Goal: Task Accomplishment & Management: Complete application form

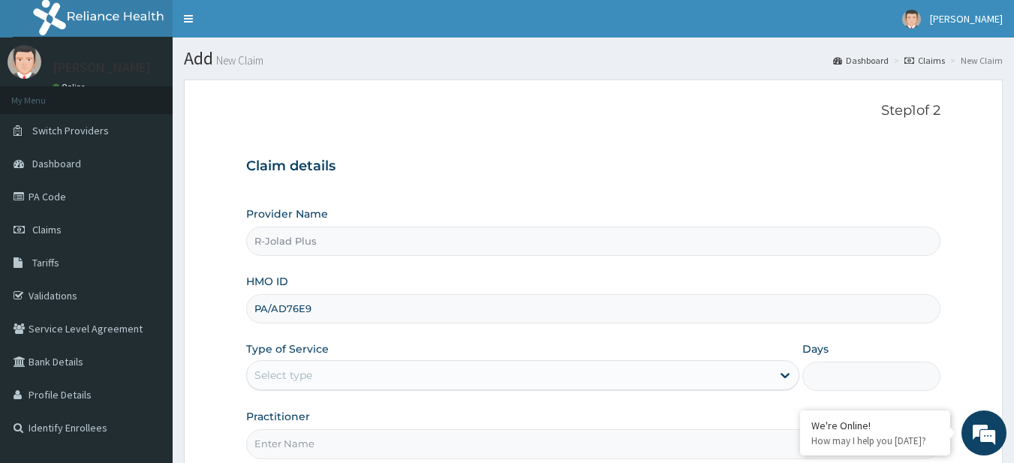
click at [782, 265] on div "Provider Name R-Jolad Plus HMO ID PA/AD76E9 Type of Service Select type Days Pr…" at bounding box center [593, 332] width 695 height 252
click at [320, 301] on input "PA/AD76E9" at bounding box center [593, 308] width 695 height 29
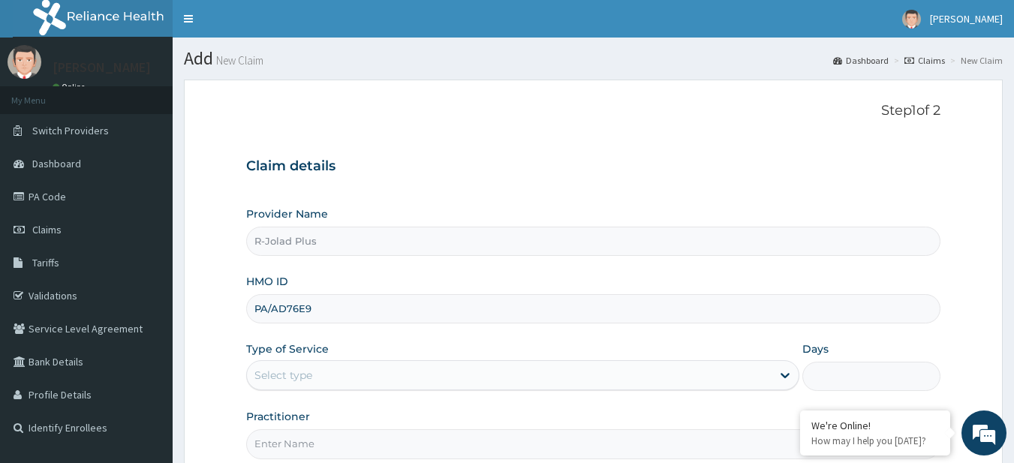
paste input "EIS/12187/C"
type input "EIS/12187/C"
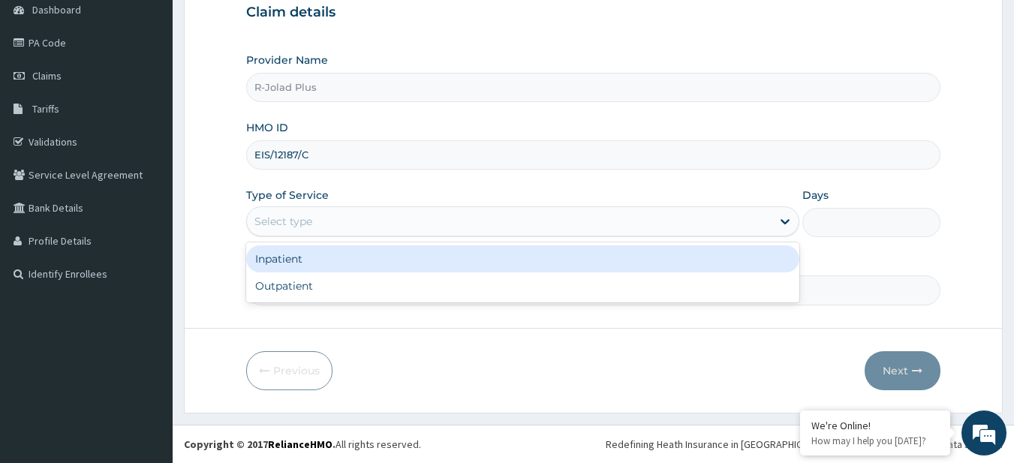
click at [311, 216] on div "Select type" at bounding box center [284, 221] width 58 height 15
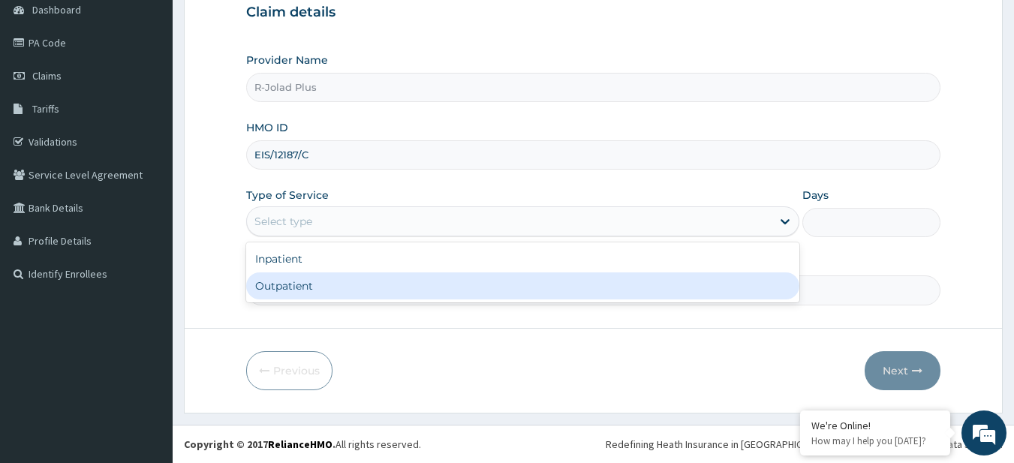
click at [350, 284] on div "Outpatient" at bounding box center [522, 286] width 553 height 27
type input "1"
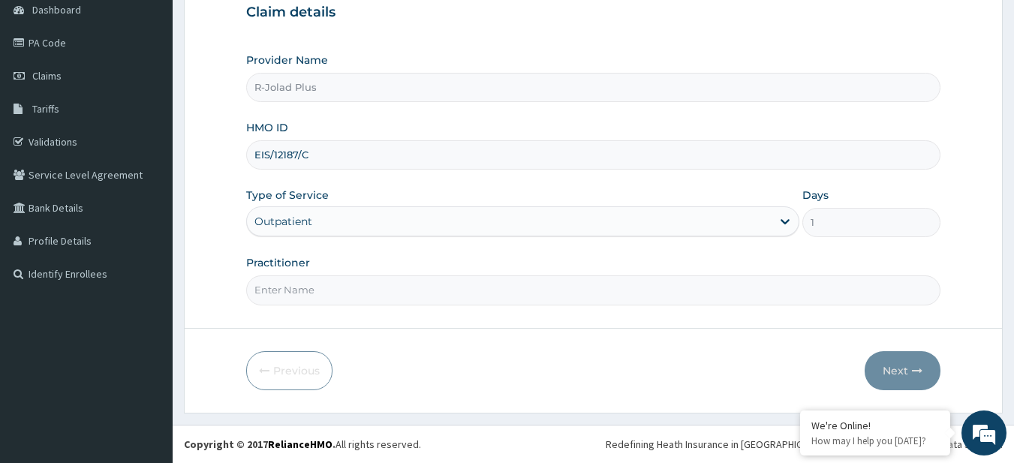
click at [356, 288] on input "Practitioner" at bounding box center [593, 290] width 695 height 29
click at [288, 299] on input "Practitioner" at bounding box center [593, 290] width 695 height 29
paste input "AKAN BASSEY"
type input "AKAN BASSEY"
click at [886, 384] on button "Next" at bounding box center [903, 370] width 76 height 39
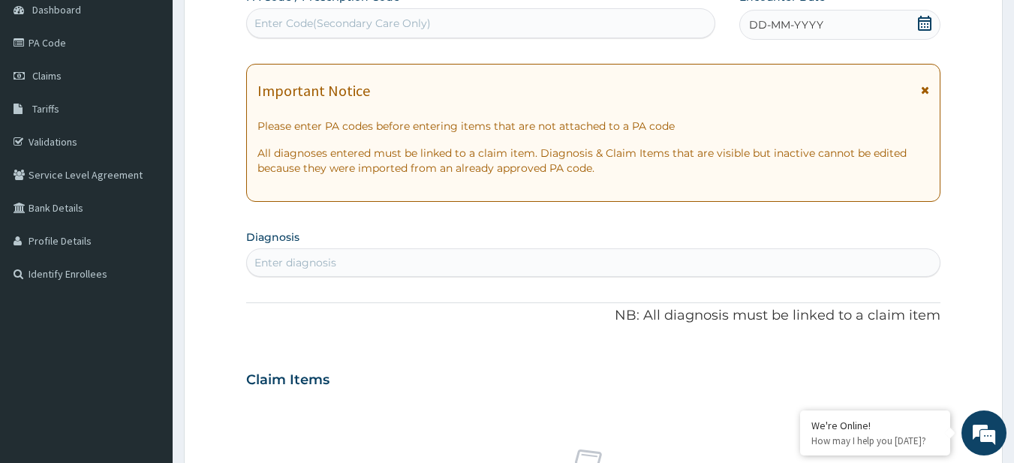
scroll to position [0, 0]
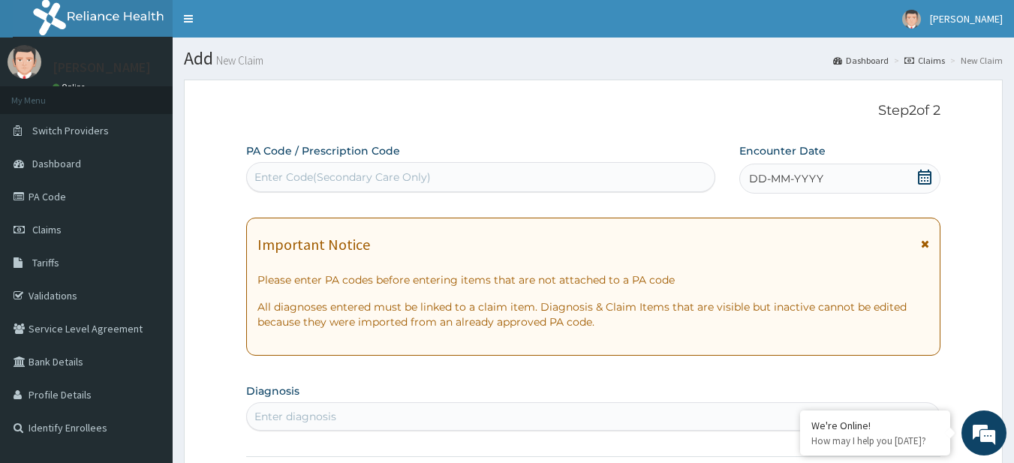
click at [315, 171] on div "Enter Code(Secondary Care Only)" at bounding box center [343, 177] width 176 height 15
paste input "PA/A3A519"
type input "PA/A3A519"
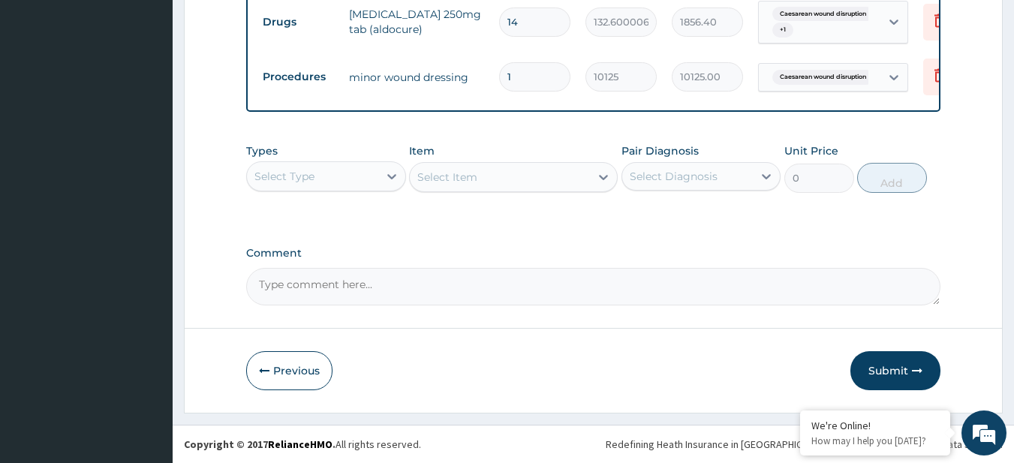
scroll to position [617, 0]
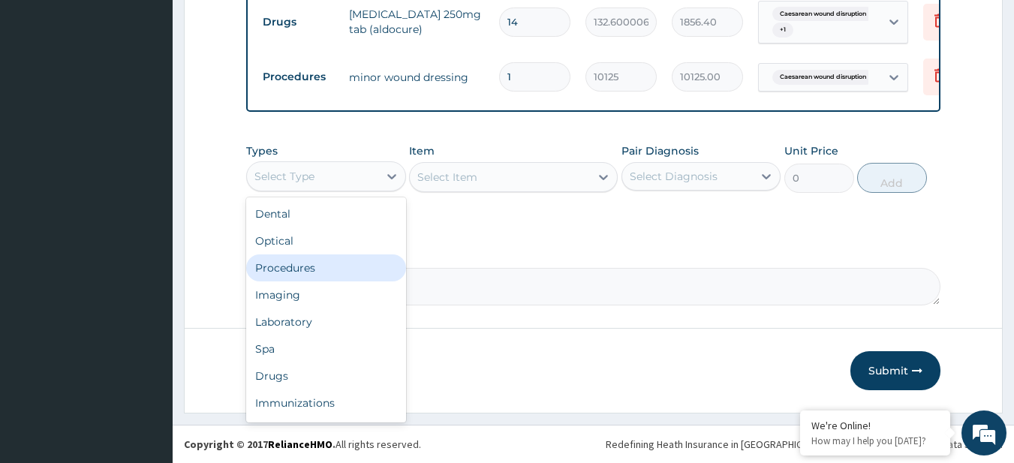
drag, startPoint x: 293, startPoint y: 181, endPoint x: 321, endPoint y: 267, distance: 90.9
click at [321, 191] on div "option Procedures focused, 3 of 10. 10 results available. Use Up and Down to ch…" at bounding box center [326, 176] width 160 height 30
click at [321, 267] on div "Procedures" at bounding box center [326, 268] width 160 height 27
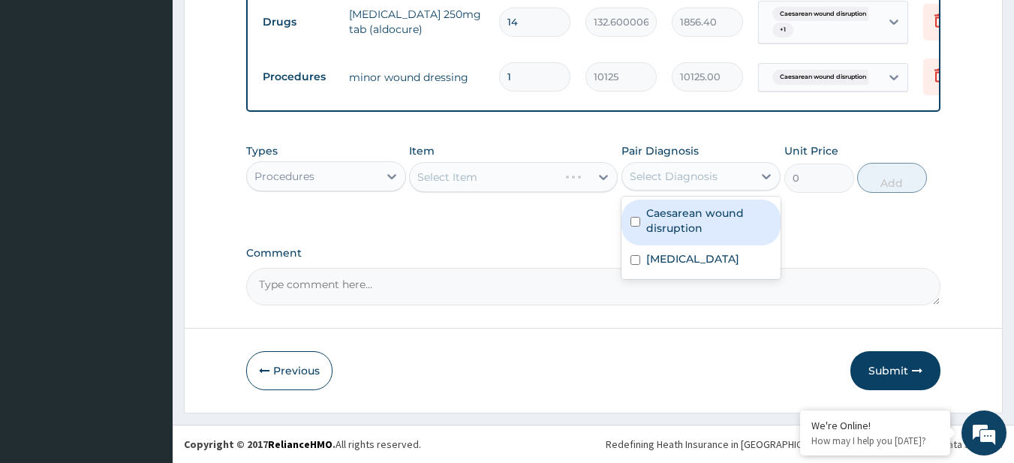
click at [701, 189] on div "Select Diagnosis" at bounding box center [702, 176] width 160 height 29
click at [710, 216] on label "Caesarean wound disruption" at bounding box center [709, 221] width 126 height 30
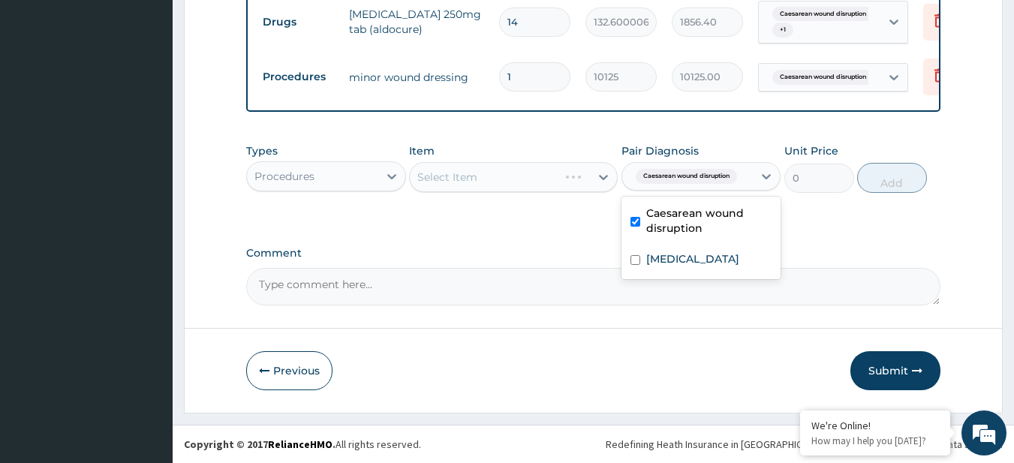
click at [719, 244] on div "Caesarean wound disruption" at bounding box center [702, 223] width 160 height 46
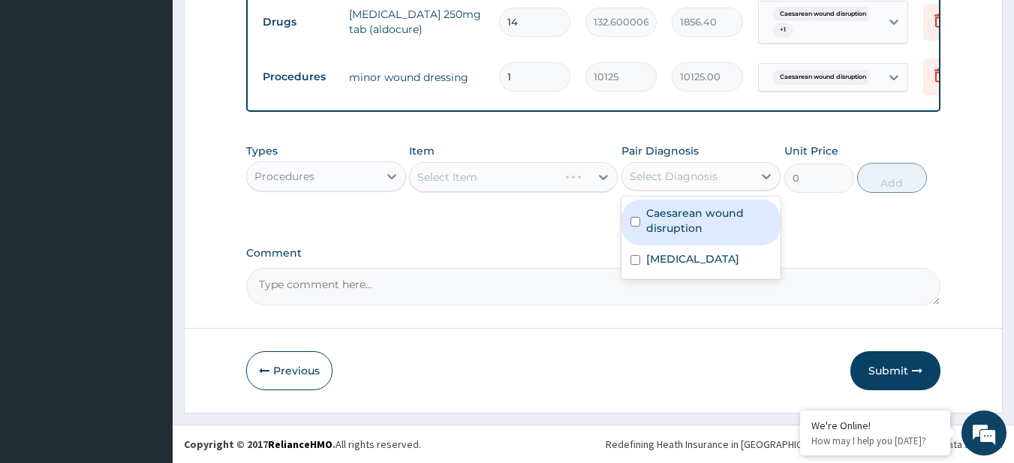
click at [719, 244] on div "Caesarean wound disruption" at bounding box center [702, 223] width 160 height 46
checkbox input "true"
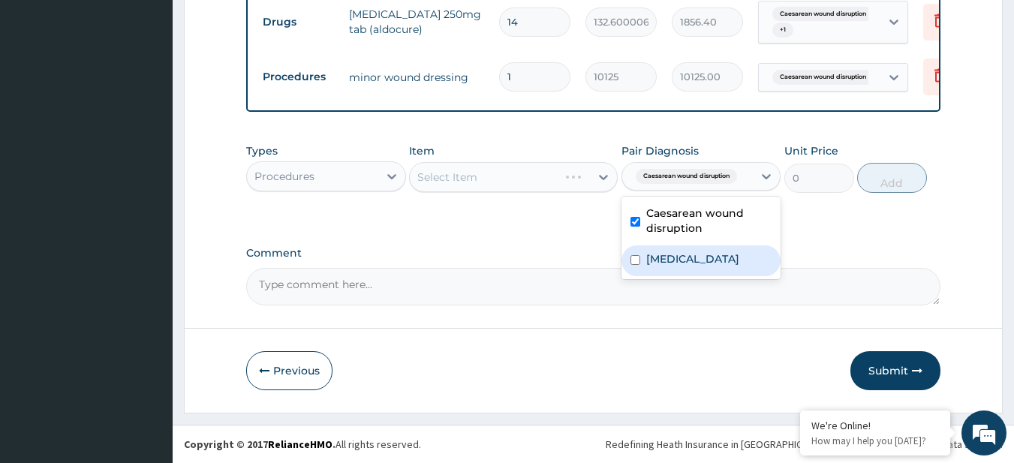
click at [725, 265] on label "Essential hypertension" at bounding box center [692, 259] width 93 height 15
checkbox input "true"
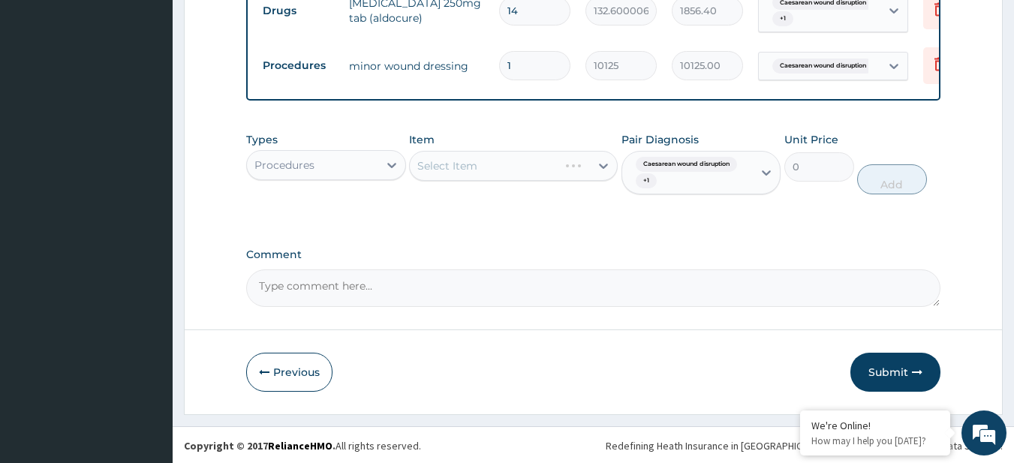
click at [502, 181] on div "Select Item" at bounding box center [513, 166] width 209 height 30
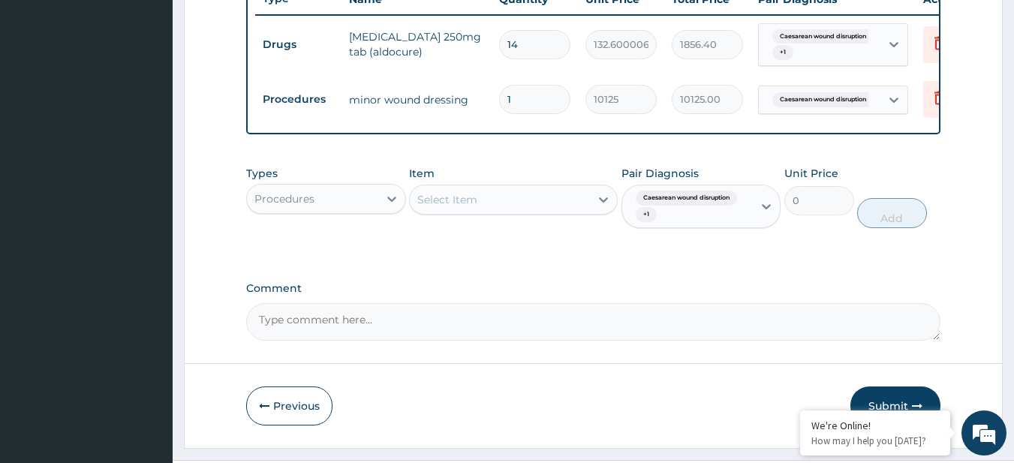
scroll to position [589, 0]
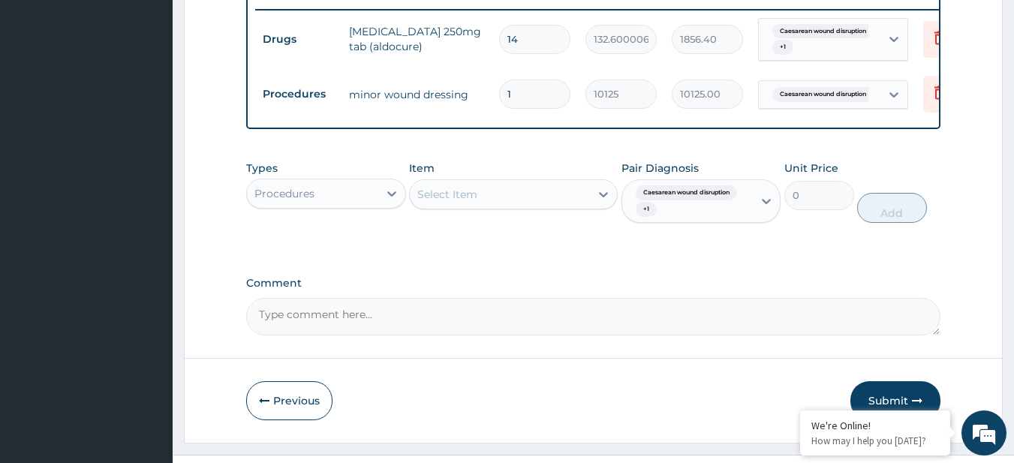
click at [462, 189] on div "Item Select Item" at bounding box center [513, 192] width 209 height 62
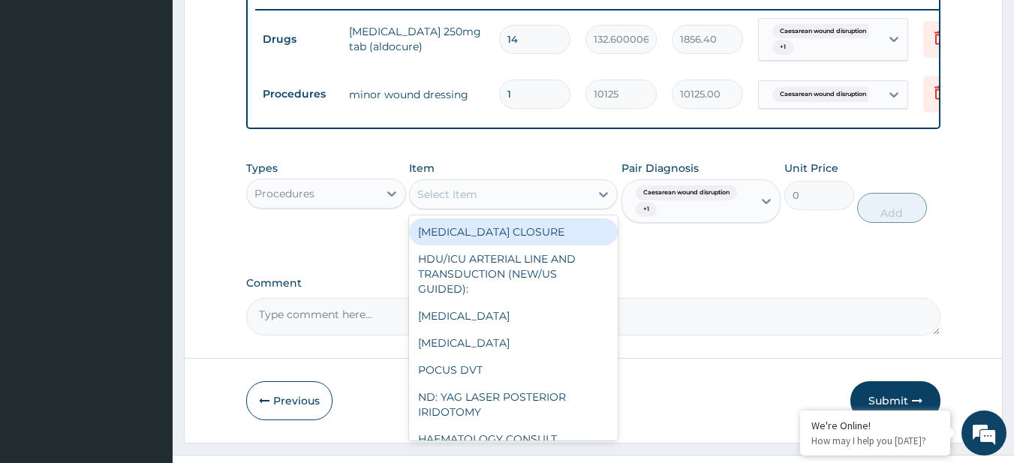
click at [472, 202] on div "Select Item" at bounding box center [447, 194] width 60 height 15
paste input "General Consultation (initial)"
type input "General Consultation (initial)"
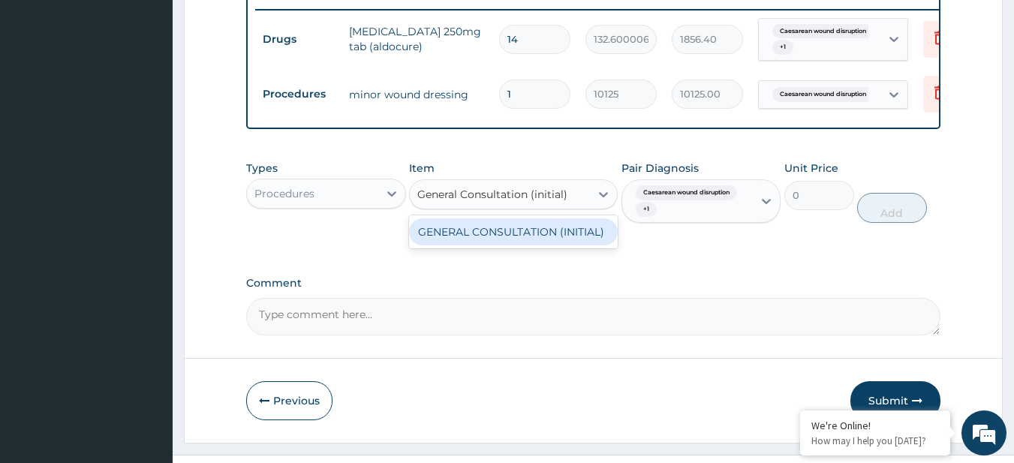
click at [502, 241] on div "GENERAL CONSULTATION (INITIAL)" at bounding box center [513, 231] width 209 height 27
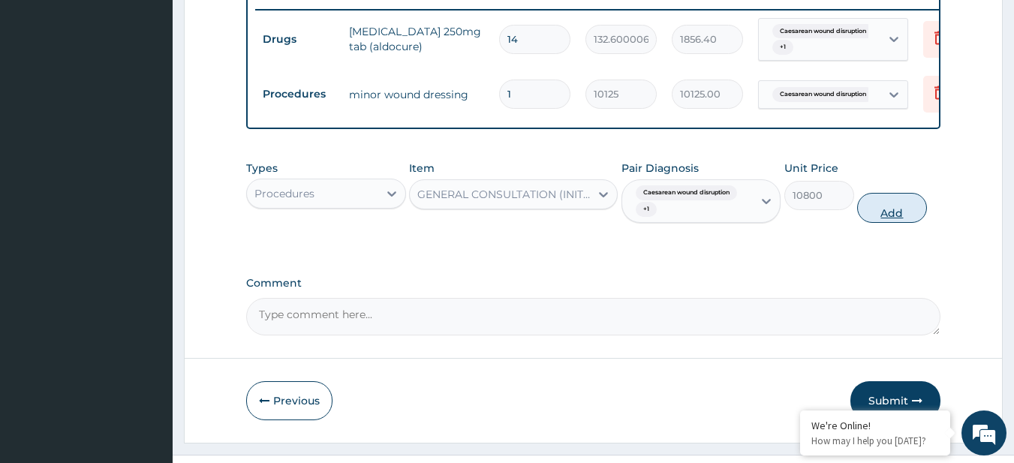
click at [877, 223] on button "Add" at bounding box center [892, 208] width 70 height 30
type input "0"
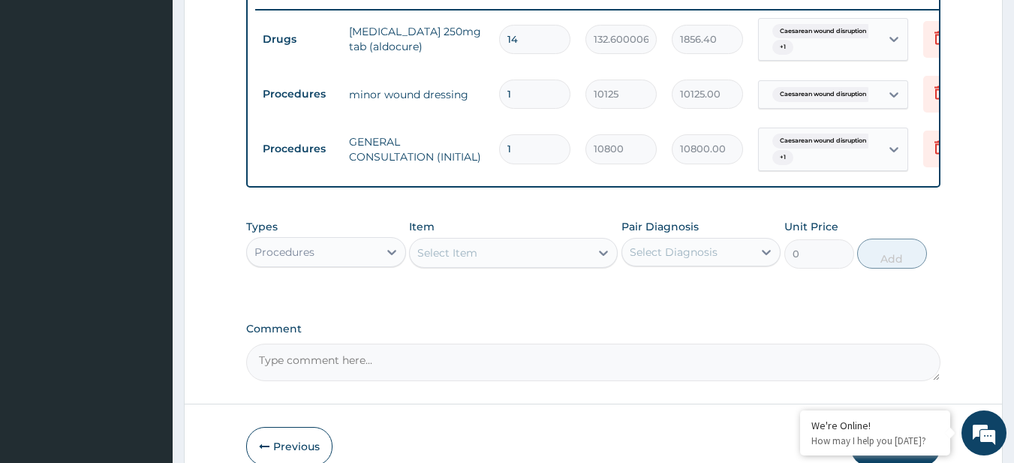
scroll to position [676, 0]
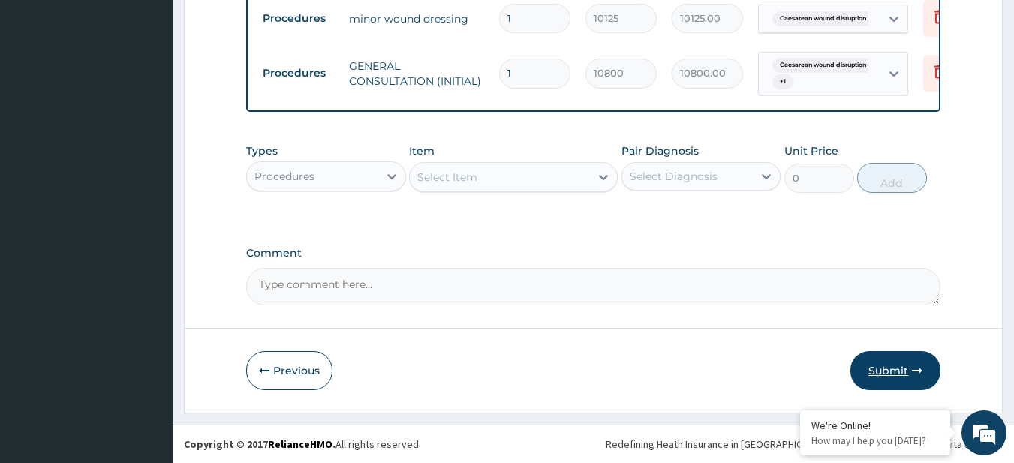
click at [887, 357] on button "Submit" at bounding box center [896, 370] width 90 height 39
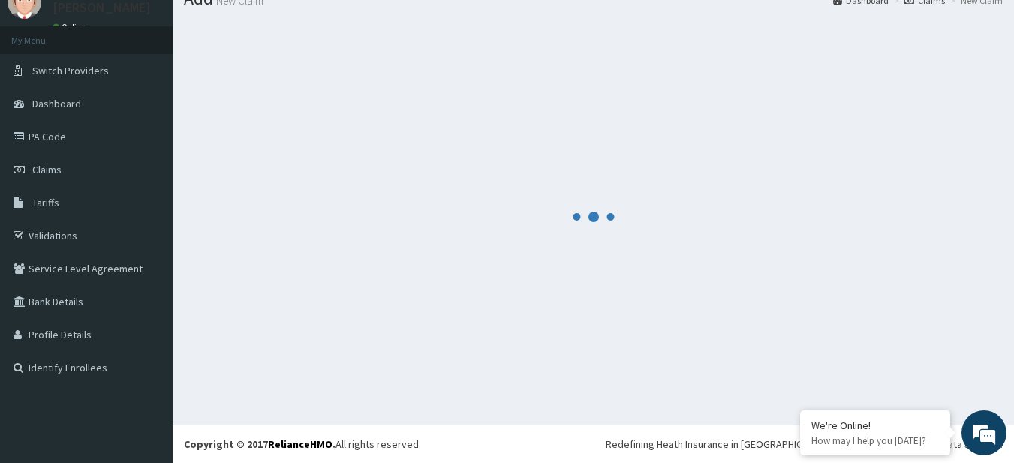
scroll to position [60, 0]
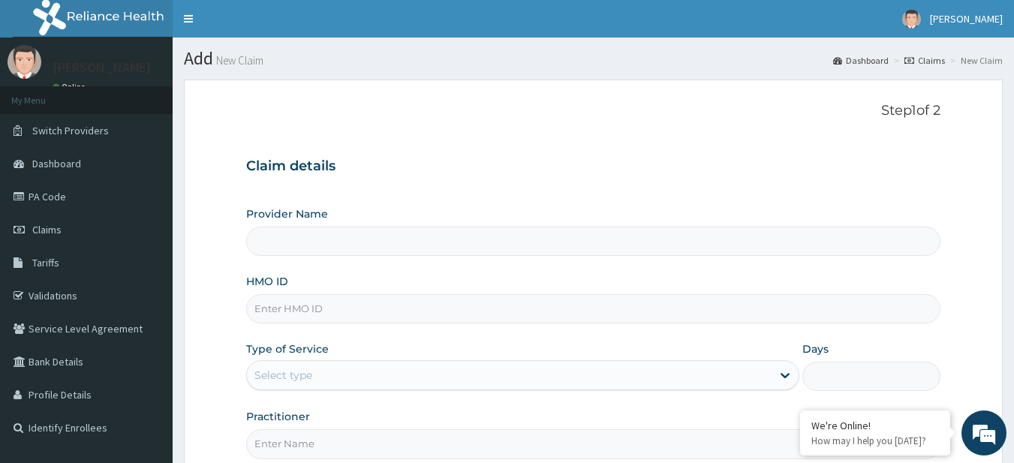
type input "R-Jolad Plus"
click at [346, 317] on input "HMO ID" at bounding box center [593, 308] width 695 height 29
paste input "DAW/10033/A"
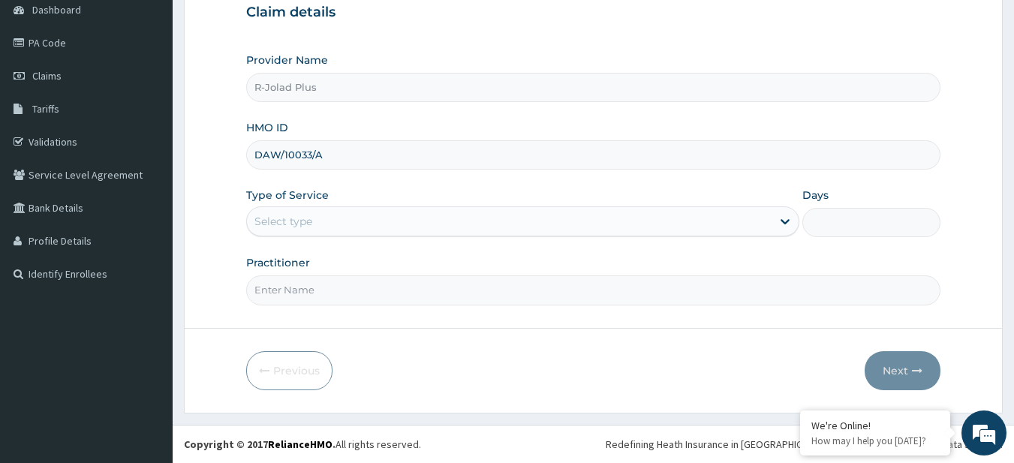
type input "DAW/10033/A"
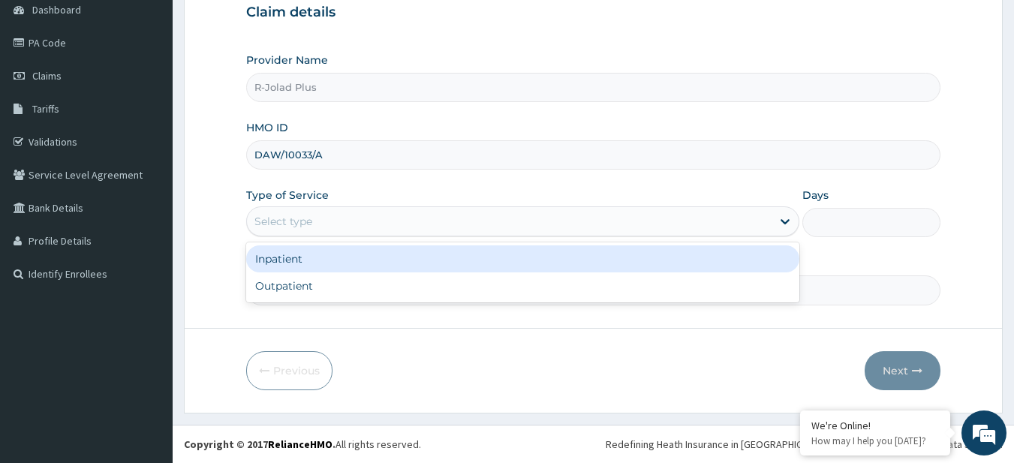
click at [328, 218] on div "Select type" at bounding box center [509, 221] width 525 height 24
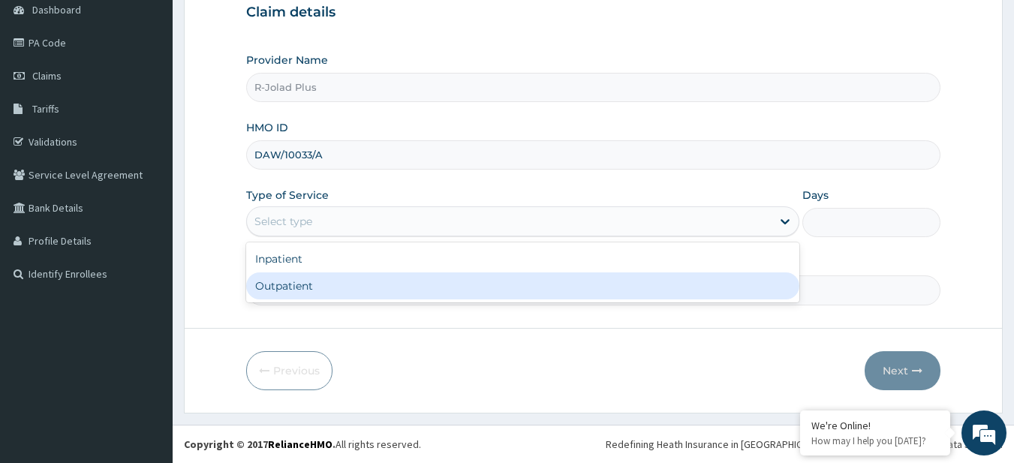
click at [297, 284] on div "Outpatient" at bounding box center [522, 286] width 553 height 27
type input "1"
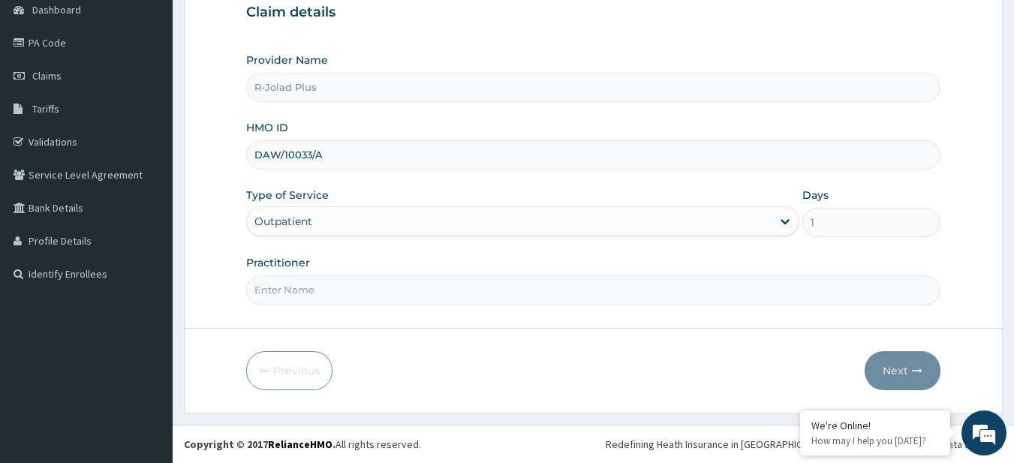
click at [343, 283] on input "Practitioner" at bounding box center [593, 290] width 695 height 29
paste input "Adewumi Olayinka"
type input "Adewumi Olayinka"
click at [912, 366] on icon "button" at bounding box center [917, 371] width 11 height 11
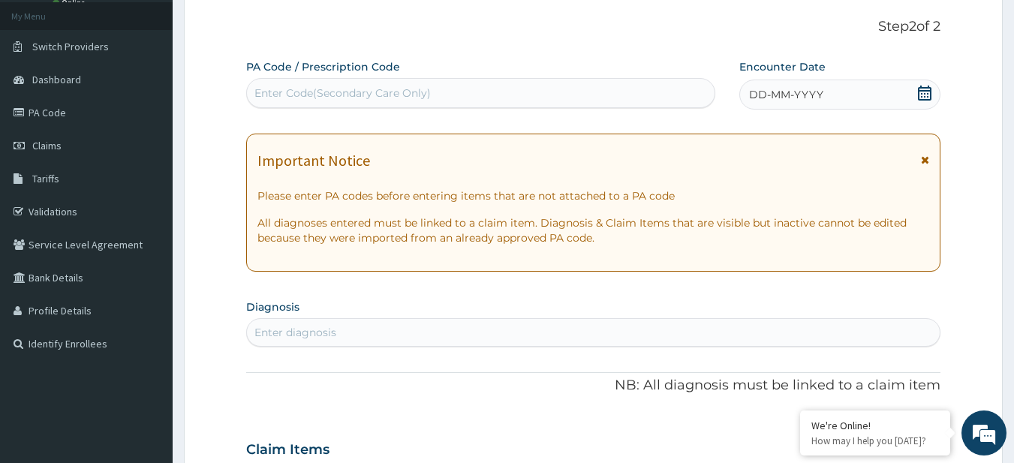
scroll to position [81, 0]
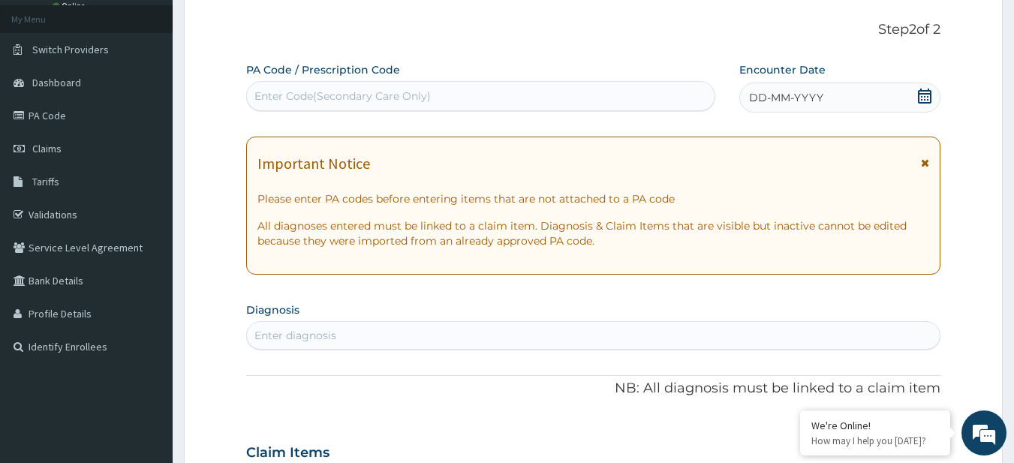
click at [305, 92] on div "Enter Code(Secondary Care Only)" at bounding box center [343, 96] width 176 height 15
paste input "PA/8CC214"
type input "PA/8CC214"
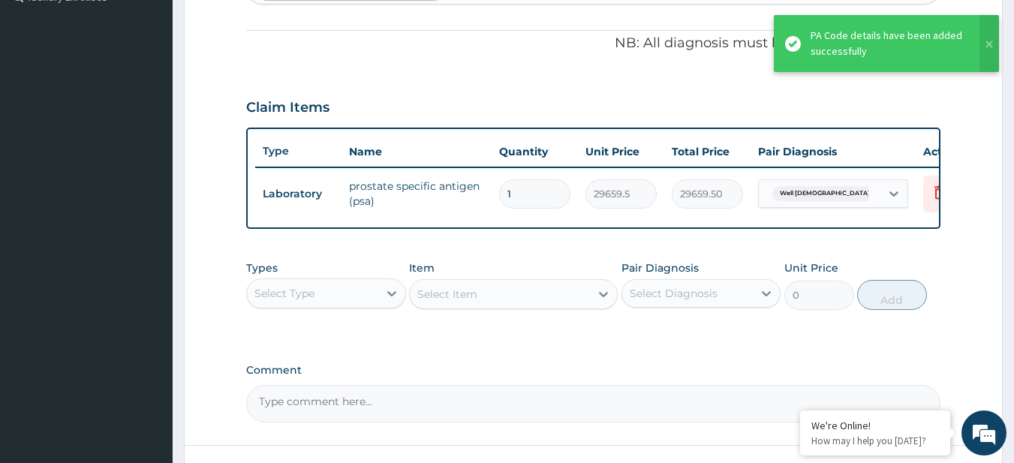
type input "0"
type input "0.00"
type input "1"
type input "29659.50"
type input "0"
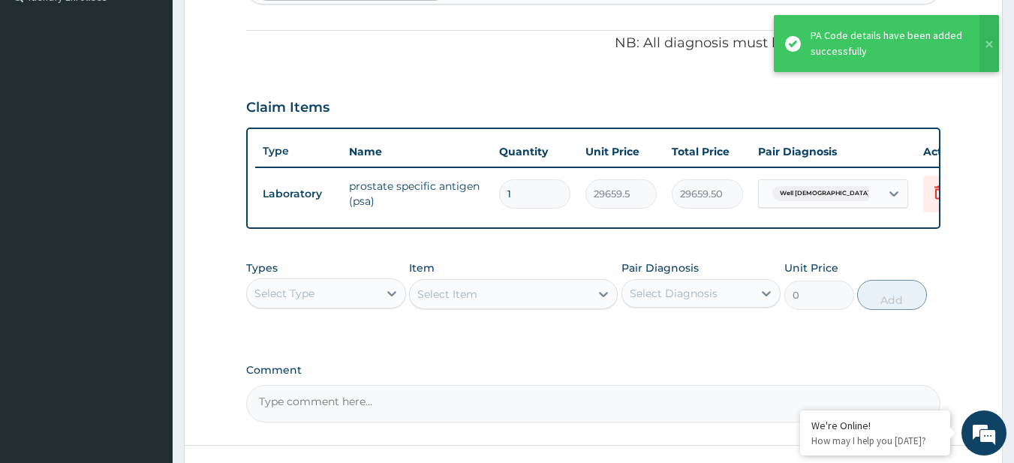
type input "0.00"
type input "1"
type input "29659.50"
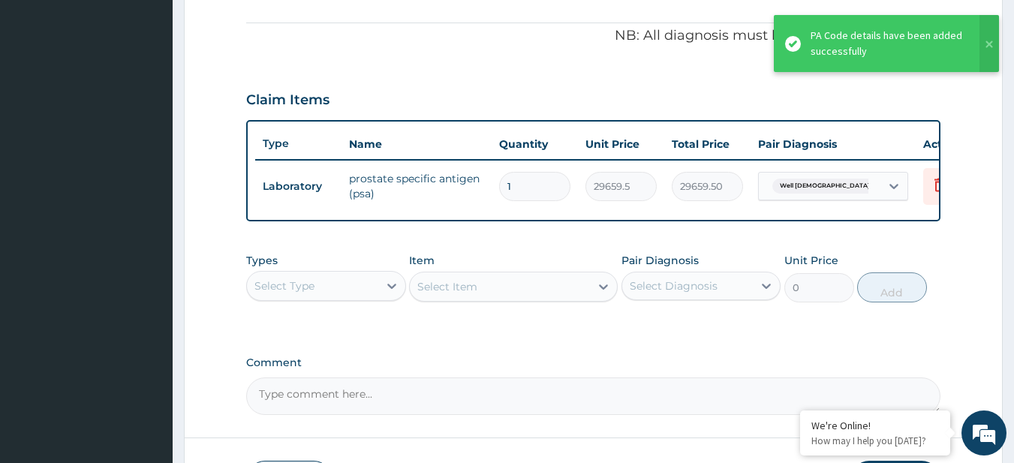
type input "0"
type input "0.00"
type input "1"
type input "29659.50"
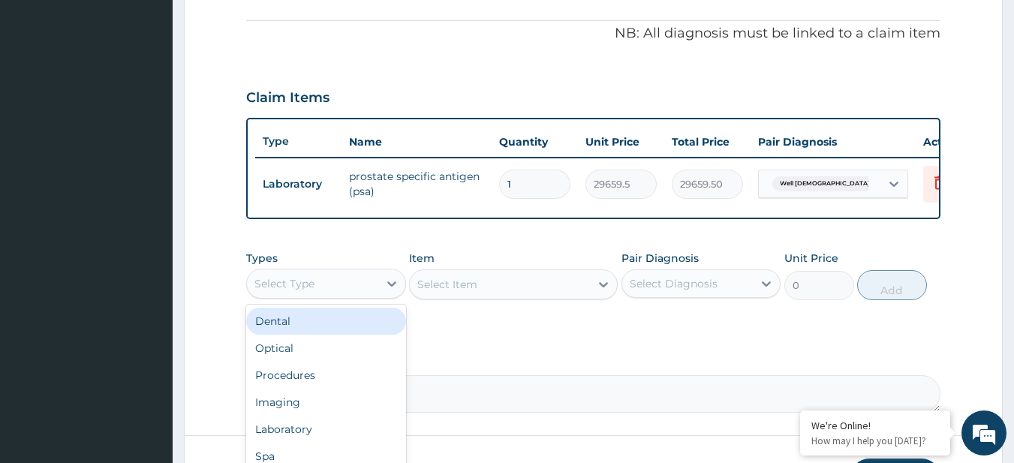
click at [335, 296] on div "Select Type" at bounding box center [312, 284] width 131 height 24
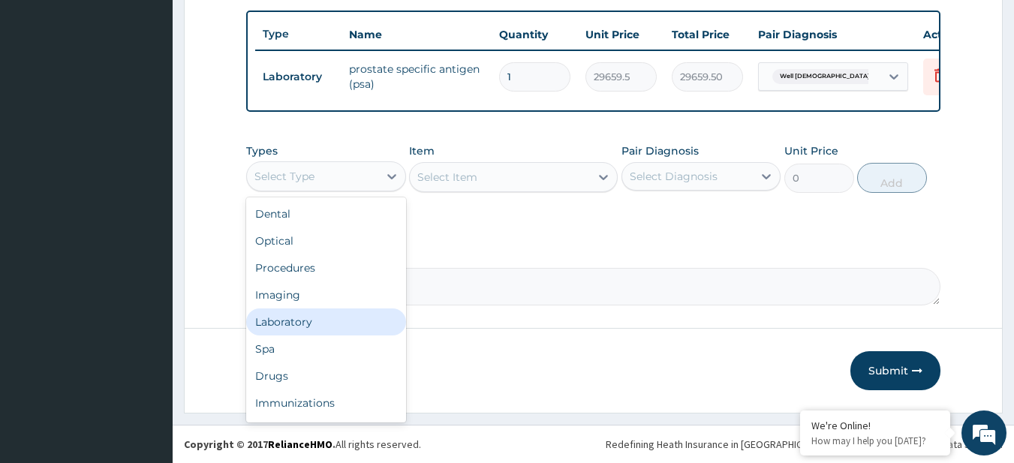
click at [336, 315] on div "Laboratory" at bounding box center [326, 322] width 160 height 27
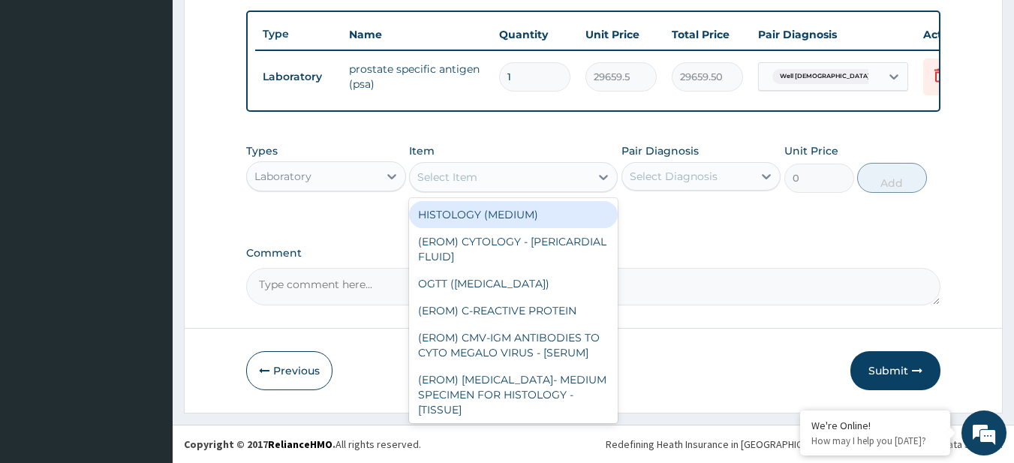
click at [544, 173] on div "Select Item" at bounding box center [500, 177] width 180 height 24
paste input "ELECTROLYTES/UREA/CREATININE FASTING BLOOD GLUCOSE / RANDOM BLOOD GLUCOSE LIVER…"
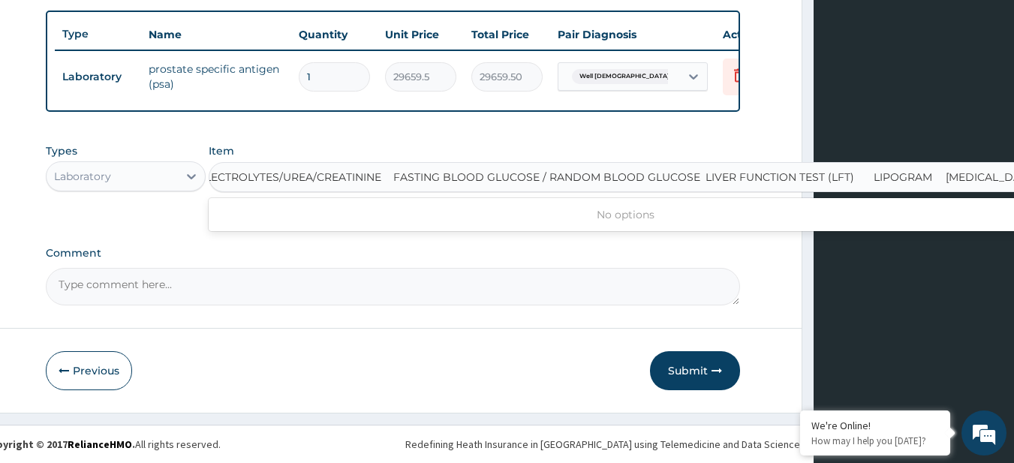
type input "ELECTROLYTES/UREA/CREATININE"
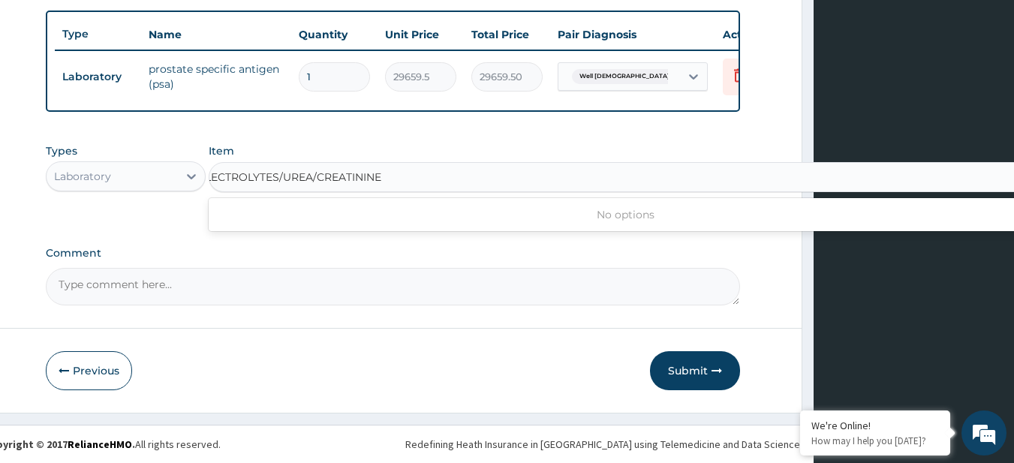
scroll to position [0, 0]
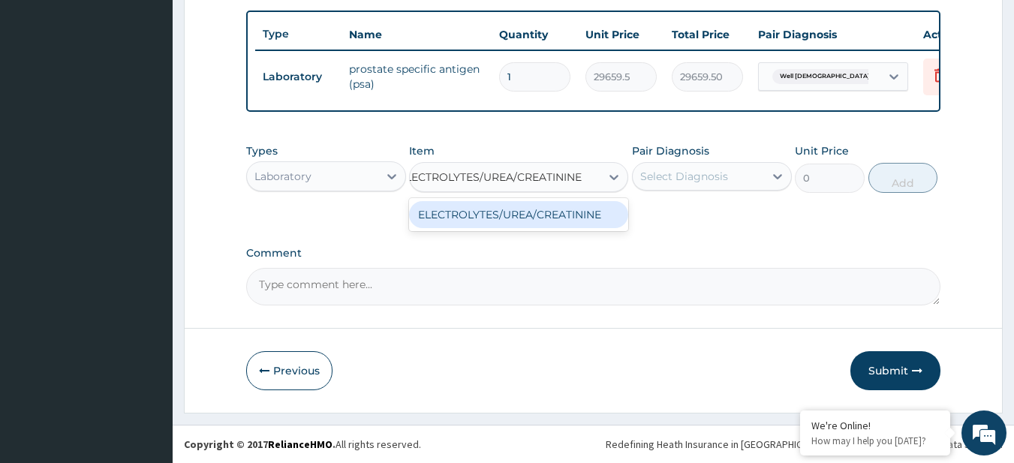
click at [567, 218] on div "ELECTROLYTES/UREA/CREATININE" at bounding box center [518, 214] width 219 height 27
type input "20533.5"
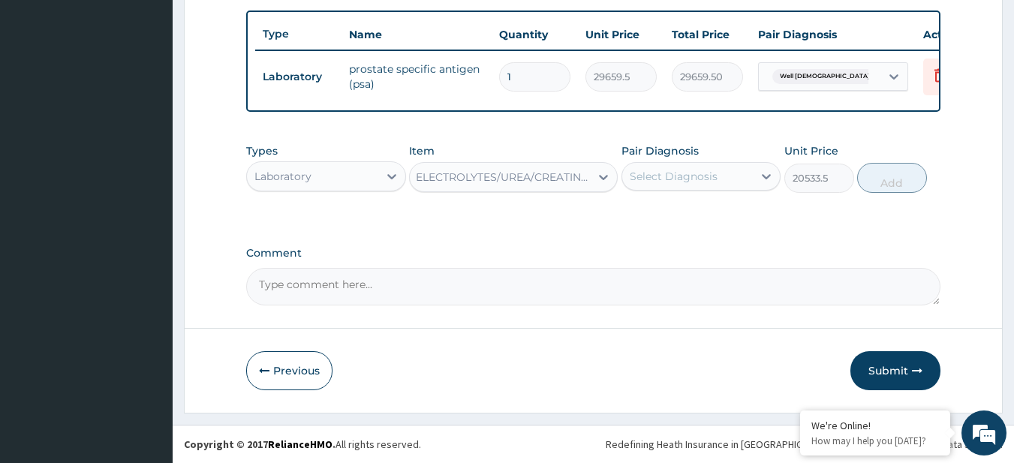
scroll to position [0, 2]
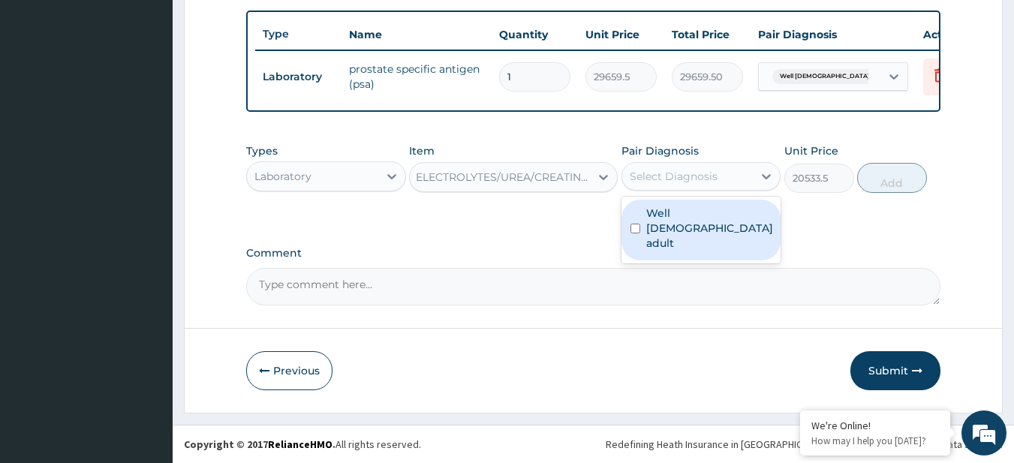
click at [731, 182] on div "Select Diagnosis" at bounding box center [687, 176] width 131 height 24
click at [712, 217] on label "Well male adult" at bounding box center [709, 228] width 127 height 45
checkbox input "true"
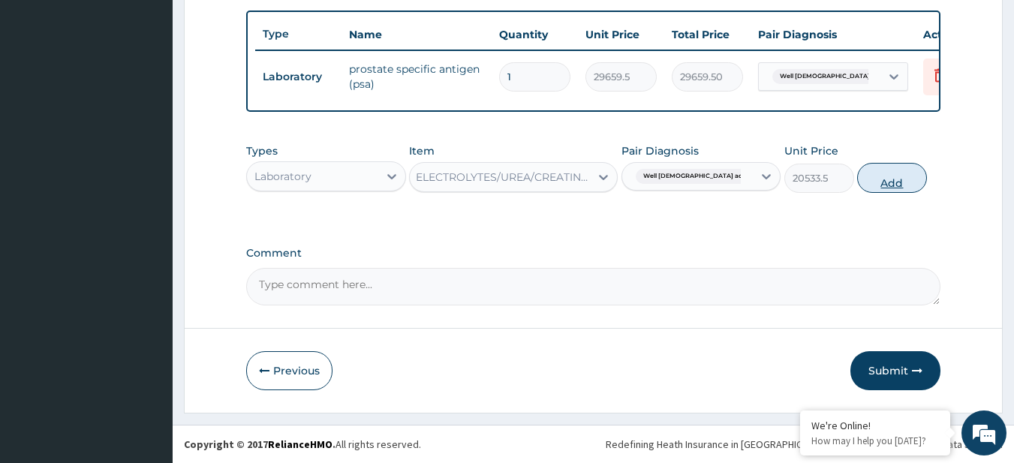
click at [905, 177] on button "Add" at bounding box center [892, 178] width 70 height 30
type input "0"
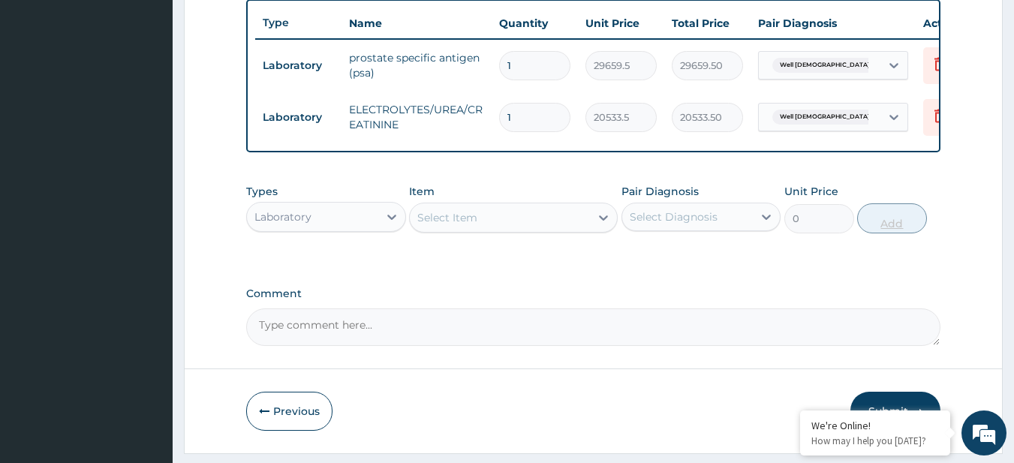
scroll to position [0, 0]
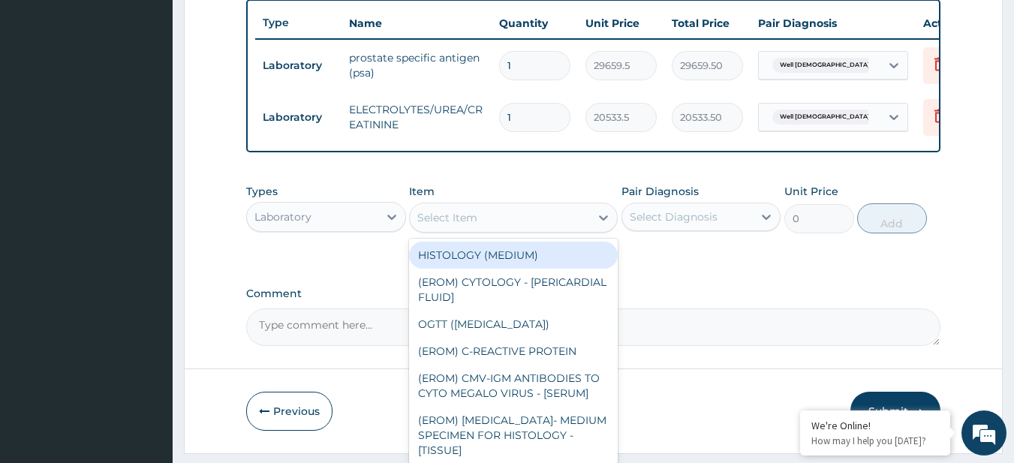
click at [526, 230] on div "Select Item" at bounding box center [500, 218] width 180 height 24
paste input "FASTING BLOOD GLUCOSE / RANDOM BLOOD GLUCOSE LIVER FUNCTION TEST (LFT) LIPOGRAM…"
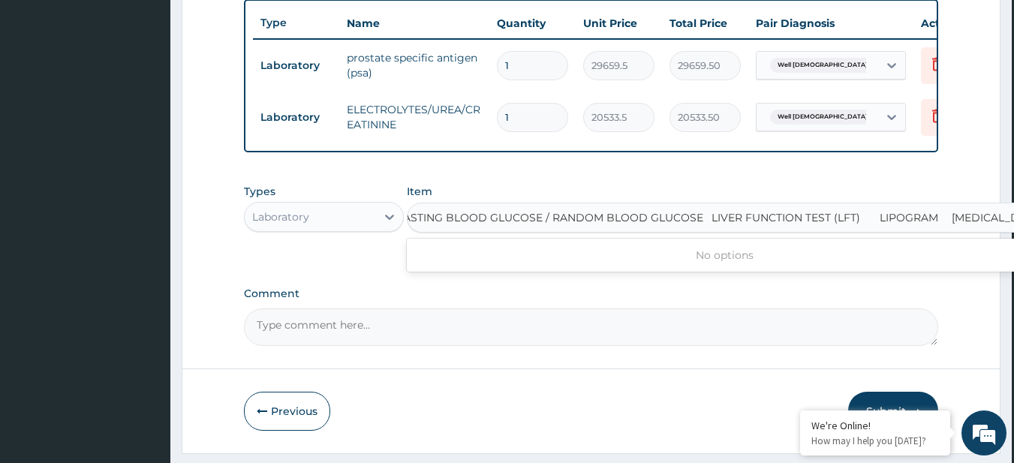
scroll to position [0, 8]
type input "URINALYSIS"
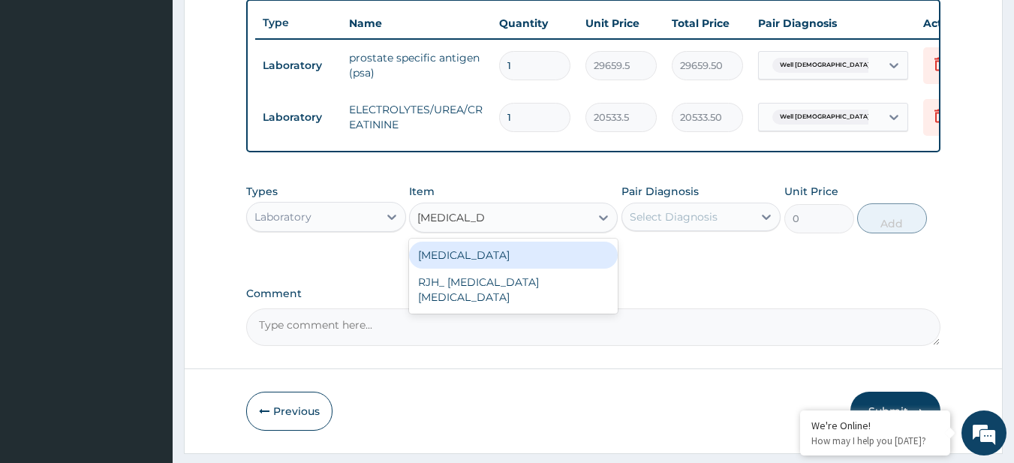
scroll to position [0, 0]
click at [552, 269] on div "URINALYSIS" at bounding box center [513, 255] width 209 height 27
type input "5808.52001953125"
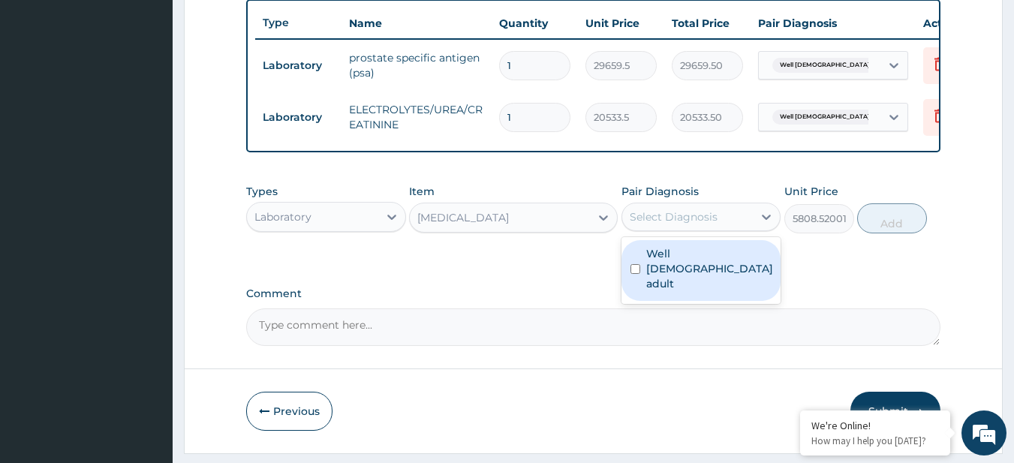
drag, startPoint x: 692, startPoint y: 225, endPoint x: 690, endPoint y: 267, distance: 42.1
click at [690, 231] on div "option Well male adult, selected. option Well male adult focused, 1 of 1. 1 res…" at bounding box center [702, 217] width 160 height 29
click at [690, 267] on label "Well male adult" at bounding box center [709, 268] width 127 height 45
checkbox input "true"
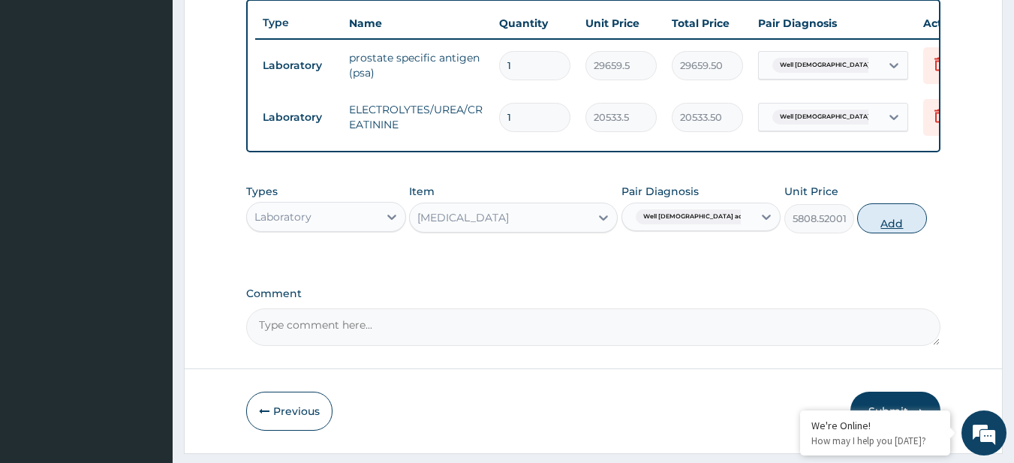
click at [884, 225] on button "Add" at bounding box center [892, 218] width 70 height 30
type input "0"
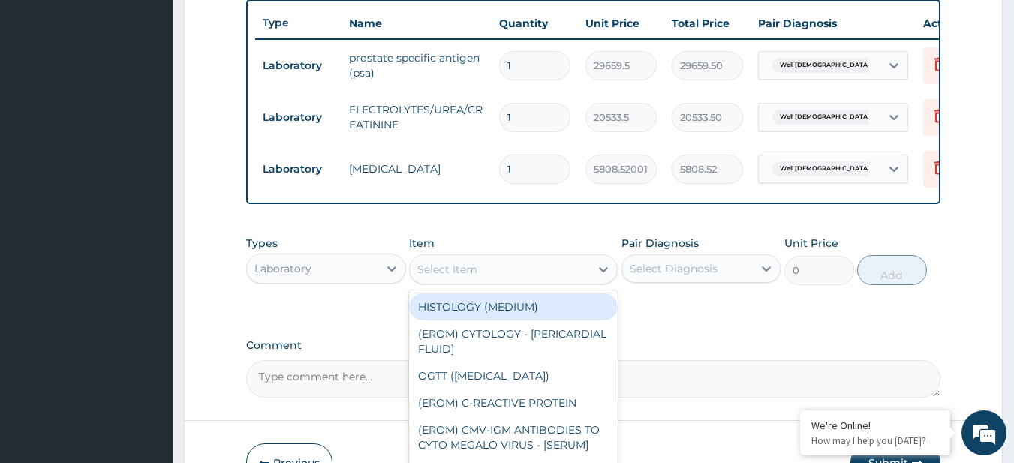
click at [506, 278] on div "Select Item" at bounding box center [500, 270] width 180 height 24
paste input "FASTING BLOOD GLUCOSE / RANDOM BLOOD GLUCOSE LIVER FUNCTION TEST (LFT) LIPOGRAM"
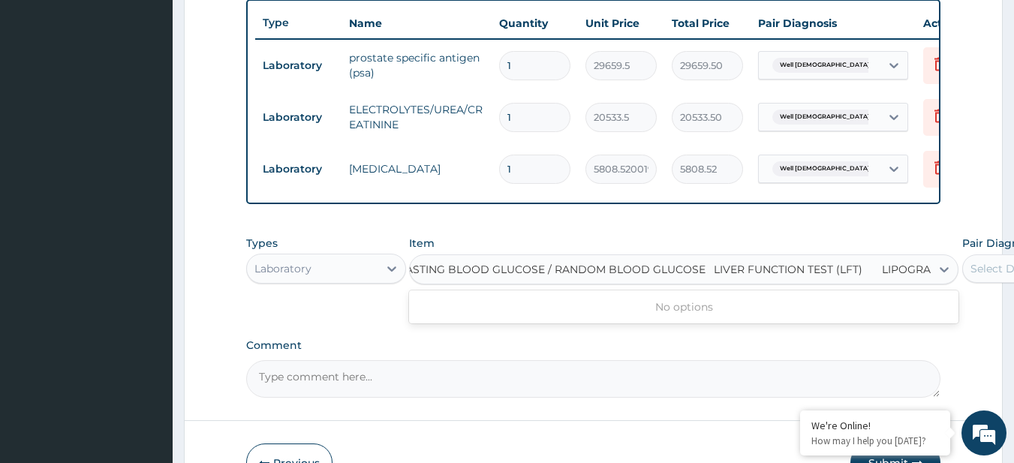
scroll to position [0, 8]
type input "LIPOGRAM"
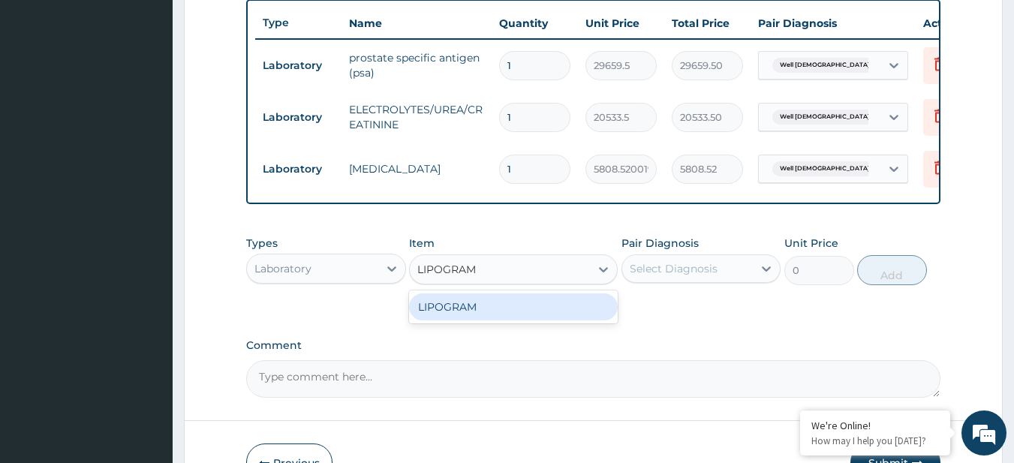
click at [516, 318] on div "LIPOGRAM" at bounding box center [513, 307] width 209 height 27
type input "11779.4384765625"
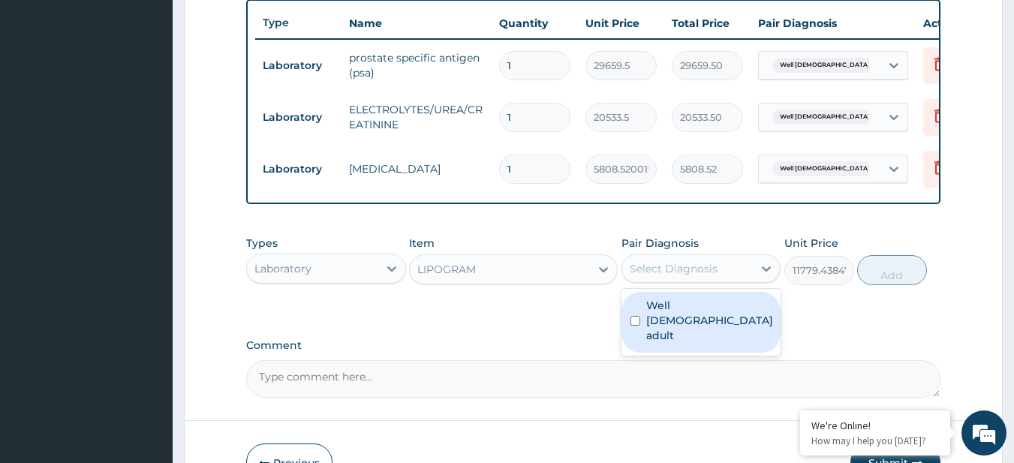
click at [666, 276] on div "Select Diagnosis" at bounding box center [674, 268] width 88 height 15
click at [693, 318] on label "Well male adult" at bounding box center [709, 320] width 127 height 45
checkbox input "true"
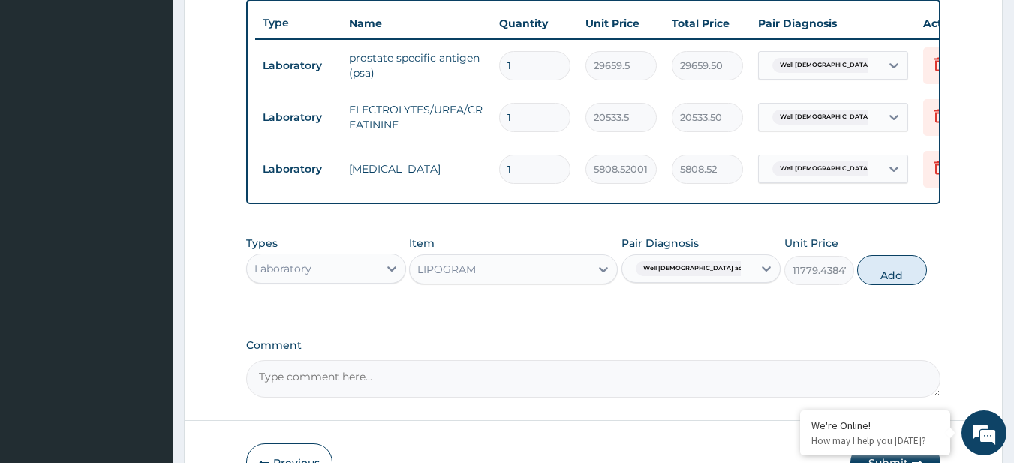
click at [860, 270] on div "Types Laboratory Item LIPOGRAM Pair Diagnosis Well male adult Unit Price 11779.…" at bounding box center [593, 260] width 695 height 65
click at [900, 278] on button "Add" at bounding box center [892, 270] width 70 height 30
type input "0"
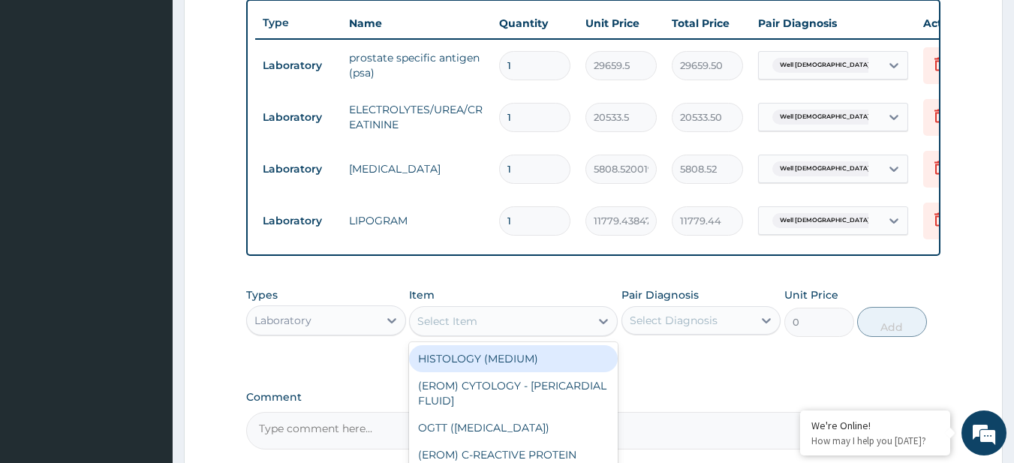
click at [477, 324] on div "Select Item" at bounding box center [447, 321] width 60 height 15
paste input "FASTING BLOOD GLUCOSE / RANDOM BLOOD GLUCOSE LIVER FUNCTION TEST (LFT)"
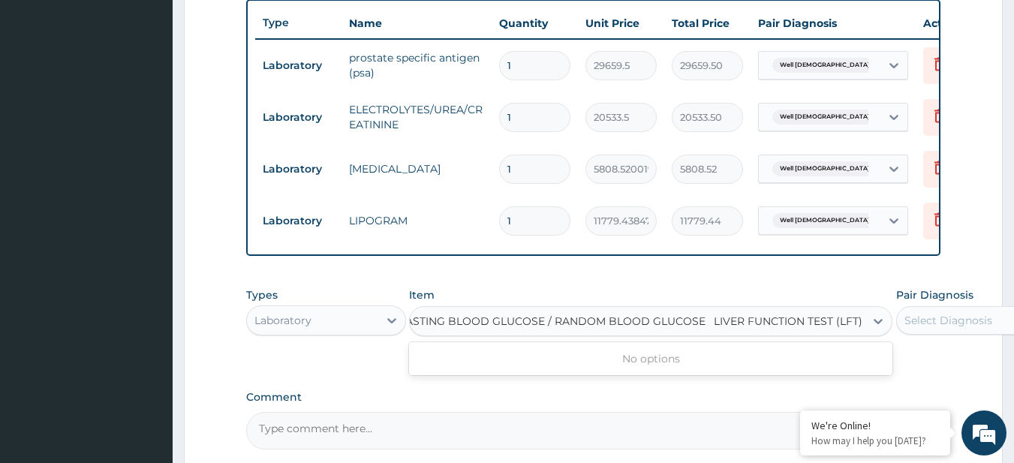
scroll to position [0, 8]
type input "LIVER FUNCTION TEST (LFT)"
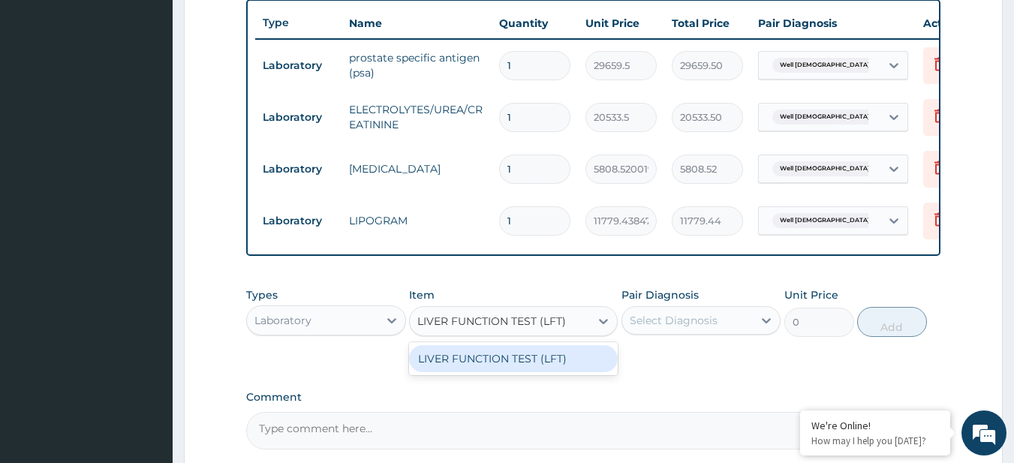
scroll to position [0, 0]
click at [504, 370] on div "LIVER FUNCTION TEST (LFT)" at bounding box center [513, 358] width 209 height 27
type input "22244.625"
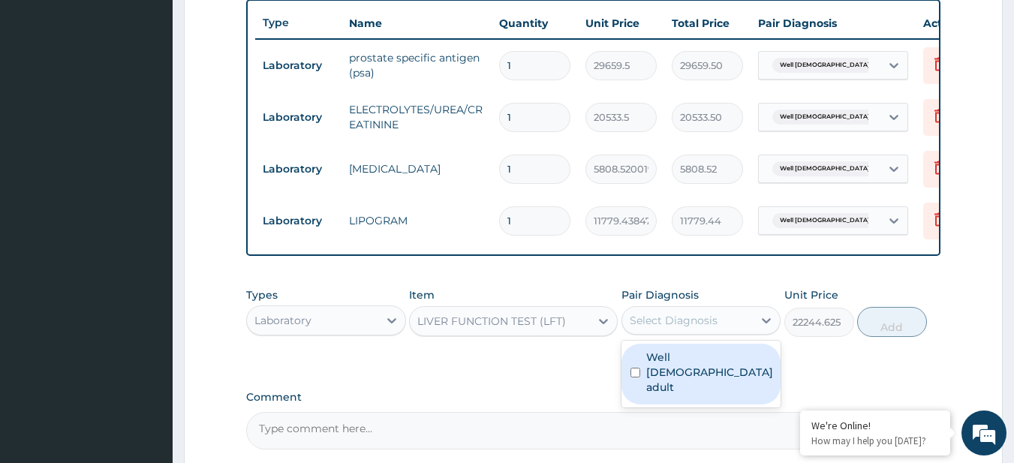
click at [669, 328] on div "Select Diagnosis" at bounding box center [674, 320] width 88 height 15
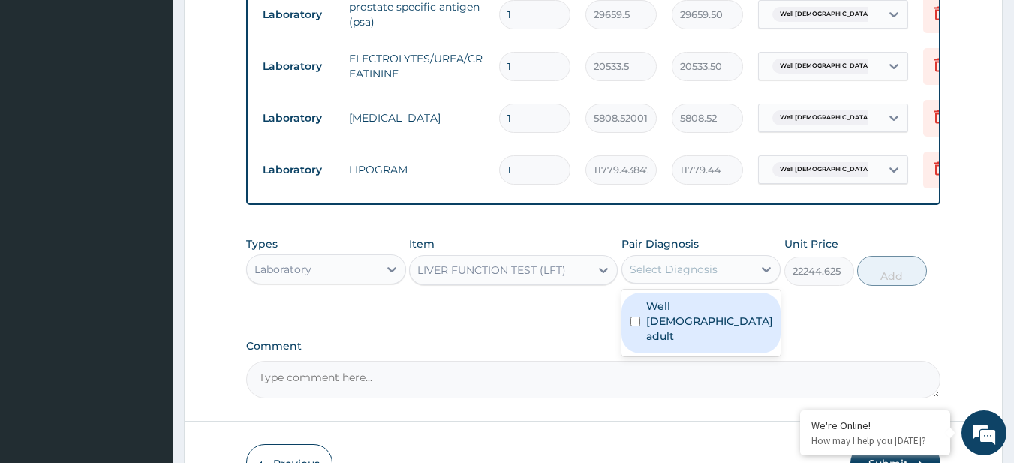
scroll to position [611, 0]
click at [667, 316] on label "Well male adult" at bounding box center [709, 320] width 127 height 45
checkbox input "true"
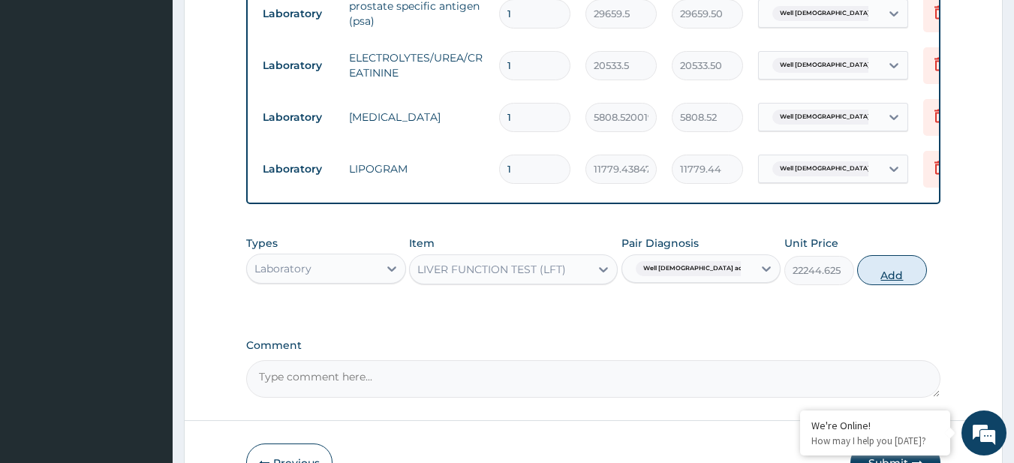
click at [894, 284] on button "Add" at bounding box center [892, 270] width 70 height 30
type input "0"
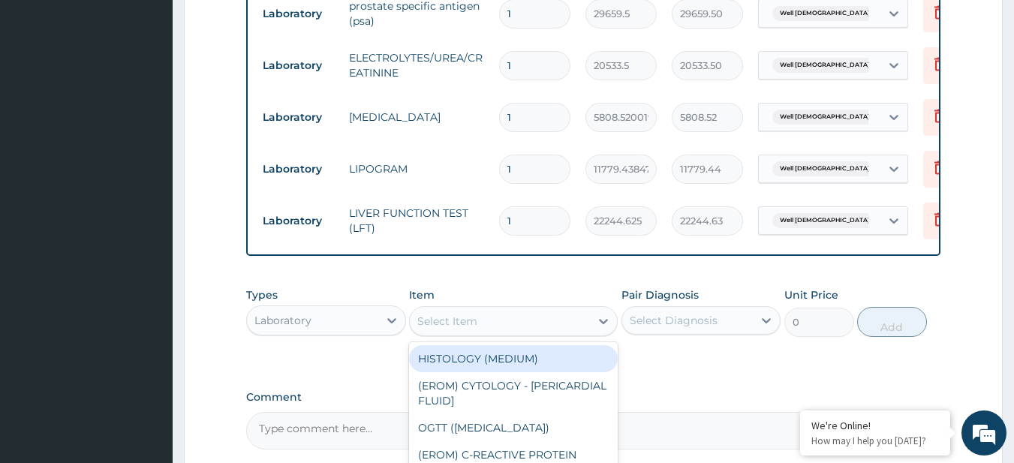
click at [531, 336] on div "Select Item" at bounding box center [513, 321] width 209 height 30
paste input "FASTING BLOOD GLUCOSE / RANDOM BLOOD GLUCOSE"
type input "FASTING BLOOD GLUCOSE / RANDOM BLOOD GLUCOSE"
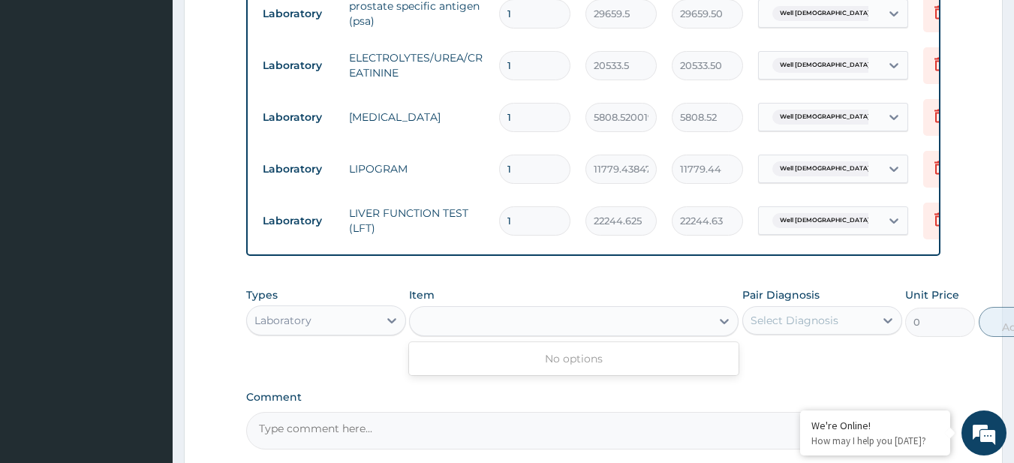
scroll to position [0, 0]
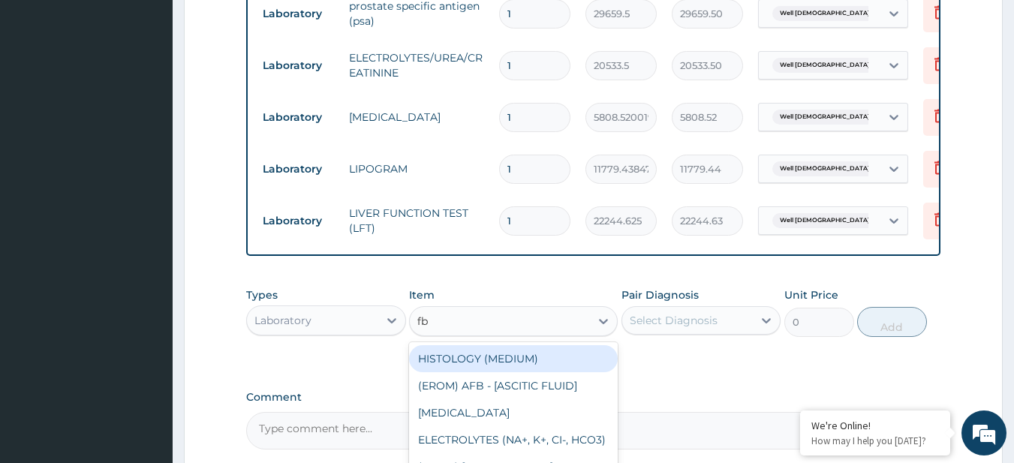
type input "fbs"
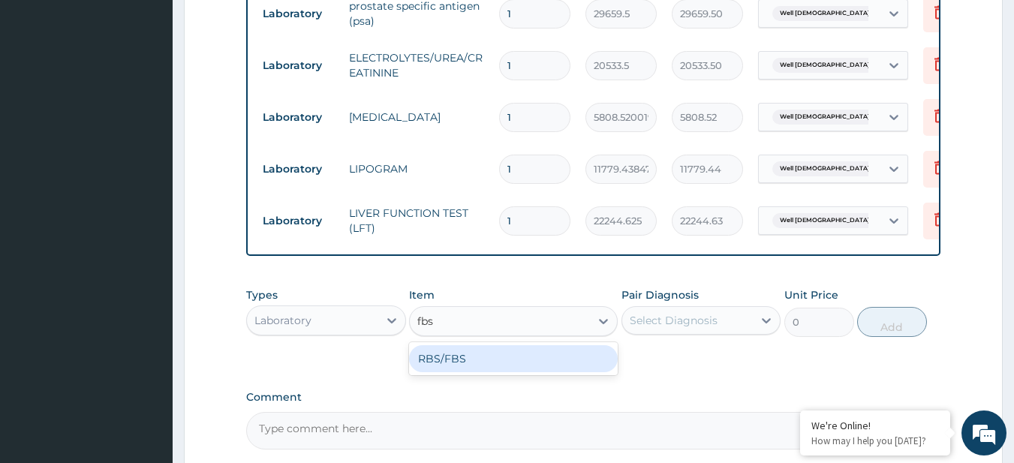
click at [568, 365] on div "RBS/FBS" at bounding box center [513, 358] width 209 height 27
type input "3240"
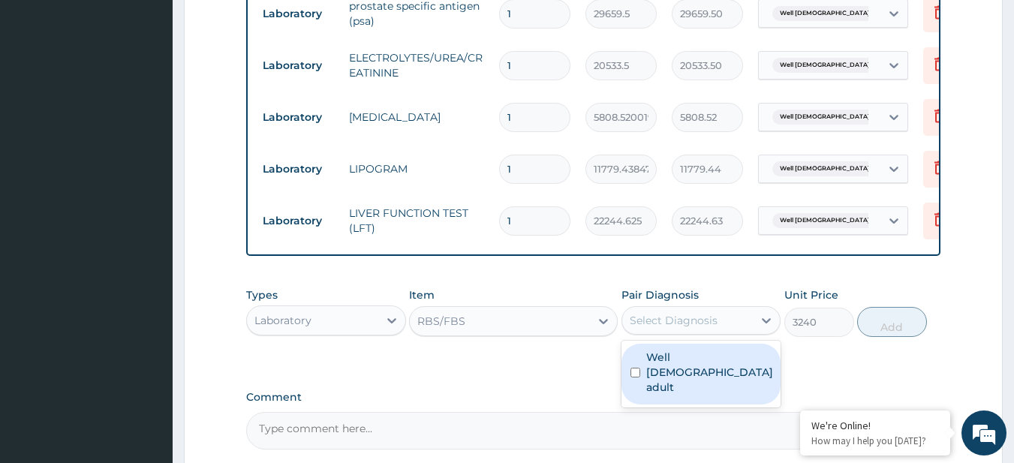
click at [670, 333] on div "Select Diagnosis" at bounding box center [687, 321] width 131 height 24
click at [713, 370] on label "Well male adult" at bounding box center [709, 372] width 127 height 45
checkbox input "true"
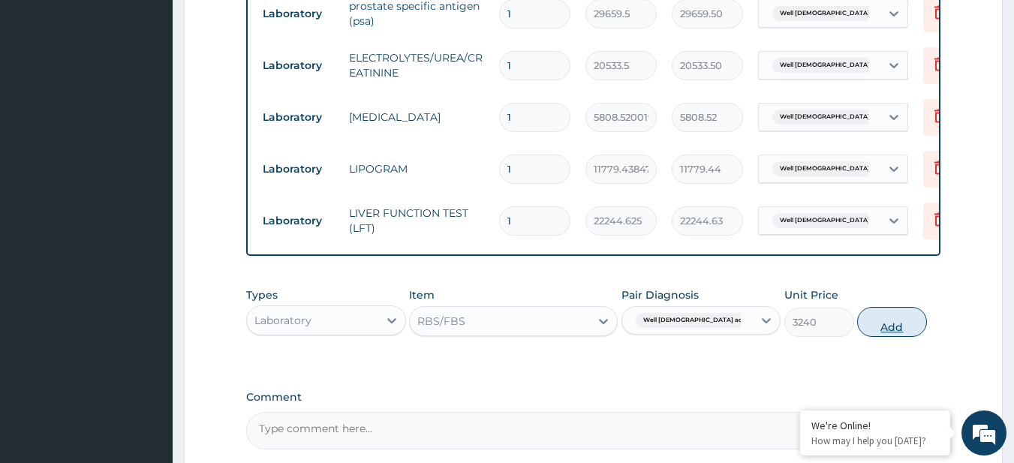
click at [878, 337] on button "Add" at bounding box center [892, 322] width 70 height 30
type input "0"
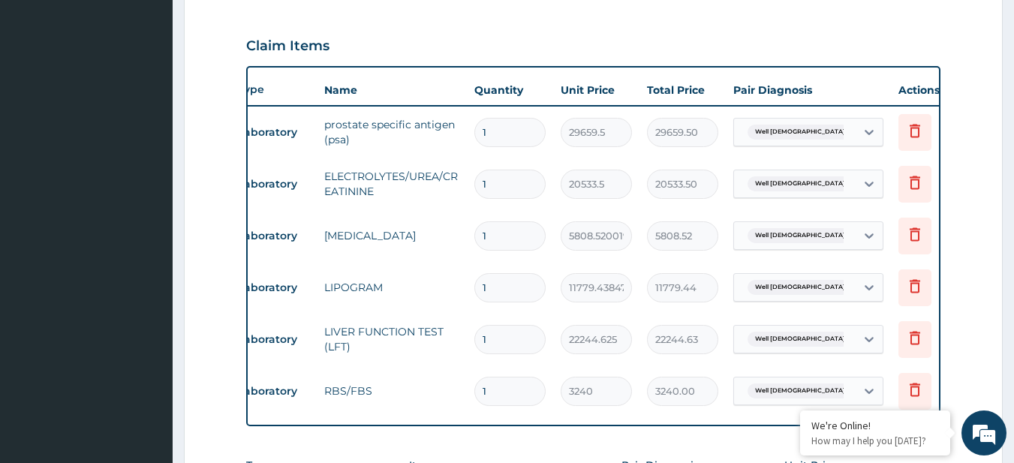
scroll to position [0, 59]
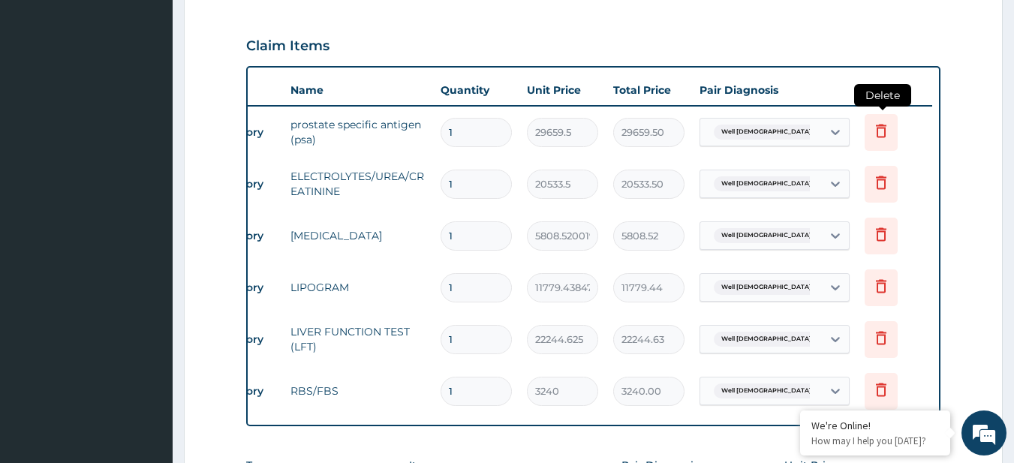
click at [877, 140] on icon at bounding box center [881, 132] width 33 height 37
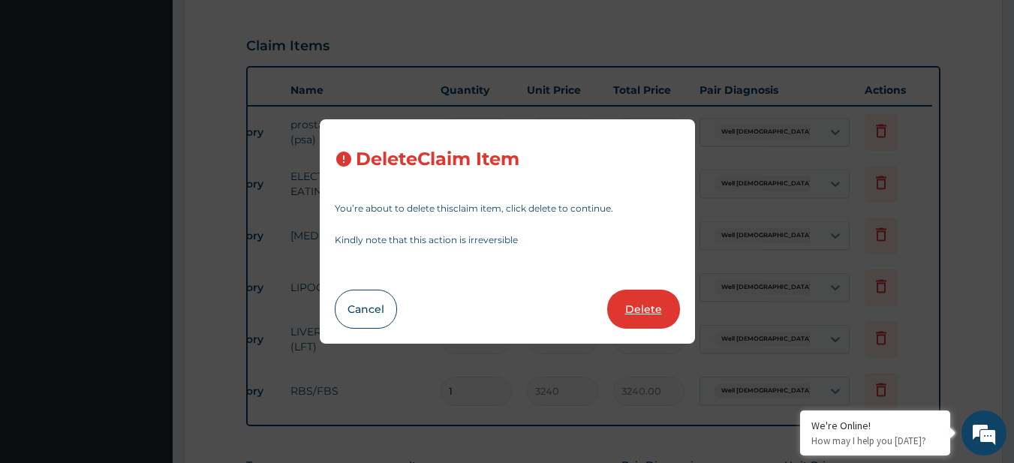
click at [648, 303] on button "Delete" at bounding box center [643, 309] width 73 height 39
type input "20533.5"
type input "20533.50"
type input "5808.52001953125"
type input "5808.52"
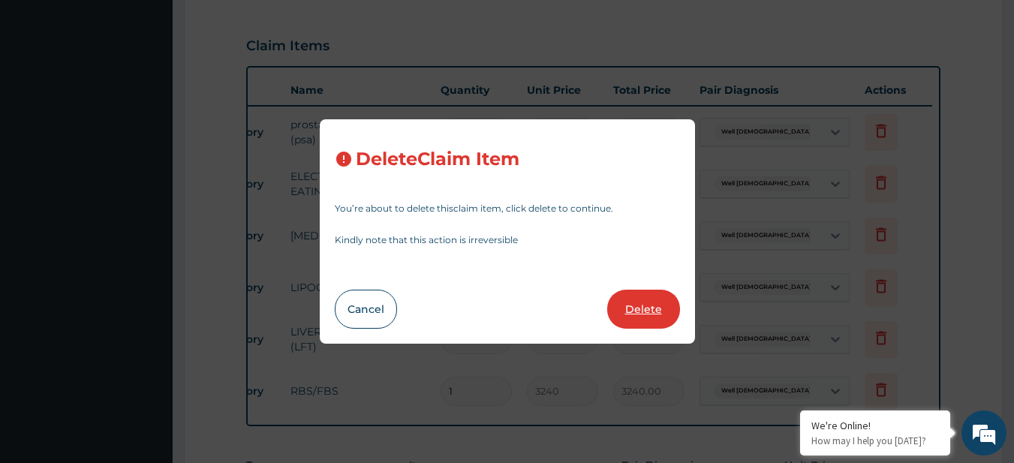
type input "11779.4384765625"
type input "11779.44"
type input "22244.625"
type input "22244.63"
type input "3240"
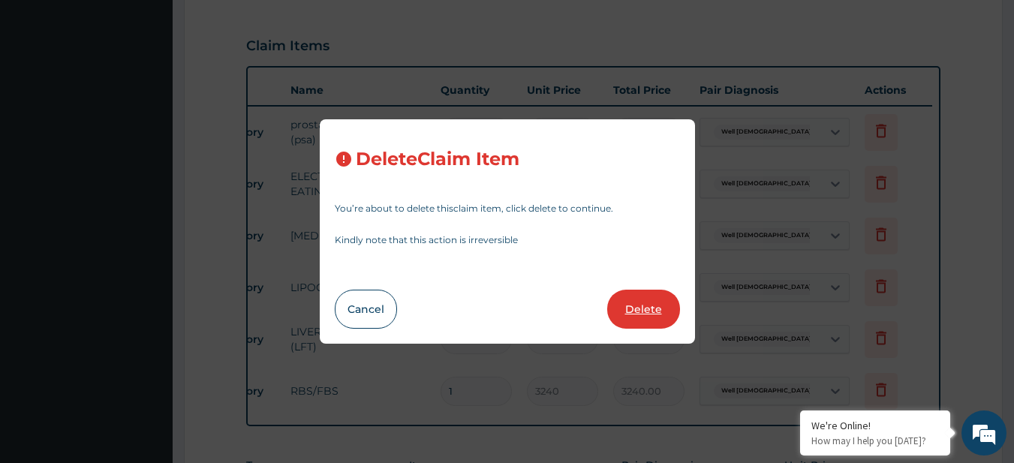
type input "3240.00"
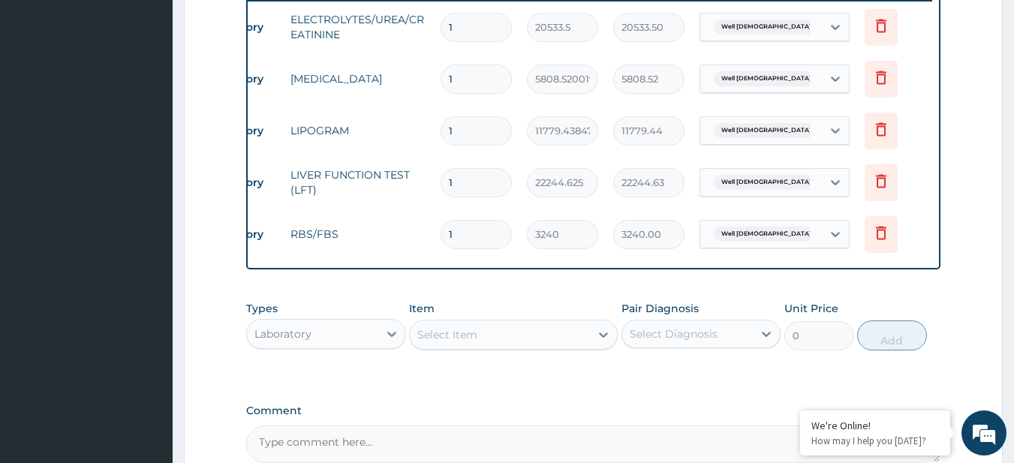
scroll to position [767, 0]
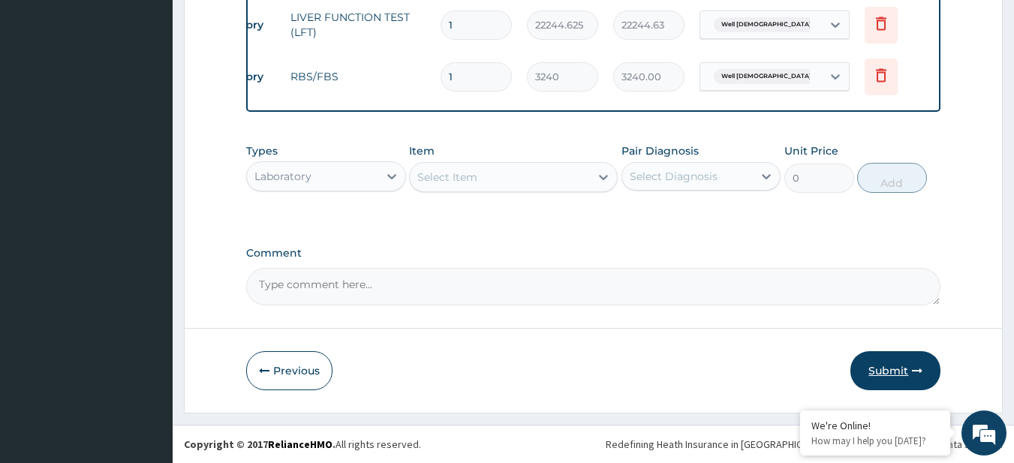
click at [863, 363] on button "Submit" at bounding box center [896, 370] width 90 height 39
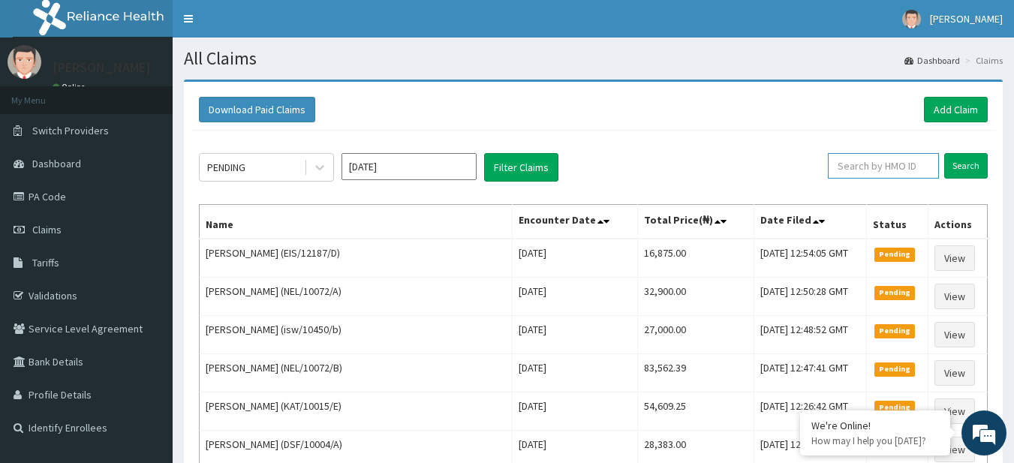
click at [857, 171] on input "text" at bounding box center [883, 166] width 111 height 26
paste input "EIS/12187/C"
type input "EIS/12187/C"
click at [969, 173] on input "Search" at bounding box center [967, 166] width 44 height 26
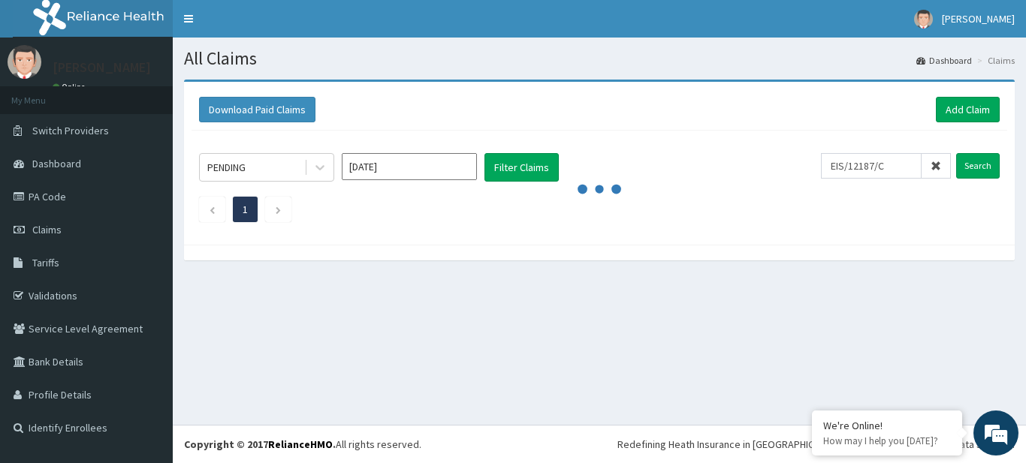
click at [800, 350] on div "All Claims Dashboard Claims Download Paid Claims Add Claim × Note you can only …" at bounding box center [599, 231] width 853 height 387
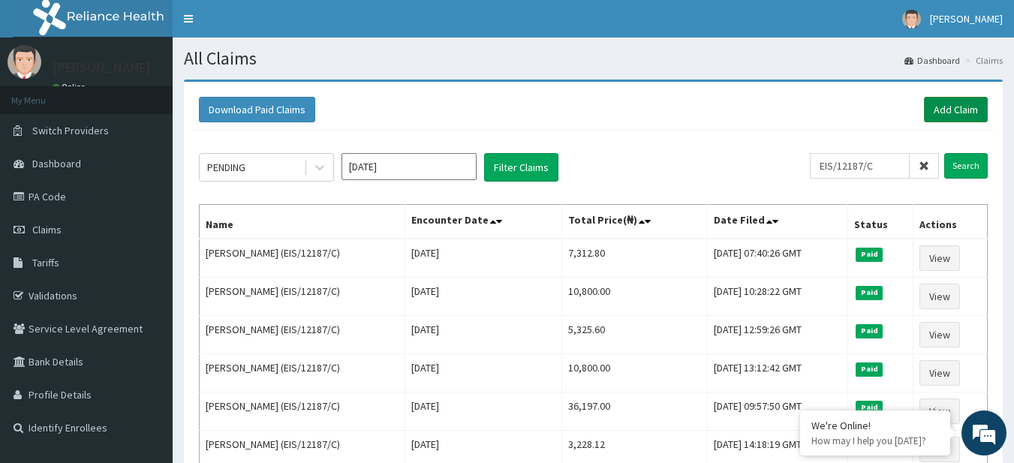
click at [955, 104] on link "Add Claim" at bounding box center [956, 110] width 64 height 26
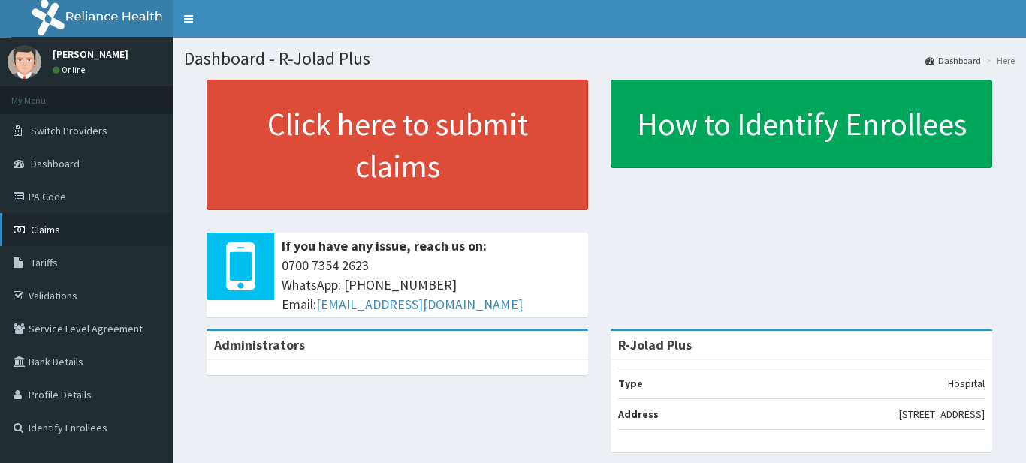
click at [65, 222] on link "Claims" at bounding box center [86, 229] width 173 height 33
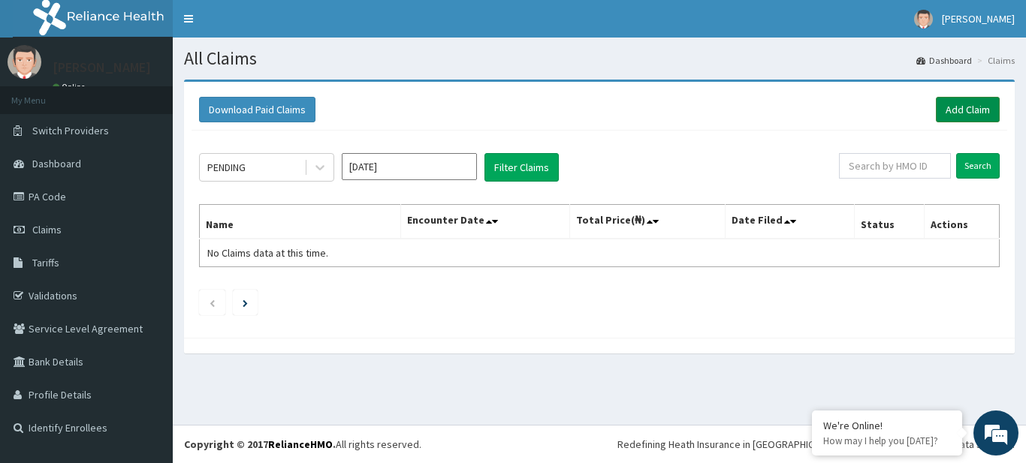
click at [971, 109] on link "Add Claim" at bounding box center [968, 110] width 64 height 26
click at [929, 167] on input "text" at bounding box center [895, 166] width 112 height 26
paste input "DAW/10033/A"
type input "DAW/10033/A"
click at [971, 168] on input "Search" at bounding box center [978, 166] width 44 height 26
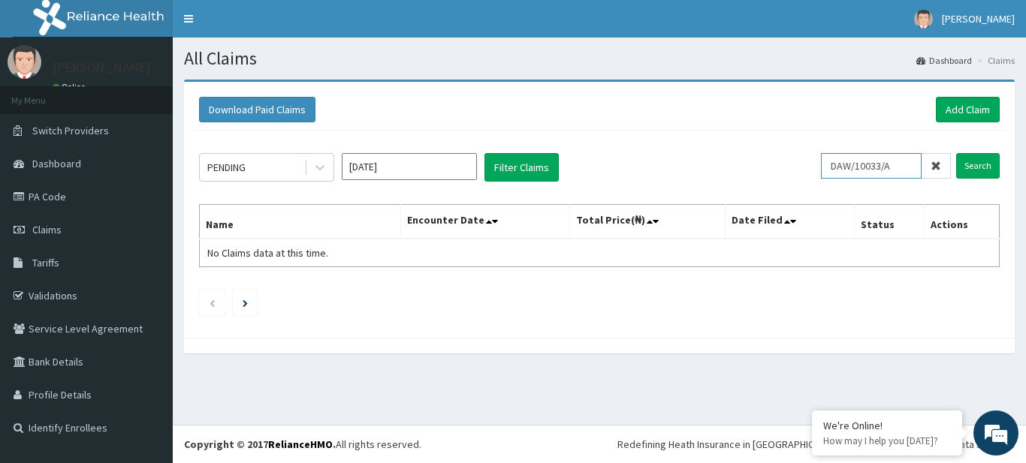
click at [867, 174] on input "DAW/10033/A" at bounding box center [871, 166] width 101 height 26
click at [1002, 169] on div "PENDING Sep 2025 Filter Claims DAW/10033/A Search Name Encounter Date Total Pri…" at bounding box center [598, 231] width 815 height 200
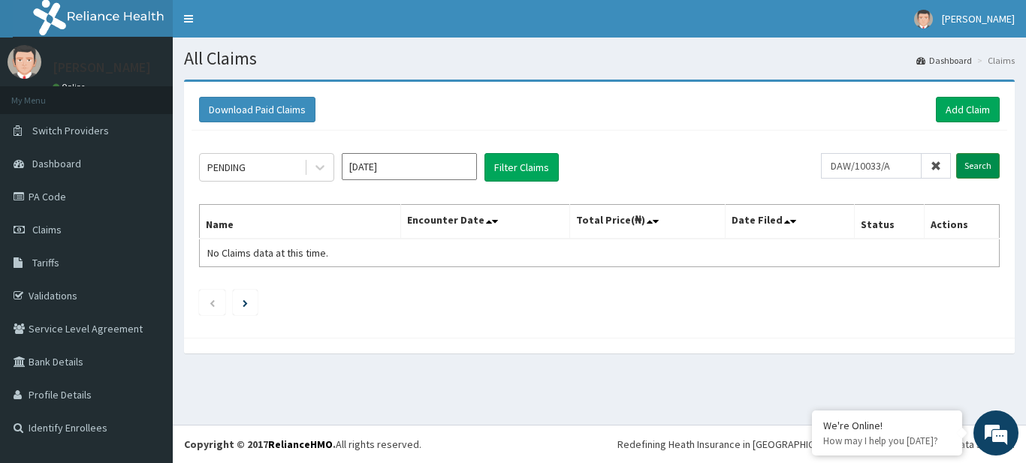
click at [977, 163] on input "Search" at bounding box center [978, 166] width 44 height 26
click at [871, 155] on input "DAW/10033/A" at bounding box center [871, 166] width 101 height 26
click at [952, 113] on link "Add Claim" at bounding box center [968, 110] width 64 height 26
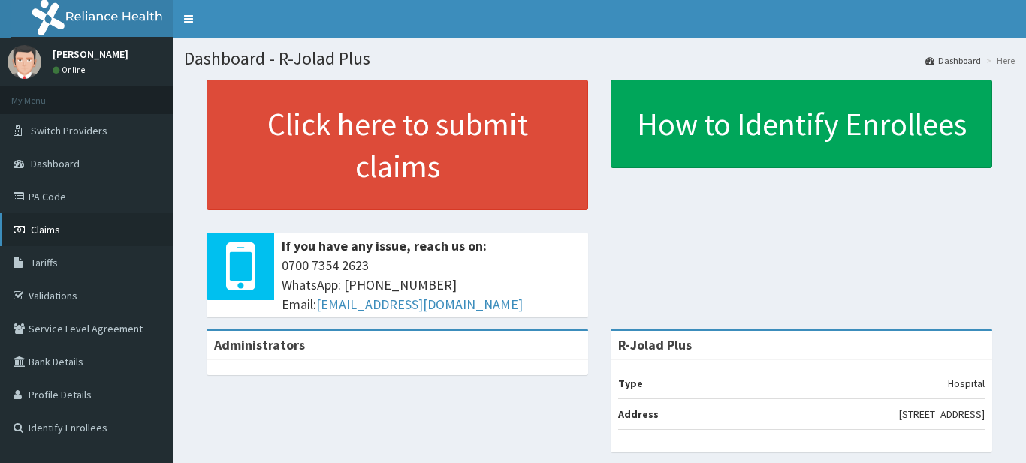
click at [92, 226] on link "Claims" at bounding box center [86, 229] width 173 height 33
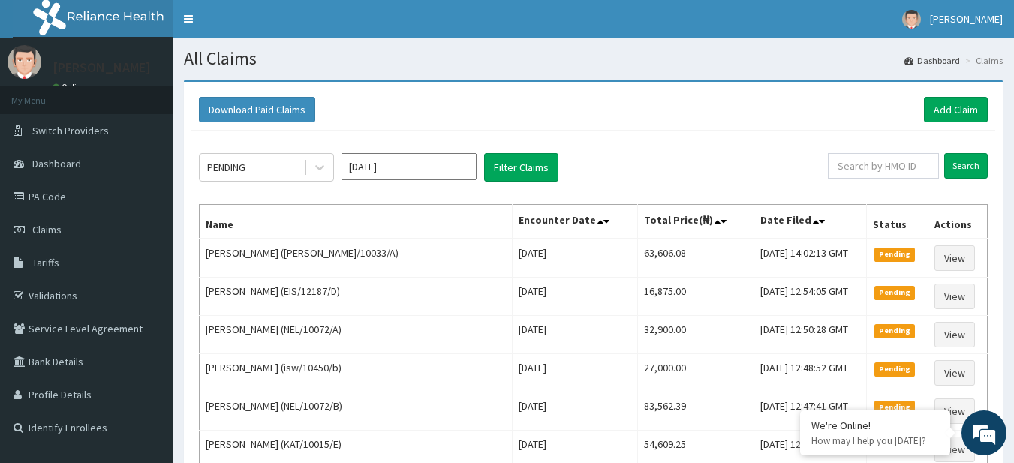
click at [828, 155] on div "PENDING [DATE] Filter Claims" at bounding box center [513, 167] width 629 height 29
click at [860, 160] on input "text" at bounding box center [883, 166] width 111 height 26
paste input "DAW/10033/A"
type input "DAW/10033/A"
click at [978, 164] on input "Search" at bounding box center [967, 166] width 44 height 26
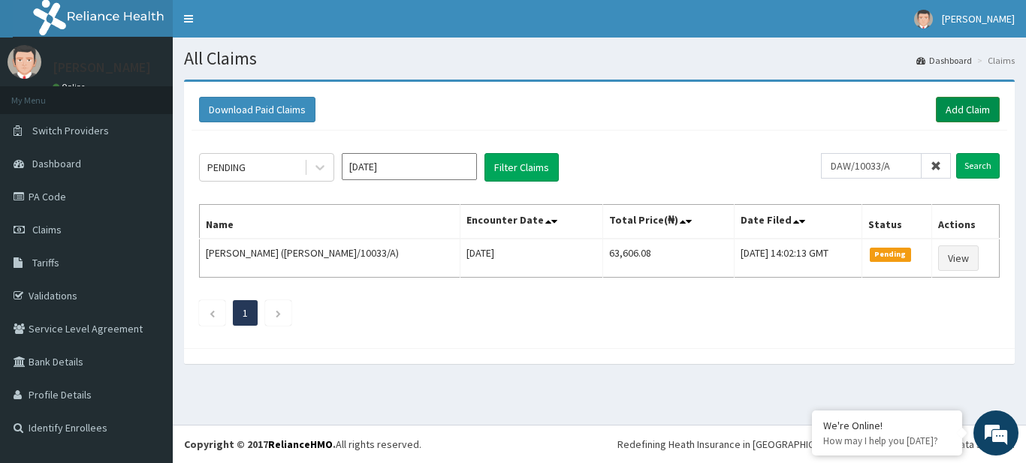
click at [970, 115] on link "Add Claim" at bounding box center [968, 110] width 64 height 26
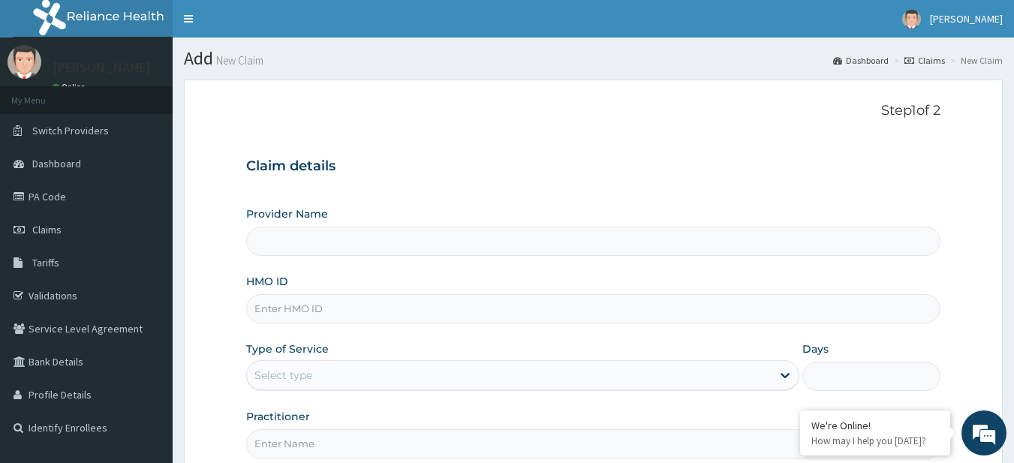
type input "R-Jolad Plus"
click at [337, 311] on input "HMO ID" at bounding box center [593, 308] width 695 height 29
paste input "KAT/10015/B"
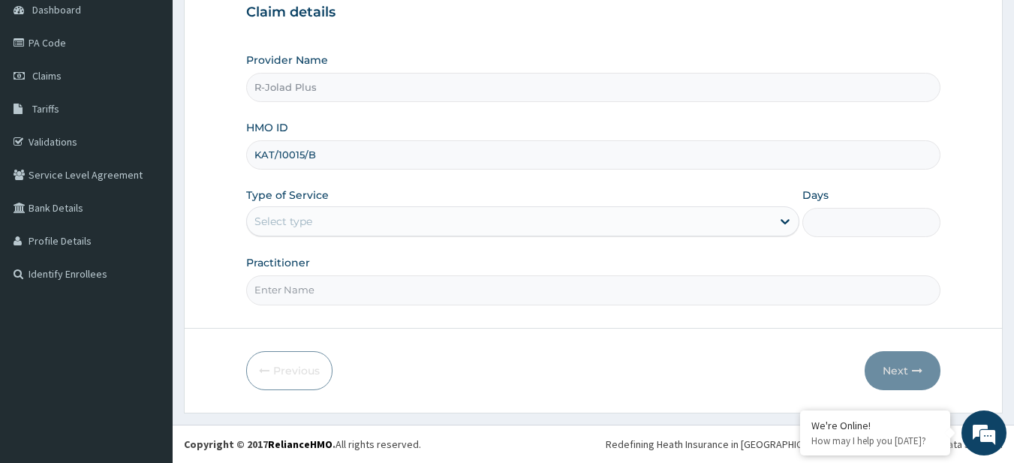
type input "KAT/10015/B"
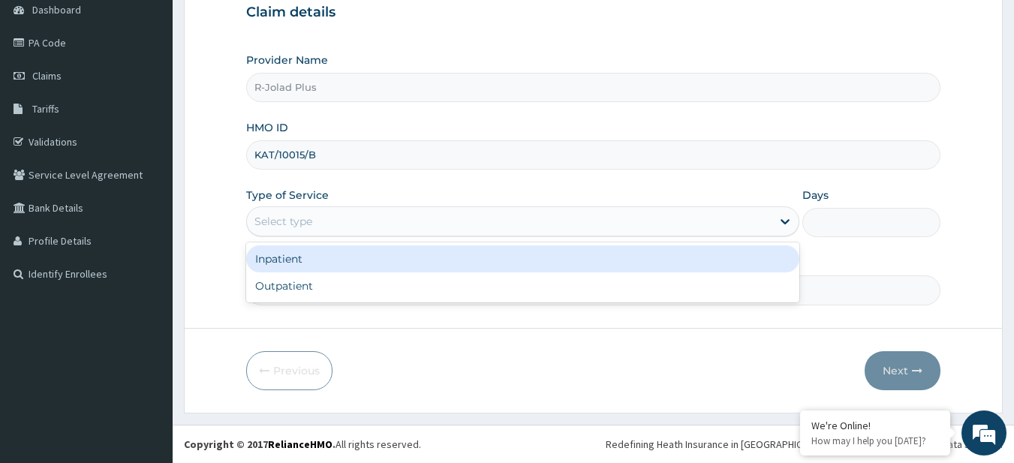
click at [326, 220] on div "Select type" at bounding box center [509, 221] width 525 height 24
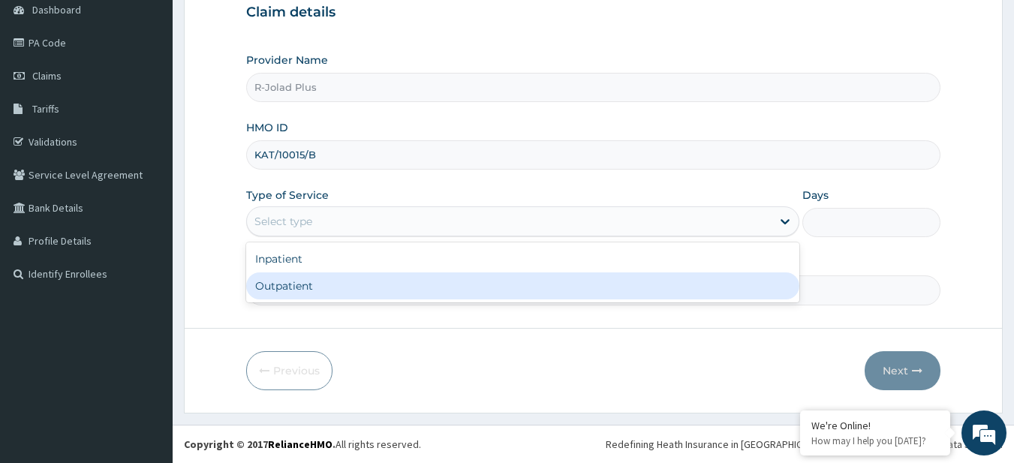
click at [318, 273] on div "Outpatient" at bounding box center [522, 286] width 553 height 27
type input "1"
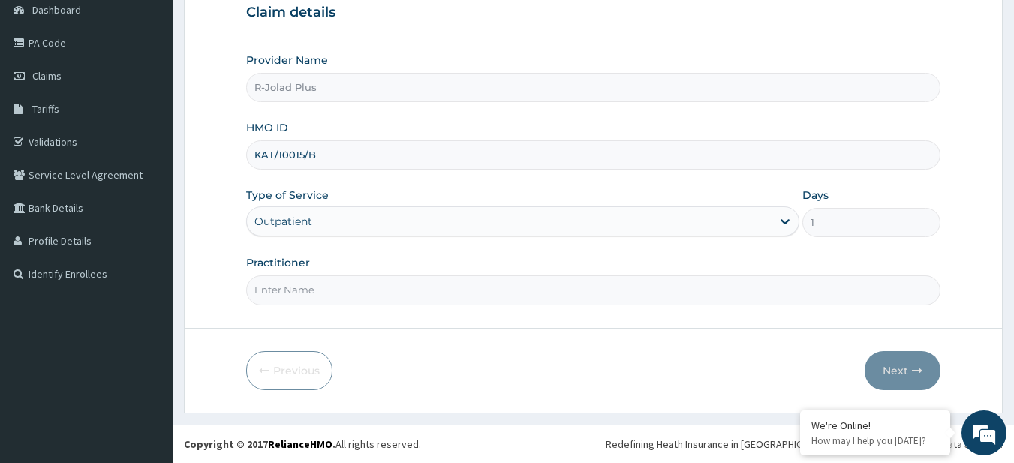
click at [329, 301] on input "Practitioner" at bounding box center [593, 290] width 695 height 29
type input "DR [PERSON_NAME]"
click at [874, 360] on button "Next" at bounding box center [903, 370] width 76 height 39
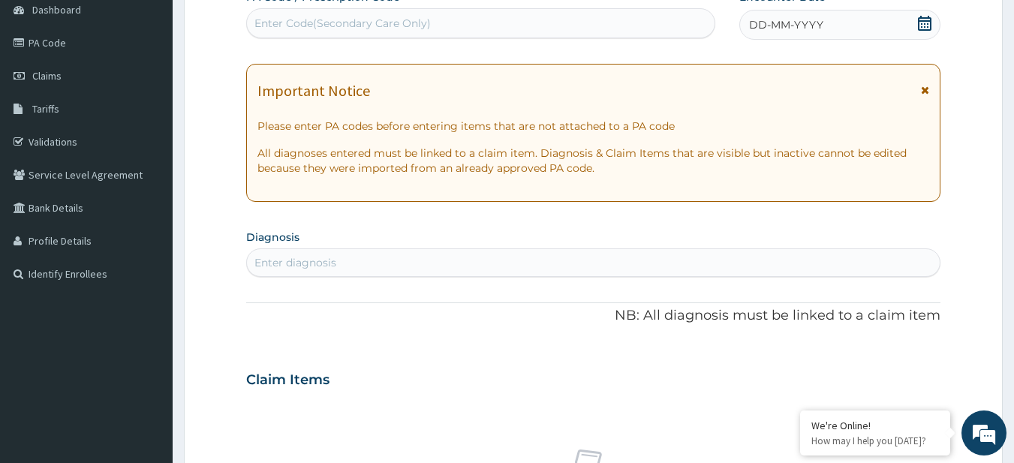
click at [355, 31] on div "Enter Code(Secondary Care Only)" at bounding box center [343, 23] width 176 height 15
paste input "PA/22179B"
type input "PA/22179B"
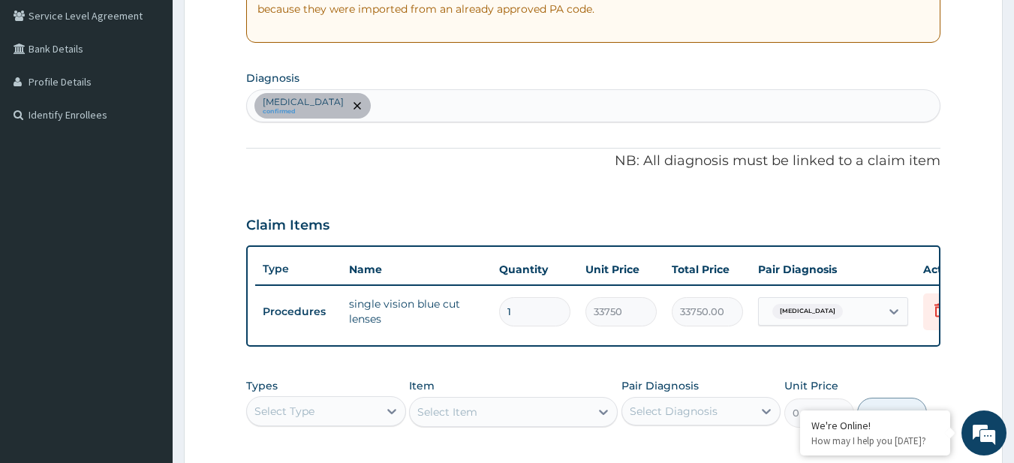
scroll to position [559, 0]
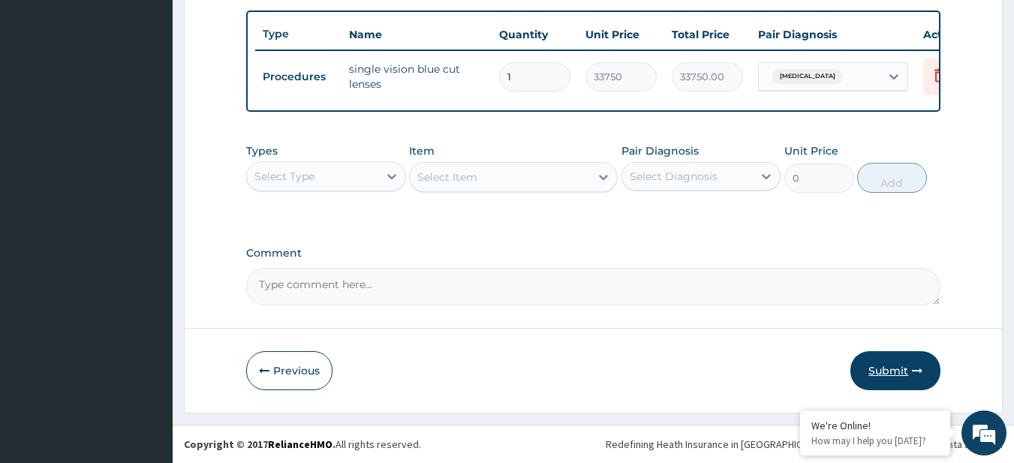
click at [908, 368] on button "Submit" at bounding box center [896, 370] width 90 height 39
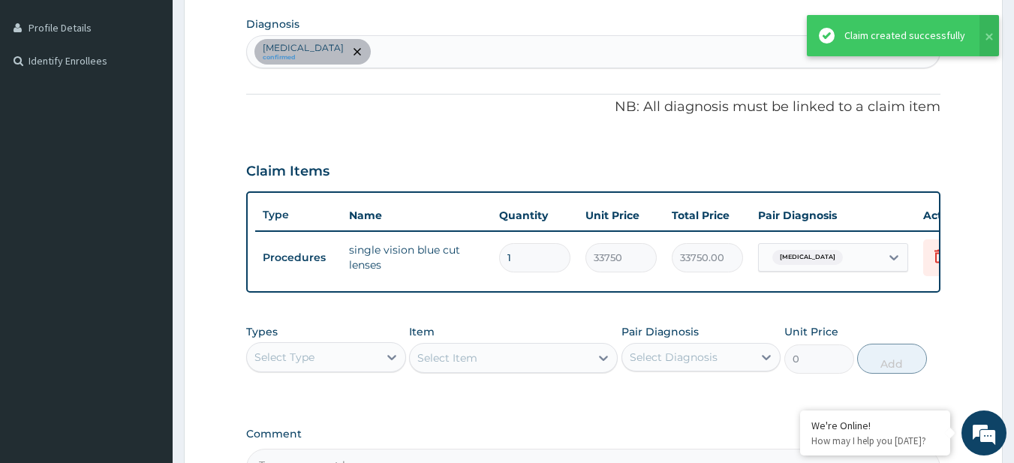
scroll to position [368, 0]
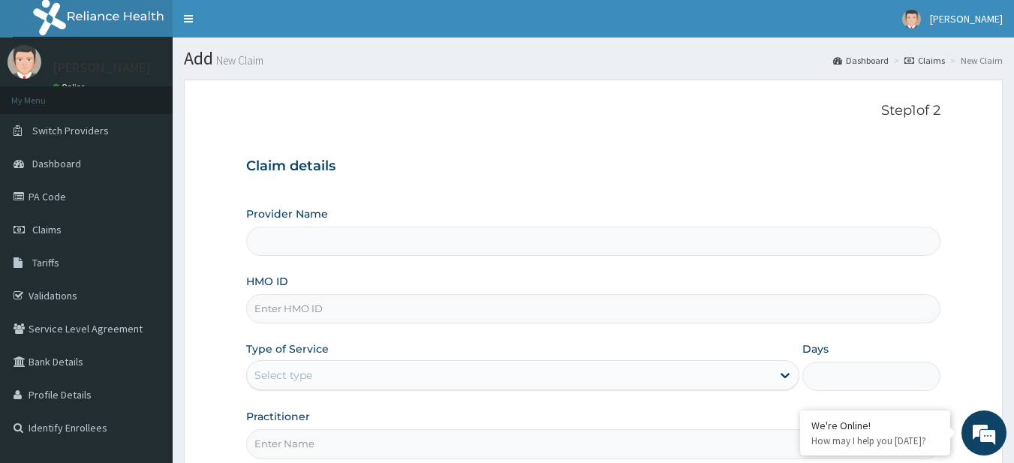
type input "R-Jolad Plus"
click at [258, 199] on div "Claim details Provider Name R-Jolad Plus HMO ID Type of Service Select type Day…" at bounding box center [593, 300] width 695 height 315
click at [426, 308] on input "HMO ID" at bounding box center [593, 308] width 695 height 29
click at [71, 209] on link "PA Code" at bounding box center [86, 196] width 173 height 33
type input "R-Jolad Plus"
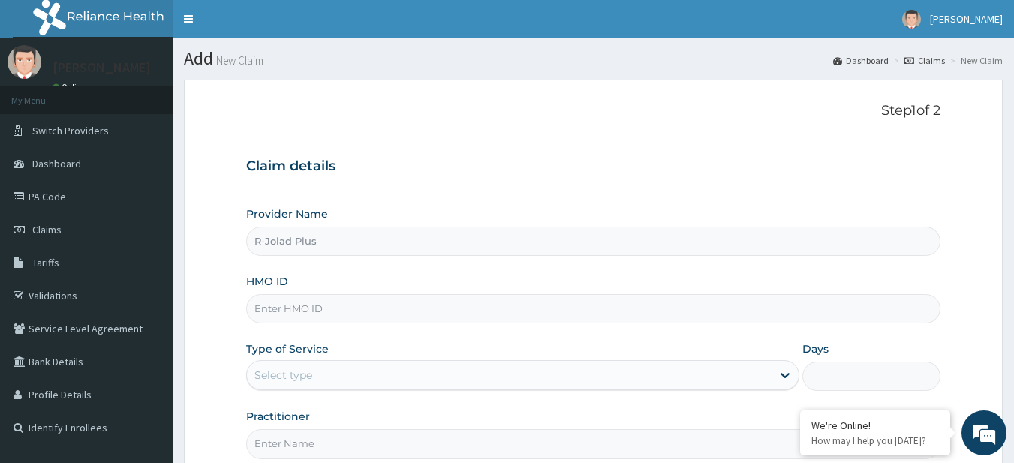
click at [720, 197] on div "Claim details Provider Name R-Jolad Plus HMO ID Type of Service Select type Day…" at bounding box center [593, 300] width 695 height 315
click at [332, 315] on input "HMO ID" at bounding box center [593, 308] width 695 height 29
paste input "KAT/10015/B"
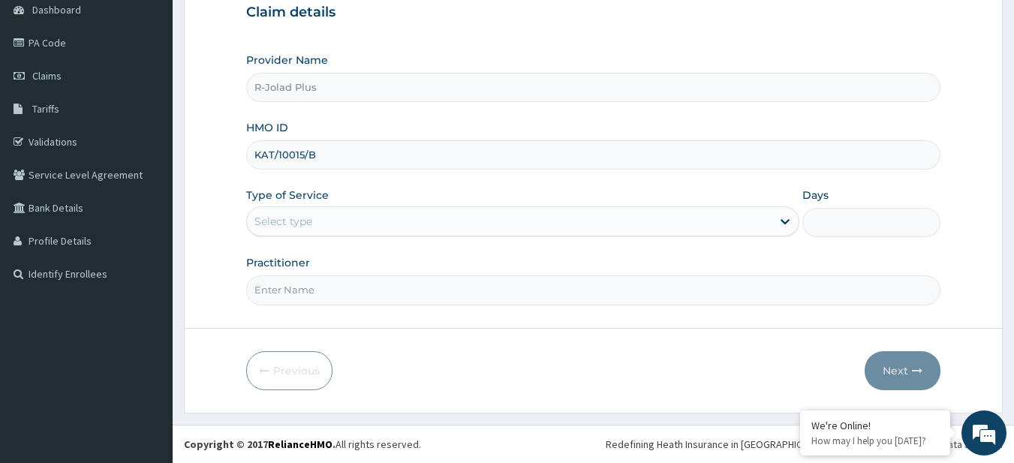
type input "KAT/10015/B"
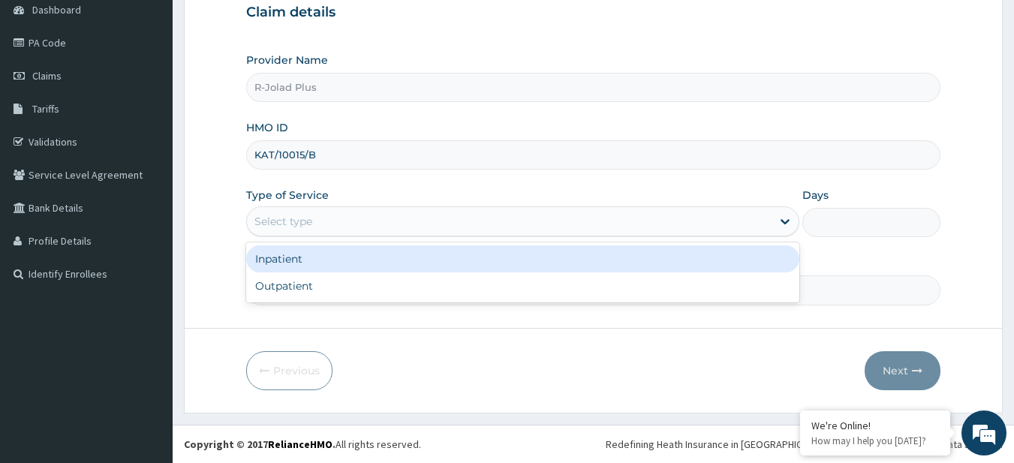
click at [330, 224] on div "Select type" at bounding box center [509, 221] width 525 height 24
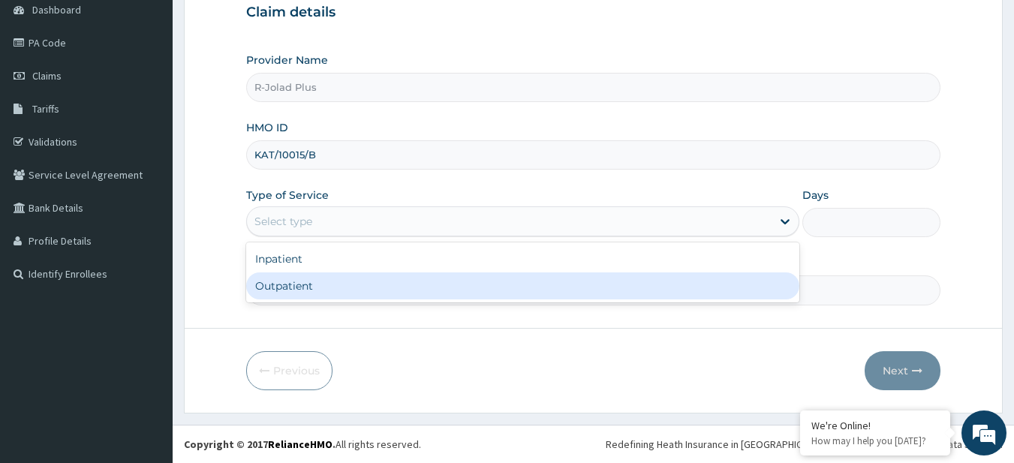
click at [357, 285] on div "Outpatient" at bounding box center [522, 286] width 553 height 27
type input "1"
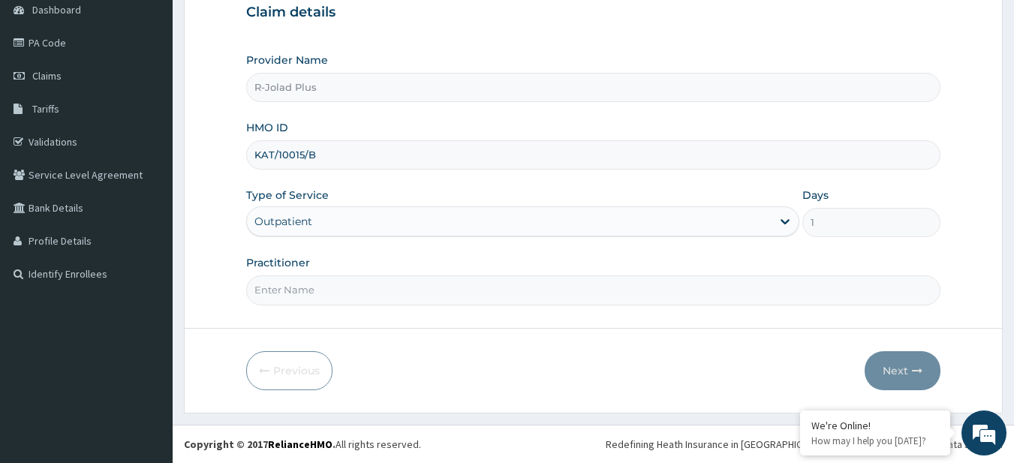
click at [383, 285] on input "Practitioner" at bounding box center [593, 290] width 695 height 29
paste input "AKAN BASSEY"
type input "AKAN BASSEY"
click at [924, 357] on button "Next" at bounding box center [903, 370] width 76 height 39
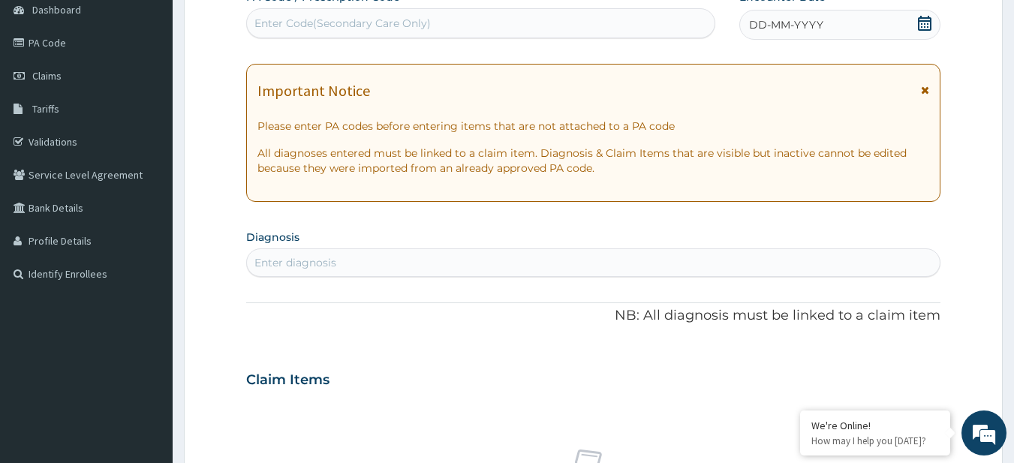
click at [335, 258] on div "Enter diagnosis" at bounding box center [296, 262] width 82 height 15
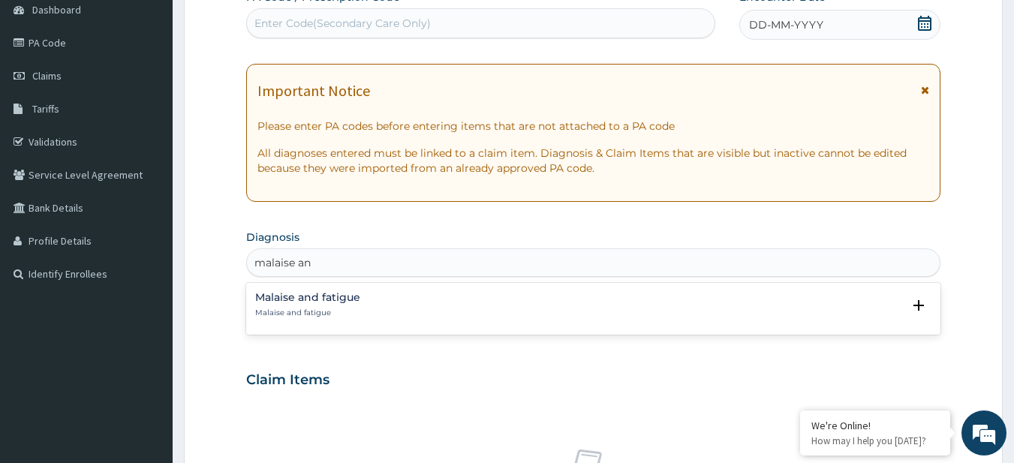
click at [343, 297] on h4 "Malaise and fatigue" at bounding box center [307, 297] width 105 height 11
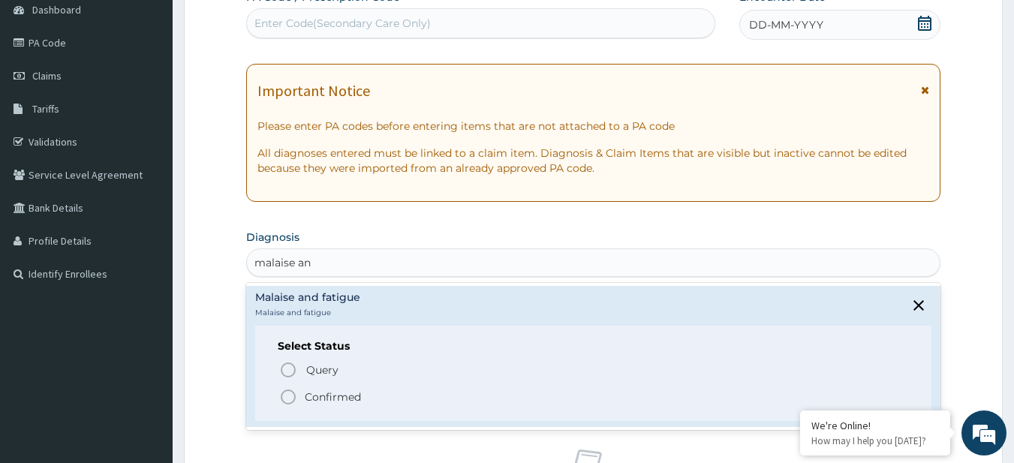
type input "malaise an"
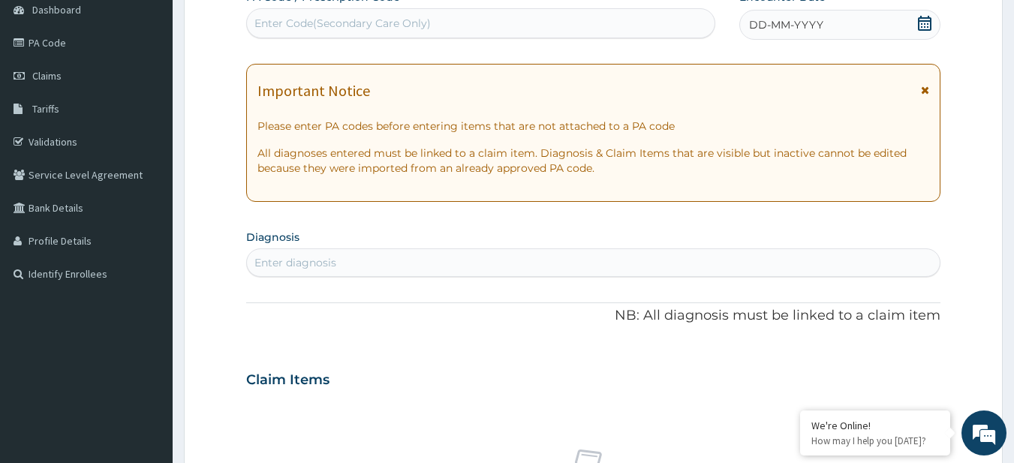
click at [306, 330] on div "PA Code / Prescription Code Enter Code(Secondary Care Only) Encounter Date DD-M…" at bounding box center [593, 377] width 695 height 777
click at [452, 320] on p "NB: All diagnosis must be linked to a claim item" at bounding box center [593, 316] width 695 height 20
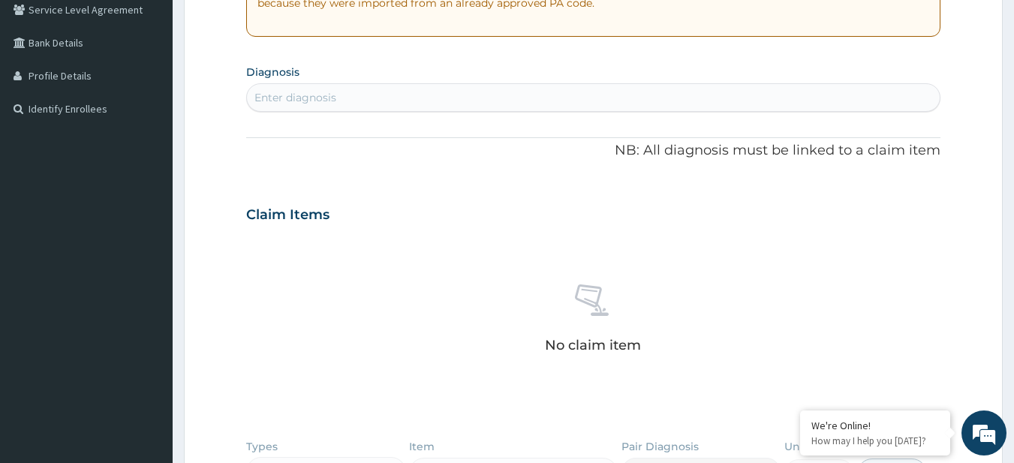
scroll to position [320, 0]
click at [312, 90] on div "Enter diagnosis" at bounding box center [296, 96] width 82 height 15
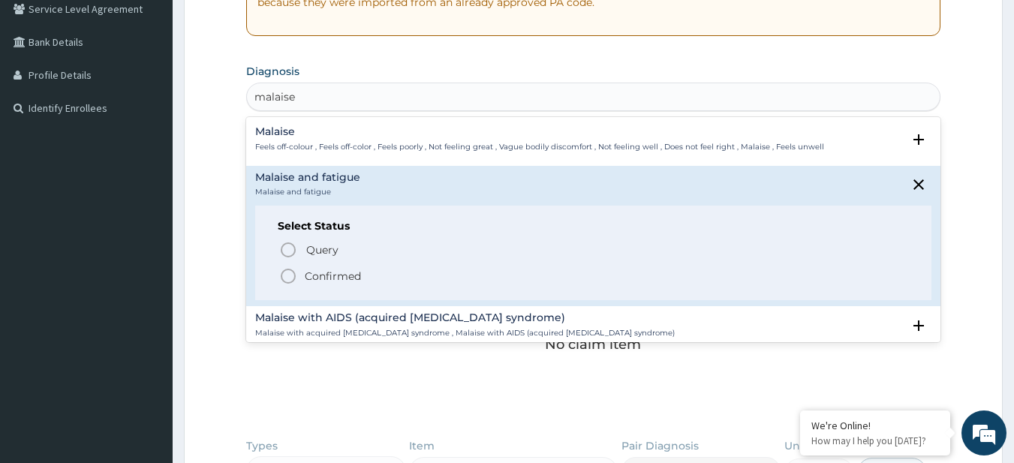
type input "malaise"
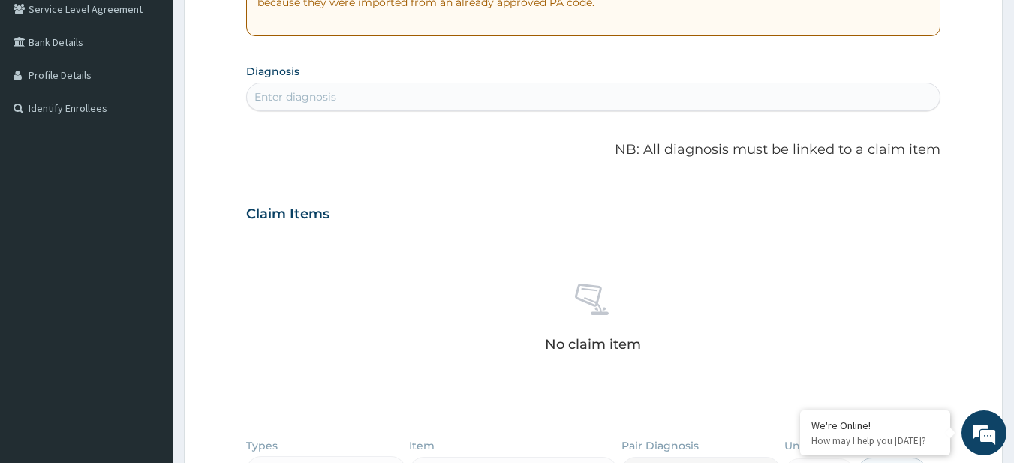
click at [353, 108] on div "Enter diagnosis" at bounding box center [594, 97] width 694 height 24
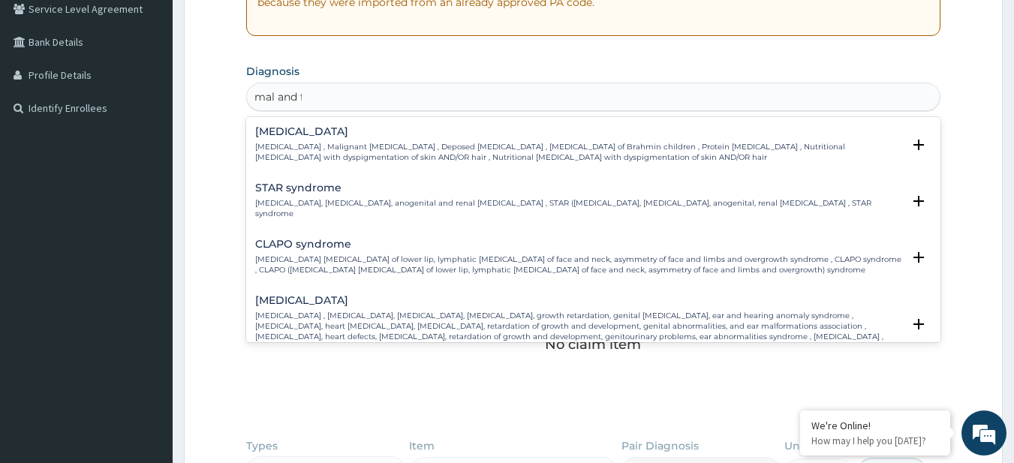
type input "mal and fa"
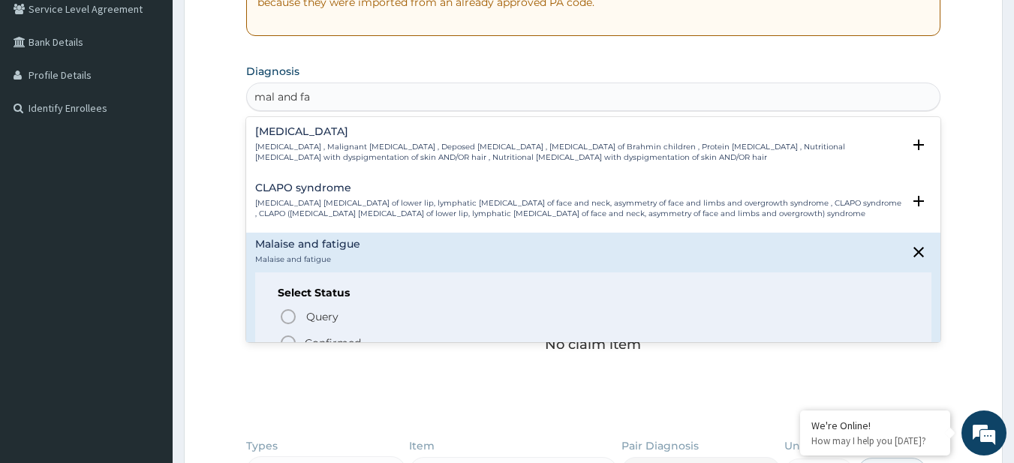
scroll to position [174, 0]
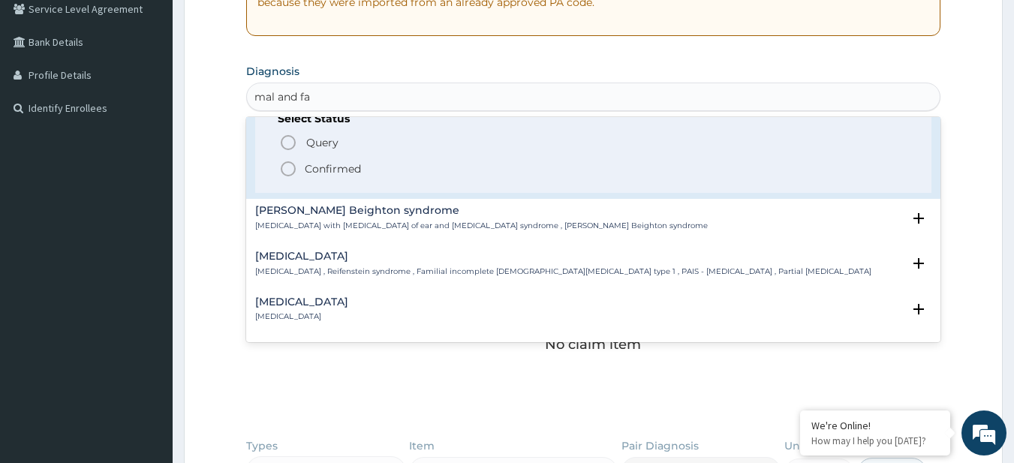
click at [321, 170] on p "Confirmed" at bounding box center [333, 168] width 56 height 15
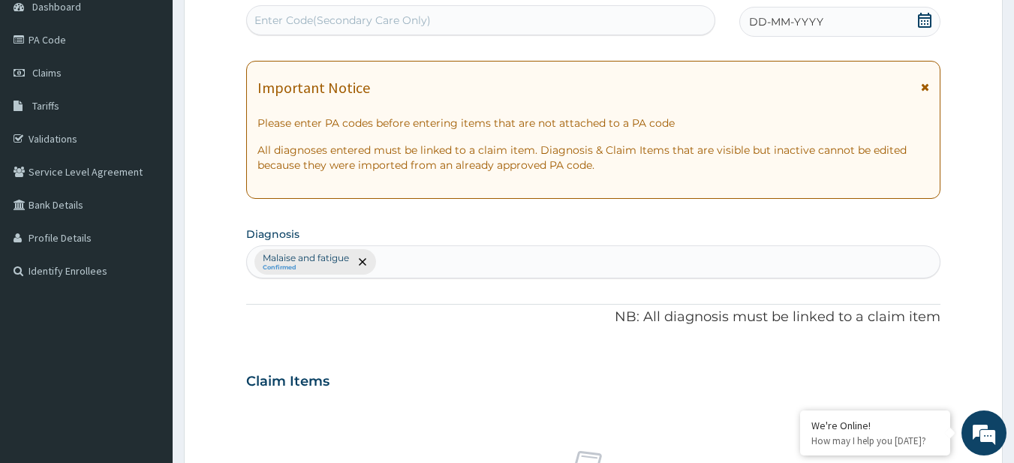
scroll to position [135, 0]
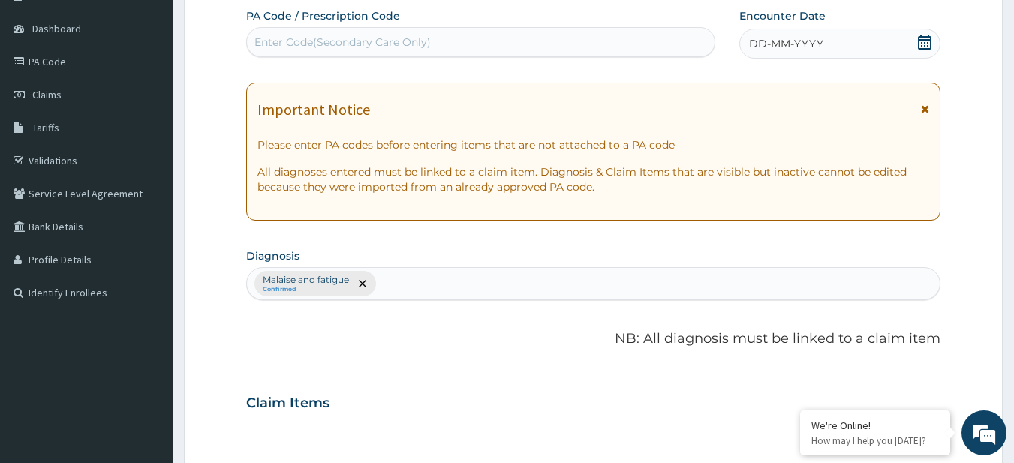
click at [437, 284] on div "Malaise and fatigue Confirmed" at bounding box center [594, 284] width 694 height 32
type input "m"
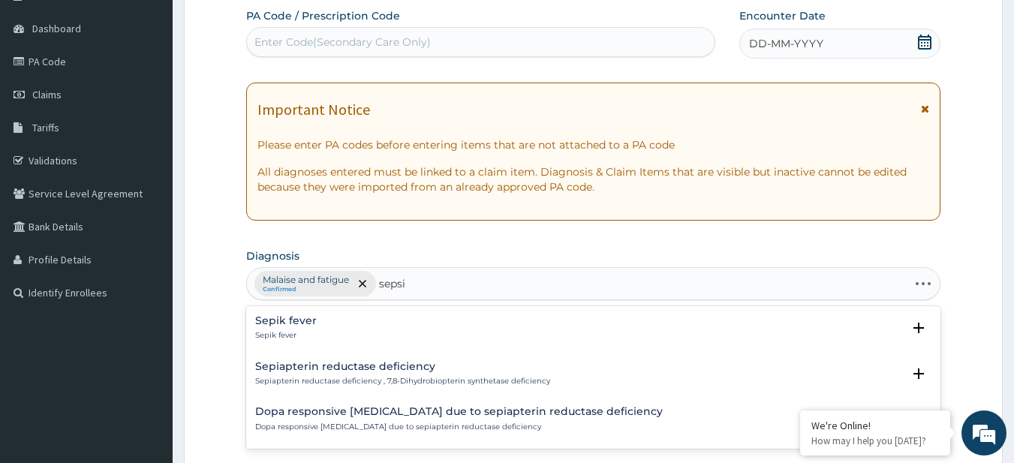
type input "sepsis"
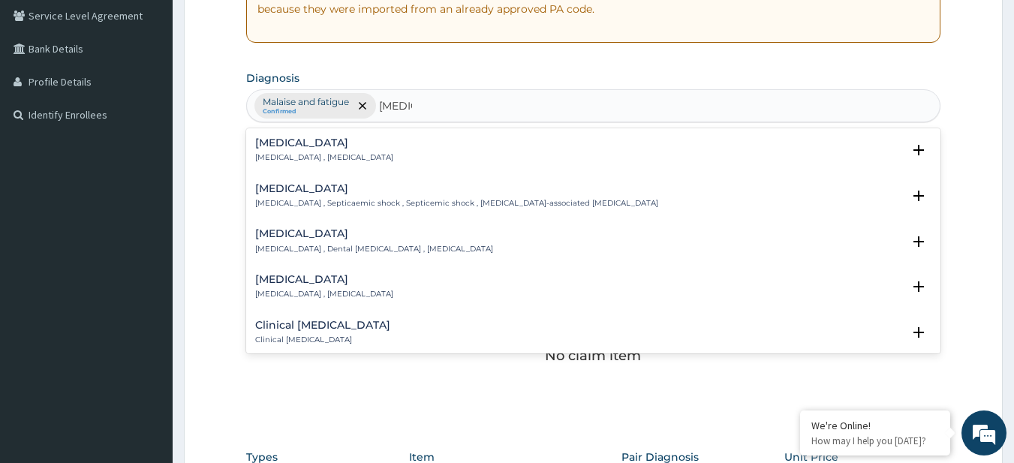
scroll to position [358, 0]
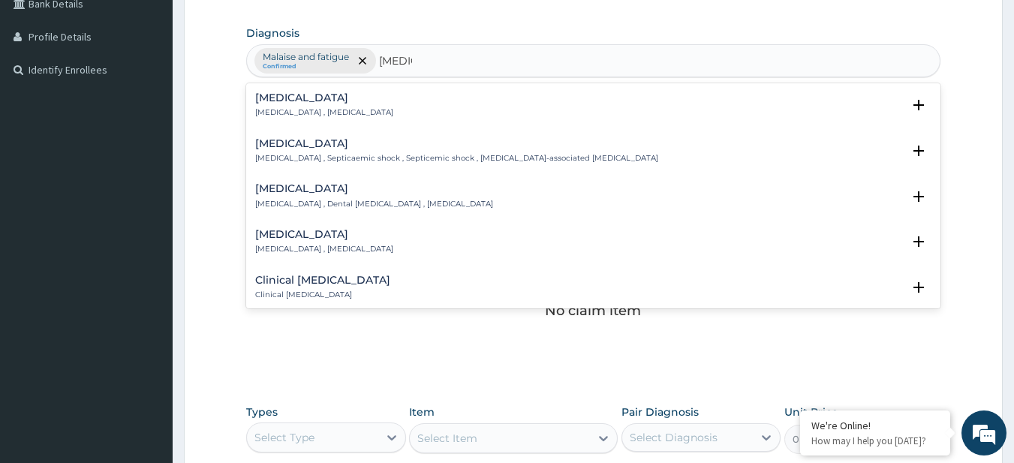
click at [296, 113] on p "Systemic infection , Sepsis" at bounding box center [324, 112] width 138 height 11
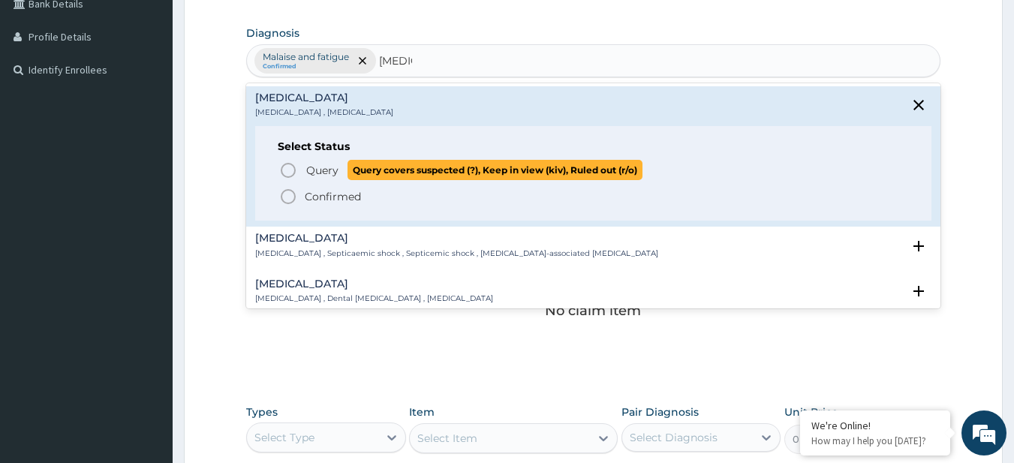
click at [307, 161] on p "Query Query covers suspected (?), Keep in view (kiv), Ruled out (r/o)" at bounding box center [474, 170] width 338 height 20
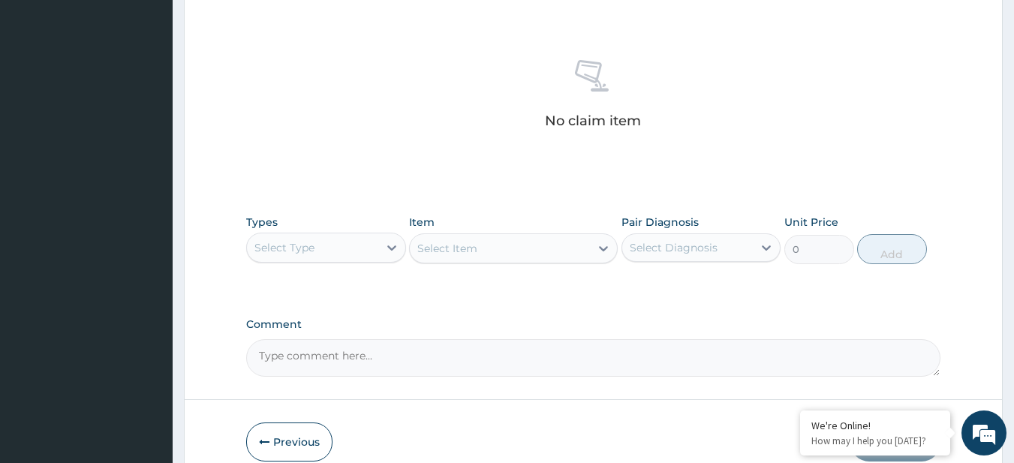
scroll to position [563, 0]
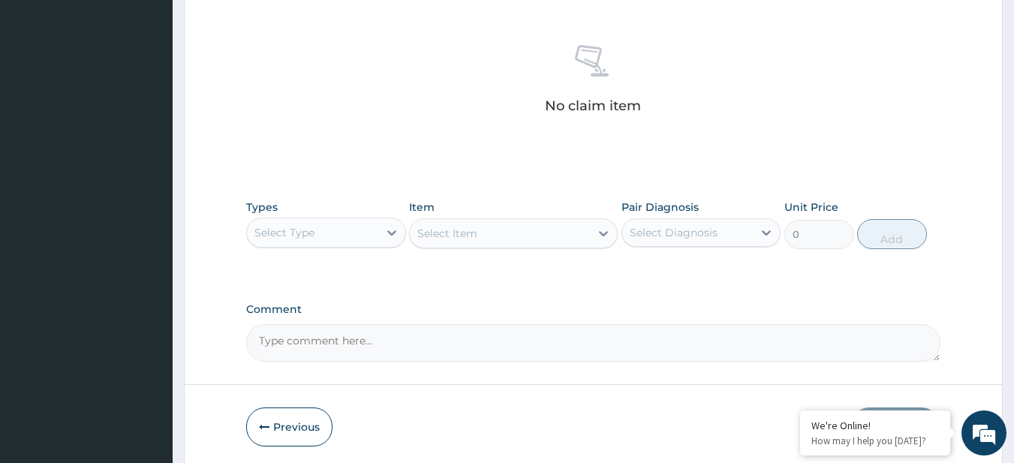
click at [293, 250] on div "Types Select Type Item Select Item Pair Diagnosis Select Diagnosis Unit Price 0…" at bounding box center [593, 224] width 695 height 65
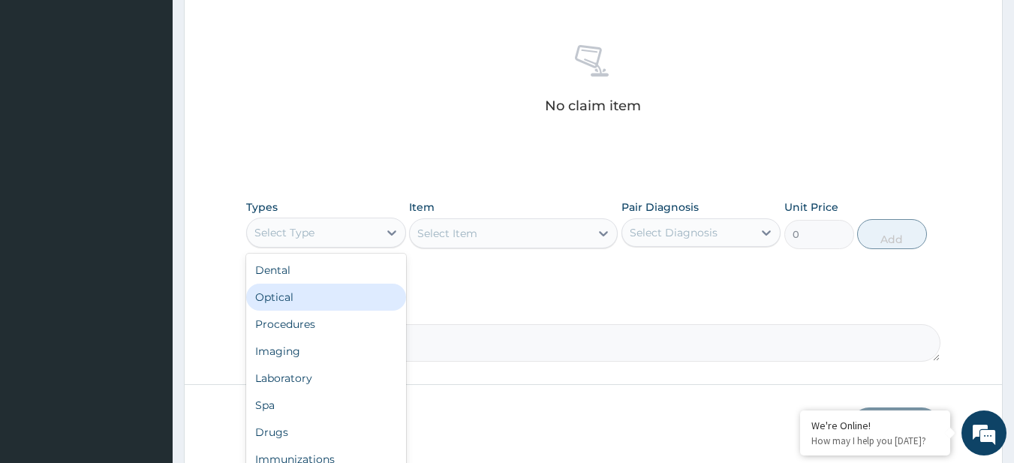
drag, startPoint x: 304, startPoint y: 240, endPoint x: 332, endPoint y: 319, distance: 83.6
click at [332, 248] on div "option Optical focused, 2 of 10. 10 results available. Use Up and Down to choos…" at bounding box center [326, 233] width 160 height 30
click at [332, 319] on div "Procedures" at bounding box center [326, 324] width 160 height 27
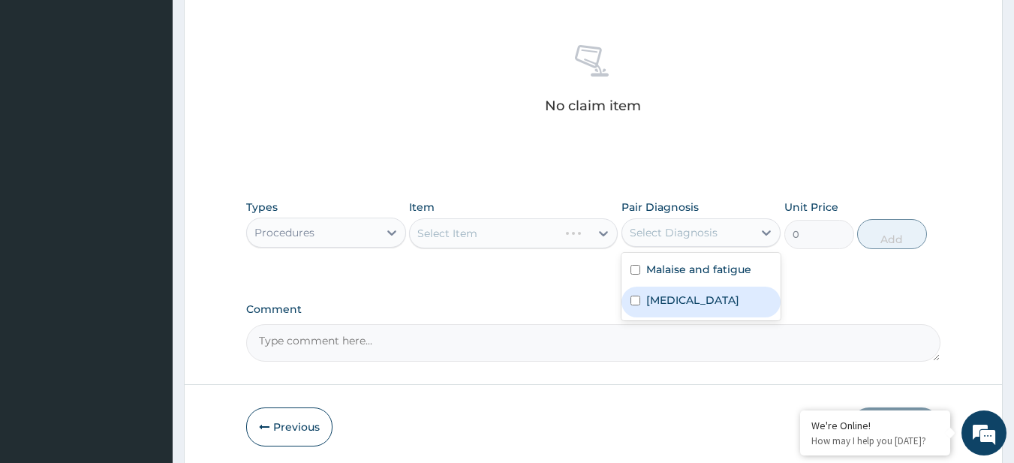
drag, startPoint x: 719, startPoint y: 228, endPoint x: 668, endPoint y: 291, distance: 80.7
click at [668, 247] on div "option Sepsis focused, 2 of 2. 2 results available. Use Up and Down to choose o…" at bounding box center [702, 232] width 160 height 29
click at [668, 291] on div "Sepsis" at bounding box center [702, 302] width 160 height 31
checkbox input "true"
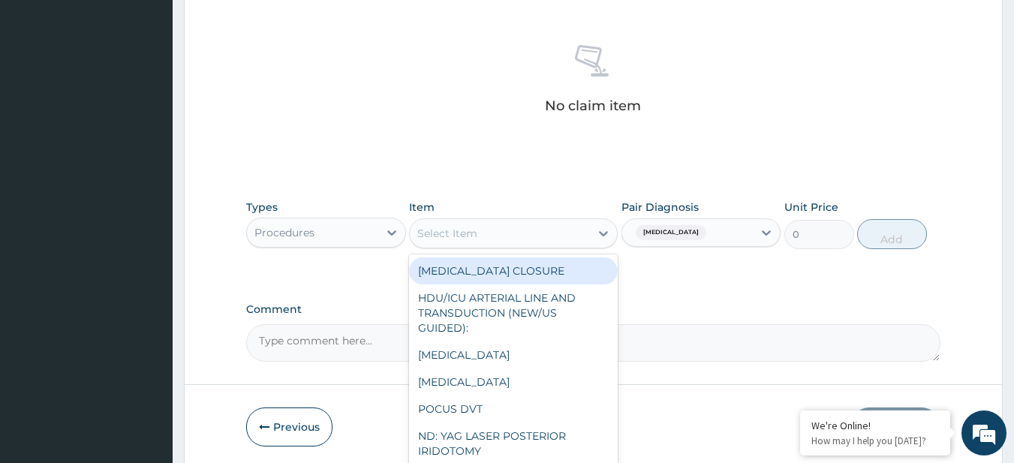
click at [503, 232] on div "Select Item" at bounding box center [500, 233] width 180 height 24
paste input "General Consultation (initial) MALARIA PARASITE FRAME & LENSES FBC - (FULL BLOO…"
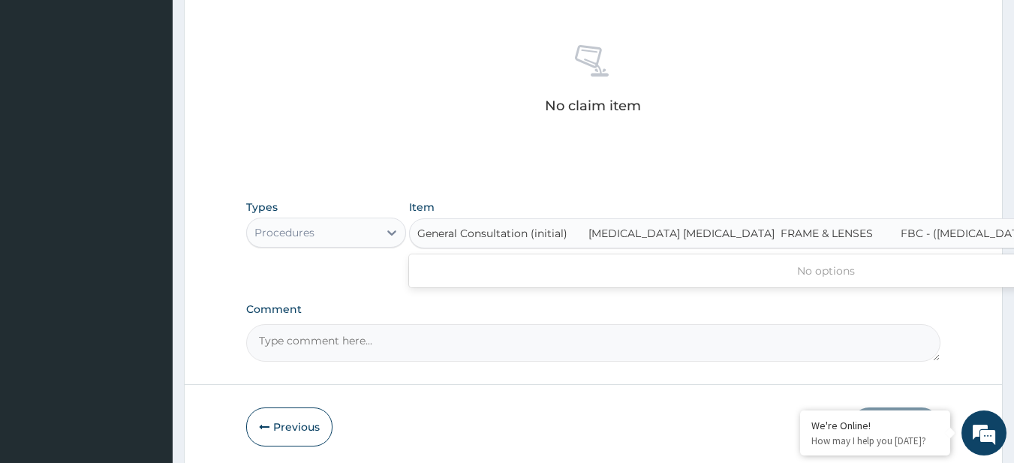
scroll to position [0, 200]
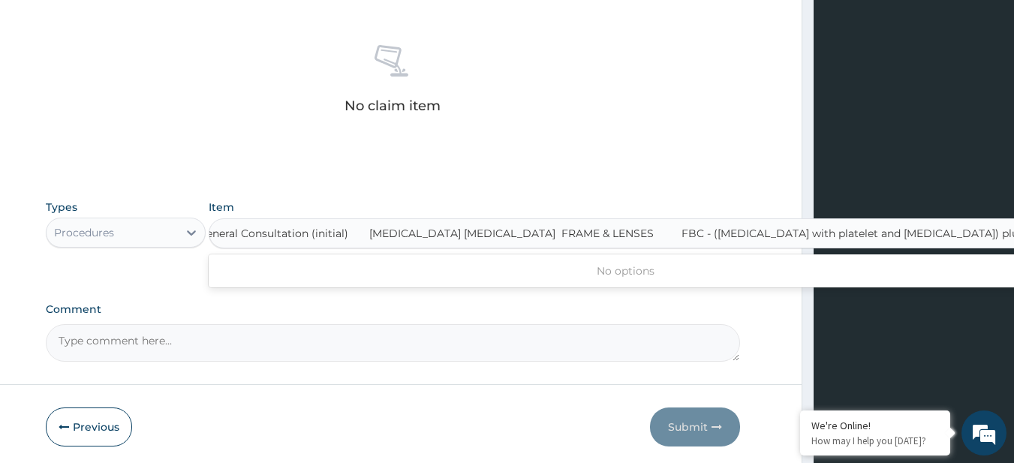
type input "General Consultation (initial)"
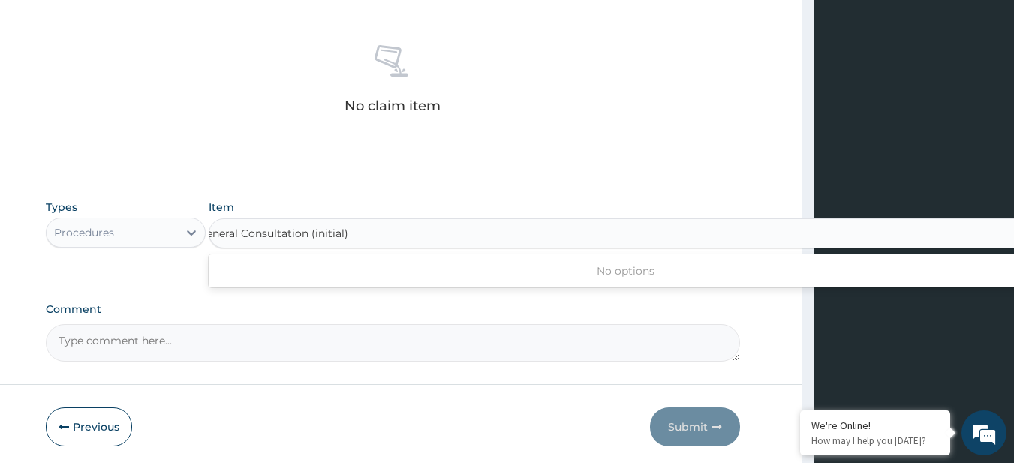
scroll to position [0, 0]
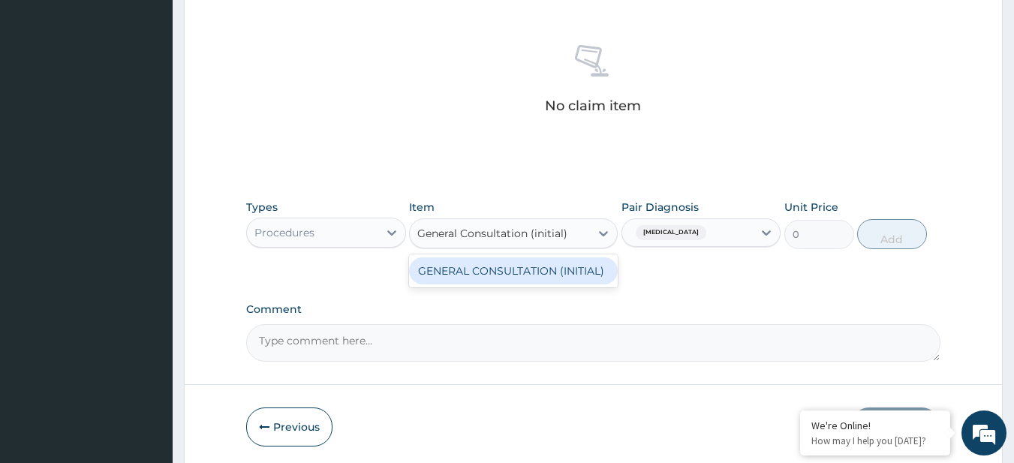
click at [521, 265] on div "GENERAL CONSULTATION (INITIAL)" at bounding box center [513, 271] width 209 height 27
type input "10800"
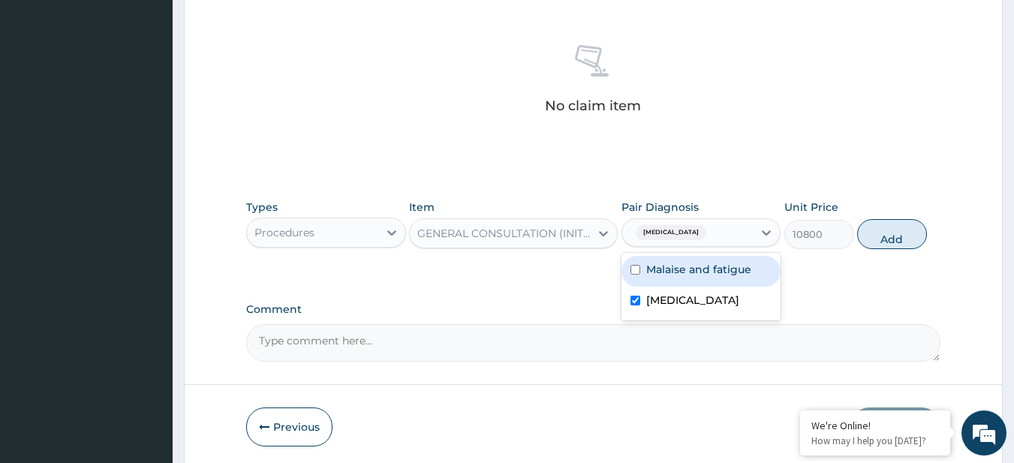
click at [752, 227] on div "Sepsis" at bounding box center [687, 233] width 131 height 26
click at [729, 270] on label "Malaise and fatigue" at bounding box center [698, 269] width 105 height 15
checkbox input "true"
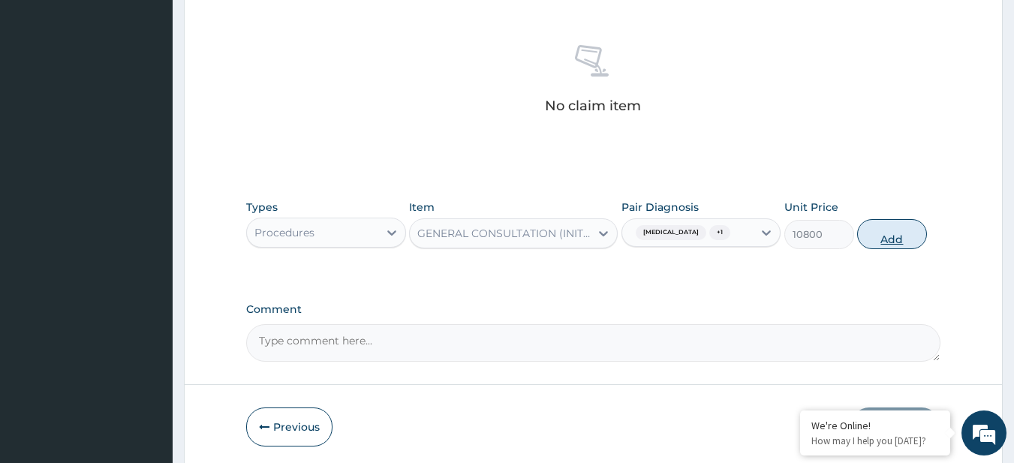
click at [885, 246] on button "Add" at bounding box center [892, 234] width 70 height 30
type input "0"
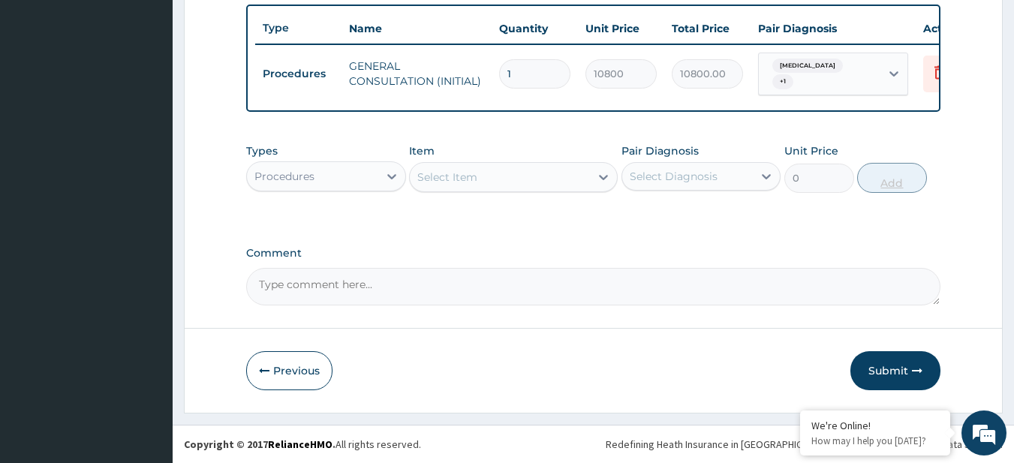
scroll to position [559, 0]
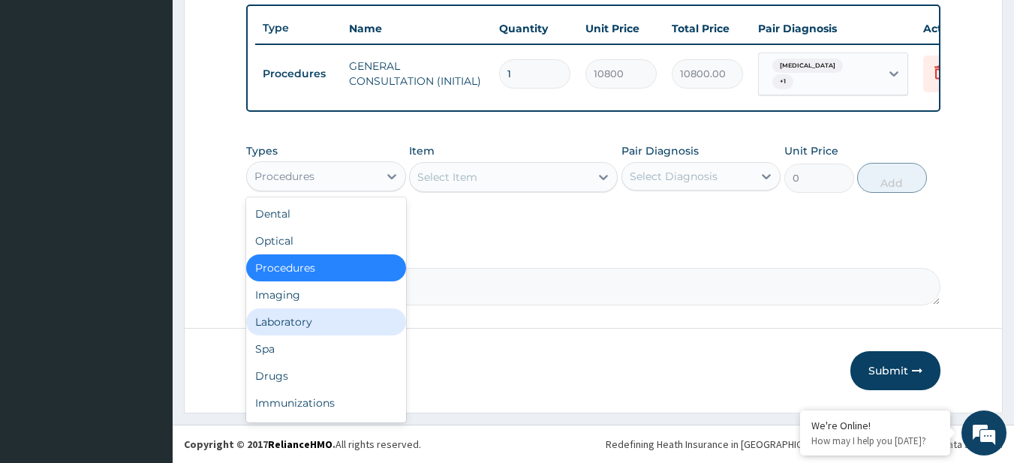
drag, startPoint x: 338, startPoint y: 174, endPoint x: 350, endPoint y: 321, distance: 147.6
click at [350, 191] on div "option Procedures, selected. option Laboratory focused, 5 of 10. 10 results ava…" at bounding box center [326, 176] width 160 height 30
click at [350, 321] on div "Laboratory" at bounding box center [326, 322] width 160 height 27
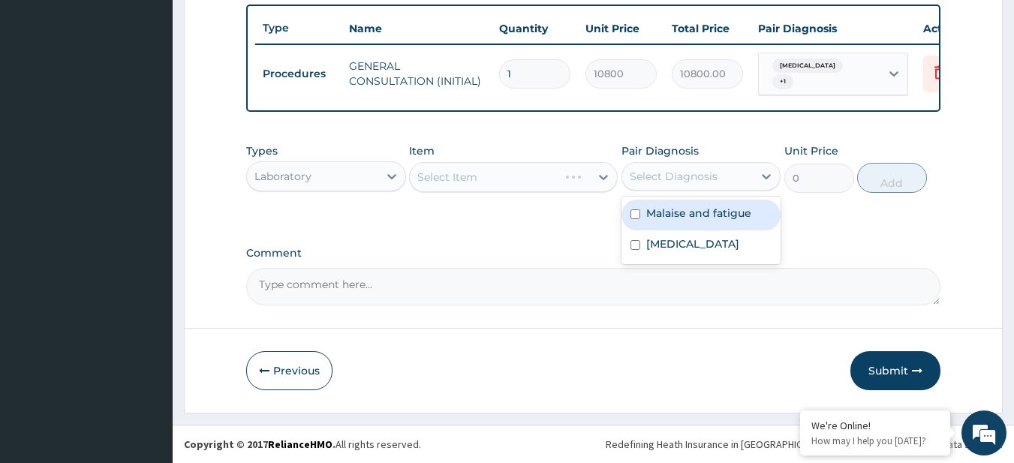
click at [737, 190] on div "Select Diagnosis" at bounding box center [702, 176] width 160 height 29
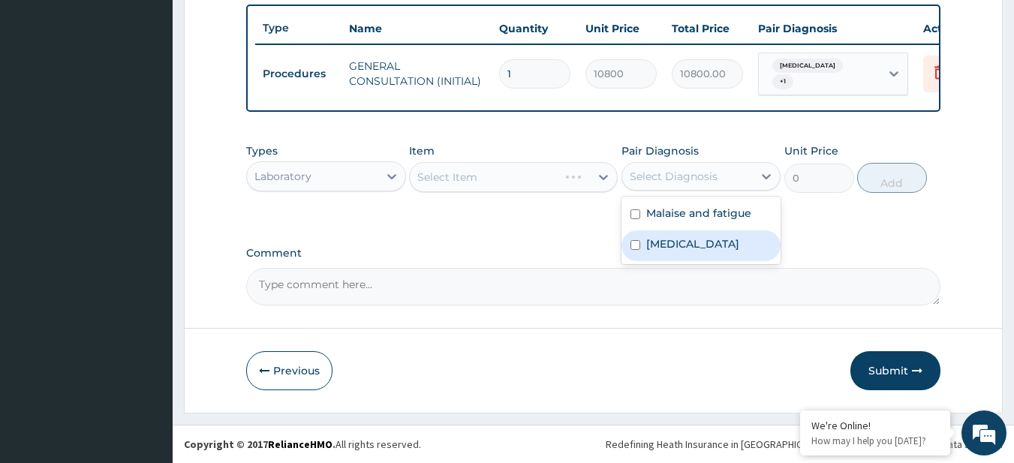
drag, startPoint x: 739, startPoint y: 221, endPoint x: 746, endPoint y: 253, distance: 32.4
click at [746, 253] on div "Malaise and fatigue Sepsis" at bounding box center [702, 231] width 160 height 68
click at [746, 253] on div "Sepsis" at bounding box center [702, 245] width 160 height 31
checkbox input "true"
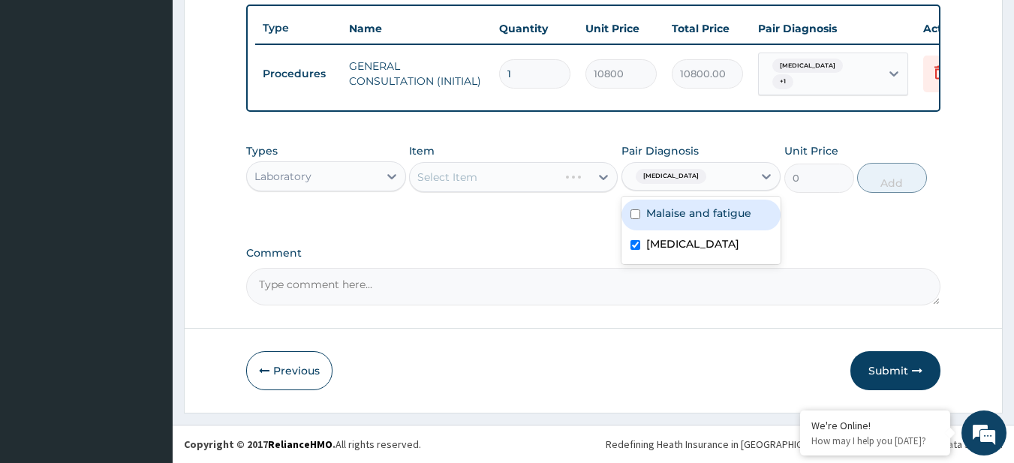
click at [752, 225] on div "Malaise and fatigue" at bounding box center [702, 215] width 160 height 31
checkbox input "true"
click at [502, 176] on div "Select Item" at bounding box center [500, 177] width 180 height 24
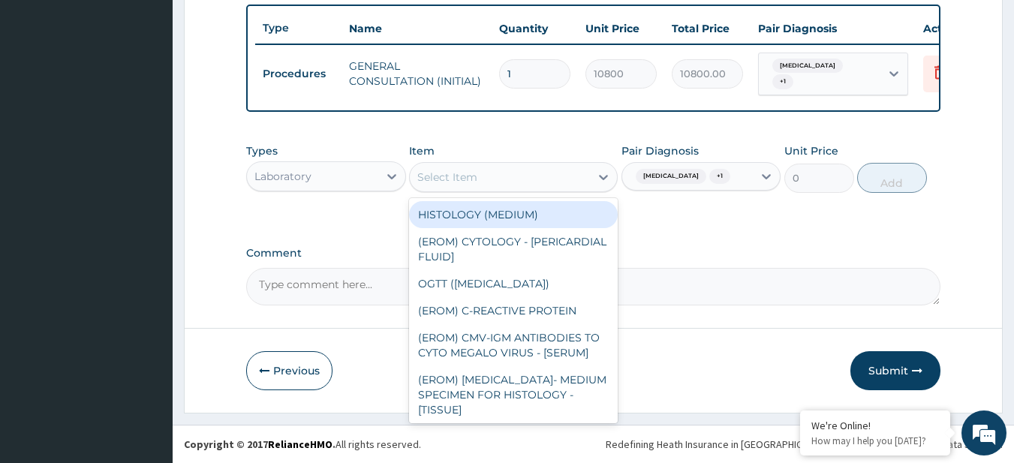
paste input "MALARIA PARASITE FRAME & LENSES FBC - (FULL BLOOD COUNT with platelet and red c…"
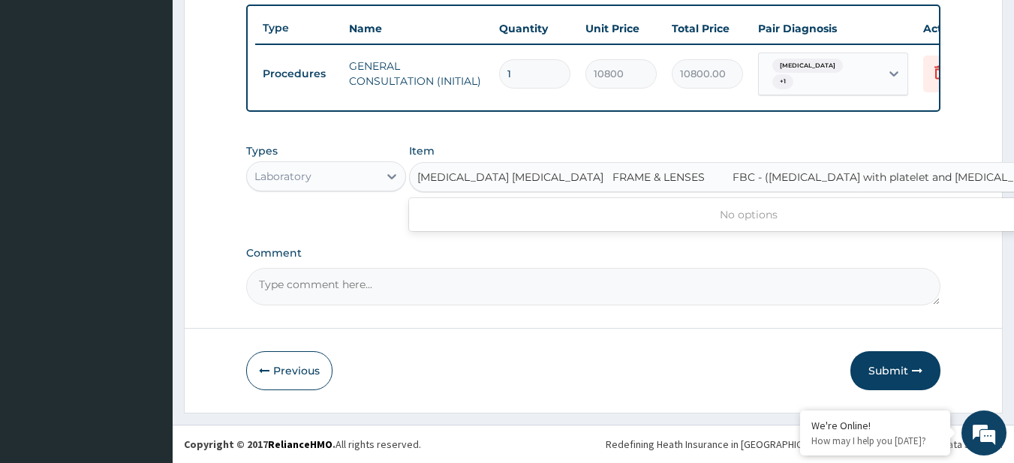
scroll to position [0, 46]
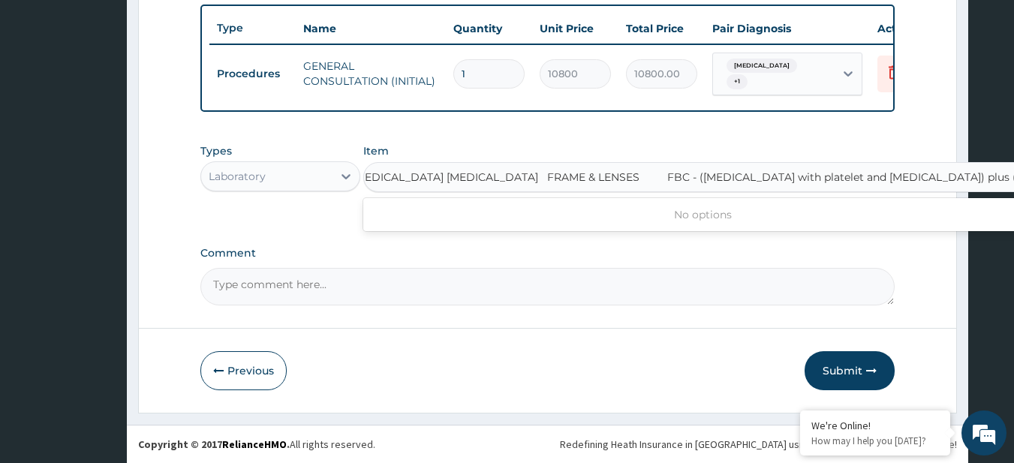
type input "MALARIA PARASITE"
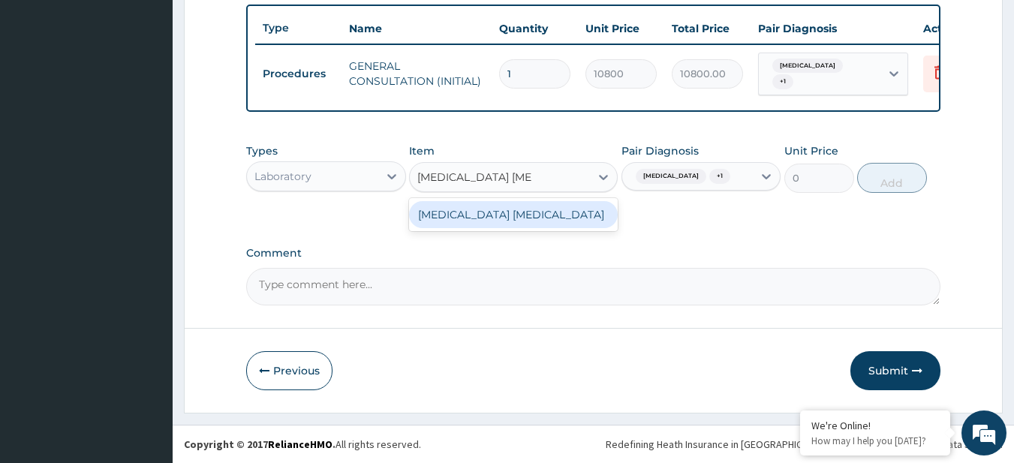
scroll to position [0, 0]
click at [521, 213] on div "MALARIA PARASITE" at bounding box center [513, 214] width 209 height 27
type input "4050"
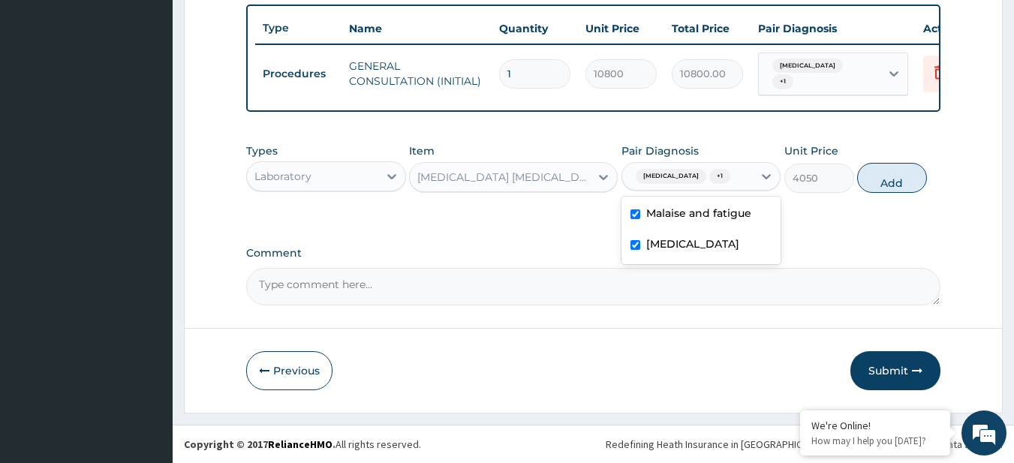
click at [721, 170] on div "Sepsis + 1" at bounding box center [687, 177] width 131 height 26
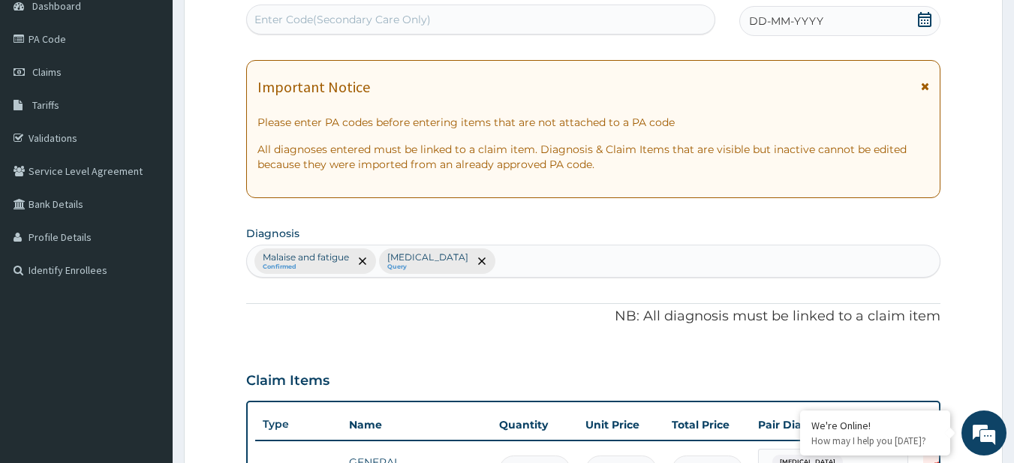
scroll to position [152, 0]
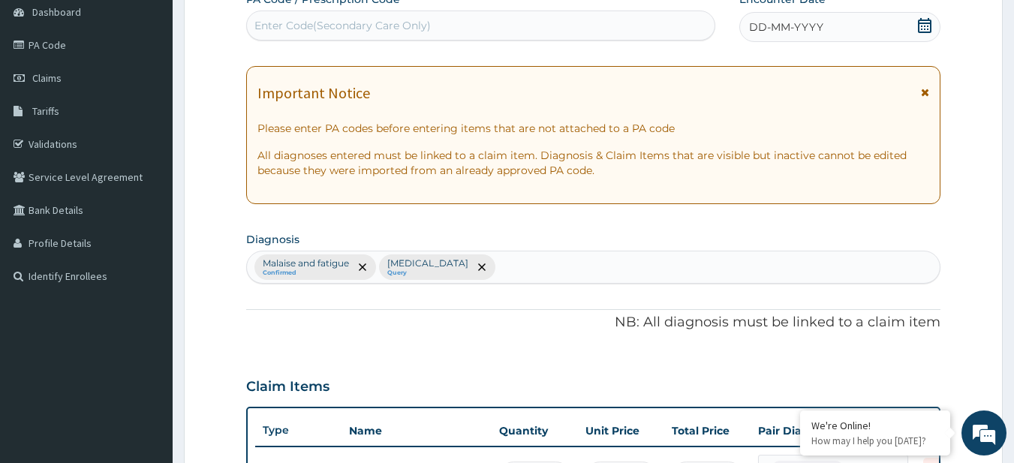
click at [509, 256] on div "Malaise and fatigue Confirmed Sepsis Query" at bounding box center [594, 268] width 694 height 32
type input "mala"
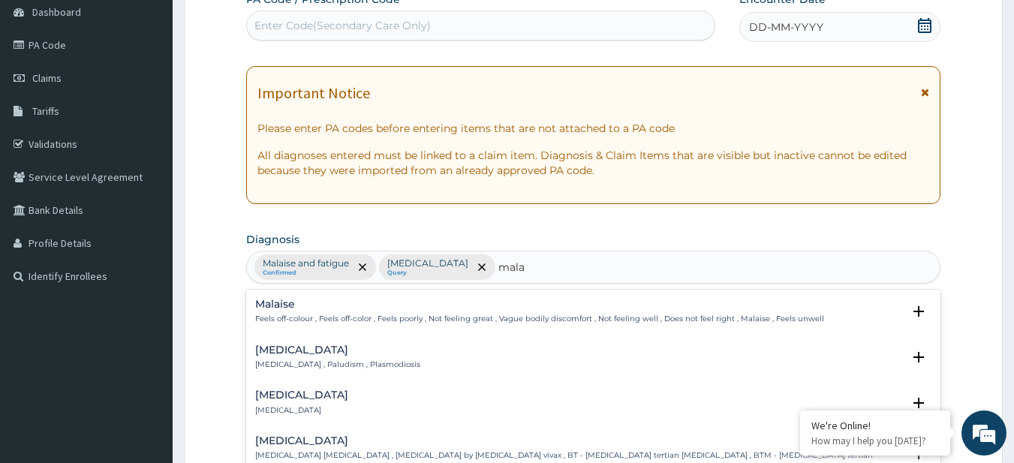
click at [311, 354] on h4 "Malaria" at bounding box center [337, 350] width 165 height 11
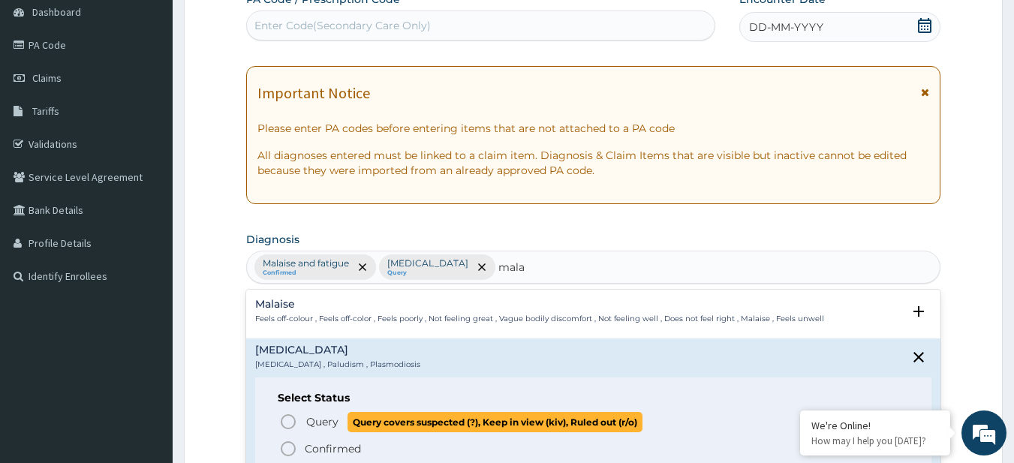
click at [337, 417] on span "Query" at bounding box center [322, 421] width 32 height 15
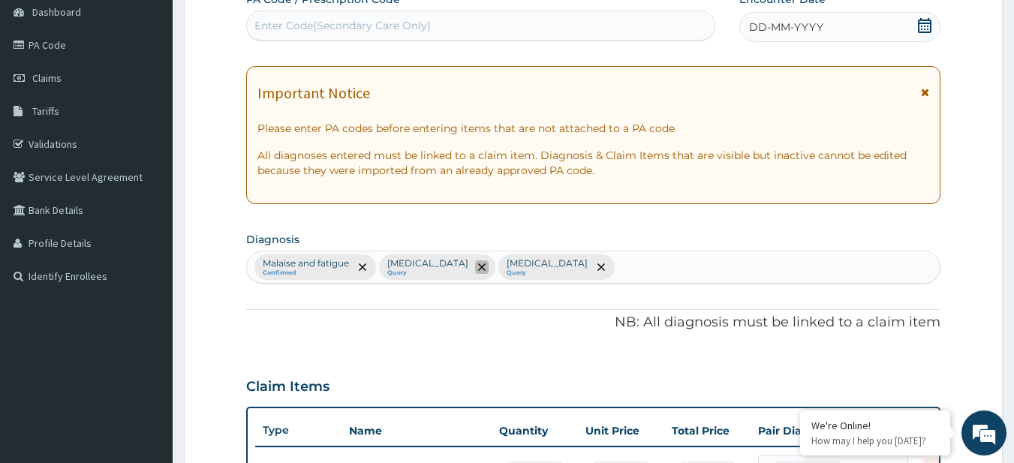
click at [475, 270] on span "remove selection option" at bounding box center [482, 268] width 14 height 14
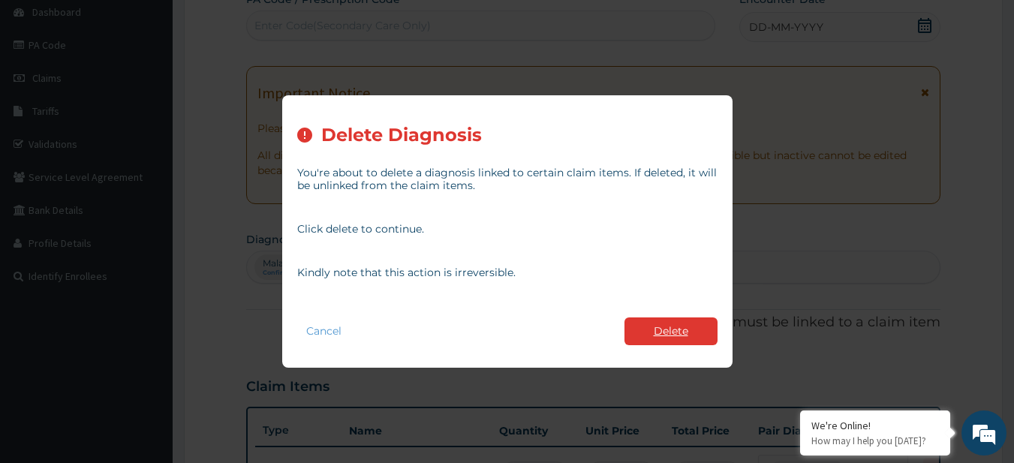
click at [652, 339] on button "Delete" at bounding box center [671, 332] width 93 height 28
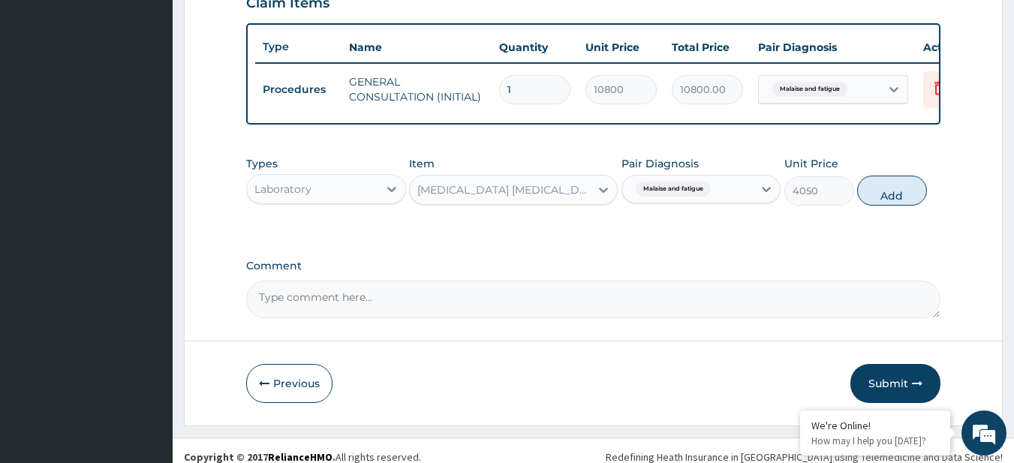
scroll to position [559, 0]
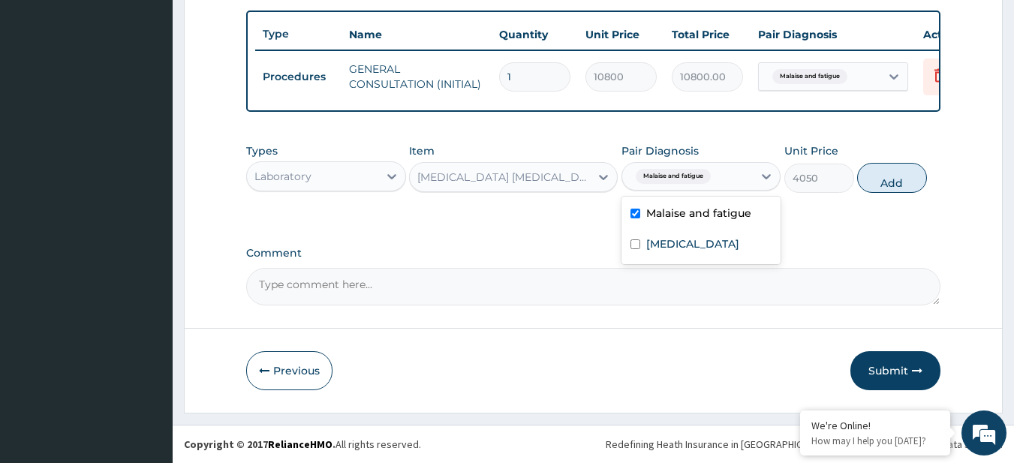
drag, startPoint x: 691, startPoint y: 175, endPoint x: 690, endPoint y: 252, distance: 76.6
click at [690, 191] on div "option Malaise and fatigue, selected. option Malaise and fatigue focused, 1 of …" at bounding box center [702, 176] width 160 height 29
click at [690, 252] on div "Malaria" at bounding box center [702, 245] width 160 height 31
checkbox input "true"
click at [880, 187] on button "Add" at bounding box center [892, 178] width 70 height 30
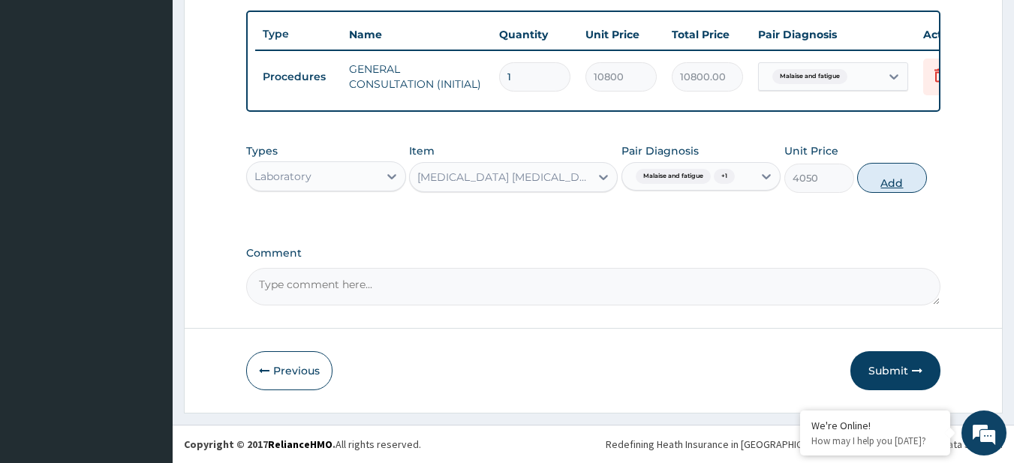
type input "0"
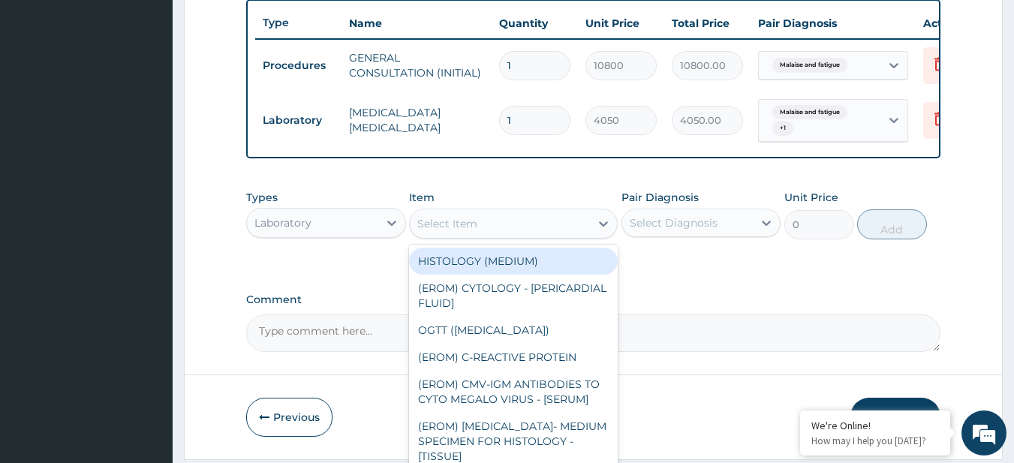
click at [472, 224] on div "Select Item" at bounding box center [500, 224] width 180 height 24
paste input "FRAME & LENSES FBC - (FULL BLOOD COUNT with platelet and red cell indices) plus…"
type input "FRAME & LENSES FBC - (FULL BLOOD COUNT with platelet and red cell indices) plus…"
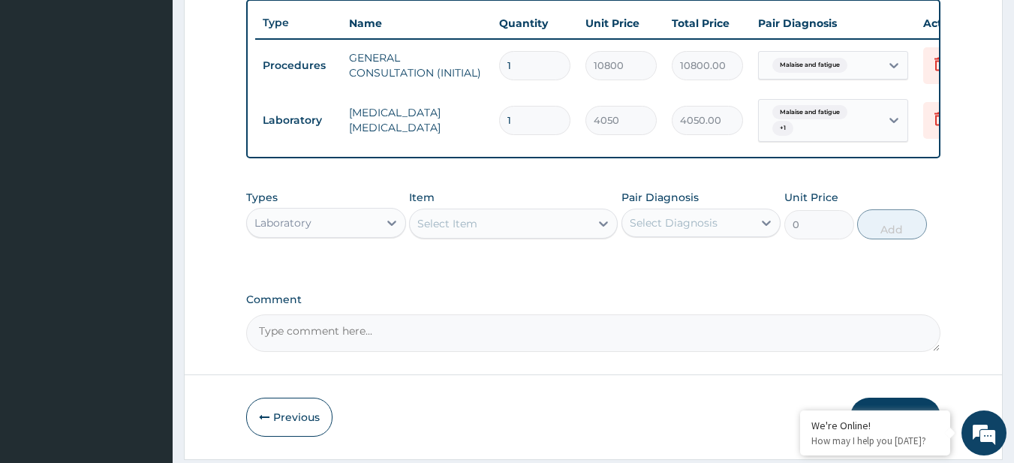
click at [472, 224] on div "Select Item" at bounding box center [500, 224] width 180 height 24
paste input "FRAME & LENSES FBC - (FULL BLOOD COUNT with platelet and red cell indices) plus…"
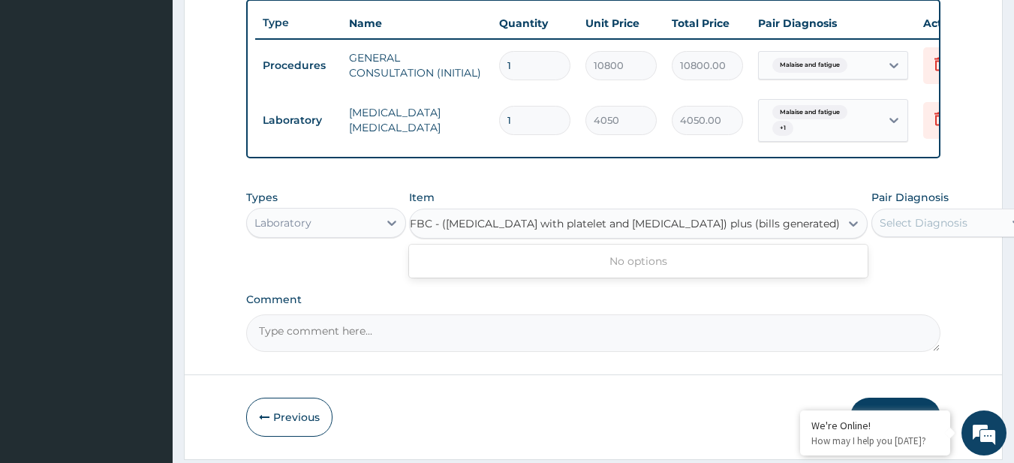
scroll to position [0, 19]
type input "FBC - (FULL BLOOD COUNT with platelet and red cell indices) plus"
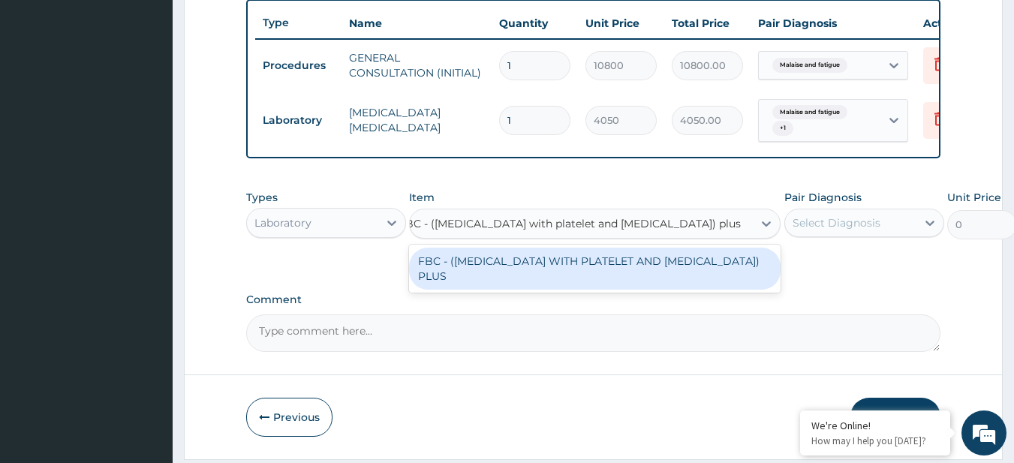
scroll to position [0, 20]
click at [562, 276] on div "FBC - (FULL BLOOD COUNT WITH PLATELET AND RED CELL INDICES) PLUS" at bounding box center [595, 269] width 372 height 42
type input "8505"
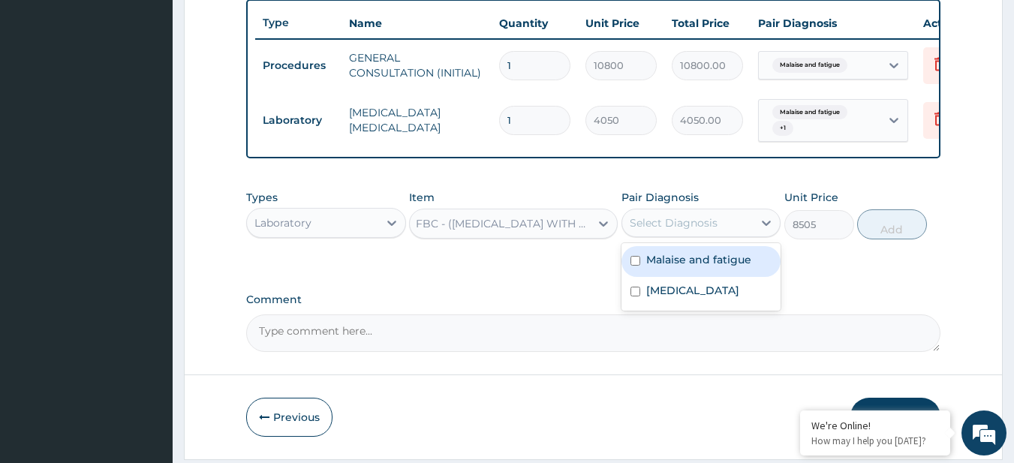
click at [737, 235] on div "Select Diagnosis" at bounding box center [687, 223] width 131 height 24
click at [737, 267] on label "Malaise and fatigue" at bounding box center [698, 259] width 105 height 15
checkbox input "true"
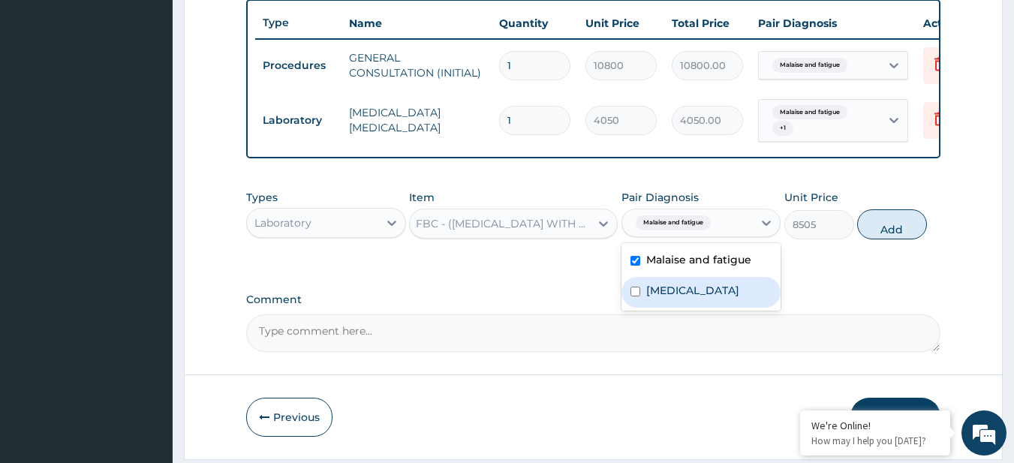
click at [722, 306] on div "Malaria" at bounding box center [702, 292] width 160 height 31
checkbox input "true"
click at [901, 229] on button "Add" at bounding box center [892, 224] width 70 height 30
type input "0"
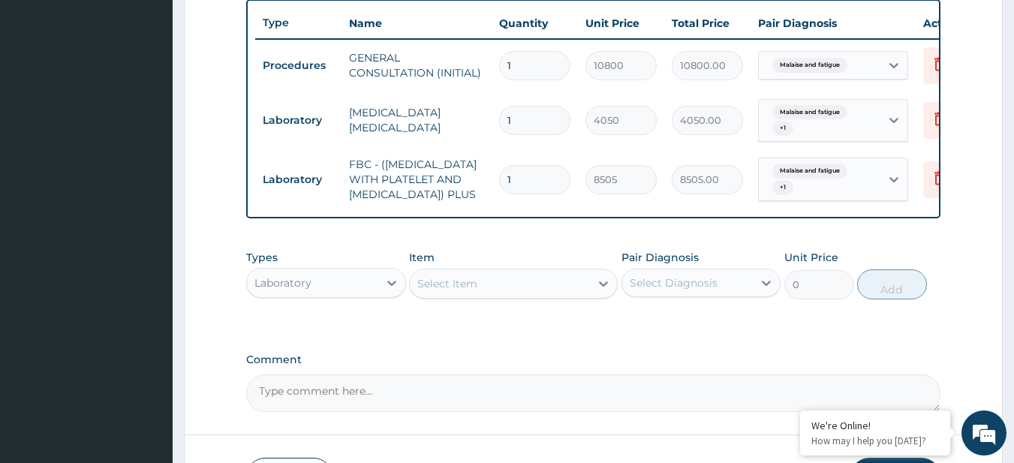
scroll to position [692, 0]
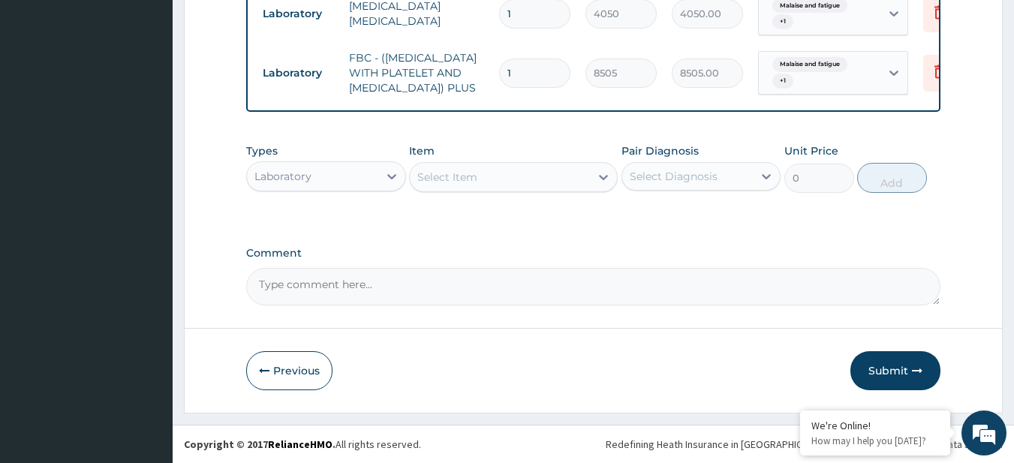
click at [294, 193] on div "Types Laboratory" at bounding box center [326, 168] width 160 height 50
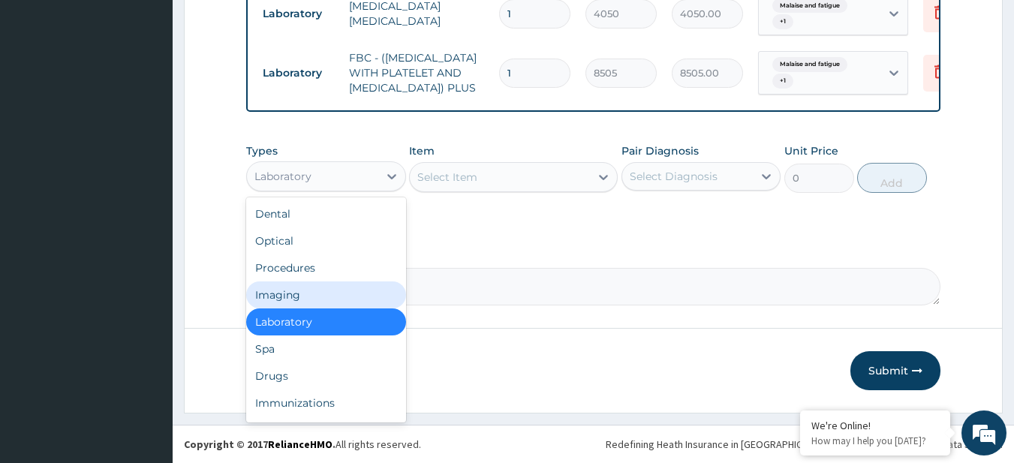
drag, startPoint x: 294, startPoint y: 182, endPoint x: 301, endPoint y: 287, distance: 105.4
click at [301, 191] on div "option Laboratory, selected. option Imaging focused, 4 of 10. 10 results availa…" at bounding box center [326, 176] width 160 height 30
click at [301, 287] on div "Imaging" at bounding box center [326, 295] width 160 height 27
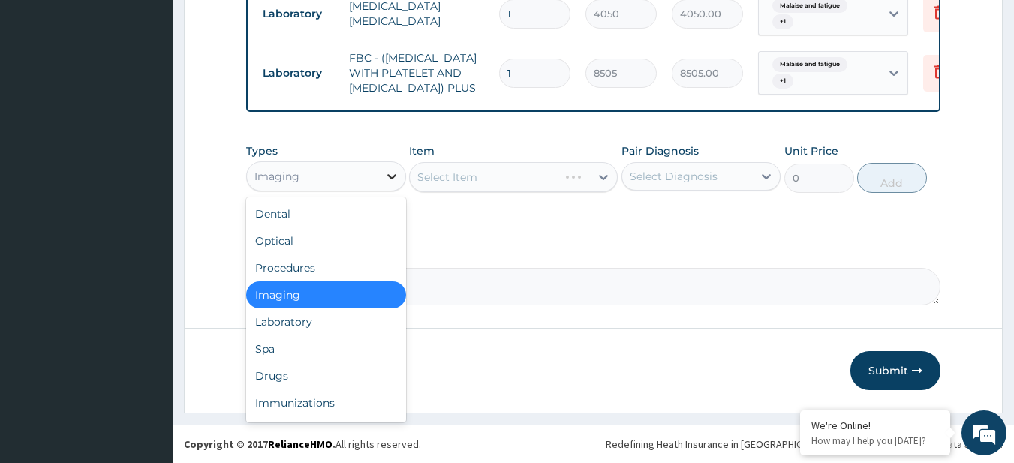
click at [384, 179] on icon at bounding box center [391, 176] width 15 height 15
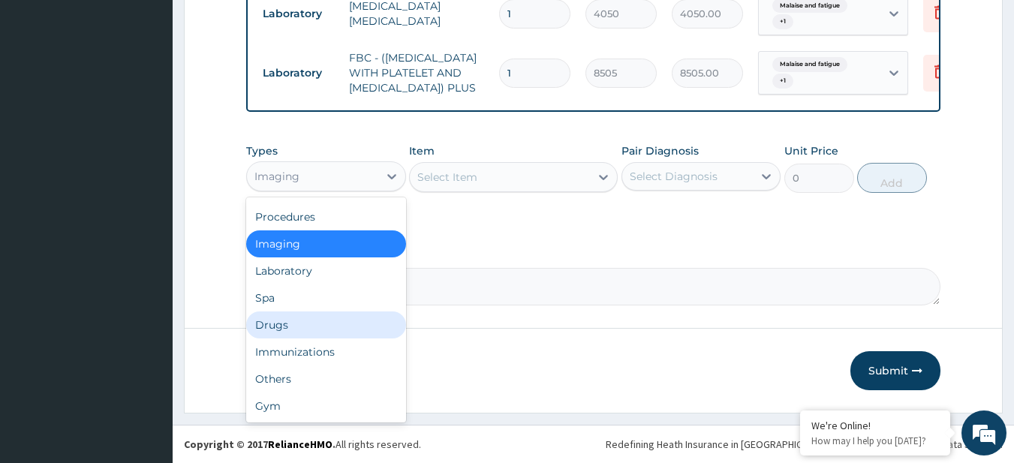
scroll to position [0, 0]
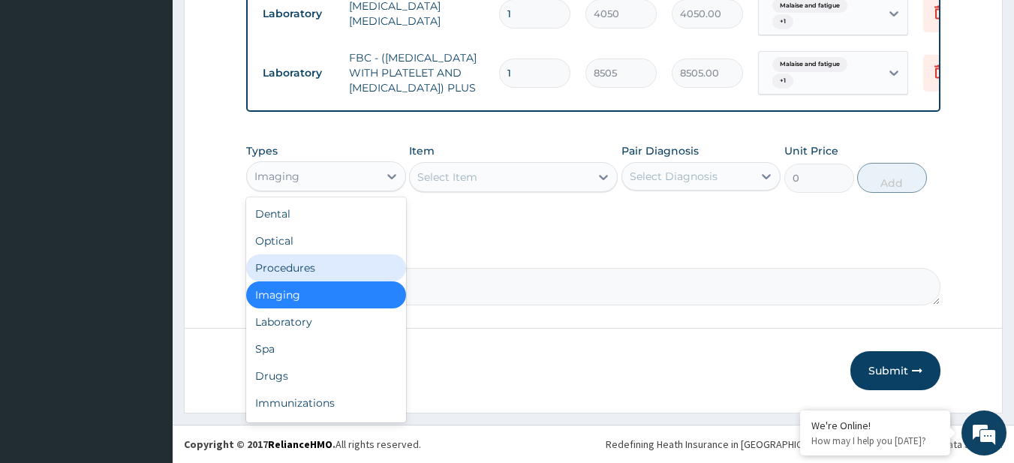
click at [301, 266] on div "Procedures" at bounding box center [326, 268] width 160 height 27
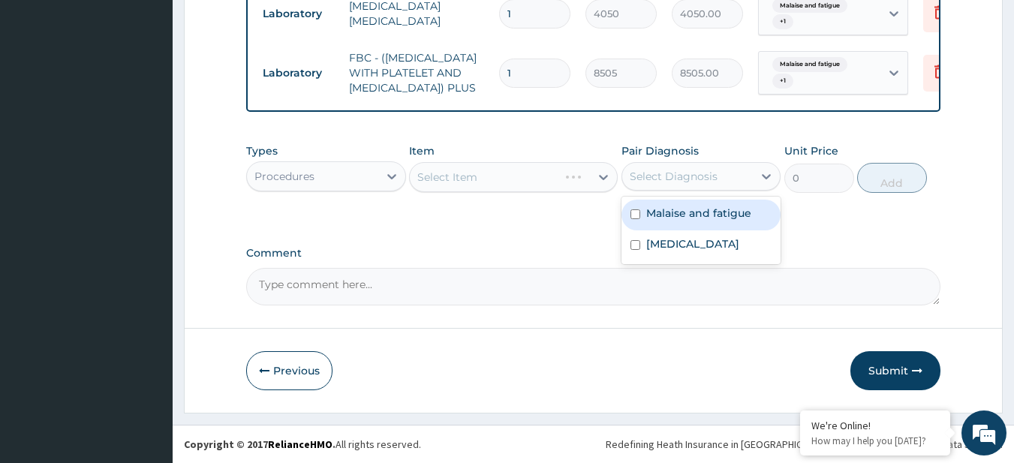
click at [731, 187] on div "Select Diagnosis" at bounding box center [687, 176] width 131 height 24
drag, startPoint x: 728, startPoint y: 206, endPoint x: 712, endPoint y: 235, distance: 32.6
click at [712, 235] on div "Malaise and fatigue Malaria" at bounding box center [702, 231] width 160 height 68
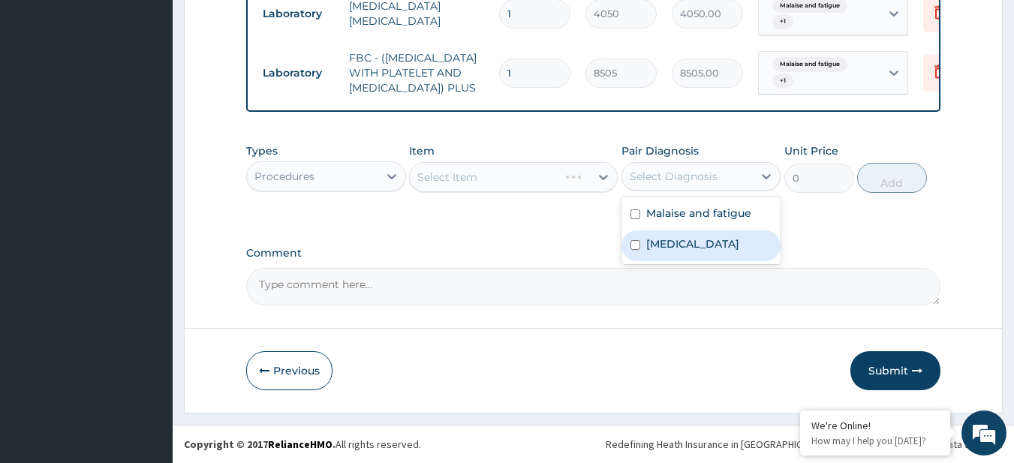
click at [712, 235] on div "Malaria" at bounding box center [702, 245] width 160 height 31
checkbox input "true"
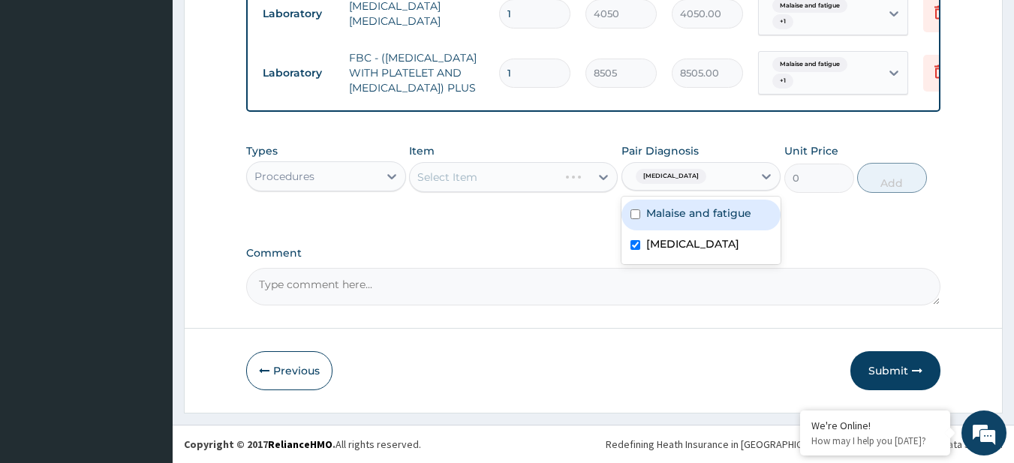
click at [709, 211] on label "Malaise and fatigue" at bounding box center [698, 213] width 105 height 15
checkbox input "true"
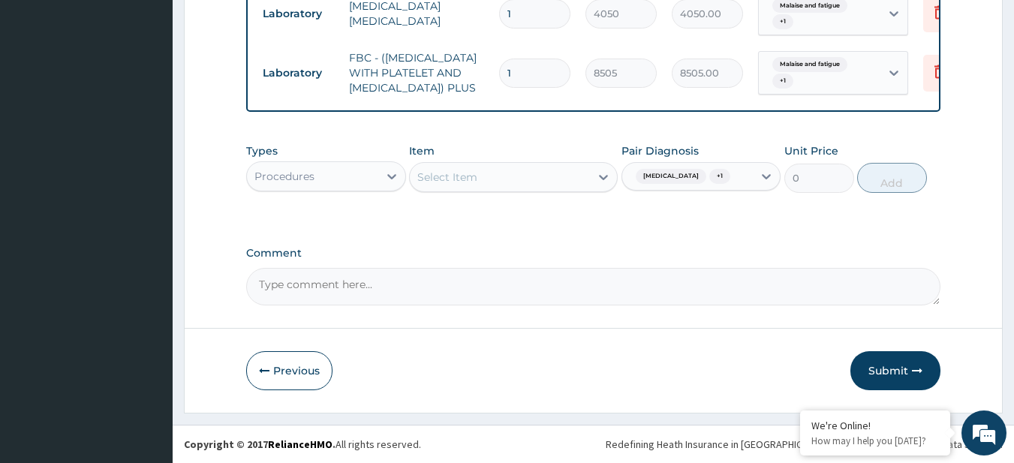
click at [339, 152] on div "Types Procedures" at bounding box center [326, 168] width 160 height 50
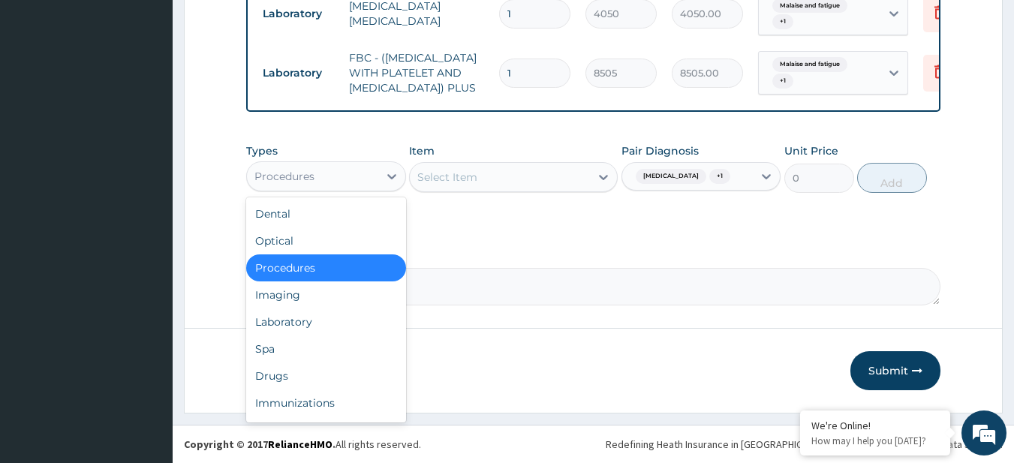
click at [336, 171] on div "Procedures" at bounding box center [312, 176] width 131 height 24
click at [331, 334] on div "Laboratory" at bounding box center [326, 322] width 160 height 27
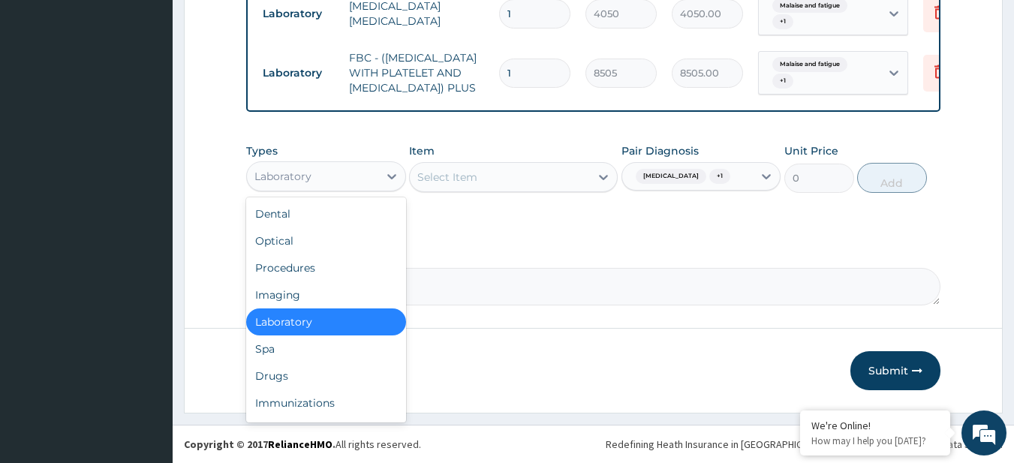
click at [357, 164] on div "Laboratory" at bounding box center [326, 176] width 160 height 30
click at [322, 267] on div "Procedures" at bounding box center [326, 268] width 160 height 27
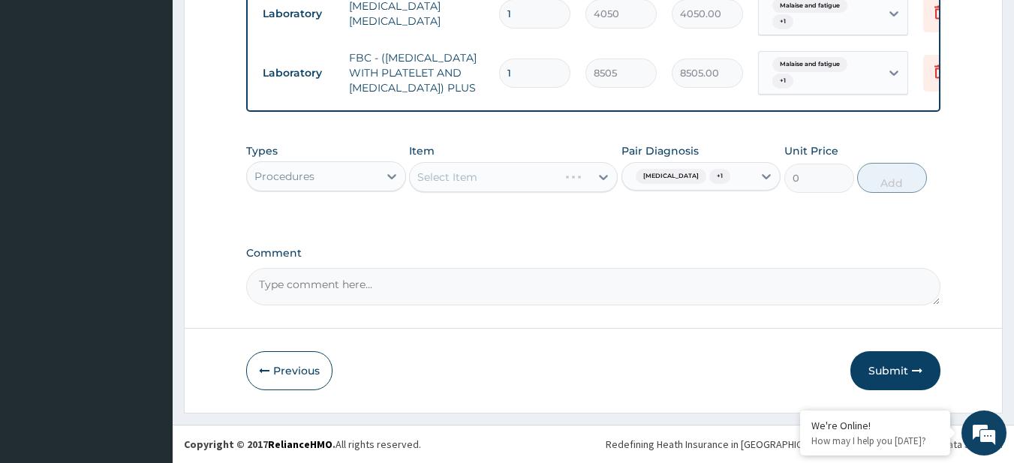
click at [589, 179] on div "Select Item" at bounding box center [513, 177] width 209 height 30
click at [809, 214] on div "Types Procedures Item Select Item Pair Diagnosis Malaria + 1 Unit Price 0 Add" at bounding box center [593, 179] width 695 height 87
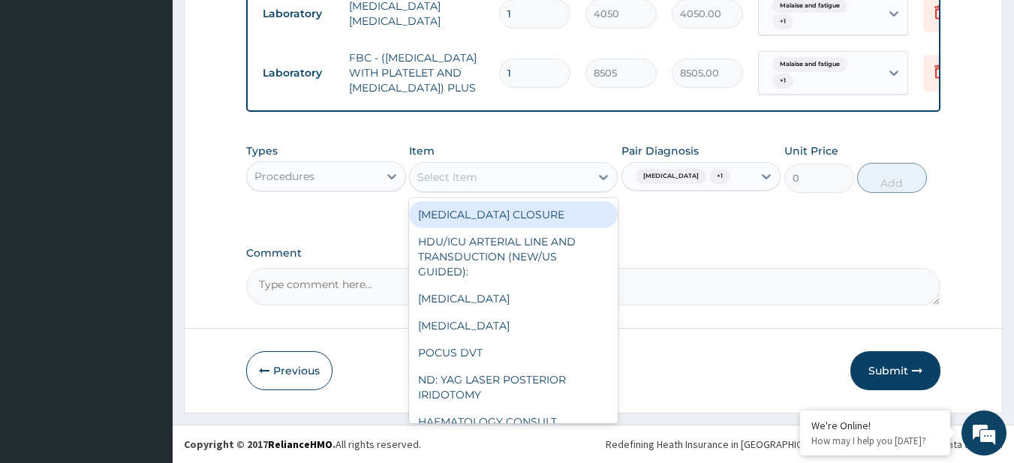
click at [482, 167] on div "Select Item" at bounding box center [500, 177] width 180 height 24
paste input "FRAME & LENSES"
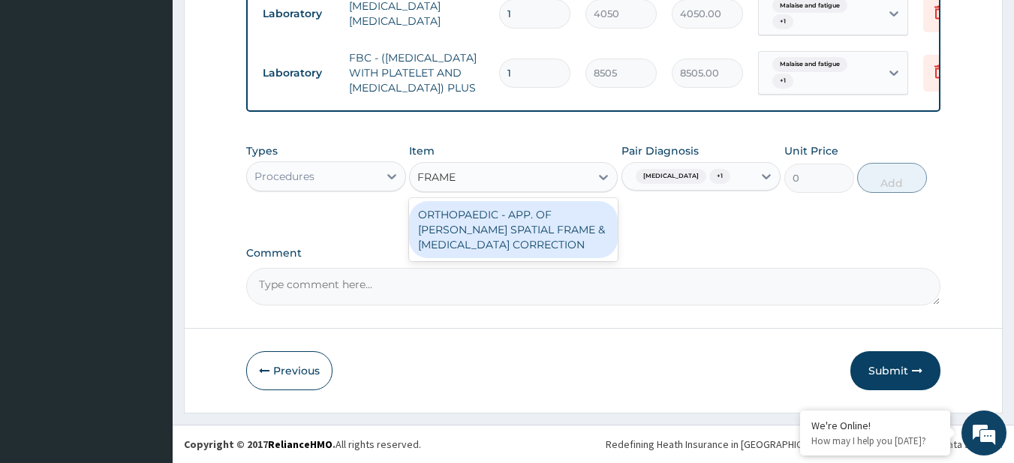
type input "FRAME"
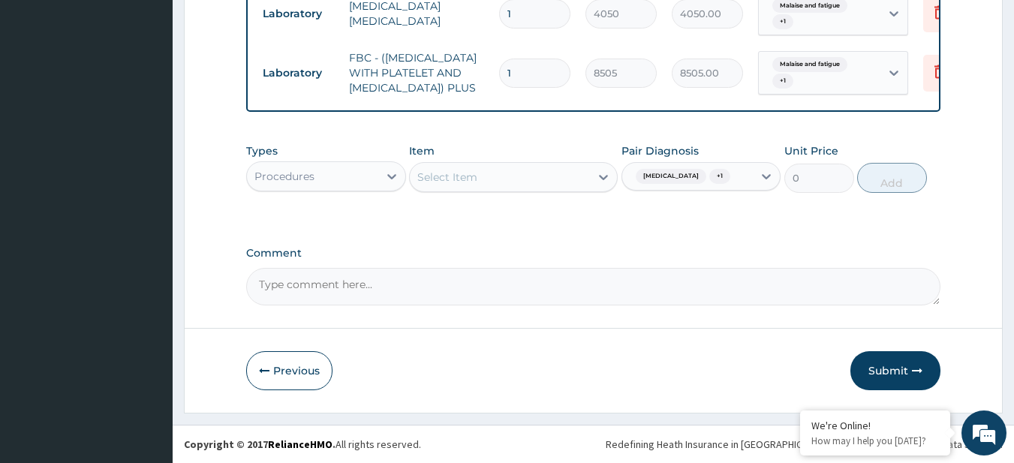
click at [302, 280] on textarea "Comment" at bounding box center [593, 287] width 695 height 38
paste textarea "FRAME & LENSES"
drag, startPoint x: 402, startPoint y: 285, endPoint x: 419, endPoint y: 282, distance: 16.7
click at [419, 282] on textarea "Kindly add FRAME & LENSES" at bounding box center [593, 287] width 695 height 38
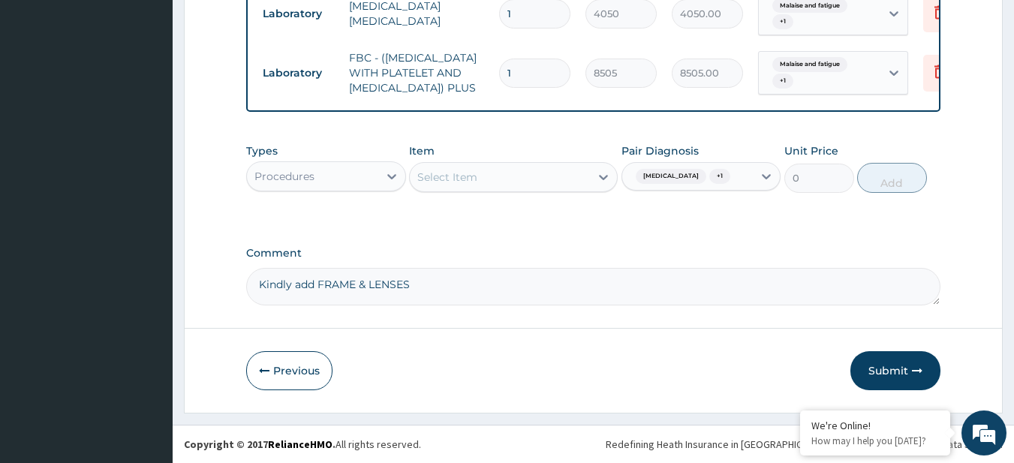
click at [419, 282] on textarea "Kindly add FRAME & LENSES" at bounding box center [593, 287] width 695 height 38
type textarea "Kindly add FRAME & LENSES. Price"
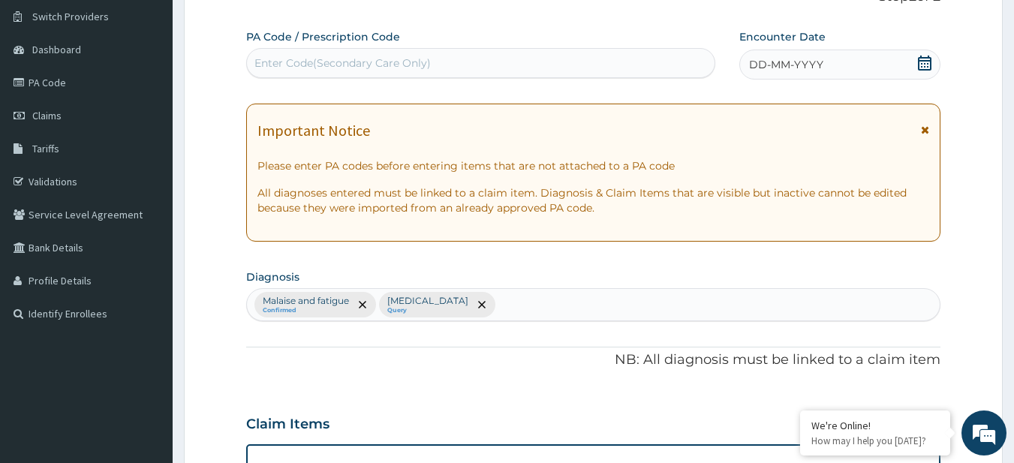
scroll to position [87, 0]
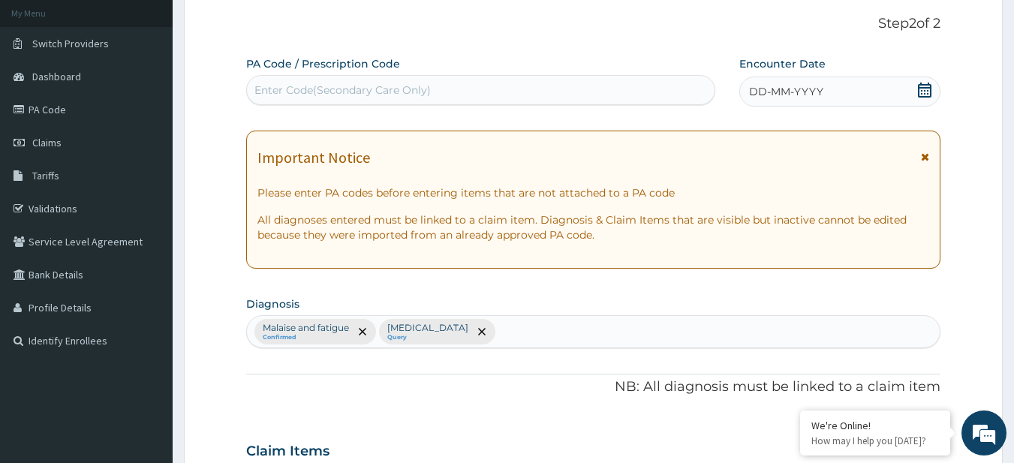
click at [396, 92] on div "Enter Code(Secondary Care Only)" at bounding box center [343, 90] width 176 height 15
paste input "PA/22179B"
type input "PA/22179B"
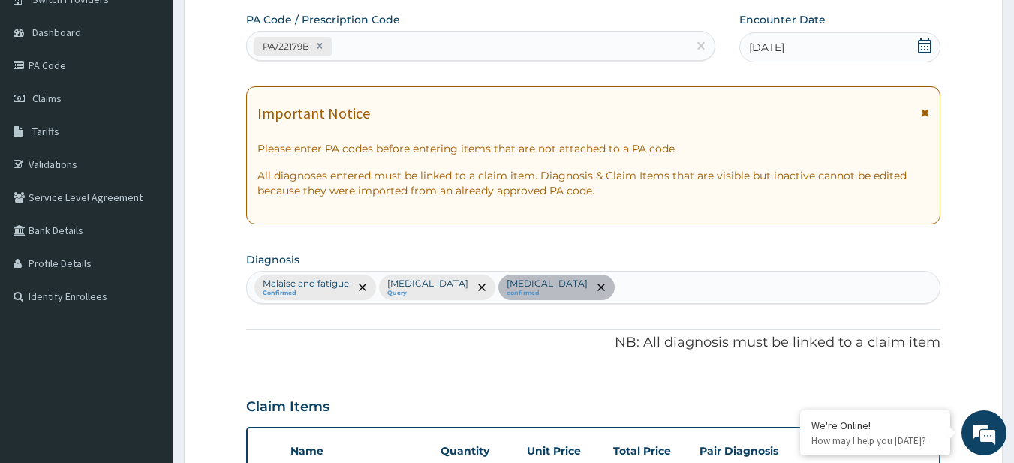
scroll to position [0, 0]
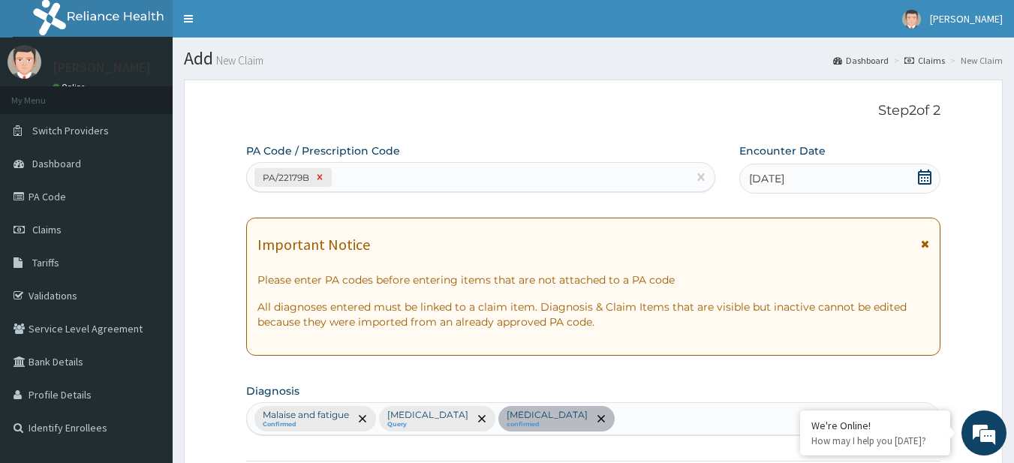
click at [324, 176] on icon at bounding box center [320, 177] width 11 height 11
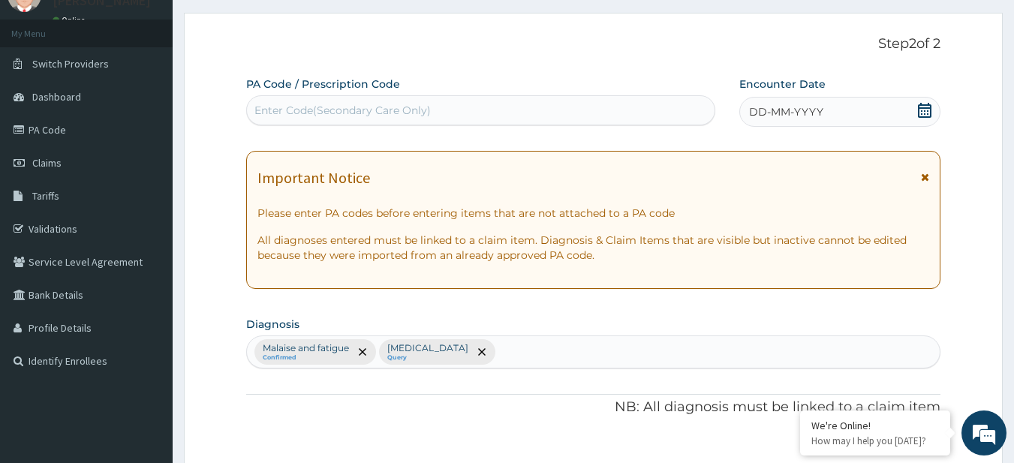
scroll to position [65, 0]
click at [927, 110] on icon at bounding box center [925, 111] width 14 height 15
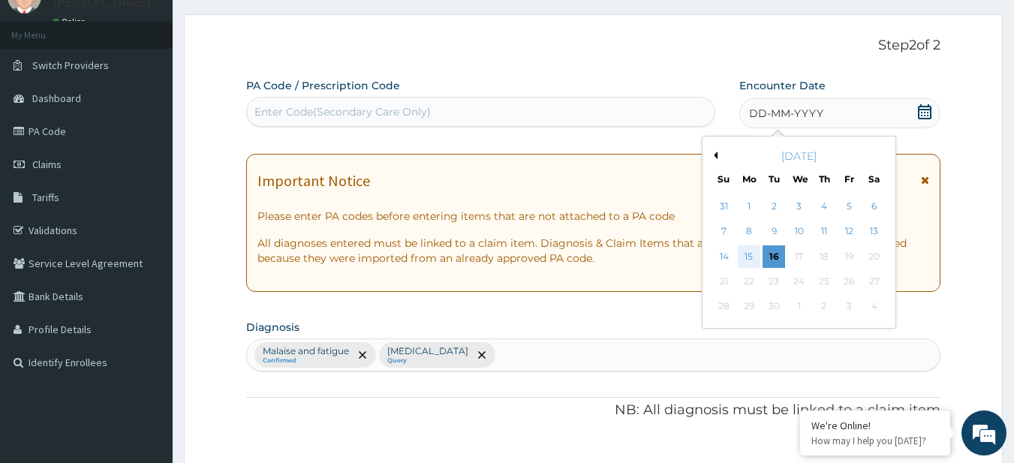
click at [752, 249] on div "15" at bounding box center [749, 257] width 23 height 23
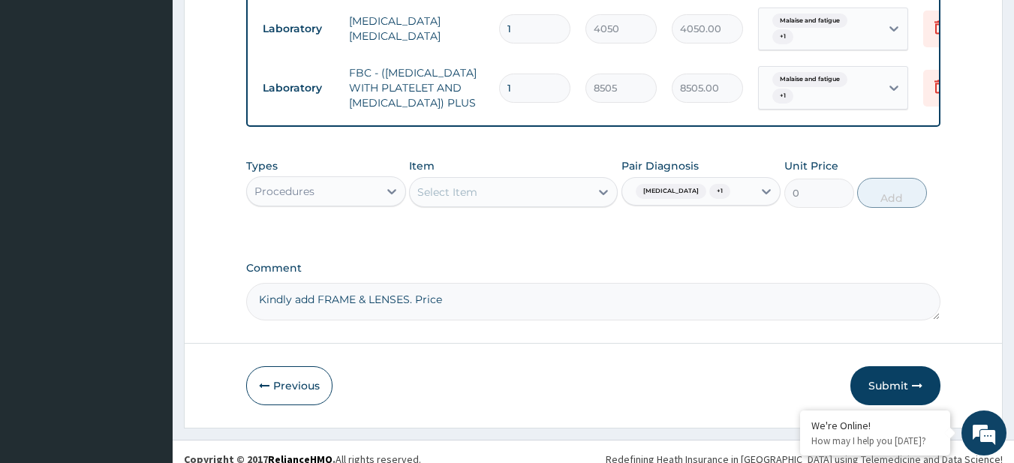
scroll to position [668, 0]
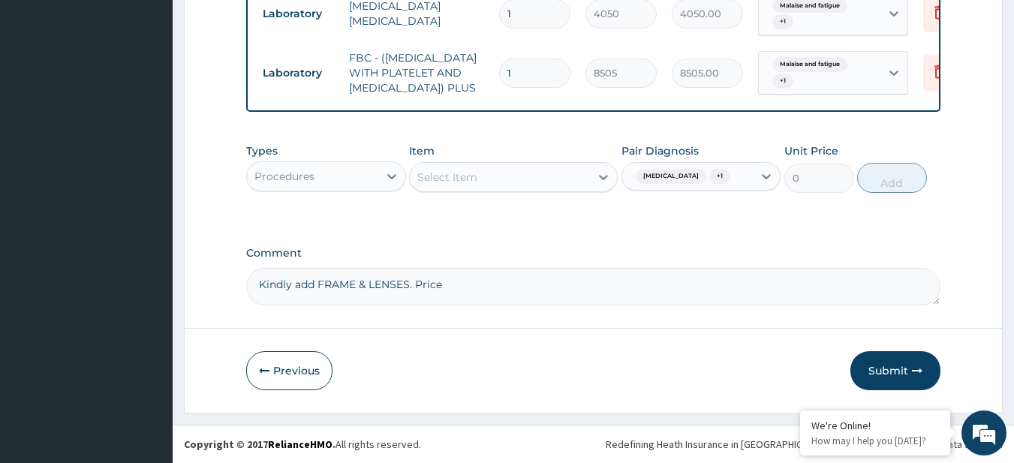
click at [413, 306] on textarea "Kindly add FRAME & LENSES. Price" at bounding box center [593, 287] width 695 height 38
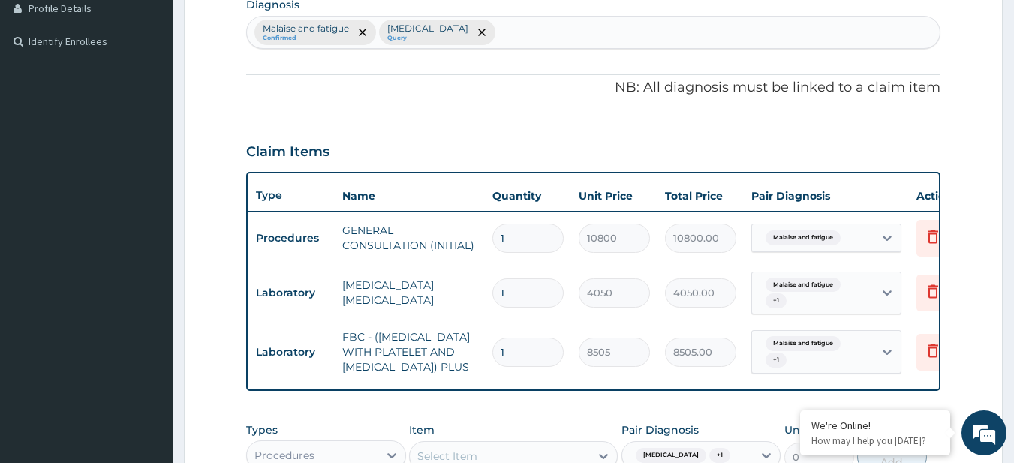
scroll to position [0, 8]
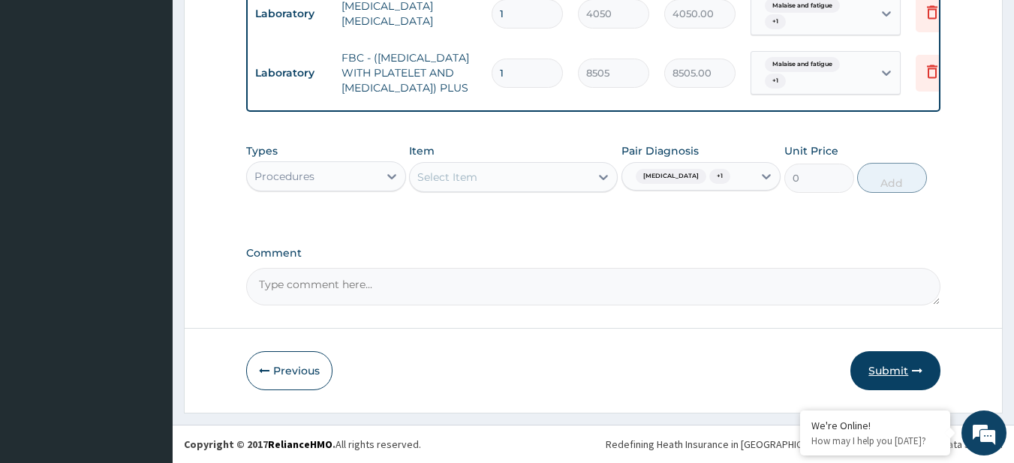
click at [875, 366] on button "Submit" at bounding box center [896, 370] width 90 height 39
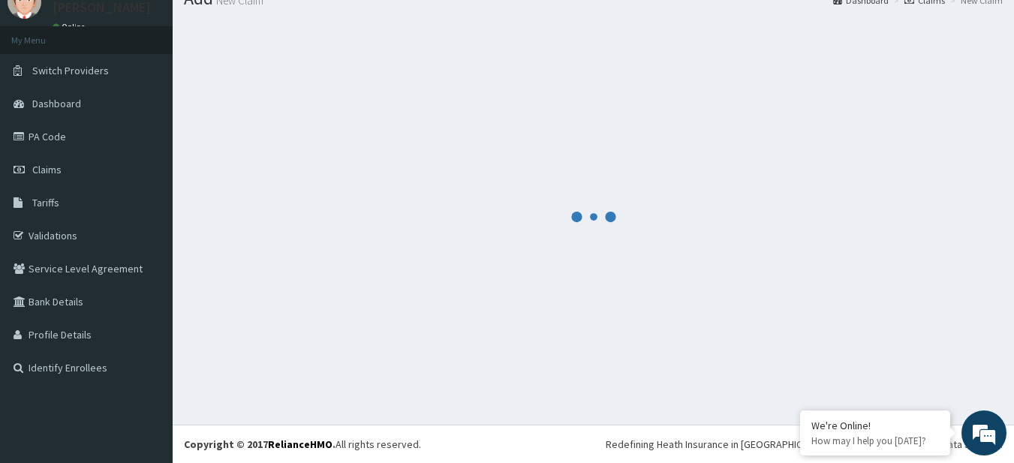
scroll to position [690, 0]
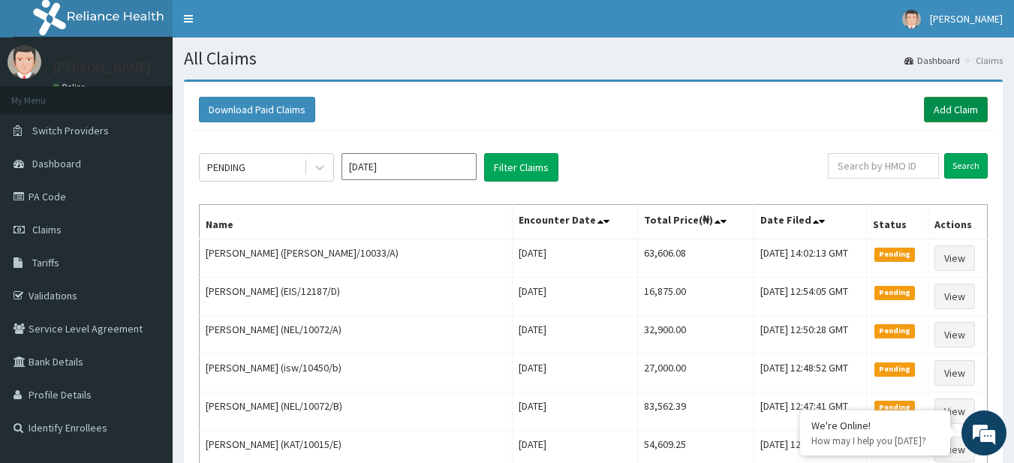
click at [955, 116] on link "Add Claim" at bounding box center [956, 110] width 64 height 26
click at [960, 107] on link "Add Claim" at bounding box center [956, 110] width 64 height 26
click at [883, 177] on input "text" at bounding box center [883, 166] width 111 height 26
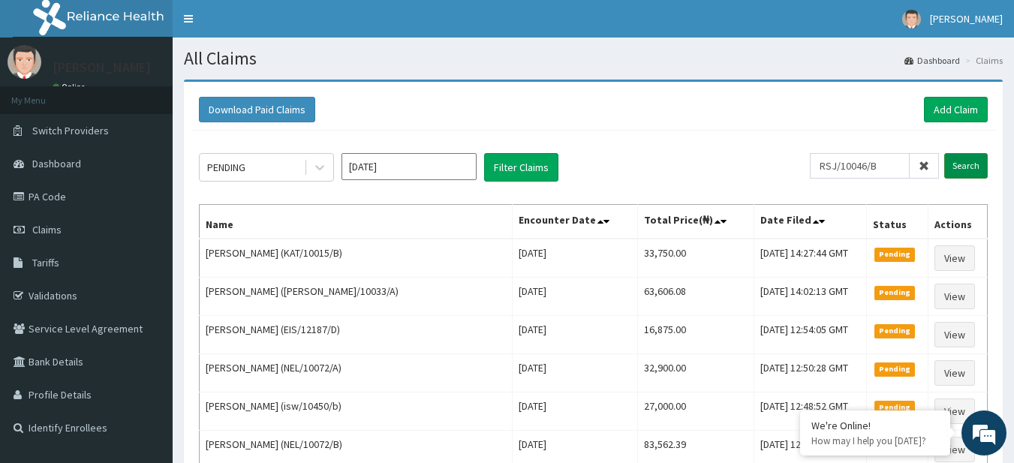
type input "RSJ/10046/B"
click at [972, 162] on input "Search" at bounding box center [967, 166] width 44 height 26
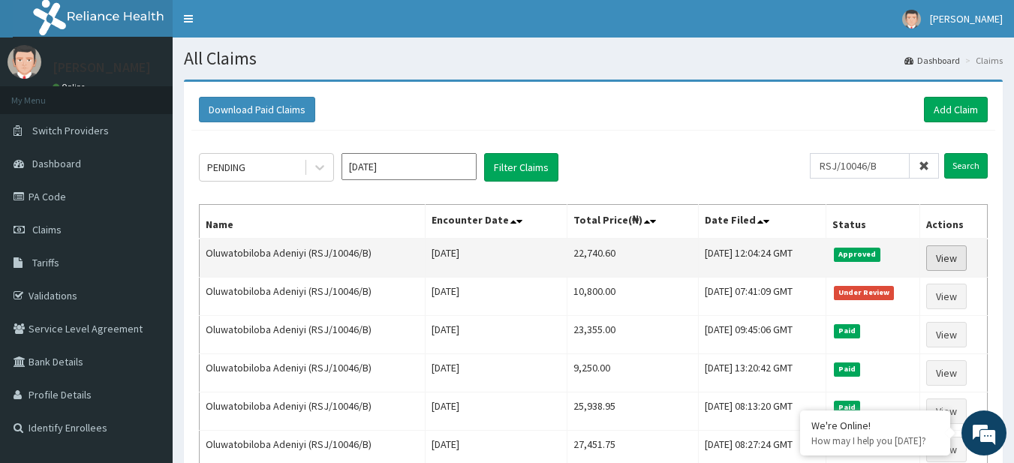
click at [942, 262] on link "View" at bounding box center [946, 259] width 41 height 26
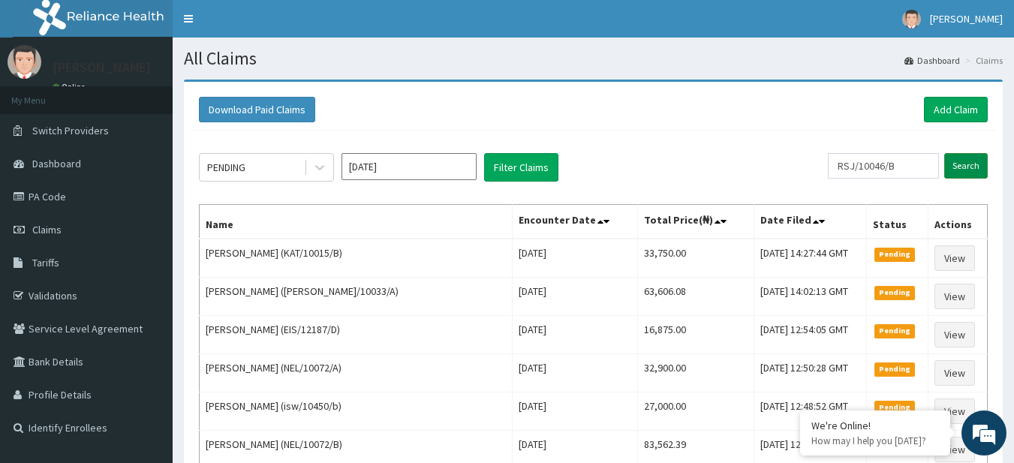
click at [971, 165] on input "Search" at bounding box center [967, 166] width 44 height 26
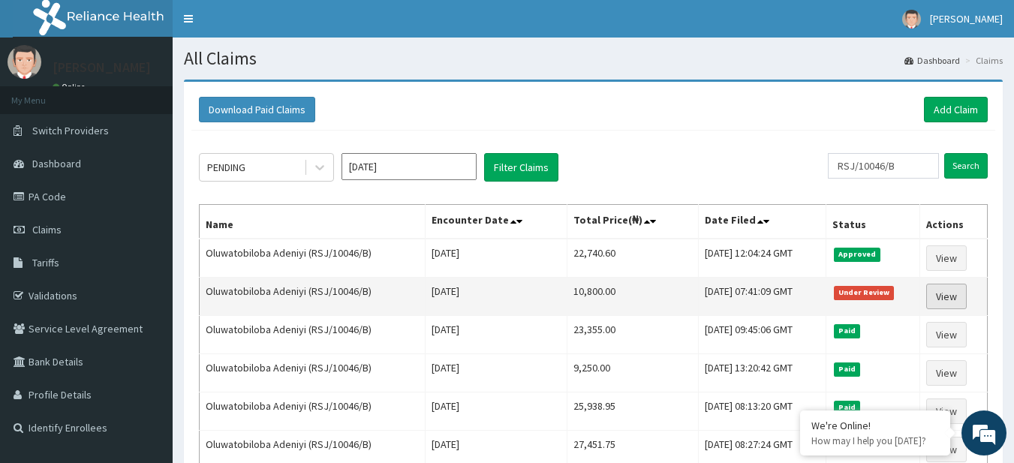
click at [942, 294] on link "View" at bounding box center [946, 297] width 41 height 26
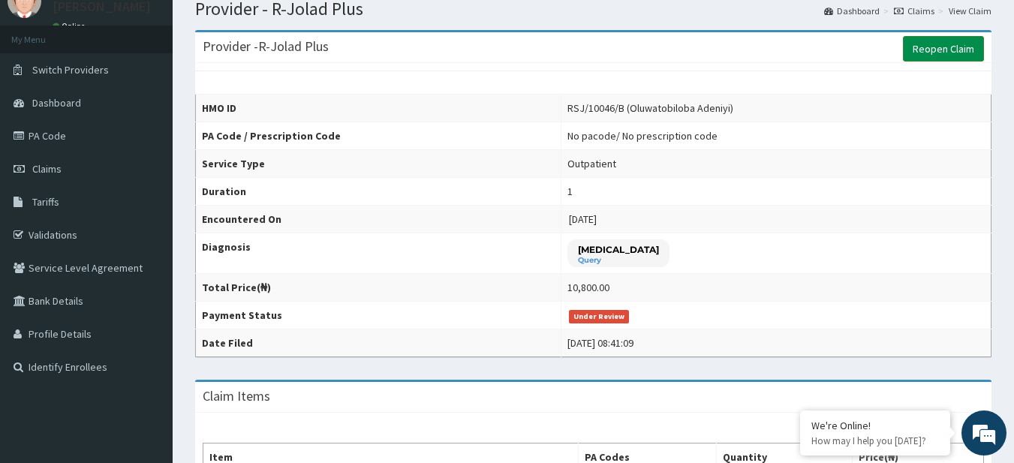
click at [905, 59] on link "Reopen Claim" at bounding box center [943, 49] width 81 height 26
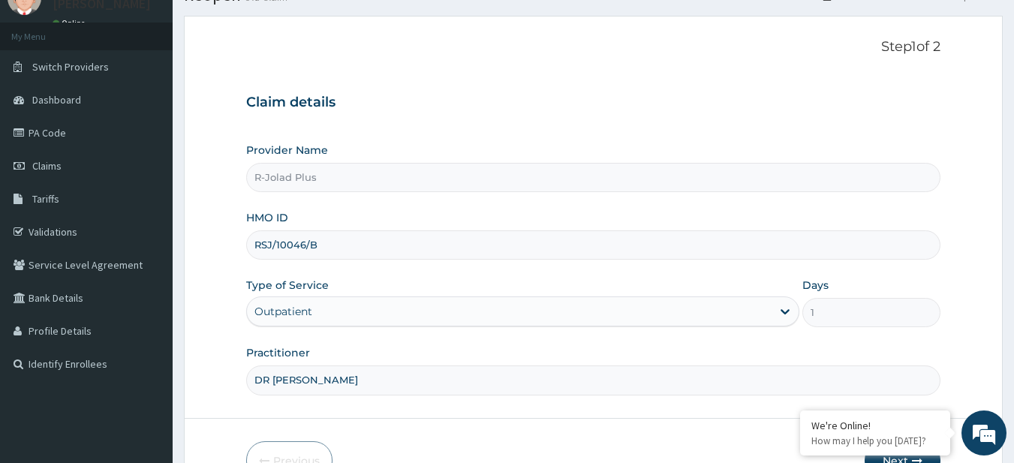
scroll to position [154, 0]
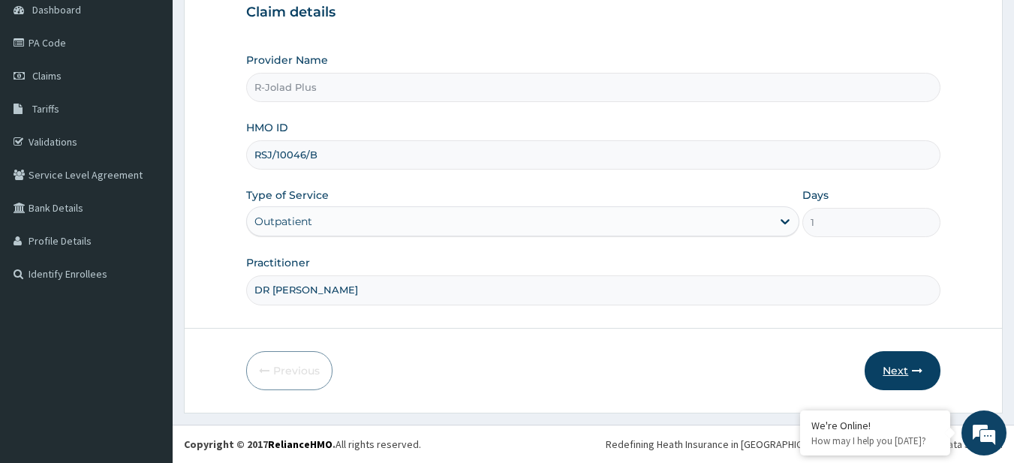
drag, startPoint x: 934, startPoint y: 348, endPoint x: 918, endPoint y: 363, distance: 21.8
click at [918, 363] on form "Step 1 of 2 Claim details Provider Name R-Jolad Plus HMO ID RSJ/10046/B Type of…" at bounding box center [593, 169] width 819 height 487
click at [918, 363] on button "Next" at bounding box center [903, 370] width 76 height 39
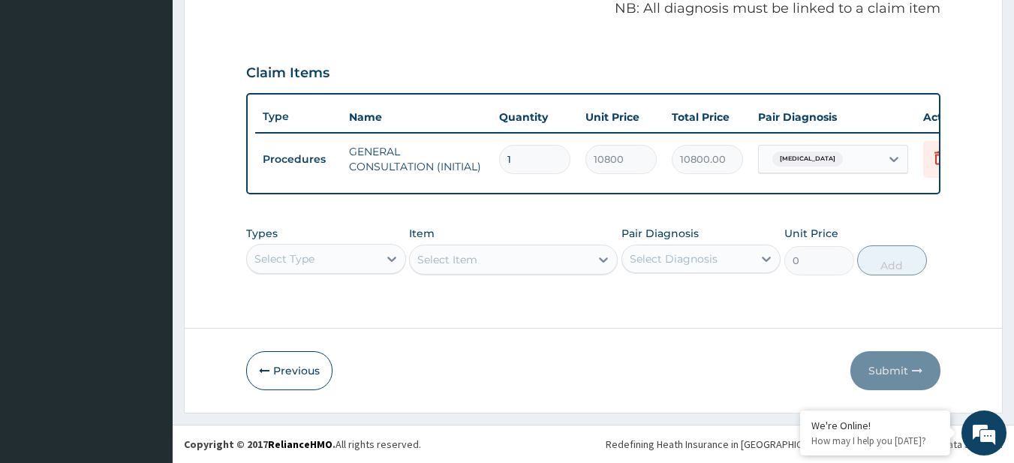
scroll to position [42, 0]
click at [358, 255] on div "Select Type" at bounding box center [326, 259] width 160 height 30
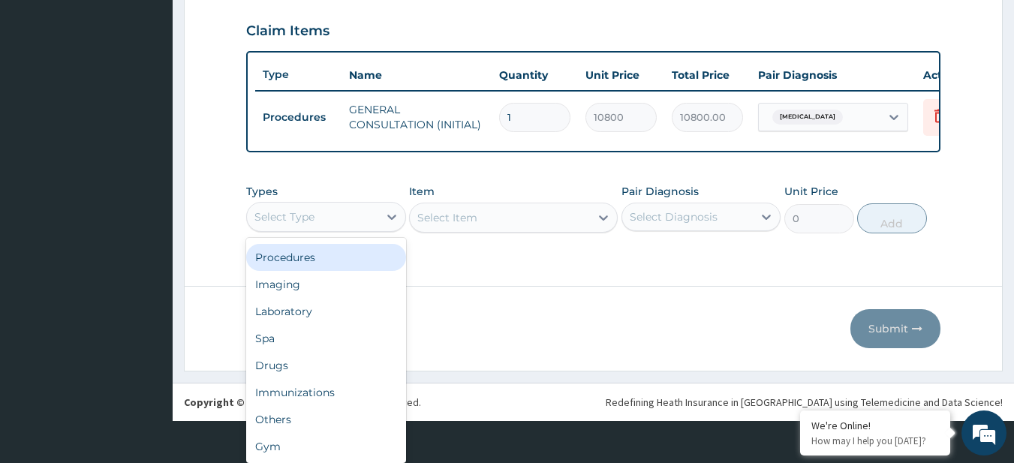
scroll to position [0, 0]
click at [311, 258] on div "Procedures" at bounding box center [326, 257] width 160 height 27
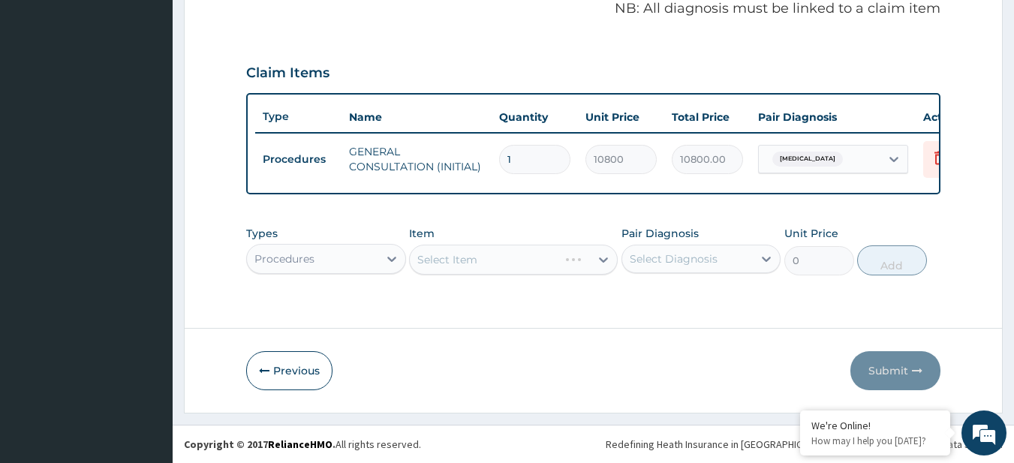
click at [518, 252] on div "Select Item" at bounding box center [513, 260] width 209 height 30
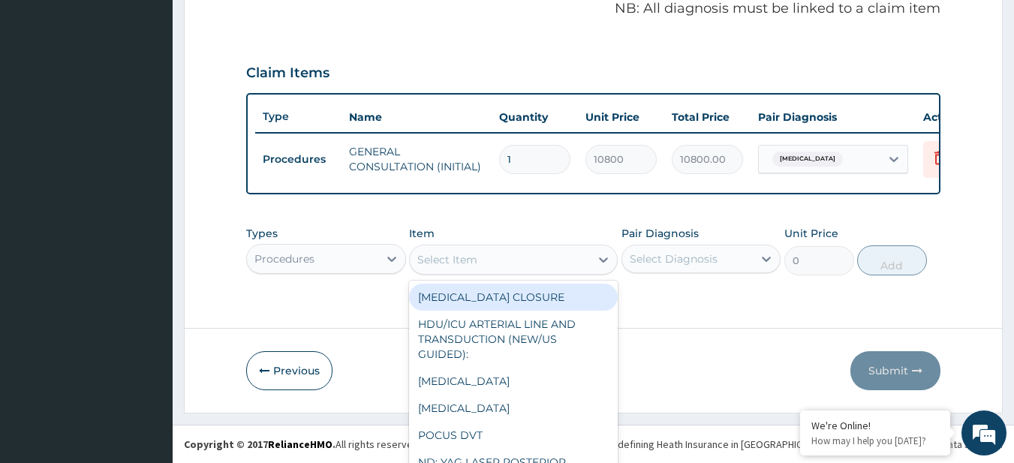
click at [448, 269] on div "option [MEDICAL_DATA] CLOSURE focused, 1 of 758. 758 results available. Use Up …" at bounding box center [513, 260] width 209 height 30
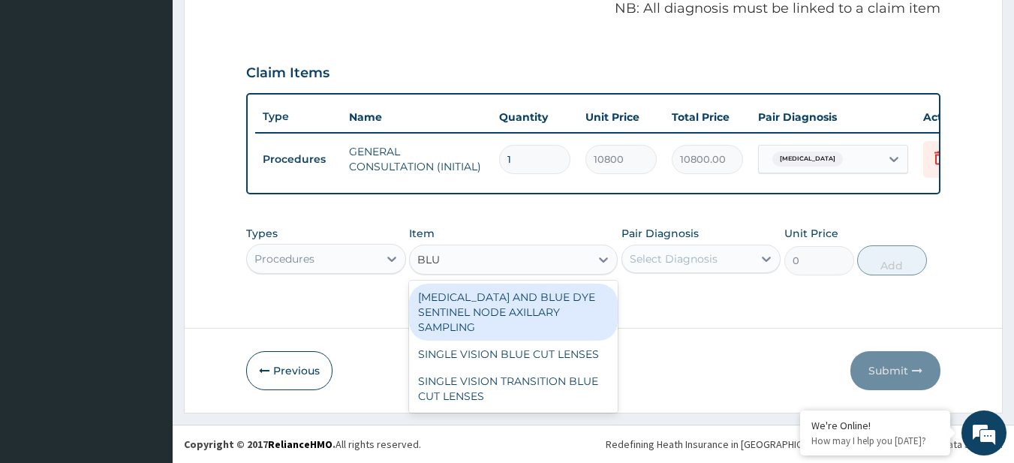
type input "BLUE"
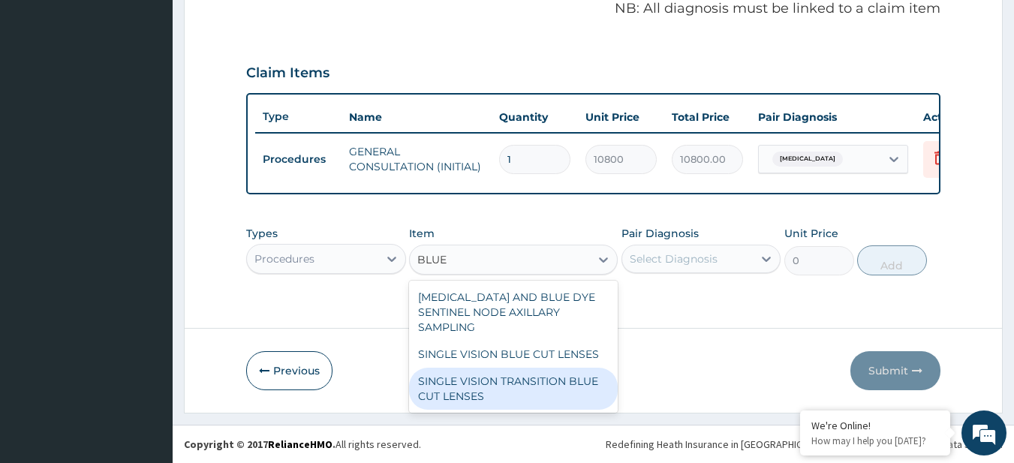
click at [495, 381] on div "SINGLE VISION TRANSITION BLUE CUT LENSES" at bounding box center [513, 389] width 209 height 42
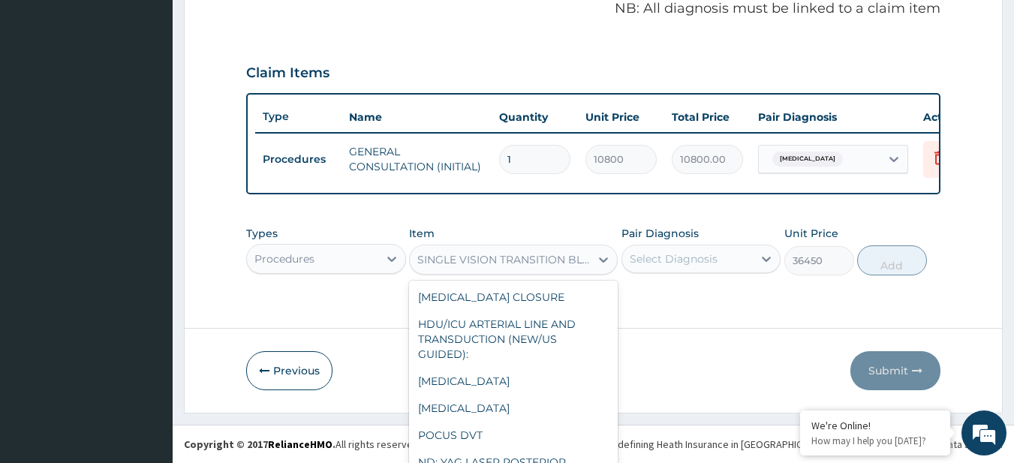
scroll to position [43, 0]
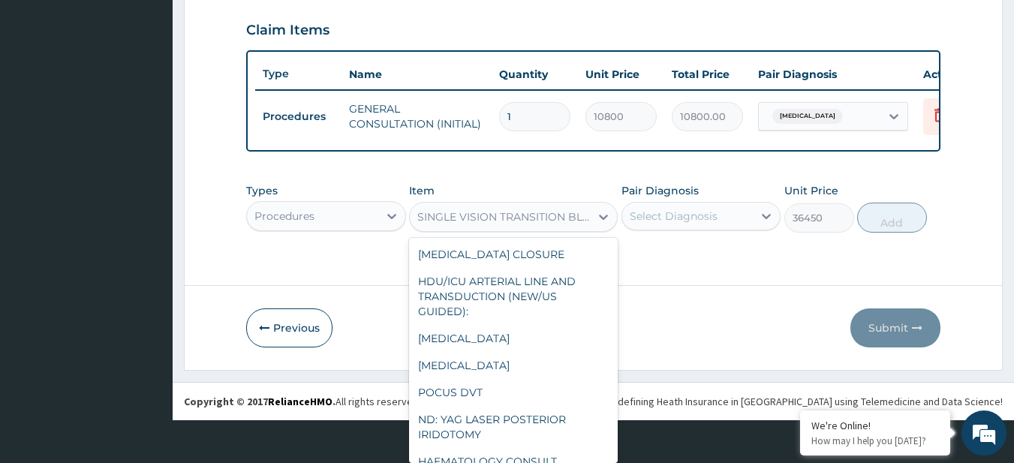
click at [475, 232] on div "option SINGLE VISION TRANSITION BLUE CUT LENSES, selected. option SINGLE VISION…" at bounding box center [513, 217] width 209 height 30
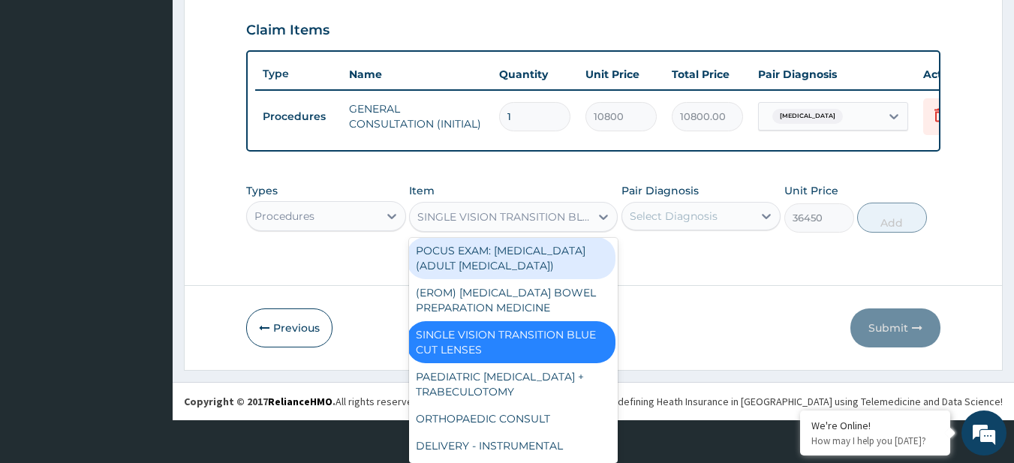
scroll to position [0, 0]
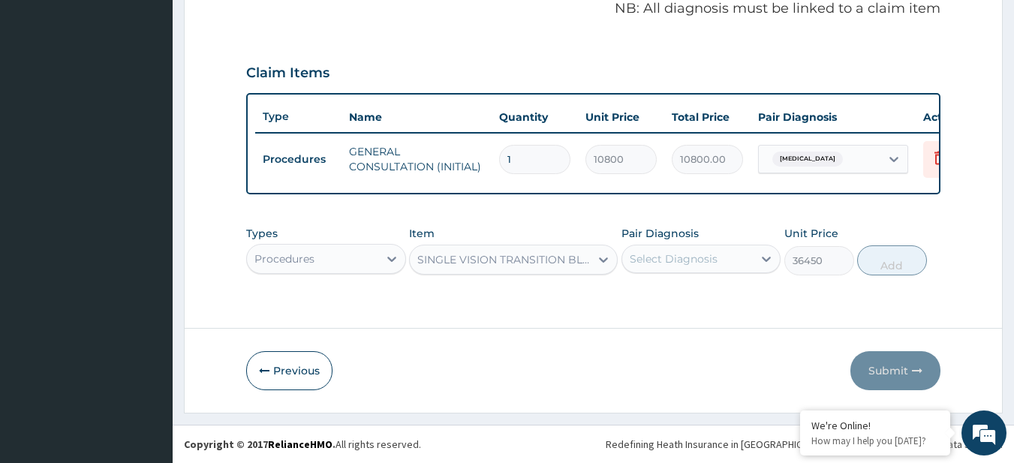
click at [368, 264] on form "Step 2 of 2 PA Code / Prescription Code Enter Code(Secondary Care Only) Encount…" at bounding box center [593, 13] width 819 height 799
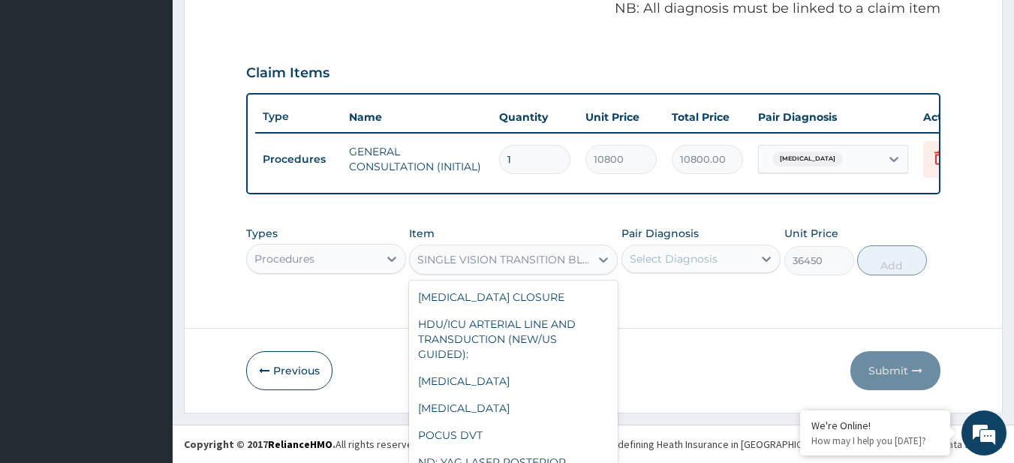
click at [443, 260] on div "option SINGLE VISION TRANSITION BLUE CUT LENSES, selected. option SINGLE VISION…" at bounding box center [513, 260] width 209 height 30
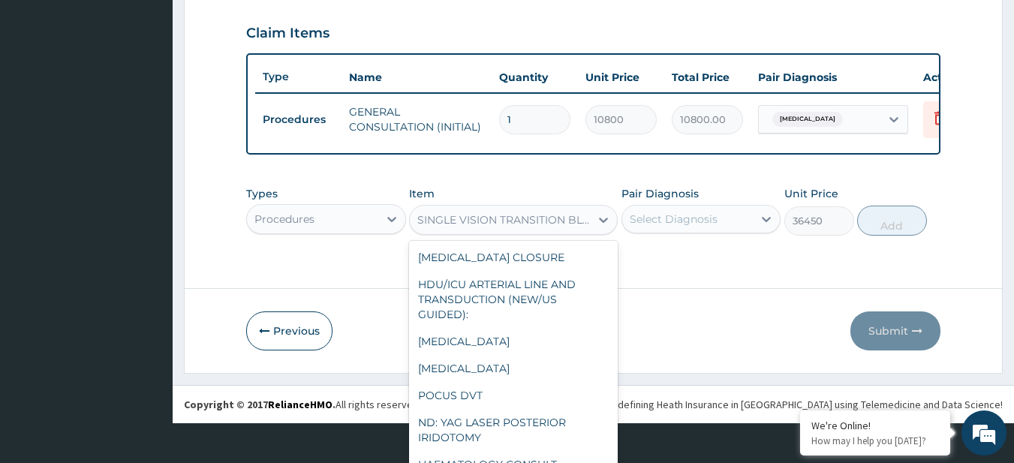
scroll to position [21454, 0]
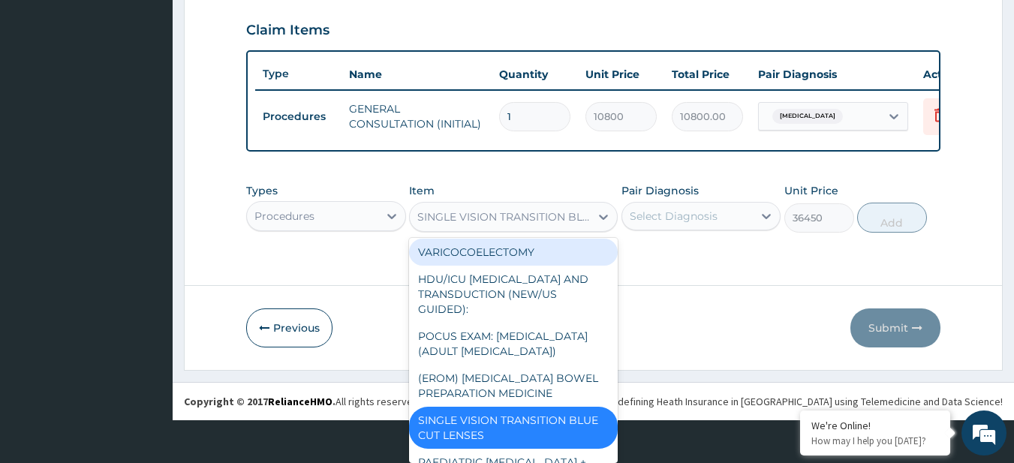
click at [443, 260] on div "VARICOCOELECTOMY" at bounding box center [513, 252] width 209 height 27
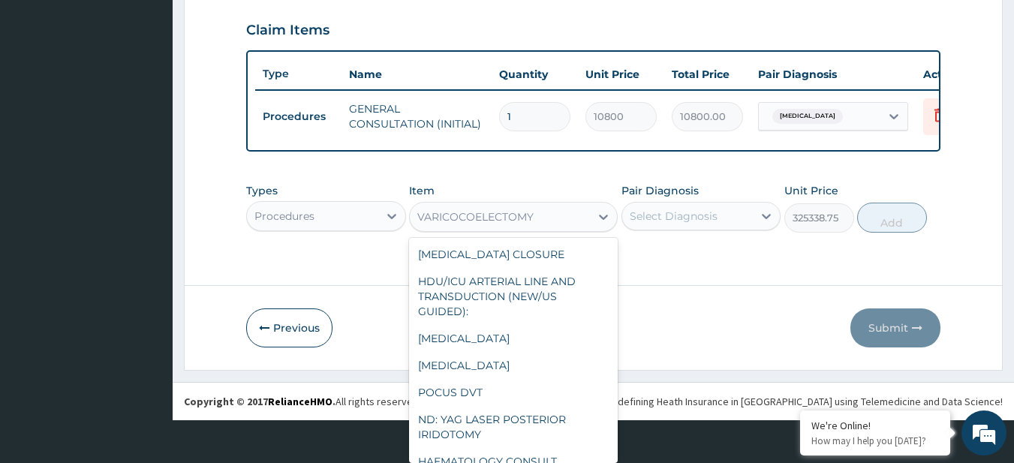
click at [443, 232] on div "option VARICOCOELECTOMY, selected. option VARICOCOELECTOMY selected, 588 of 758…" at bounding box center [513, 217] width 209 height 30
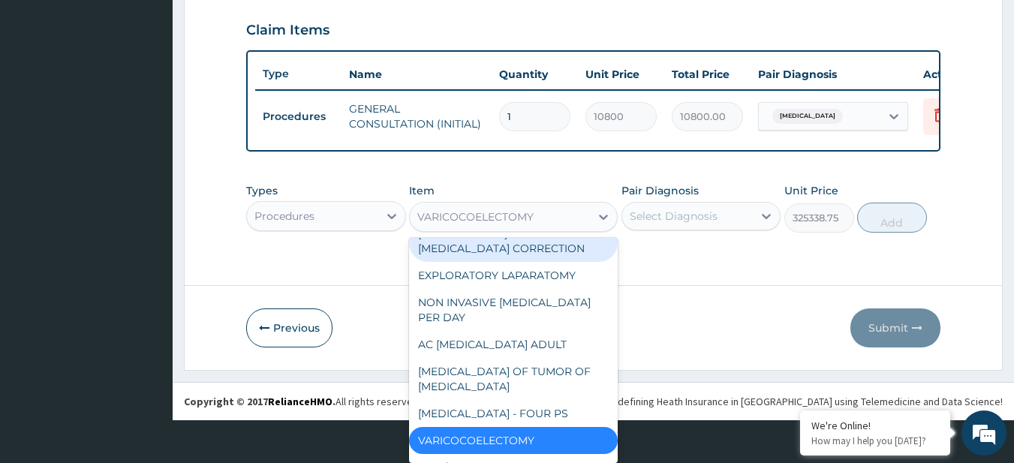
click at [443, 260] on div "ORTHOPAEDIC - APP. OF TAYLOR SPATIAL FRAME & DEFORMITY CORRECTION" at bounding box center [513, 233] width 209 height 57
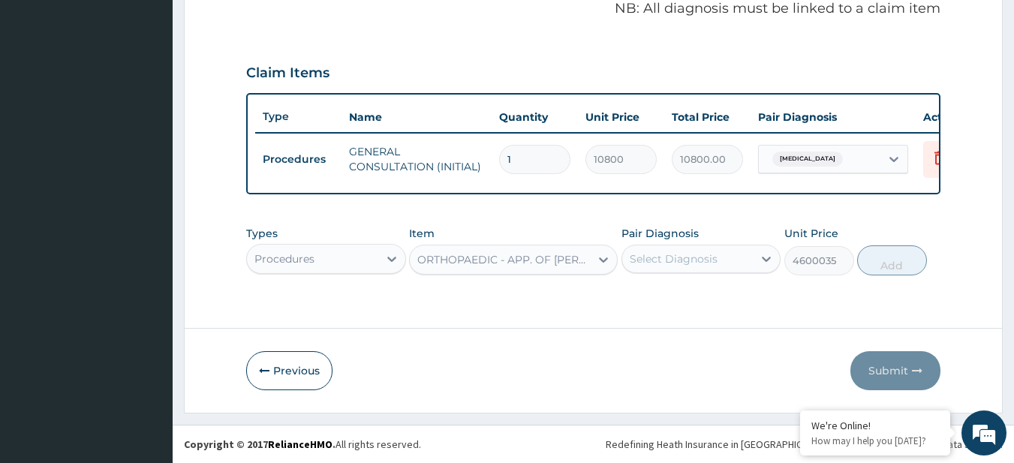
click at [456, 265] on div "option ORTHOPAEDIC - APP. OF TAYLOR SPATIAL FRAME & DEFORMITY CORRECTION, selec…" at bounding box center [513, 260] width 209 height 30
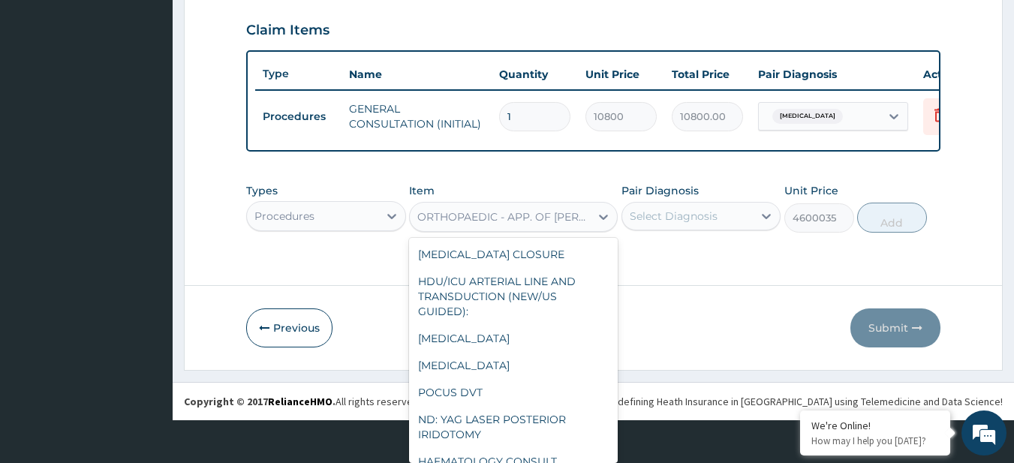
type input "792000"
click at [456, 232] on div "option ABDOMINO- PERINEAL RESECTION, selected. option EAR SYRINGING focused, 57…" at bounding box center [513, 217] width 209 height 30
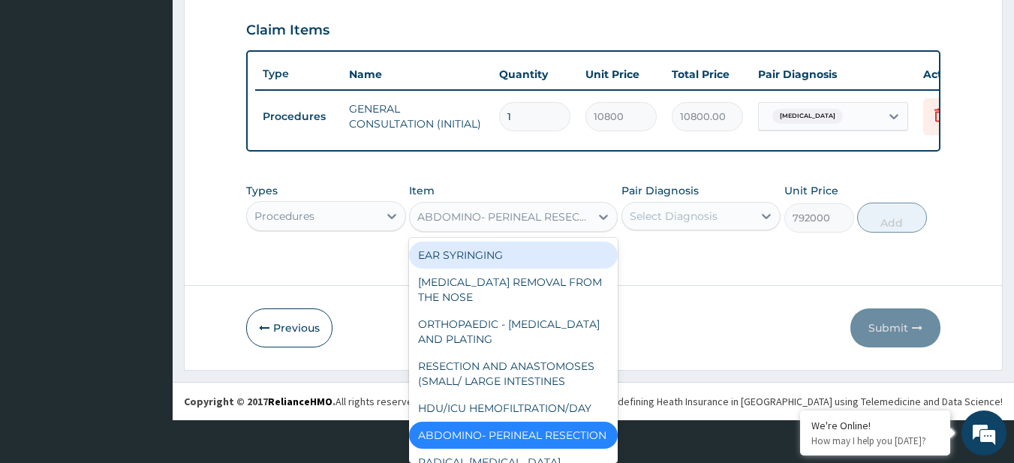
scroll to position [0, 0]
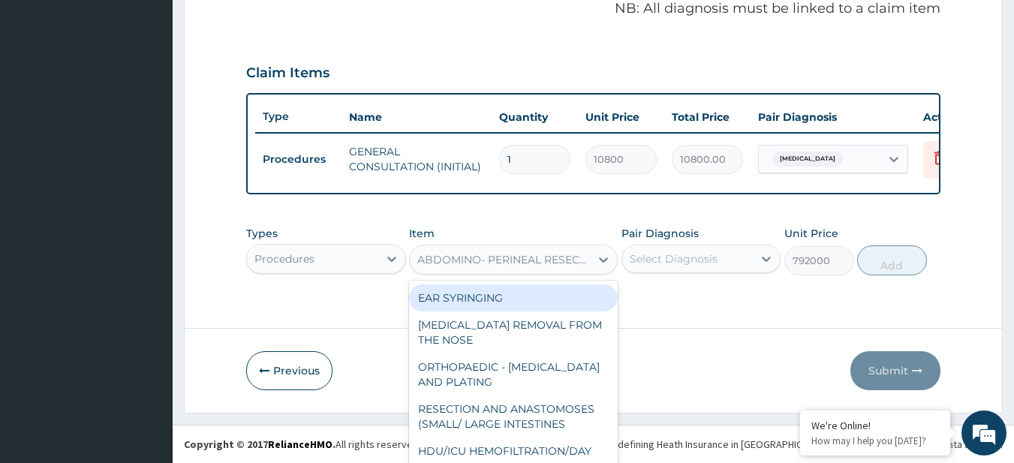
click at [361, 243] on div "Types Procedures Item option ABDOMINO- PERINEAL RESECTION, selected. option EAR…" at bounding box center [593, 261] width 695 height 87
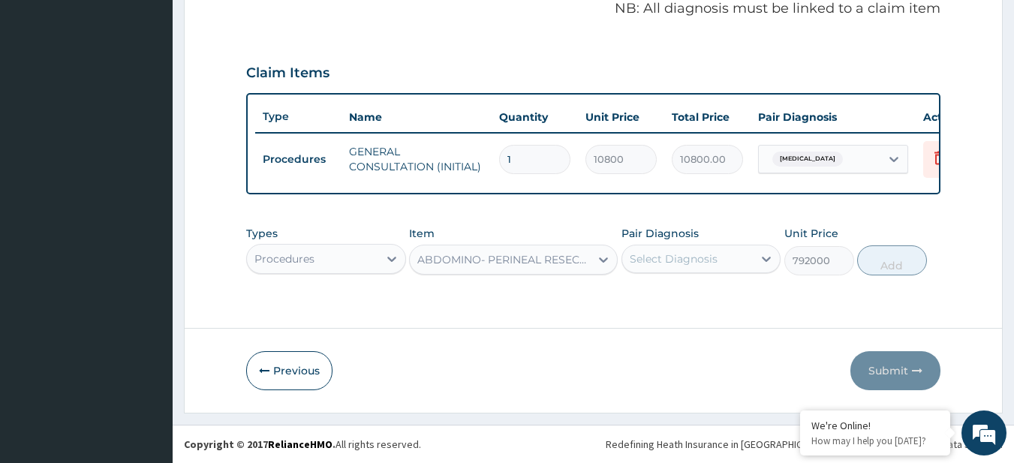
click at [451, 249] on div "ABDOMINO- PERINEAL RESECTION" at bounding box center [513, 260] width 209 height 30
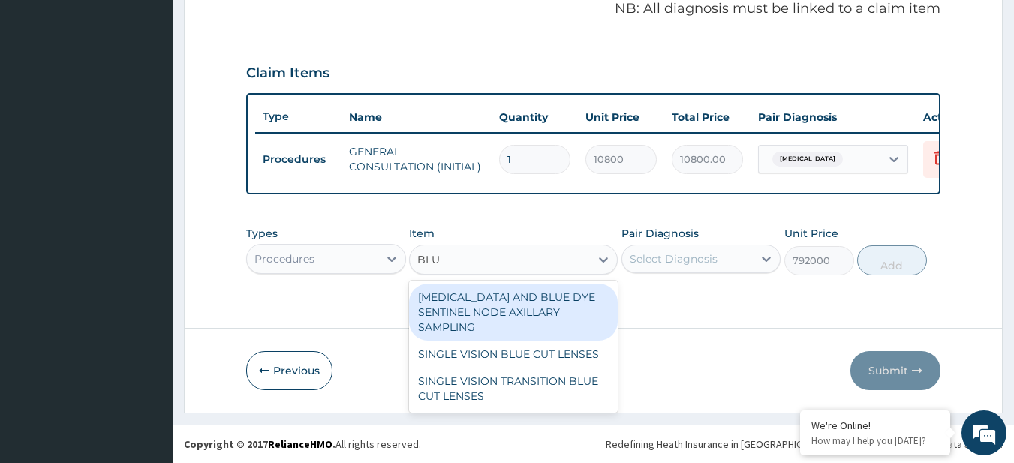
type input "BLUE"
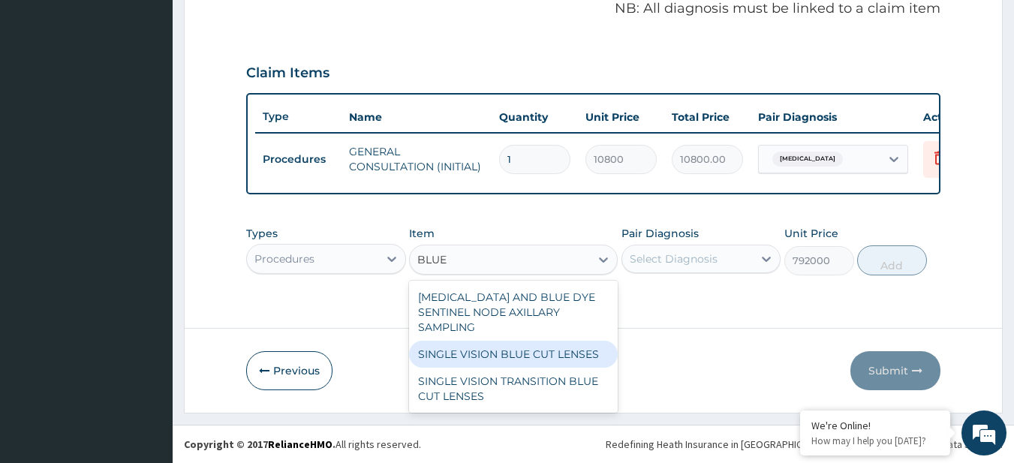
click at [446, 353] on div "SINGLE VISION BLUE CUT LENSES" at bounding box center [513, 354] width 209 height 27
type input "33750"
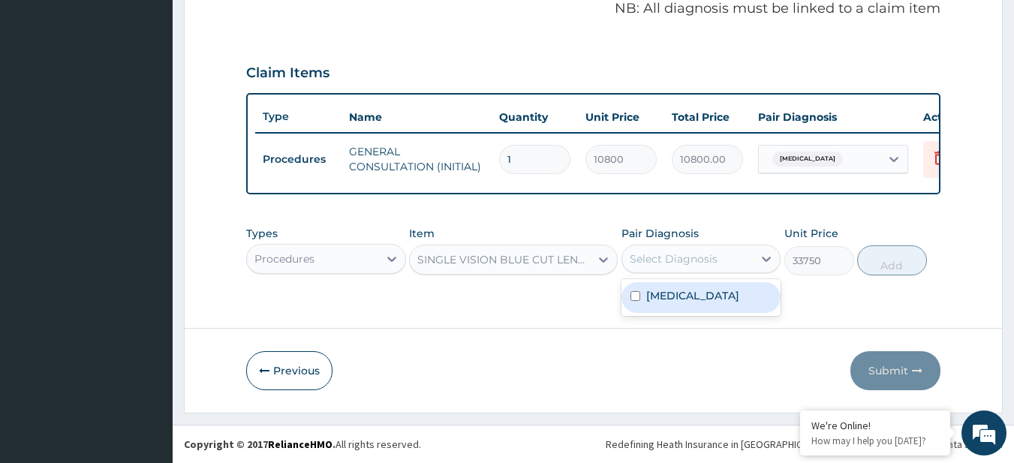
click at [664, 245] on div "Select Diagnosis" at bounding box center [702, 259] width 160 height 29
click at [682, 288] on label "Myopia" at bounding box center [692, 295] width 93 height 15
checkbox input "true"
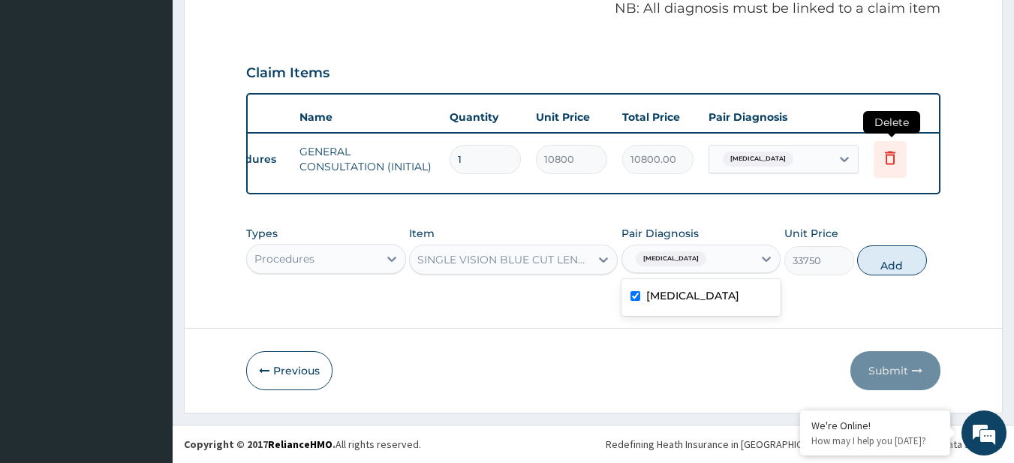
scroll to position [0, 51]
click at [899, 261] on button "Add" at bounding box center [892, 261] width 70 height 30
type input "0"
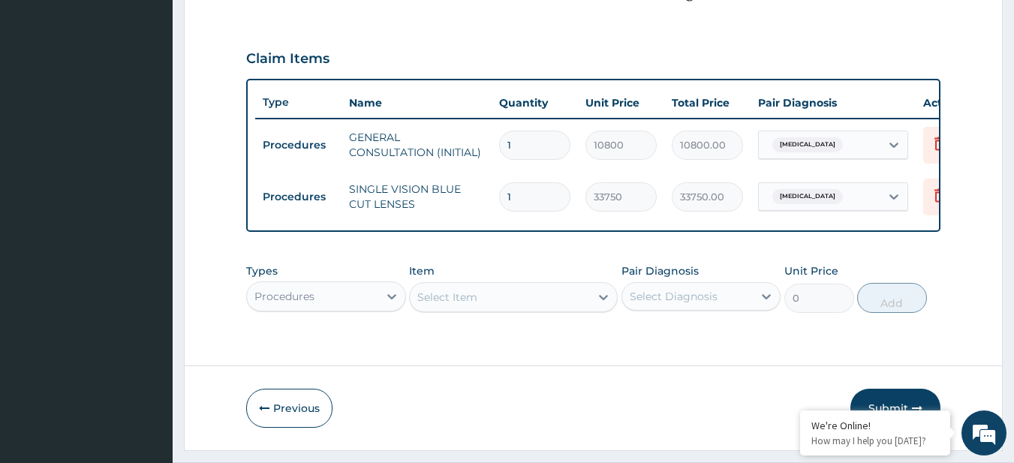
scroll to position [0, 59]
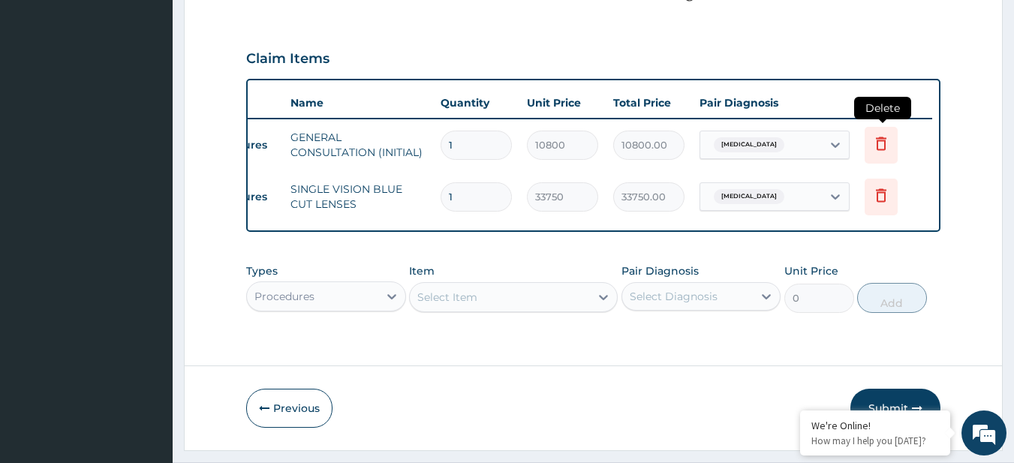
click at [887, 147] on icon at bounding box center [881, 143] width 18 height 18
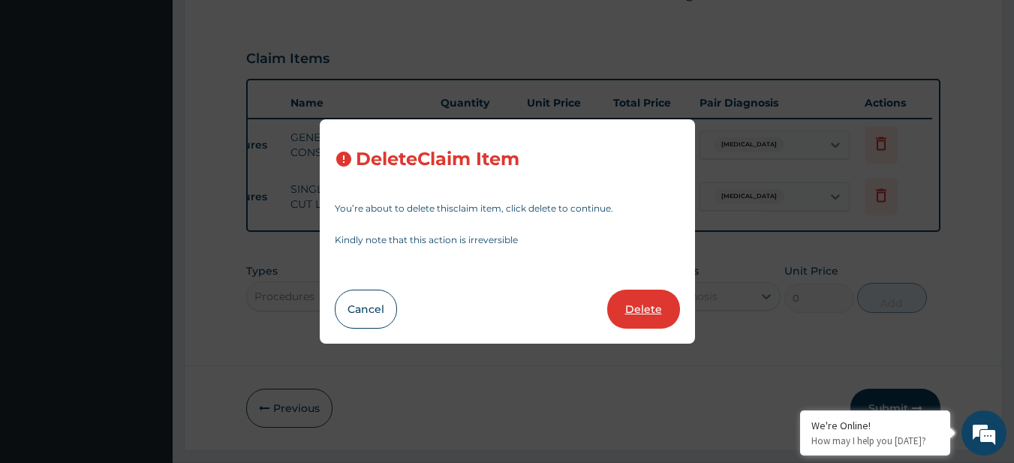
click at [655, 312] on button "Delete" at bounding box center [643, 309] width 73 height 39
type input "33750"
type input "33750.00"
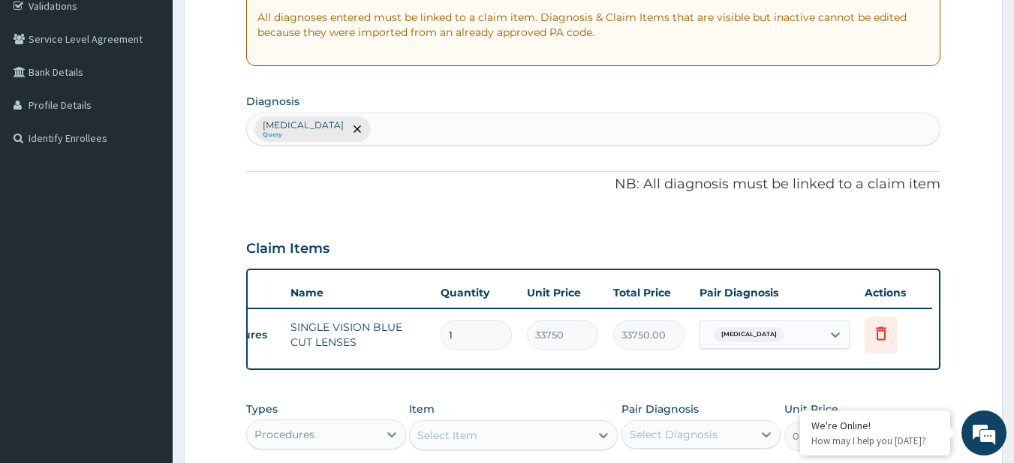
scroll to position [296, 0]
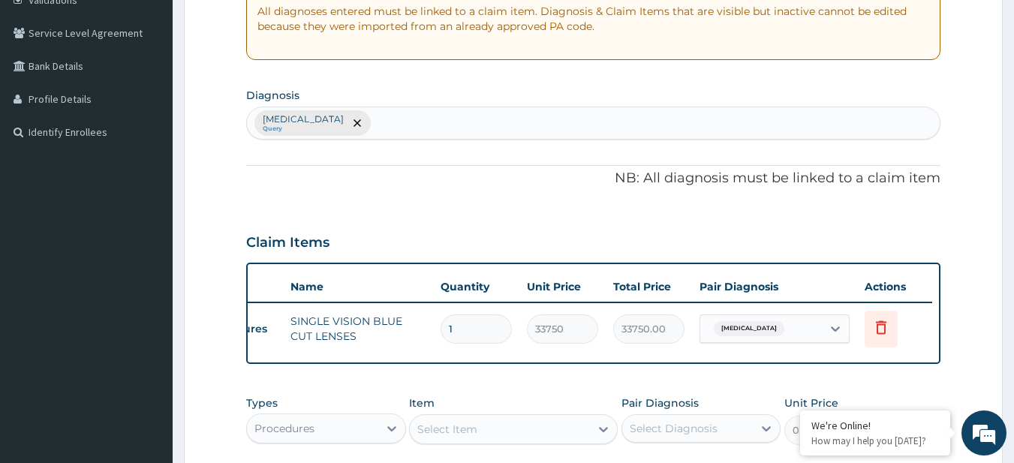
click at [996, 333] on form "Step 2 of 2 PA Code / Prescription Code Enter Code(Secondary Care Only) Encount…" at bounding box center [593, 183] width 819 height 799
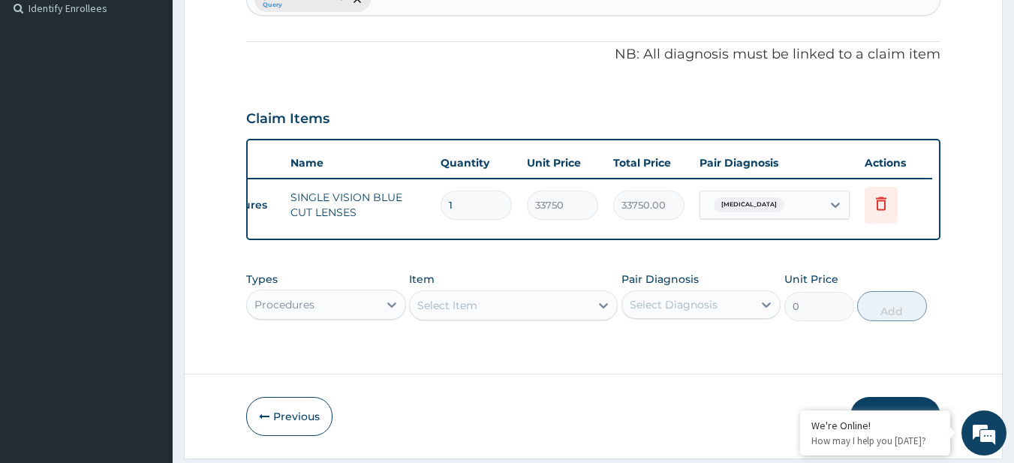
scroll to position [477, 0]
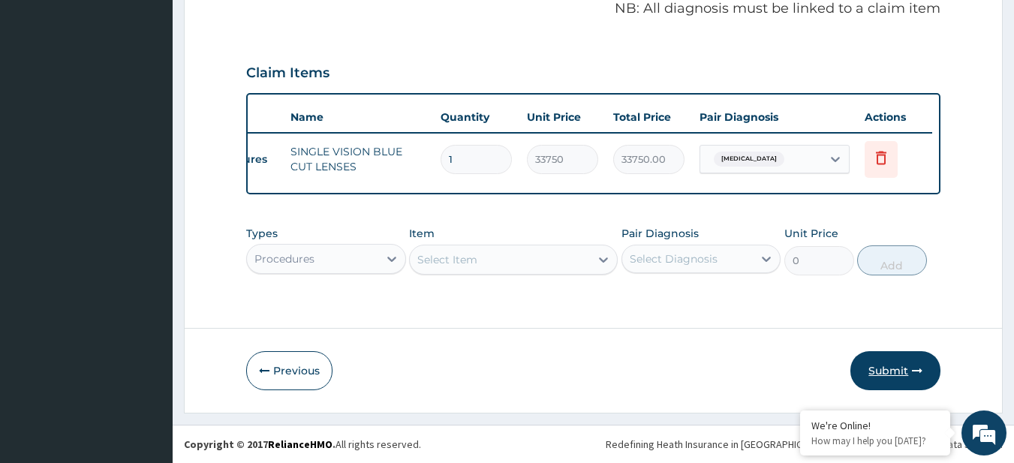
click at [873, 384] on button "Submit" at bounding box center [896, 370] width 90 height 39
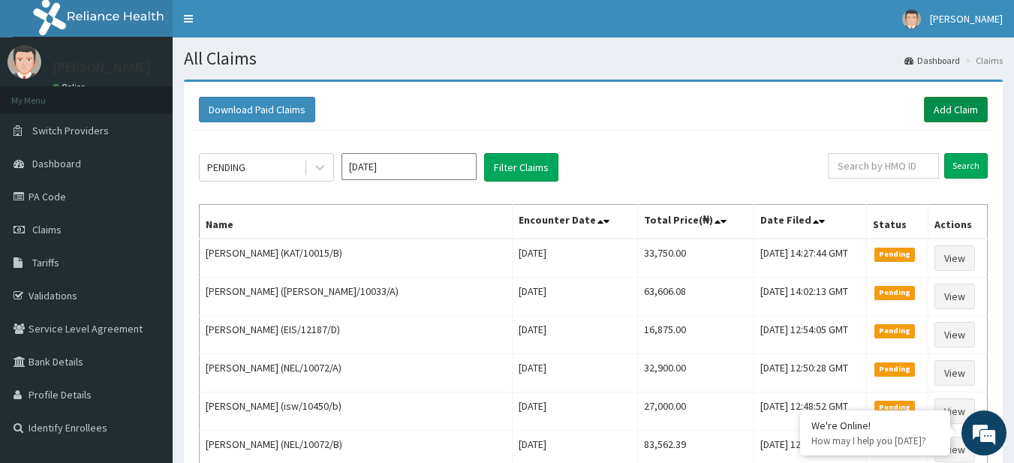
click at [972, 104] on link "Add Claim" at bounding box center [956, 110] width 64 height 26
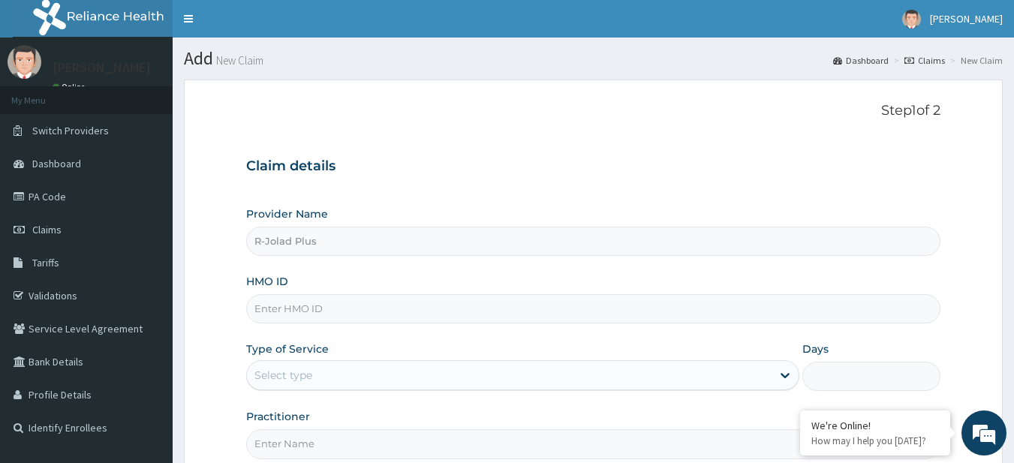
click at [325, 312] on input "HMO ID" at bounding box center [593, 308] width 695 height 29
paste input "PGL/10163/B"
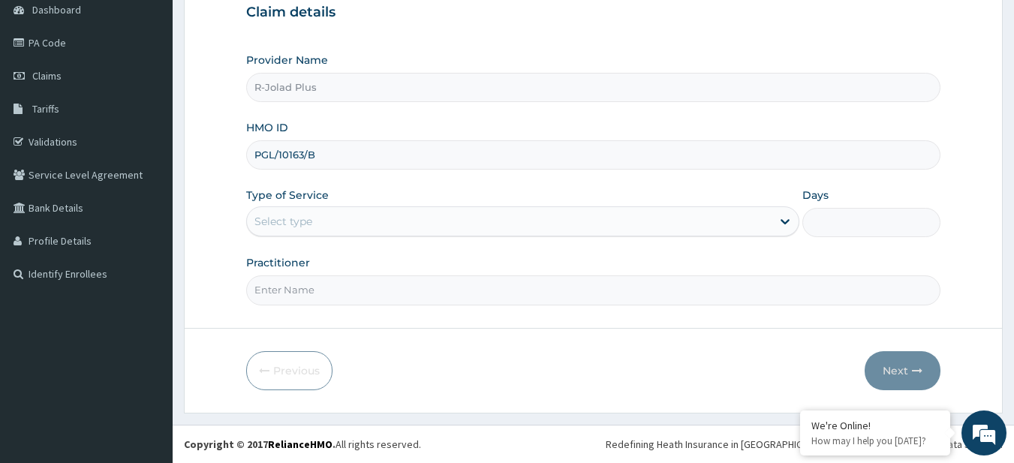
type input "PGL/10163/B"
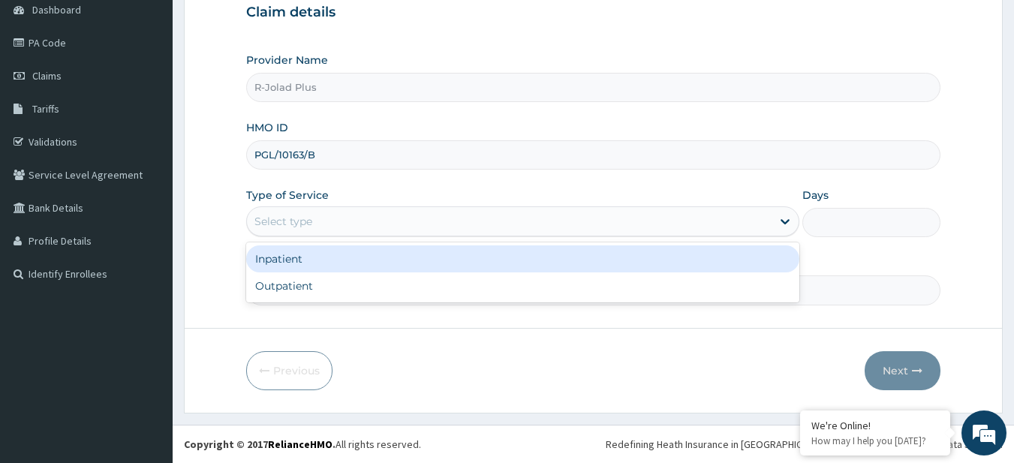
drag, startPoint x: 302, startPoint y: 220, endPoint x: 319, endPoint y: 276, distance: 58.9
click at [319, 237] on div "option Inpatient focused, 1 of 2. 2 results available. Use Up and Down to choos…" at bounding box center [522, 221] width 553 height 30
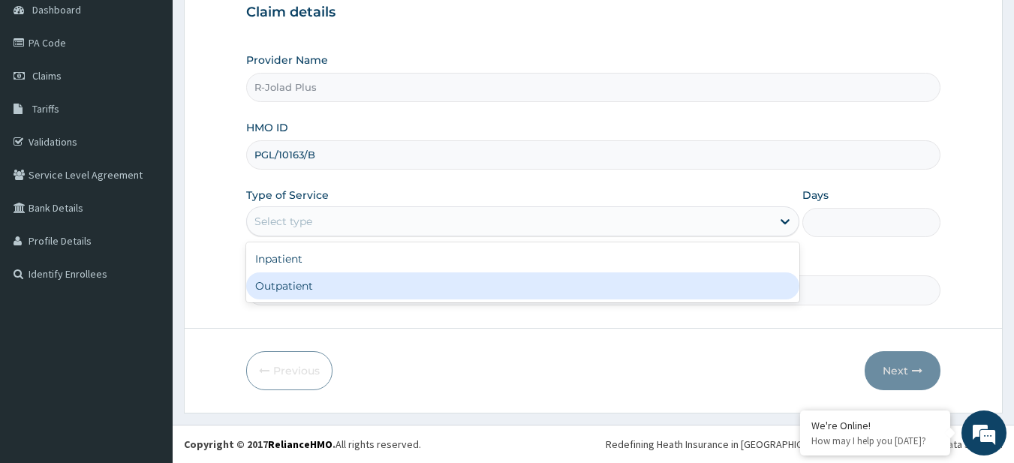
click at [319, 276] on div "Outpatient" at bounding box center [522, 286] width 553 height 27
type input "1"
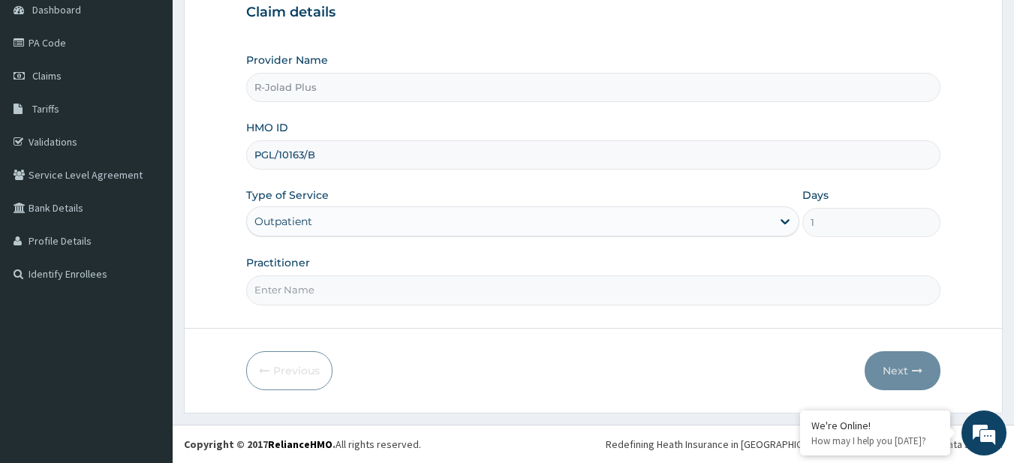
drag, startPoint x: 387, startPoint y: 285, endPoint x: 380, endPoint y: 338, distance: 53.8
click at [380, 338] on form "Step 1 of 2 Claim details Provider Name R-Jolad Plus HMO ID PGL/10163/B Type of…" at bounding box center [593, 169] width 819 height 487
type input "DR [PERSON_NAME]"
drag, startPoint x: 943, startPoint y: 394, endPoint x: 936, endPoint y: 384, distance: 11.9
click at [936, 384] on form "Step 1 of 2 Claim details Provider Name R-Jolad Plus HMO ID PGL/10163/B Type of…" at bounding box center [593, 169] width 819 height 487
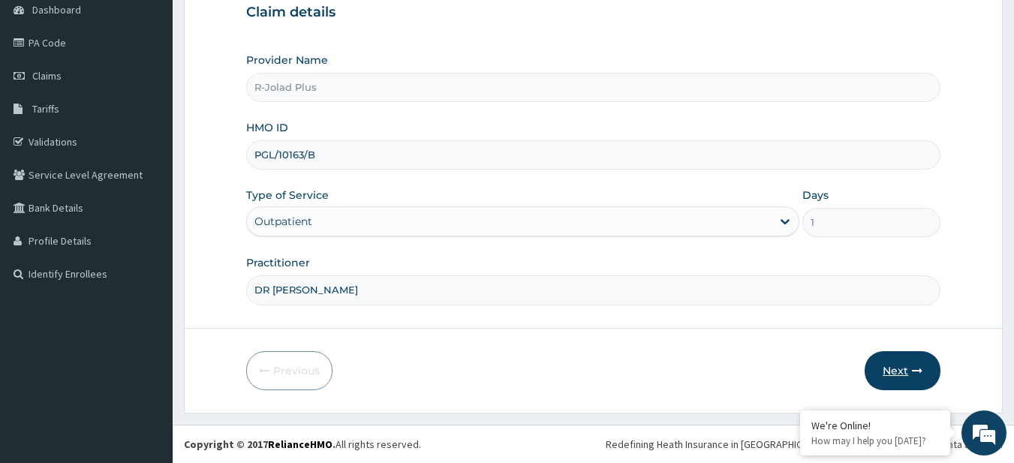
click at [926, 376] on button "Next" at bounding box center [903, 370] width 76 height 39
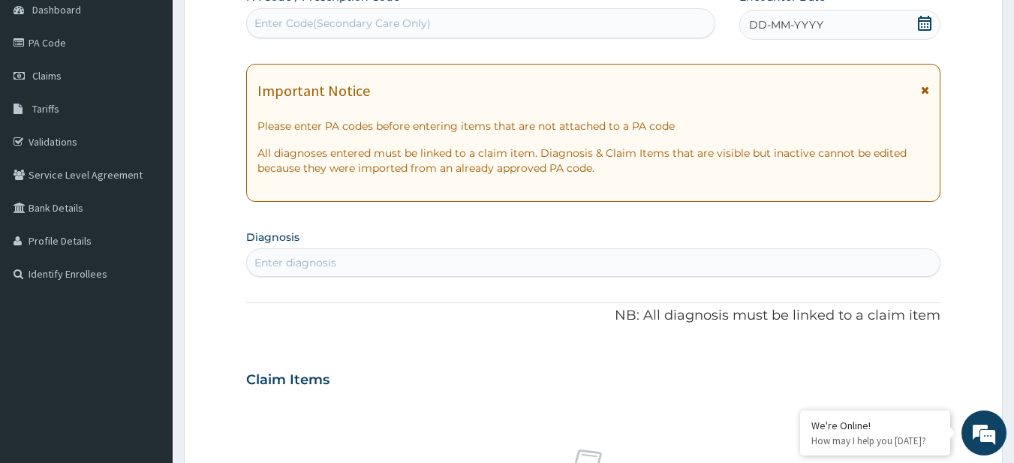
scroll to position [0, 0]
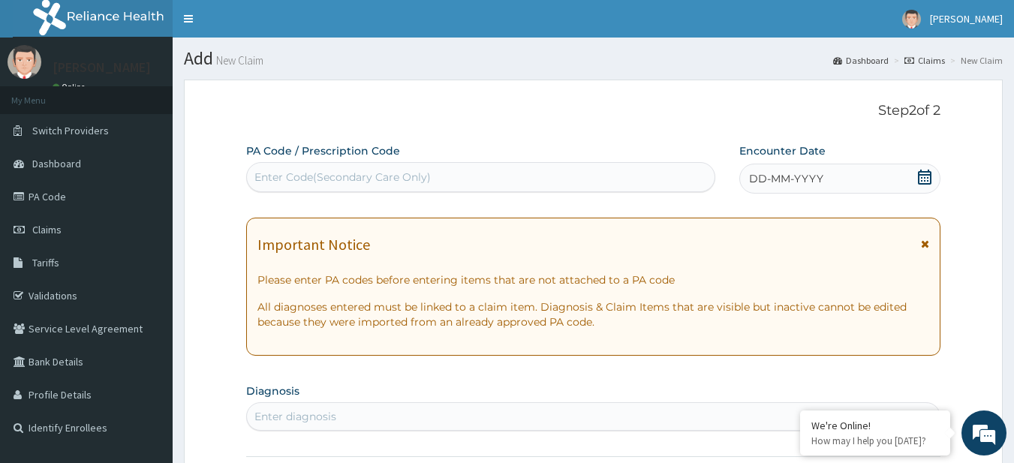
click at [300, 182] on div "Enter Code(Secondary Care Only)" at bounding box center [343, 177] width 176 height 15
paste input "PA/8A88BC"
type input "PA/8A88BC"
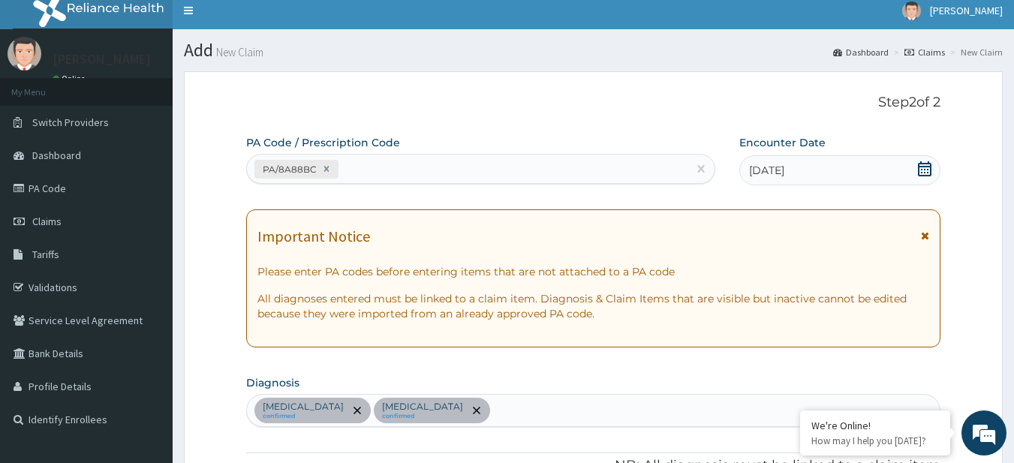
scroll to position [8, 0]
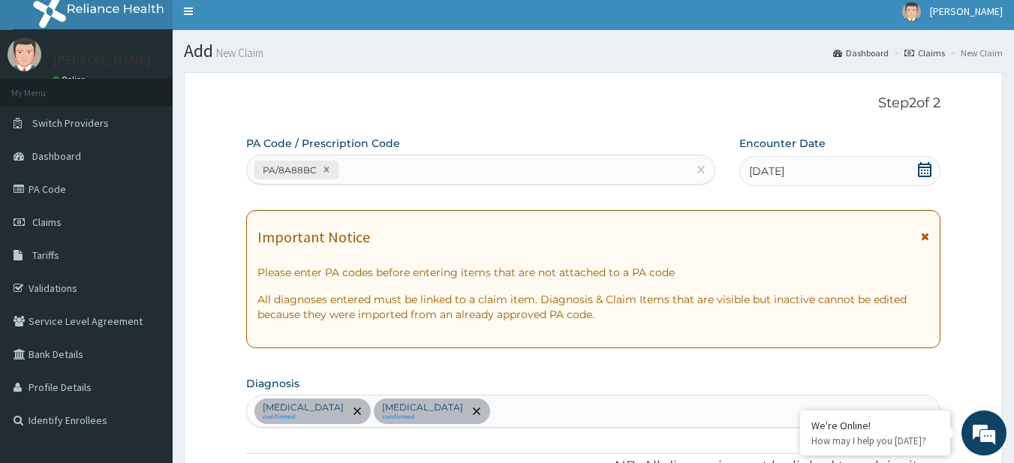
drag, startPoint x: 391, startPoint y: 154, endPoint x: 393, endPoint y: 168, distance: 14.3
click at [393, 168] on div "PA Code / Prescription Code PA/8A88BC" at bounding box center [481, 160] width 470 height 49
click at [393, 168] on div "PA/8A88BC" at bounding box center [467, 170] width 441 height 25
paste input "PA/EDD3B5"
type input "PA/EDD3B5"
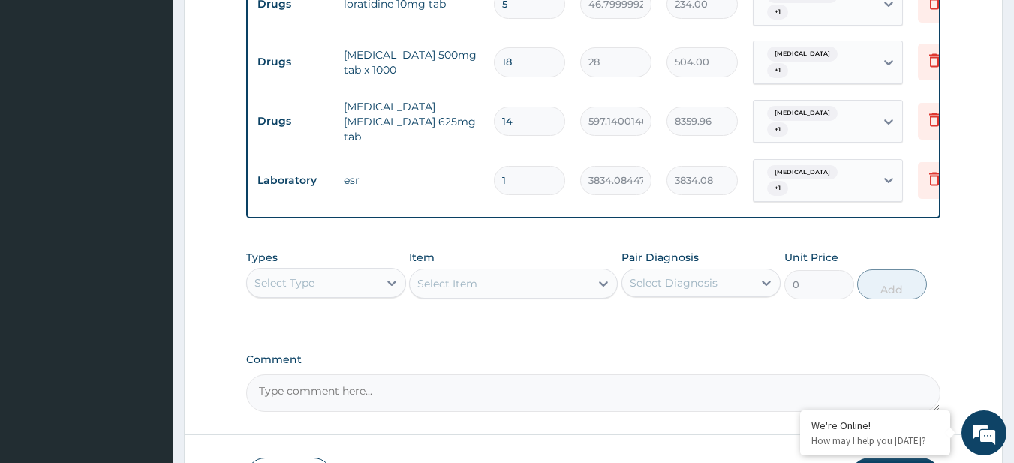
scroll to position [631, 0]
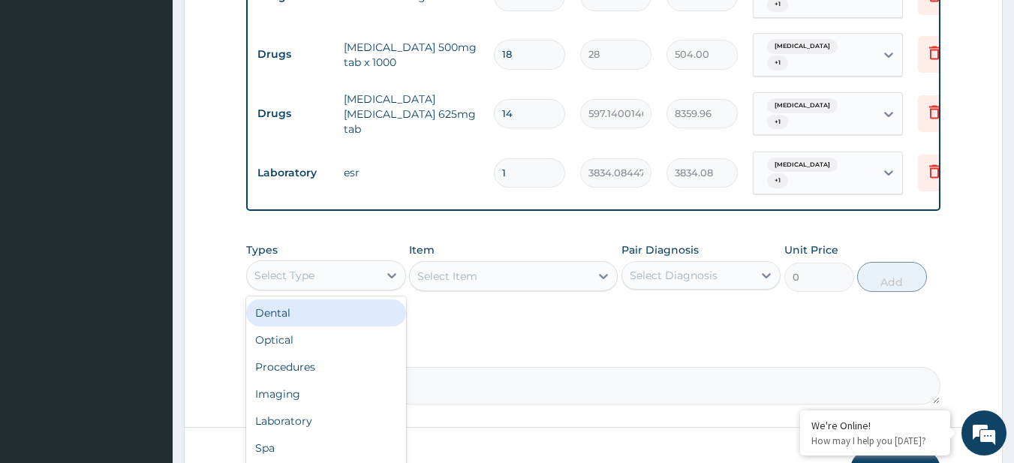
click at [312, 269] on div "Select Type" at bounding box center [312, 276] width 131 height 24
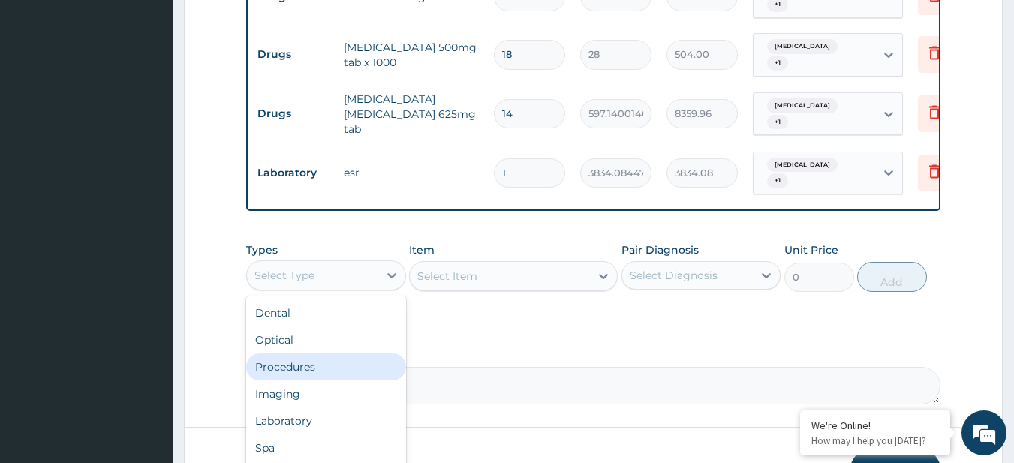
click at [325, 354] on div "Procedures" at bounding box center [326, 367] width 160 height 27
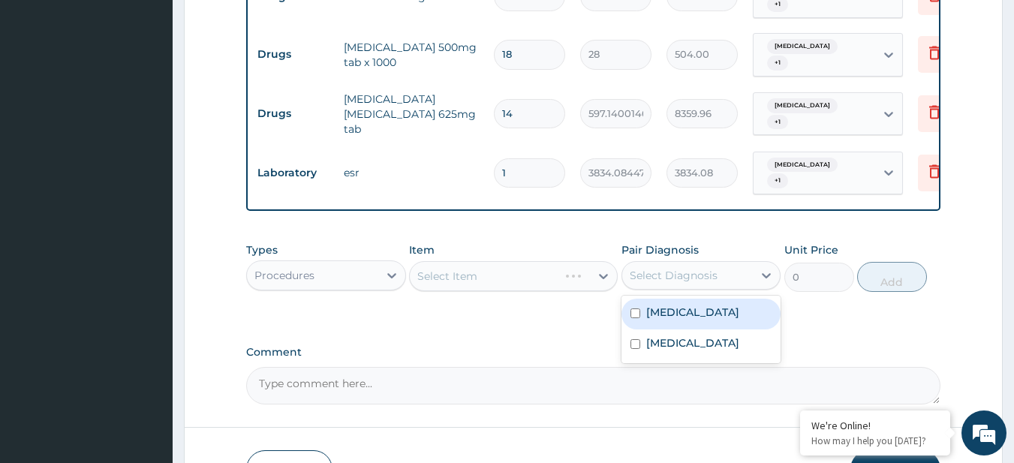
drag, startPoint x: 723, startPoint y: 259, endPoint x: 675, endPoint y: 319, distance: 76.9
click at [675, 290] on div "option [MEDICAL_DATA] focused, 1 of 2. 2 results available. Use Up and Down to …" at bounding box center [702, 275] width 160 height 29
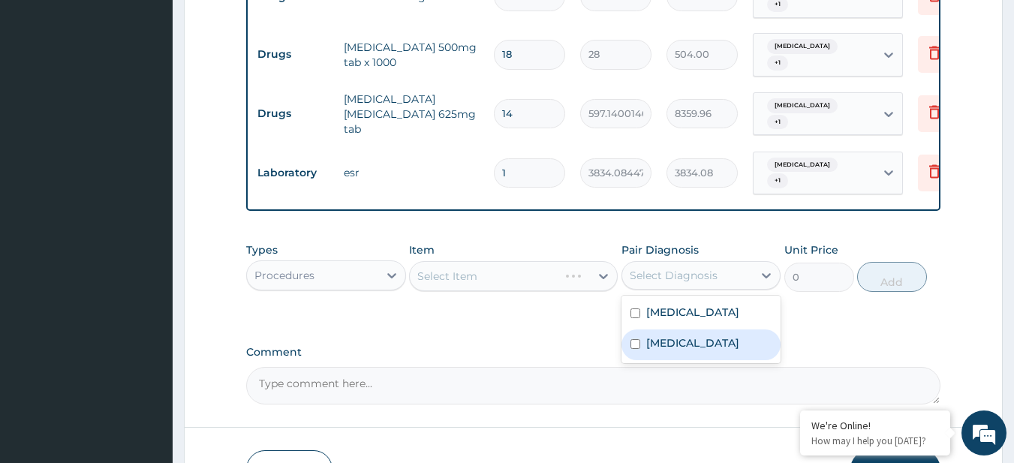
click at [675, 336] on label "[MEDICAL_DATA]" at bounding box center [692, 343] width 93 height 15
checkbox input "true"
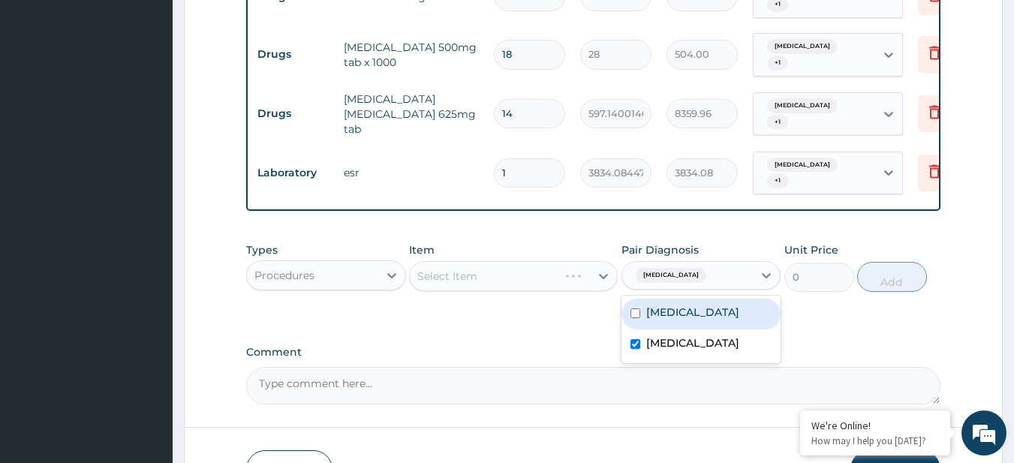
click at [672, 309] on div "[MEDICAL_DATA]" at bounding box center [702, 314] width 160 height 31
checkbox input "true"
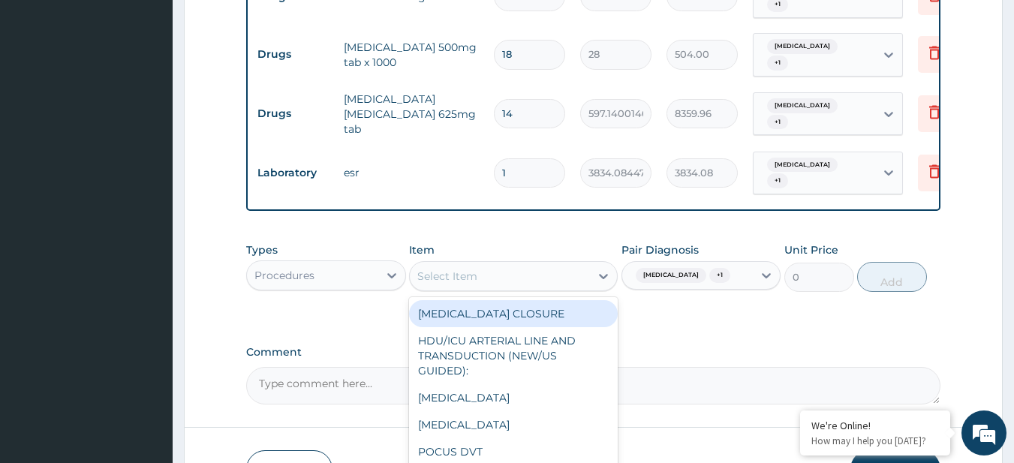
click at [527, 264] on div "Select Item" at bounding box center [500, 276] width 180 height 24
paste input "General Consultation (initial)"
type input "General Consultation (initial)"
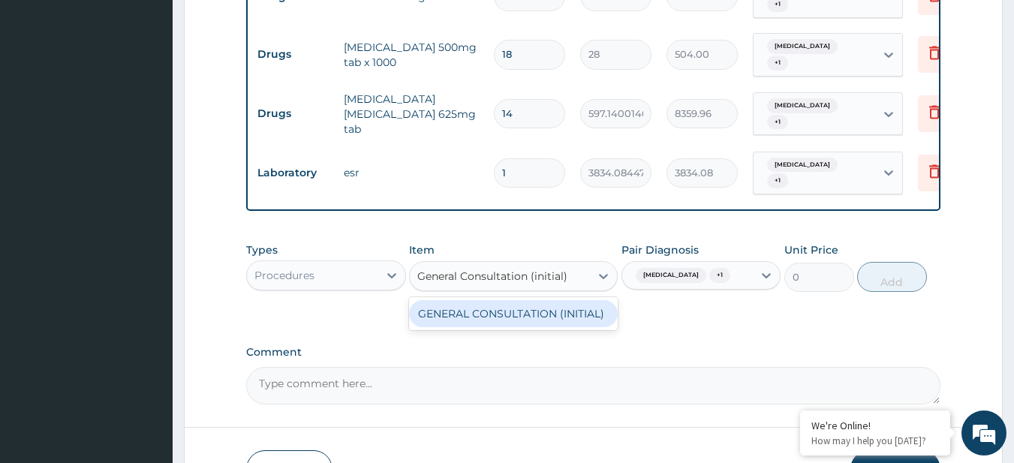
click at [551, 300] on div "GENERAL CONSULTATION (INITIAL)" at bounding box center [513, 313] width 209 height 27
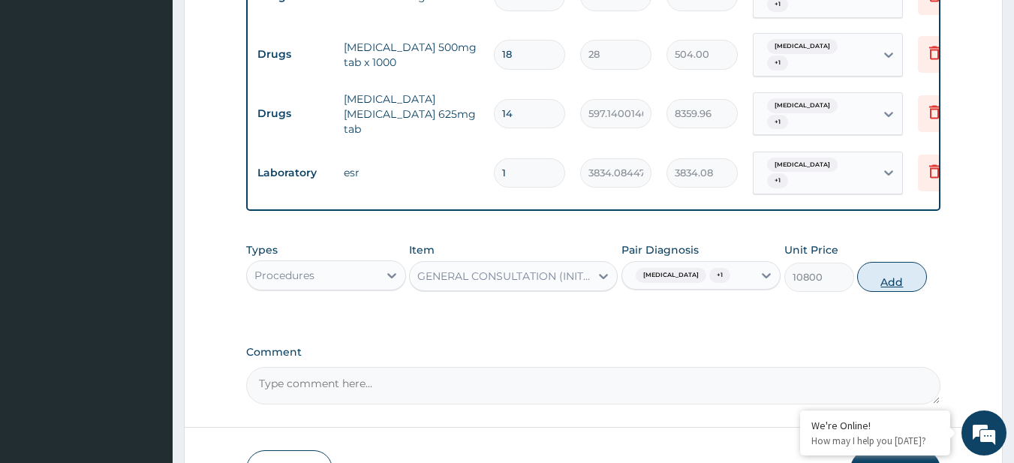
click at [908, 262] on button "Add" at bounding box center [892, 277] width 70 height 30
type input "0"
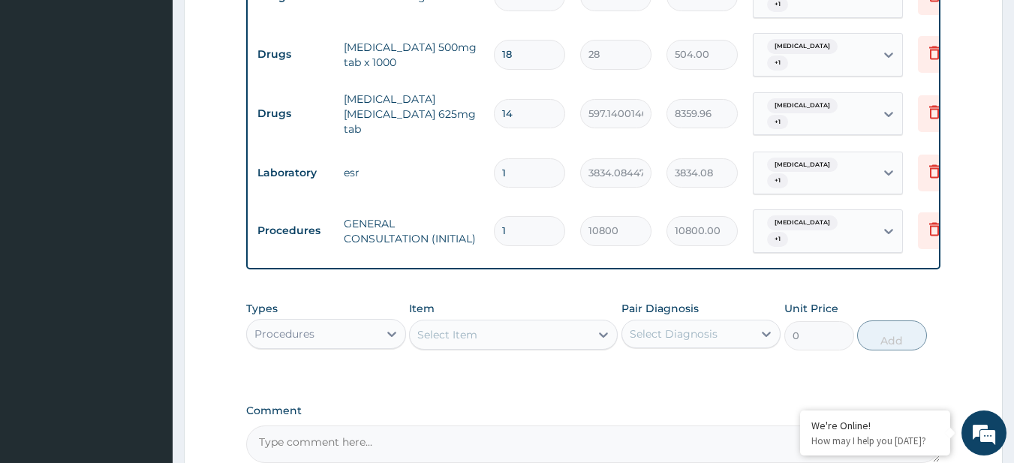
drag, startPoint x: 322, startPoint y: 294, endPoint x: 300, endPoint y: 224, distance: 74.1
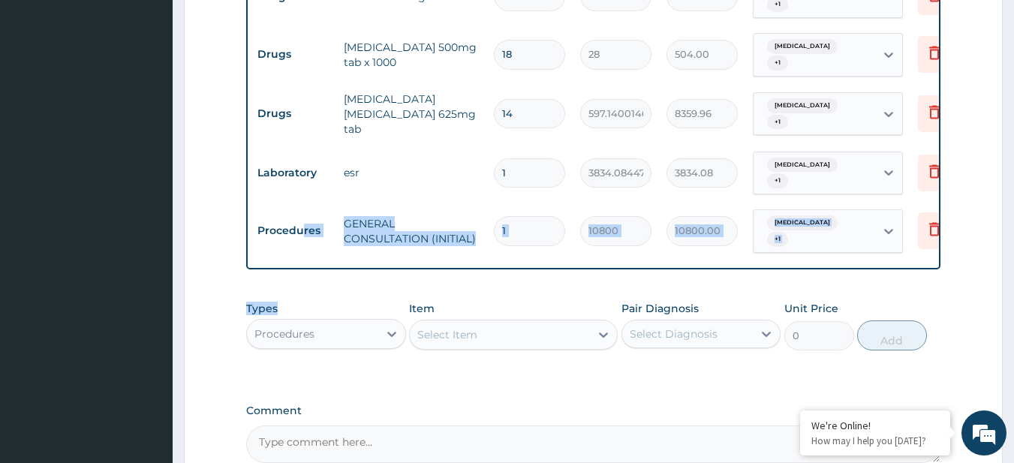
scroll to position [767, 0]
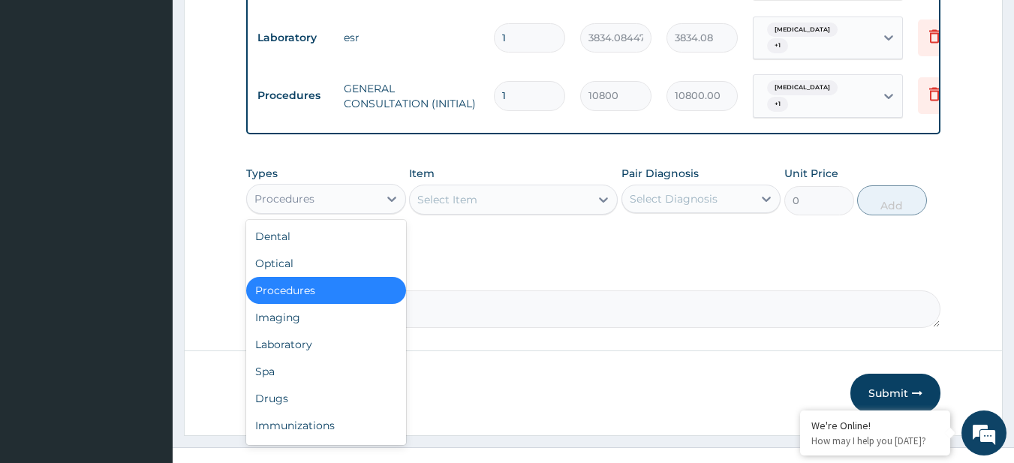
click at [295, 191] on div "Procedures" at bounding box center [285, 198] width 60 height 15
click at [300, 331] on div "Laboratory" at bounding box center [326, 344] width 160 height 27
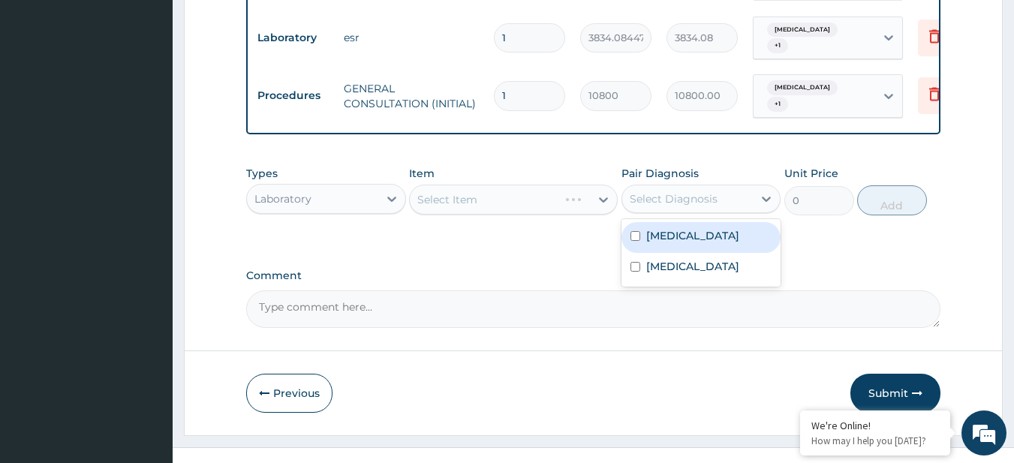
click at [695, 191] on div "Select Diagnosis" at bounding box center [674, 198] width 88 height 15
click at [687, 222] on div "[MEDICAL_DATA]" at bounding box center [702, 237] width 160 height 31
checkbox input "true"
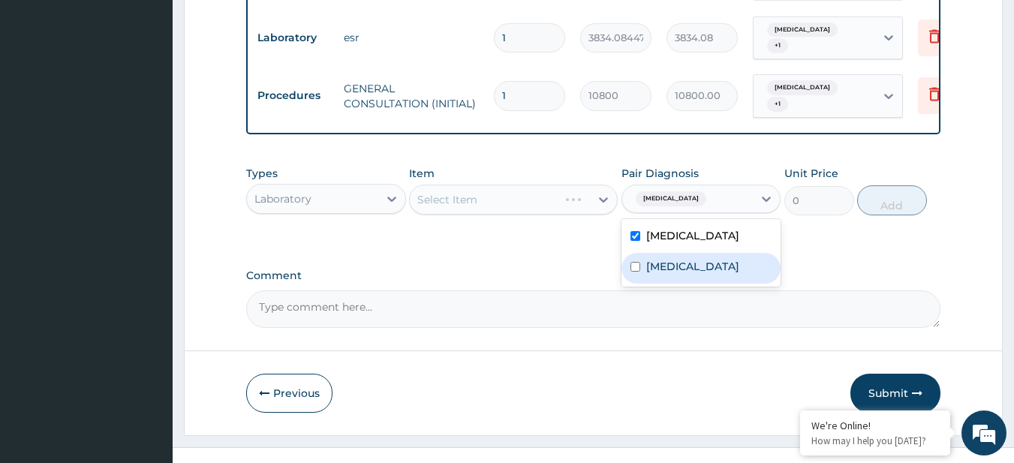
click at [695, 259] on label "Common cold" at bounding box center [692, 266] width 93 height 15
checkbox input "true"
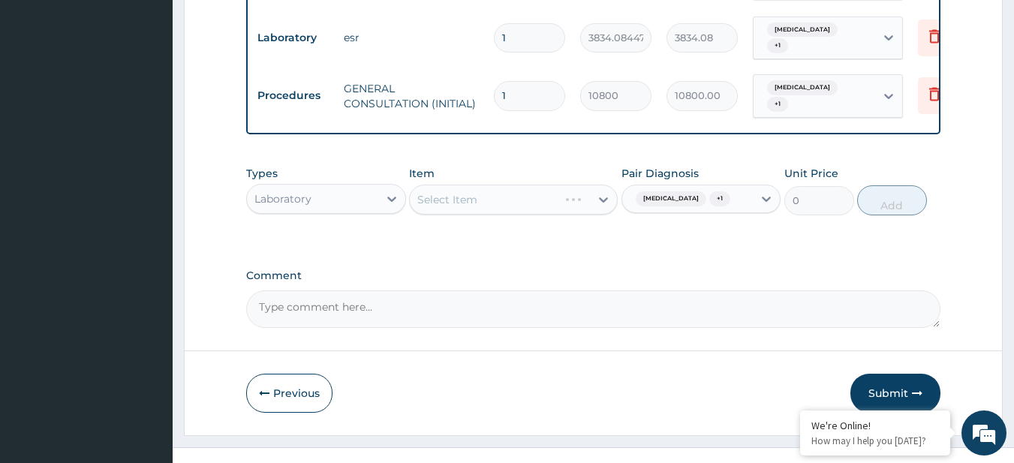
click at [537, 185] on div "Select Item" at bounding box center [513, 200] width 209 height 30
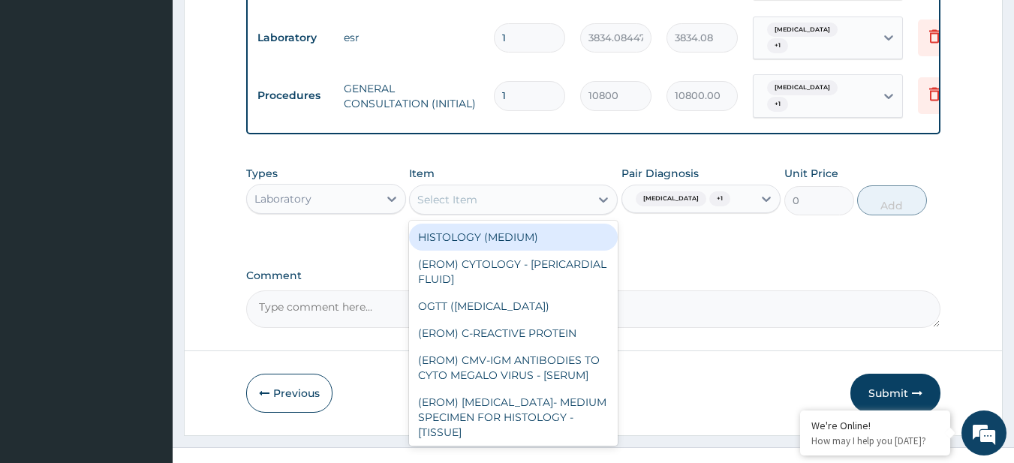
click at [537, 188] on div "Select Item" at bounding box center [500, 200] width 180 height 24
paste input "FBC - (FULL BLOOD COUNT with platelet and red cell indices) plus MALARIA PARASI…"
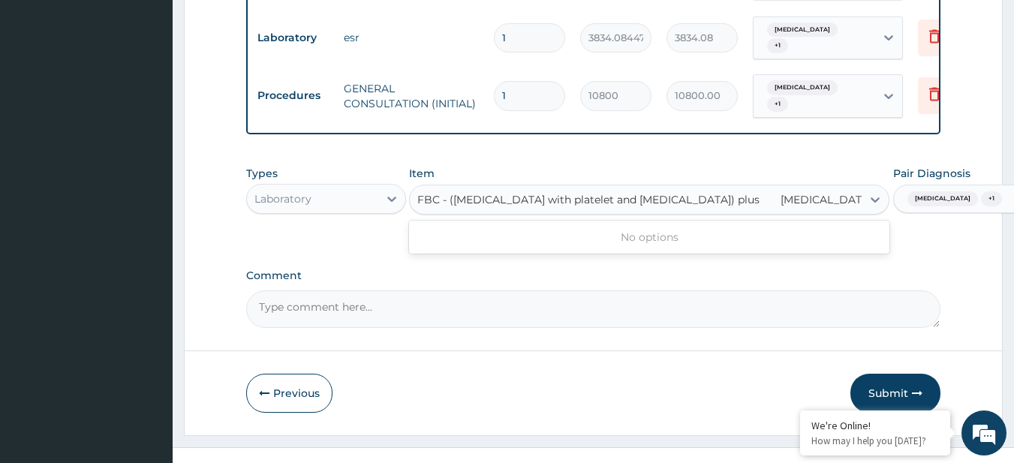
scroll to position [0, 20]
type input "FBC - (FULL BLOOD COUNT with platelet and red cell indices) plus"
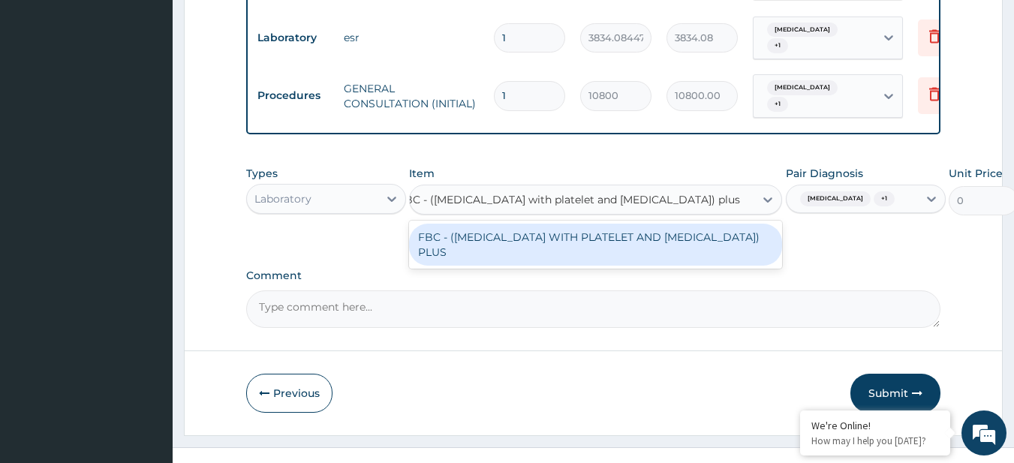
click at [560, 242] on div "FBC - (FULL BLOOD COUNT WITH PLATELET AND RED CELL INDICES) PLUS" at bounding box center [595, 245] width 373 height 42
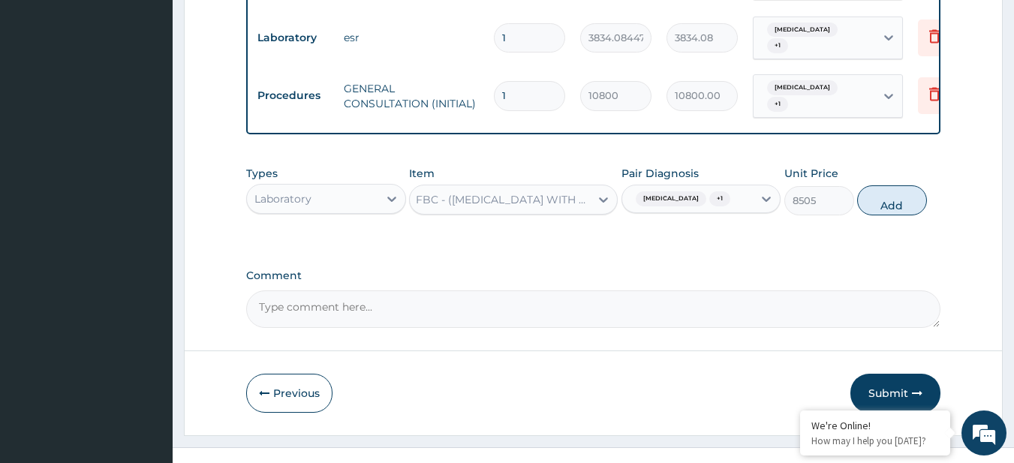
scroll to position [0, 2]
click at [868, 185] on button "Add" at bounding box center [892, 200] width 70 height 30
type input "0"
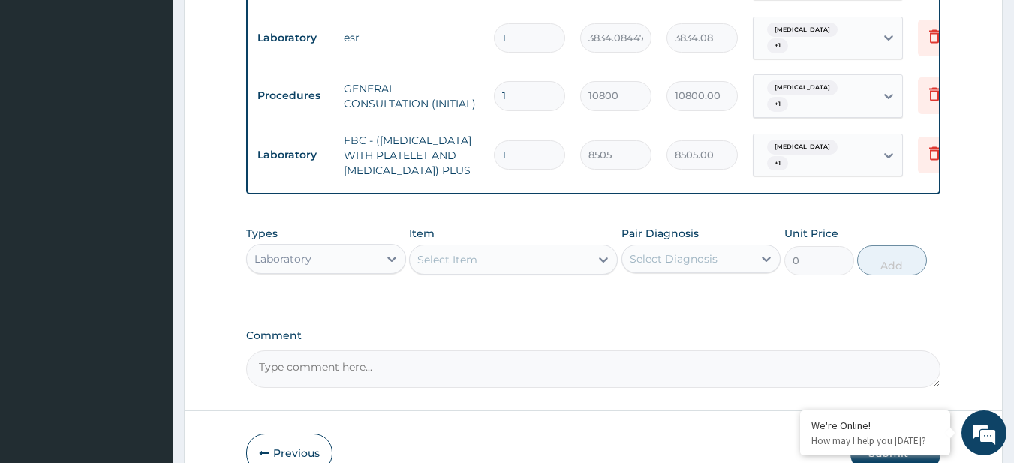
scroll to position [0, 0]
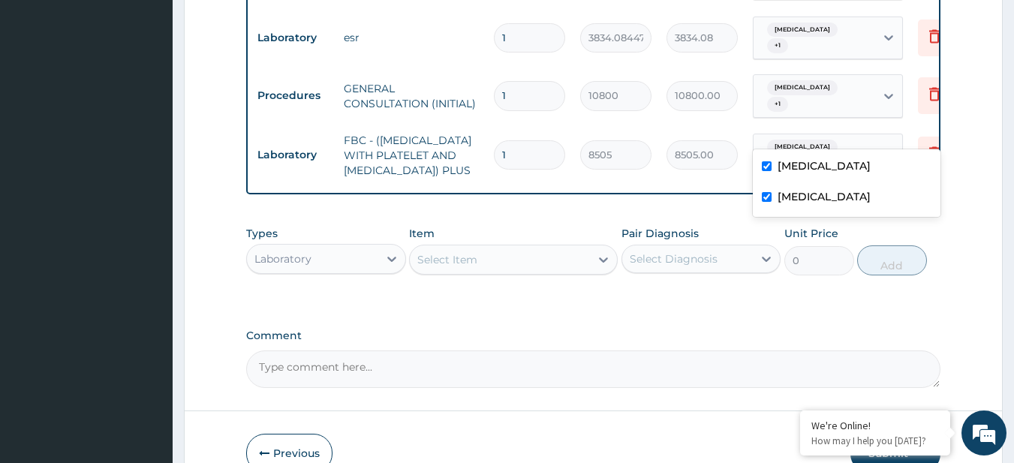
click at [839, 134] on div "Malaria + 1" at bounding box center [815, 155] width 122 height 42
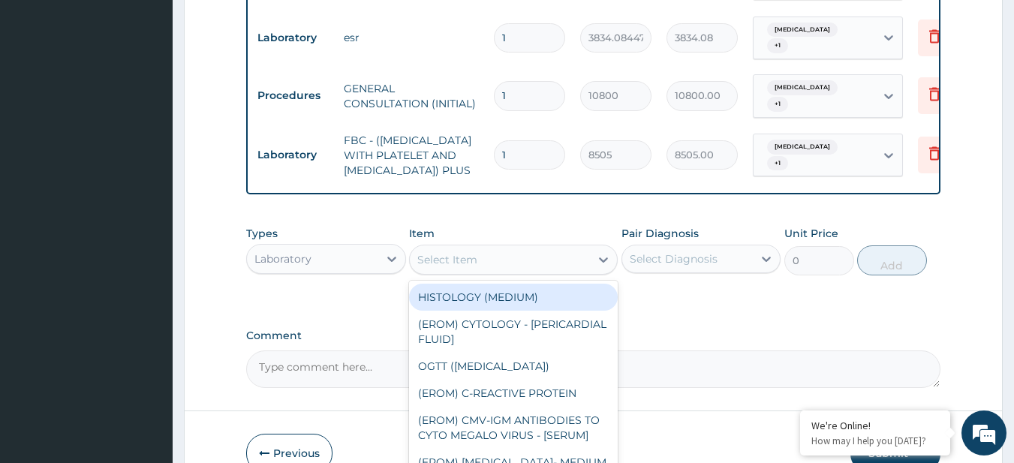
click at [525, 262] on div "Select Item" at bounding box center [500, 260] width 180 height 24
paste input "MALARIA PARASITE"
type input "MALARIA PARASITE"
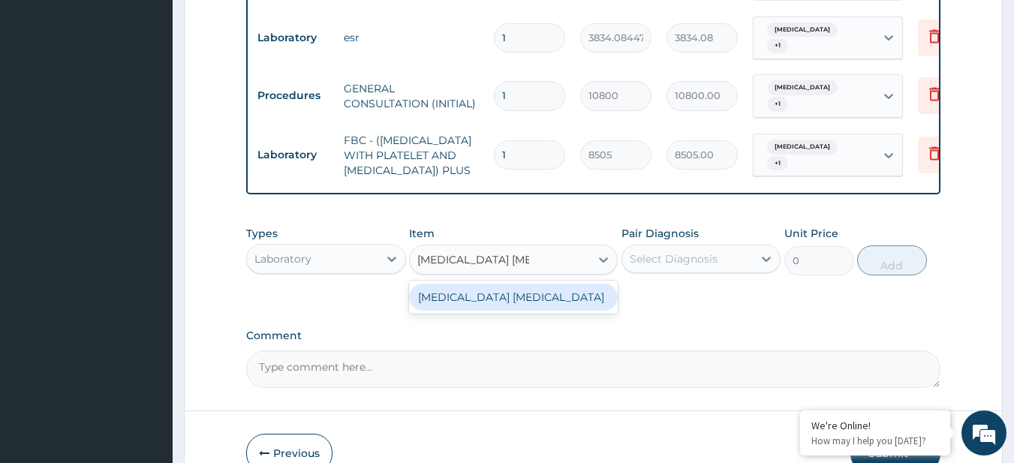
click at [529, 284] on div "MALARIA PARASITE" at bounding box center [513, 297] width 209 height 27
type input "4050"
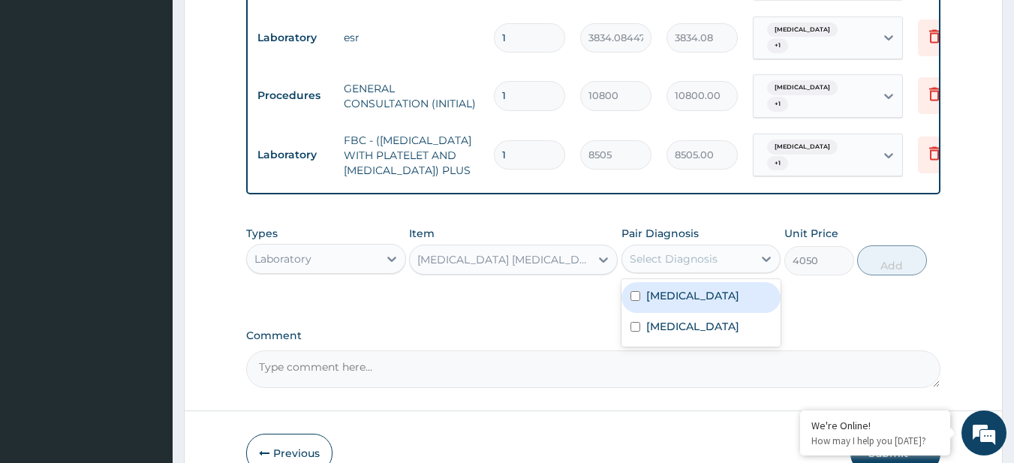
drag, startPoint x: 688, startPoint y: 255, endPoint x: 685, endPoint y: 297, distance: 41.4
click at [685, 273] on div "option Common cold, selected. option Malaria focused, 1 of 2. 2 results availab…" at bounding box center [702, 259] width 160 height 29
click at [685, 297] on div "[MEDICAL_DATA]" at bounding box center [702, 297] width 160 height 31
checkbox input "true"
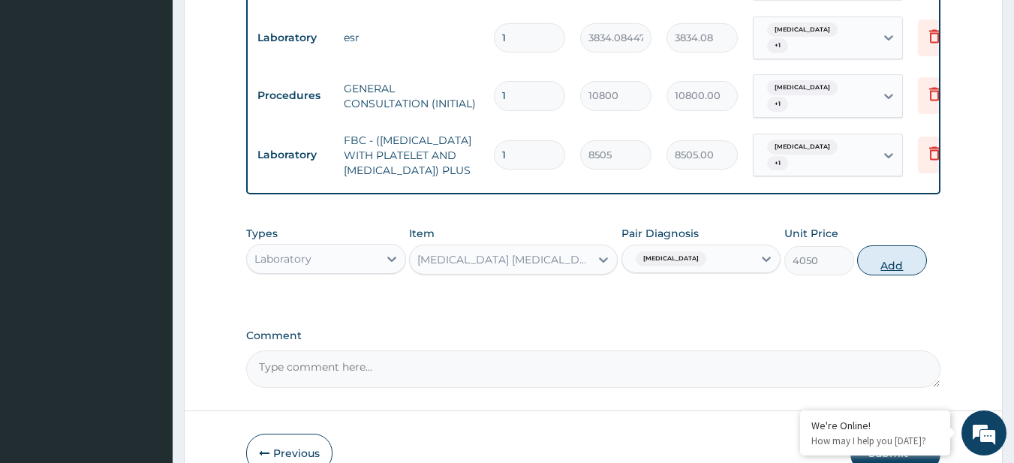
click at [908, 246] on button "Add" at bounding box center [892, 261] width 70 height 30
type input "0"
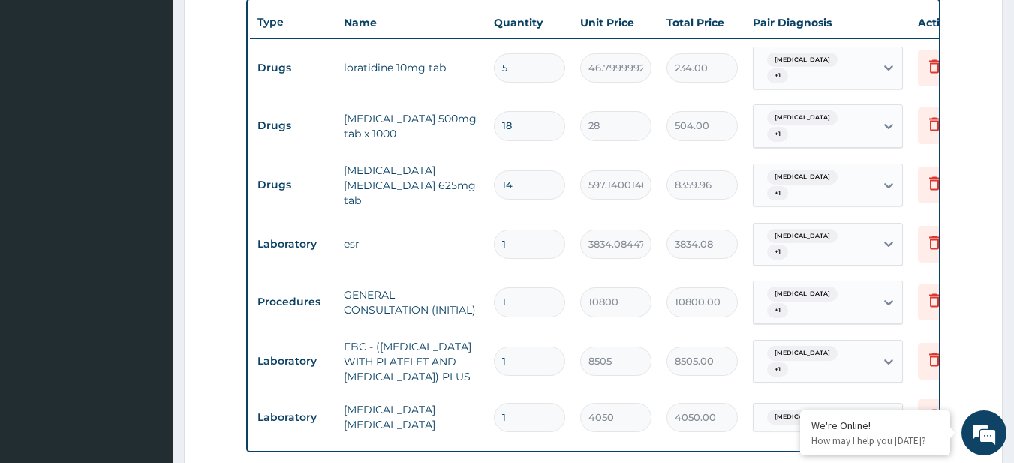
scroll to position [583, 0]
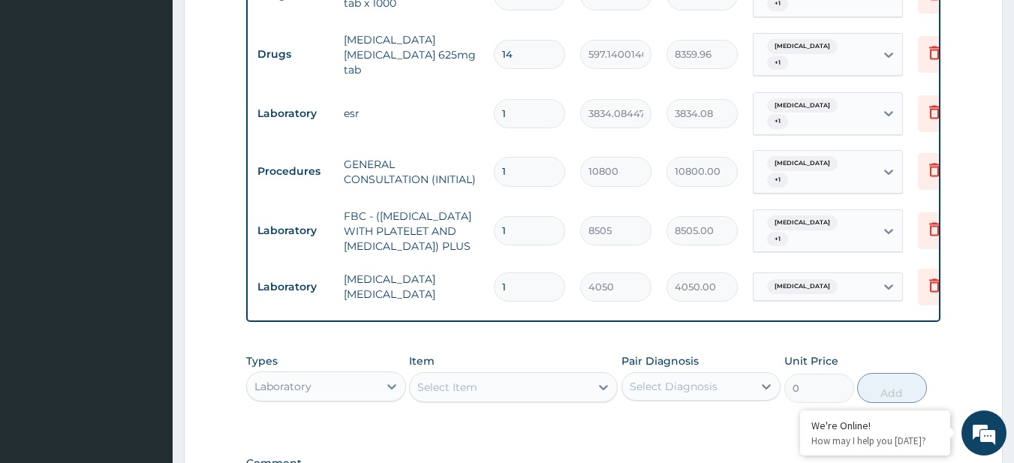
type input "1"
type input "4050.00"
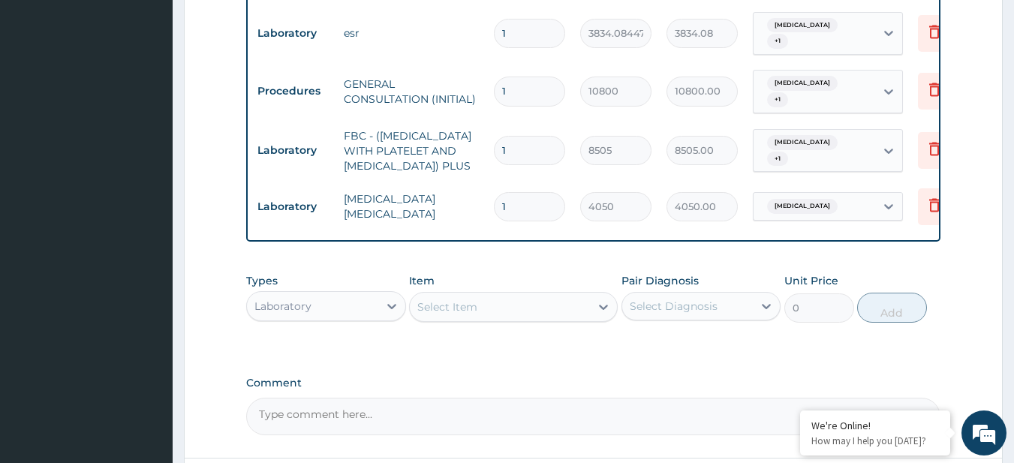
scroll to position [893, 0]
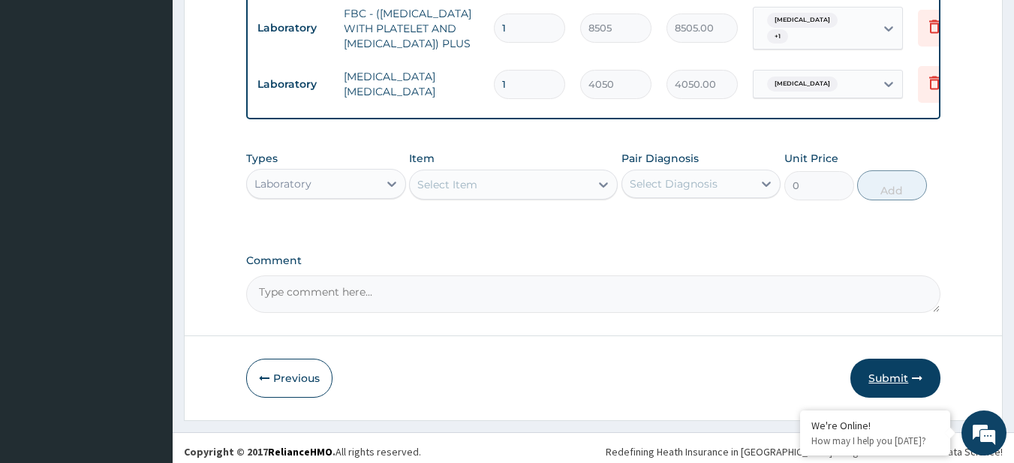
click at [878, 362] on button "Submit" at bounding box center [896, 378] width 90 height 39
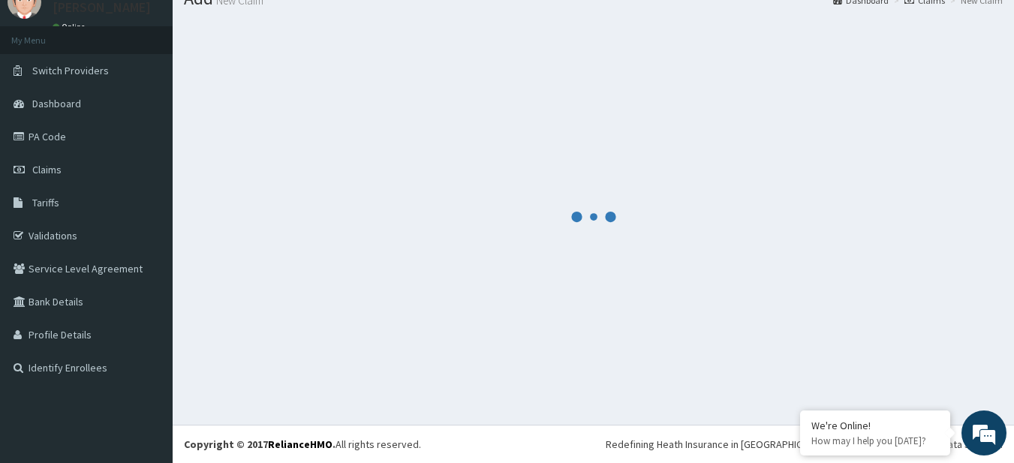
scroll to position [60, 0]
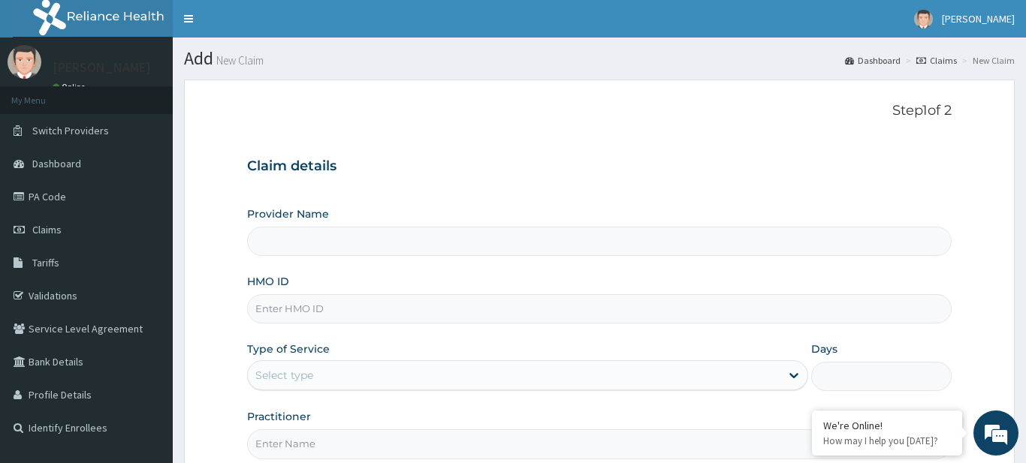
type input "R-Jolad Plus"
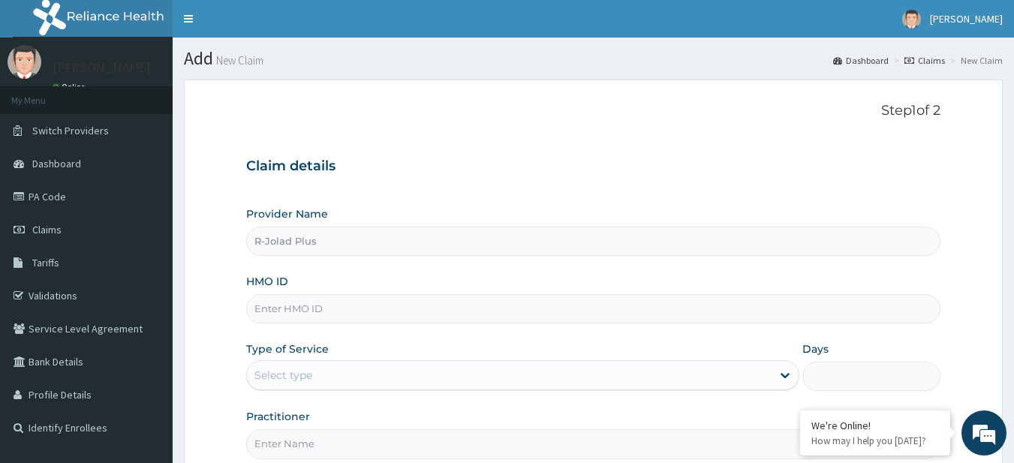
click at [315, 309] on input "HMO ID" at bounding box center [593, 308] width 695 height 29
paste input "PPY/10514/G"
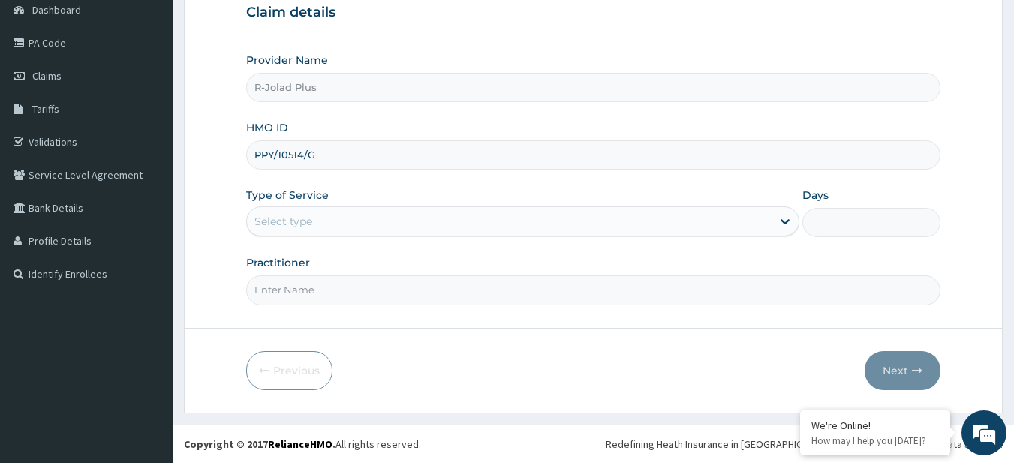
type input "PPY/10514/G"
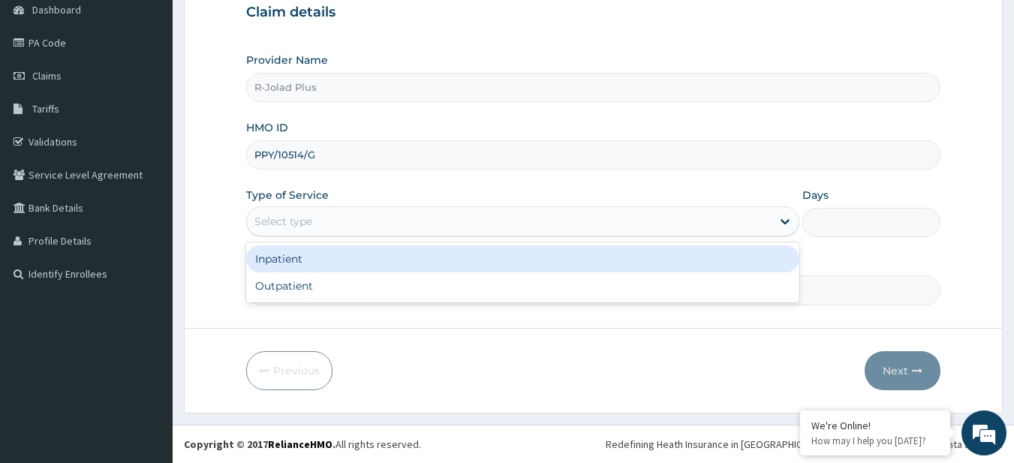
click at [312, 227] on div "Select type" at bounding box center [284, 221] width 58 height 15
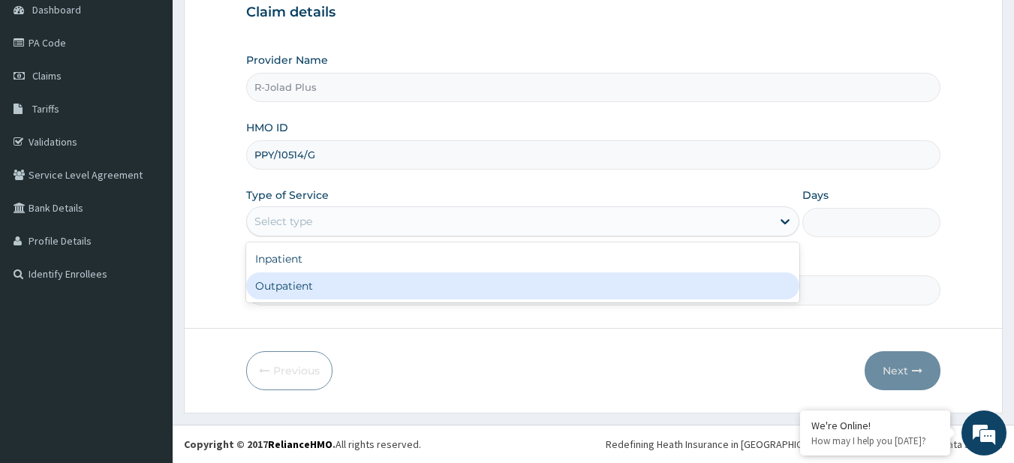
click at [354, 291] on div "Outpatient" at bounding box center [522, 286] width 553 height 27
type input "1"
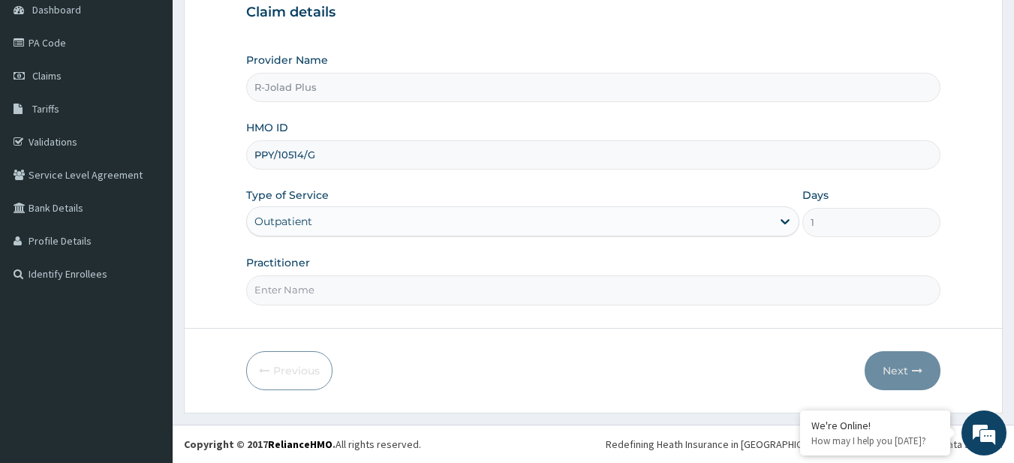
click at [378, 294] on input "Practitioner" at bounding box center [593, 290] width 695 height 29
click at [331, 294] on input "Practitioner" at bounding box center [593, 290] width 695 height 29
paste input "[PERSON_NAME]"
type input "[PERSON_NAME]"
click at [873, 368] on button "Next" at bounding box center [903, 370] width 76 height 39
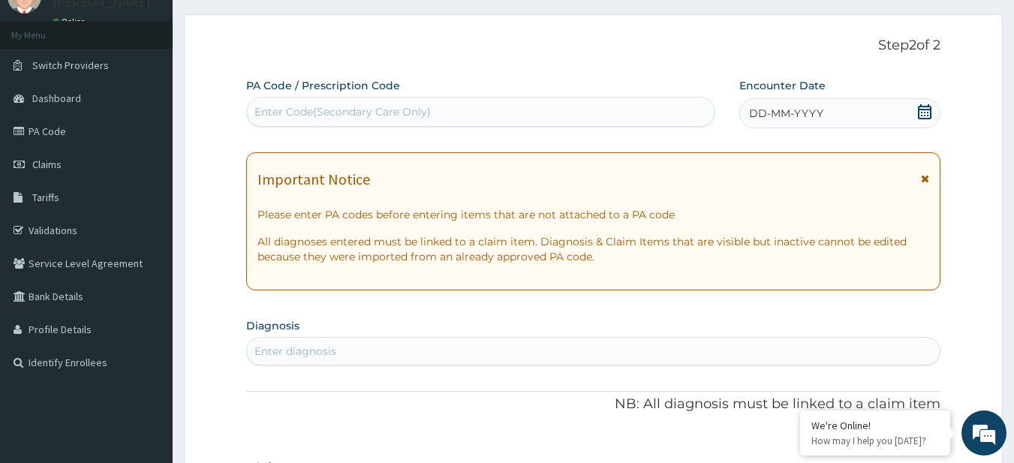
scroll to position [61, 0]
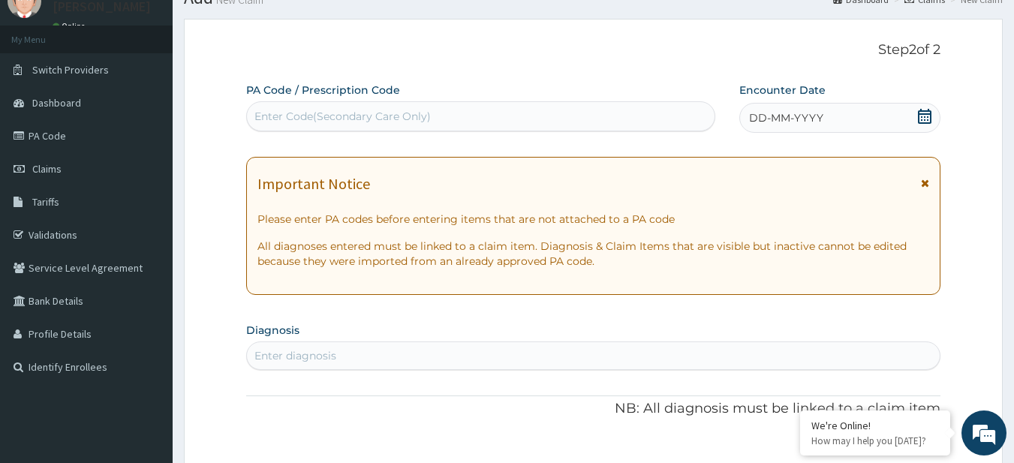
click at [321, 117] on div "Enter Code(Secondary Care Only)" at bounding box center [343, 116] width 176 height 15
paste input "PA/3F67EF PA/38C105"
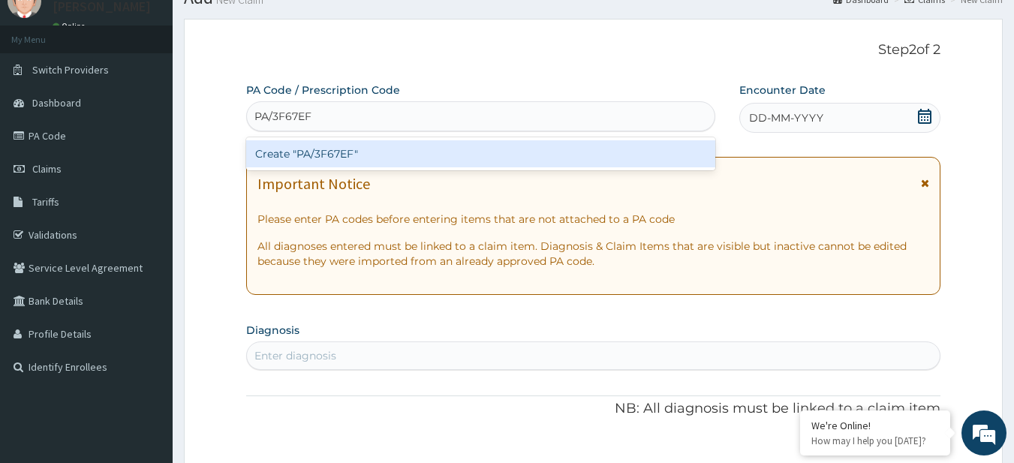
type input "PA/3F67EF"
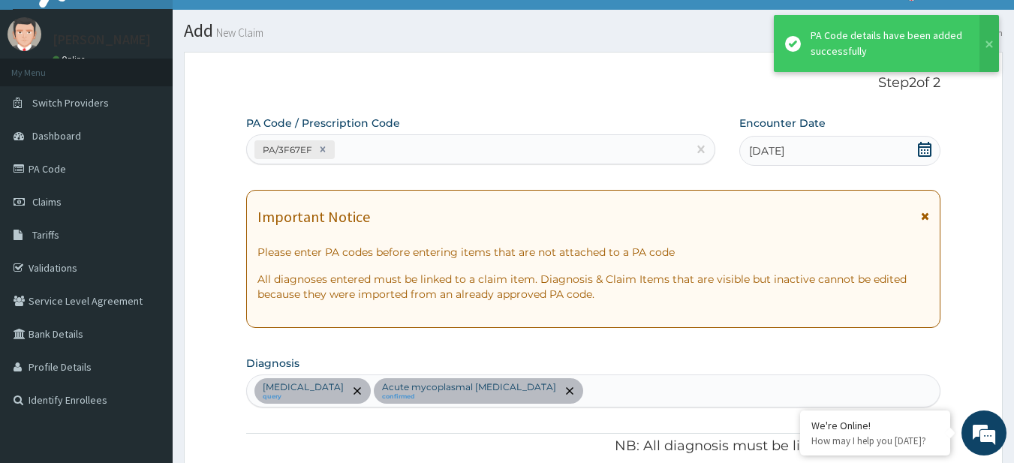
scroll to position [6, 0]
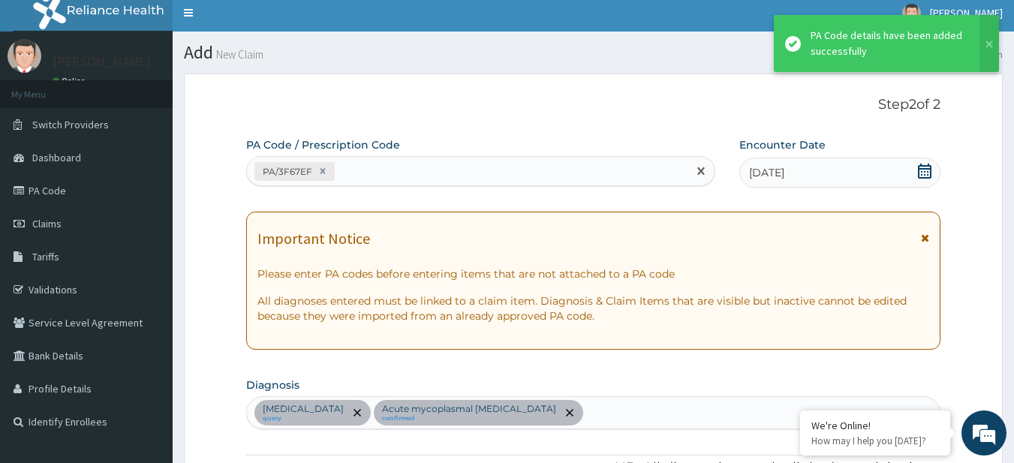
click at [382, 162] on div "PA/3F67EF" at bounding box center [467, 171] width 441 height 25
paste input "PA/38C105"
type input "PA/38C105"
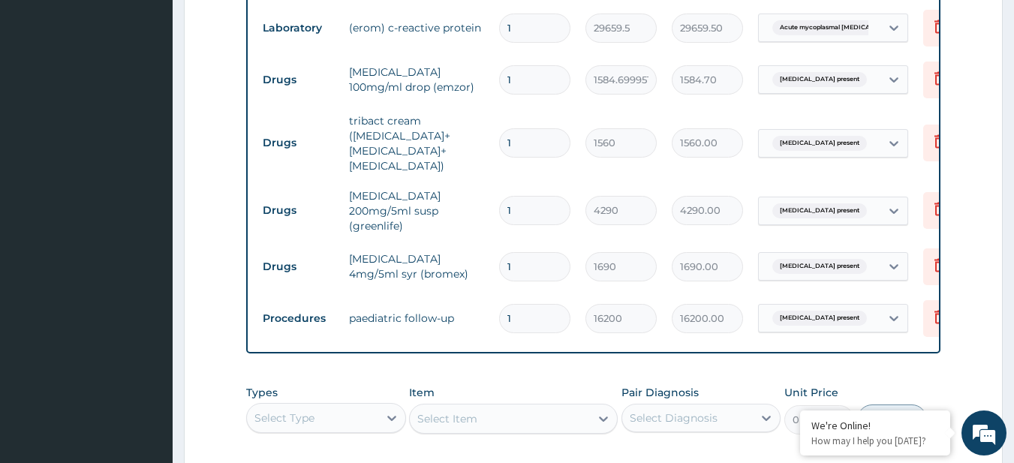
scroll to position [712, 0]
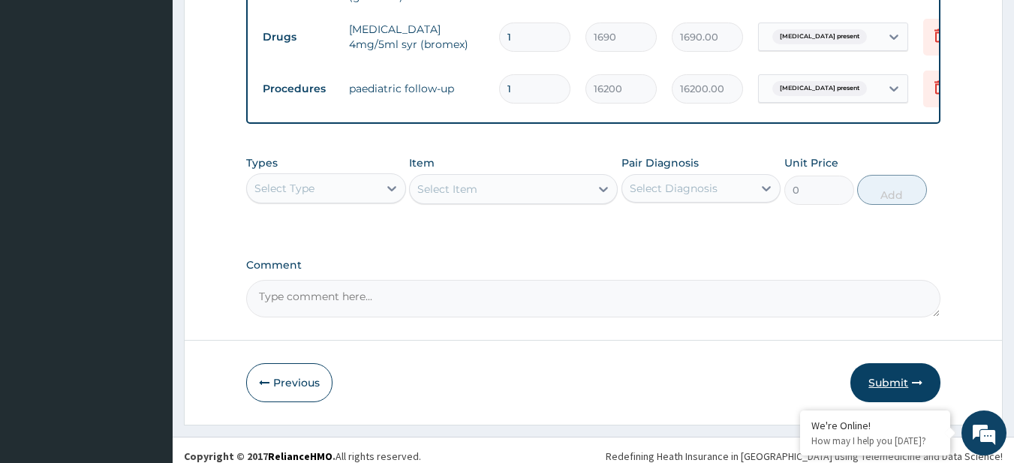
click at [905, 363] on button "Submit" at bounding box center [896, 382] width 90 height 39
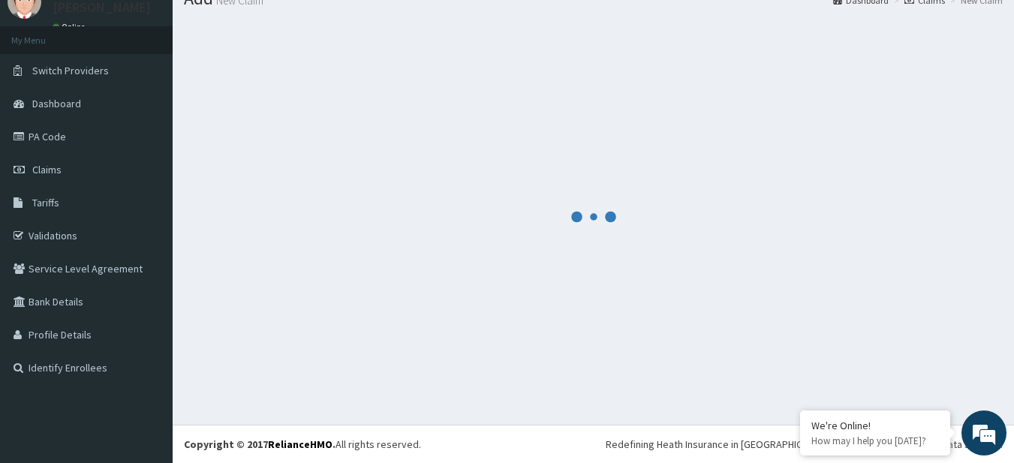
scroll to position [60, 0]
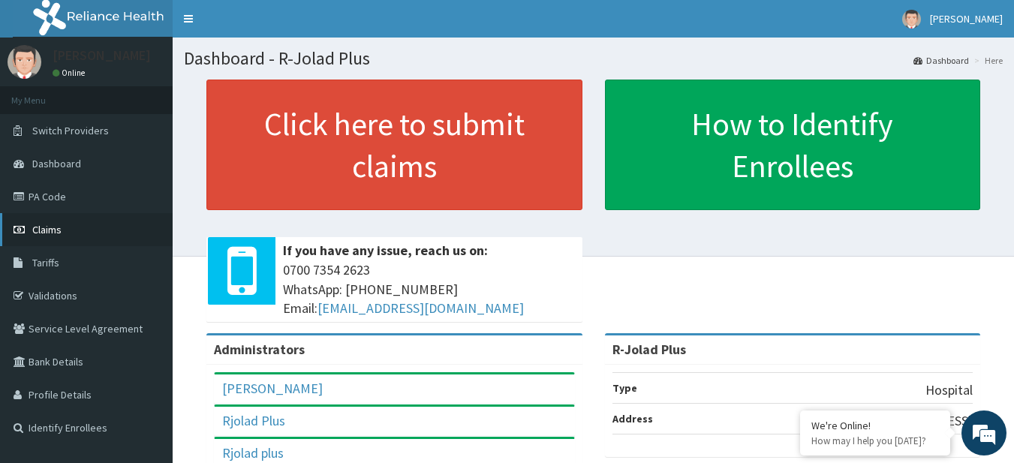
click at [80, 217] on link "Claims" at bounding box center [86, 229] width 173 height 33
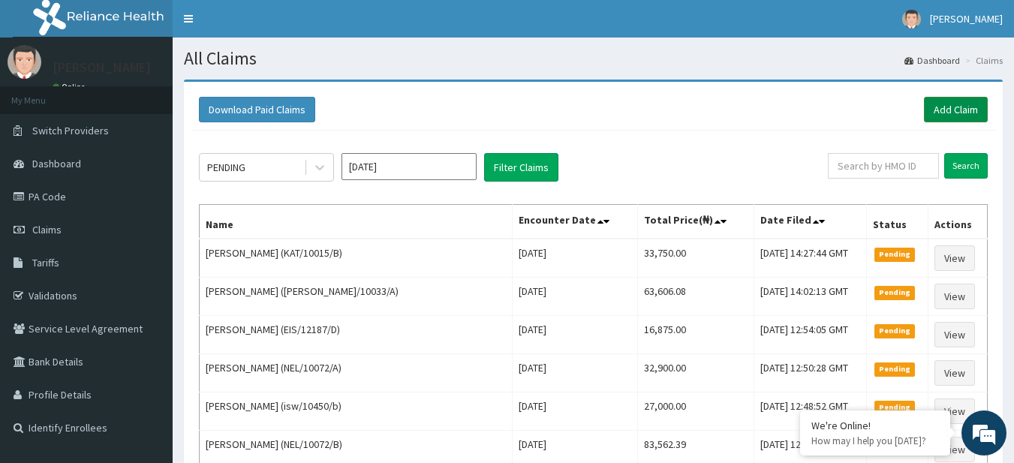
click at [969, 103] on link "Add Claim" at bounding box center [956, 110] width 64 height 26
click at [956, 113] on link "Add Claim" at bounding box center [956, 110] width 64 height 26
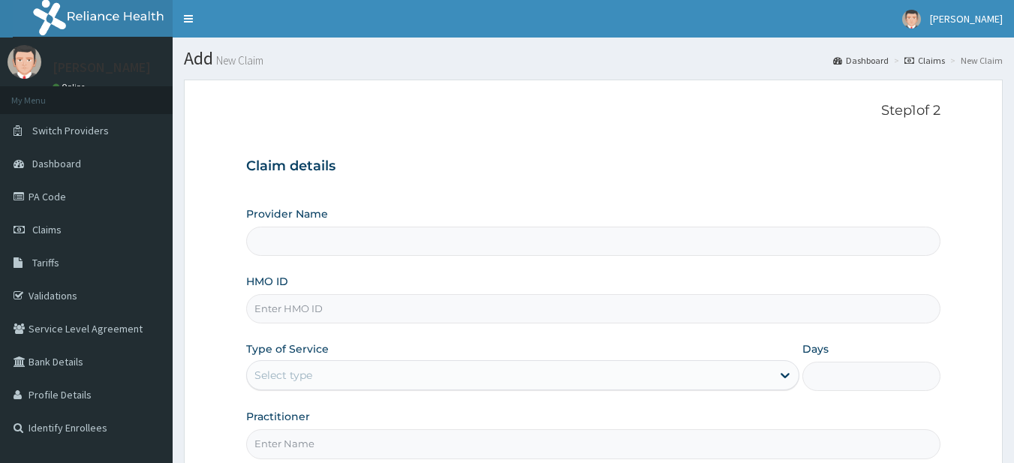
type input "R-Jolad Plus"
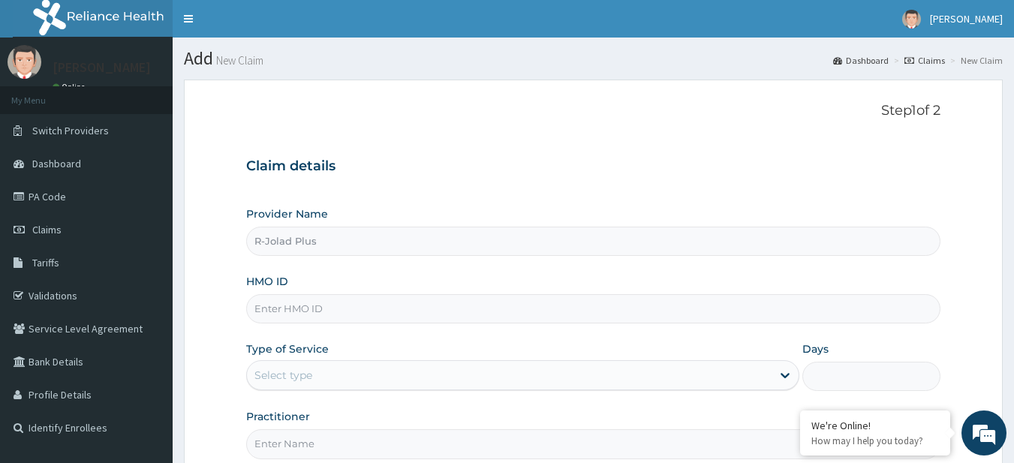
click at [285, 311] on input "HMO ID" at bounding box center [593, 308] width 695 height 29
paste input "BTS/10022/D"
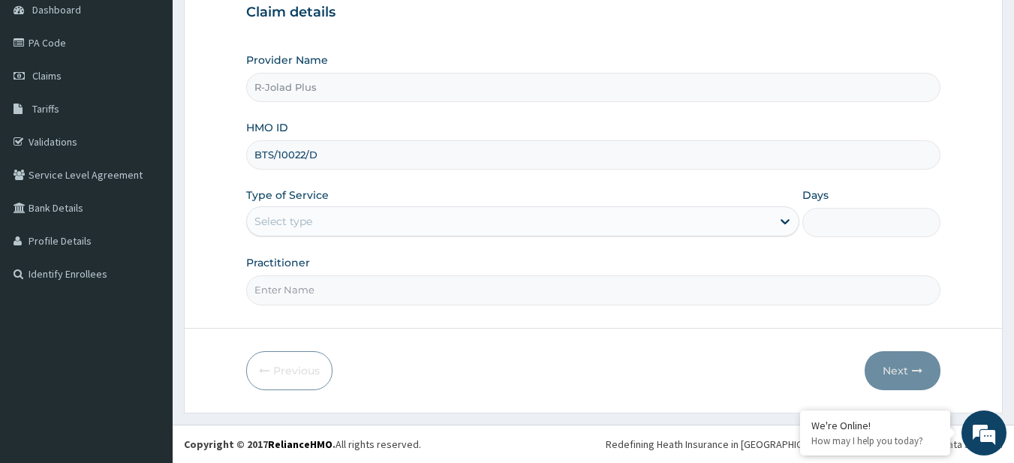
type input "BTS/10022/D"
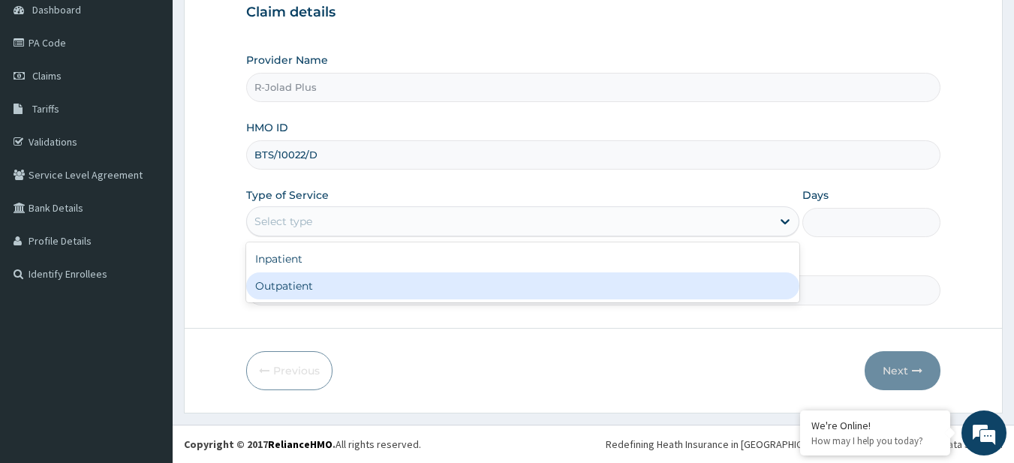
drag, startPoint x: 280, startPoint y: 215, endPoint x: 323, endPoint y: 294, distance: 89.7
click at [323, 237] on div "option Outpatient focused, 2 of 2. 2 results available. Use Up and Down to choo…" at bounding box center [522, 221] width 553 height 30
click at [323, 294] on div "Outpatient" at bounding box center [522, 286] width 553 height 27
type input "1"
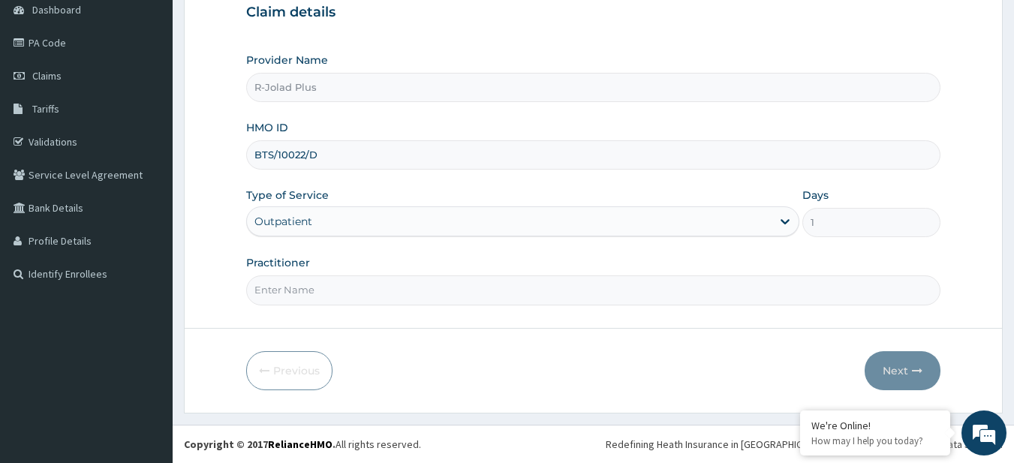
click at [310, 291] on input "Practitioner" at bounding box center [593, 290] width 695 height 29
paste input "Soaga Ajibike"
type input "Soaga Ajibike"
click at [881, 363] on button "Next" at bounding box center [903, 370] width 76 height 39
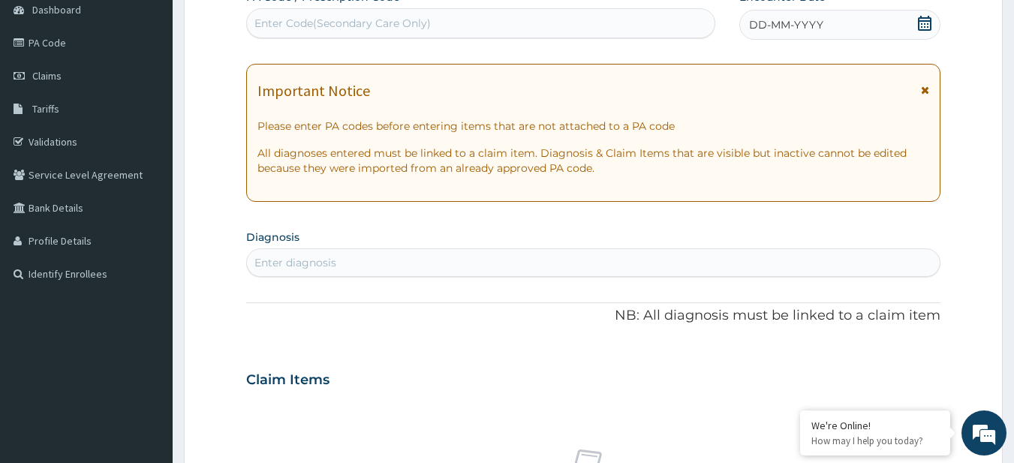
scroll to position [0, 0]
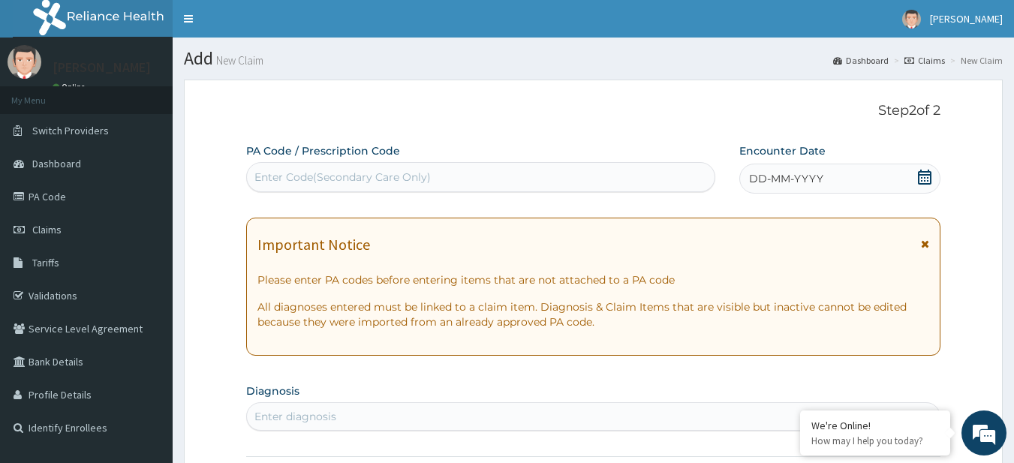
click at [336, 173] on div "Enter Code(Secondary Care Only)" at bounding box center [343, 177] width 176 height 15
paste input "PA/8EB28E PA/1508A7"
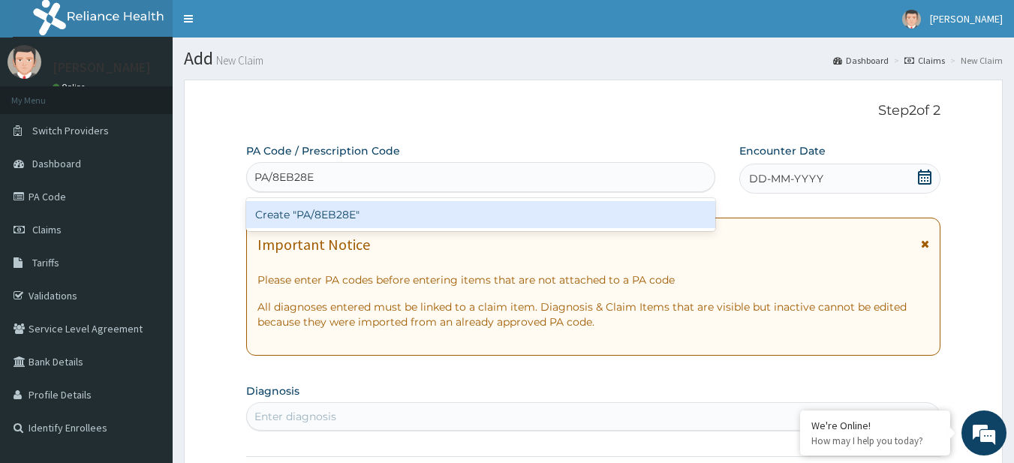
type input "PA/8EB28E"
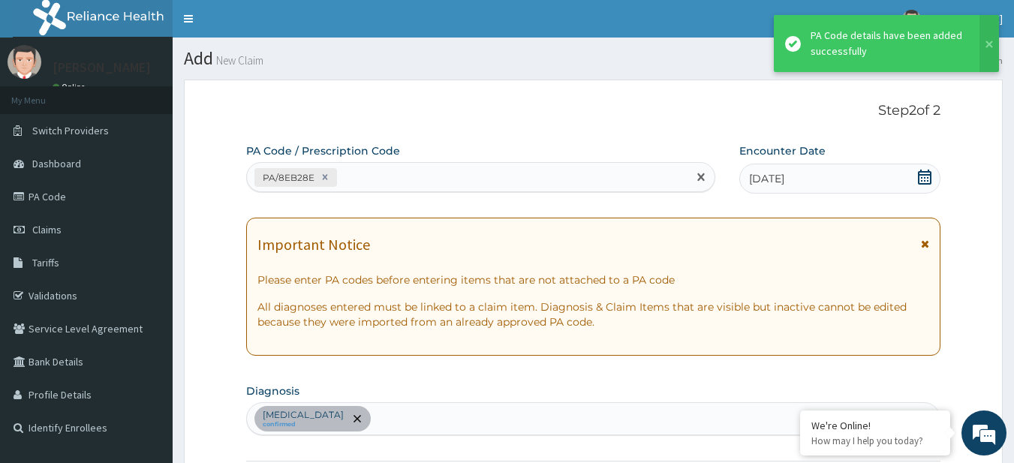
click at [455, 176] on div "PA/8EB28E" at bounding box center [467, 177] width 441 height 25
paste input "PA/1508A7"
type input "PA/1508A7"
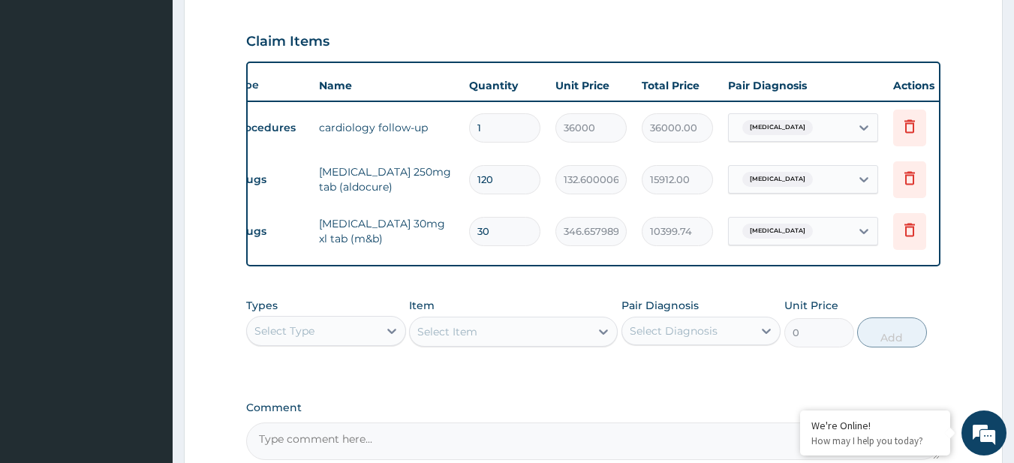
scroll to position [0, 31]
click at [906, 177] on icon at bounding box center [909, 178] width 18 height 18
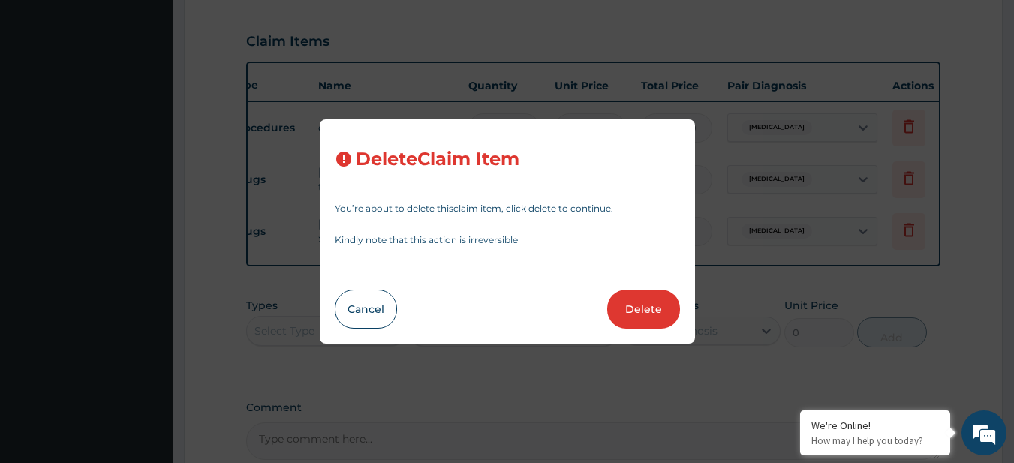
click at [649, 292] on button "Delete" at bounding box center [643, 309] width 73 height 39
type input "30"
type input "346.6579895019531"
type input "10399.74"
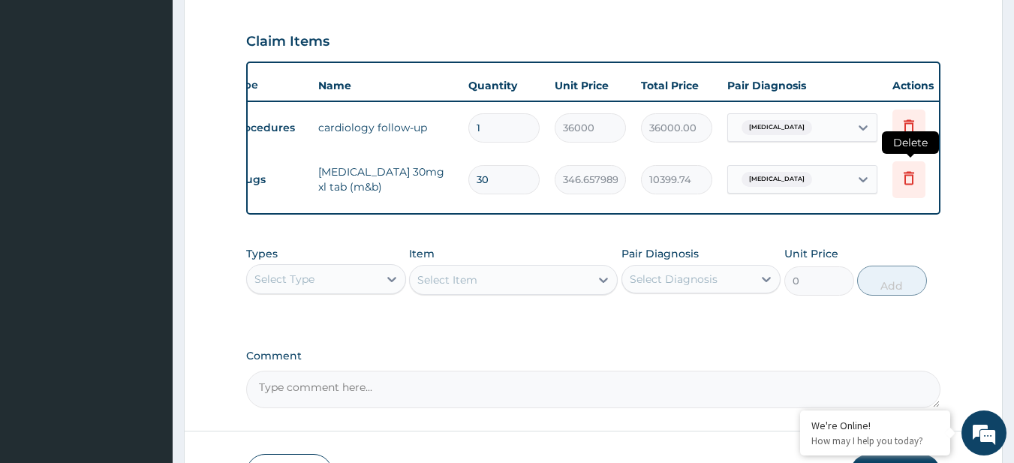
click at [920, 176] on icon at bounding box center [909, 179] width 33 height 37
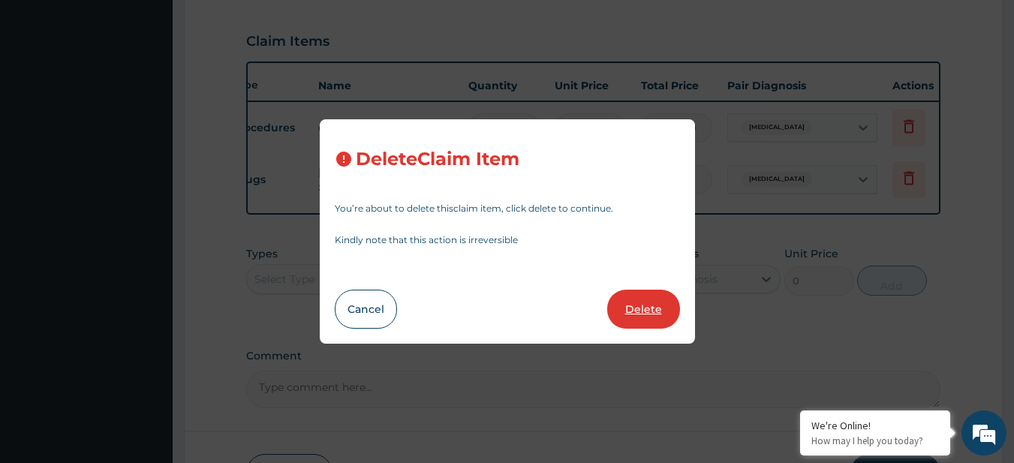
click at [649, 319] on button "Delete" at bounding box center [643, 309] width 73 height 39
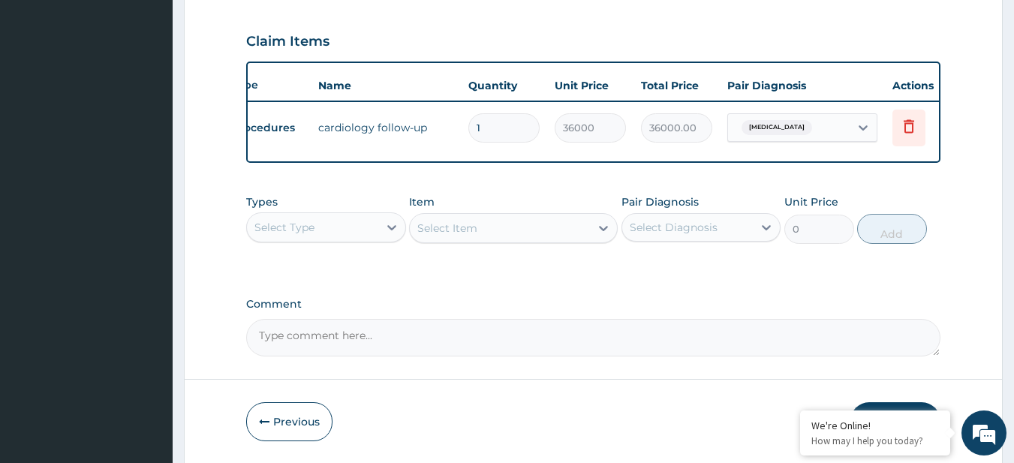
scroll to position [559, 0]
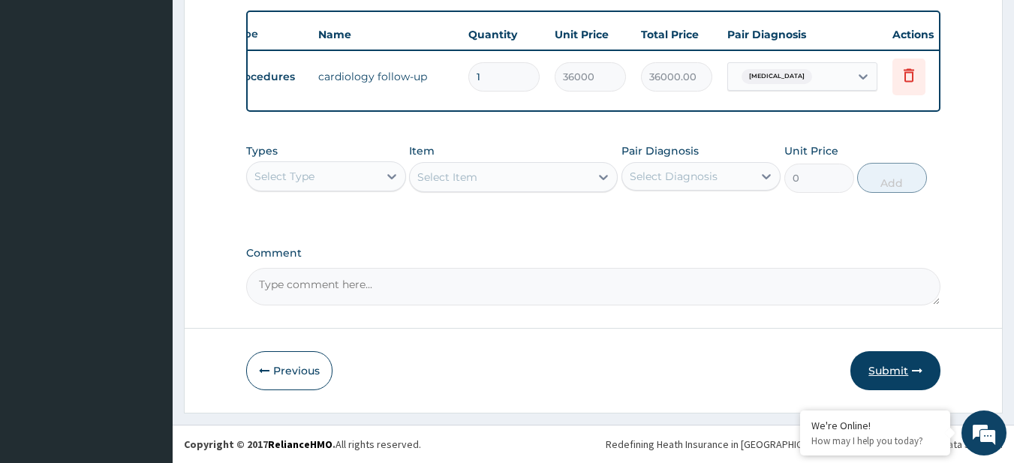
click at [936, 360] on button "Submit" at bounding box center [896, 370] width 90 height 39
click at [872, 363] on button "Submit" at bounding box center [896, 370] width 90 height 39
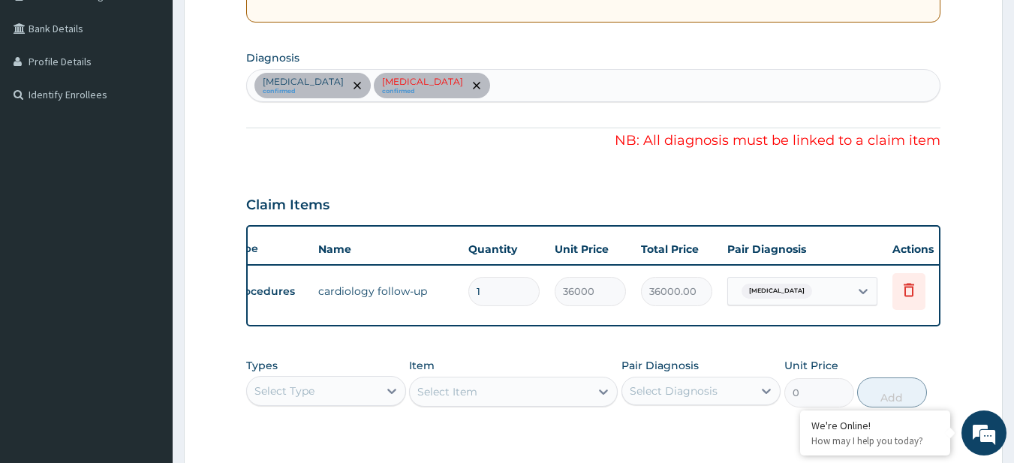
scroll to position [334, 0]
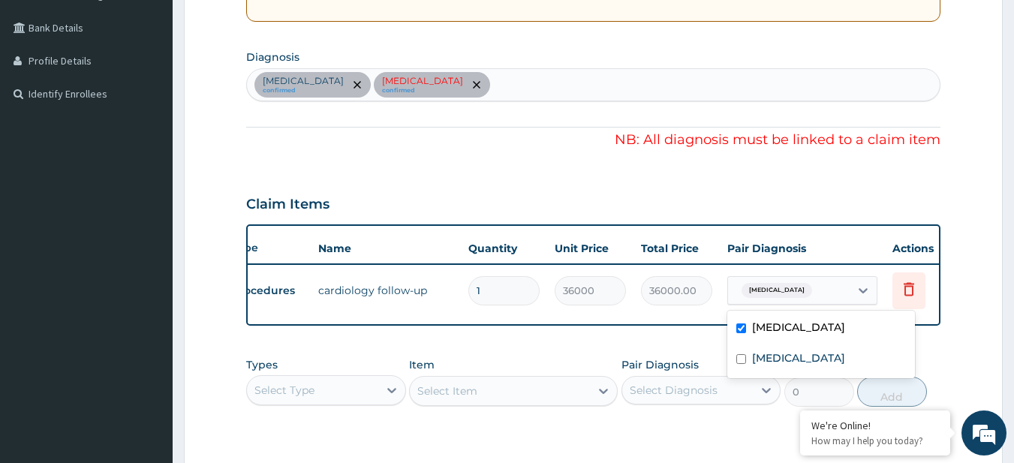
drag, startPoint x: 815, startPoint y: 286, endPoint x: 780, endPoint y: 363, distance: 85.0
click at [780, 363] on form "Step 2 of 2 PA Code / Prescription Code PA/8EB28E PA/1508A7 Encounter Date 15-0…" at bounding box center [593, 185] width 819 height 881
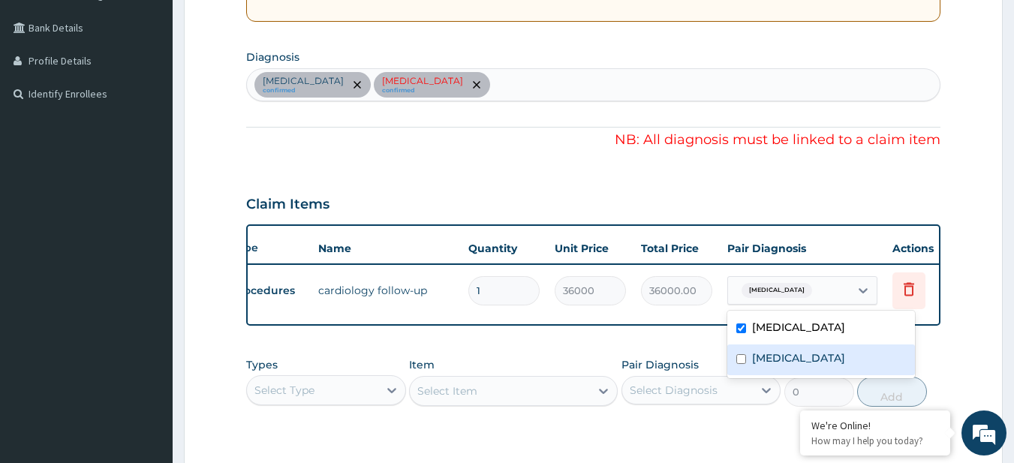
click at [780, 363] on label "Essential hypertension" at bounding box center [798, 358] width 93 height 15
checkbox input "true"
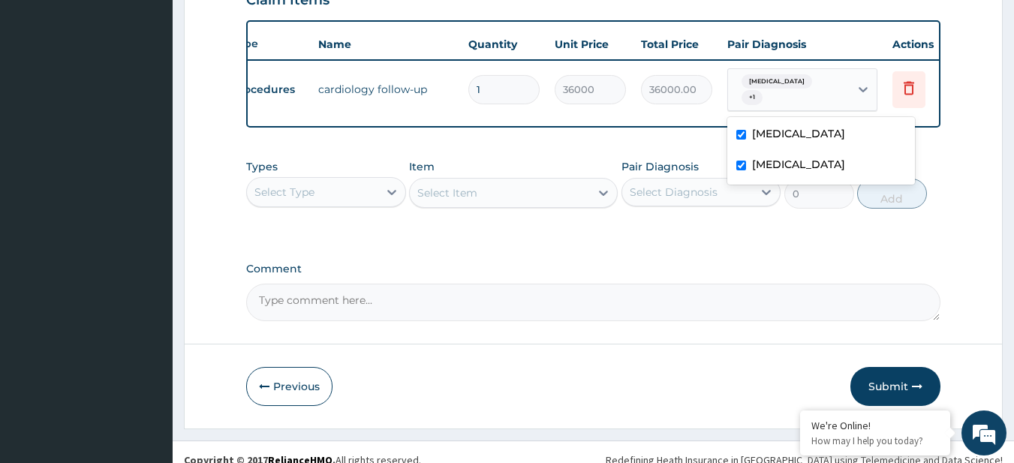
scroll to position [565, 0]
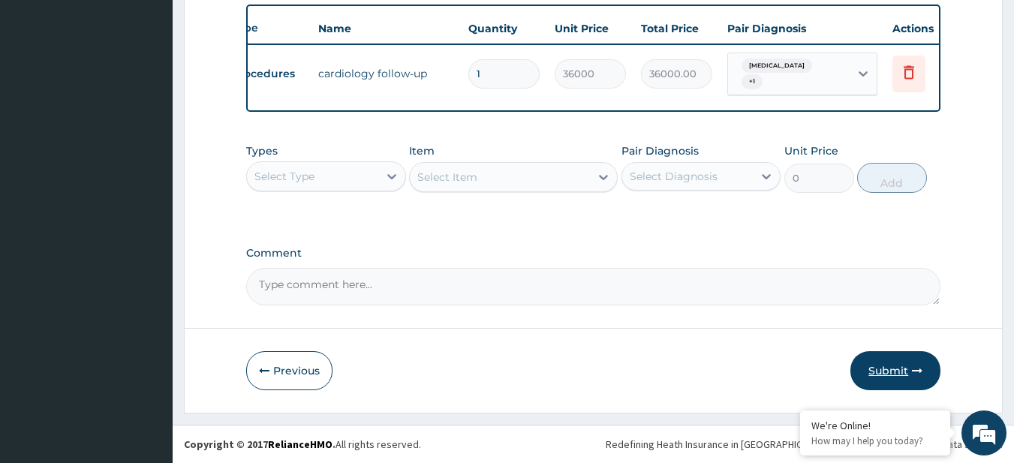
click at [892, 357] on button "Submit" at bounding box center [896, 370] width 90 height 39
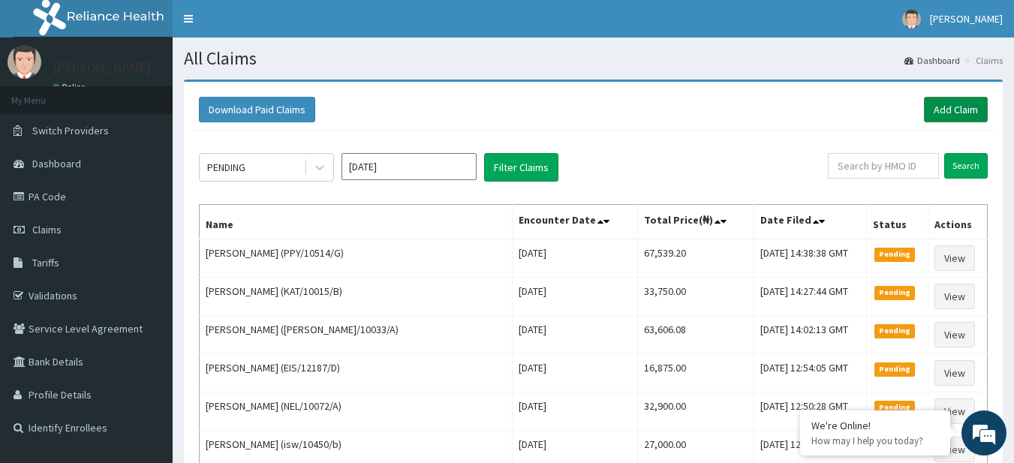
click at [959, 105] on link "Add Claim" at bounding box center [956, 110] width 64 height 26
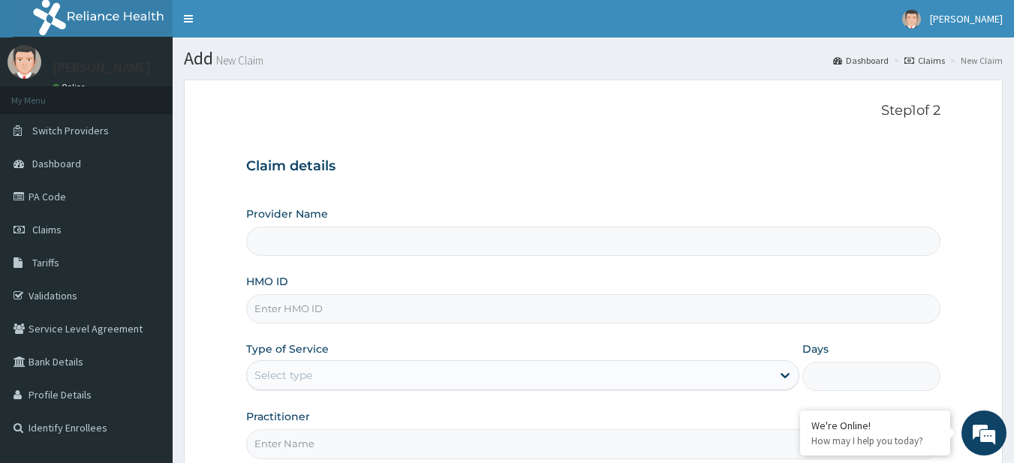
type input "R-Jolad Plus"
click at [376, 295] on input "HMO ID" at bounding box center [593, 308] width 695 height 29
paste input "SNK/10012/B"
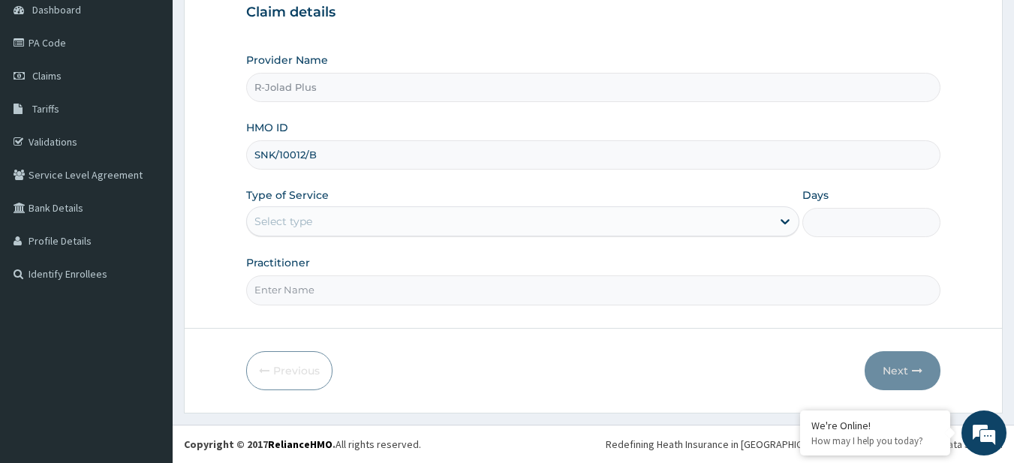
type input "SNK/10012/B"
click at [310, 218] on div "Select type" at bounding box center [284, 221] width 58 height 15
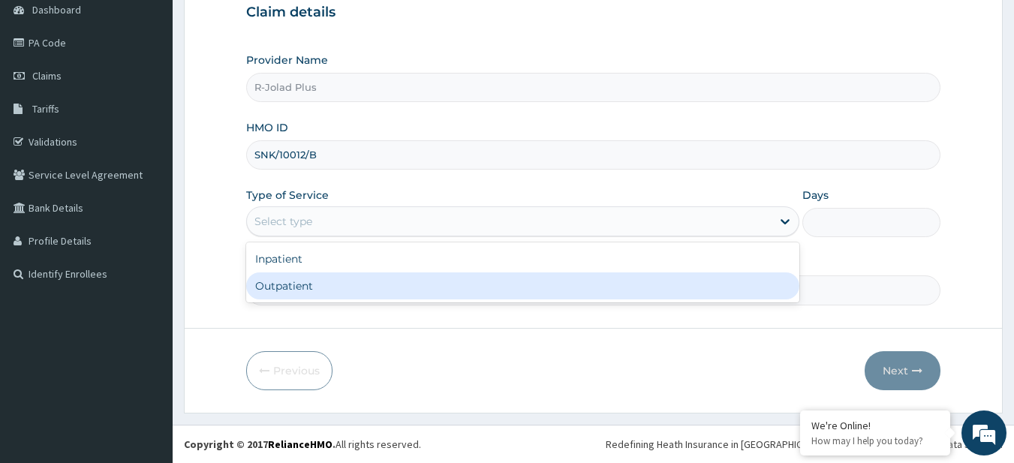
click at [310, 299] on div "Outpatient" at bounding box center [522, 286] width 553 height 27
type input "1"
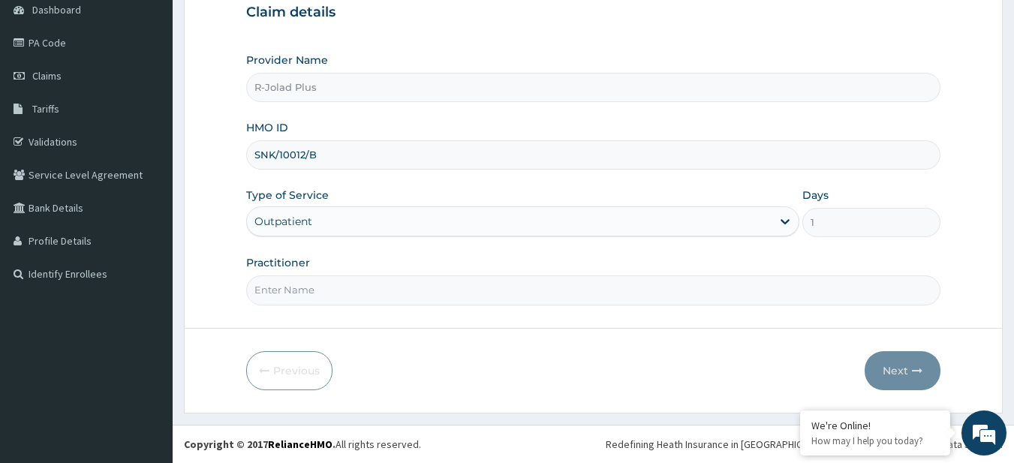
click at [362, 291] on input "Practitioner" at bounding box center [593, 290] width 695 height 29
paste input "Iyara Michael"
type input "Iyara Michael"
click at [903, 380] on button "Next" at bounding box center [903, 370] width 76 height 39
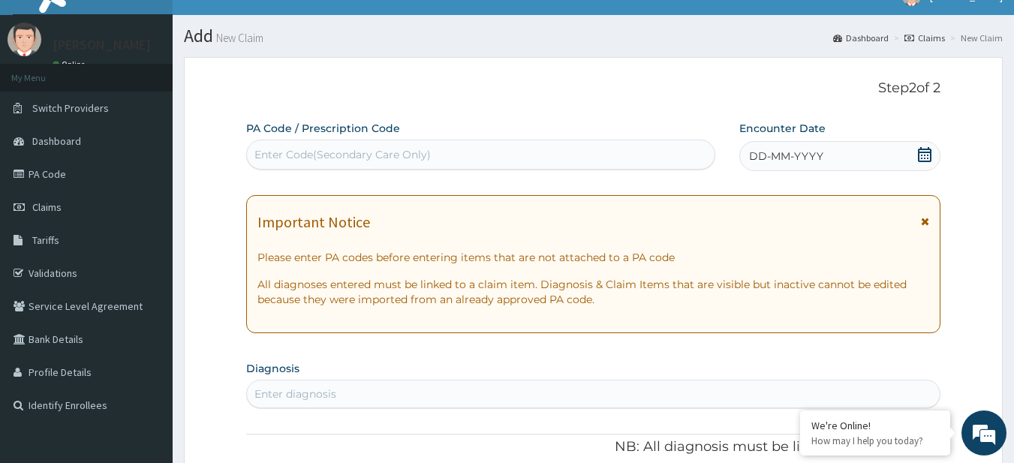
scroll to position [22, 0]
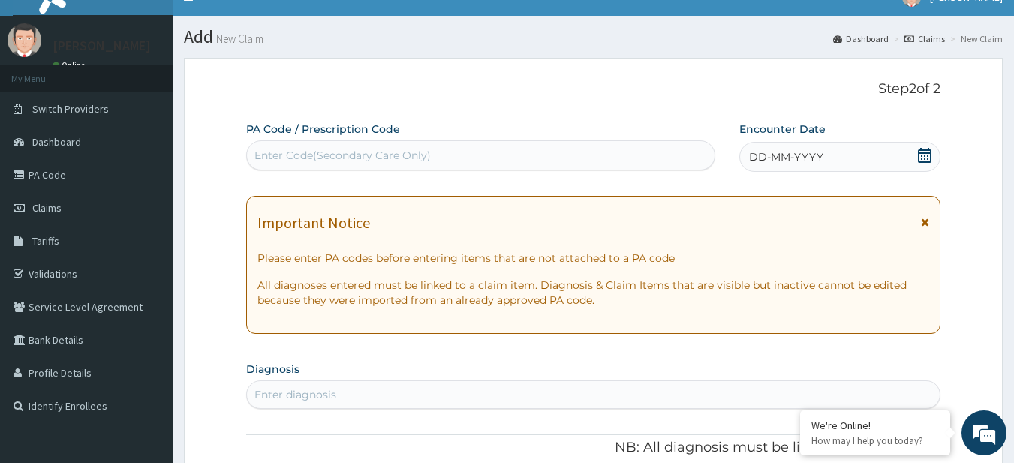
click at [305, 144] on div "Enter Code(Secondary Care Only)" at bounding box center [481, 155] width 469 height 24
paste input "PA/344446"
type input "PA/344446"
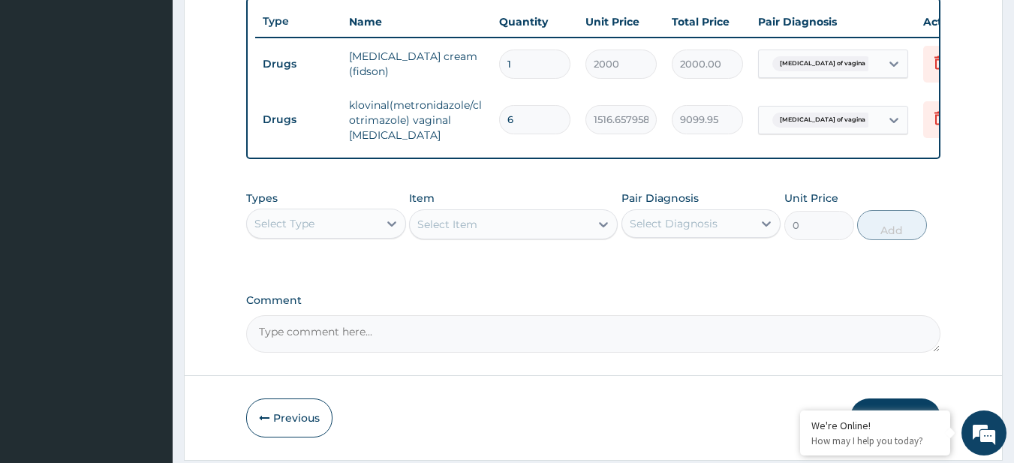
scroll to position [562, 0]
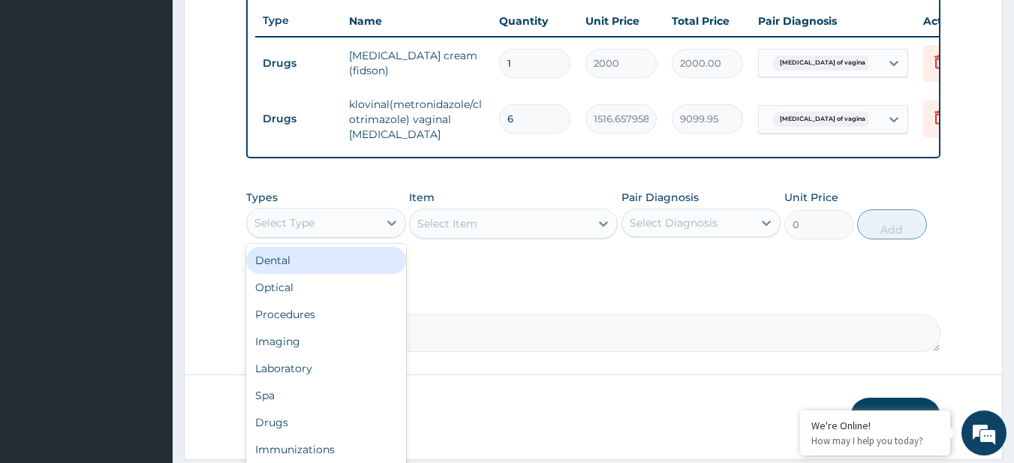
click at [329, 224] on div "Select Type" at bounding box center [312, 223] width 131 height 24
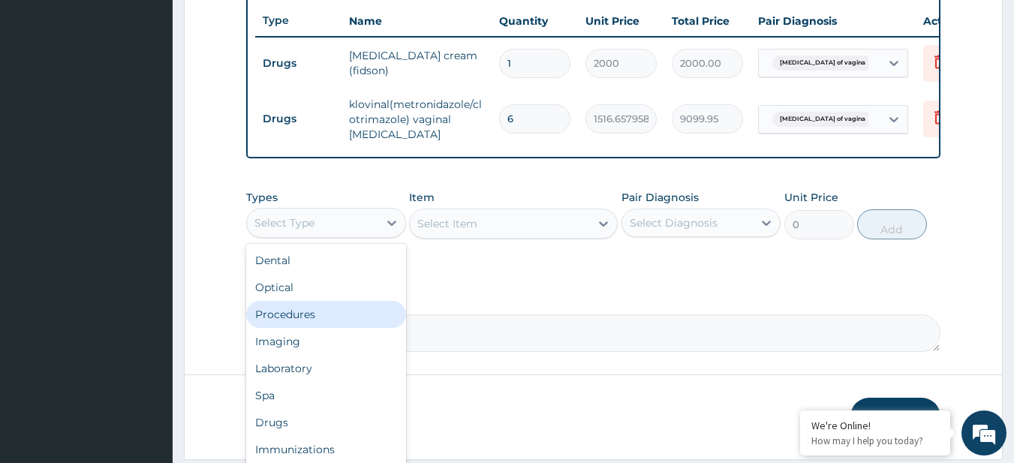
click at [341, 323] on div "Procedures" at bounding box center [326, 314] width 160 height 27
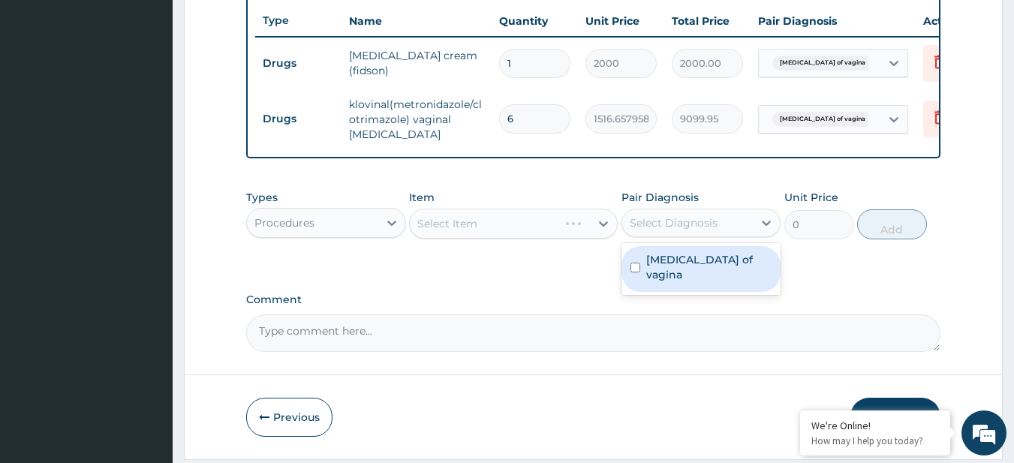
click at [672, 230] on div "Select Diagnosis" at bounding box center [674, 222] width 88 height 15
click at [679, 282] on div "Candidiasis of vagina" at bounding box center [702, 269] width 160 height 46
checkbox input "true"
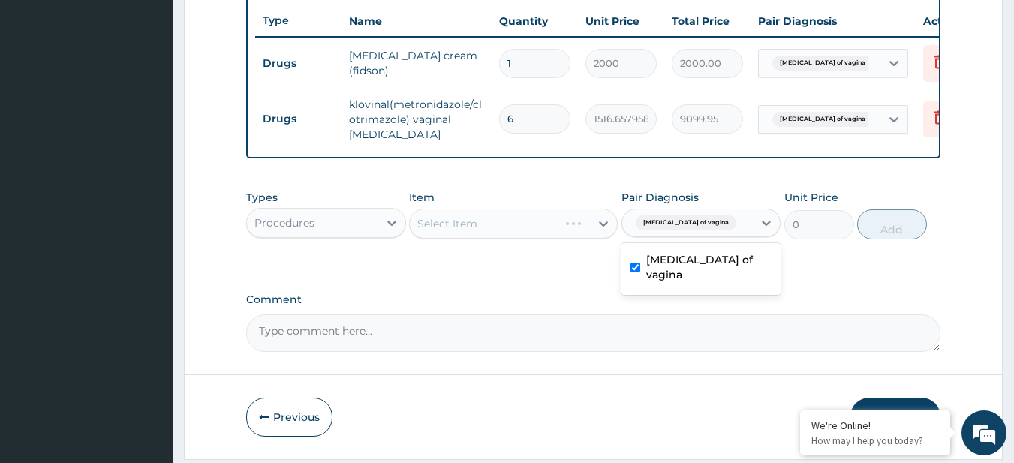
click at [540, 230] on div "Select Item" at bounding box center [513, 224] width 209 height 30
click at [462, 234] on div "Select Item" at bounding box center [513, 224] width 209 height 30
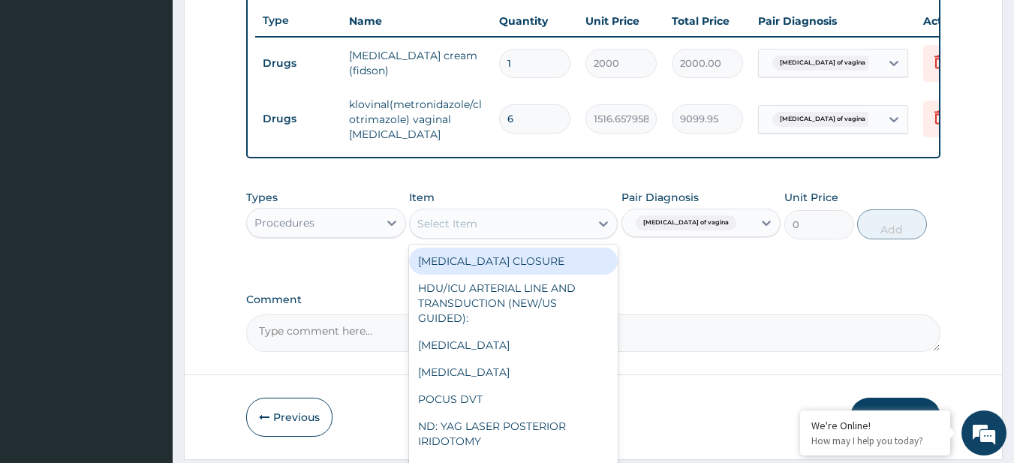
click at [462, 231] on div "Select Item" at bounding box center [447, 223] width 60 height 15
paste input "General Consultation (initial)"
type input "General Consultation (initial)"
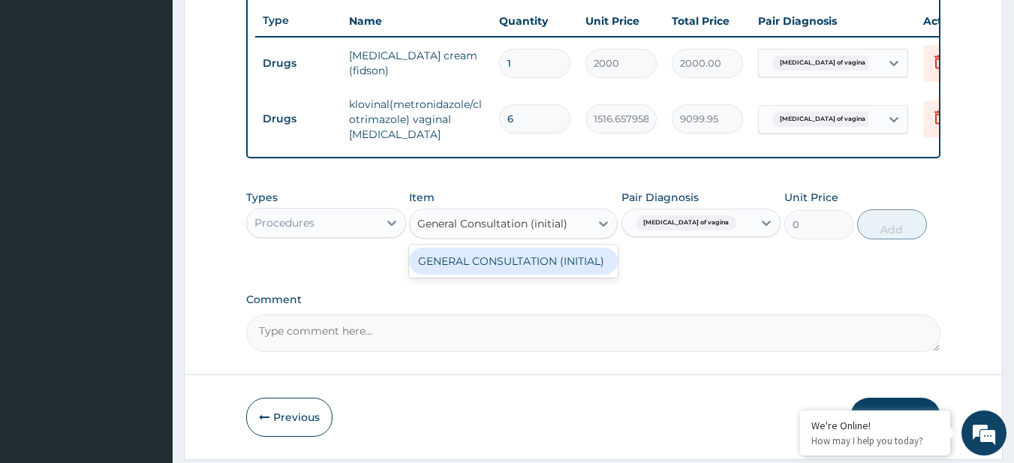
click at [484, 275] on div "GENERAL CONSULTATION (INITIAL)" at bounding box center [513, 261] width 209 height 27
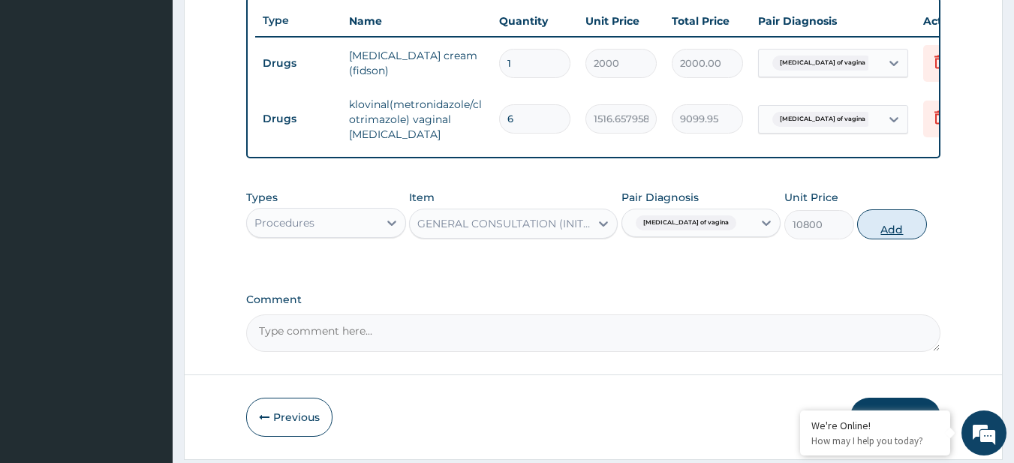
click at [857, 236] on button "Add" at bounding box center [892, 224] width 70 height 30
type input "0"
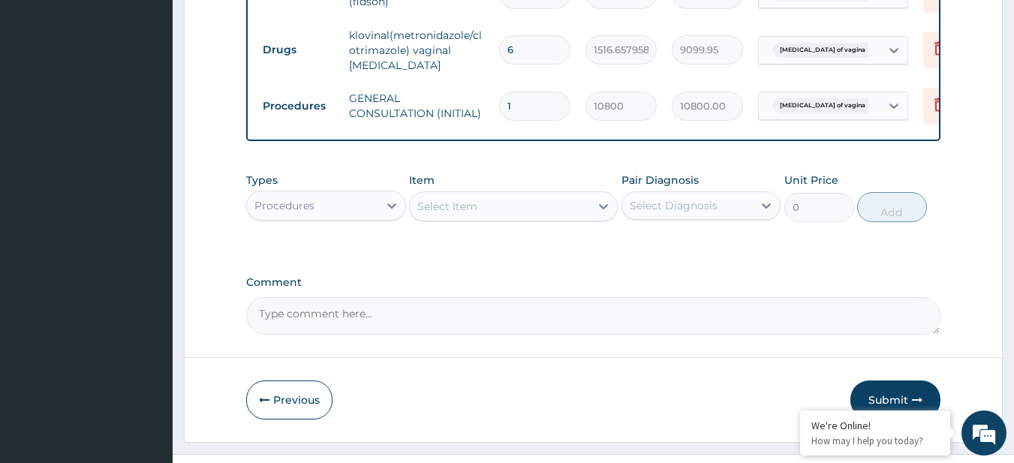
scroll to position [669, 0]
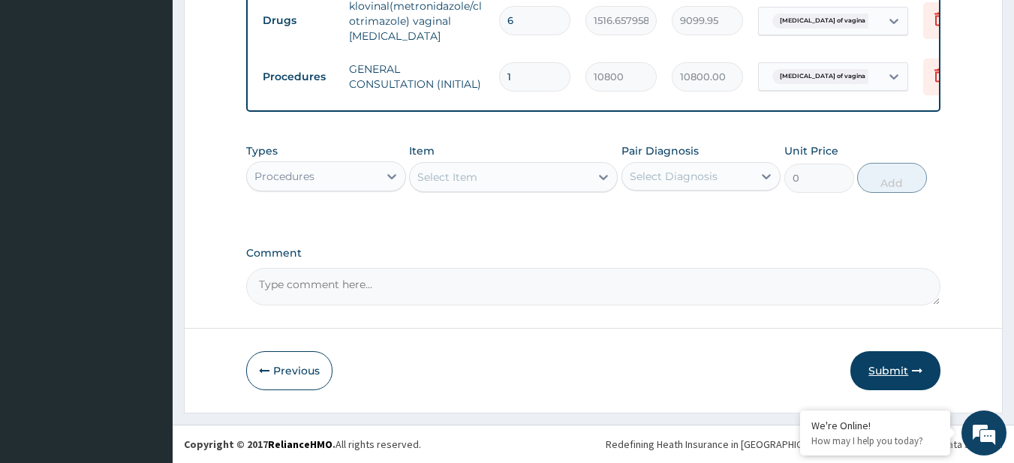
click at [900, 368] on button "Submit" at bounding box center [896, 370] width 90 height 39
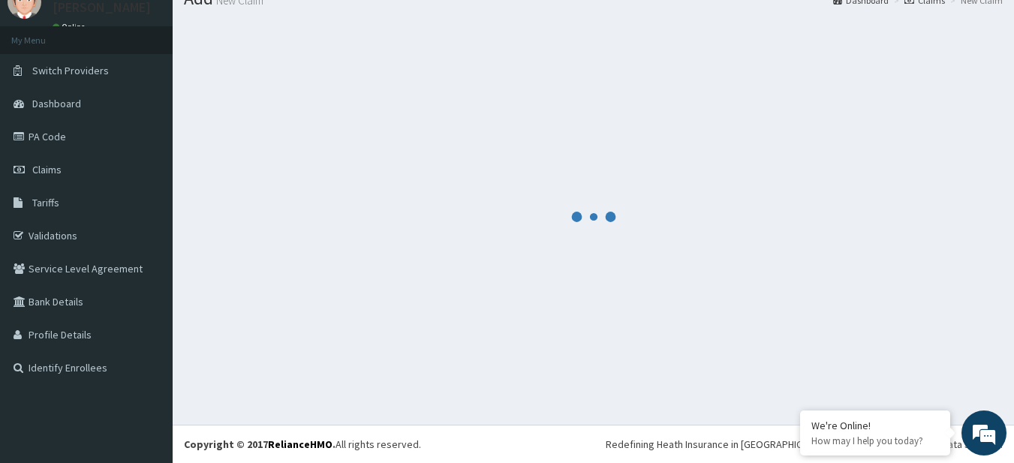
scroll to position [60, 0]
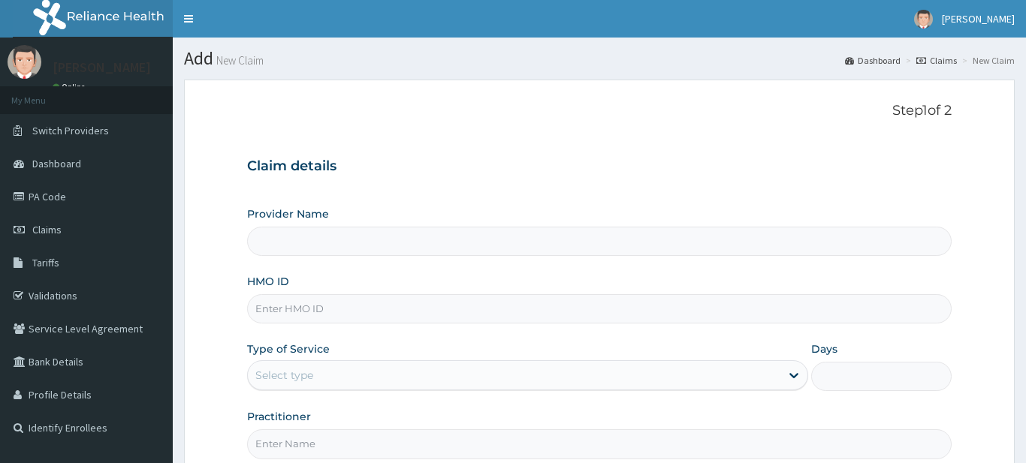
type input "R-Jolad Plus"
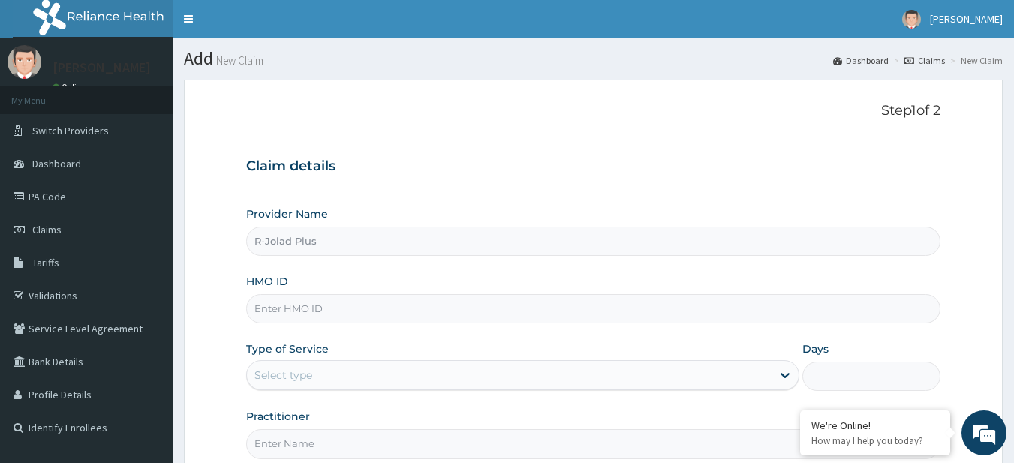
click at [306, 318] on input "HMO ID" at bounding box center [593, 308] width 695 height 29
paste input "BTS/10022/E"
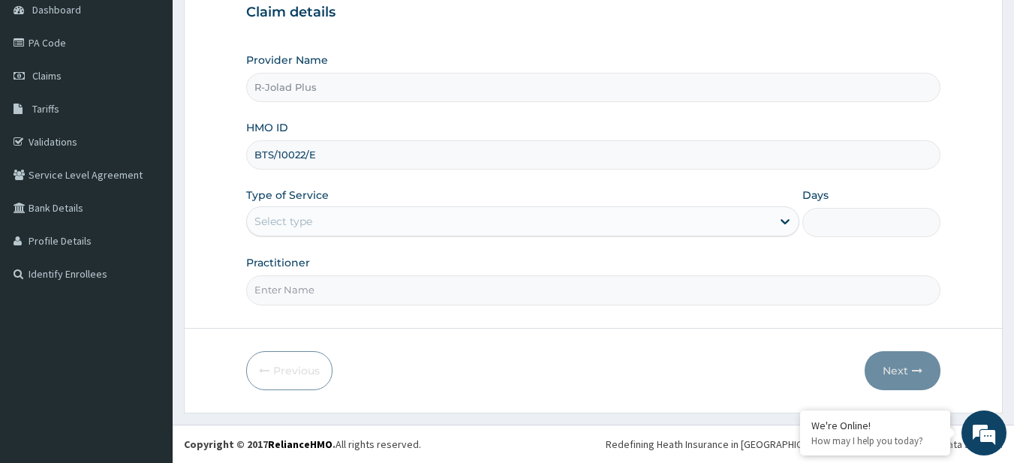
type input "BTS/10022/E"
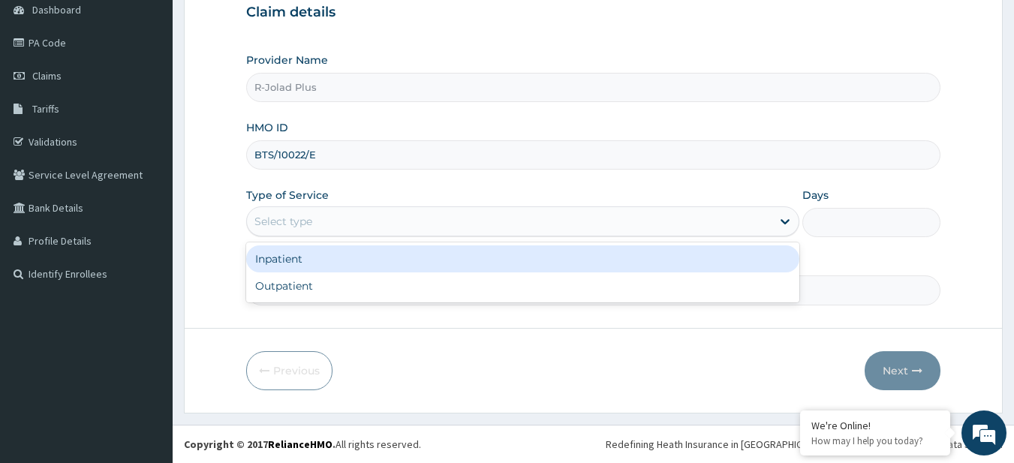
drag, startPoint x: 298, startPoint y: 215, endPoint x: 315, endPoint y: 282, distance: 68.1
click at [315, 237] on div "option Inpatient focused, 1 of 2. 2 results available. Use Up and Down to choos…" at bounding box center [522, 221] width 553 height 30
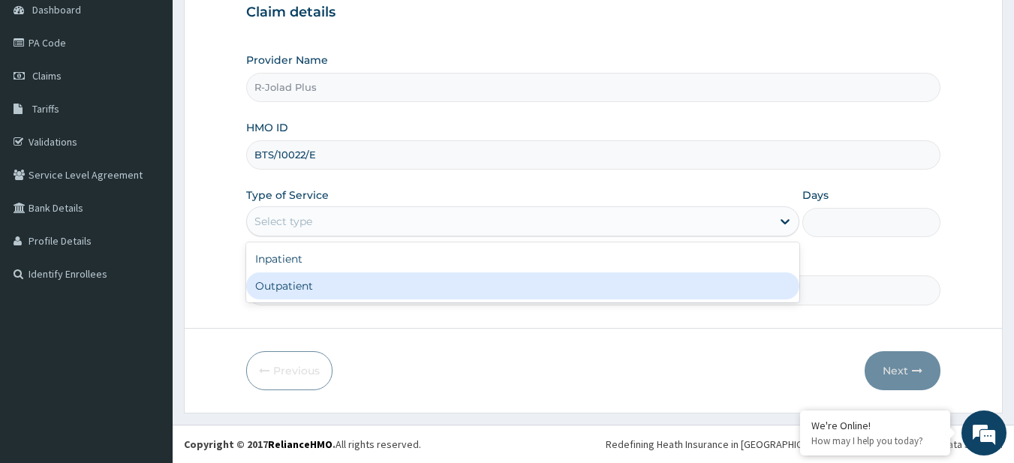
click at [315, 282] on div "Outpatient" at bounding box center [522, 286] width 553 height 27
type input "1"
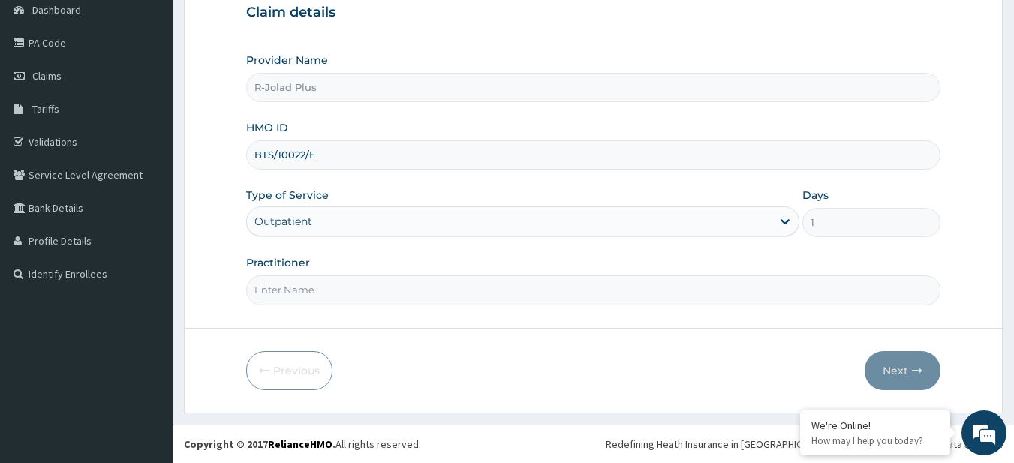
click at [315, 282] on input "Practitioner" at bounding box center [593, 290] width 695 height 29
type input "DR BUNMI"
click at [896, 375] on button "Next" at bounding box center [903, 370] width 76 height 39
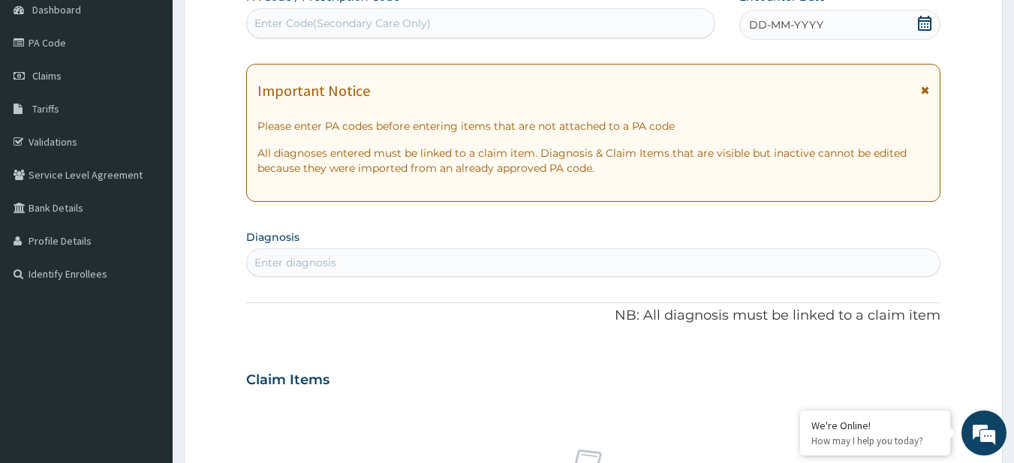
scroll to position [0, 0]
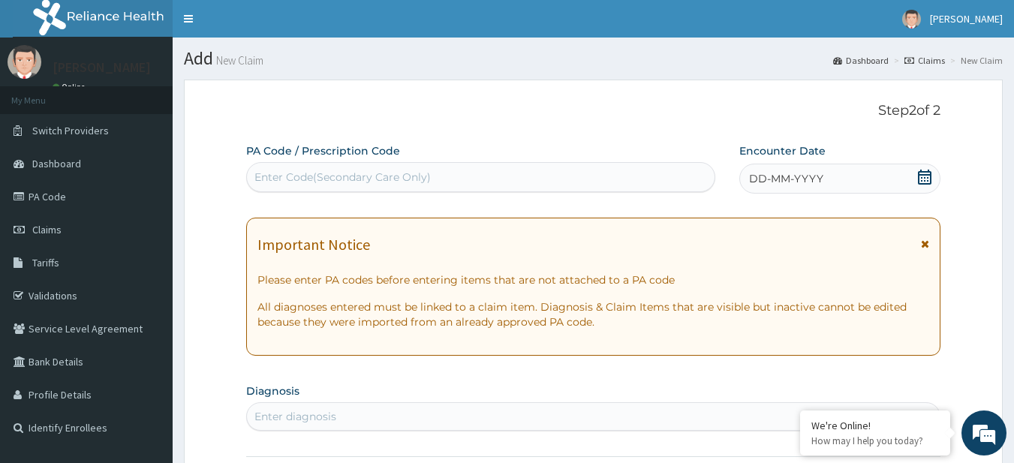
click at [314, 168] on div "Enter Code(Secondary Care Only)" at bounding box center [481, 177] width 469 height 24
paste input "PA/4CDE9A"
type input "PA/4CDE9A"
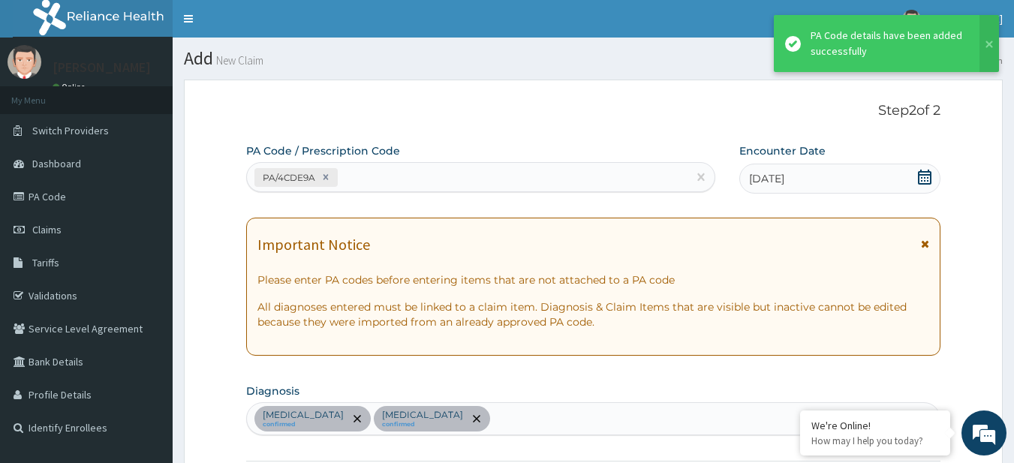
scroll to position [549, 0]
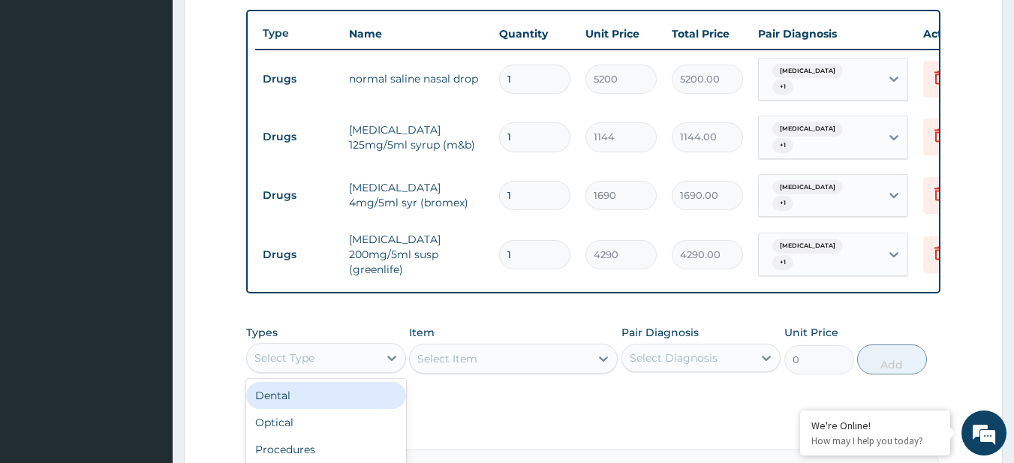
click at [353, 346] on div "Select Type" at bounding box center [312, 358] width 131 height 24
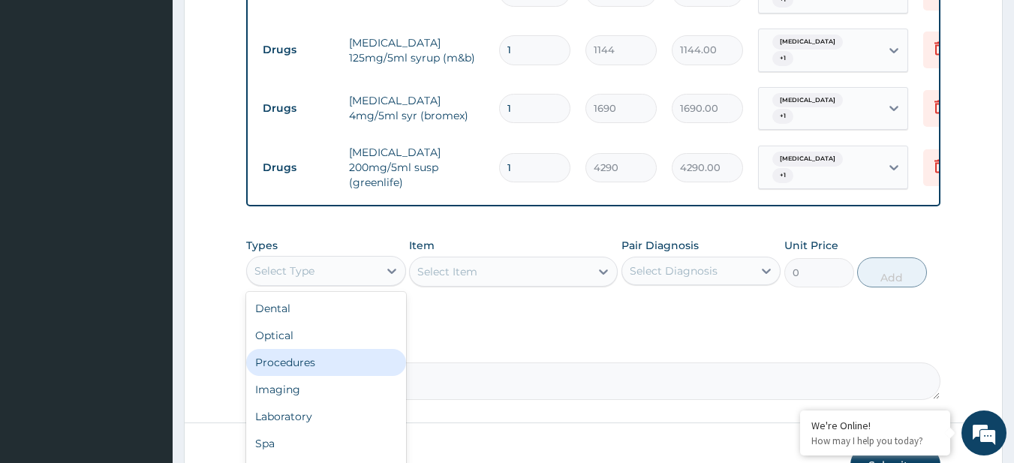
click at [332, 349] on div "Procedures" at bounding box center [326, 362] width 160 height 27
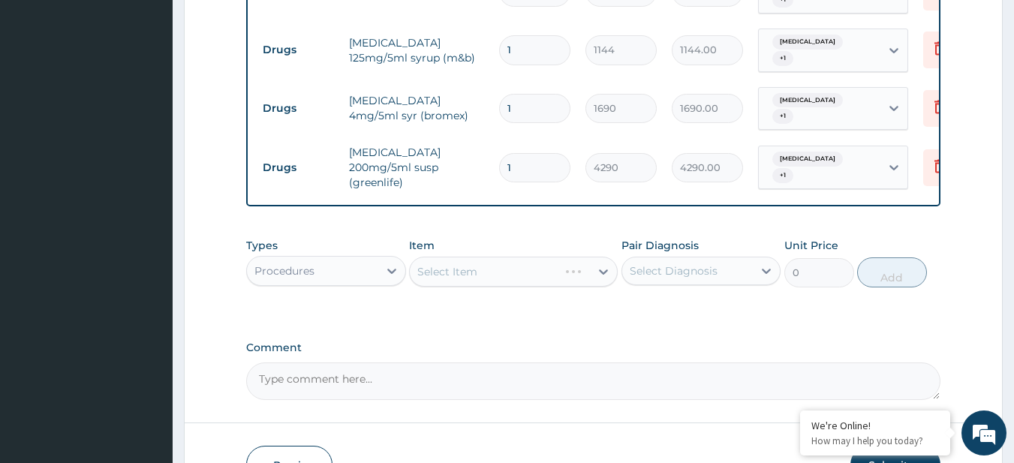
click at [538, 259] on div "Select Item" at bounding box center [513, 272] width 209 height 30
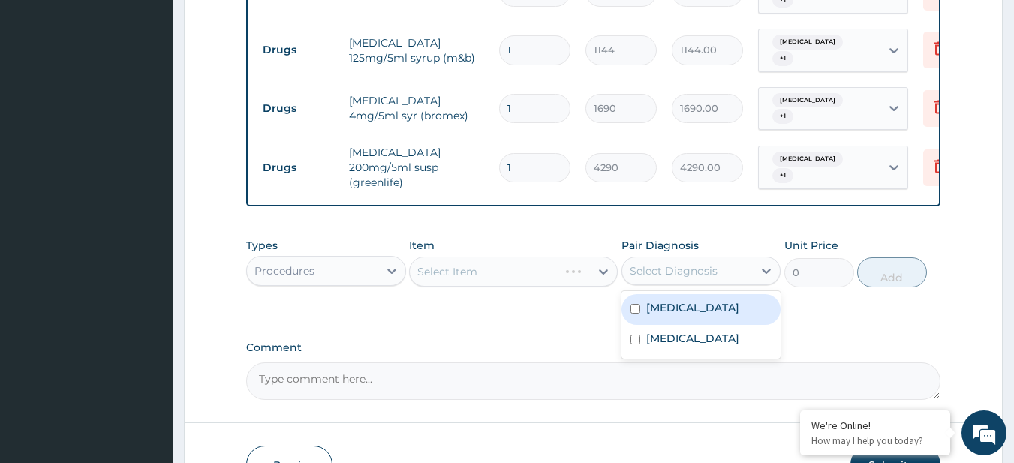
drag, startPoint x: 693, startPoint y: 248, endPoint x: 705, endPoint y: 291, distance: 45.2
click at [705, 285] on div "option Common cold focused, 1 of 2. 2 results available. Use Up and Down to cho…" at bounding box center [702, 271] width 160 height 29
click at [705, 300] on label "Common cold" at bounding box center [692, 307] width 93 height 15
checkbox input "true"
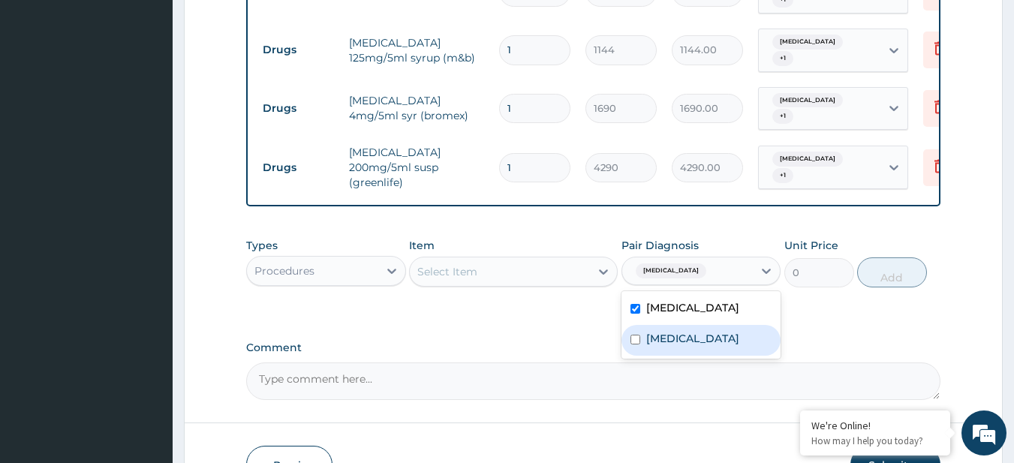
click at [707, 325] on div "Malaria" at bounding box center [702, 340] width 160 height 31
checkbox input "true"
click at [529, 260] on div "Select Item" at bounding box center [500, 272] width 180 height 24
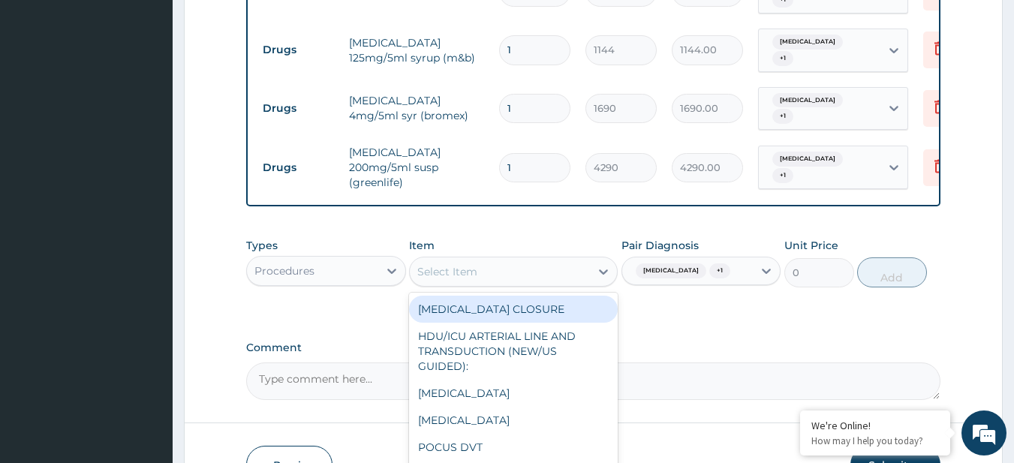
paste input "General Consultation (initial) FBC - (FULL BLOOD COUNT with platelet and red ce…"
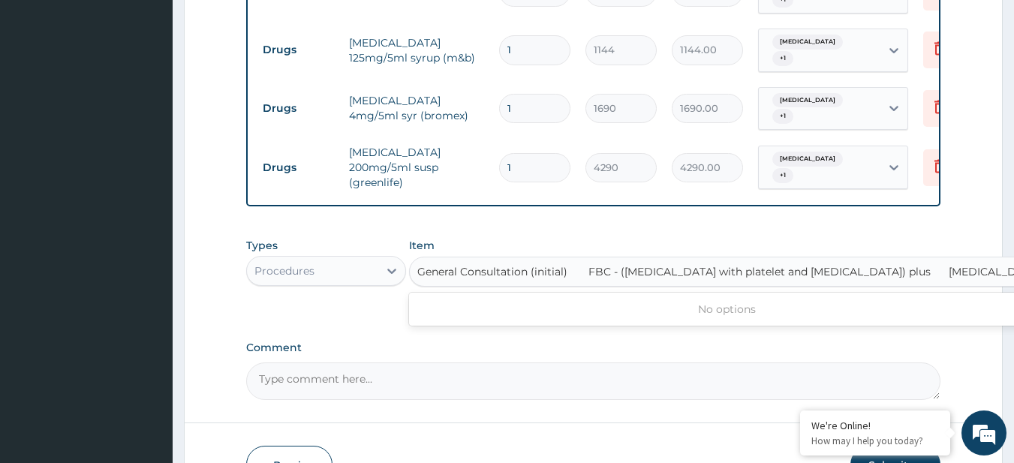
scroll to position [0, 2]
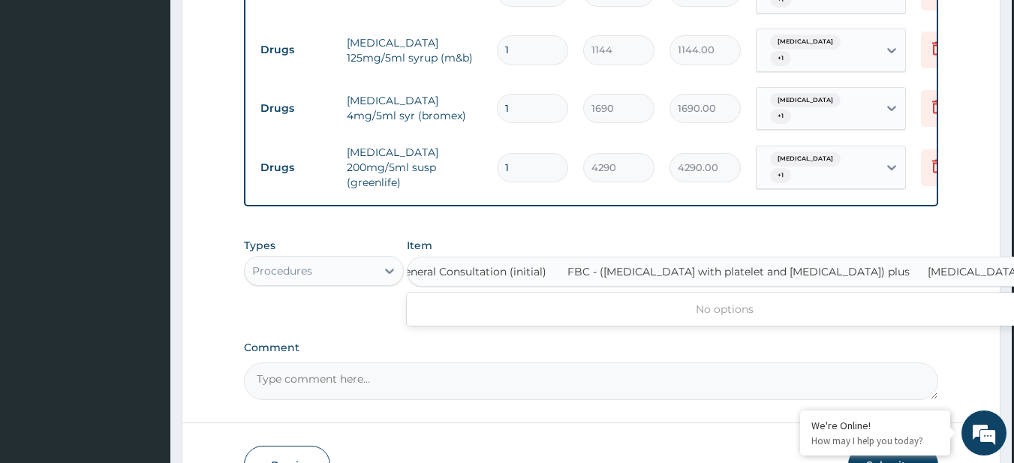
type input "General Consultation (initial)"
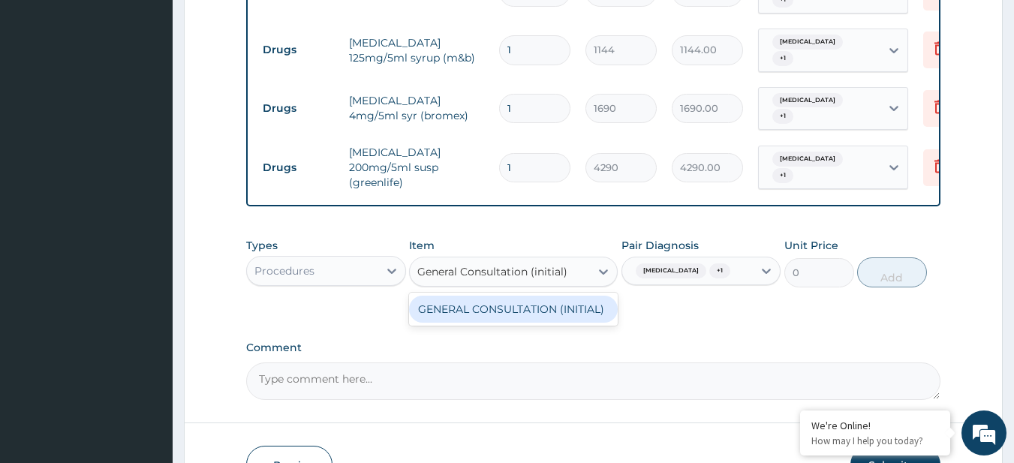
scroll to position [0, 0]
click at [544, 296] on div "GENERAL CONSULTATION (INITIAL)" at bounding box center [513, 309] width 209 height 27
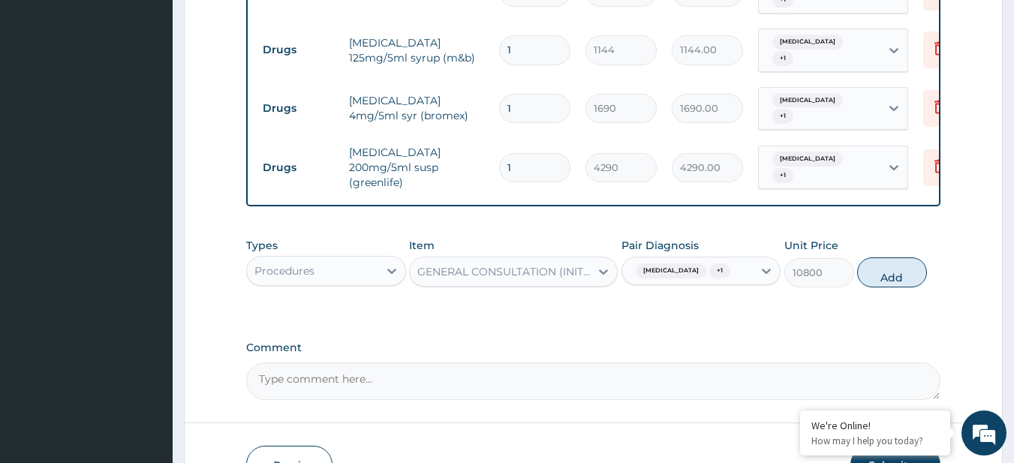
click at [743, 342] on label "Comment" at bounding box center [593, 348] width 695 height 13
click at [743, 363] on textarea "Comment" at bounding box center [593, 382] width 695 height 38
click at [903, 266] on button "Add" at bounding box center [892, 273] width 70 height 30
type input "0"
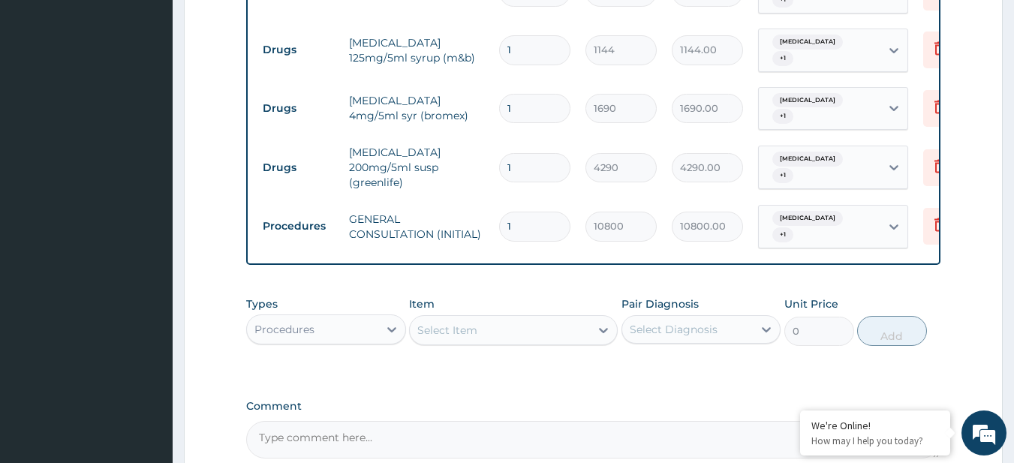
click at [358, 324] on div "Types Procedures Item Select Item Pair Diagnosis Select Diagnosis Unit Price 0 …" at bounding box center [593, 321] width 695 height 65
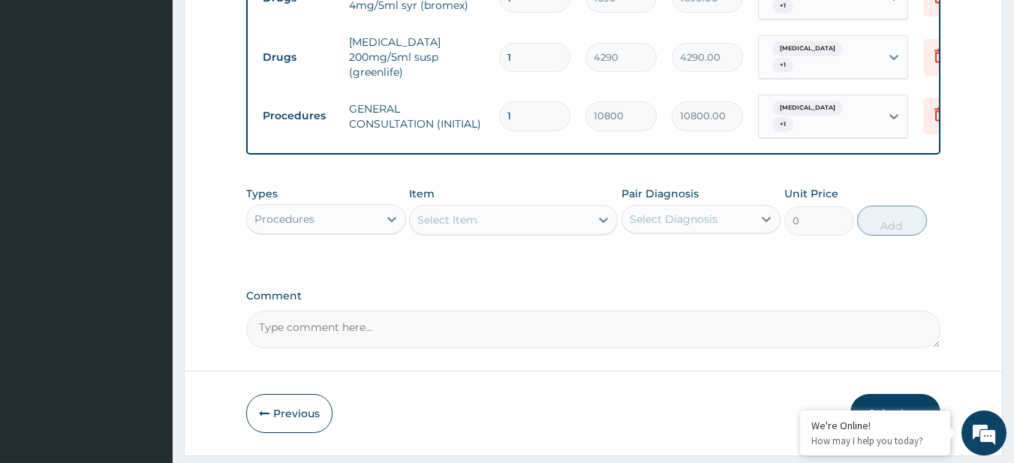
scroll to position [767, 0]
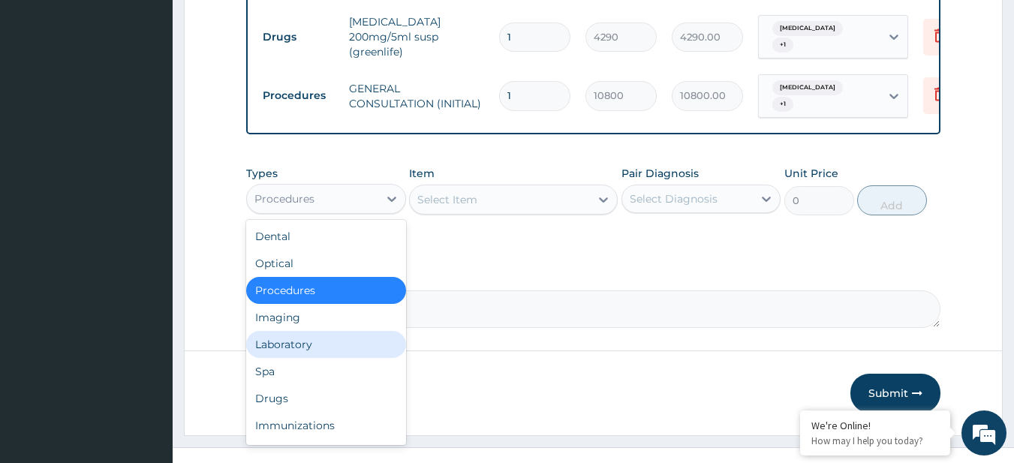
drag, startPoint x: 318, startPoint y: 184, endPoint x: 325, endPoint y: 344, distance: 160.1
click at [325, 214] on div "option Procedures, selected. option Laboratory focused, 5 of 10. 10 results ava…" at bounding box center [326, 199] width 160 height 30
click at [323, 331] on div "Laboratory" at bounding box center [326, 344] width 160 height 27
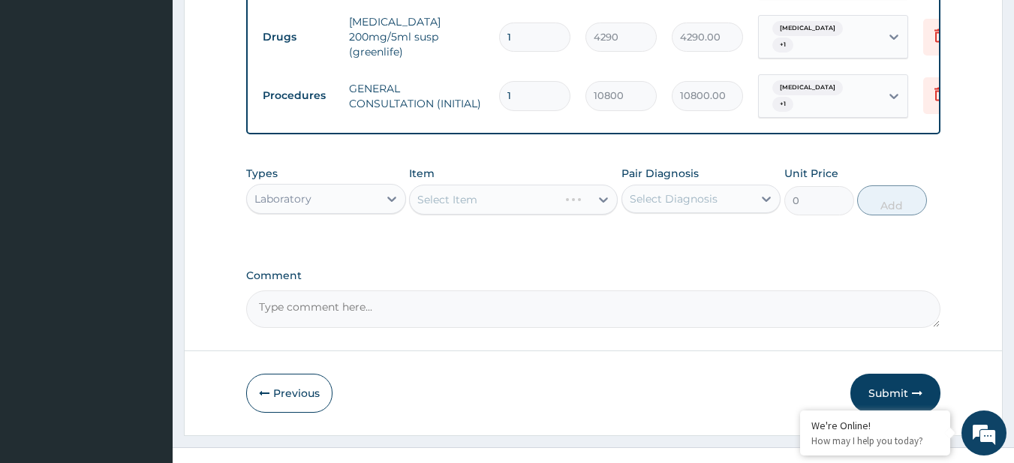
click at [512, 185] on div "Select Item" at bounding box center [513, 200] width 209 height 30
click at [517, 185] on div "Select Item" at bounding box center [513, 200] width 209 height 30
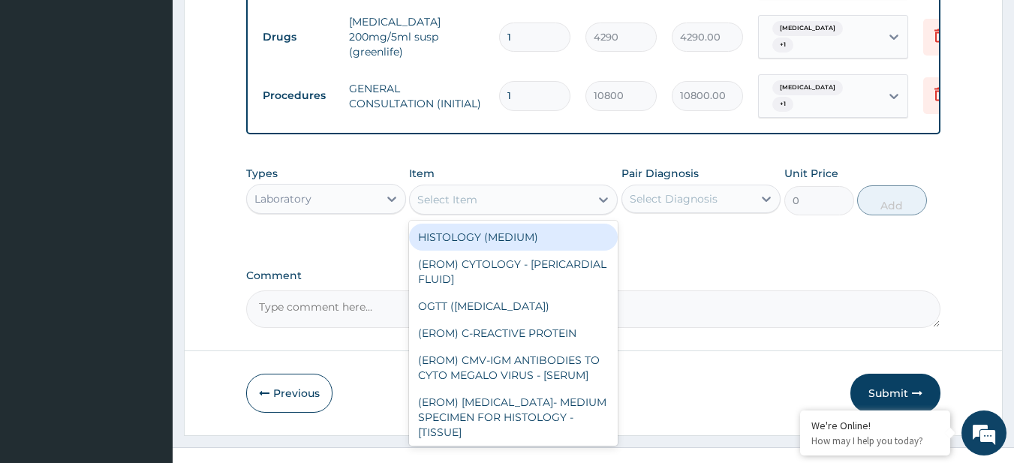
click at [517, 188] on div "Select Item" at bounding box center [500, 200] width 180 height 24
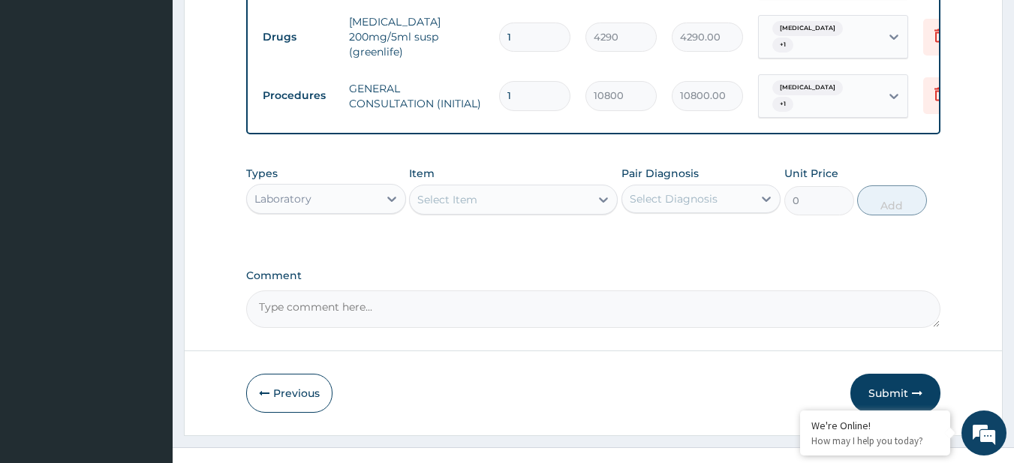
click at [517, 188] on div "Select Item" at bounding box center [500, 200] width 180 height 24
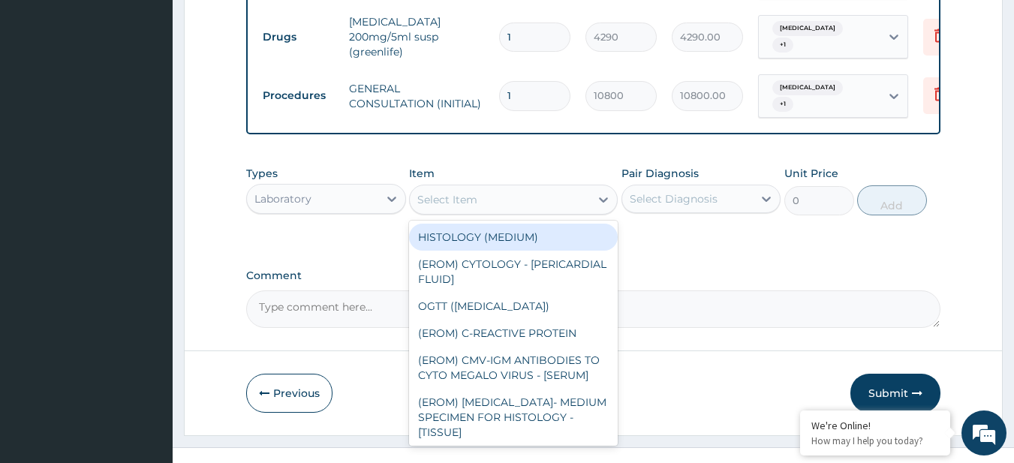
click at [517, 188] on div "Select Item" at bounding box center [500, 200] width 180 height 24
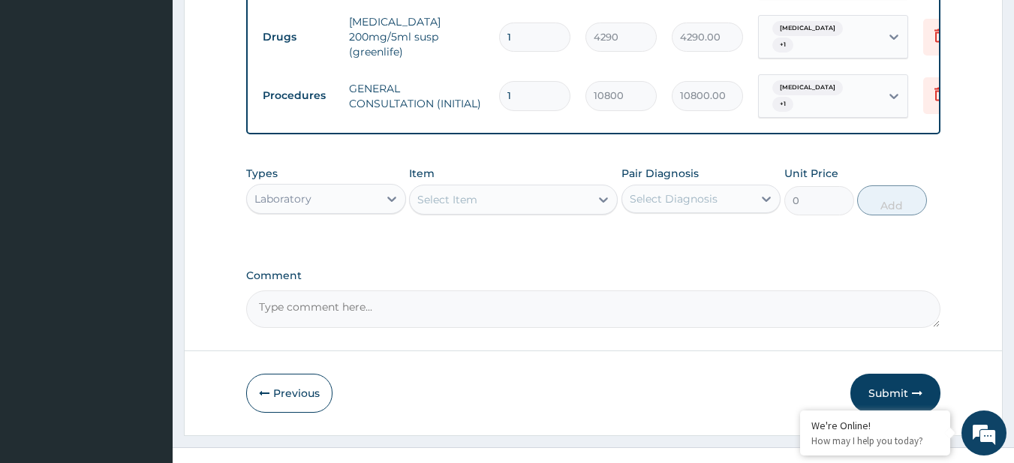
click at [517, 188] on div "Select Item" at bounding box center [500, 200] width 180 height 24
paste input "FBC - (FULL BLOOD COUNT with platelet and red cell indices) plus MALARIA PARASI…"
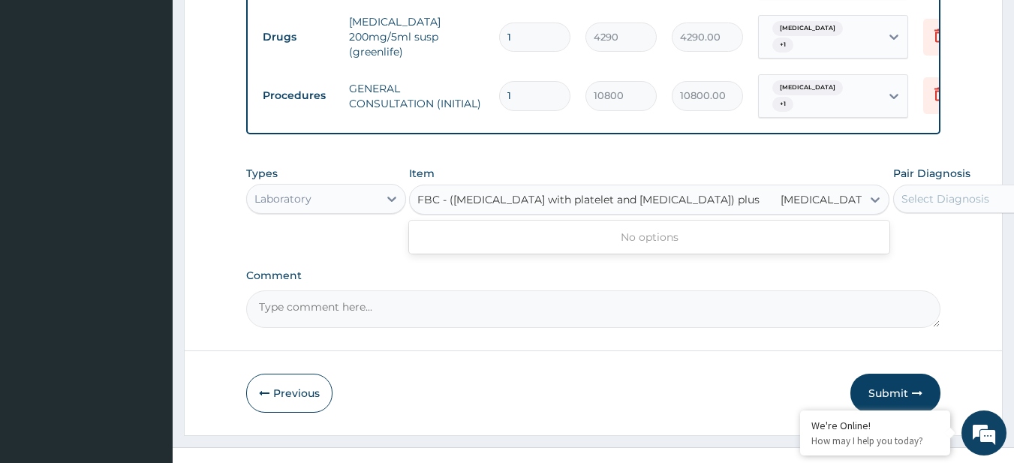
scroll to position [0, 20]
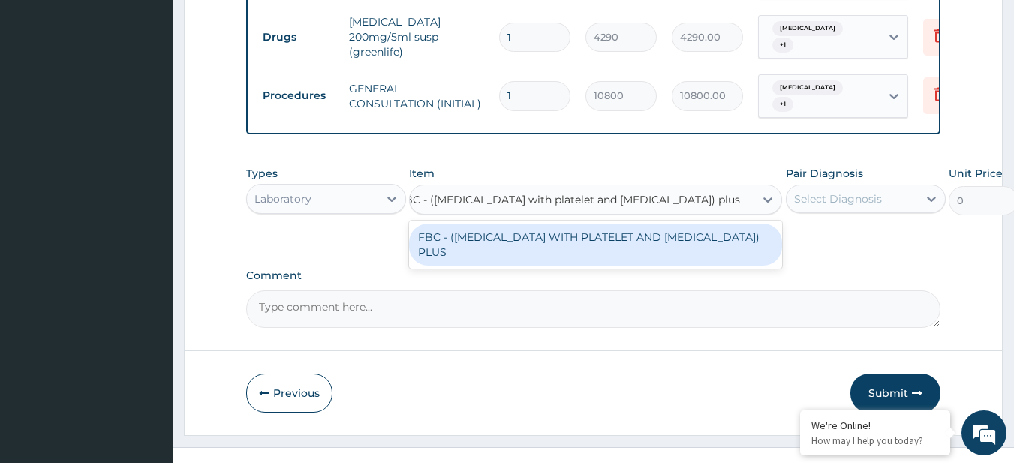
type input "FBC - (FULL BLOOD COUNT with platelet and red cell indices) plus"
click at [549, 224] on div "FBC - (FULL BLOOD COUNT WITH PLATELET AND RED CELL INDICES) PLUS" at bounding box center [595, 245] width 373 height 42
type input "8505"
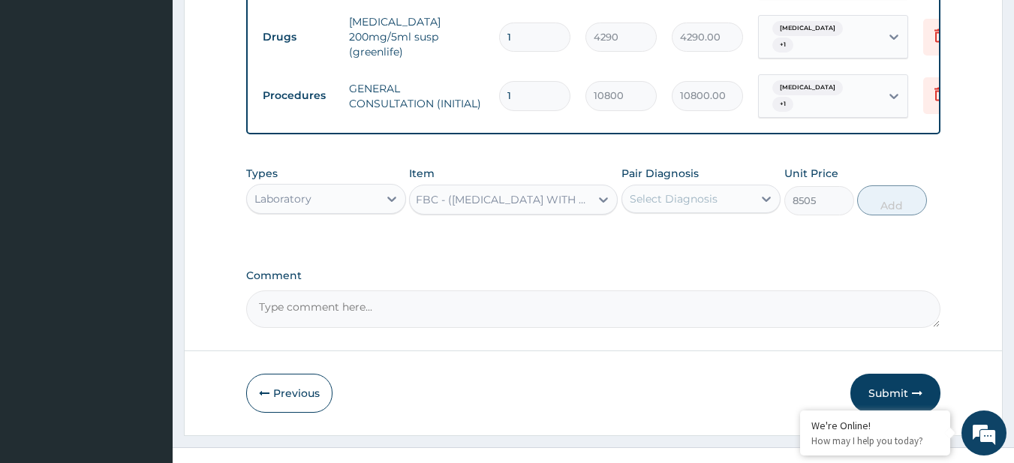
scroll to position [0, 2]
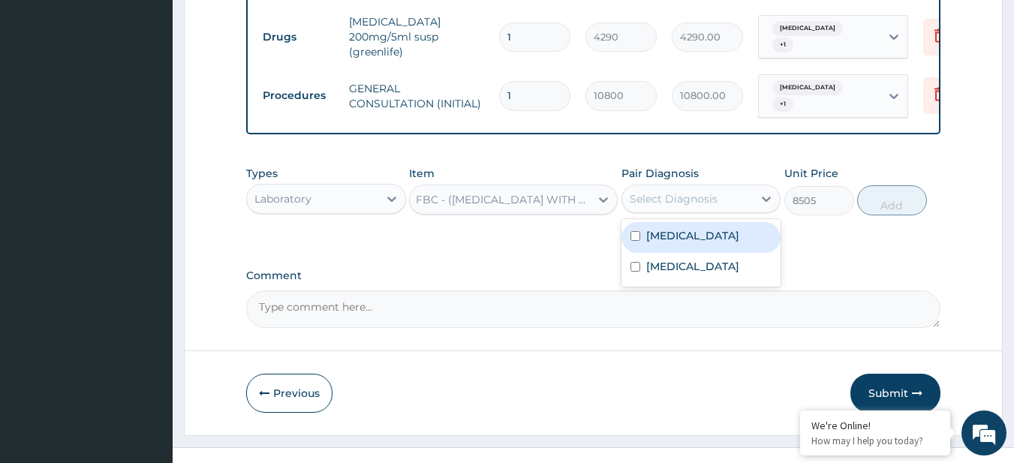
drag, startPoint x: 740, startPoint y: 178, endPoint x: 721, endPoint y: 204, distance: 32.7
click at [721, 204] on div "option Malaria, selected. option Common cold focused, 1 of 2. 2 results availab…" at bounding box center [702, 199] width 160 height 29
click at [721, 222] on div "Common cold" at bounding box center [702, 237] width 160 height 31
checkbox input "true"
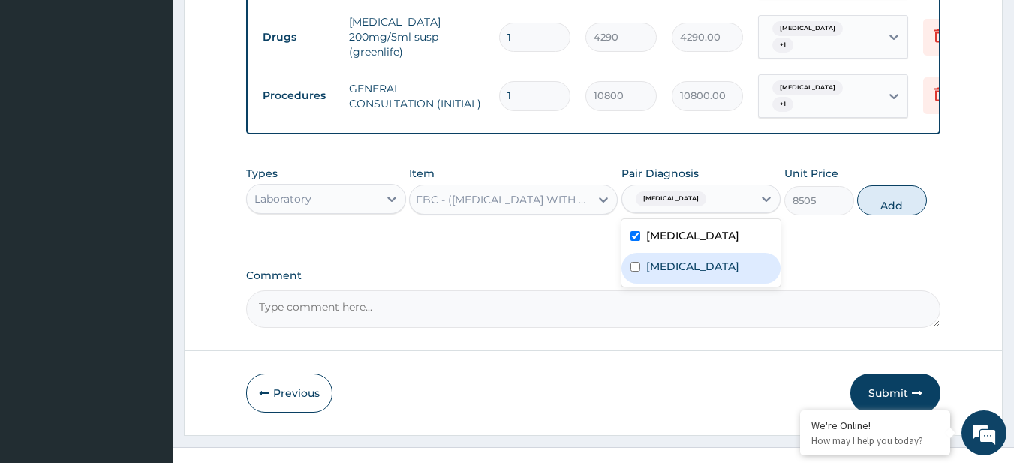
click at [726, 253] on div "Malaria" at bounding box center [702, 268] width 160 height 31
checkbox input "true"
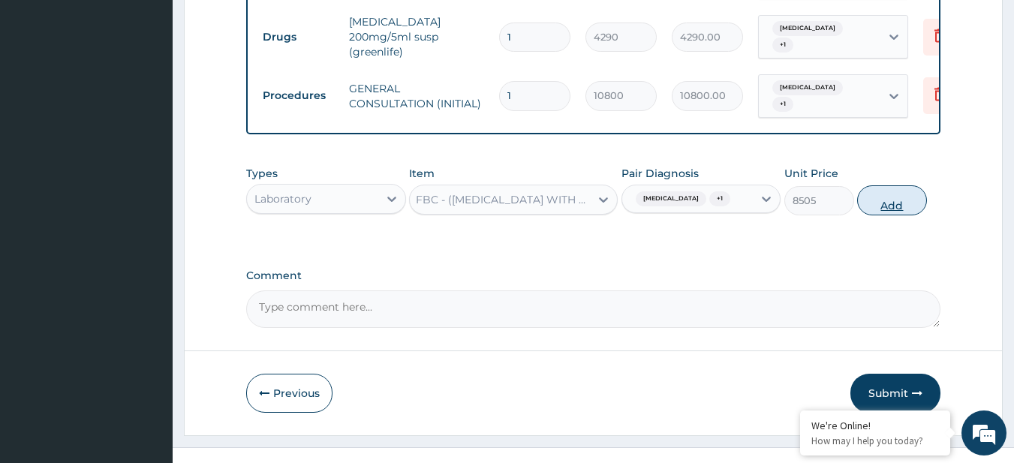
click at [897, 185] on button "Add" at bounding box center [892, 200] width 70 height 30
type input "0"
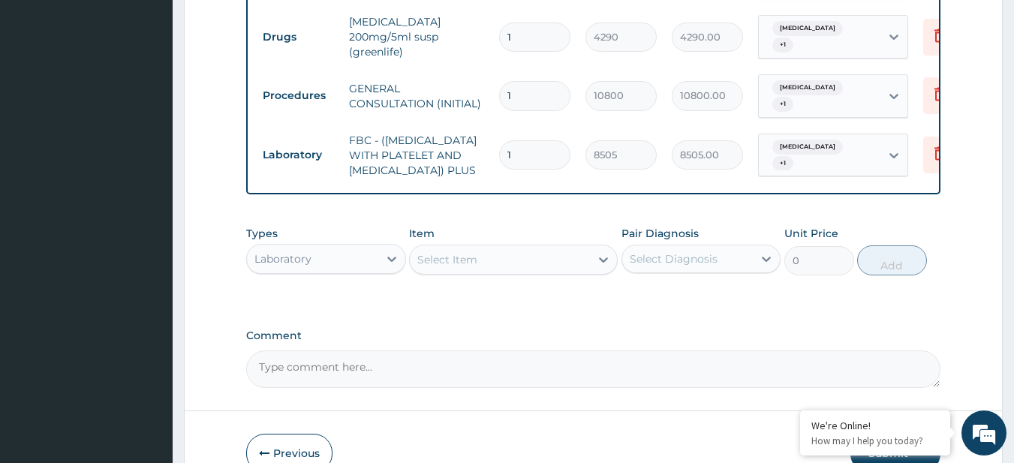
scroll to position [0, 0]
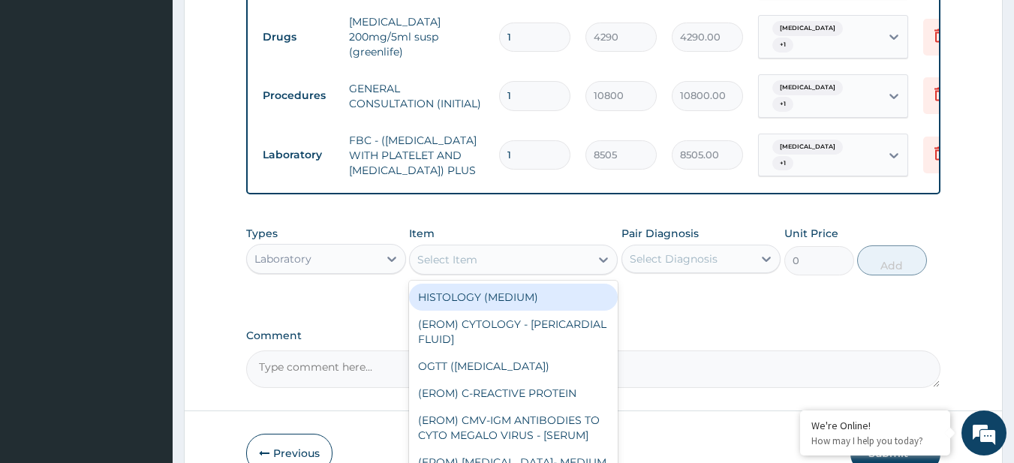
click at [498, 255] on div "Select Item" at bounding box center [500, 260] width 180 height 24
paste input "MALARIA PARASITE"
type input "MALARIA PARASITE"
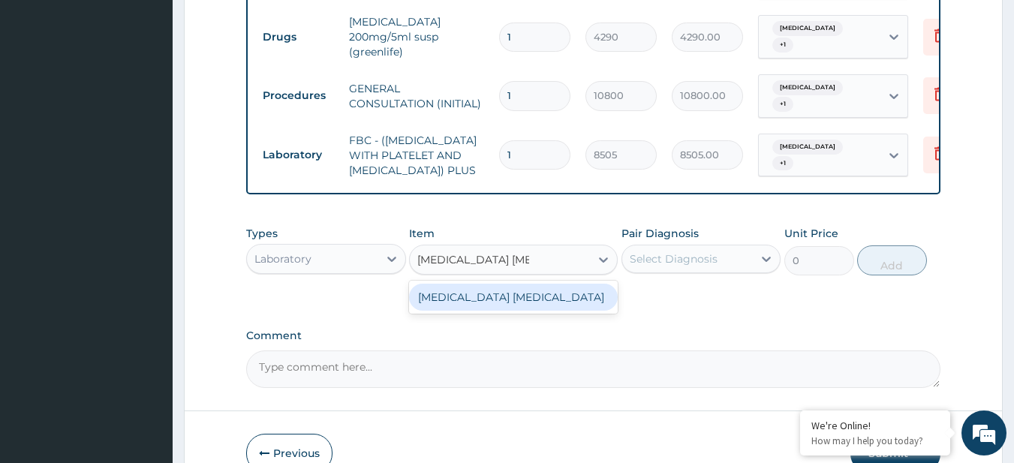
click at [506, 286] on div "MALARIA PARASITE" at bounding box center [513, 297] width 209 height 27
type input "4050"
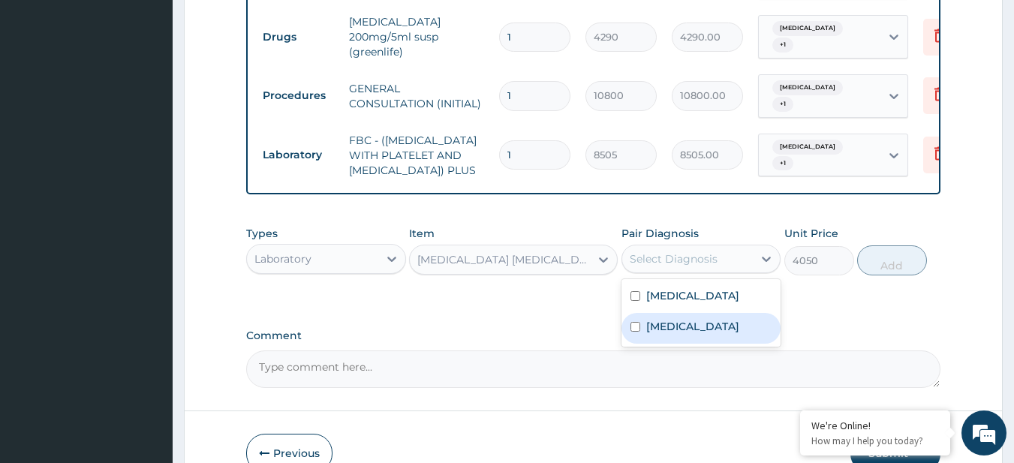
drag, startPoint x: 704, startPoint y: 260, endPoint x: 664, endPoint y: 319, distance: 71.0
click at [664, 273] on div "option Malaria, selected. option Malaria focused, 2 of 2. 2 results available. …" at bounding box center [702, 259] width 160 height 29
click at [664, 319] on label "Malaria" at bounding box center [692, 326] width 93 height 15
checkbox input "true"
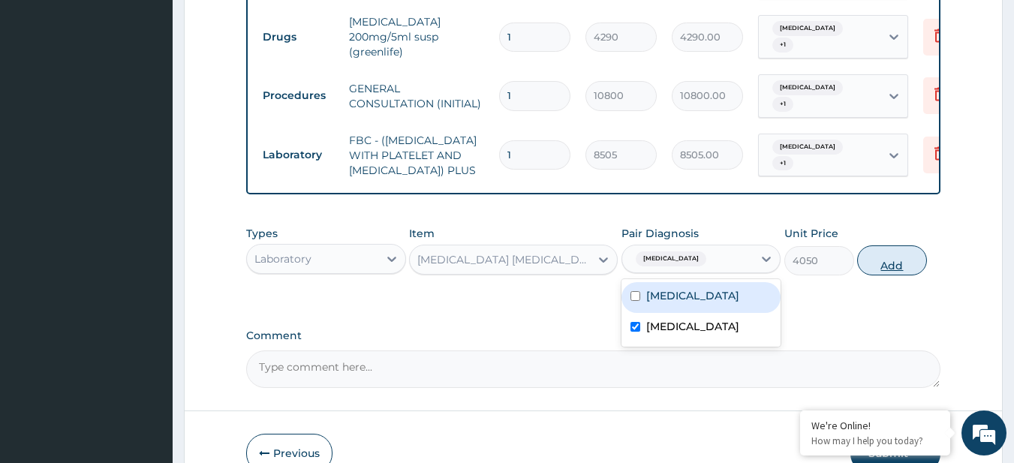
click at [890, 246] on button "Add" at bounding box center [892, 261] width 70 height 30
type input "0"
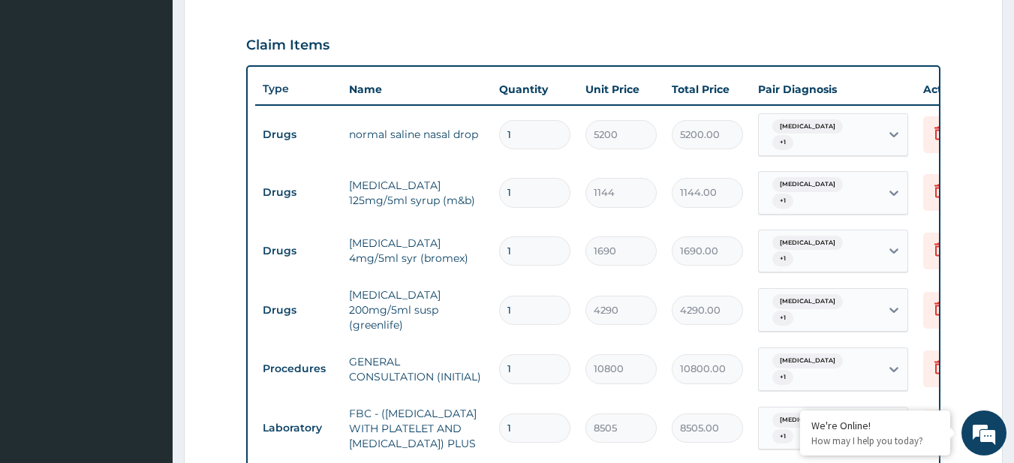
scroll to position [893, 0]
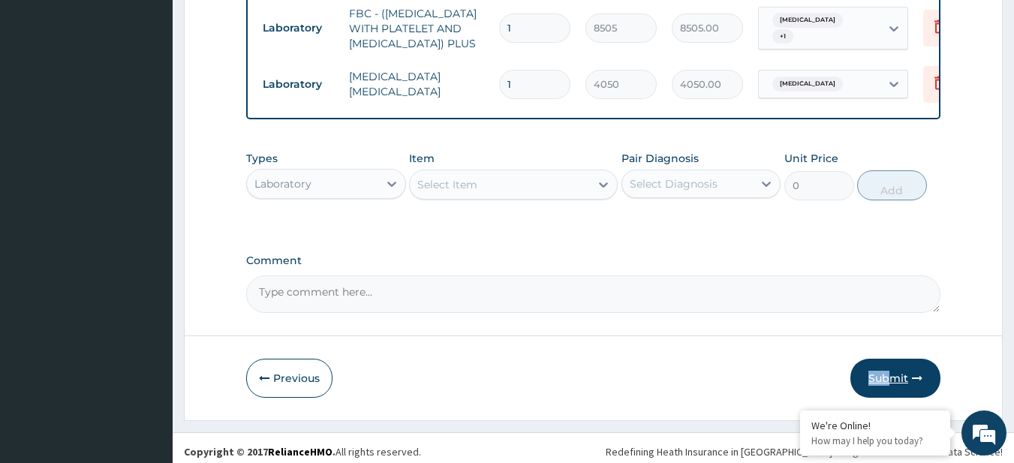
drag, startPoint x: 845, startPoint y: 356, endPoint x: 890, endPoint y: 368, distance: 47.3
click at [890, 368] on div "Previous Submit" at bounding box center [593, 378] width 695 height 39
click at [890, 368] on button "Submit" at bounding box center [896, 378] width 90 height 39
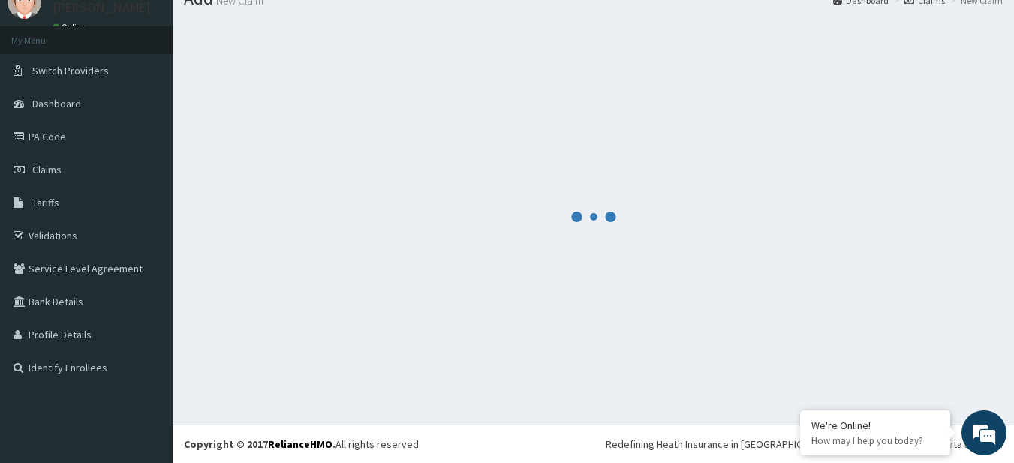
scroll to position [60, 0]
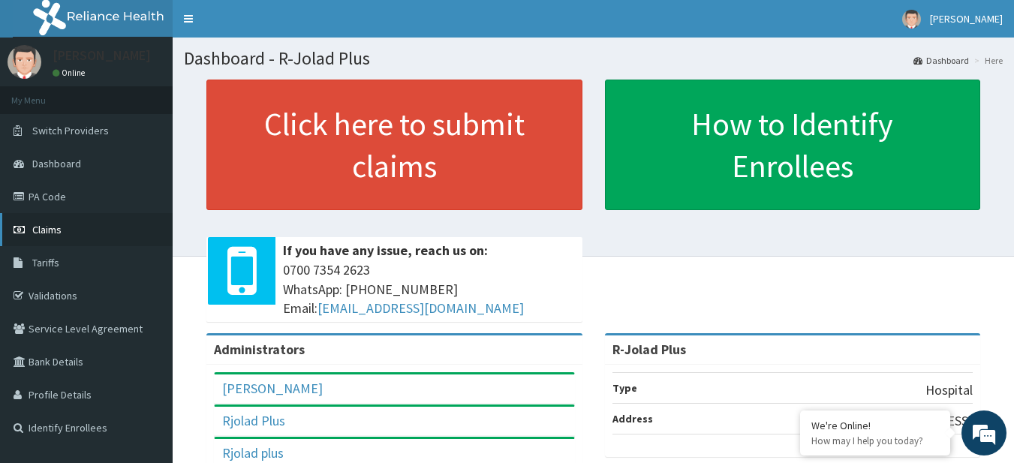
click at [76, 233] on link "Claims" at bounding box center [86, 229] width 173 height 33
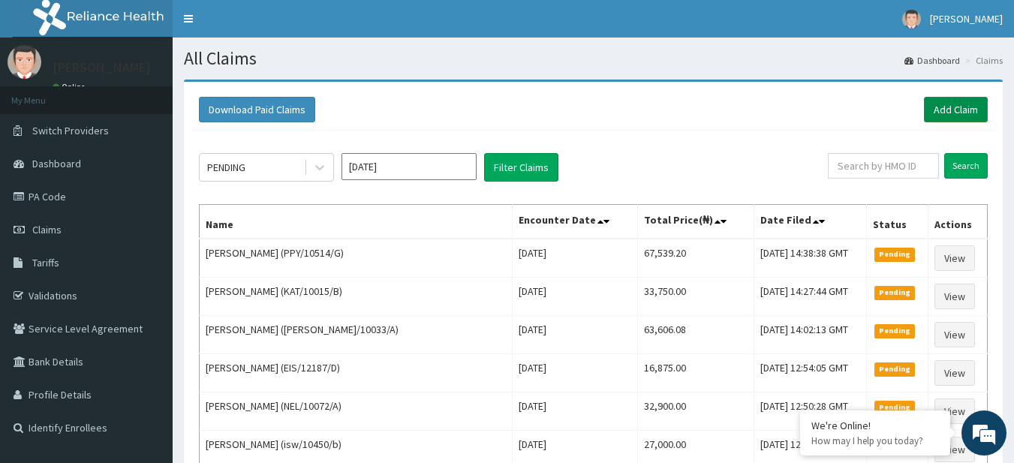
click at [947, 122] on link "Add Claim" at bounding box center [956, 110] width 64 height 26
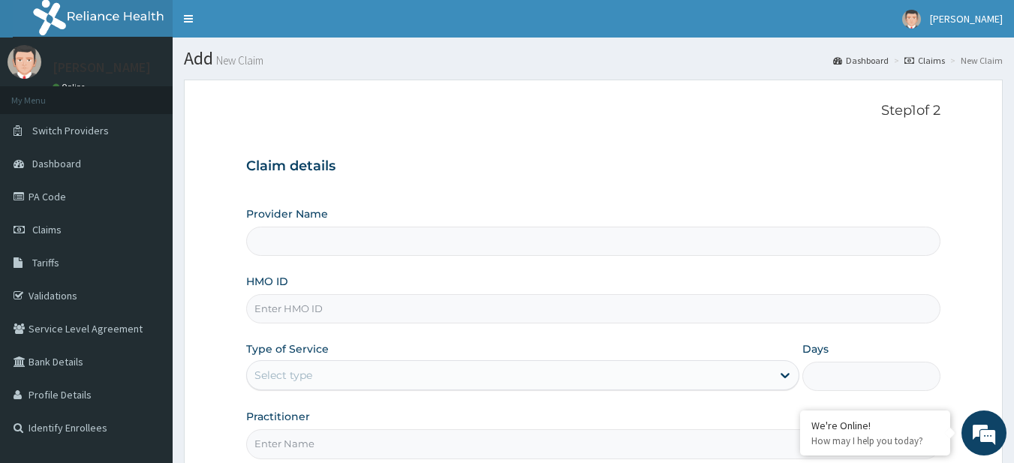
type input "R-Jolad Plus"
click at [345, 316] on input "HMO ID" at bounding box center [593, 308] width 695 height 29
paste input "SNK/10012/B"
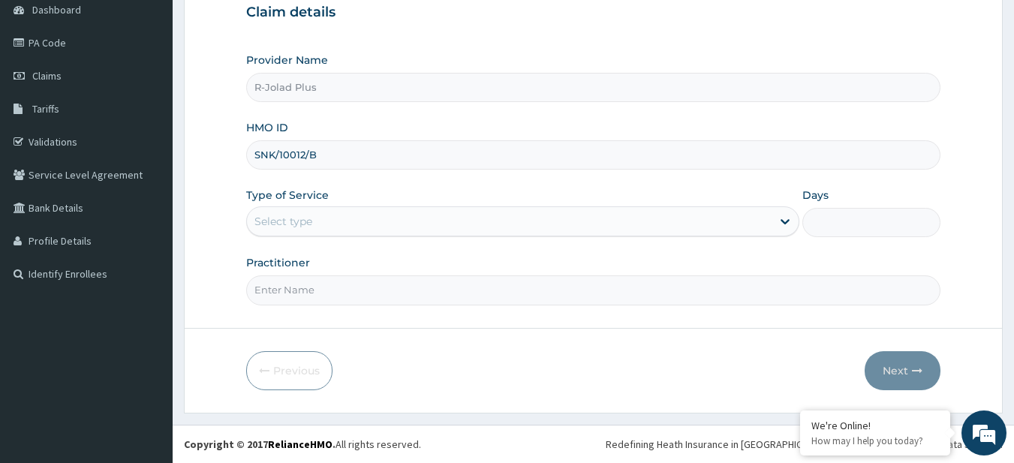
type input "SNK/10012/B"
click at [357, 220] on div "Select type" at bounding box center [509, 221] width 525 height 24
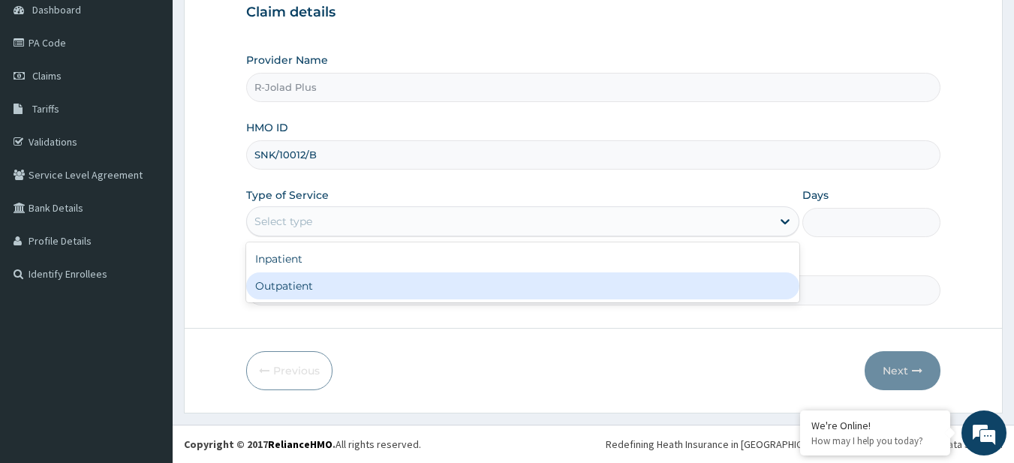
click at [304, 286] on div "Outpatient" at bounding box center [522, 286] width 553 height 27
type input "1"
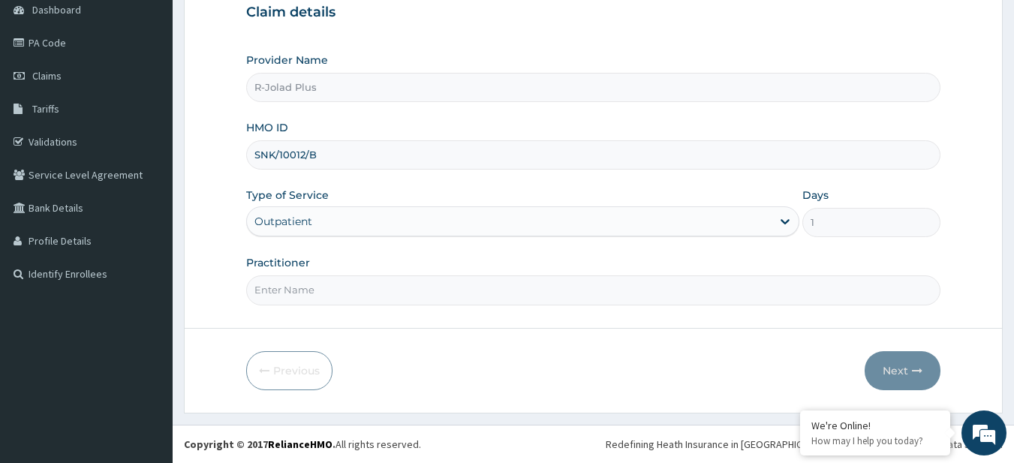
click at [324, 290] on input "Practitioner" at bounding box center [593, 290] width 695 height 29
type input "DR [PERSON_NAME]"
click at [884, 359] on button "Next" at bounding box center [903, 370] width 76 height 39
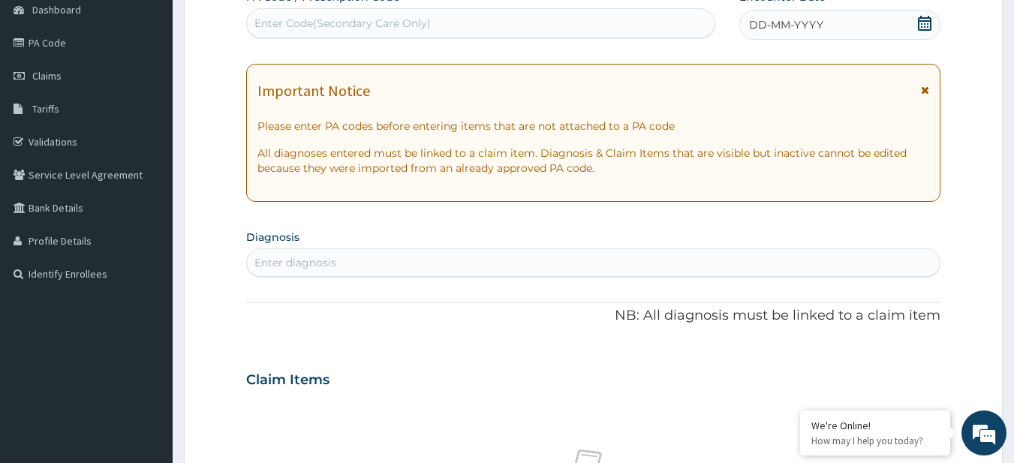
scroll to position [0, 0]
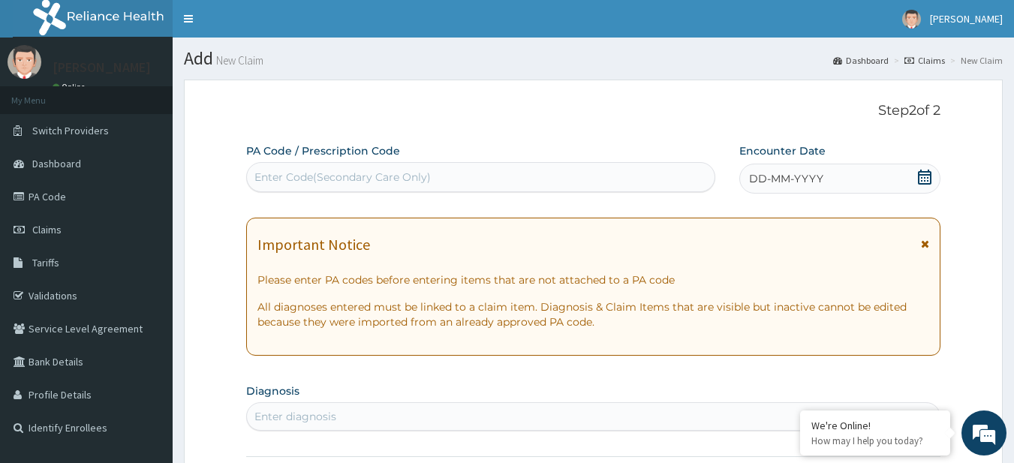
click at [348, 187] on div "Enter Code(Secondary Care Only)" at bounding box center [481, 177] width 469 height 24
paste input "PA/344446"
type input "PA/344446"
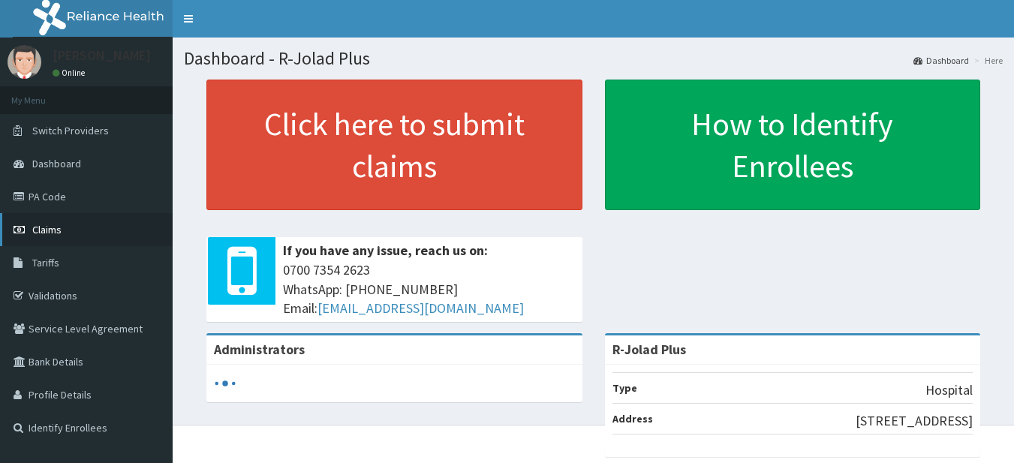
click at [68, 227] on link "Claims" at bounding box center [86, 229] width 173 height 33
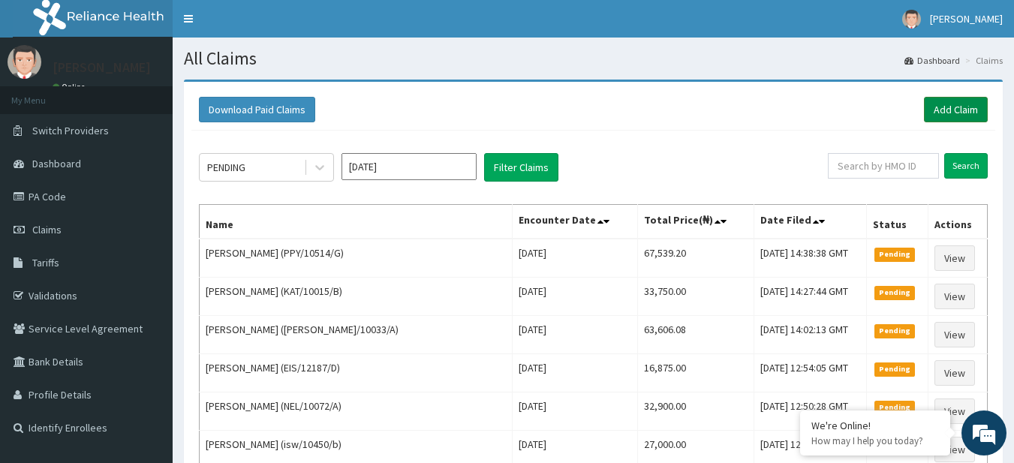
click at [944, 111] on link "Add Claim" at bounding box center [956, 110] width 64 height 26
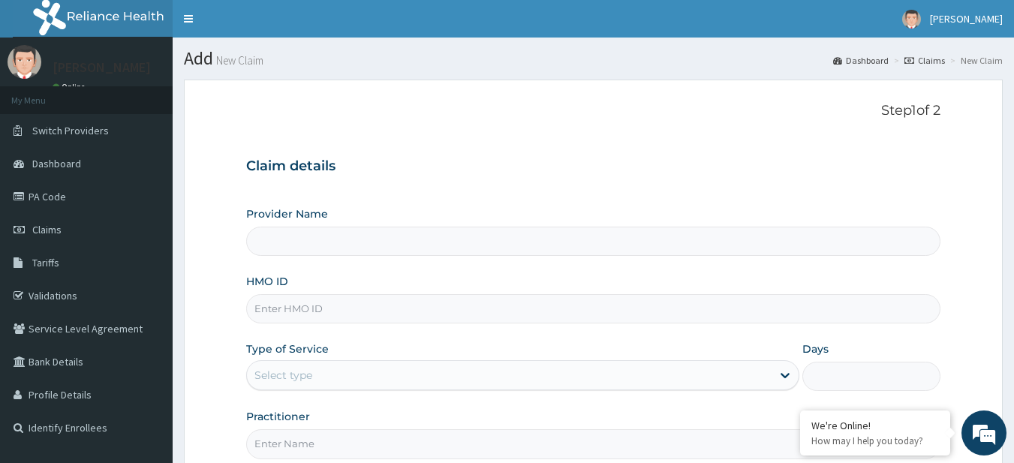
type input "R-Jolad Plus"
click at [398, 320] on input "HMO ID" at bounding box center [593, 308] width 695 height 29
paste input "TLG/10015/A"
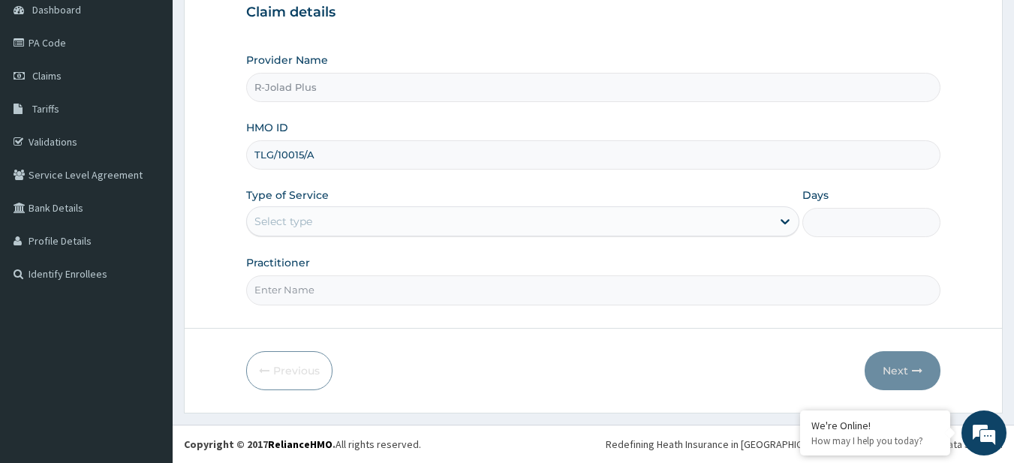
type input "TLG/10015/A"
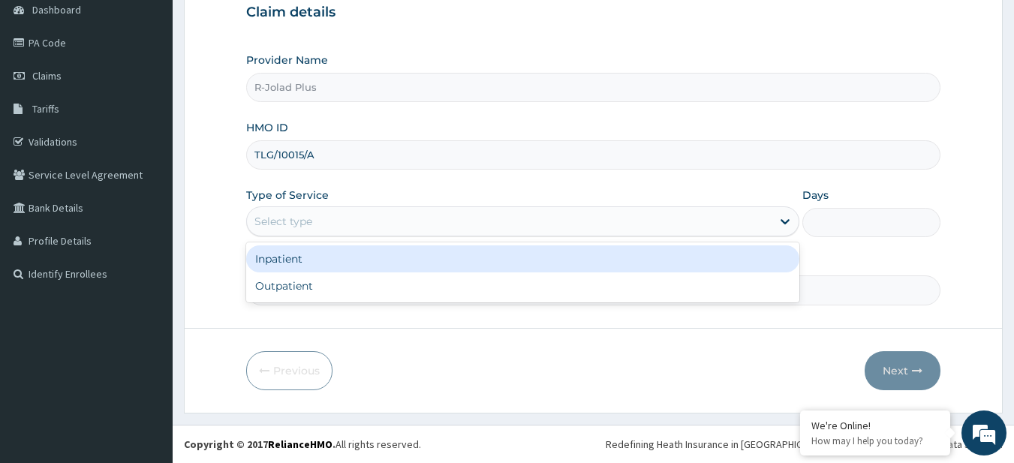
click at [302, 232] on div "Select type" at bounding box center [509, 221] width 525 height 24
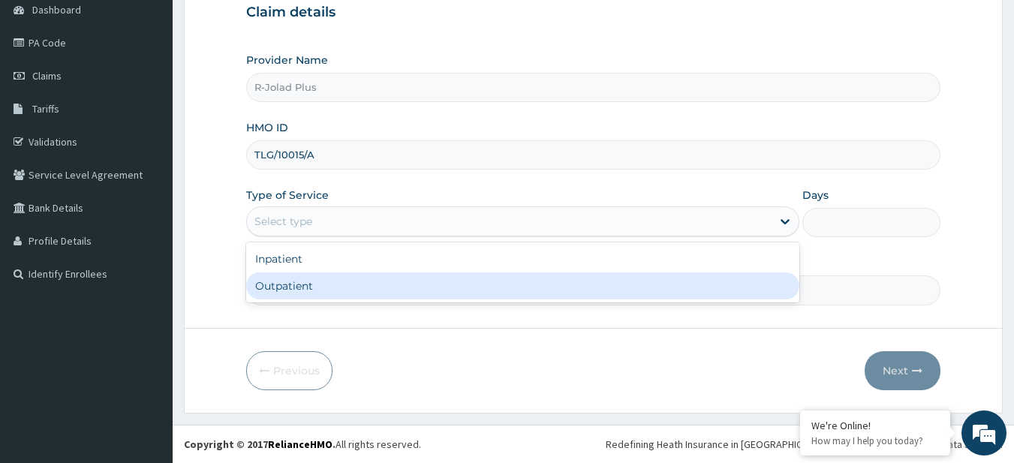
click at [312, 289] on div "Outpatient" at bounding box center [522, 286] width 553 height 27
type input "1"
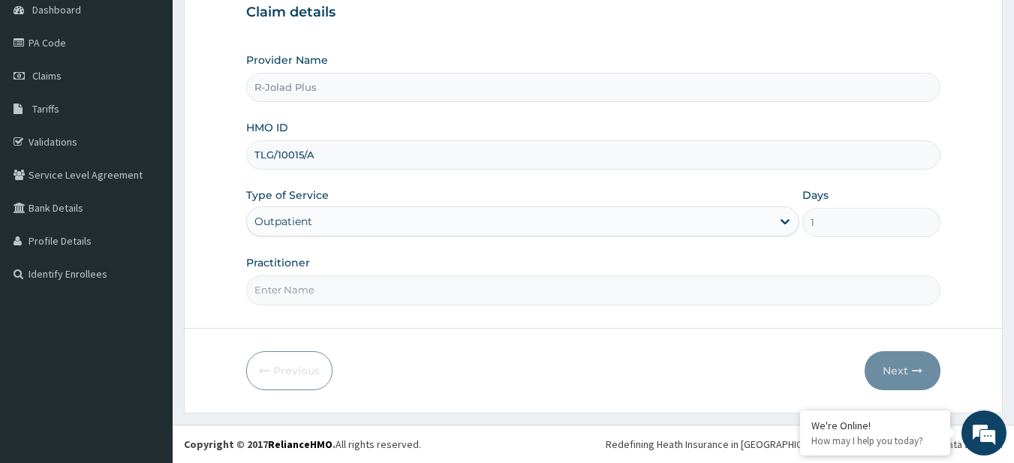
click at [391, 294] on input "Practitioner" at bounding box center [593, 290] width 695 height 29
click at [309, 292] on input "Practitioner" at bounding box center [593, 290] width 695 height 29
paste input "OYEKUNLE BABAFEMI"
type input "OYEKUNLE BABAFEMI"
click at [900, 371] on button "Next" at bounding box center [903, 370] width 76 height 39
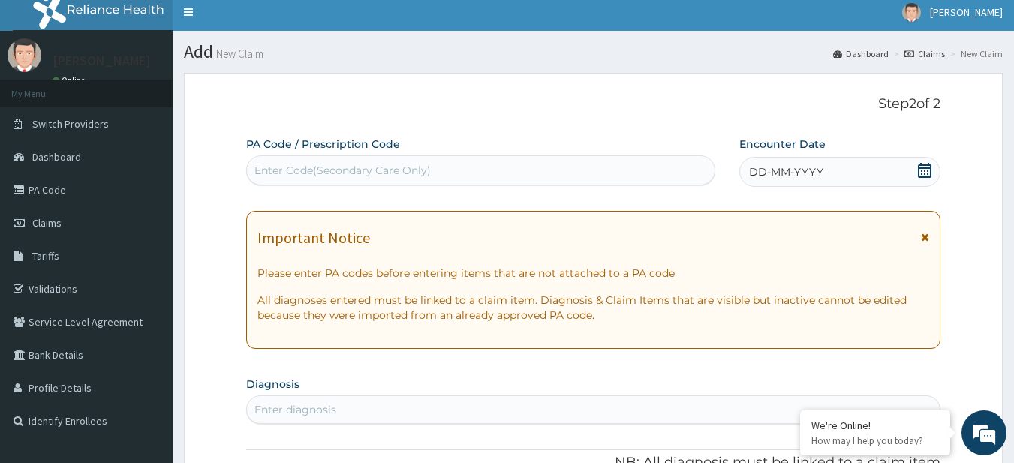
scroll to position [0, 0]
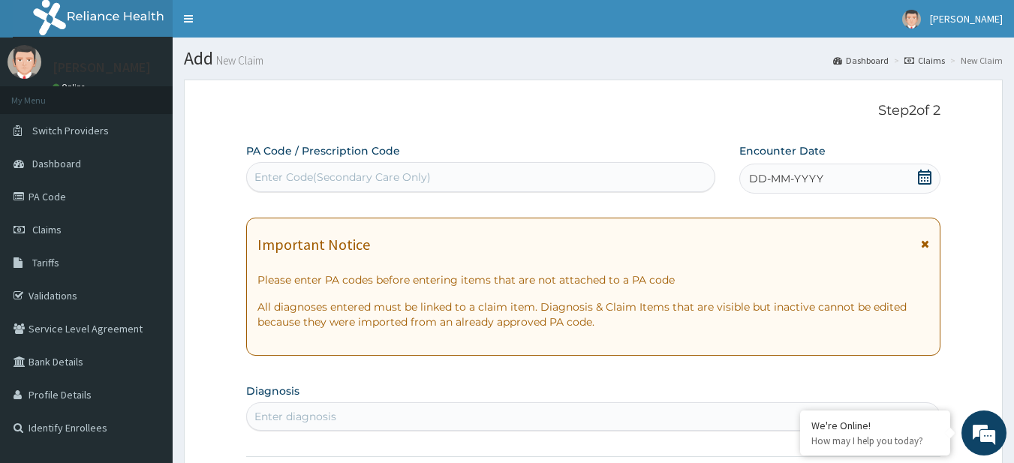
click at [321, 178] on div "Enter Code(Secondary Care Only)" at bounding box center [343, 177] width 176 height 15
paste input "PA/397828 PA/2ADE2F"
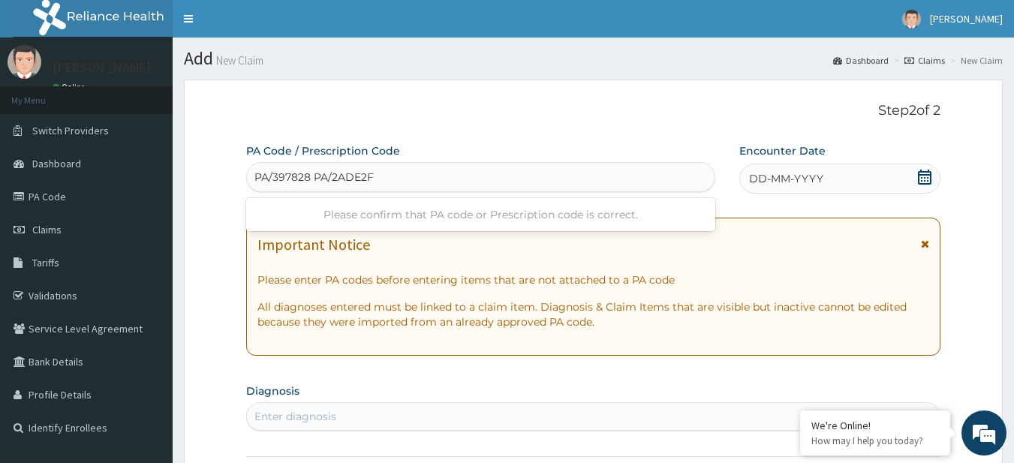
type input "PA/397828"
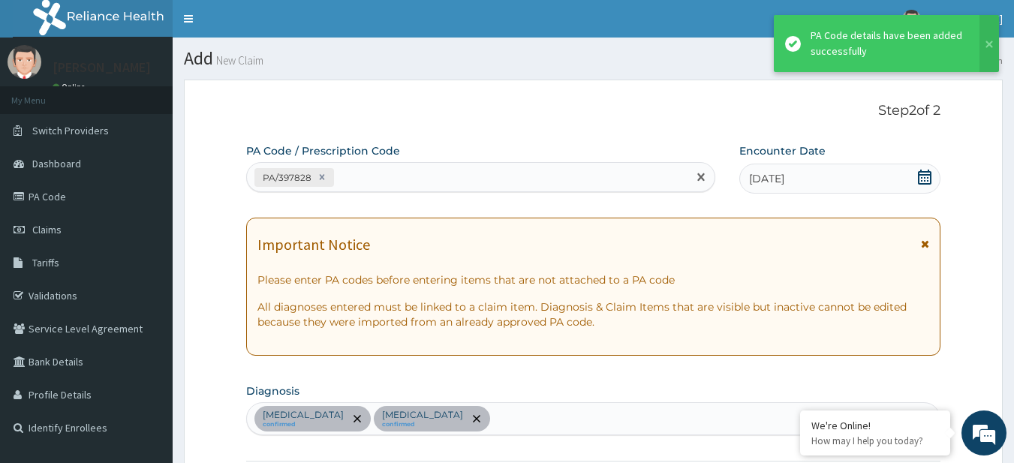
click at [389, 178] on div "PA/397828" at bounding box center [467, 177] width 441 height 25
paste input "PA/2ADE2F"
type input "PA/2ADE2F"
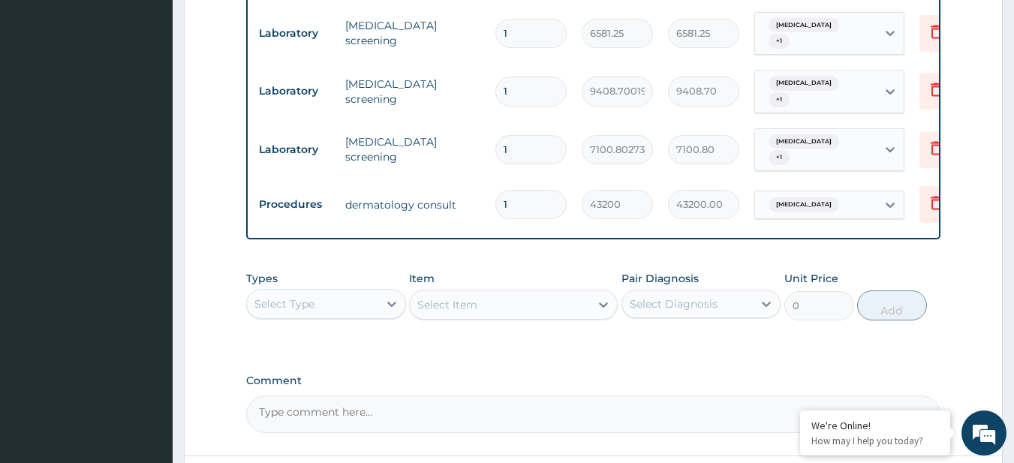
scroll to position [792, 0]
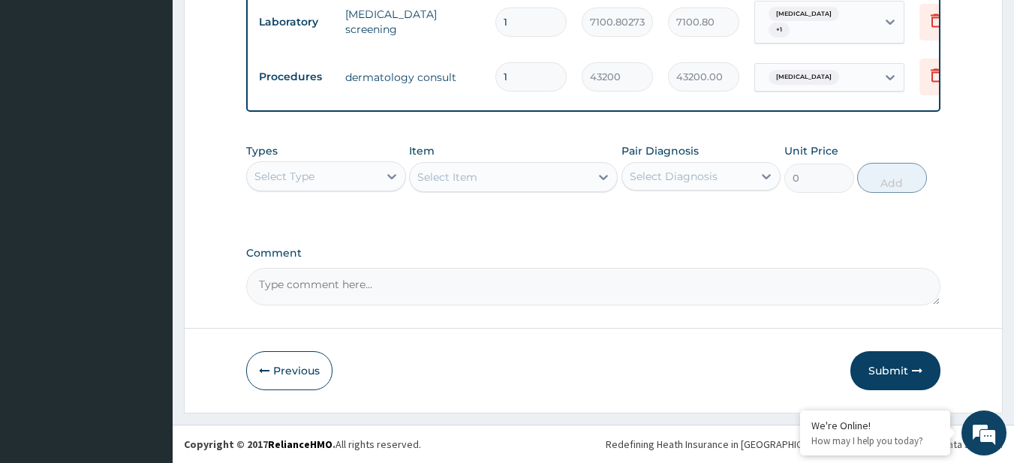
click at [875, 375] on button "Submit" at bounding box center [896, 370] width 90 height 39
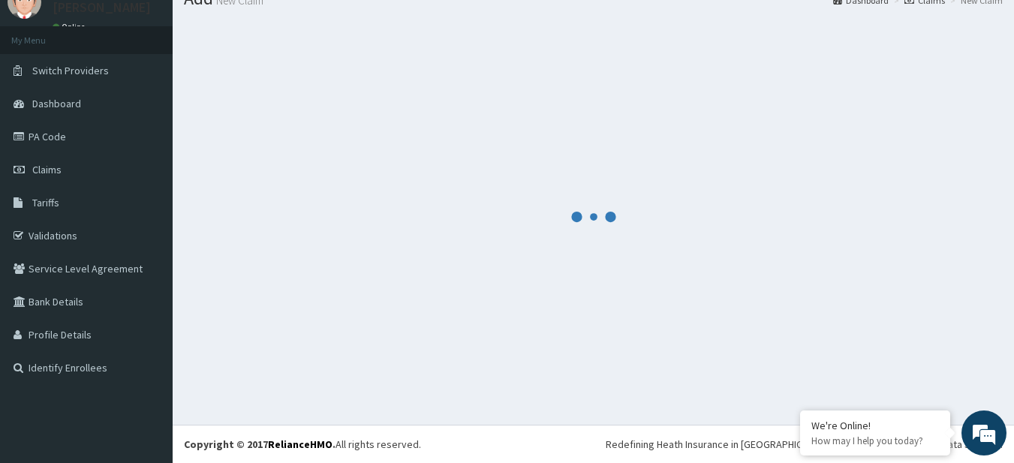
scroll to position [60, 0]
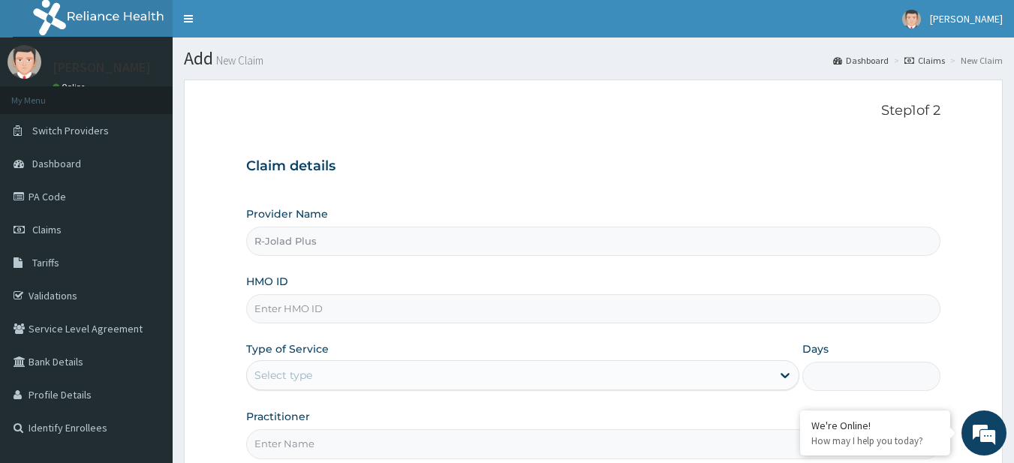
click at [346, 303] on input "HMO ID" at bounding box center [593, 308] width 695 height 29
paste input "WWW/10002/A"
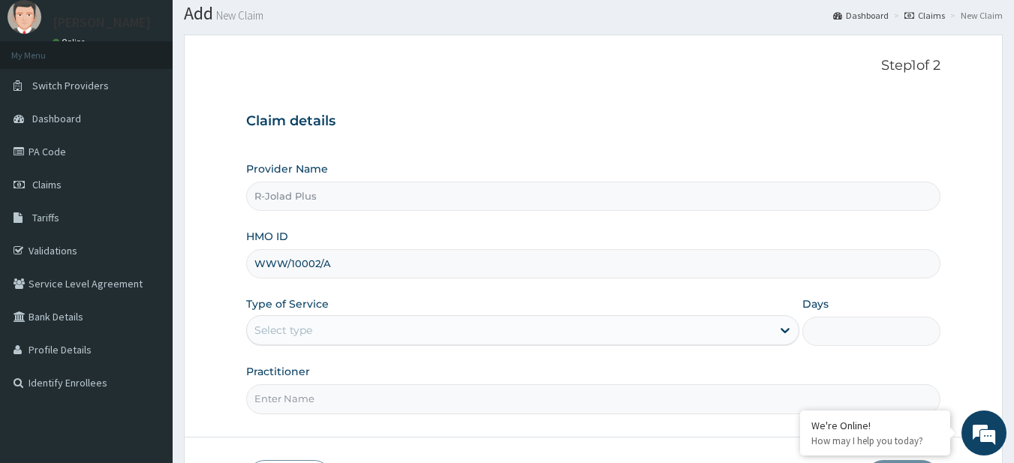
scroll to position [46, 0]
type input "WWW/10002/A"
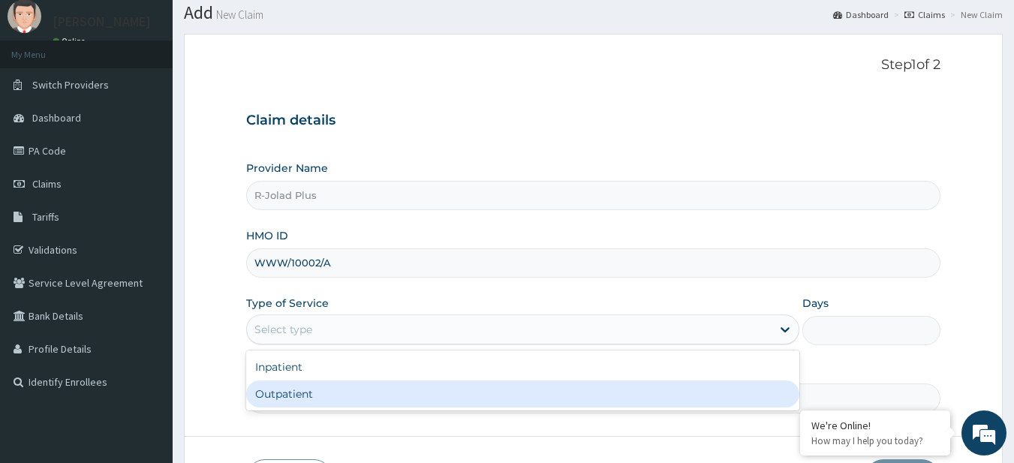
drag, startPoint x: 353, startPoint y: 317, endPoint x: 347, endPoint y: 396, distance: 79.8
click at [347, 345] on div "option Outpatient focused, 2 of 2. 2 results available. Use Up and Down to choo…" at bounding box center [522, 330] width 553 height 30
click at [347, 396] on div "Outpatient" at bounding box center [522, 394] width 553 height 27
type input "1"
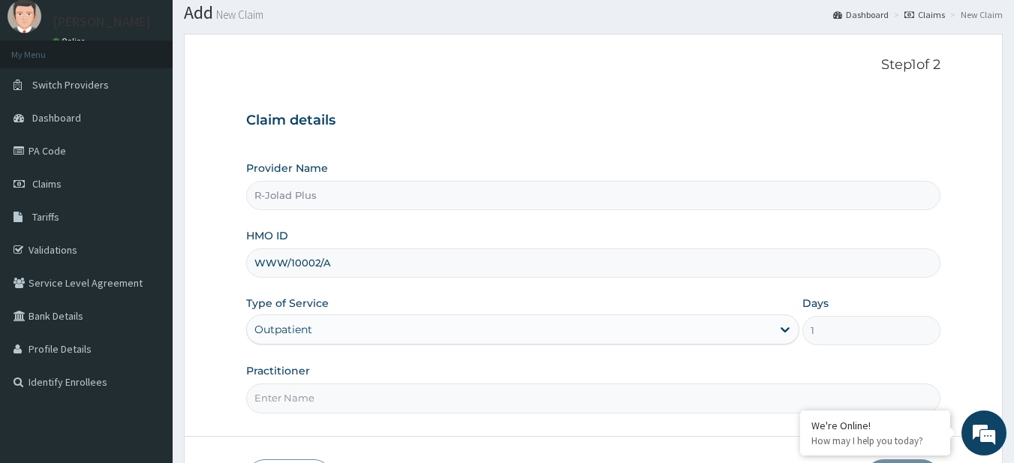
click at [339, 401] on input "Practitioner" at bounding box center [593, 398] width 695 height 29
paste input "Anyadiegwu"
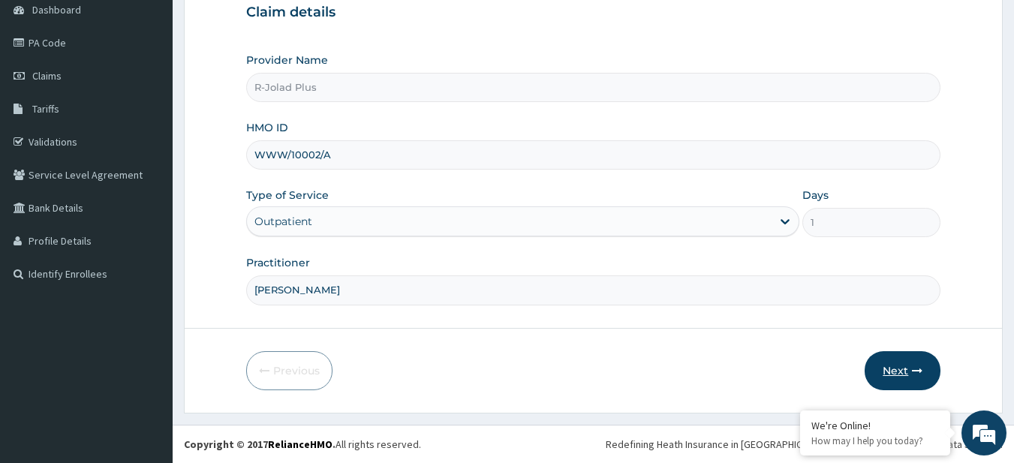
type input "DR Anyadiegwu"
click at [892, 353] on button "Next" at bounding box center [903, 370] width 76 height 39
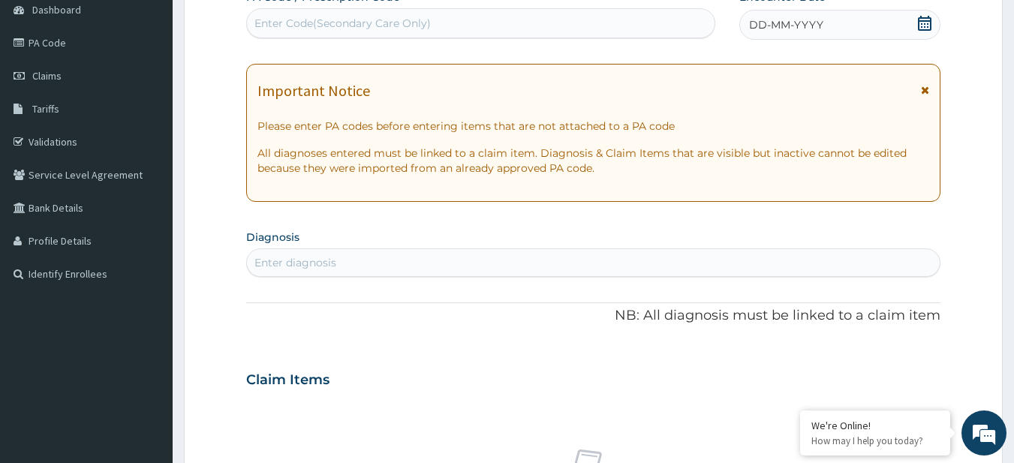
scroll to position [0, 0]
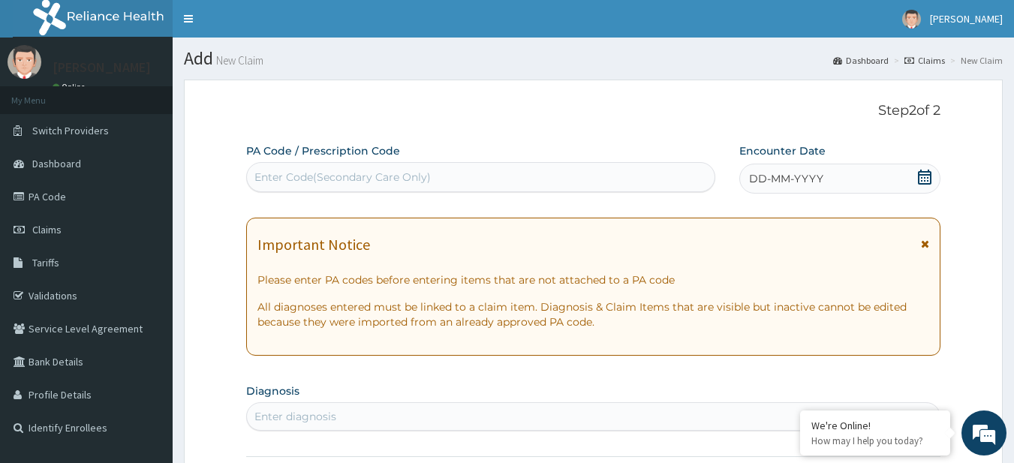
click at [298, 174] on div "Enter Code(Secondary Care Only)" at bounding box center [343, 177] width 176 height 15
paste input "PA/C0C730 PA/D75E76 PA/01FD50"
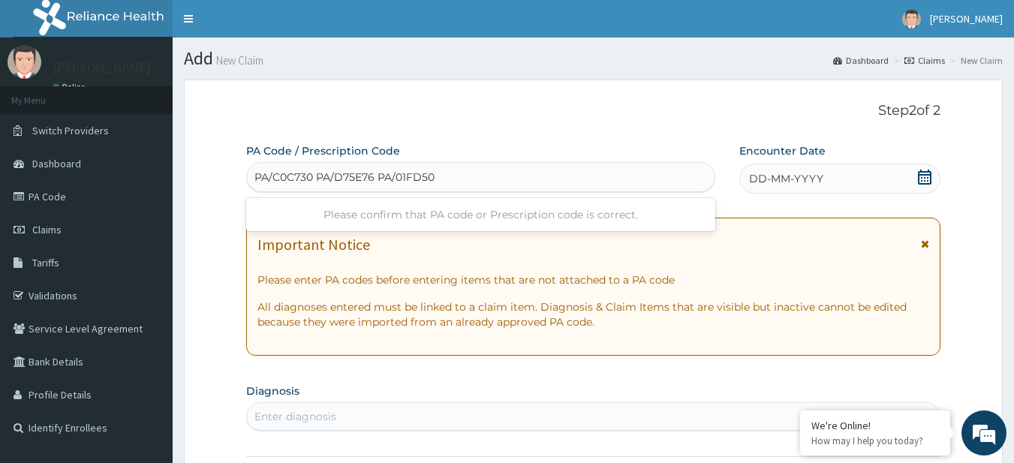
type input "PA/C0C730"
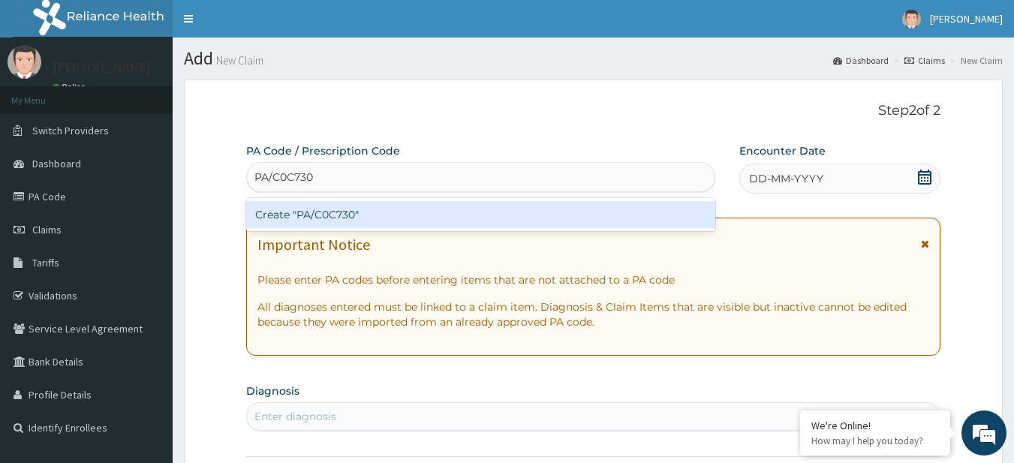
click at [336, 209] on div "Create "PA/C0C730"" at bounding box center [481, 214] width 470 height 27
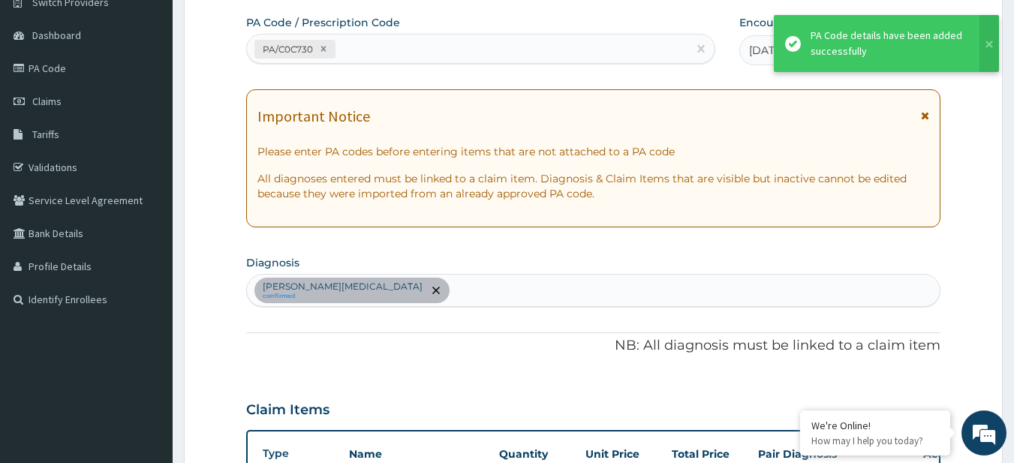
scroll to position [125, 0]
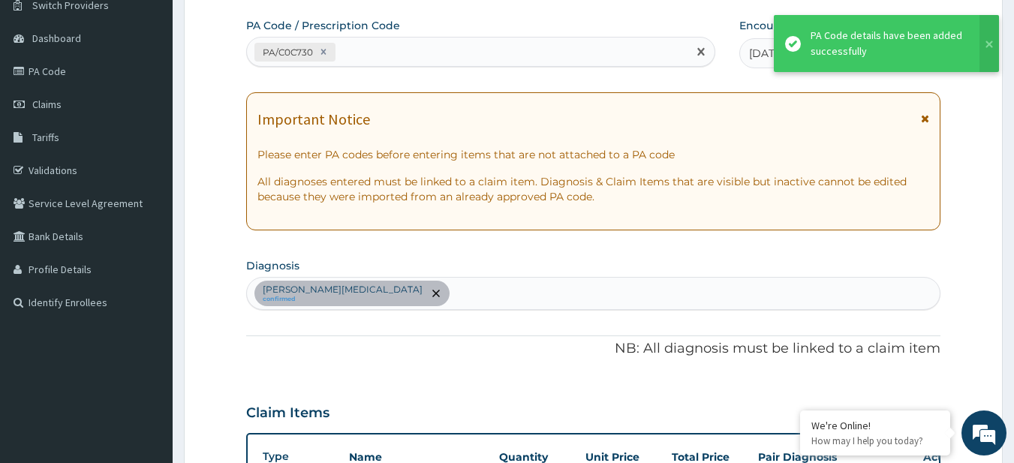
click at [372, 64] on div "PA/C0C730" at bounding box center [467, 52] width 441 height 25
paste input "PA/D75E76 PA/01FD50"
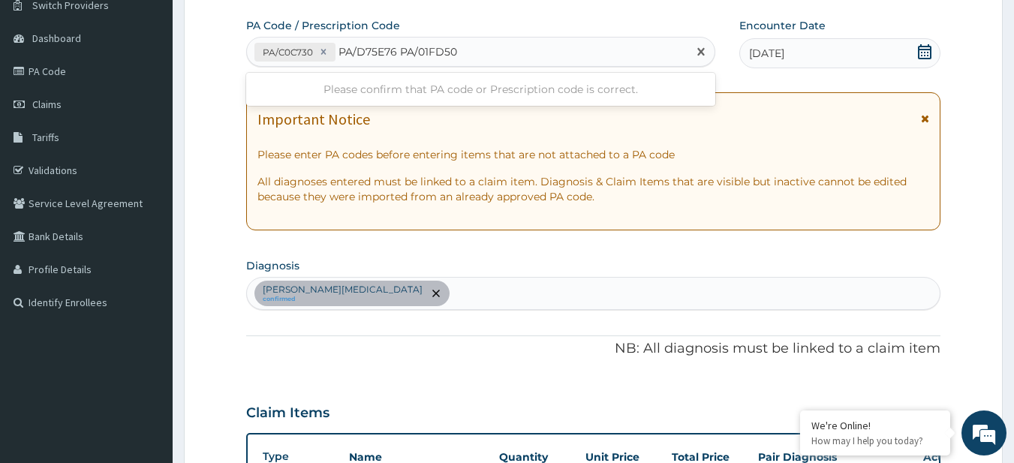
type input "PA/D75E76"
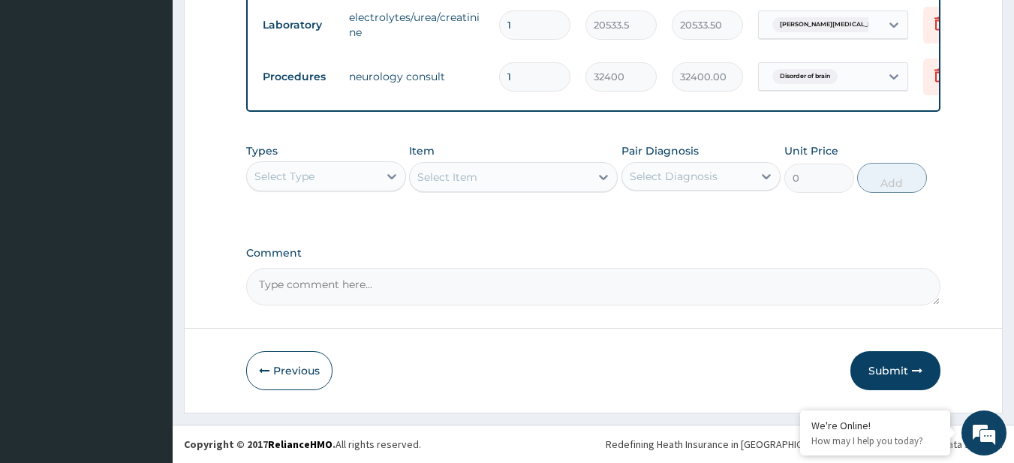
scroll to position [713, 0]
click at [906, 370] on button "Submit" at bounding box center [896, 370] width 90 height 39
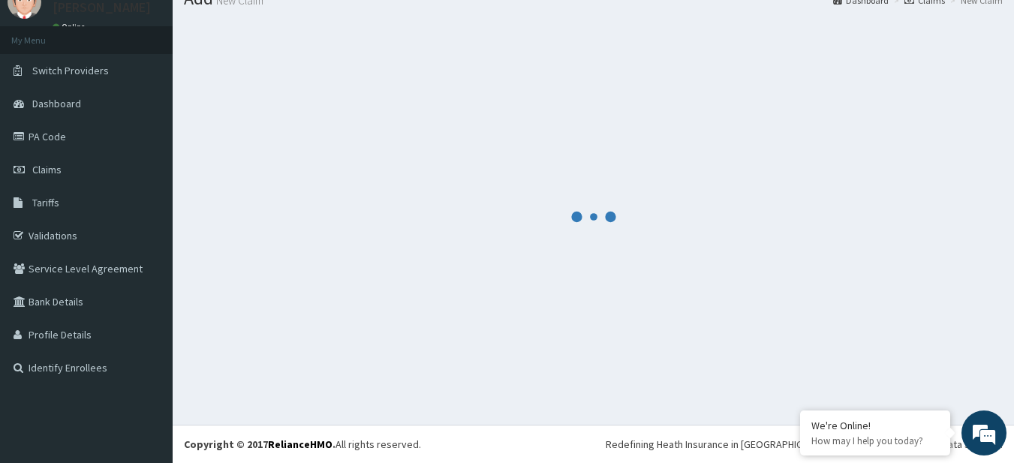
scroll to position [60, 0]
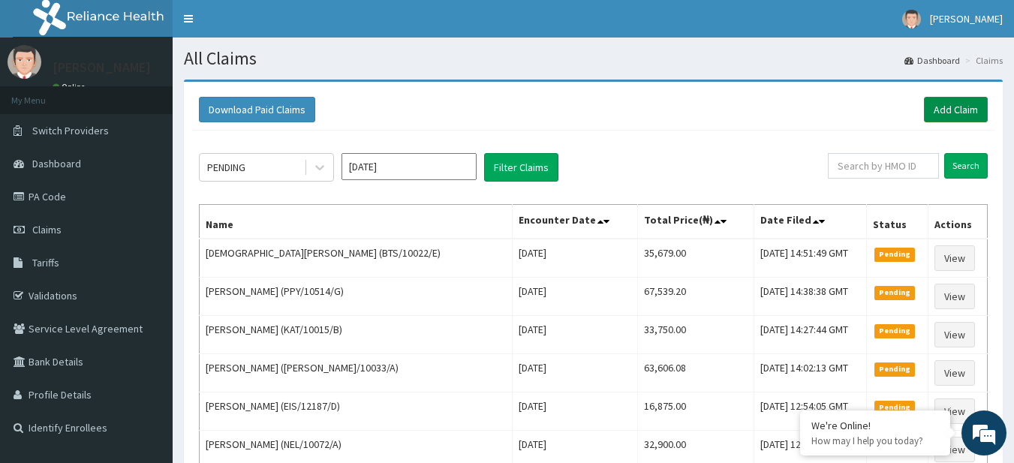
click at [956, 111] on link "Add Claim" at bounding box center [956, 110] width 64 height 26
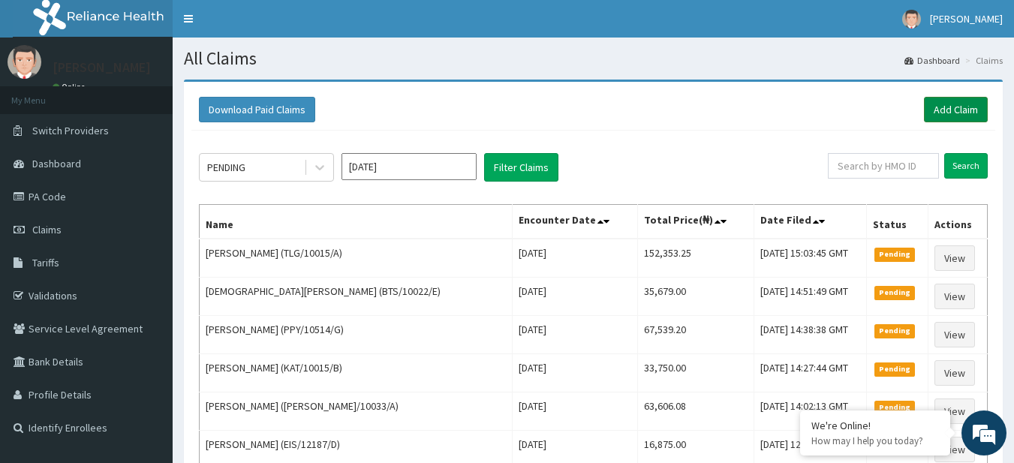
click at [948, 119] on link "Add Claim" at bounding box center [956, 110] width 64 height 26
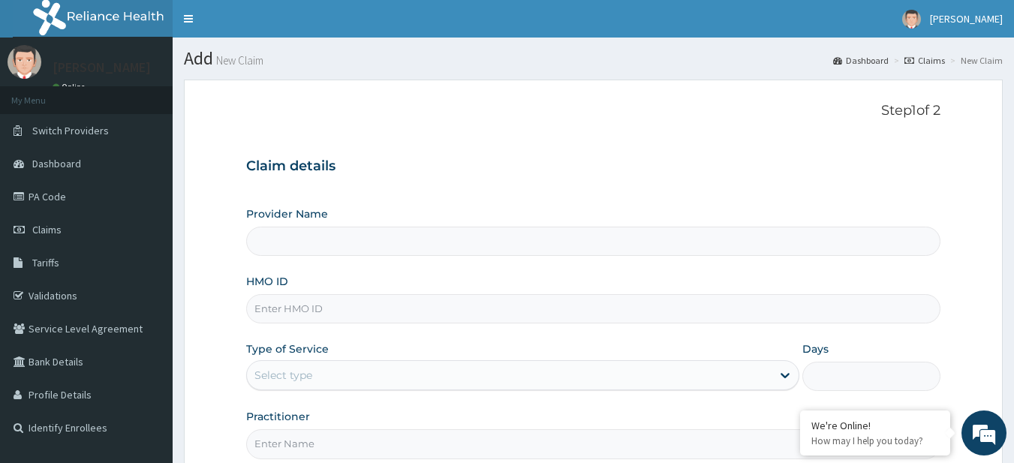
type input "R-Jolad Plus"
click at [327, 300] on input "HMO ID" at bounding box center [593, 308] width 695 height 29
paste input "KUD/10296/A"
type input "KUD/10296/A"
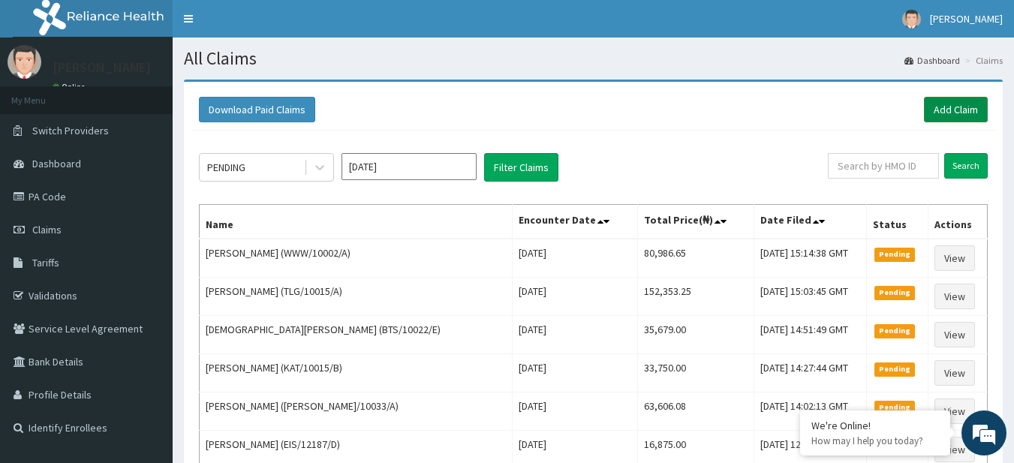
click at [960, 107] on link "Add Claim" at bounding box center [956, 110] width 64 height 26
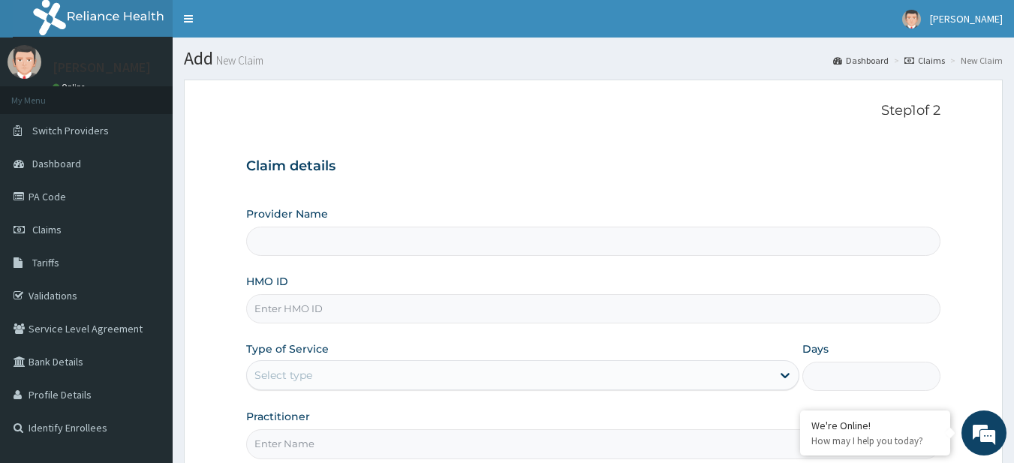
type input "R-Jolad Plus"
click at [346, 311] on input "HMO ID" at bounding box center [593, 308] width 695 height 29
paste input "KUD/10296/A"
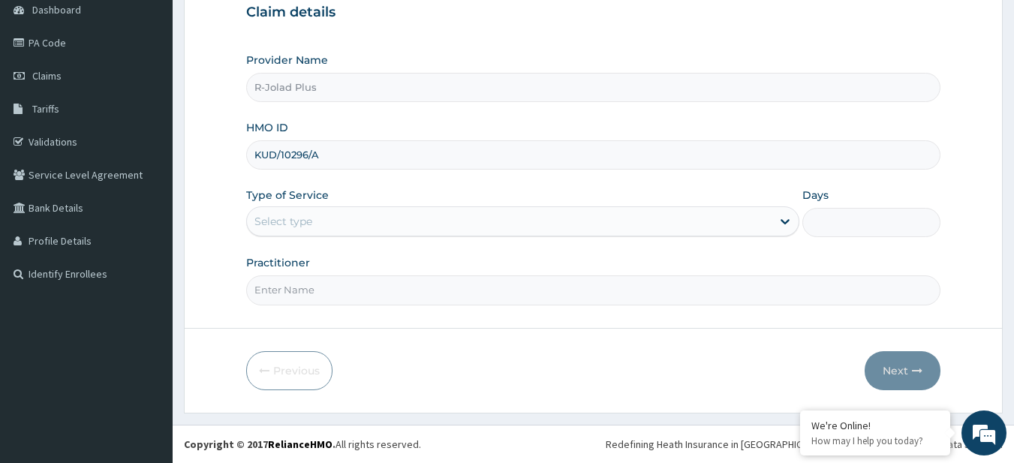
type input "KUD/10296/A"
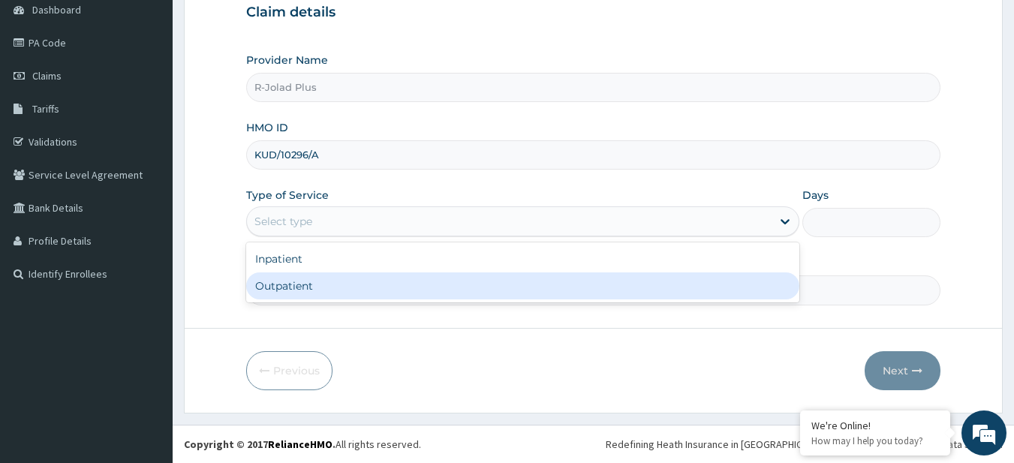
drag, startPoint x: 303, startPoint y: 228, endPoint x: 304, endPoint y: 291, distance: 62.3
click at [304, 237] on div "option Outpatient focused, 2 of 2. 2 results available. Use Up and Down to choo…" at bounding box center [522, 221] width 553 height 30
click at [304, 291] on div "Outpatient" at bounding box center [522, 286] width 553 height 27
type input "1"
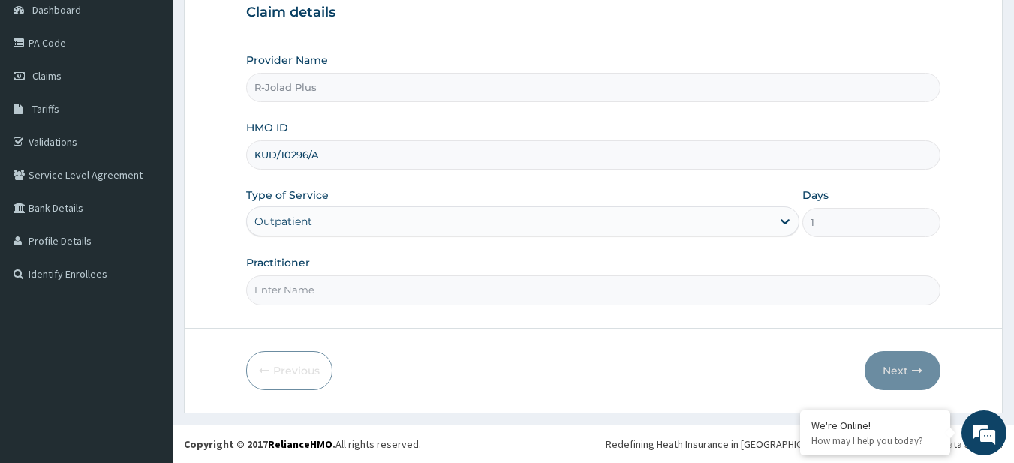
click at [304, 291] on input "Practitioner" at bounding box center [593, 290] width 695 height 29
type input "DR BUNMI"
click at [904, 375] on button "Next" at bounding box center [903, 370] width 76 height 39
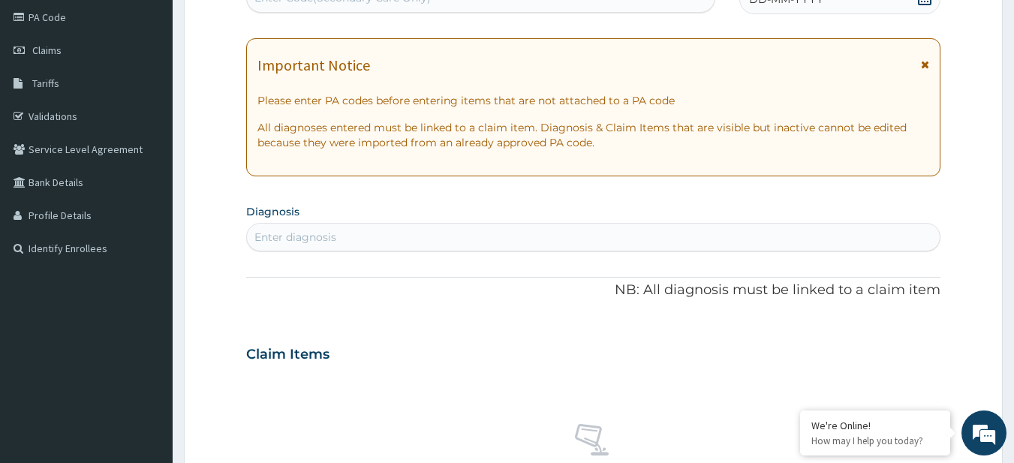
scroll to position [183, 0]
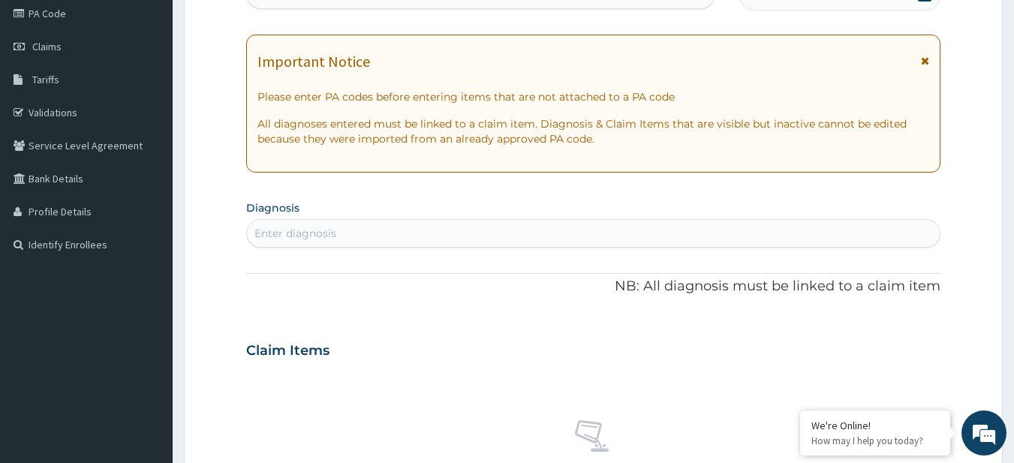
click at [329, 225] on div "Enter diagnosis" at bounding box center [594, 233] width 694 height 24
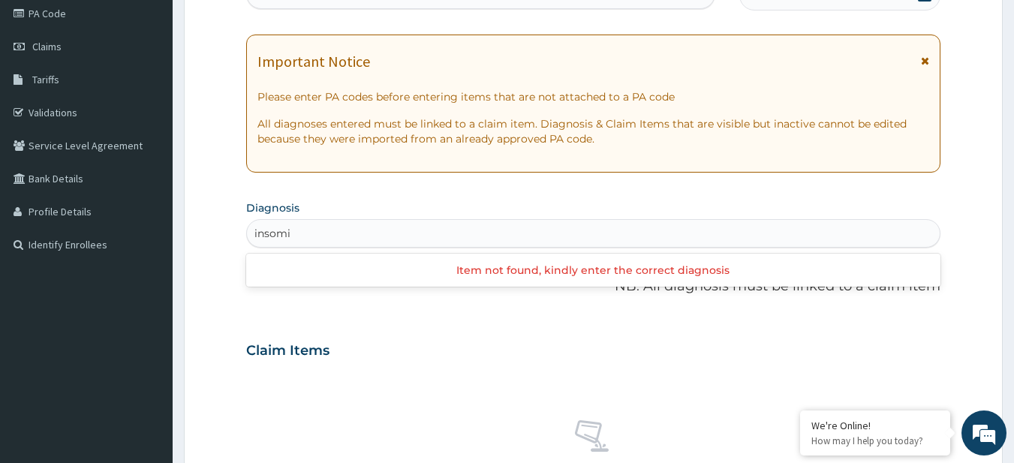
type input "insom"
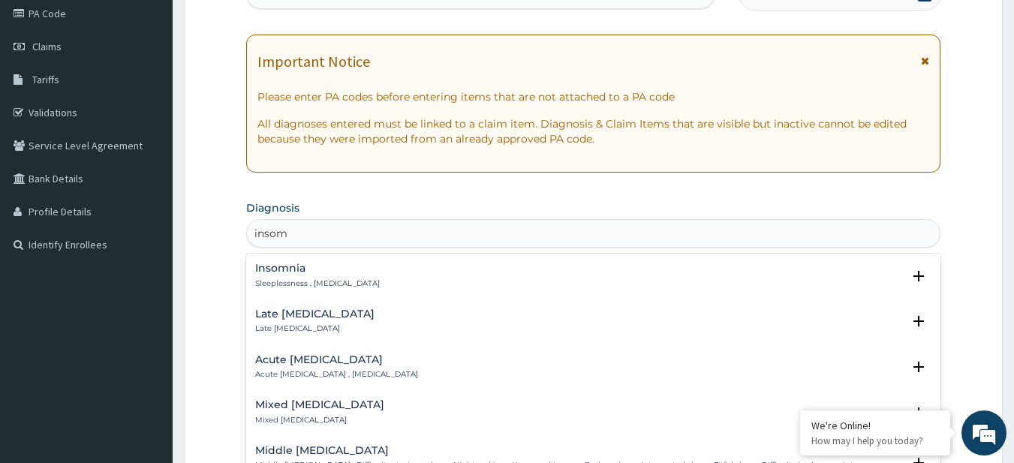
click at [294, 281] on p "Sleeplessness , Insomnia" at bounding box center [317, 284] width 125 height 11
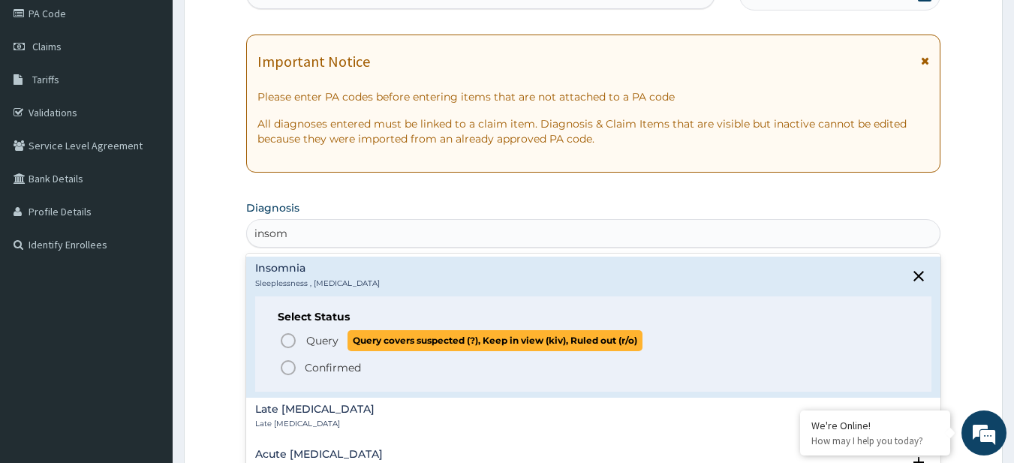
click at [339, 344] on p "Query Query covers suspected (?), Keep in view (kiv), Ruled out (r/o)" at bounding box center [474, 340] width 338 height 20
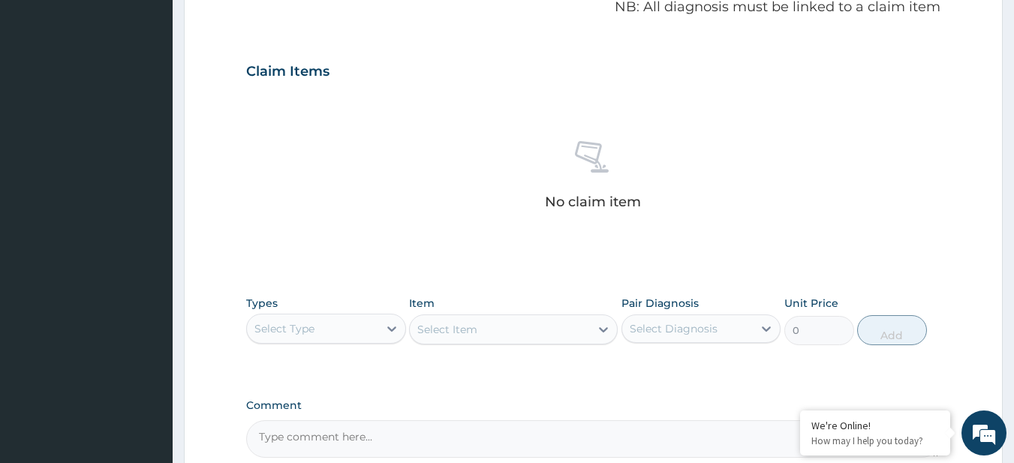
scroll to position [496, 0]
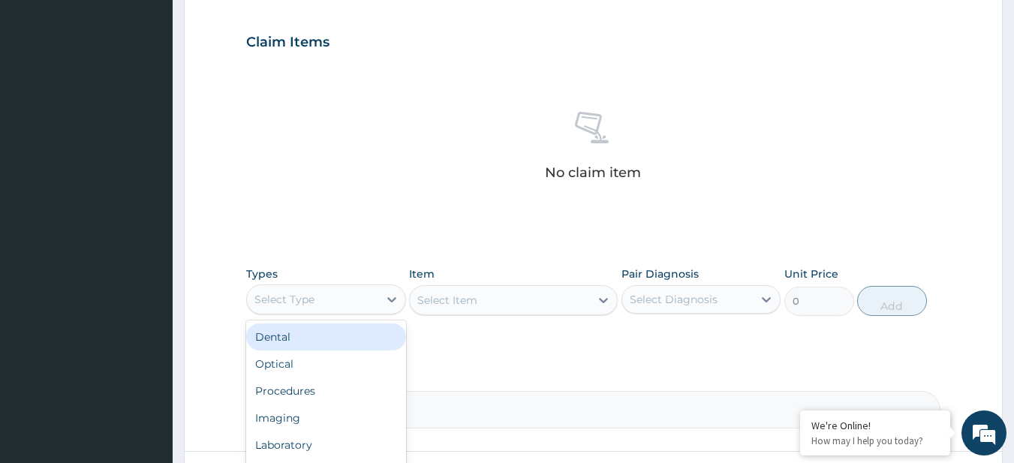
drag, startPoint x: 295, startPoint y: 303, endPoint x: 315, endPoint y: 373, distance: 73.2
click at [315, 315] on div "option Dental focused, 1 of 10. 10 results available. Use Up and Down to choose…" at bounding box center [326, 300] width 160 height 30
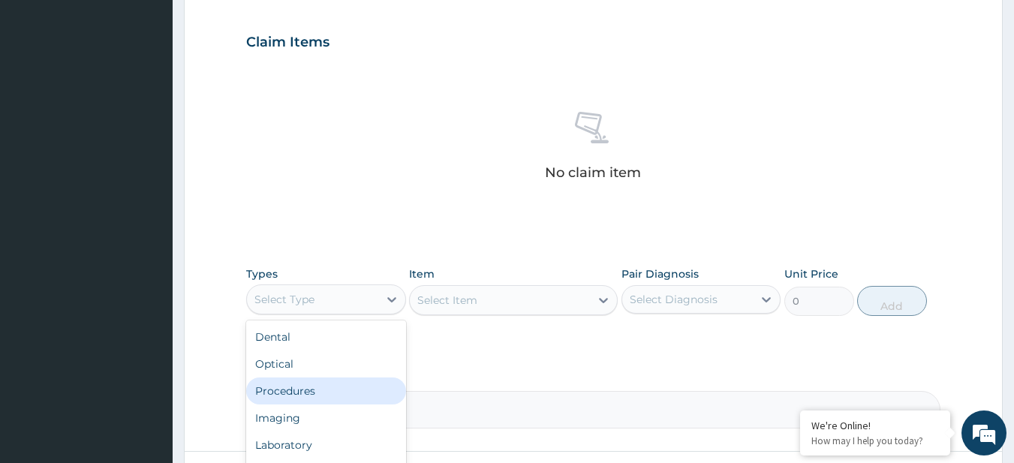
click at [319, 397] on div "Procedures" at bounding box center [326, 391] width 160 height 27
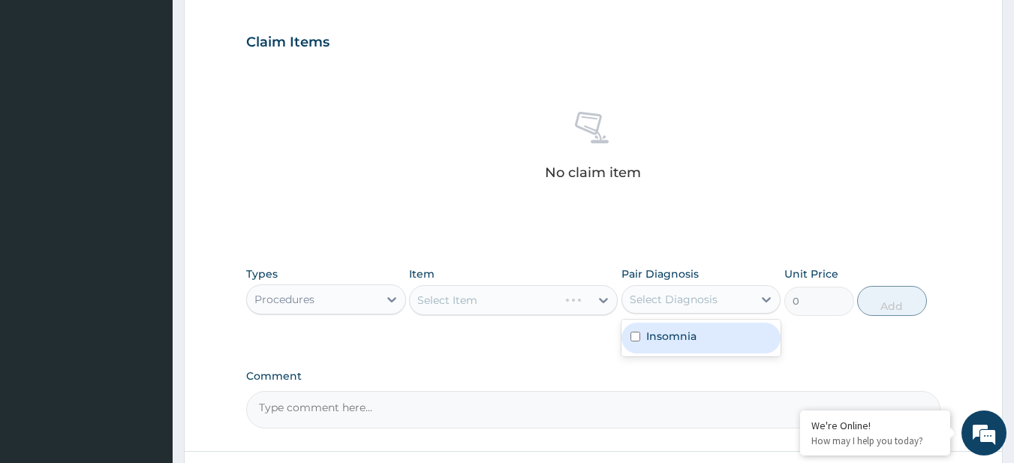
click at [707, 297] on div "Select Diagnosis" at bounding box center [674, 299] width 88 height 15
click at [698, 336] on div "Insomnia" at bounding box center [702, 338] width 160 height 31
checkbox input "true"
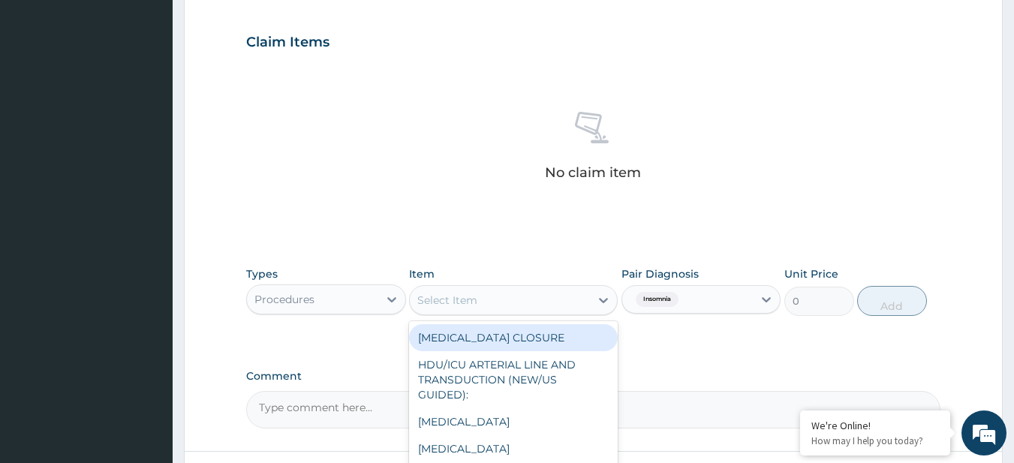
click at [469, 300] on div "Select Item" at bounding box center [447, 300] width 60 height 15
paste input "General Consultation (initial)"
type input "General Consultation (initial)"
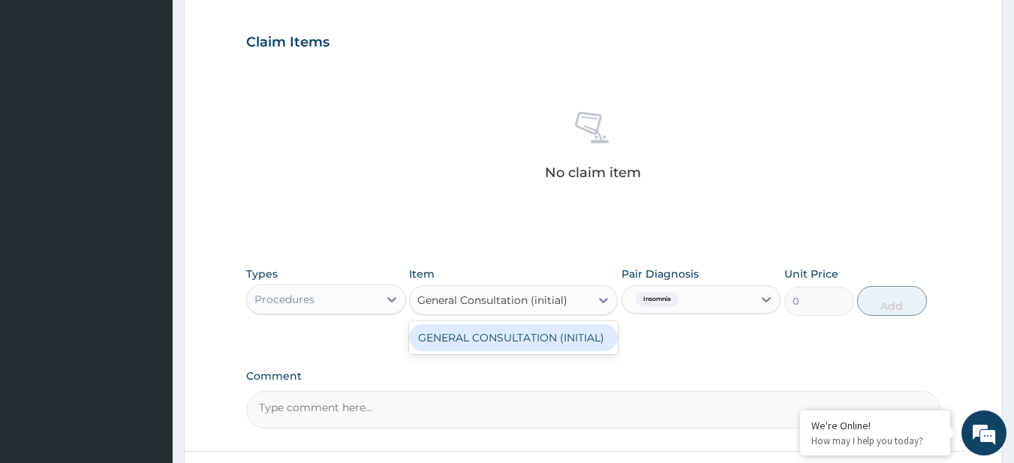
click at [484, 340] on div "GENERAL CONSULTATION (INITIAL)" at bounding box center [513, 337] width 209 height 27
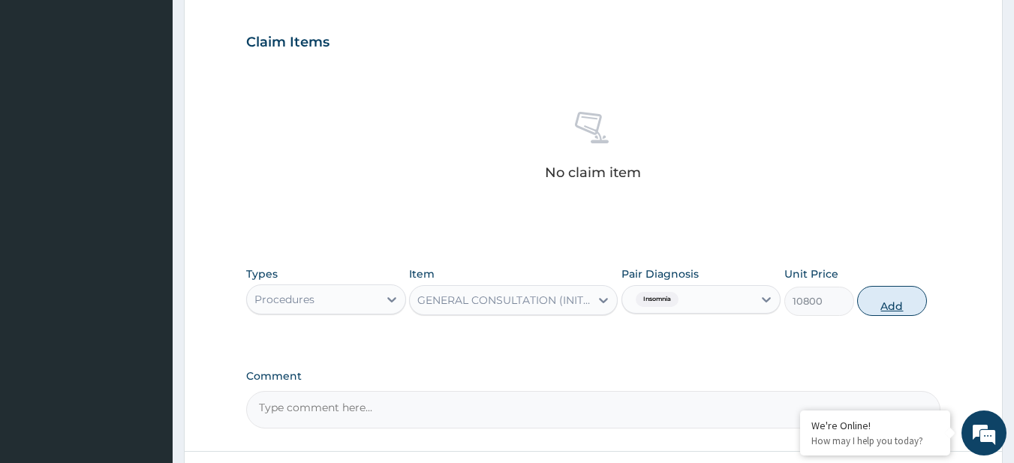
click at [878, 312] on div "Types Procedures Item GENERAL CONSULTATION (INITIAL) Pair Diagnosis Insomnia Un…" at bounding box center [593, 291] width 695 height 65
click at [878, 312] on button "Add" at bounding box center [892, 301] width 70 height 30
type input "0"
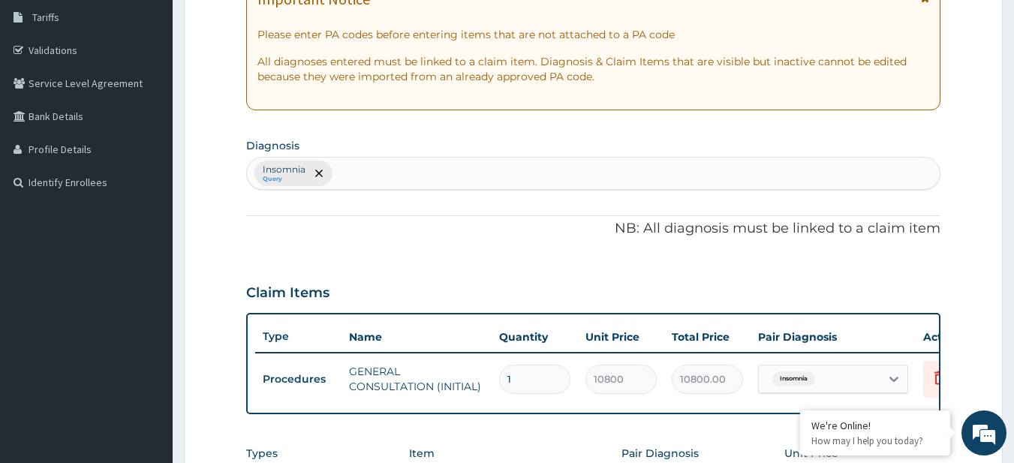
scroll to position [167, 0]
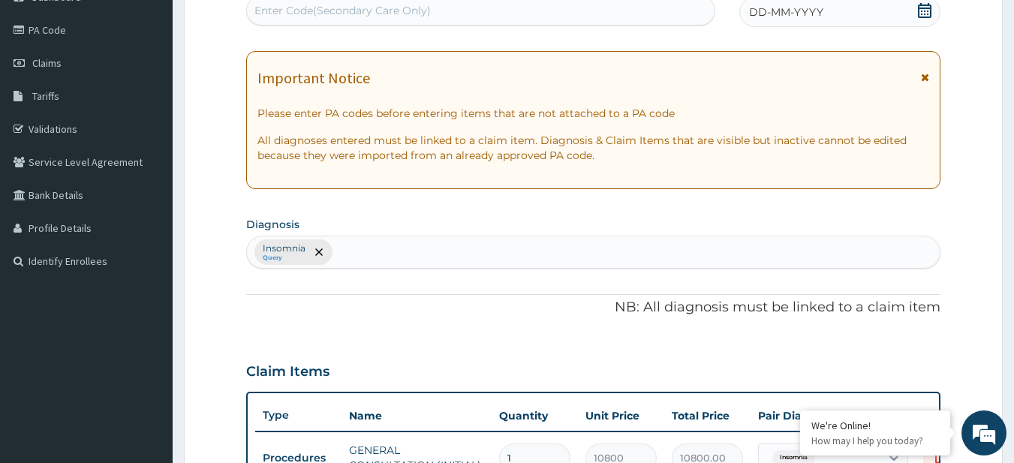
click at [917, 14] on div "DD-MM-YYYY" at bounding box center [840, 12] width 201 height 30
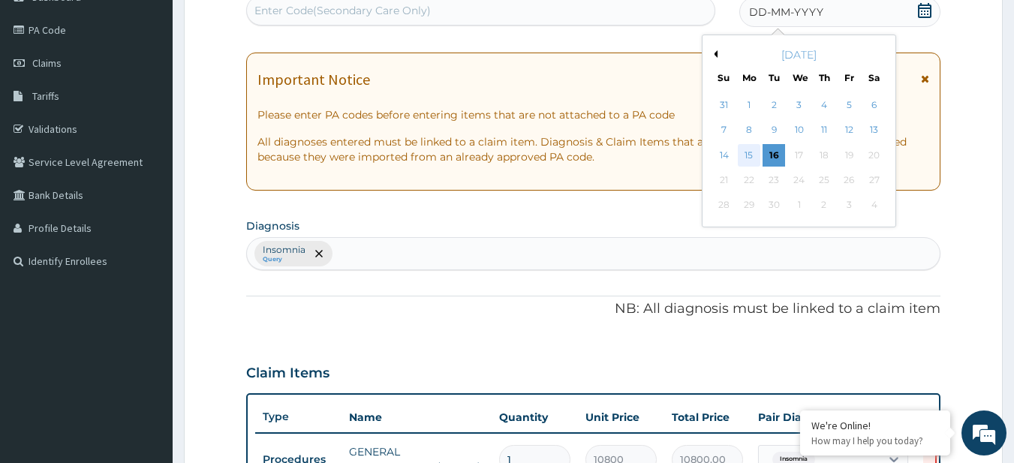
click at [743, 153] on div "15" at bounding box center [749, 155] width 23 height 23
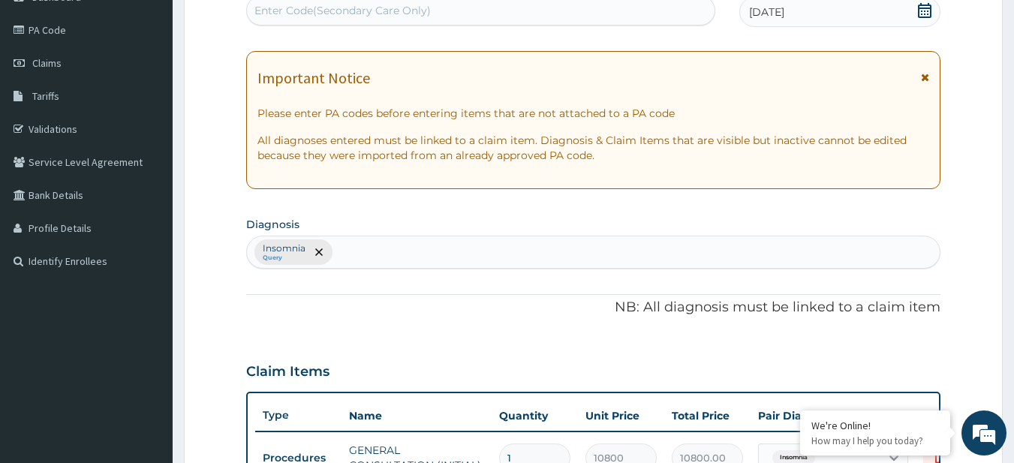
scroll to position [559, 0]
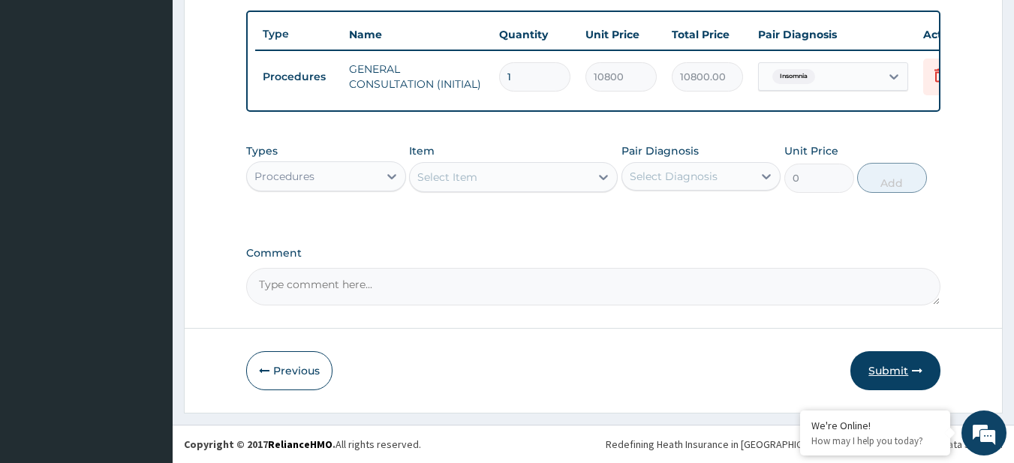
click at [907, 360] on button "Submit" at bounding box center [896, 370] width 90 height 39
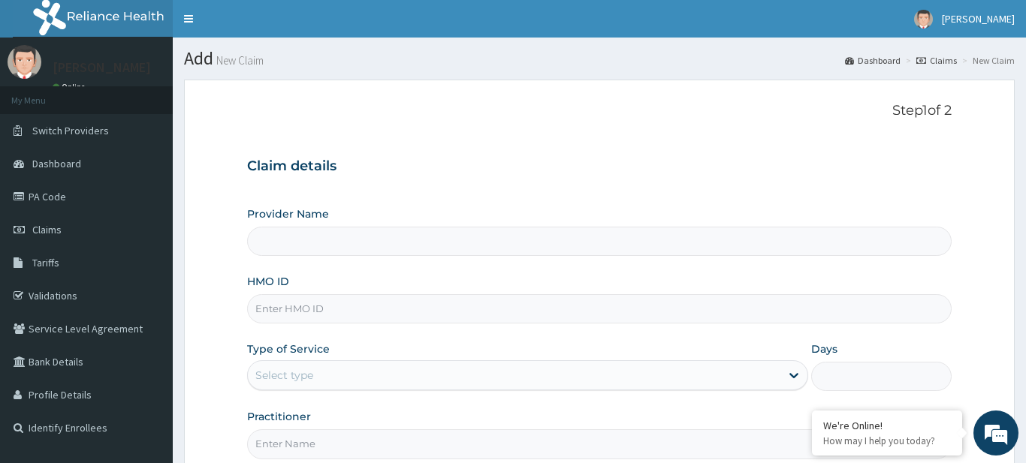
type input "R-Jolad Plus"
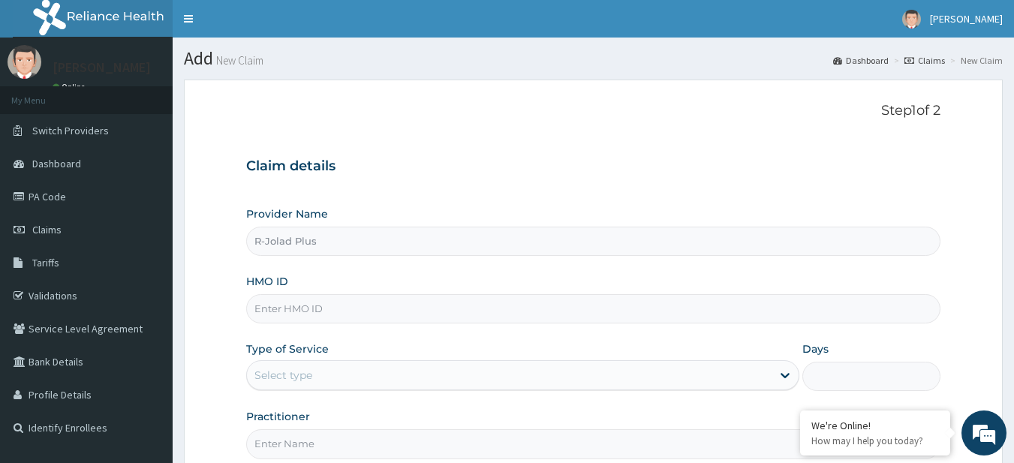
click at [330, 324] on input "HMO ID" at bounding box center [593, 308] width 695 height 29
paste input "LLD/10077/A"
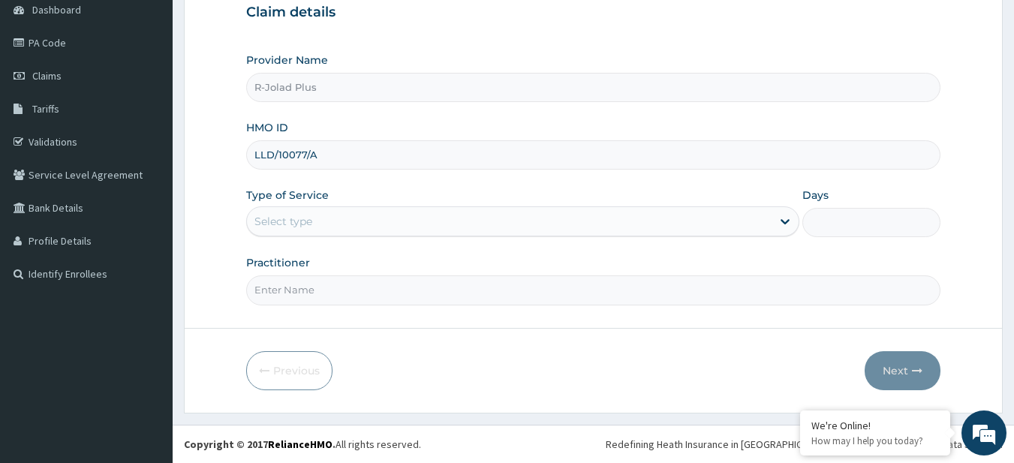
type input "LLD/10077/A"
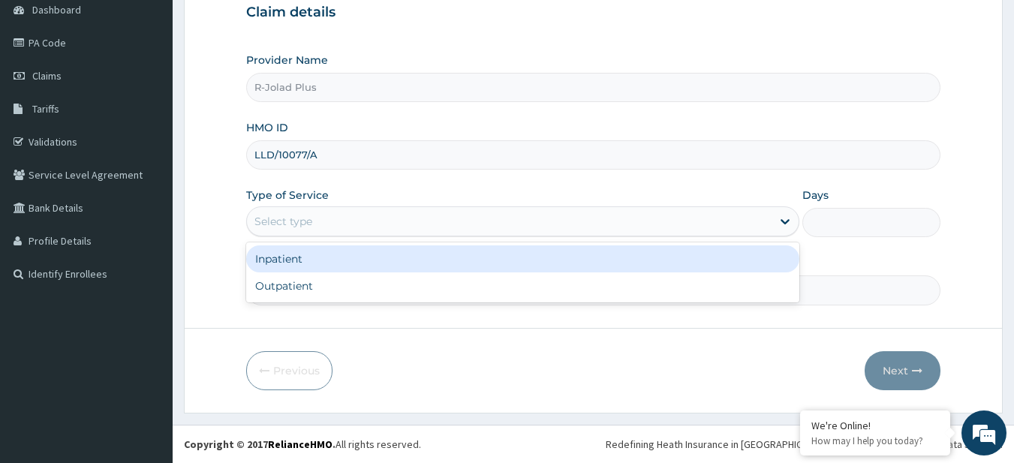
click at [294, 221] on div "Select type" at bounding box center [284, 221] width 58 height 15
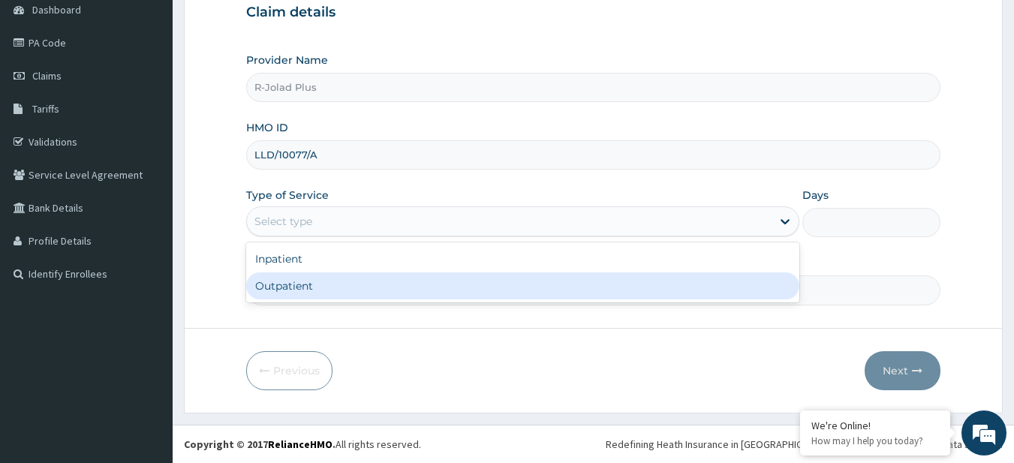
click at [300, 285] on div "Outpatient" at bounding box center [522, 286] width 553 height 27
type input "1"
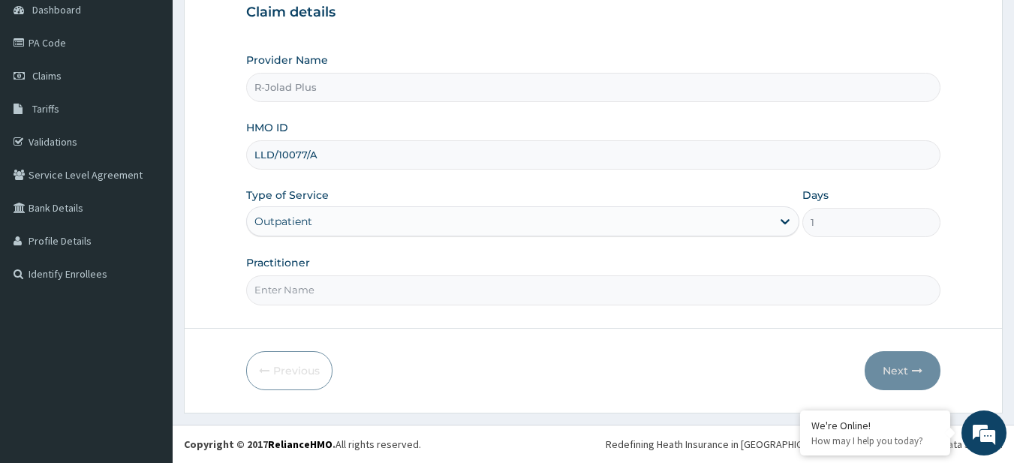
click at [360, 285] on input "Practitioner" at bounding box center [593, 290] width 695 height 29
paste input "[PERSON_NAME]"
type input "[PERSON_NAME]"
click at [899, 368] on button "Next" at bounding box center [903, 370] width 76 height 39
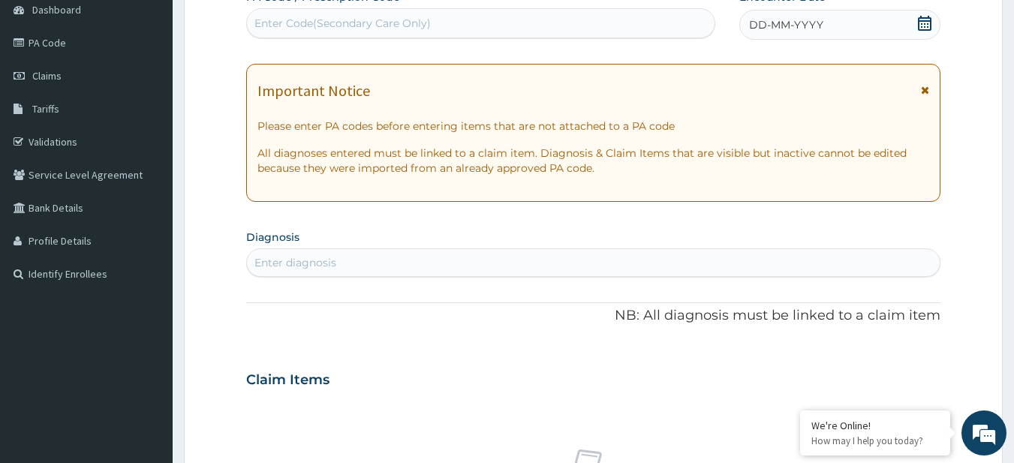
scroll to position [0, 0]
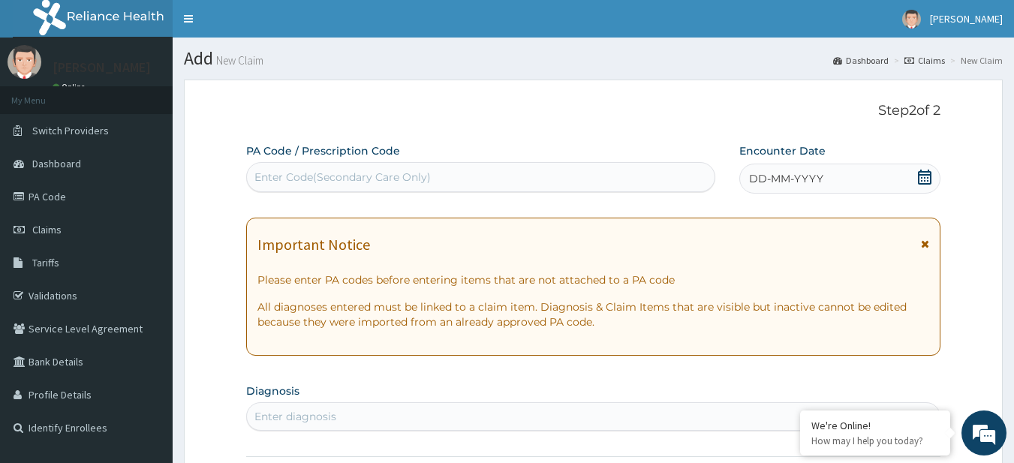
click at [293, 181] on div "Enter Code(Secondary Care Only)" at bounding box center [343, 177] width 176 height 15
paste input "PA/16F3E7"
type input "PA/16F3E7"
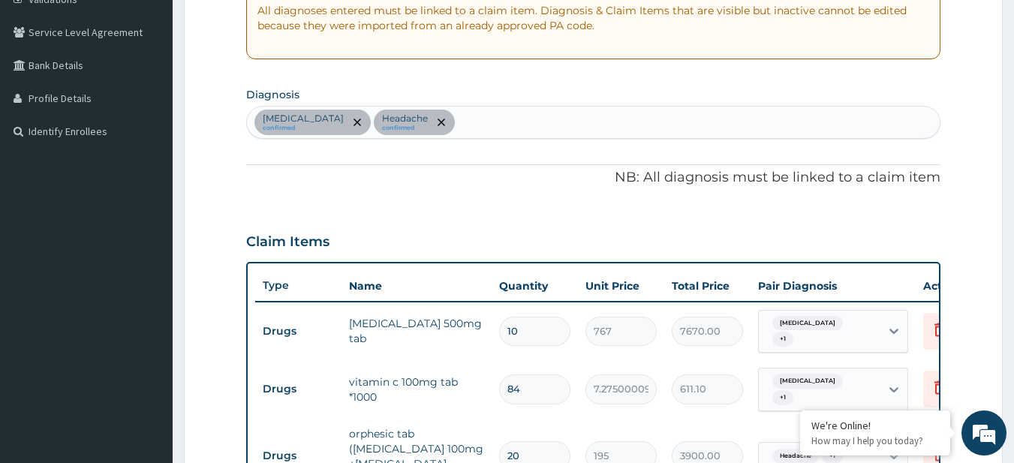
scroll to position [266, 0]
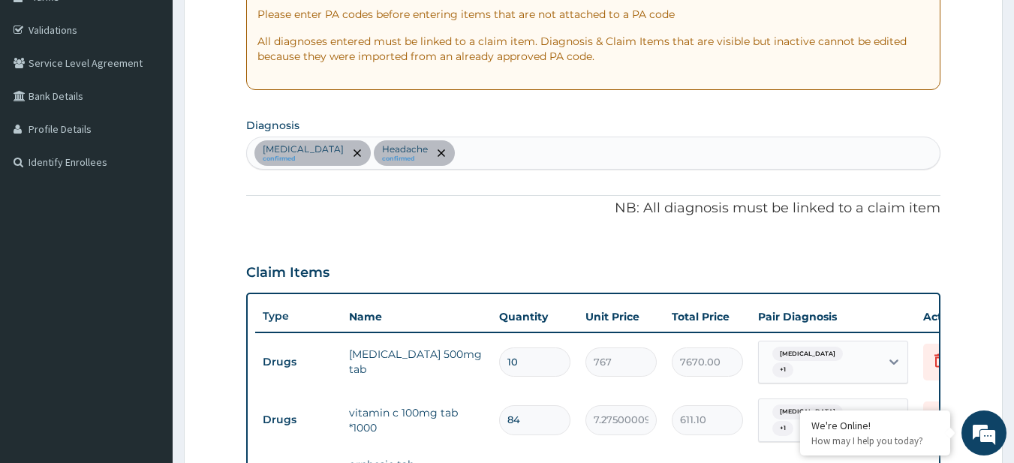
click at [543, 164] on div "Upper respiratory infection confirmed Headache confirmed" at bounding box center [594, 153] width 694 height 32
type input "mala"
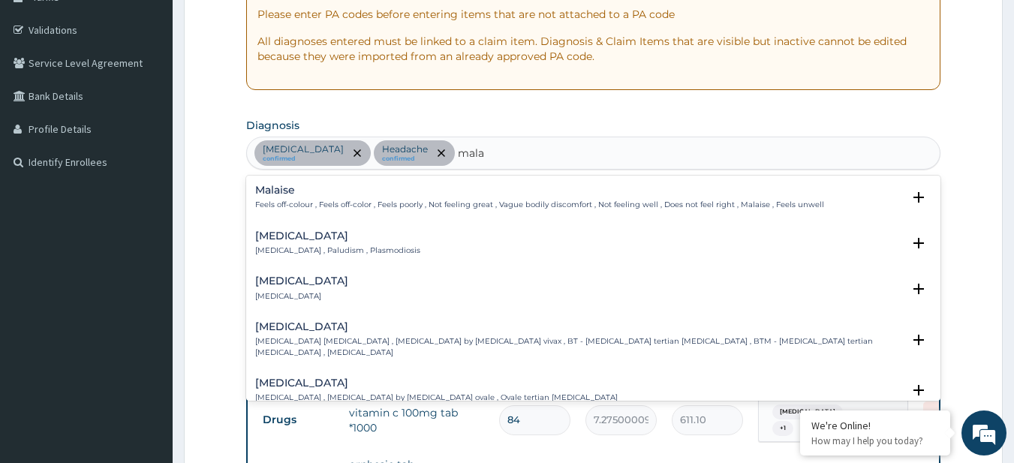
click at [331, 248] on p "Malaria , Paludism , Plasmodiosis" at bounding box center [337, 251] width 165 height 11
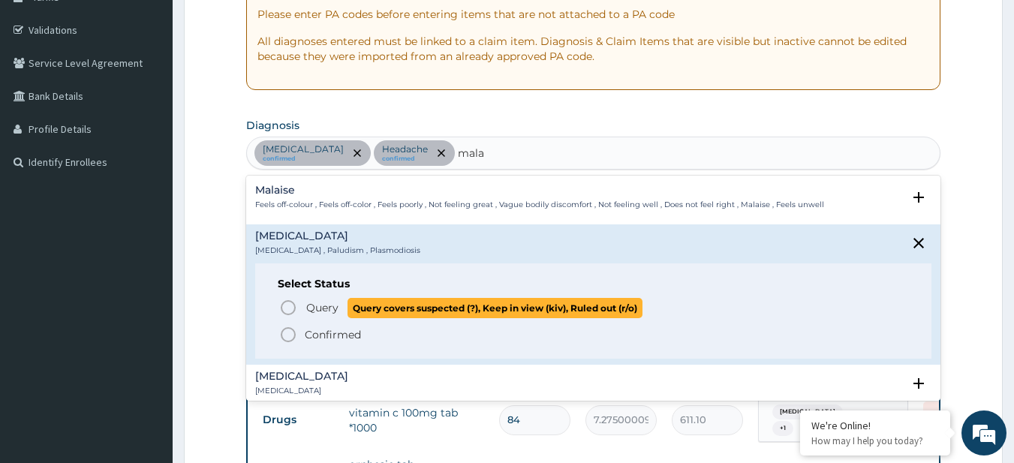
click at [362, 308] on span "Query covers suspected (?), Keep in view (kiv), Ruled out (r/o)" at bounding box center [495, 308] width 295 height 20
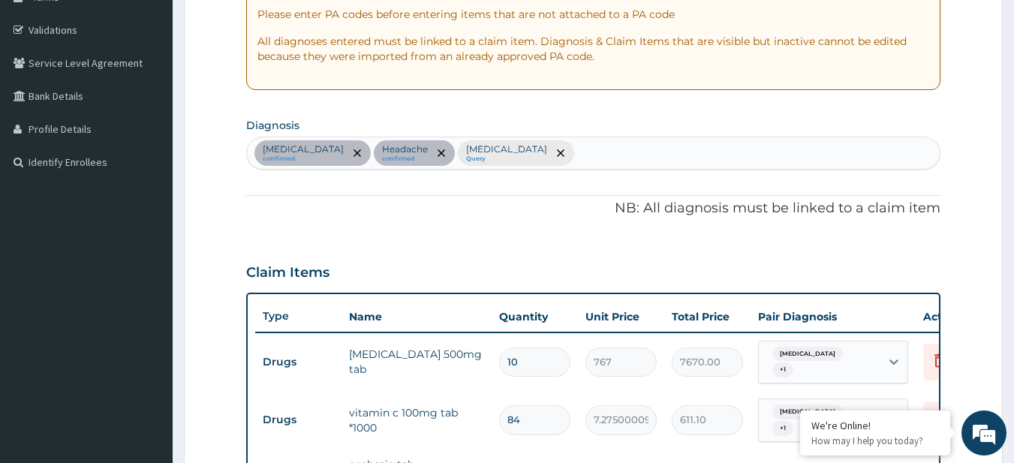
type input "b"
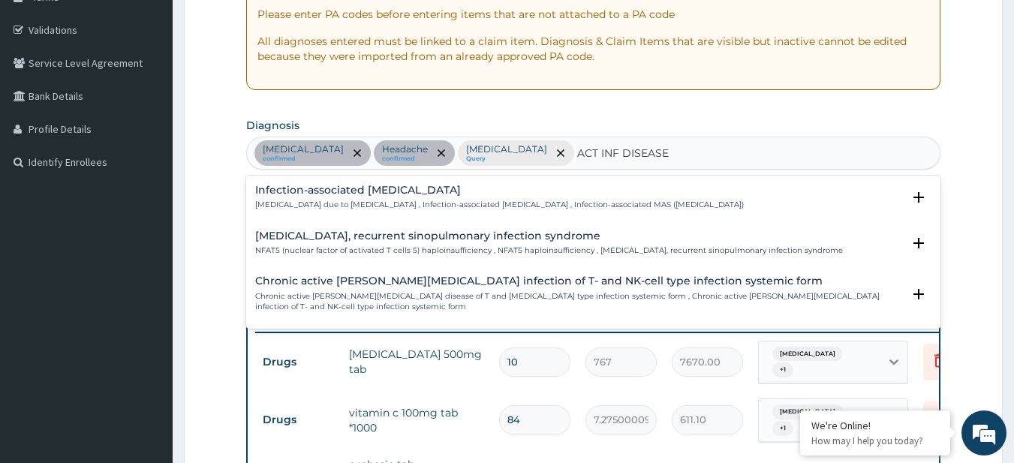
type input "BACT INF DISEASE"
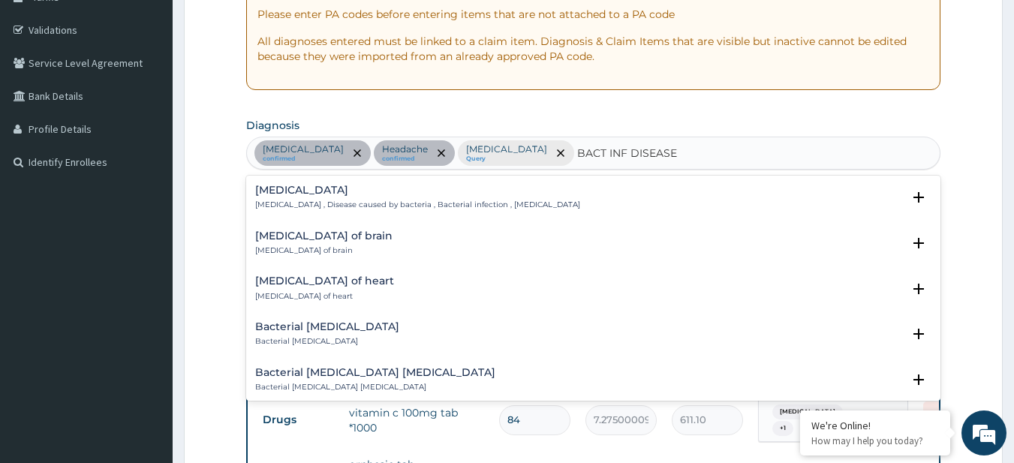
click at [311, 193] on h4 "Bacterial infectious disease" at bounding box center [417, 190] width 325 height 11
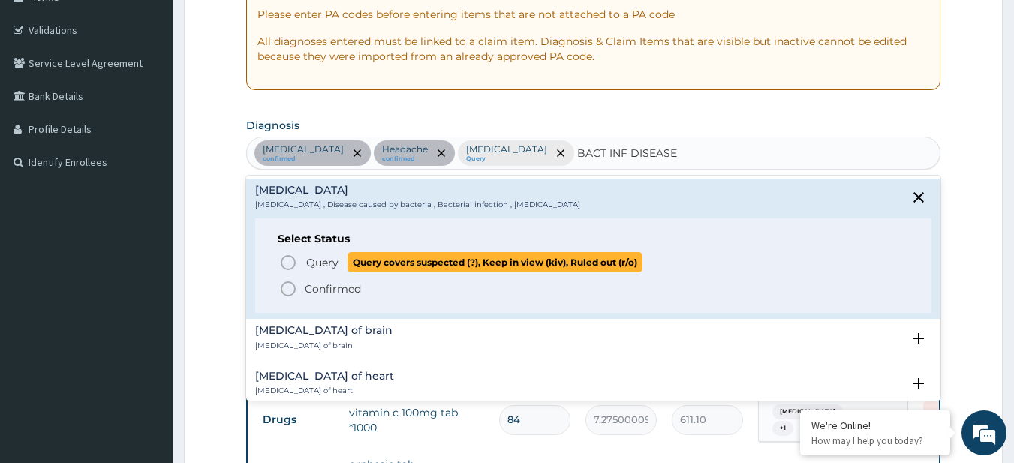
click at [372, 258] on span "Query covers suspected (?), Keep in view (kiv), Ruled out (r/o)" at bounding box center [495, 262] width 295 height 20
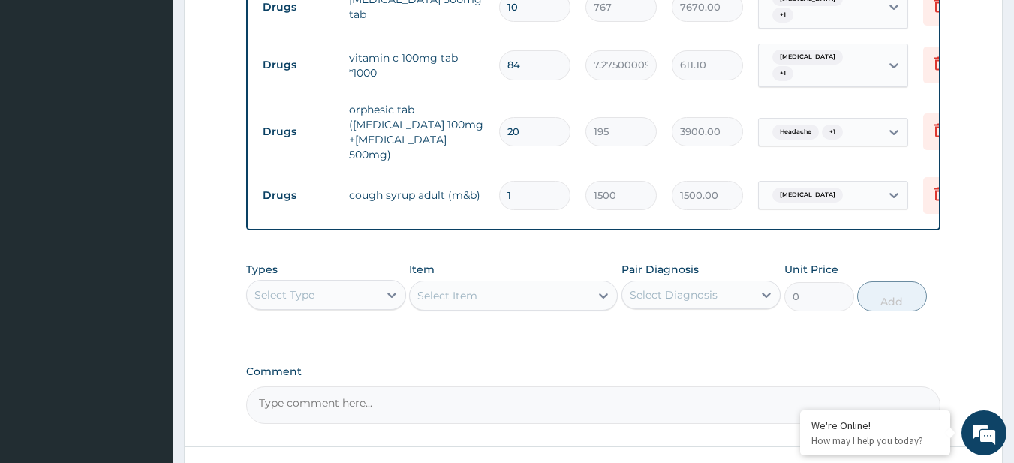
scroll to position [736, 0]
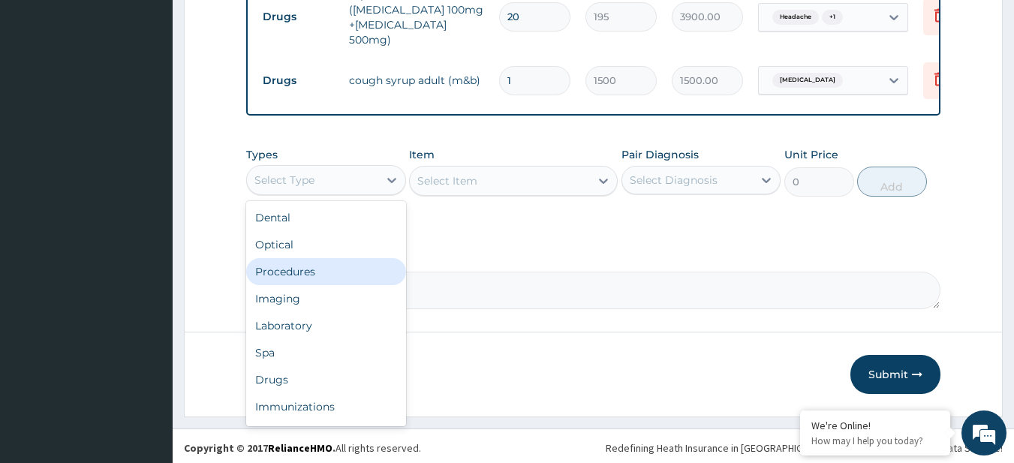
drag, startPoint x: 359, startPoint y: 176, endPoint x: 337, endPoint y: 264, distance: 89.8
click at [337, 195] on div "option Procedures focused, 3 of 10. 10 results available. Use Up and Down to ch…" at bounding box center [326, 180] width 160 height 30
click at [337, 264] on div "Procedures" at bounding box center [326, 271] width 160 height 27
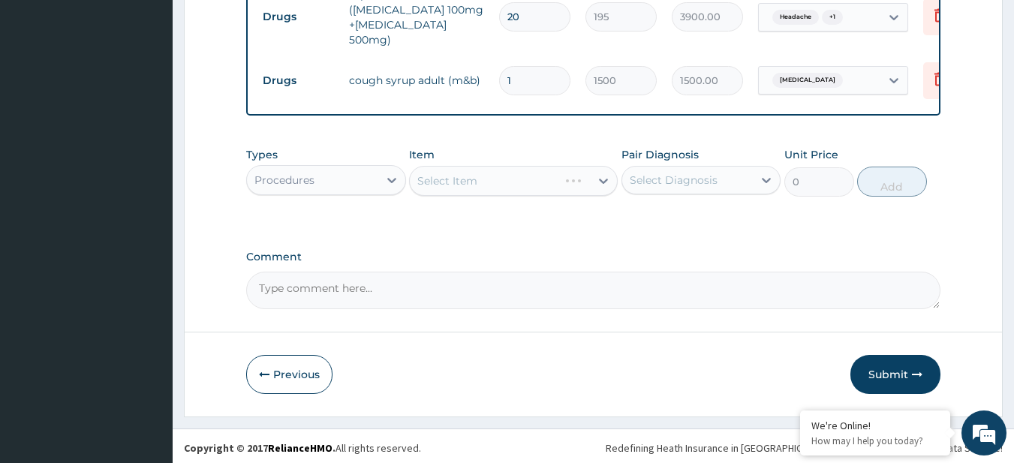
click at [528, 176] on div "Select Item" at bounding box center [513, 181] width 209 height 30
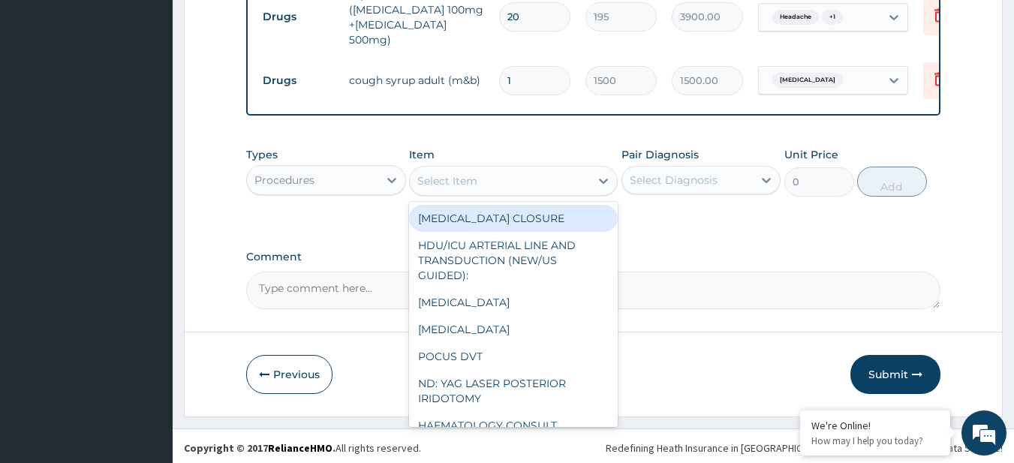
click at [528, 185] on div "Select Item" at bounding box center [500, 181] width 180 height 24
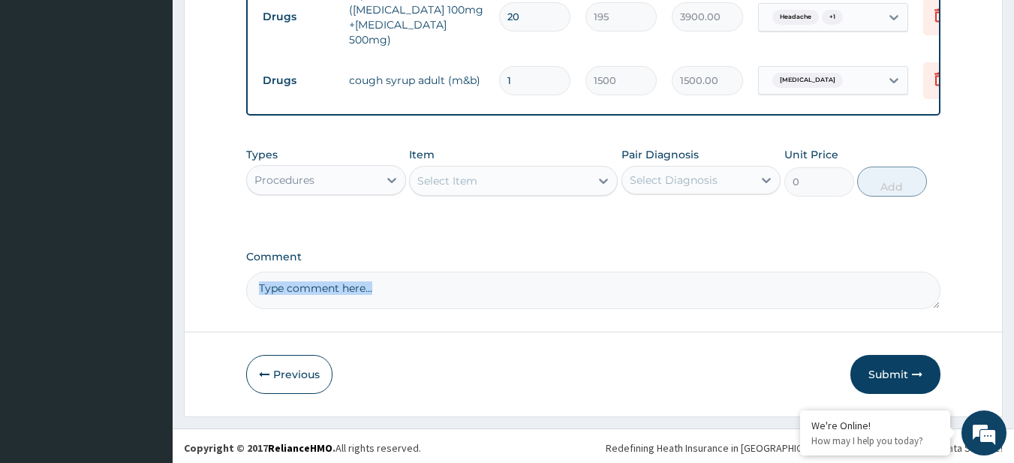
drag, startPoint x: 729, startPoint y: 259, endPoint x: 710, endPoint y: 291, distance: 37.7
click at [710, 291] on div "Comment" at bounding box center [593, 280] width 695 height 59
click at [508, 185] on div "Select Item" at bounding box center [500, 181] width 180 height 24
click at [481, 186] on div "Select Item" at bounding box center [500, 181] width 180 height 24
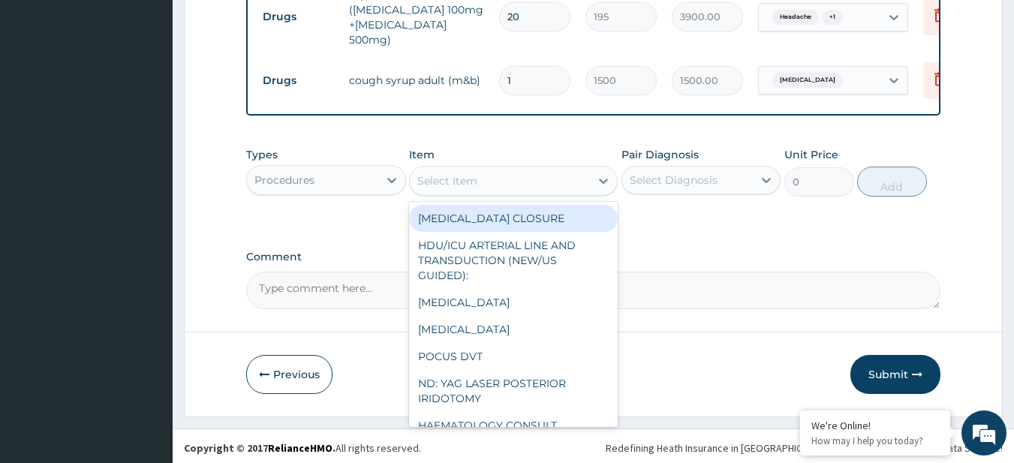
paste input "General Consultation (initial) MALARIA PARASITE FBC - (FULL BLOOD COUNT with pl…"
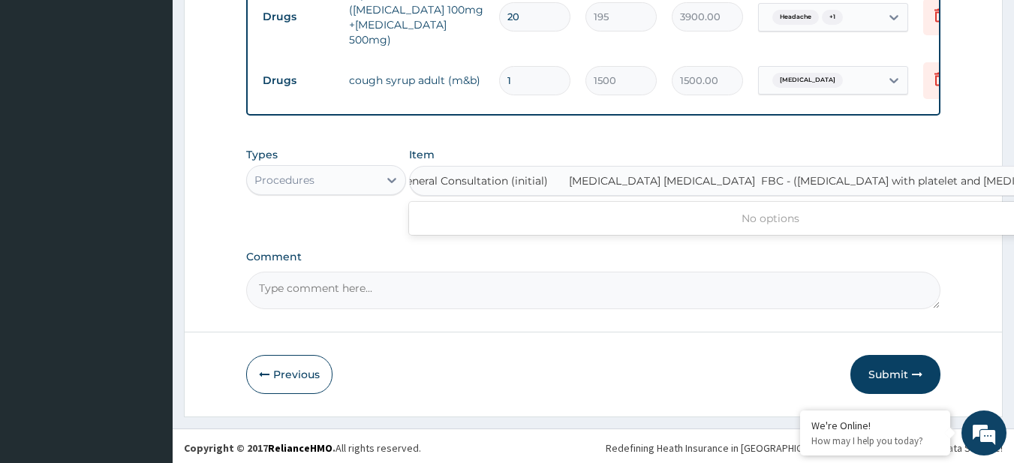
scroll to position [0, 90]
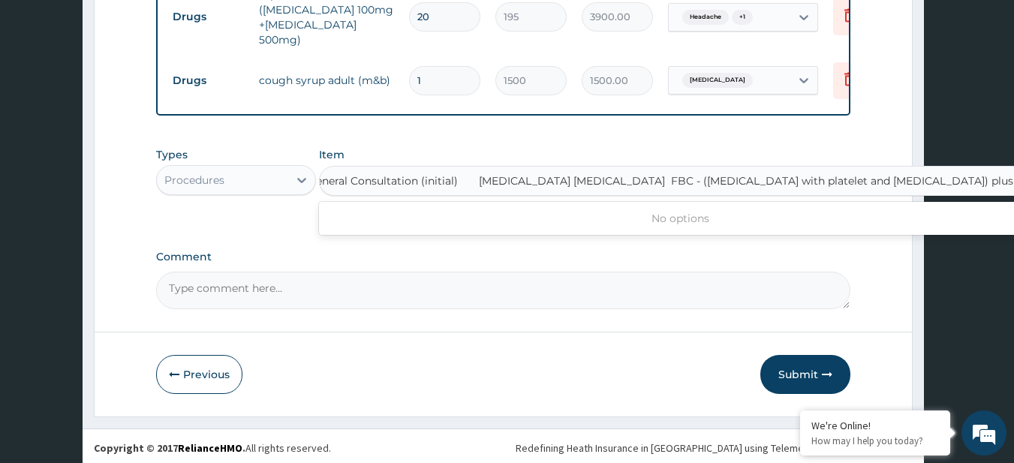
type input "General Consultation (initial)"
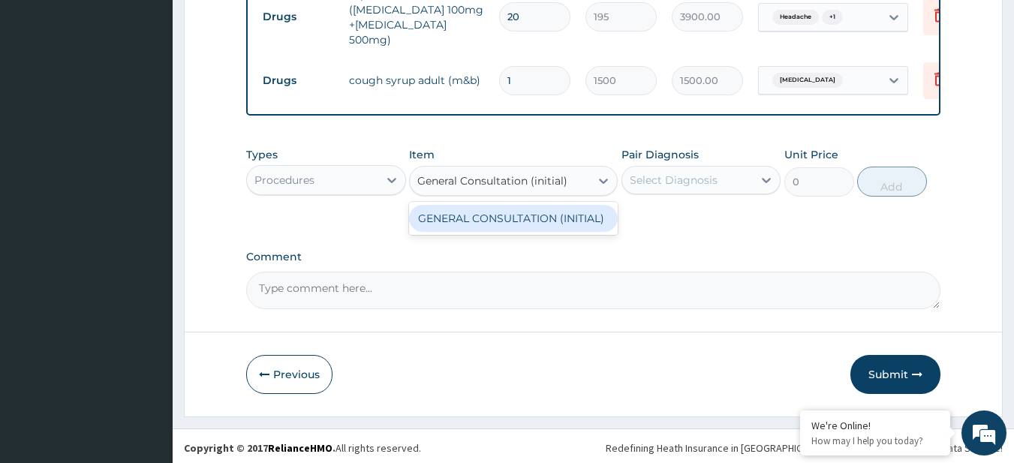
scroll to position [0, 0]
click at [506, 215] on div "GENERAL CONSULTATION (INITIAL)" at bounding box center [513, 218] width 209 height 27
type input "10800"
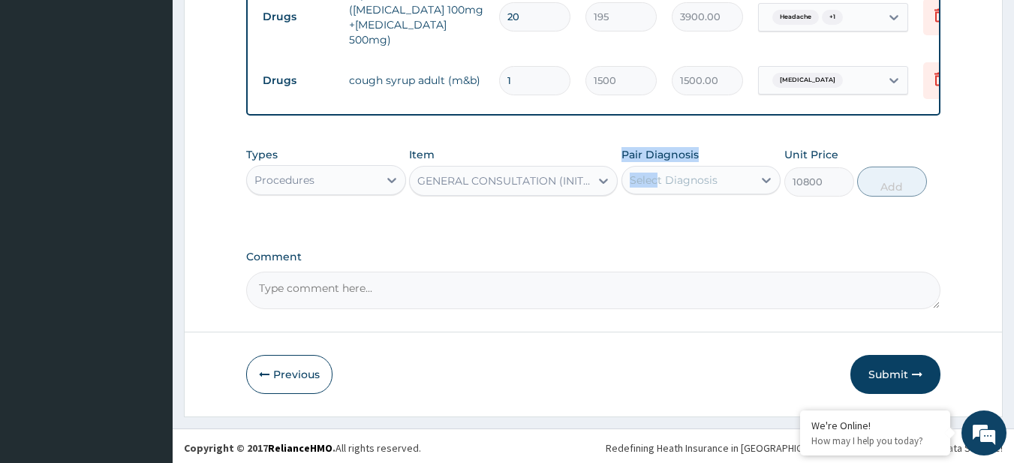
drag, startPoint x: 618, startPoint y: 187, endPoint x: 661, endPoint y: 179, distance: 44.2
click at [661, 179] on div "Types Procedures Item GENERAL CONSULTATION (INITIAL) Pair Diagnosis Select Diag…" at bounding box center [593, 172] width 695 height 65
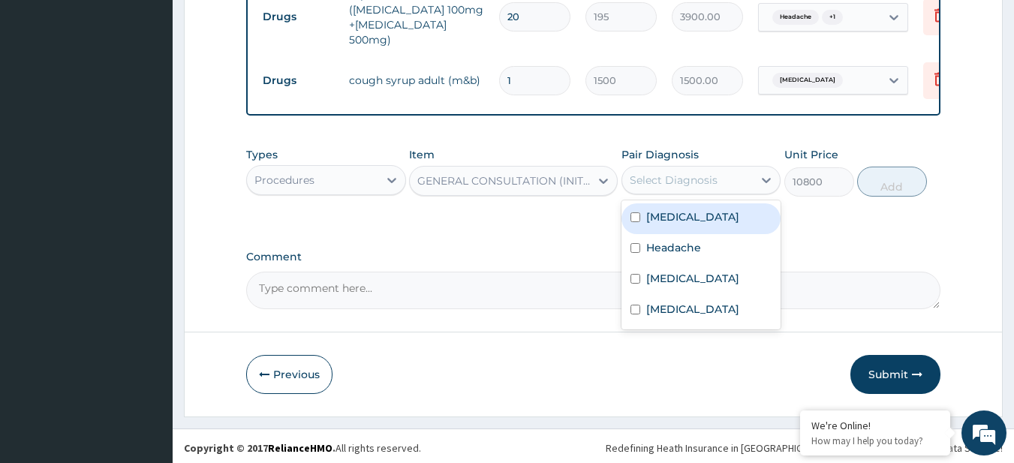
drag, startPoint x: 661, startPoint y: 179, endPoint x: 685, endPoint y: 243, distance: 67.2
click at [685, 194] on div "option Upper respiratory infection focused, 1 of 4. 4 results available. Use Up…" at bounding box center [702, 180] width 160 height 29
click at [685, 234] on div "Upper respiratory infection" at bounding box center [702, 218] width 160 height 31
checkbox input "true"
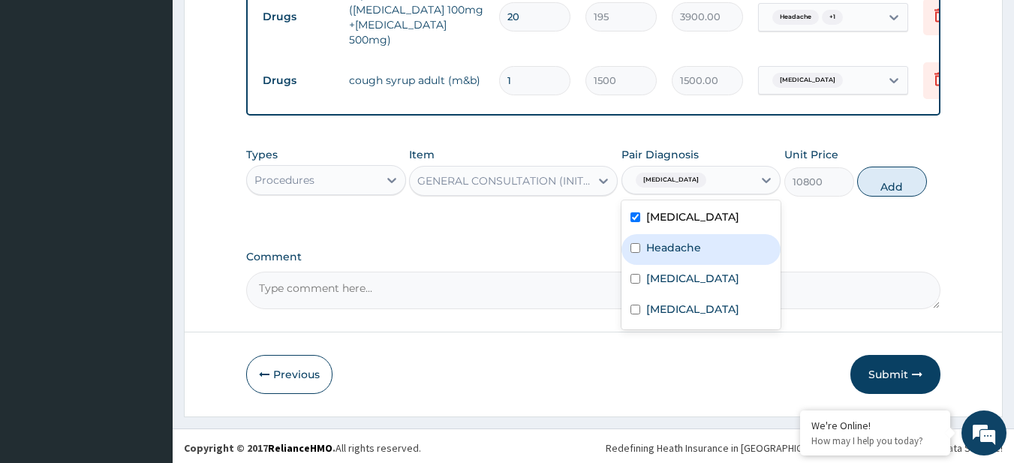
click at [688, 265] on div "Headache" at bounding box center [702, 249] width 160 height 31
checkbox input "true"
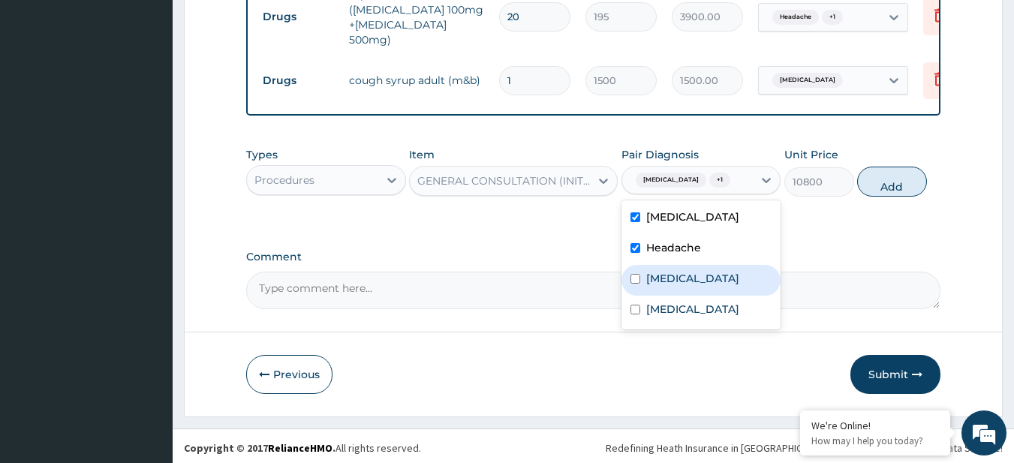
click at [688, 296] on div "Malaria" at bounding box center [702, 280] width 160 height 31
checkbox input "true"
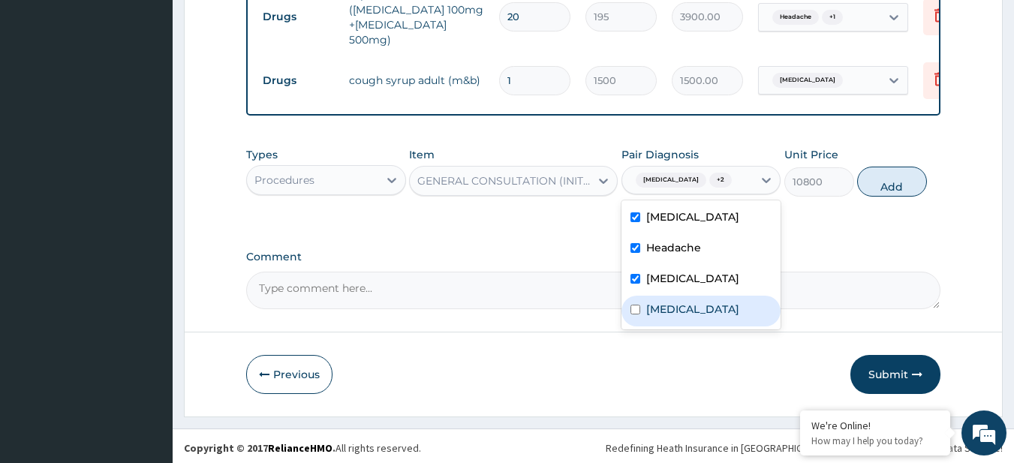
click at [691, 317] on label "Bacterial infectious disease" at bounding box center [692, 309] width 93 height 15
checkbox input "true"
click at [914, 190] on button "Add" at bounding box center [892, 182] width 70 height 30
type input "0"
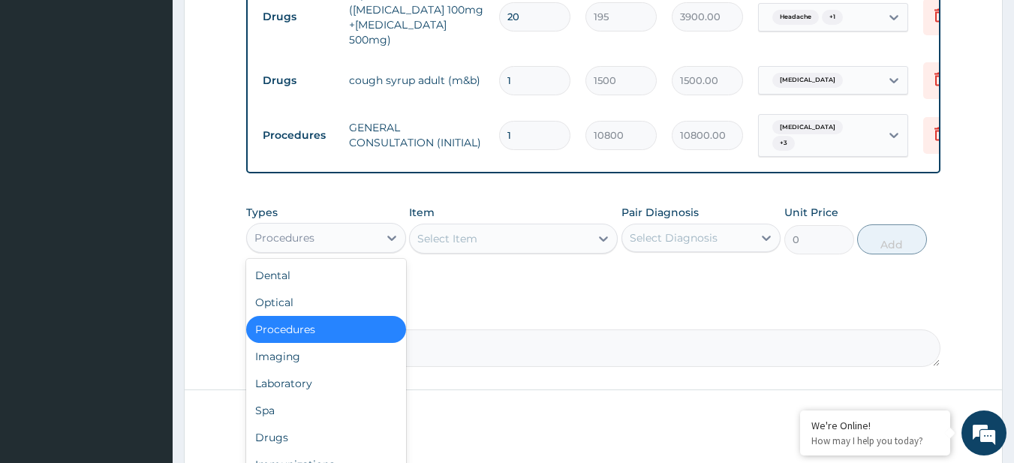
click at [298, 226] on div "Procedures" at bounding box center [312, 238] width 131 height 24
click at [308, 372] on div "Laboratory" at bounding box center [326, 383] width 160 height 27
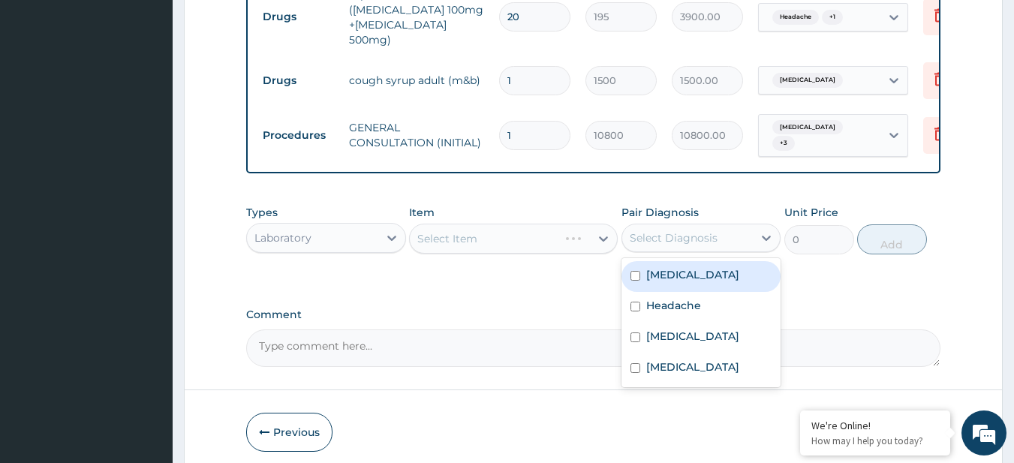
drag, startPoint x: 679, startPoint y: 240, endPoint x: 684, endPoint y: 309, distance: 68.5
click at [684, 252] on div "option Bacterial infectious disease, selected. option Upper respiratory infecti…" at bounding box center [702, 238] width 160 height 29
click at [667, 282] on label "Upper respiratory infection" at bounding box center [692, 274] width 93 height 15
checkbox input "true"
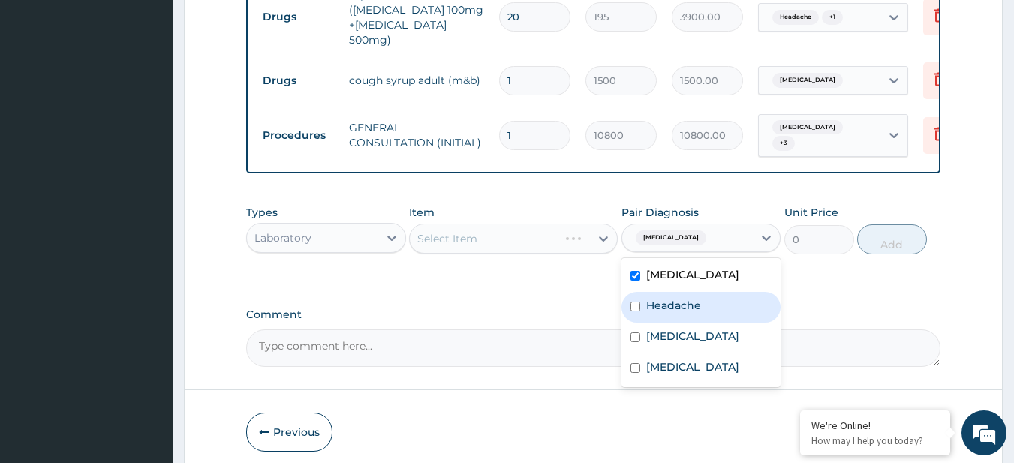
click at [675, 323] on div "Headache" at bounding box center [702, 307] width 160 height 31
checkbox input "true"
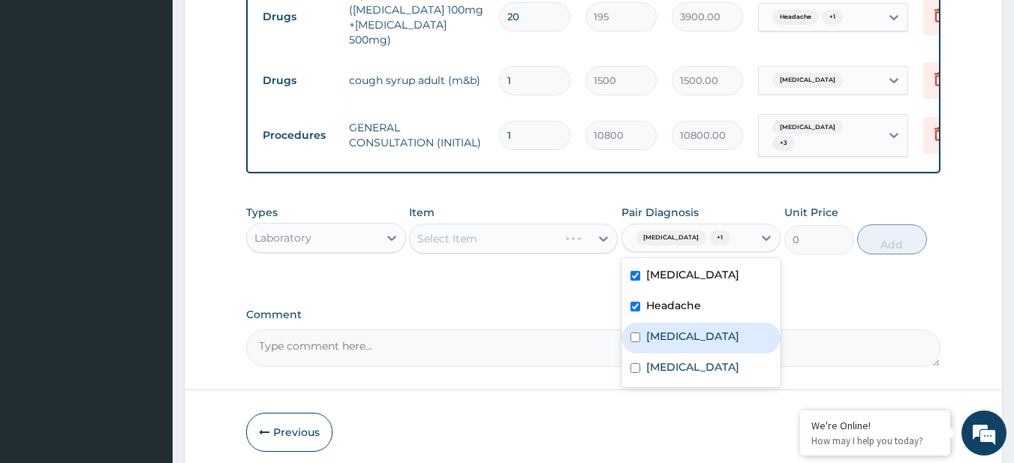
click at [672, 344] on label "Malaria" at bounding box center [692, 336] width 93 height 15
checkbox input "true"
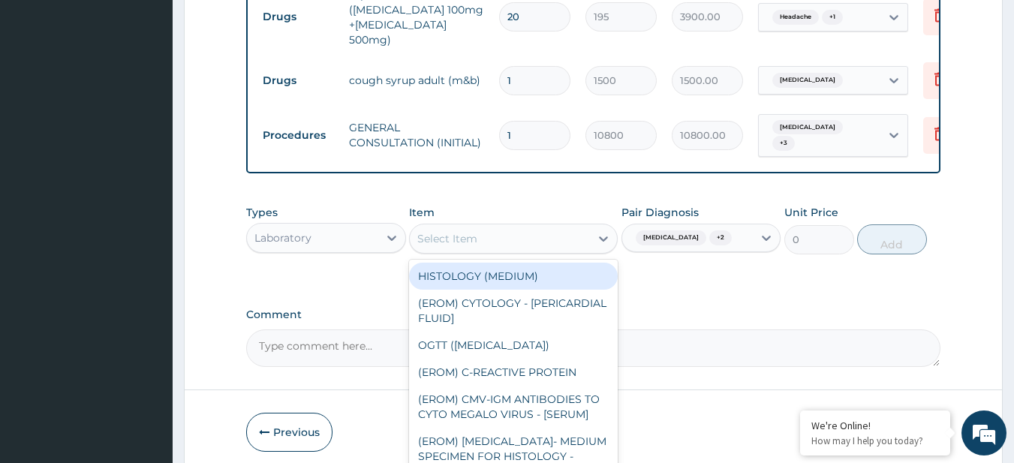
click at [444, 240] on div "Select Item" at bounding box center [447, 238] width 60 height 15
paste input "MALARIA PARASITE FBC - (FULL BLOOD COUNT with platelet and red cell indices) pl…"
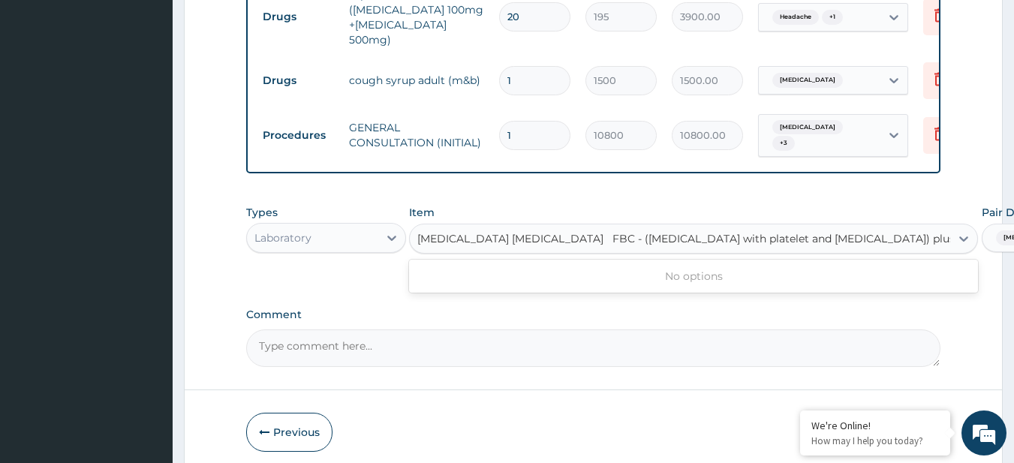
scroll to position [0, 19]
type input "MALARIA PARASITE"
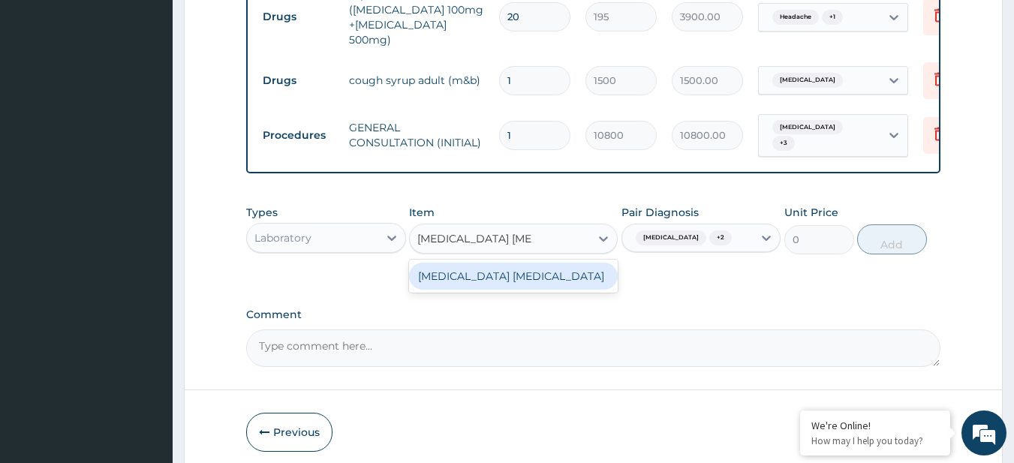
scroll to position [0, 0]
click at [473, 278] on div "MALARIA PARASITE" at bounding box center [513, 276] width 209 height 27
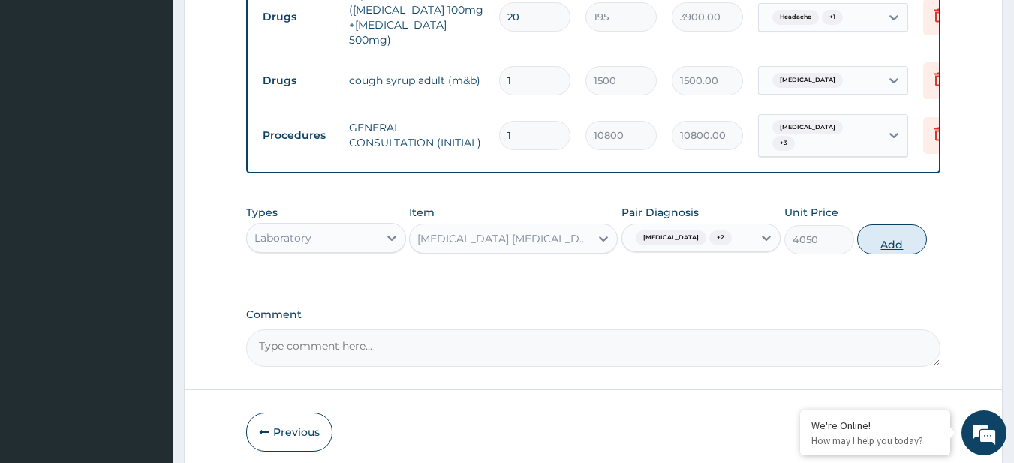
click at [878, 244] on button "Add" at bounding box center [892, 239] width 70 height 30
type input "0"
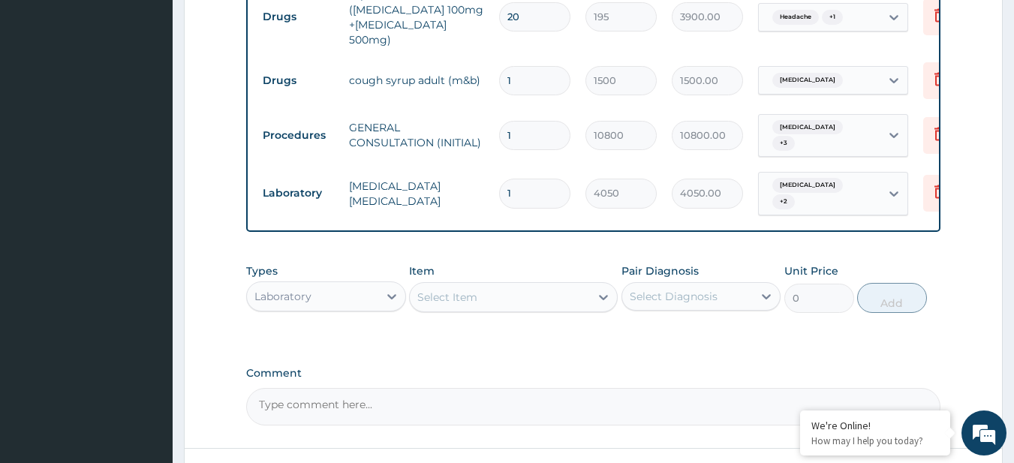
click at [547, 285] on div "Select Item" at bounding box center [500, 297] width 180 height 24
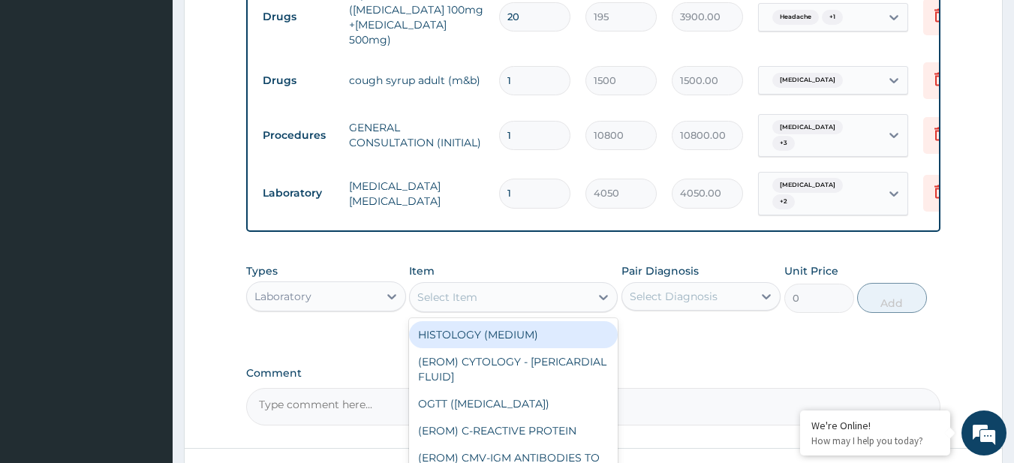
paste input "FBC - (FULL BLOOD COUNT with platelet and red cell indices) plus (bills generat…"
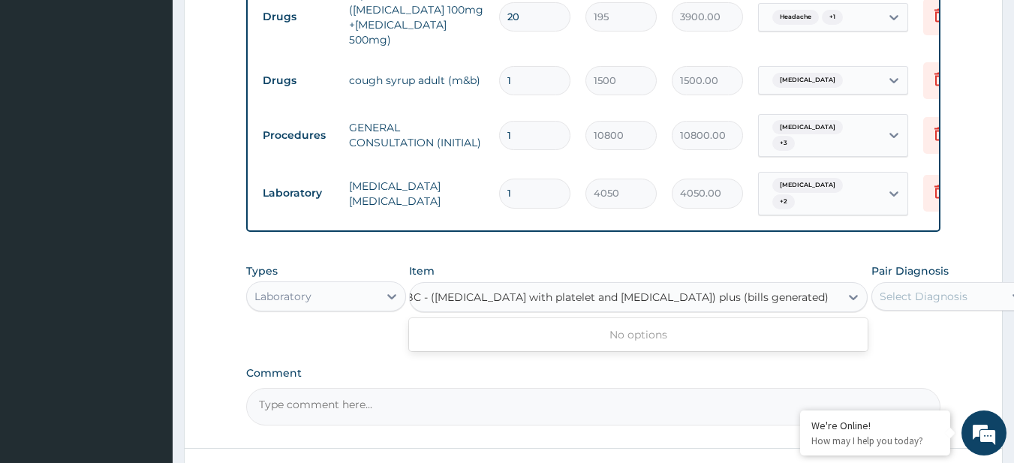
type input "FBC - (FULL BLOOD COUNT with platelet and red cell indices) plus"
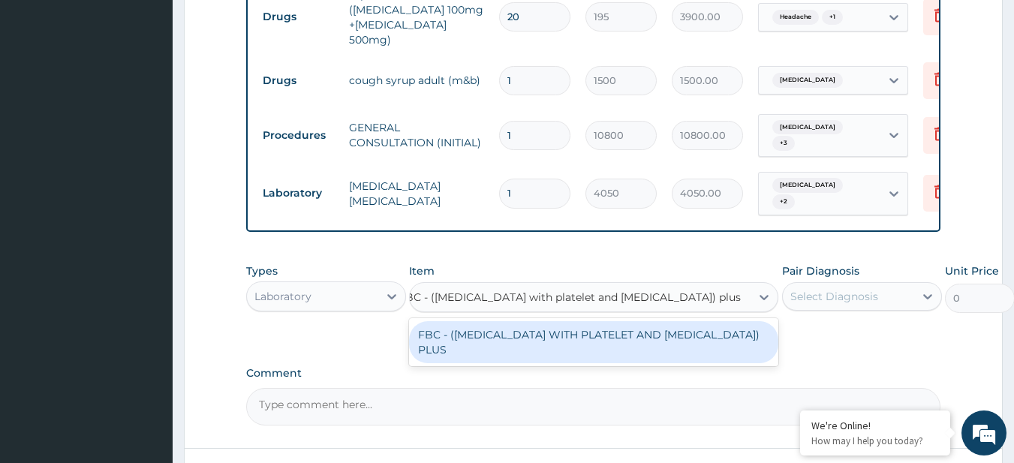
click at [600, 324] on div "FBC - (FULL BLOOD COUNT WITH PLATELET AND RED CELL INDICES) PLUS" at bounding box center [593, 342] width 369 height 42
type input "8505"
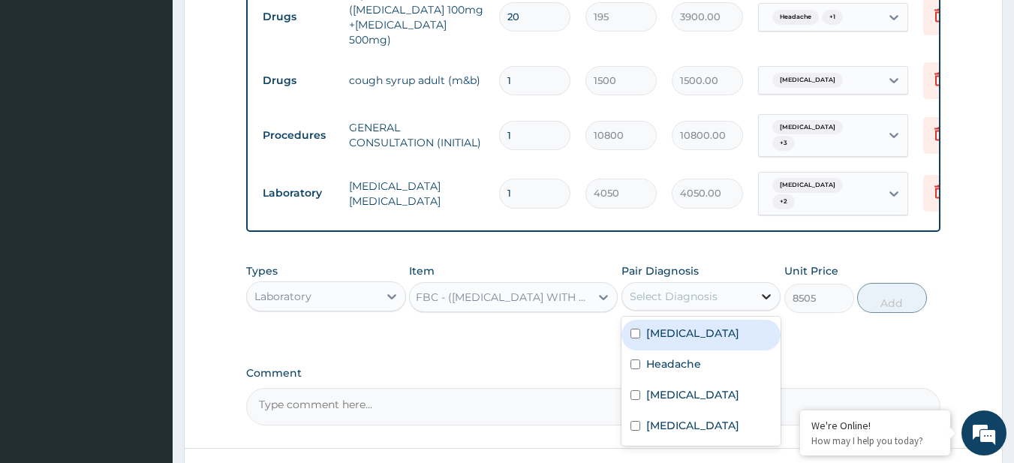
click at [758, 293] on div at bounding box center [766, 296] width 27 height 27
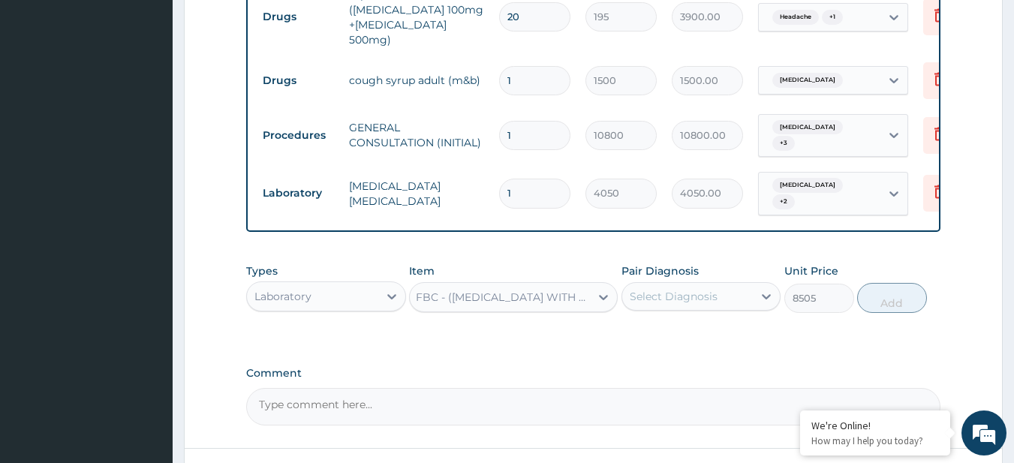
click at [658, 400] on textarea "Comment" at bounding box center [593, 407] width 695 height 38
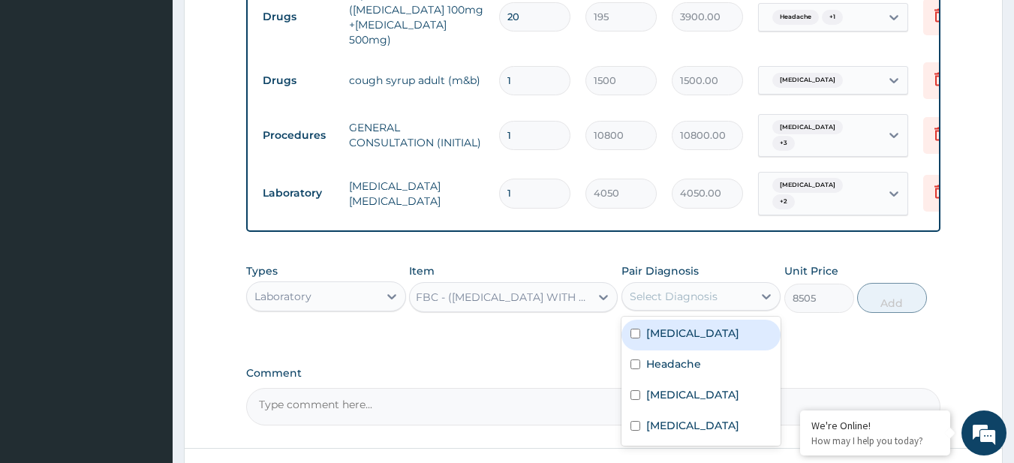
click at [646, 294] on div "Select Diagnosis" at bounding box center [674, 296] width 88 height 15
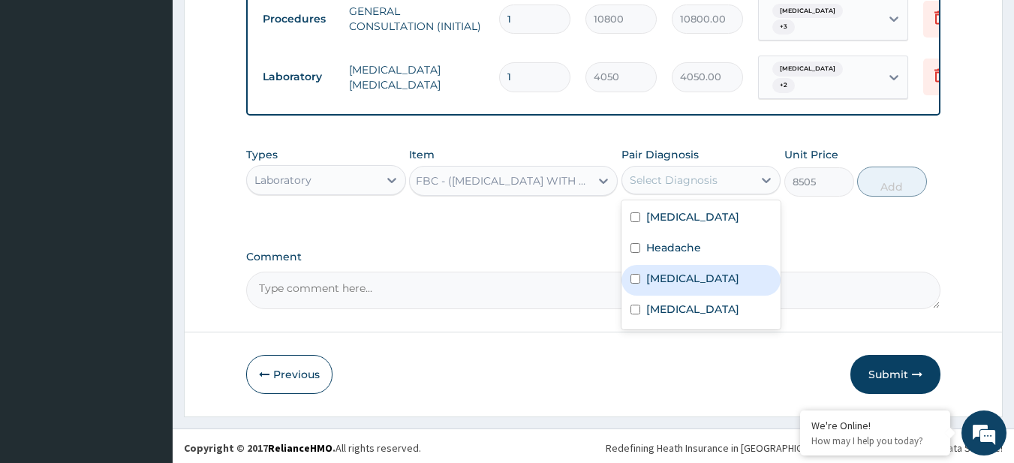
click at [658, 296] on div "Malaria" at bounding box center [702, 280] width 160 height 31
checkbox input "true"
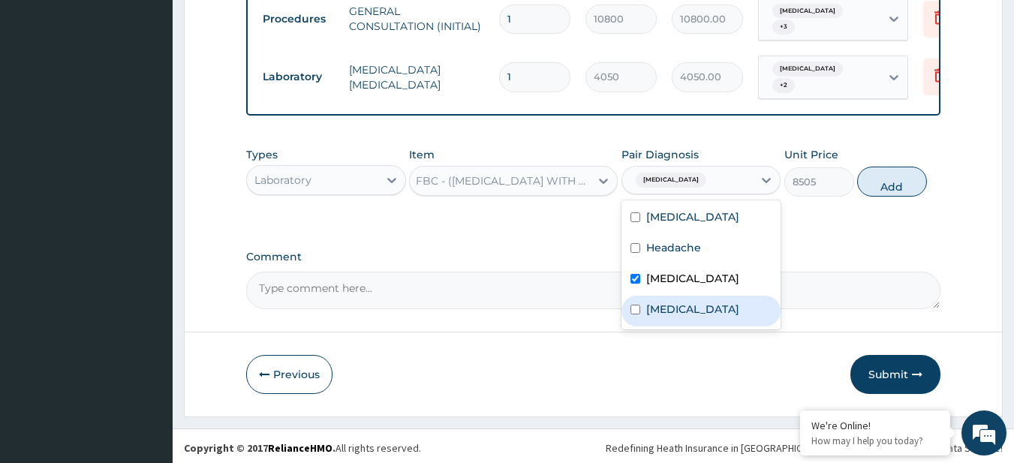
click at [673, 317] on label "Bacterial infectious disease" at bounding box center [692, 309] width 93 height 15
checkbox input "true"
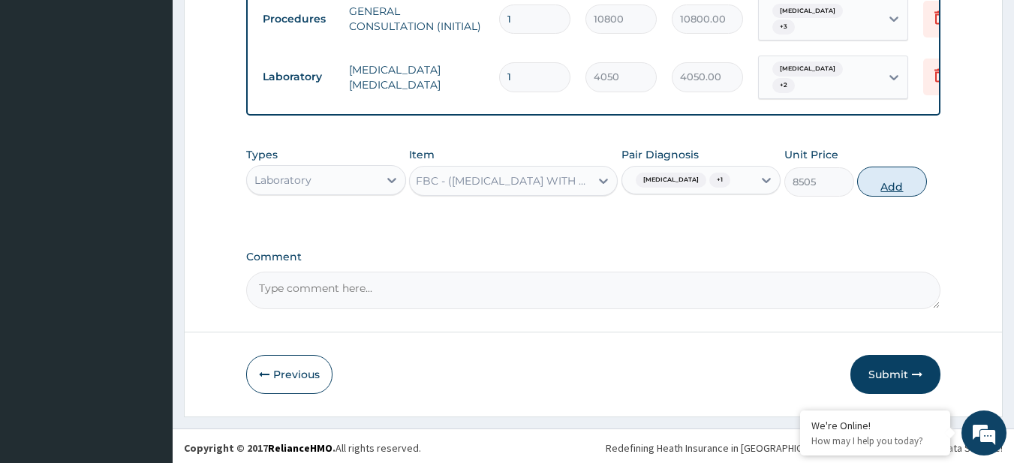
click at [890, 175] on button "Add" at bounding box center [892, 182] width 70 height 30
type input "0"
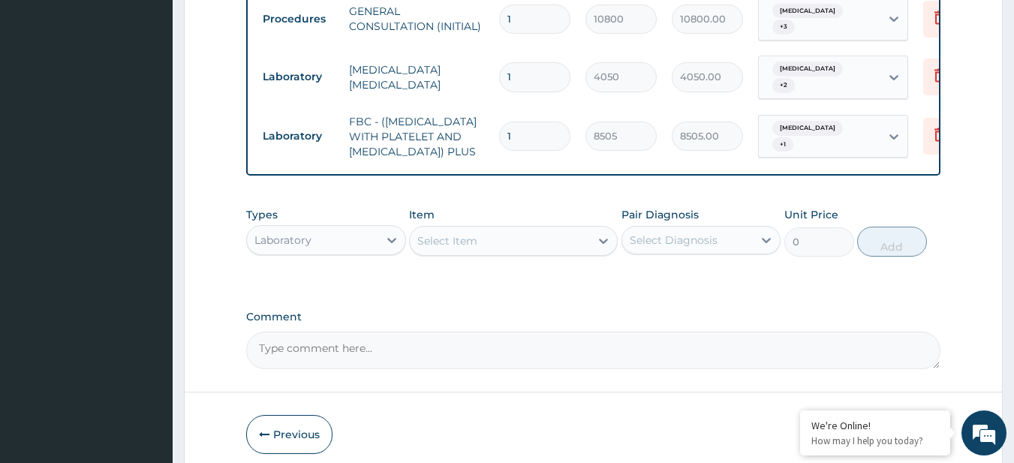
scroll to position [0, 0]
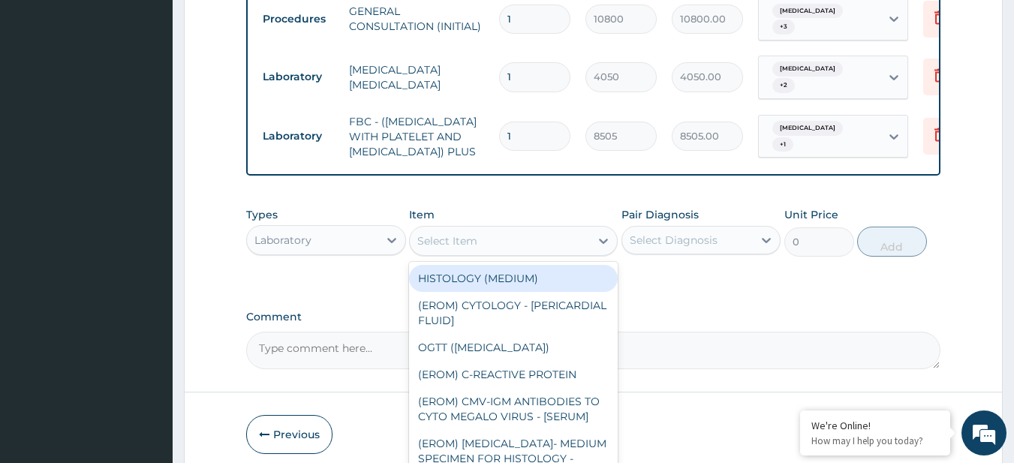
click at [451, 249] on div "Select Item" at bounding box center [447, 241] width 60 height 15
paste input "FBC - (FULL BLOOD COUNT with platelet and red cell indices) plus (bills generat…"
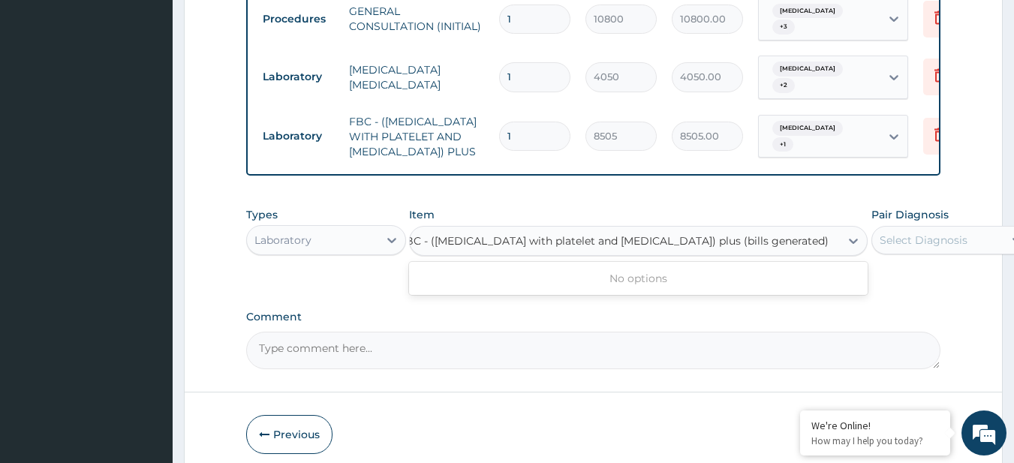
type input "FBC - (FULL BLOOD COUNT with platelet and red cell indices) plus (bills generat…"
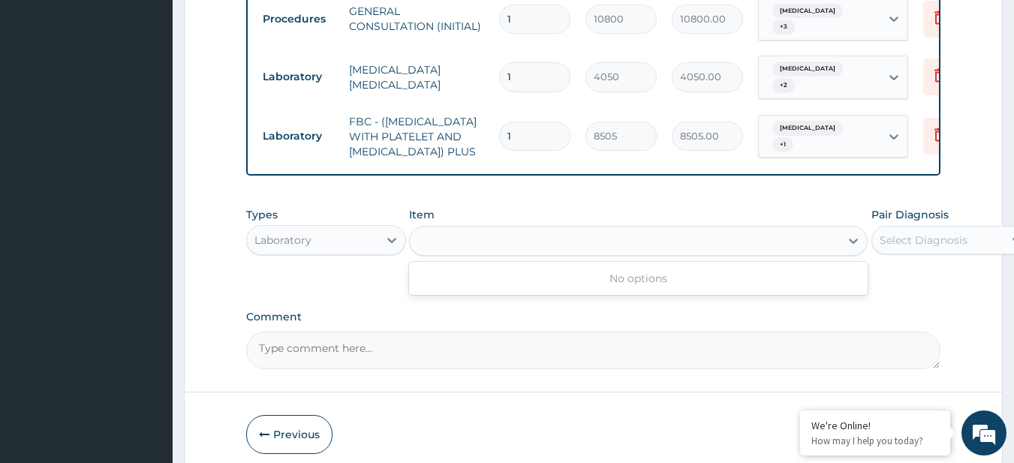
scroll to position [0, 0]
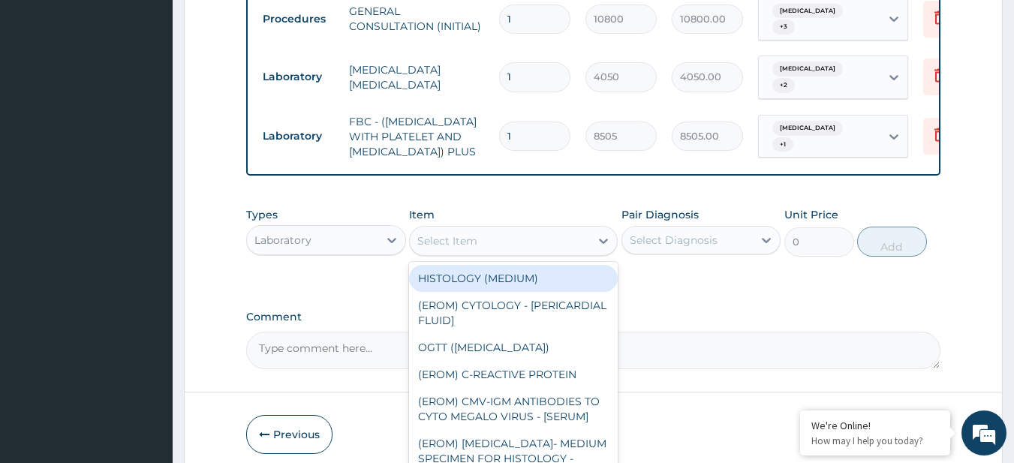
click at [487, 253] on div "Select Item" at bounding box center [500, 241] width 180 height 24
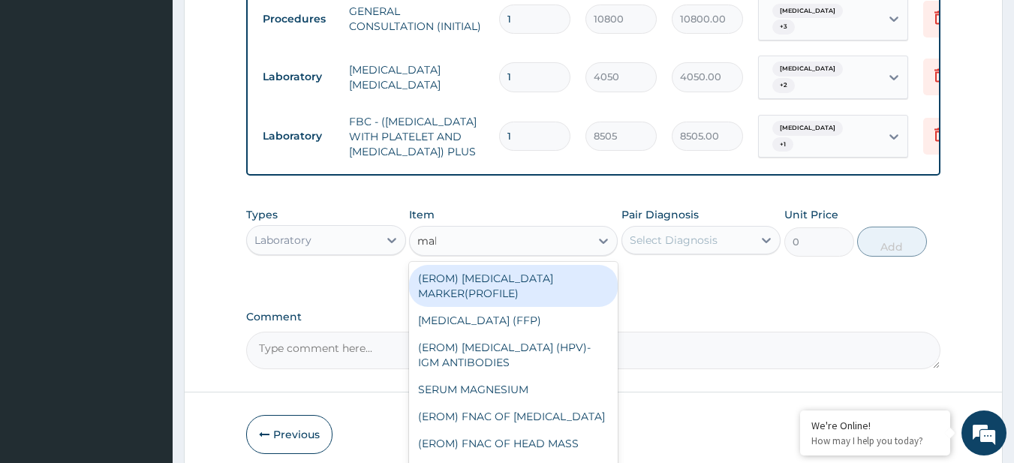
type input "mala"
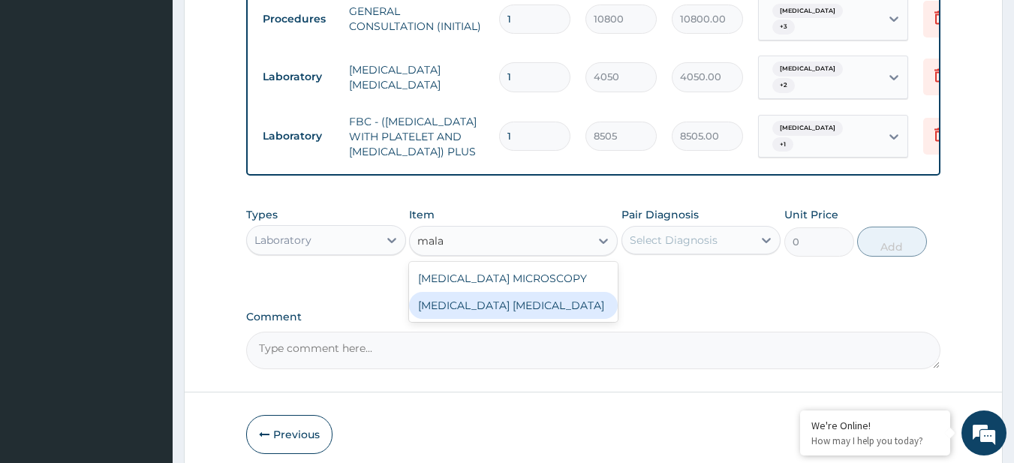
click at [502, 319] on div "MALARIA PARASITE" at bounding box center [513, 305] width 209 height 27
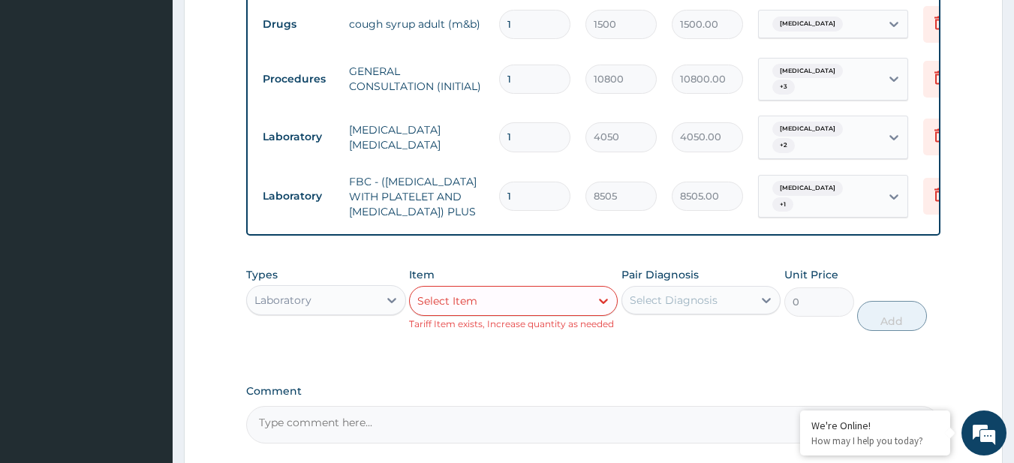
scroll to position [800, 0]
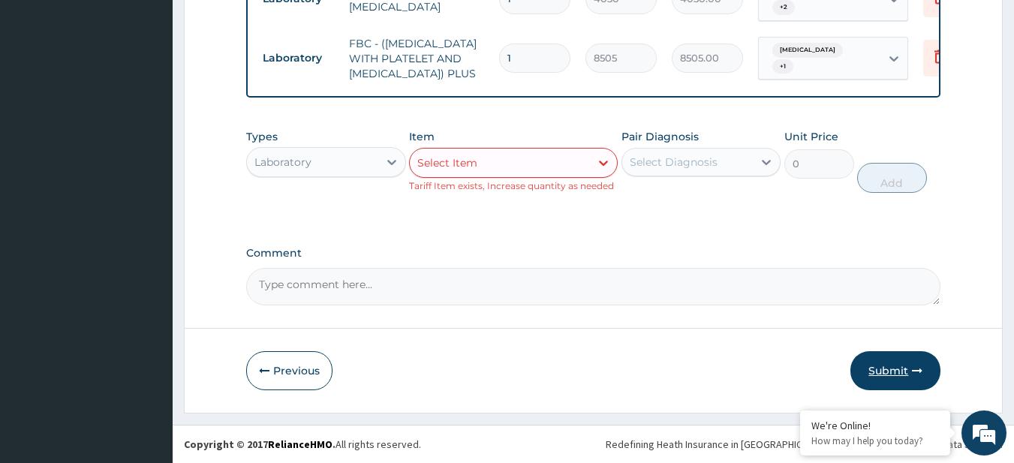
click at [866, 373] on button "Submit" at bounding box center [896, 370] width 90 height 39
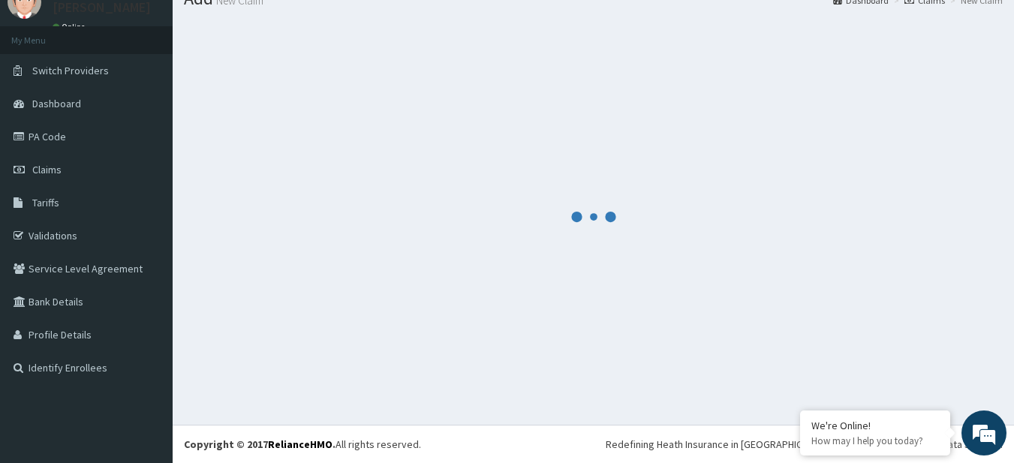
scroll to position [927, 0]
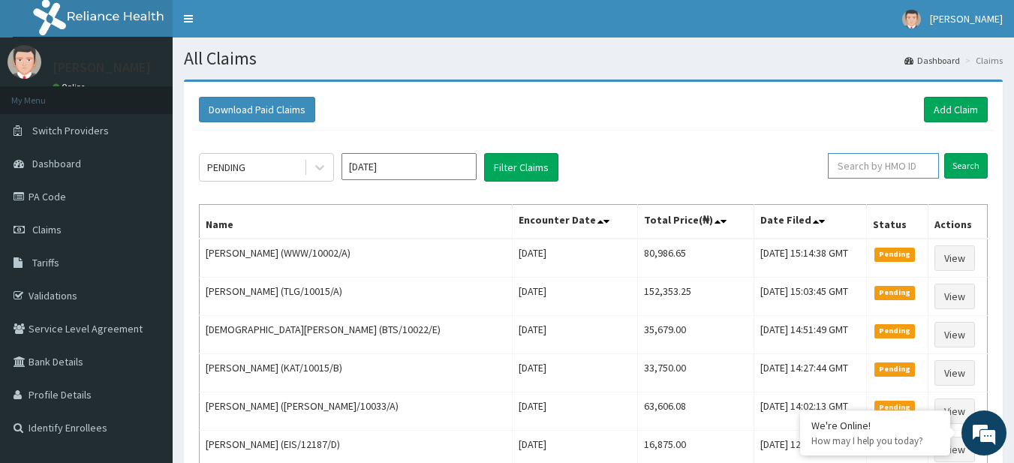
click at [914, 170] on input "text" at bounding box center [883, 166] width 111 height 26
paste input "WWW/10002/A"
type input "WWW/10002/A"
click at [968, 164] on input "Search" at bounding box center [967, 166] width 44 height 26
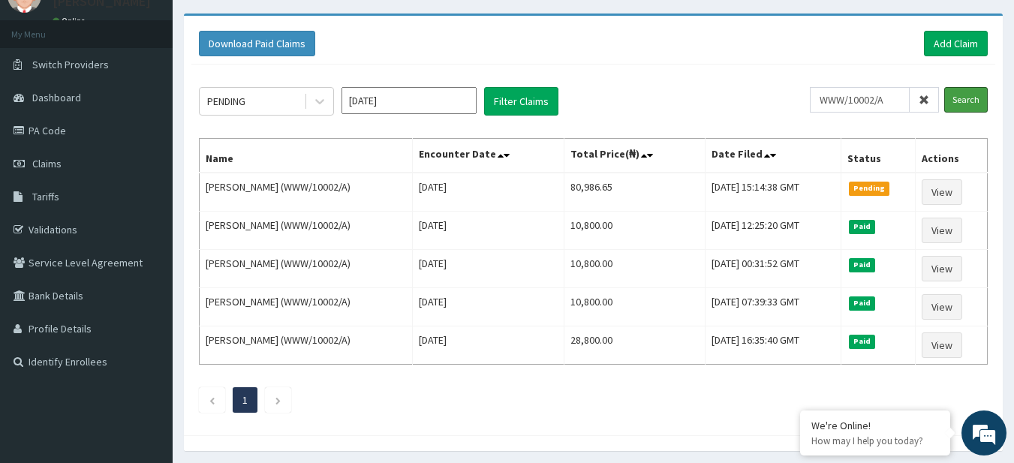
scroll to position [67, 0]
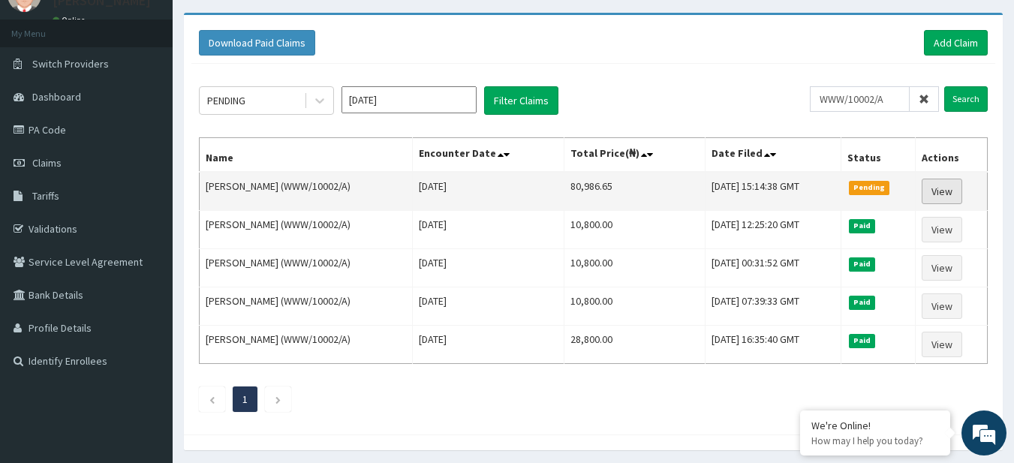
click at [944, 186] on link "View" at bounding box center [942, 192] width 41 height 26
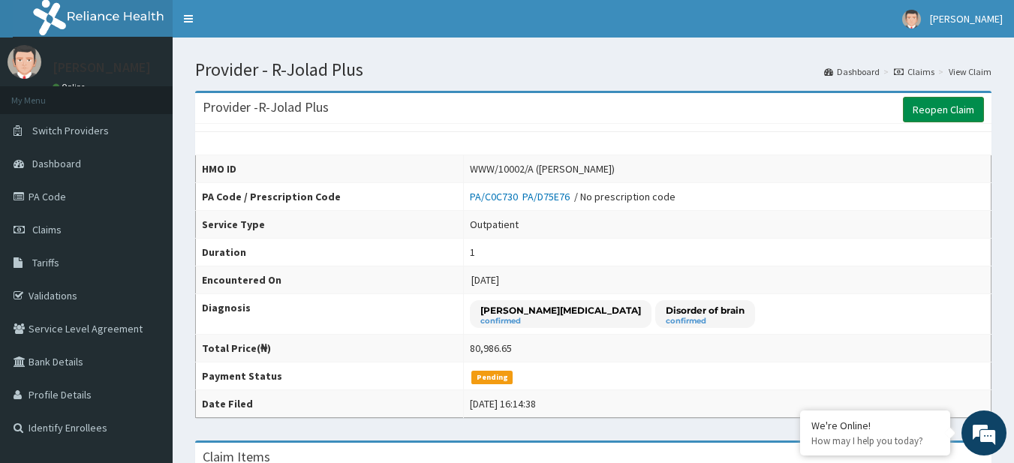
click at [959, 107] on link "Reopen Claim" at bounding box center [943, 110] width 81 height 26
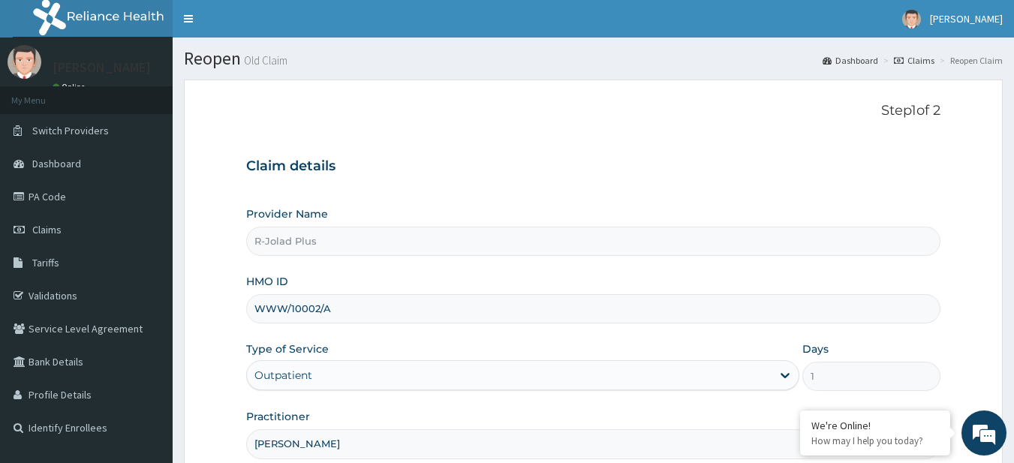
scroll to position [154, 0]
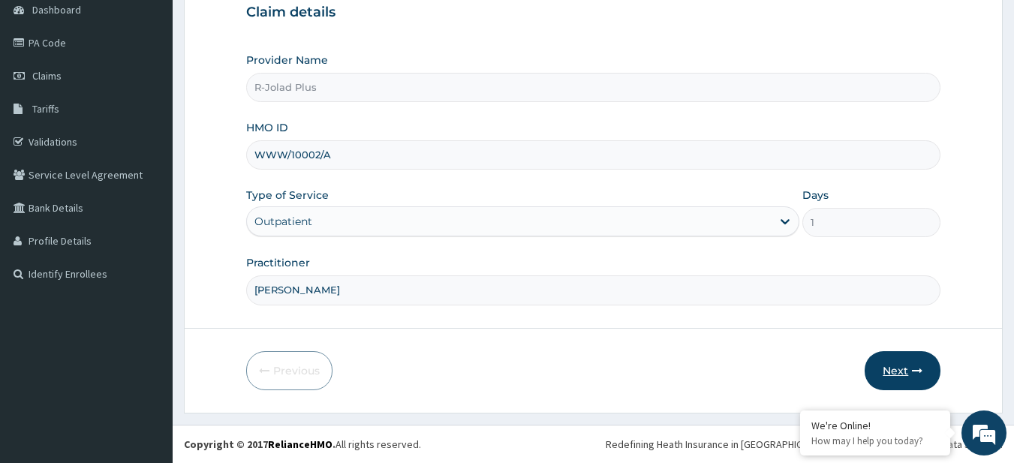
click at [914, 375] on icon "button" at bounding box center [917, 371] width 11 height 11
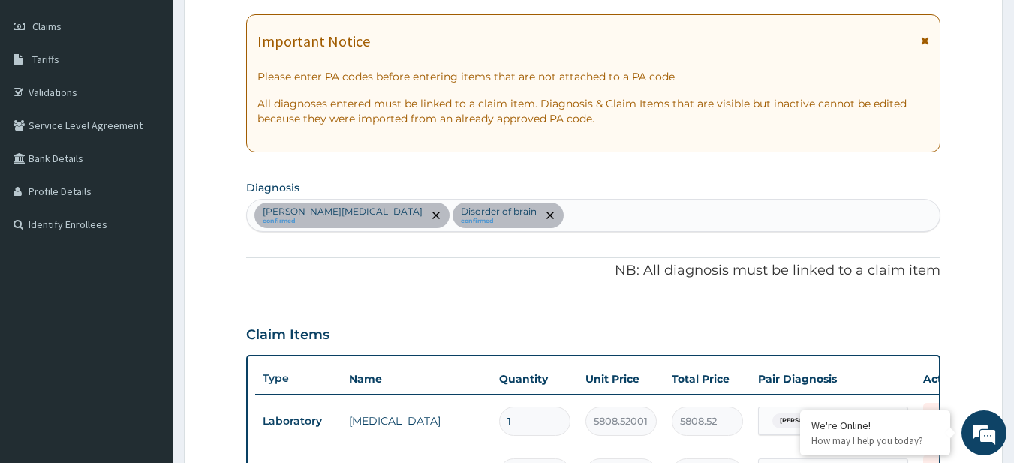
scroll to position [107, 0]
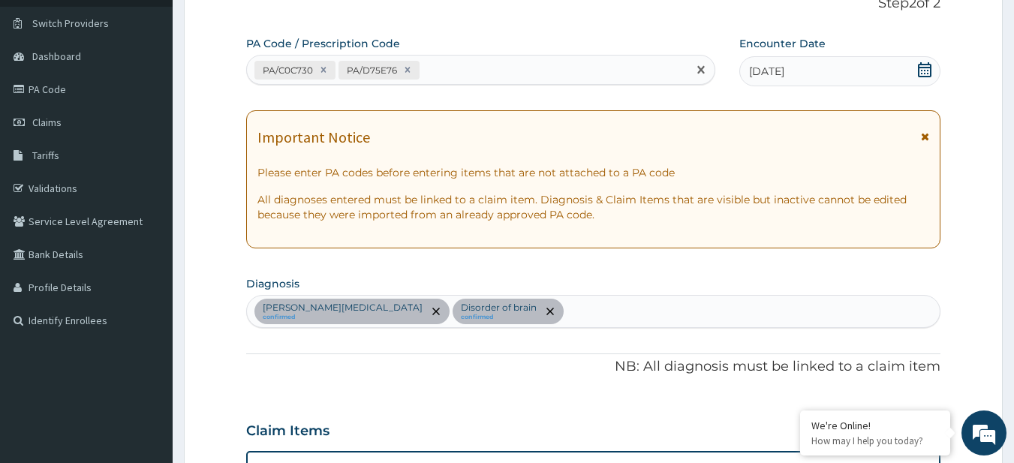
click at [454, 73] on div "PA/C0C730 PA/D75E76" at bounding box center [467, 70] width 441 height 25
paste input "PA/01FD50"
type input "PA/01FD50"
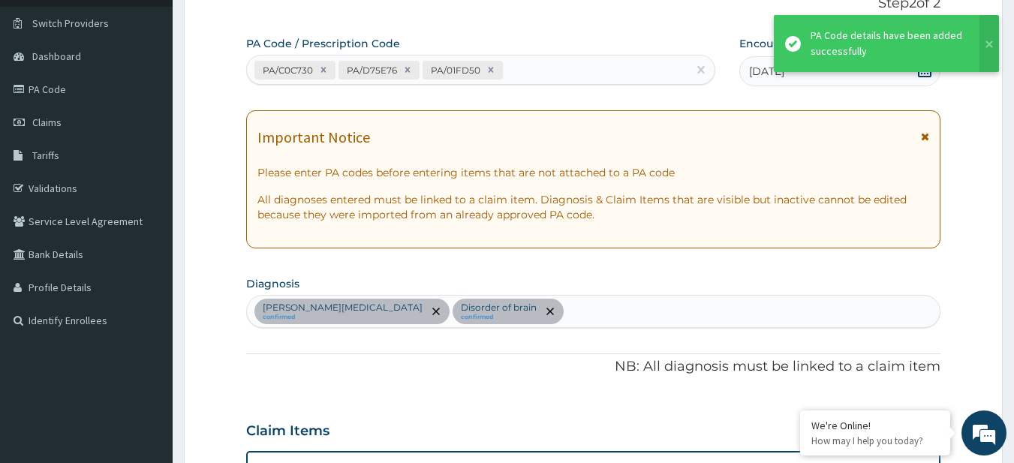
scroll to position [601, 0]
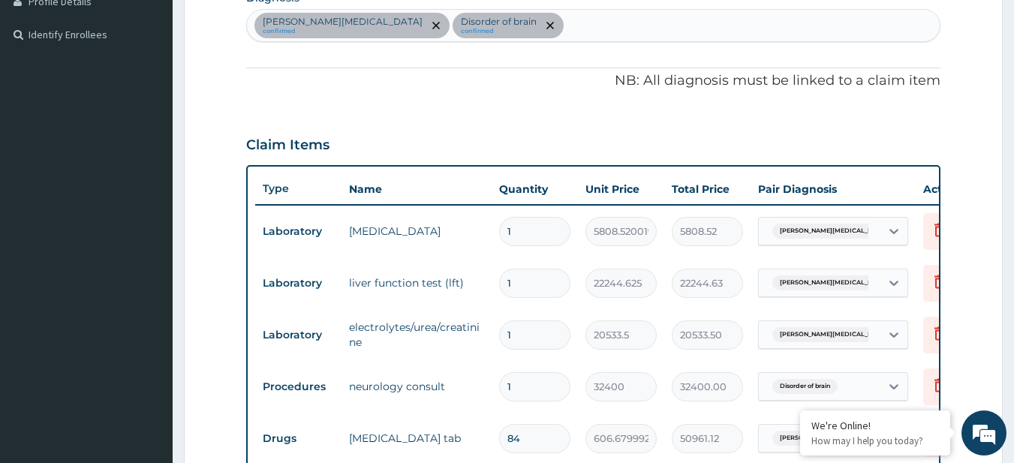
scroll to position [684, 0]
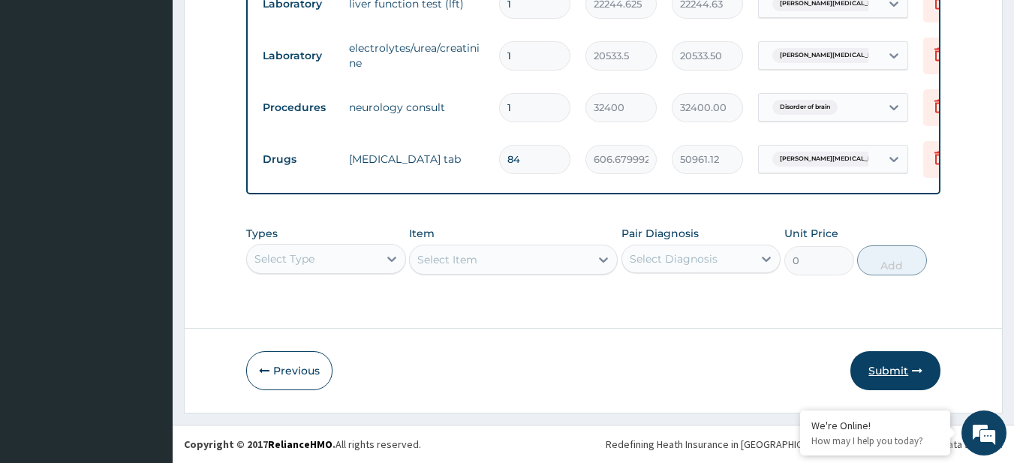
click at [860, 357] on button "Submit" at bounding box center [896, 370] width 90 height 39
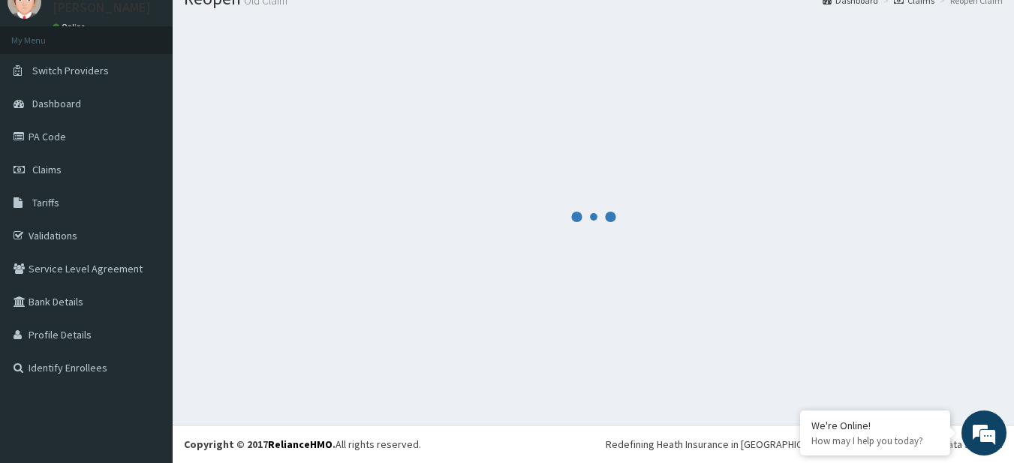
scroll to position [60, 0]
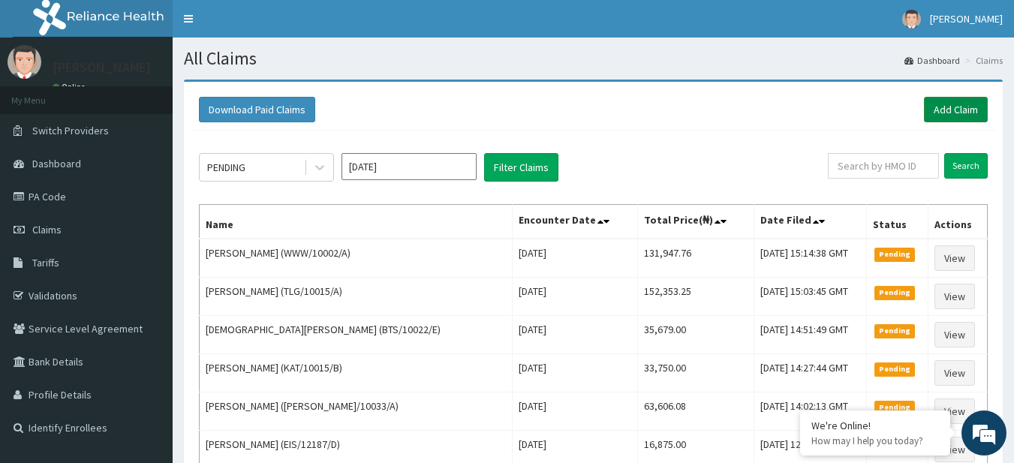
click at [963, 113] on link "Add Claim" at bounding box center [956, 110] width 64 height 26
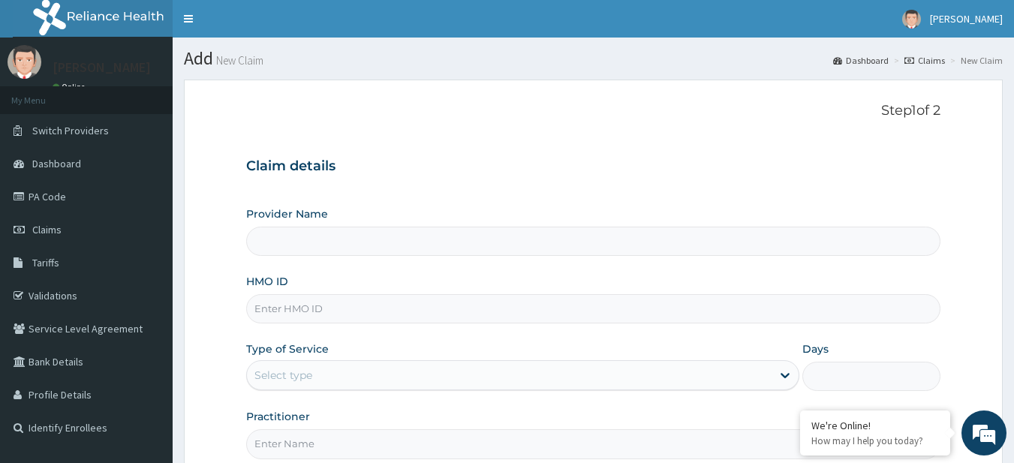
type input "R-Jolad Plus"
click at [361, 305] on input "HMO ID" at bounding box center [593, 308] width 695 height 29
paste input "CNE/10005/A"
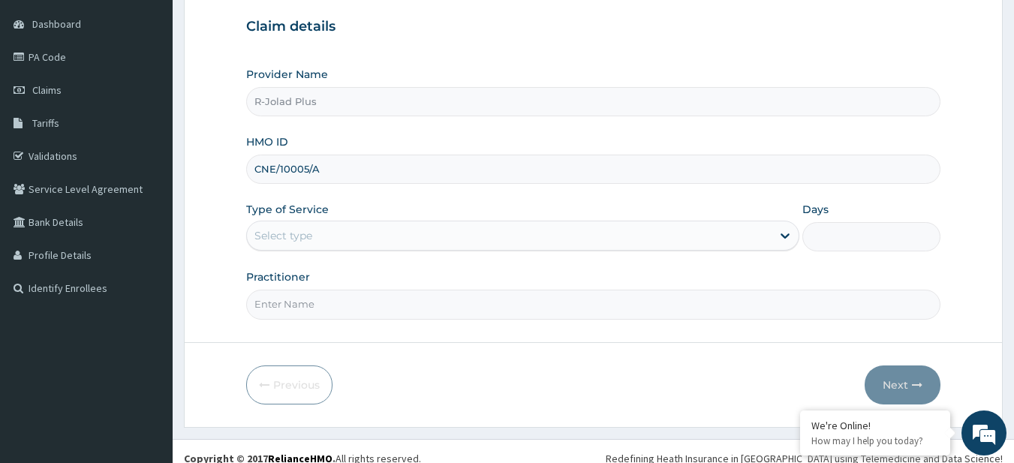
scroll to position [154, 0]
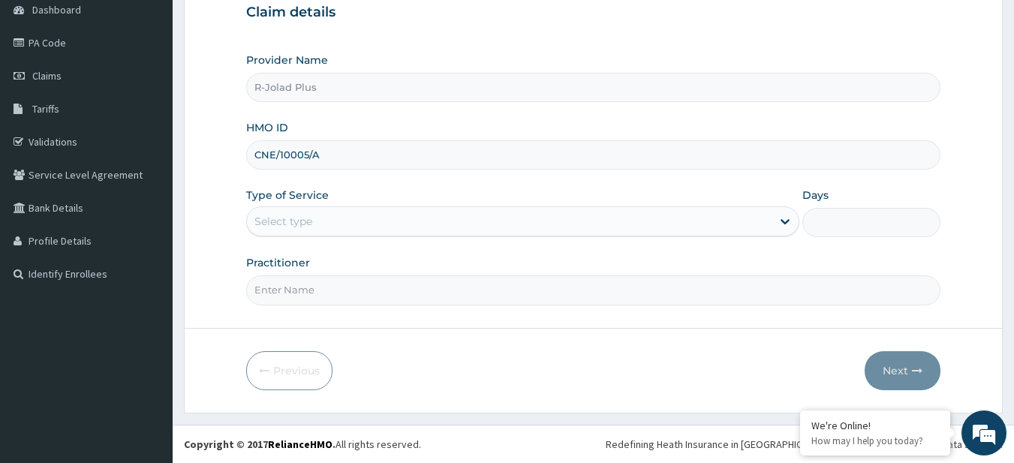
type input "CNE/10005/A"
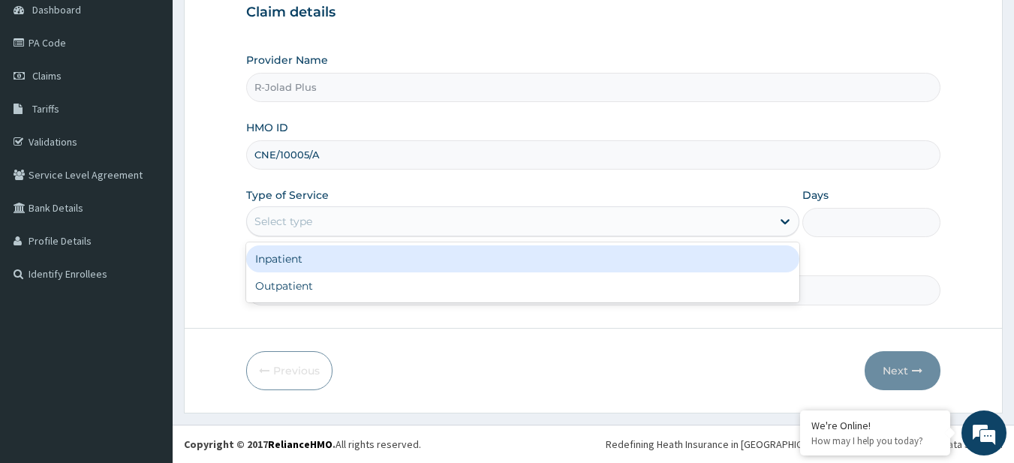
click at [297, 227] on div "Select type" at bounding box center [284, 221] width 58 height 15
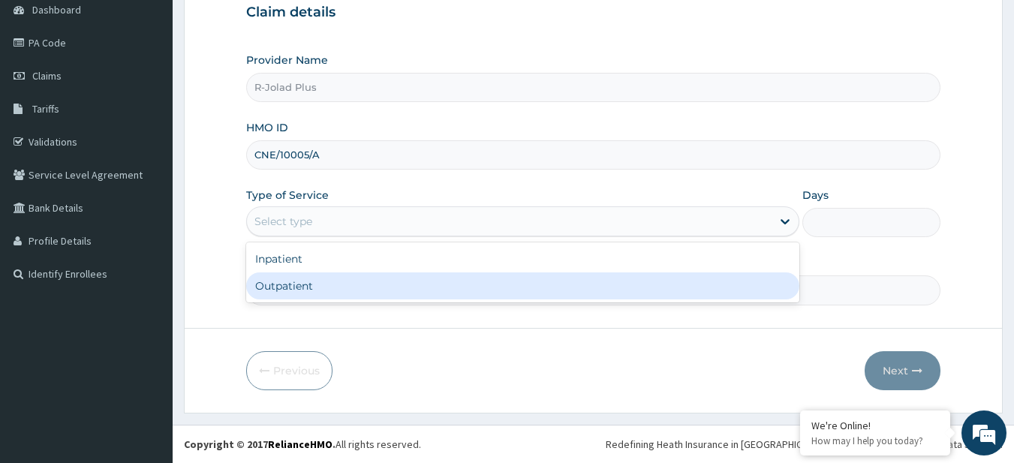
click at [330, 285] on div "Outpatient" at bounding box center [522, 286] width 553 height 27
type input "1"
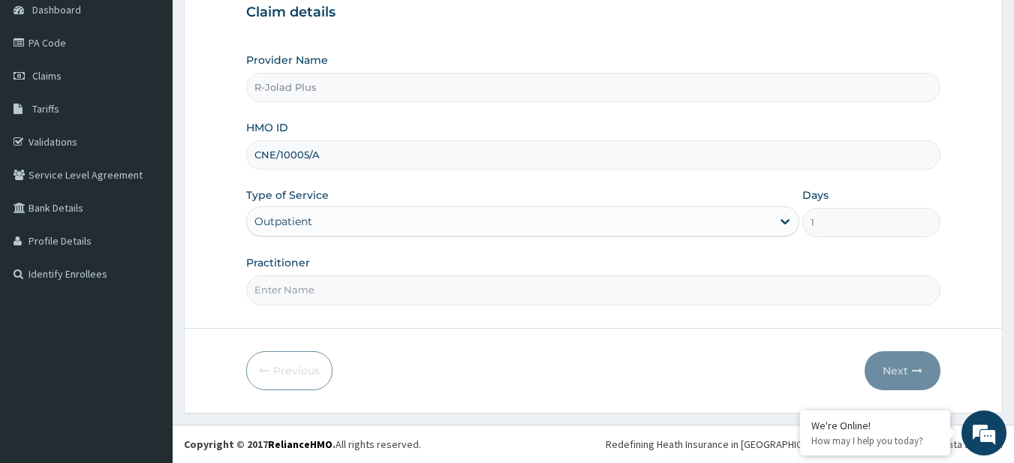
click at [384, 300] on input "Practitioner" at bounding box center [593, 290] width 695 height 29
click at [309, 281] on input "Practitioner" at bounding box center [593, 290] width 695 height 29
paste input "[PERSON_NAME]"
type input "[PERSON_NAME]"
click at [917, 372] on icon "button" at bounding box center [917, 371] width 11 height 11
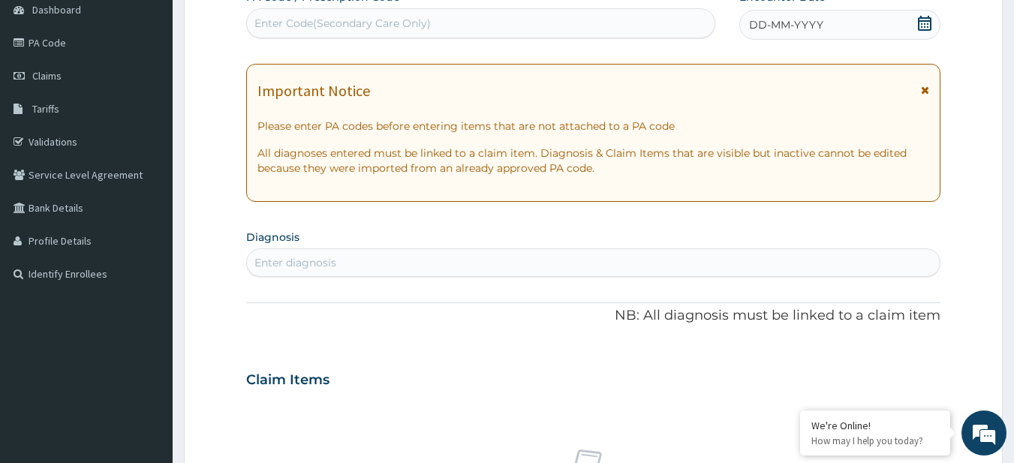
click at [293, 257] on div "Enter diagnosis" at bounding box center [296, 262] width 82 height 15
type input "mala"
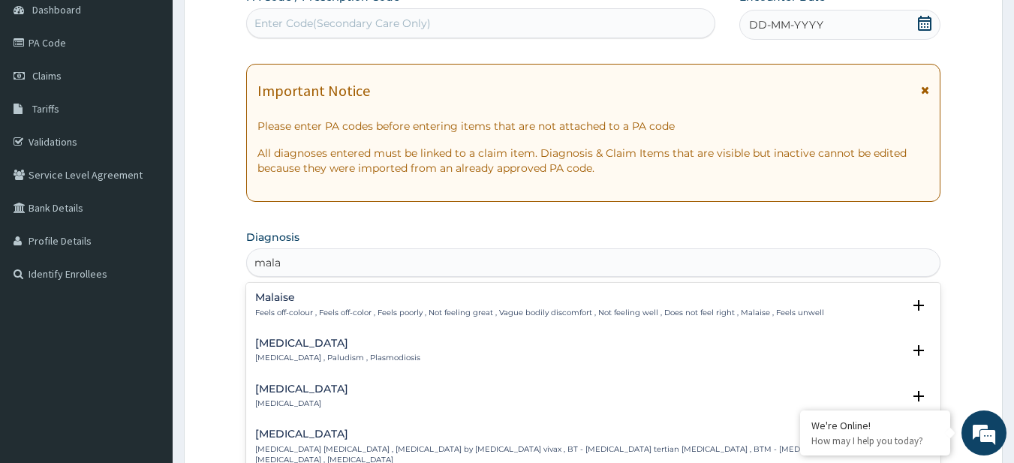
drag, startPoint x: 311, startPoint y: 347, endPoint x: 339, endPoint y: 418, distance: 76.5
click at [339, 418] on div "Malaise Feels off-colour , Feels off-color , Feels poorly , Not feeling great ,…" at bounding box center [593, 395] width 695 height 225
drag, startPoint x: 315, startPoint y: 335, endPoint x: 315, endPoint y: 350, distance: 15.0
click at [315, 350] on div "Malaria Malaria , Paludism , Plasmodiosis Select Status Query Query covers susp…" at bounding box center [593, 355] width 695 height 46
click at [315, 350] on div "Malaria Malaria , Paludism , Plasmodiosis" at bounding box center [337, 351] width 165 height 26
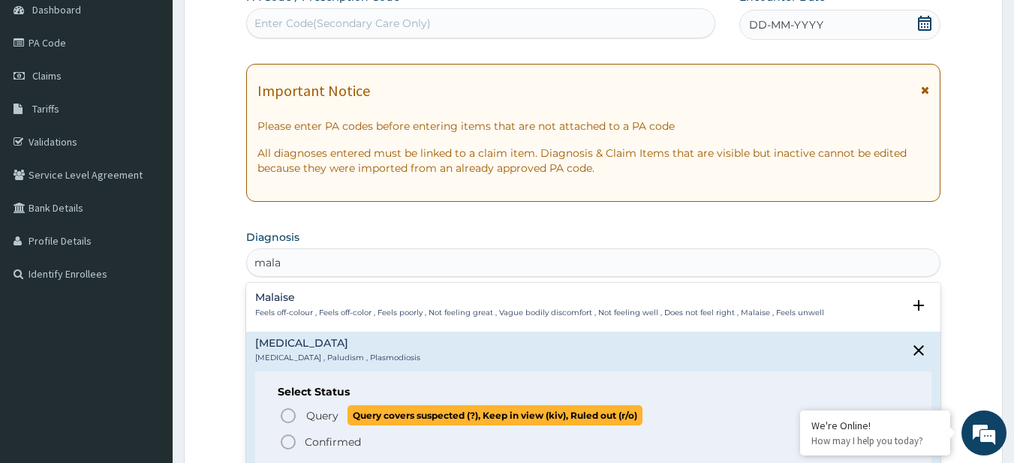
click at [335, 420] on span "Query" at bounding box center [322, 415] width 32 height 15
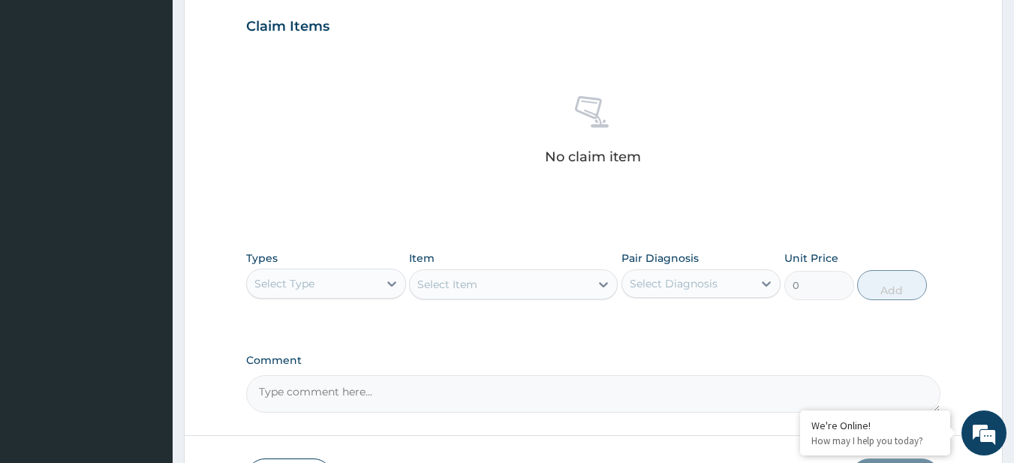
scroll to position [551, 0]
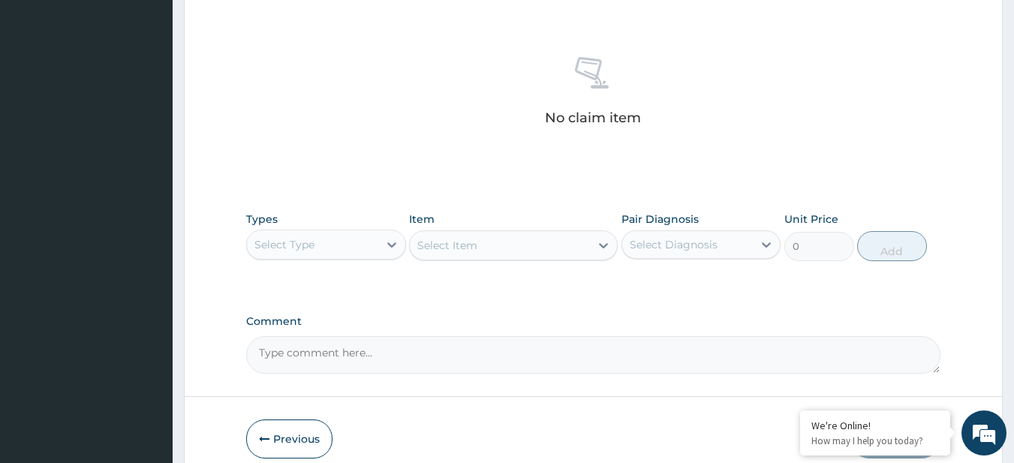
drag, startPoint x: 317, startPoint y: 261, endPoint x: 317, endPoint y: 237, distance: 23.3
click at [317, 237] on div "Types Select Type" at bounding box center [326, 237] width 160 height 50
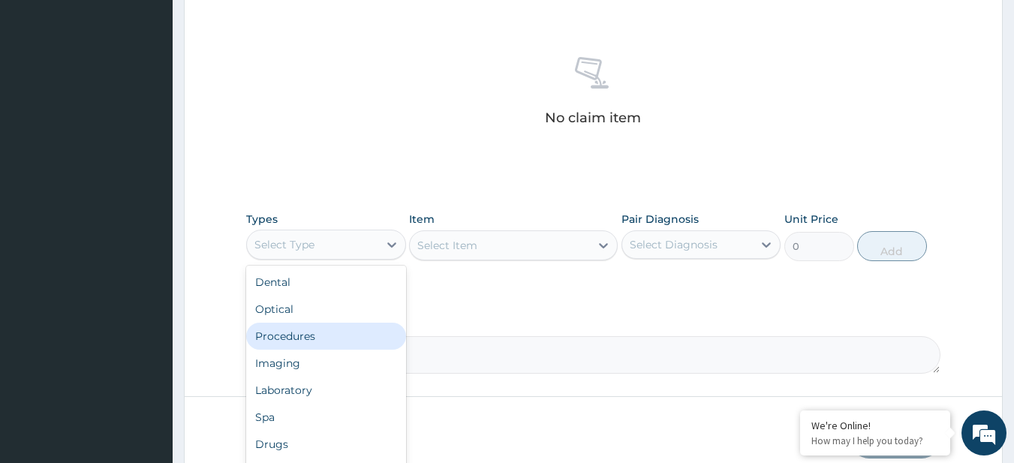
drag, startPoint x: 317, startPoint y: 237, endPoint x: 336, endPoint y: 336, distance: 100.9
click at [336, 260] on div "option Procedures focused, 3 of 10. 10 results available. Use Up and Down to ch…" at bounding box center [326, 245] width 160 height 30
click at [336, 336] on div "Procedures" at bounding box center [326, 336] width 160 height 27
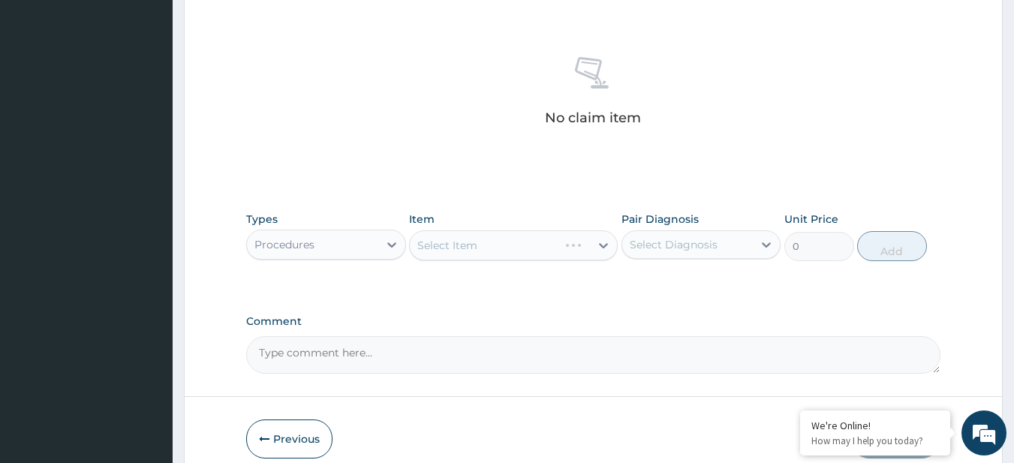
click at [477, 243] on div "Select Item" at bounding box center [513, 245] width 209 height 30
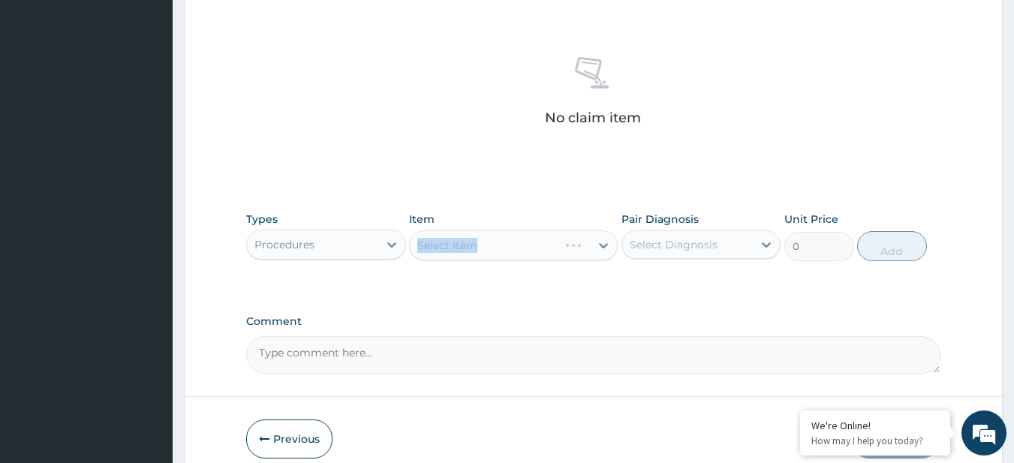
click at [477, 243] on div "Select Item" at bounding box center [513, 245] width 209 height 30
drag, startPoint x: 477, startPoint y: 243, endPoint x: 624, endPoint y: 318, distance: 165.2
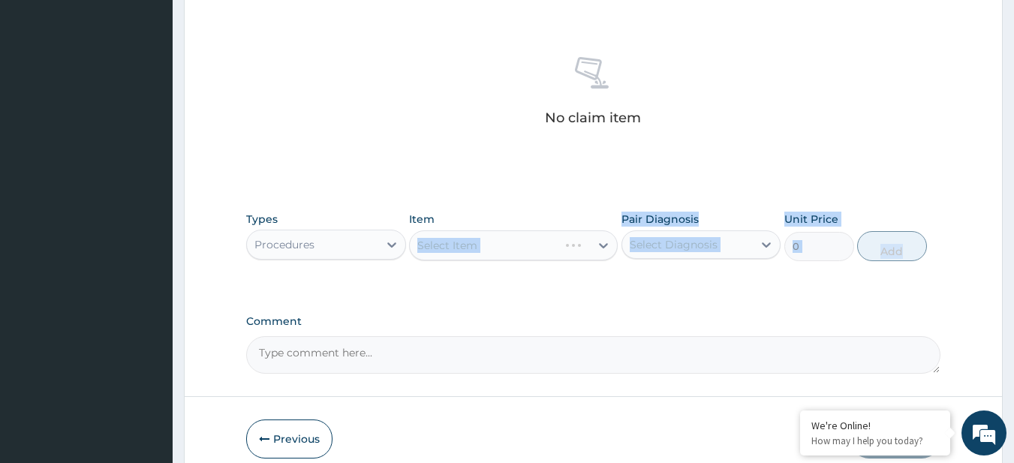
click at [624, 318] on label "Comment" at bounding box center [593, 321] width 695 height 13
click at [624, 336] on textarea "Comment" at bounding box center [593, 355] width 695 height 38
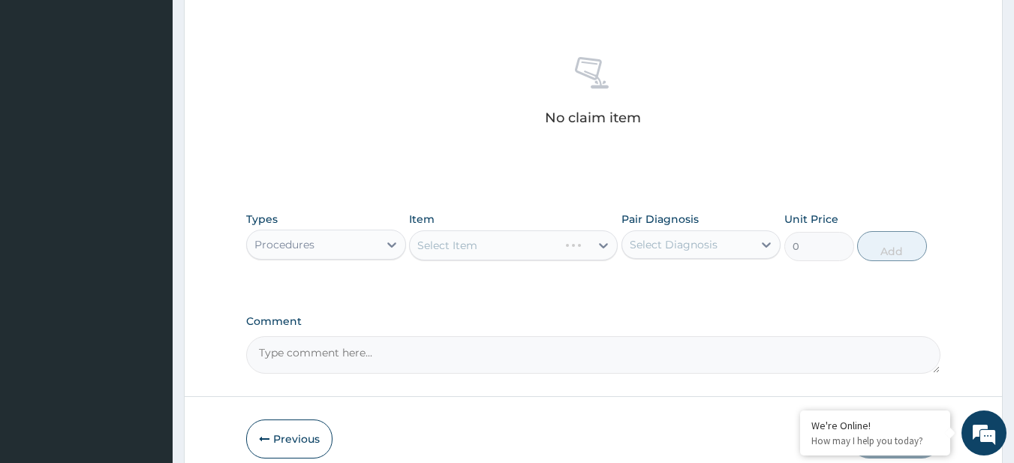
drag, startPoint x: 578, startPoint y: 285, endPoint x: 489, endPoint y: 250, distance: 95.8
click at [489, 250] on div "Types Procedures Item Select Item Pair Diagnosis Select Diagnosis Unit Price 0 …" at bounding box center [593, 247] width 695 height 87
click at [489, 250] on div "Select Item" at bounding box center [513, 245] width 209 height 30
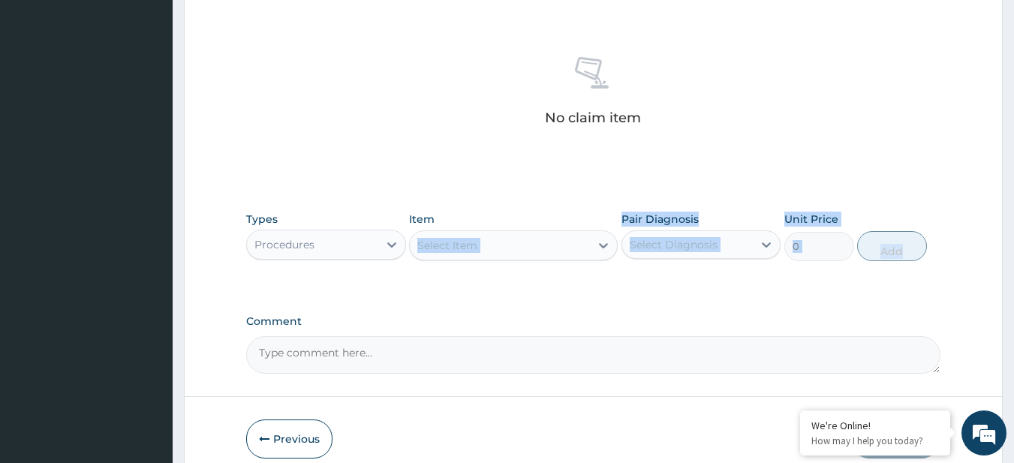
drag, startPoint x: 489, startPoint y: 250, endPoint x: 485, endPoint y: 308, distance: 57.9
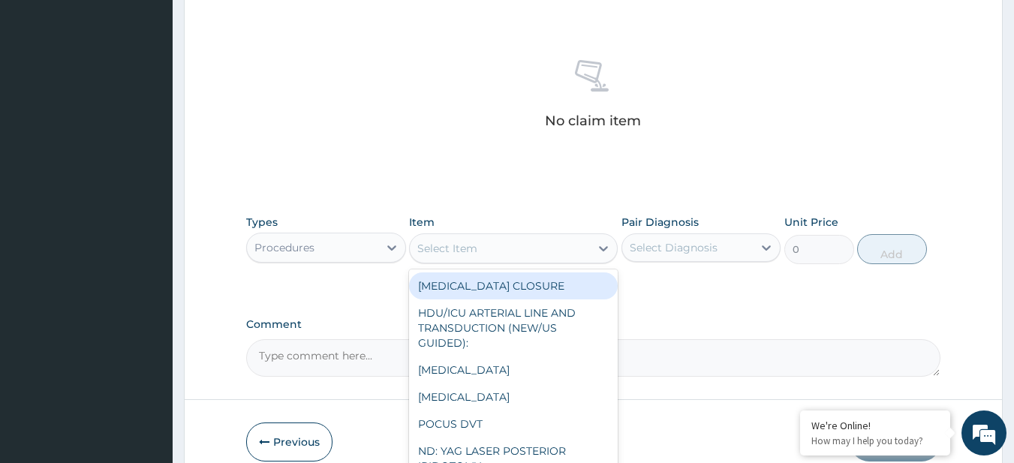
click at [481, 254] on div "Select Item" at bounding box center [500, 249] width 180 height 24
paste input "General Consultation (initial)"
type input "General Consultation (initial)"
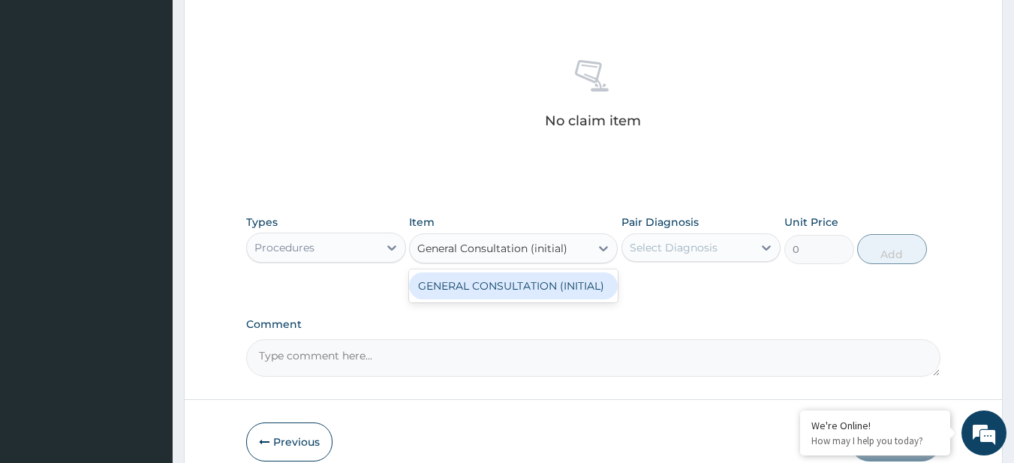
click at [520, 289] on div "GENERAL CONSULTATION (INITIAL)" at bounding box center [513, 286] width 209 height 27
type input "10800"
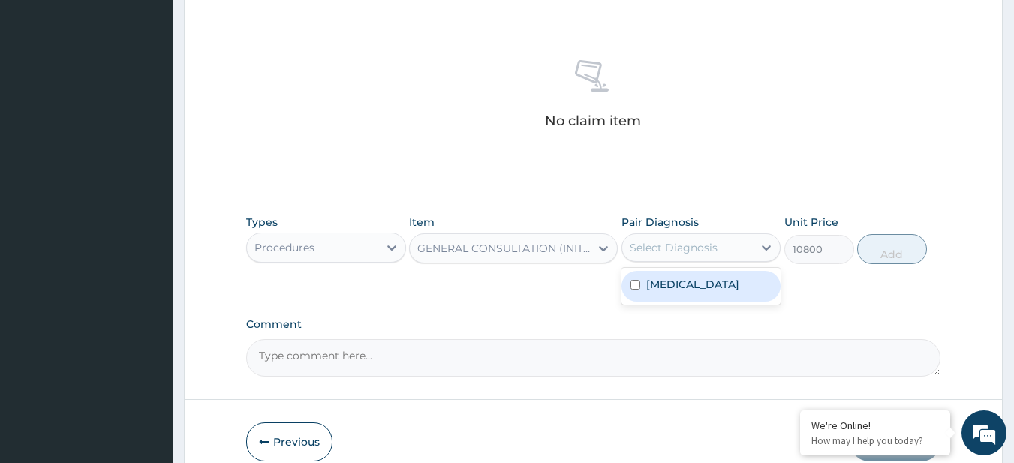
drag, startPoint x: 687, startPoint y: 246, endPoint x: 675, endPoint y: 299, distance: 54.6
click at [675, 262] on div "option Malaria focused, 1 of 1. 1 result available. Use Up and Down to choose o…" at bounding box center [702, 248] width 160 height 29
click at [675, 299] on div "Malaria" at bounding box center [702, 286] width 160 height 31
checkbox input "true"
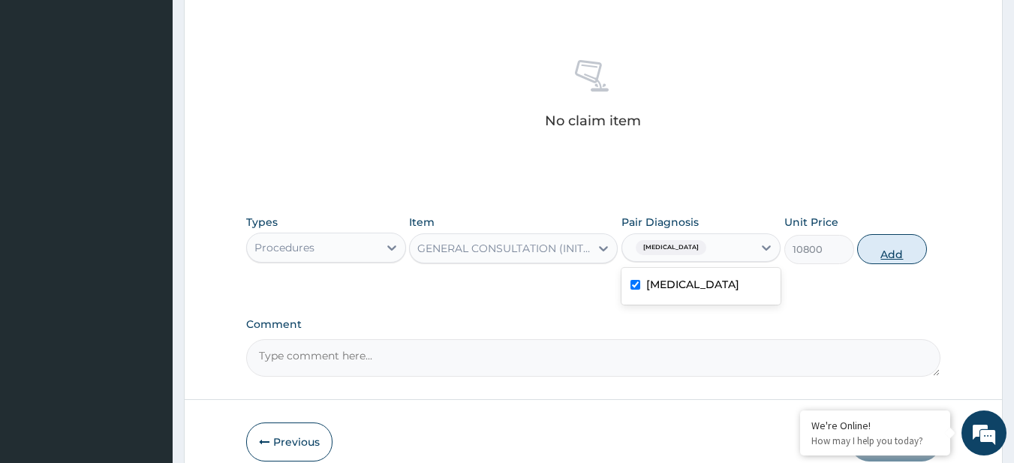
click at [882, 252] on button "Add" at bounding box center [892, 249] width 70 height 30
type input "0"
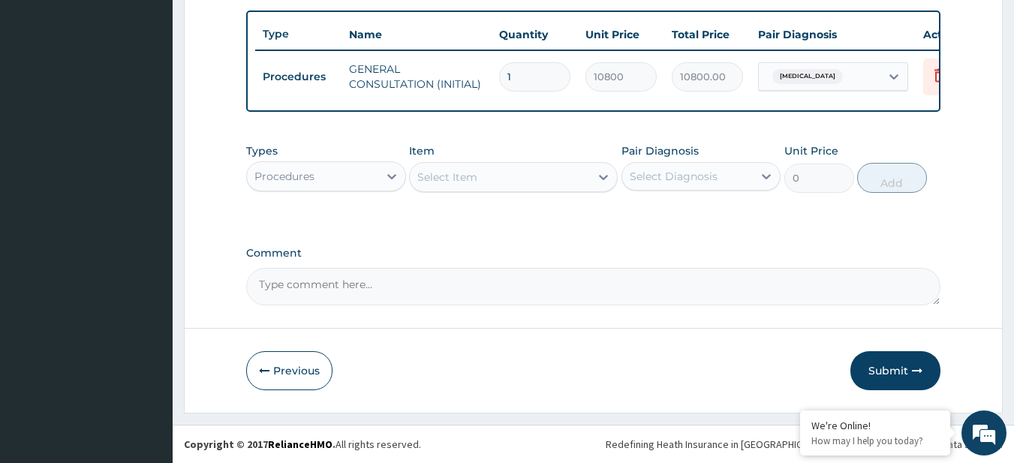
scroll to position [559, 0]
click at [920, 370] on icon "button" at bounding box center [917, 371] width 11 height 11
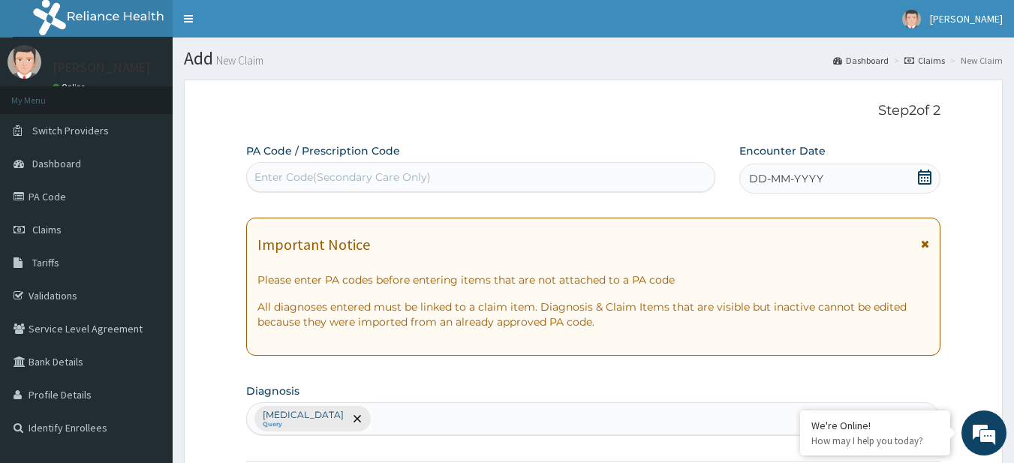
click at [920, 173] on icon at bounding box center [925, 177] width 14 height 15
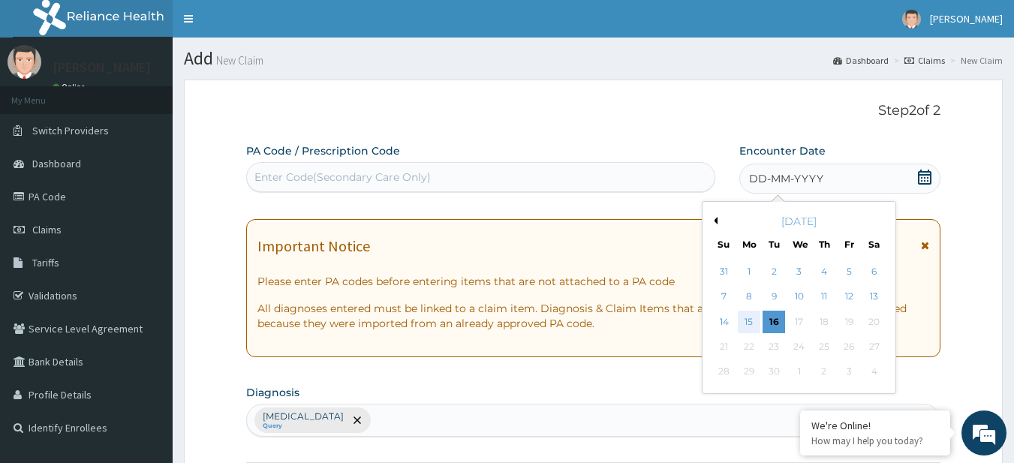
click at [740, 317] on div "15" at bounding box center [749, 322] width 23 height 23
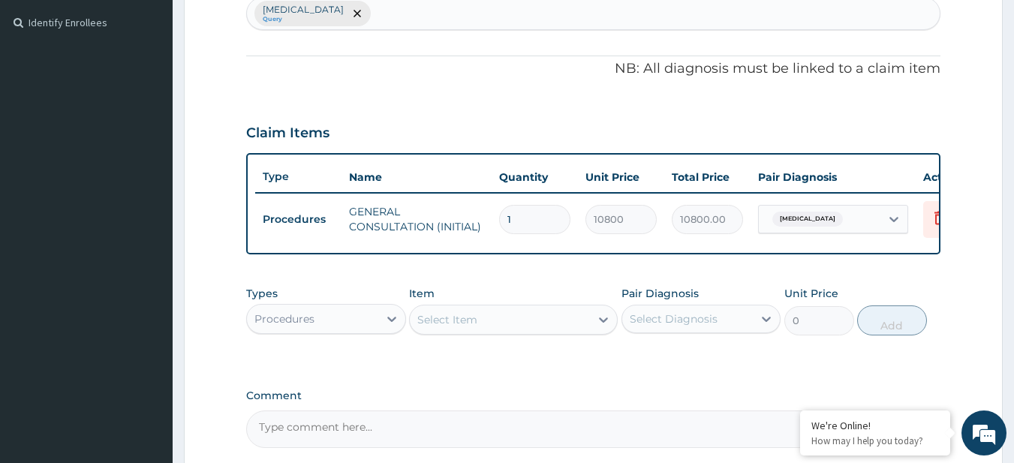
scroll to position [559, 0]
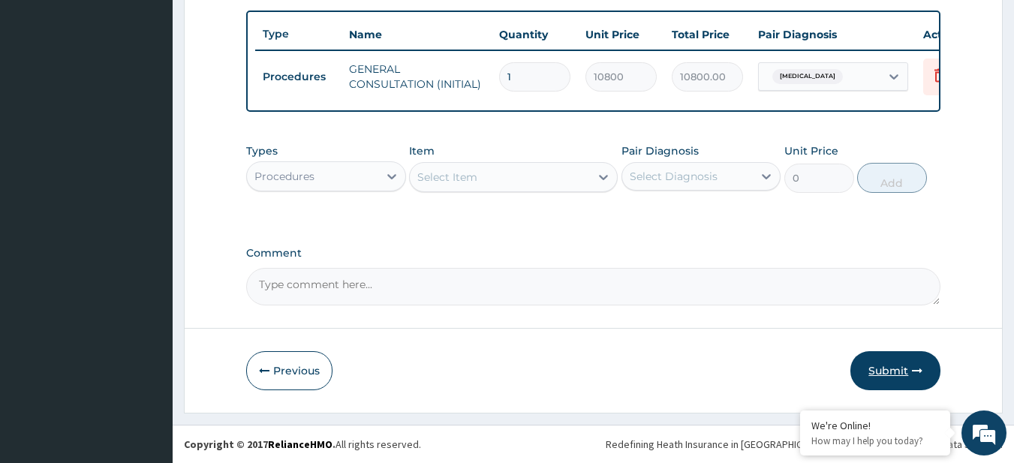
click at [867, 356] on button "Submit" at bounding box center [896, 370] width 90 height 39
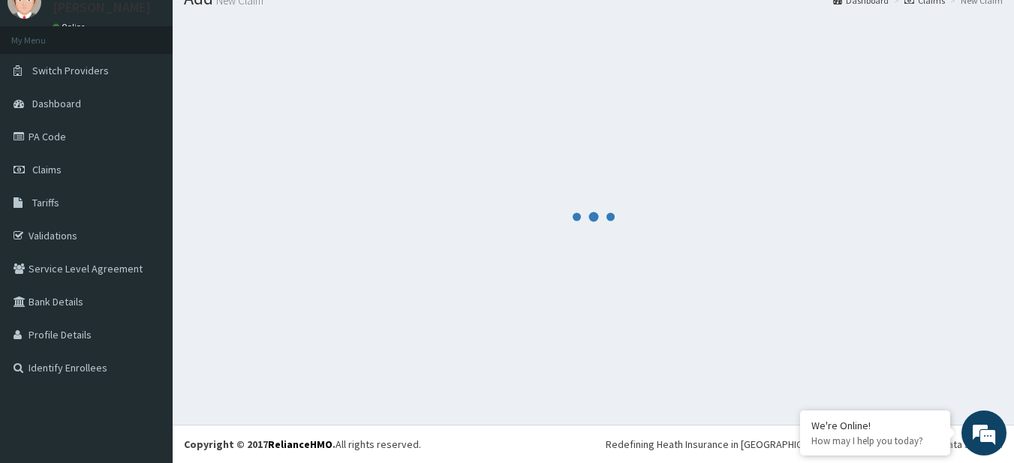
scroll to position [60, 0]
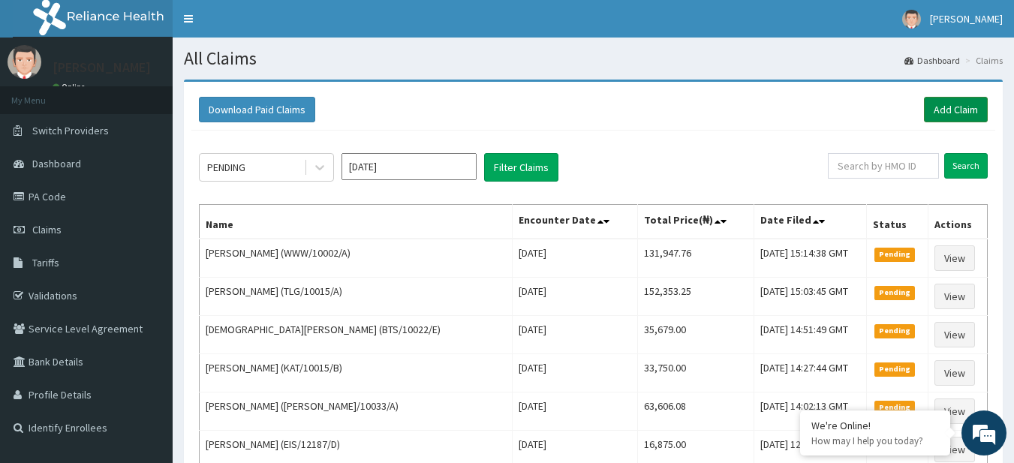
click at [982, 106] on link "Add Claim" at bounding box center [956, 110] width 64 height 26
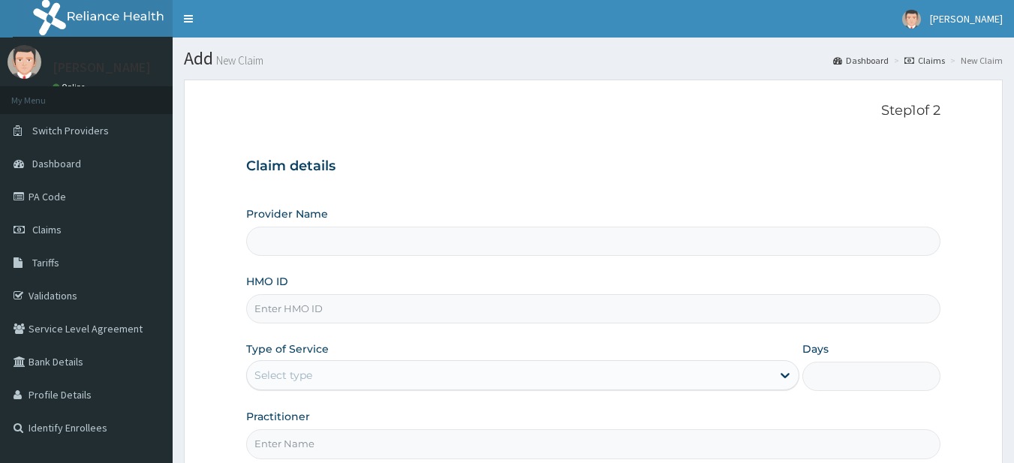
type input "R-Jolad Plus"
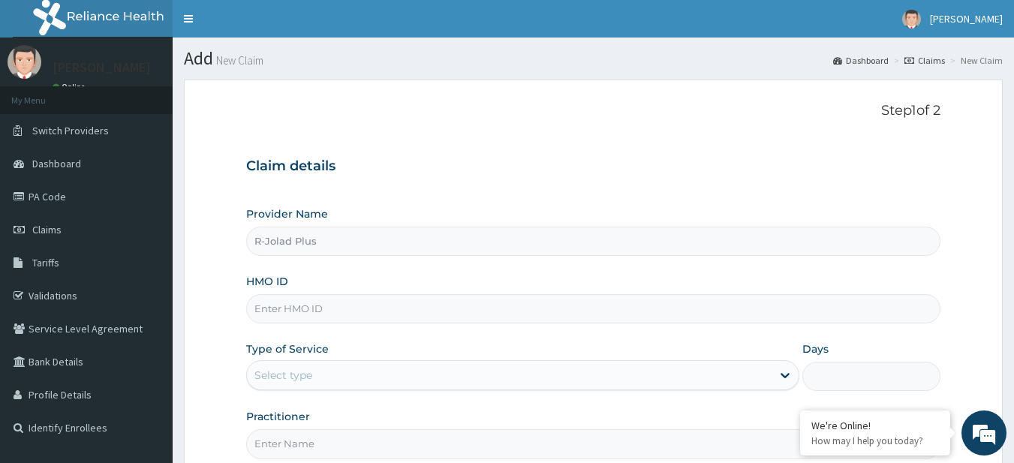
click at [340, 312] on input "HMO ID" at bounding box center [593, 308] width 695 height 29
paste input "CNE/10005/A"
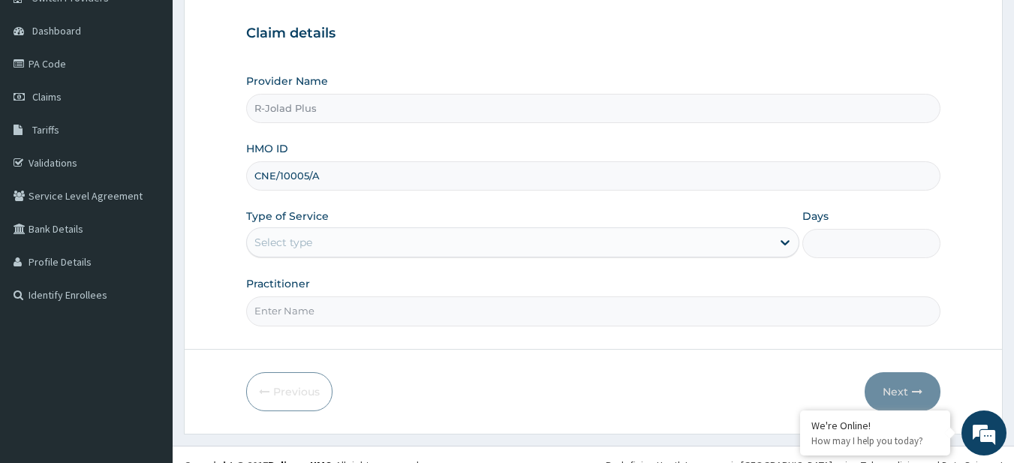
scroll to position [154, 0]
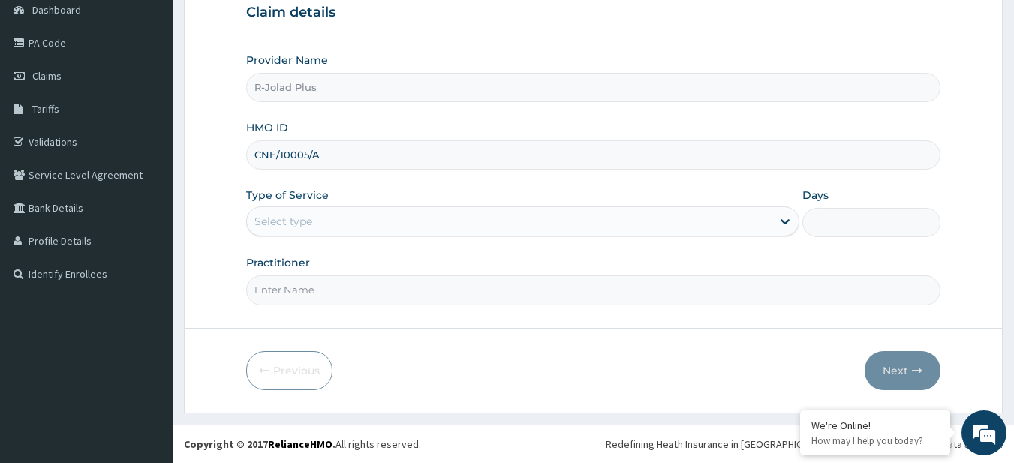
type input "CNE/10005/A"
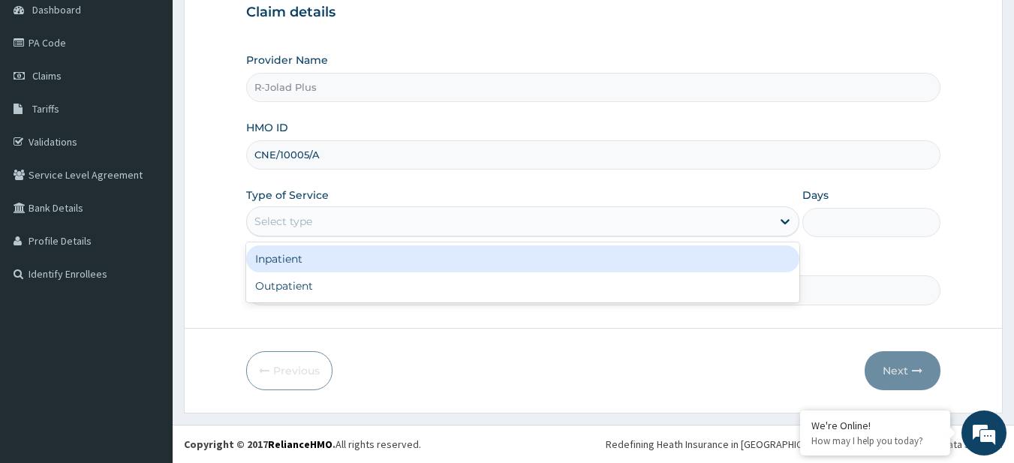
click at [317, 221] on div "Select type" at bounding box center [509, 221] width 525 height 24
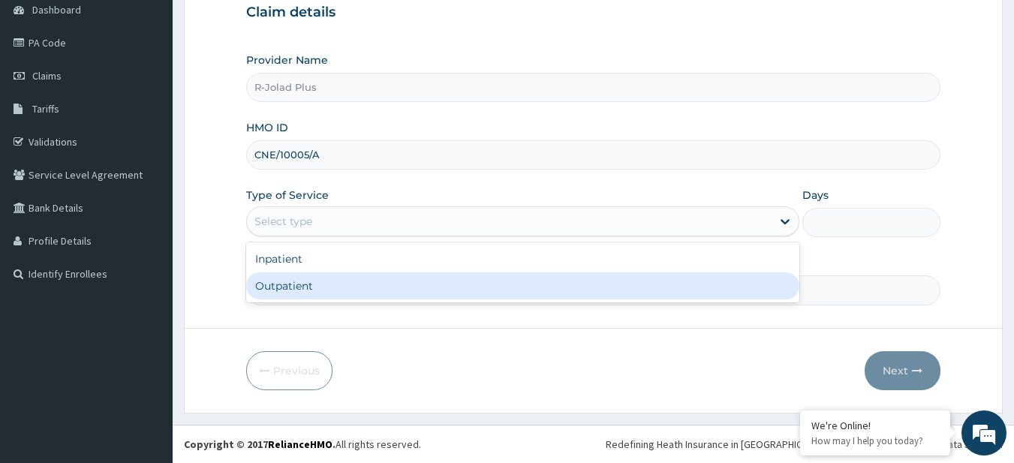
click at [345, 287] on div "Outpatient" at bounding box center [522, 286] width 553 height 27
type input "1"
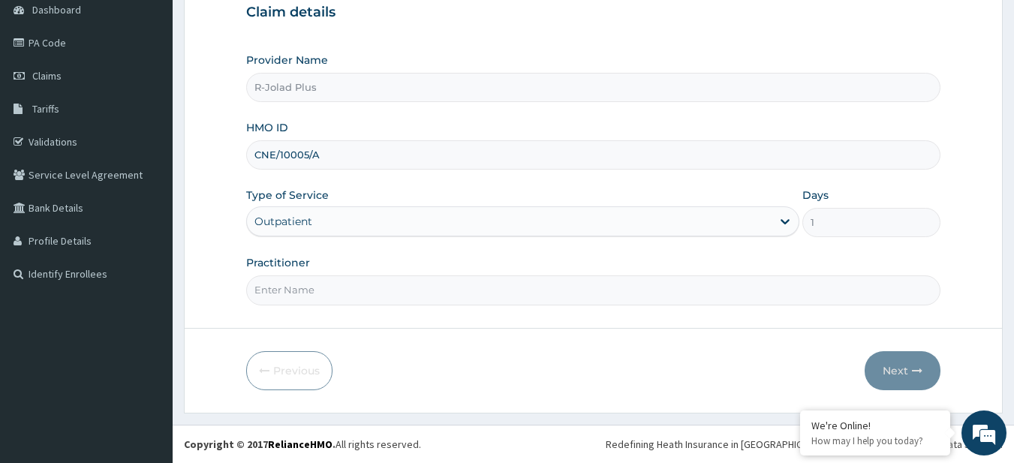
click at [289, 289] on input "Practitioner" at bounding box center [593, 290] width 695 height 29
paste input "[PERSON_NAME]"
type input "[PERSON_NAME]"
click at [877, 366] on button "Next" at bounding box center [903, 370] width 76 height 39
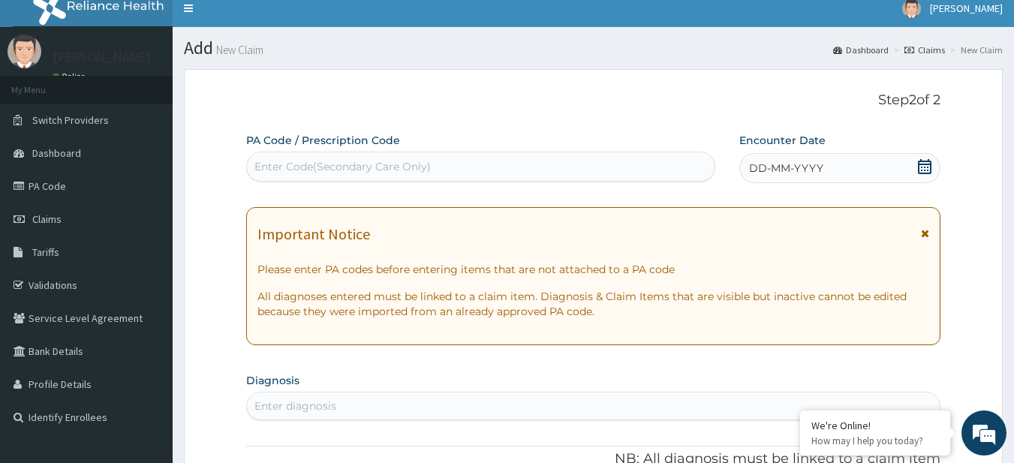
scroll to position [19, 0]
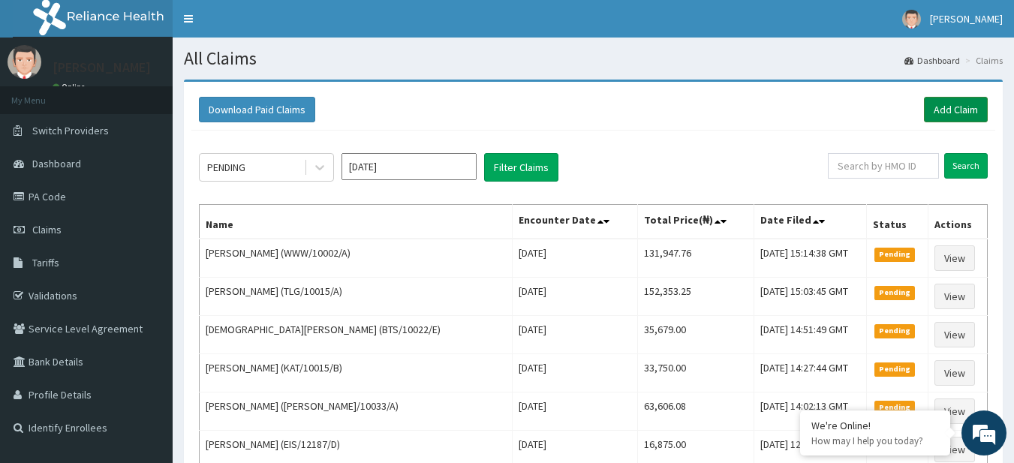
click at [936, 102] on link "Add Claim" at bounding box center [956, 110] width 64 height 26
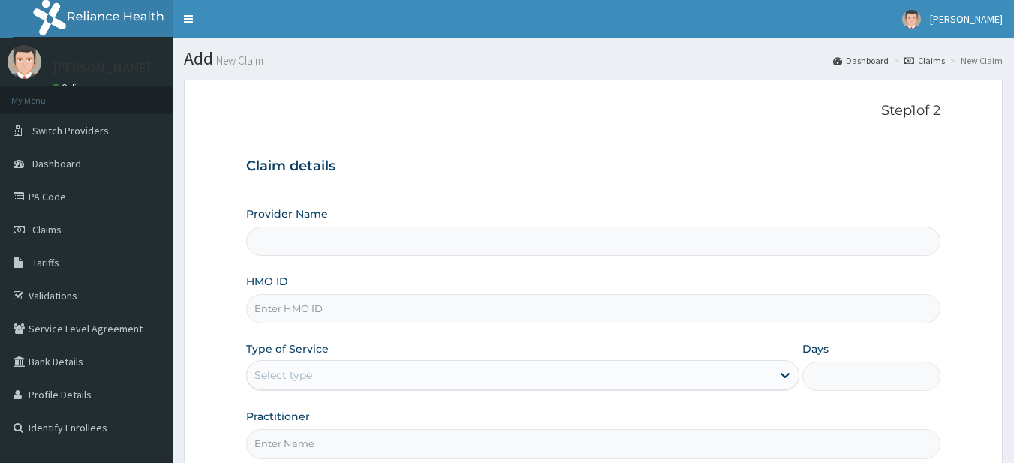
type input "R-Jolad Plus"
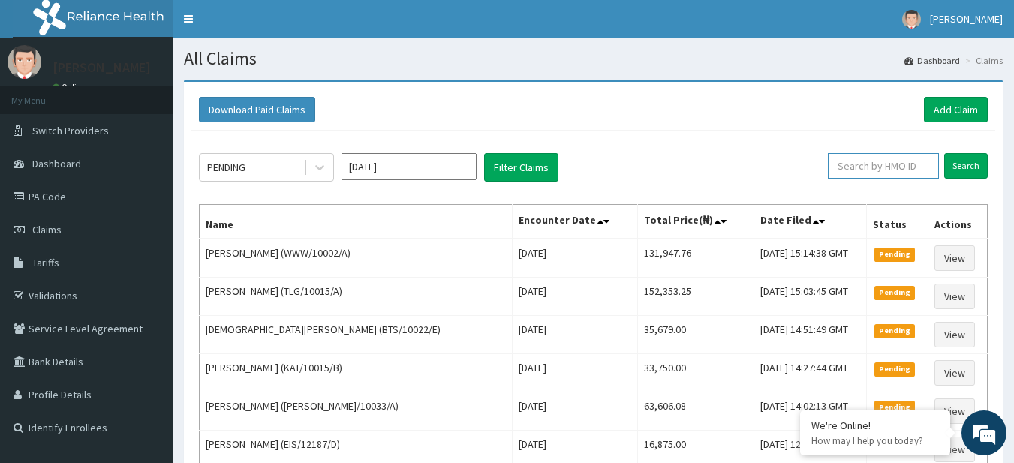
click at [888, 160] on input "text" at bounding box center [883, 166] width 111 height 26
paste input "CNE/10005/A"
type input "CNE/10005/A"
click at [980, 168] on input "Search" at bounding box center [967, 166] width 44 height 26
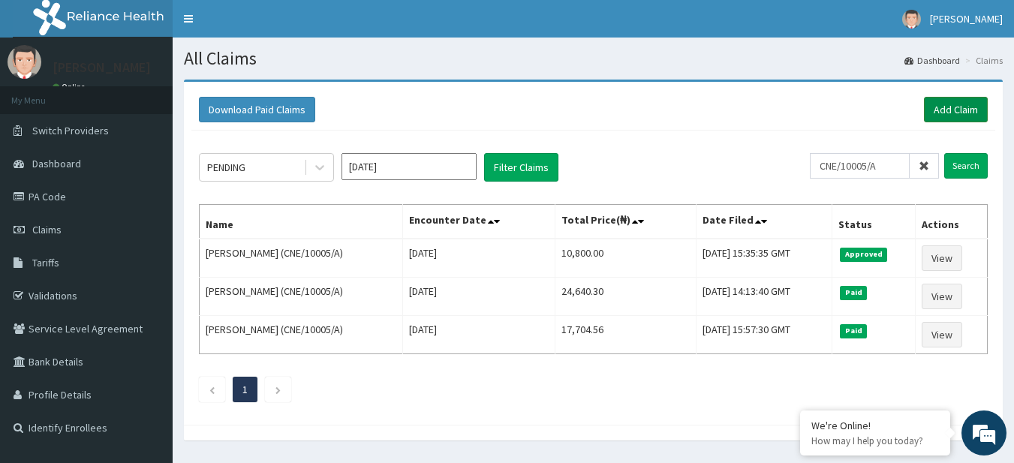
click at [942, 119] on link "Add Claim" at bounding box center [956, 110] width 64 height 26
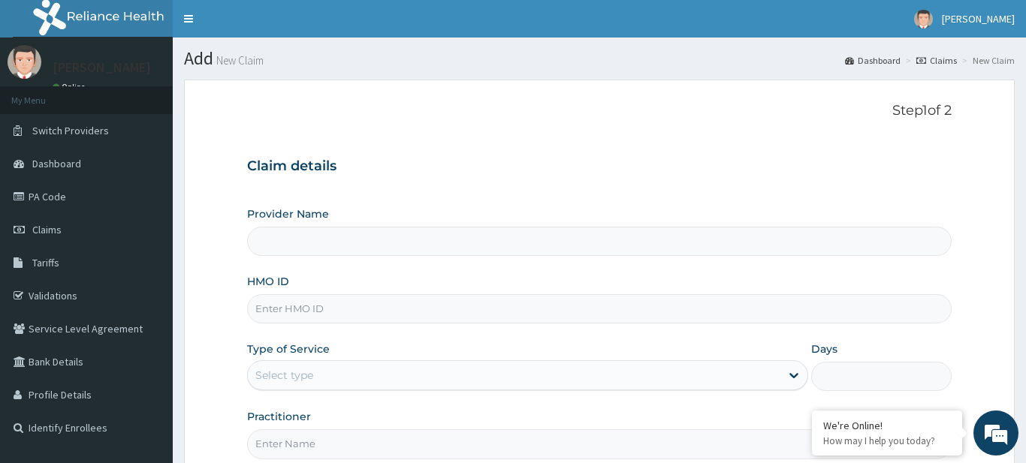
type input "R-Jolad Plus"
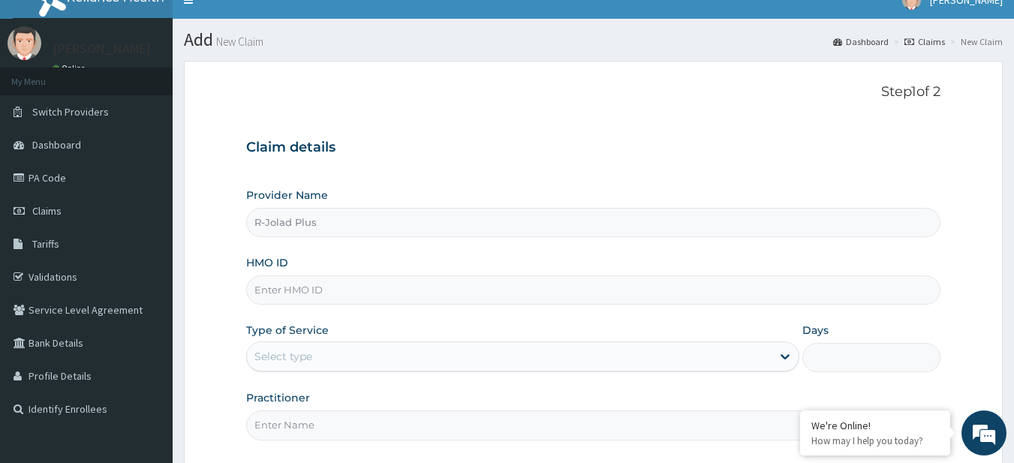
click at [378, 291] on input "HMO ID" at bounding box center [593, 290] width 695 height 29
paste input "ABP/10125/A"
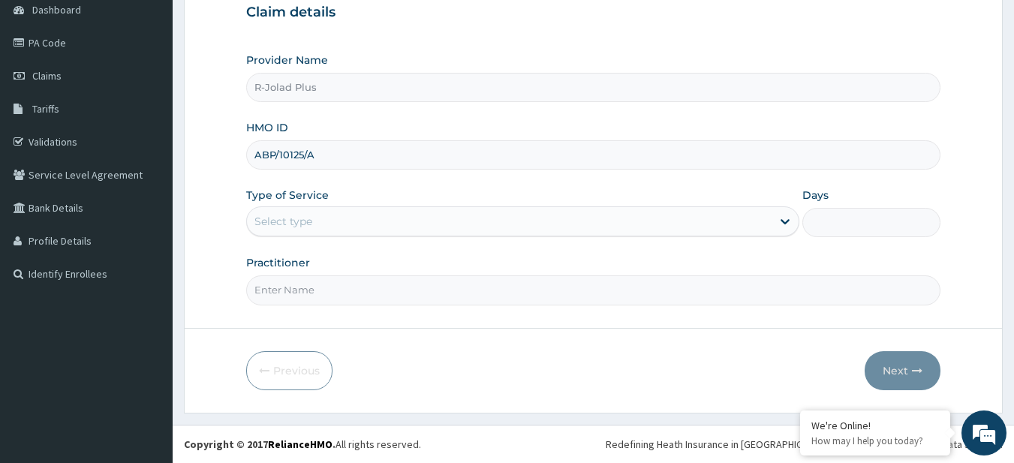
type input "ABP/10125/A"
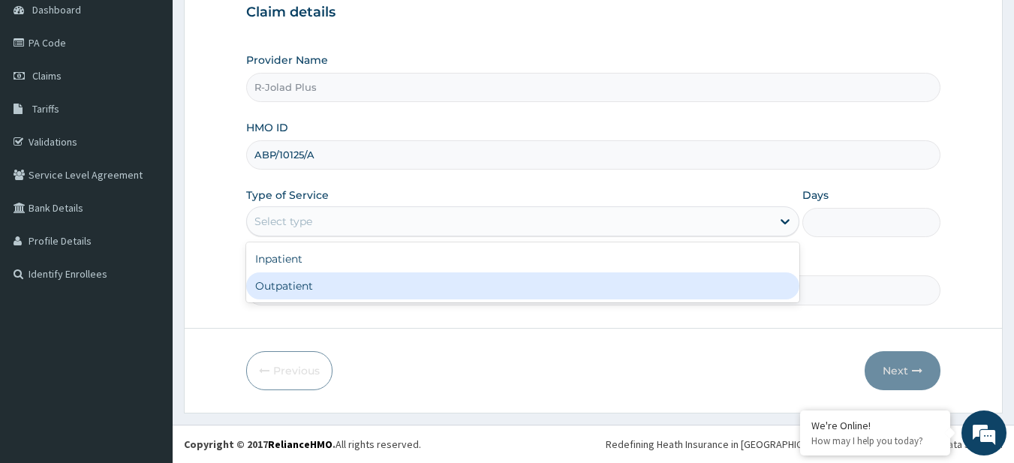
drag, startPoint x: 342, startPoint y: 224, endPoint x: 296, endPoint y: 282, distance: 73.8
click at [296, 237] on div "option Outpatient focused, 2 of 2. 2 results available. Use Up and Down to choo…" at bounding box center [522, 221] width 553 height 30
click at [296, 282] on div "Outpatient" at bounding box center [522, 286] width 553 height 27
type input "1"
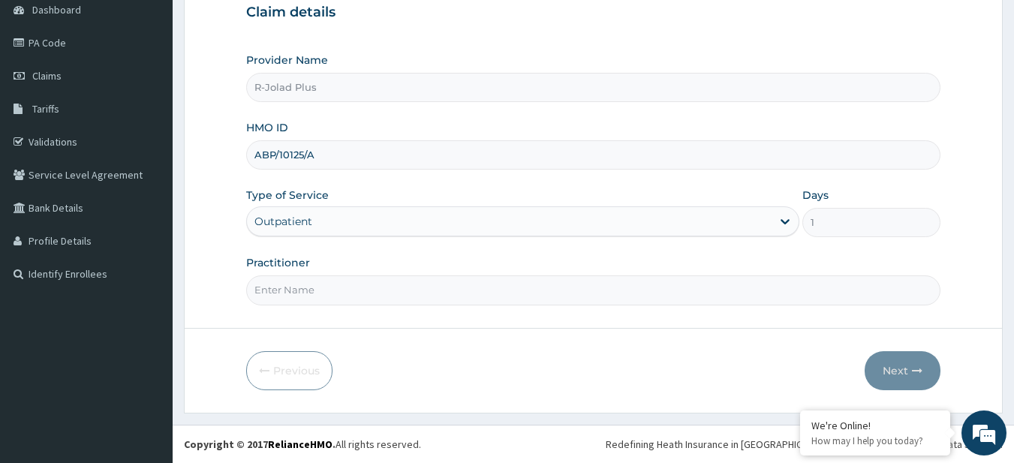
click at [294, 292] on input "Practitioner" at bounding box center [593, 290] width 695 height 29
paste input "[PERSON_NAME]"
type input "[PERSON_NAME]"
click at [893, 372] on button "Next" at bounding box center [903, 370] width 76 height 39
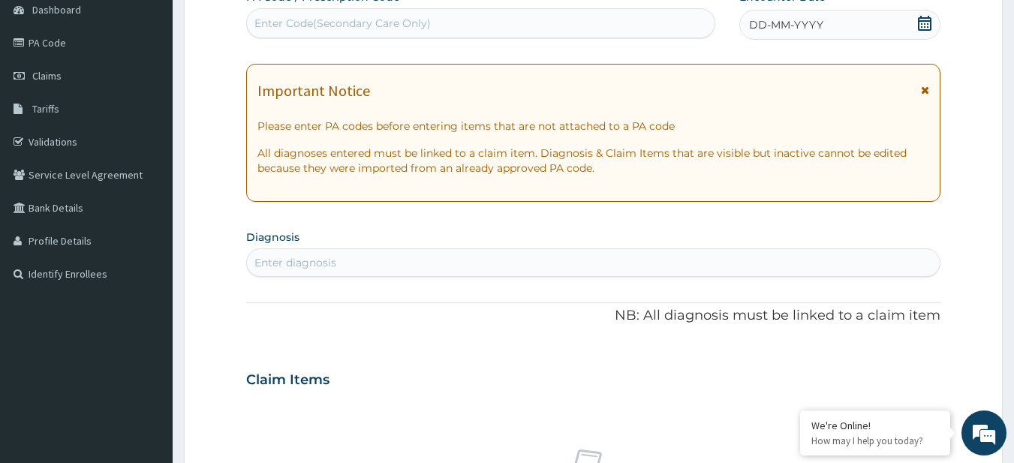
scroll to position [0, 0]
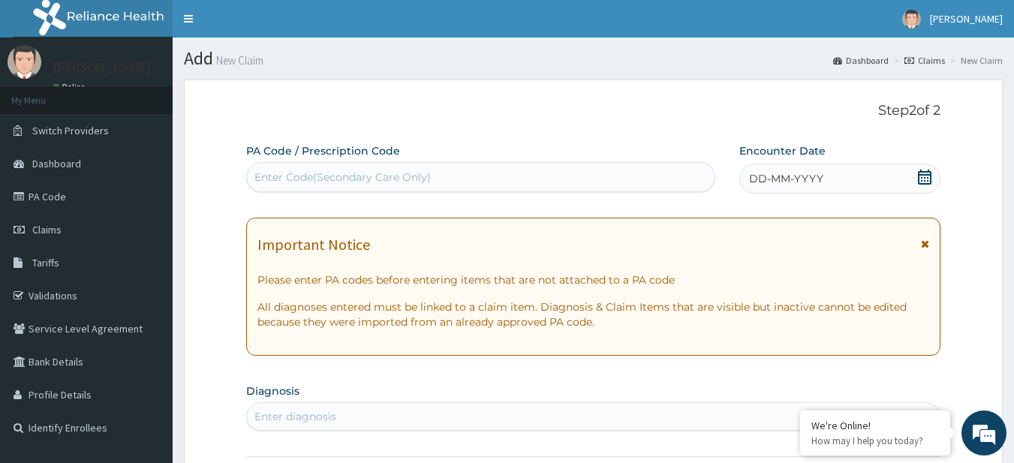
click at [320, 182] on div "Enter Code(Secondary Care Only)" at bounding box center [343, 177] width 176 height 15
paste input "PA/CB3AB1"
type input "PA/CB3AB1"
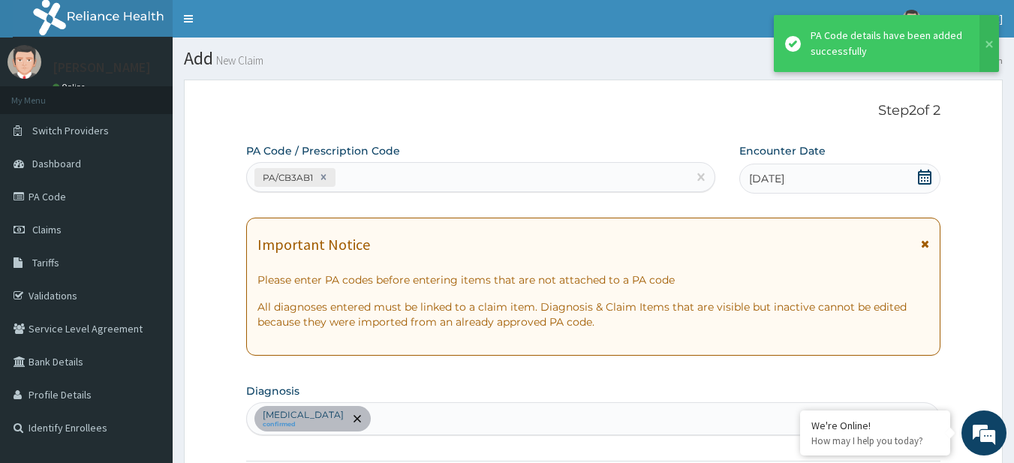
scroll to position [393, 0]
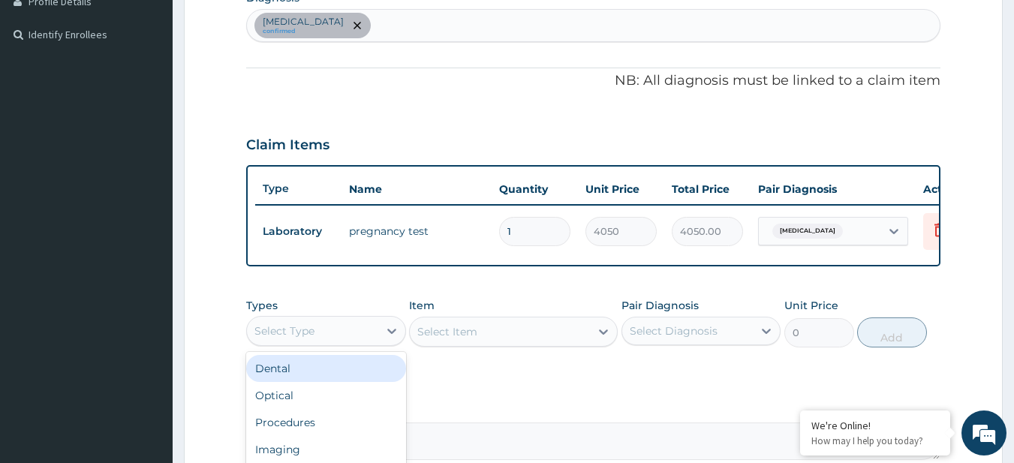
click at [346, 335] on div "Select Type" at bounding box center [312, 331] width 131 height 24
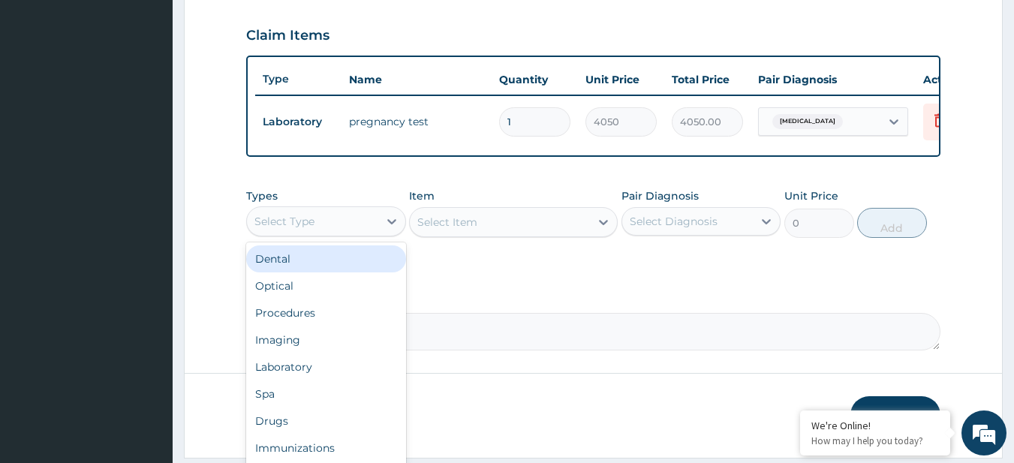
scroll to position [505, 0]
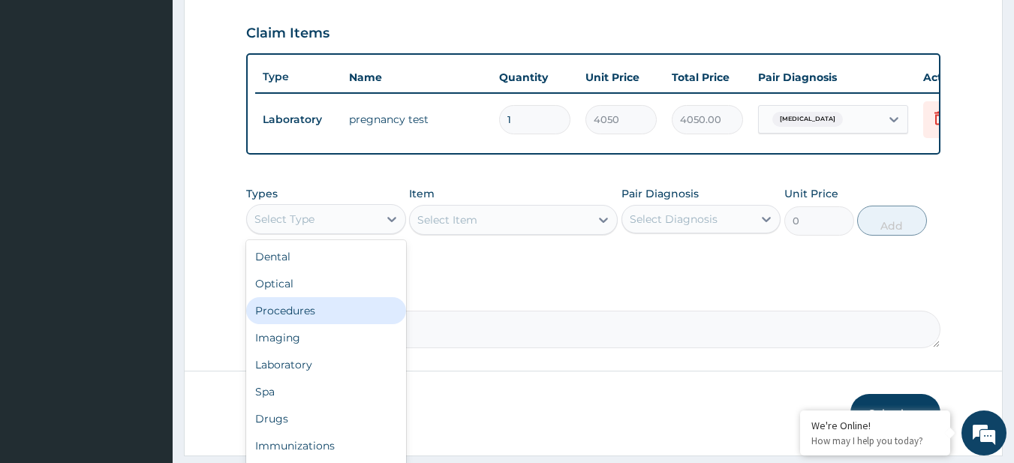
click at [321, 324] on div "Procedures" at bounding box center [326, 310] width 160 height 27
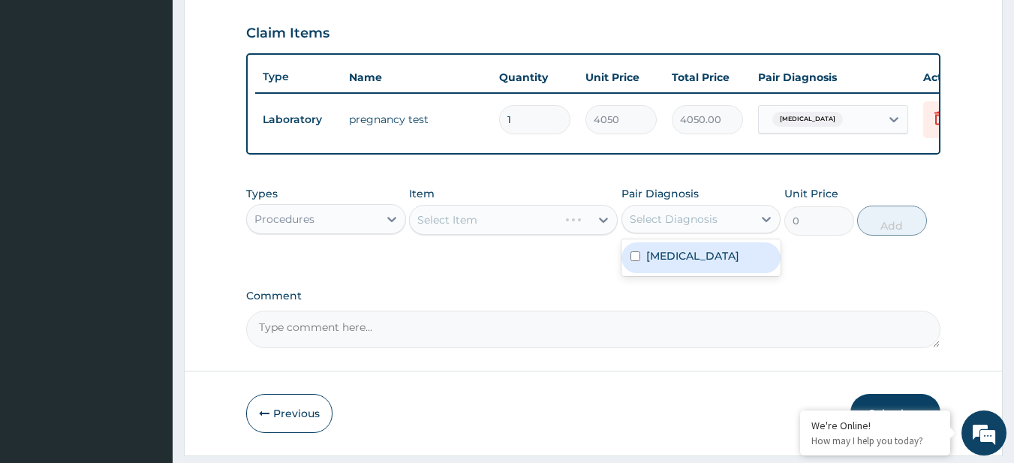
drag, startPoint x: 738, startPoint y: 224, endPoint x: 708, endPoint y: 265, distance: 50.5
click at [708, 234] on div "option [MEDICAL_DATA] focused, 1 of 1. 1 result available. Use Up and Down to c…" at bounding box center [702, 219] width 160 height 29
click at [708, 264] on label "[MEDICAL_DATA]" at bounding box center [692, 256] width 93 height 15
checkbox input "true"
click at [469, 221] on div "Select Item" at bounding box center [500, 220] width 180 height 24
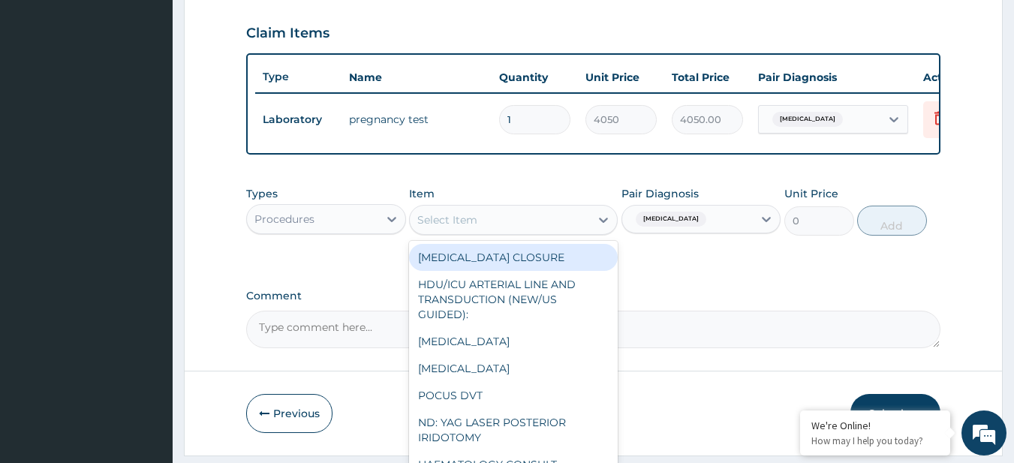
paste input "General Consultation (initial)"
type input "General Consultation (initial)"
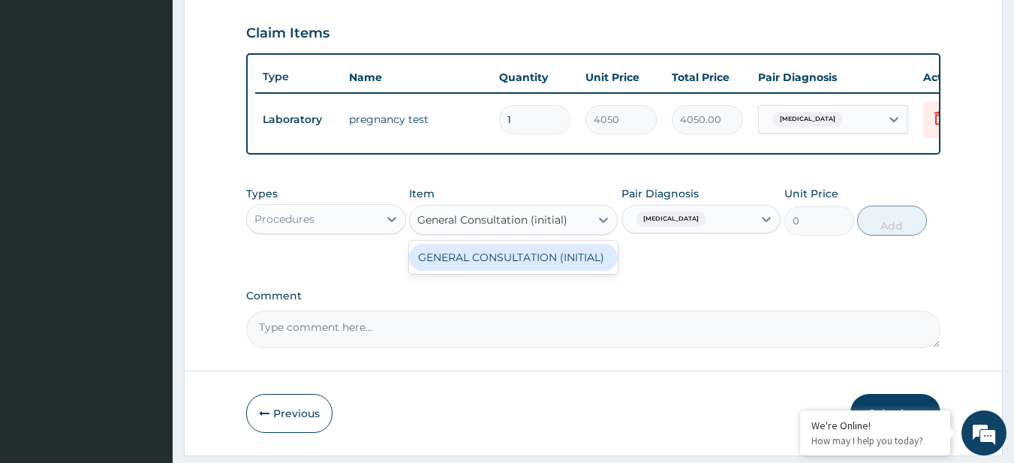
click at [526, 271] on div "GENERAL CONSULTATION (INITIAL)" at bounding box center [513, 257] width 209 height 27
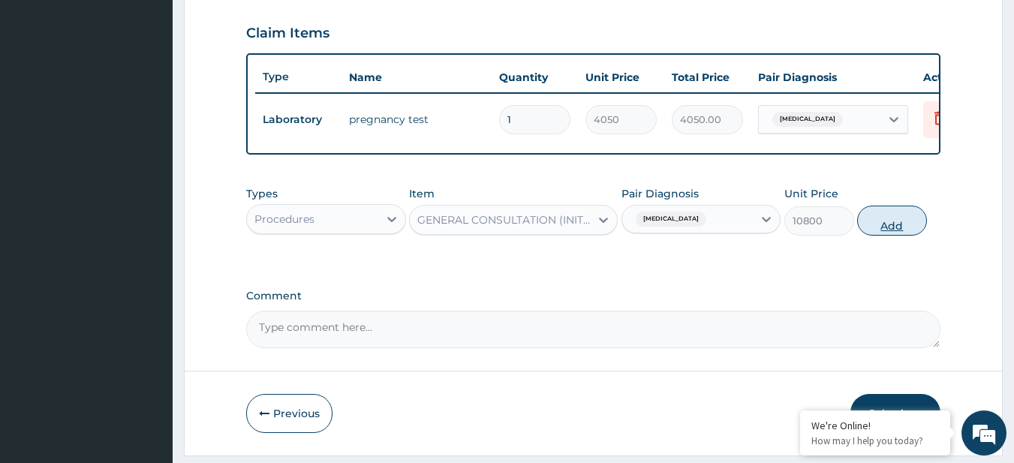
click at [919, 224] on button "Add" at bounding box center [892, 221] width 70 height 30
type input "0"
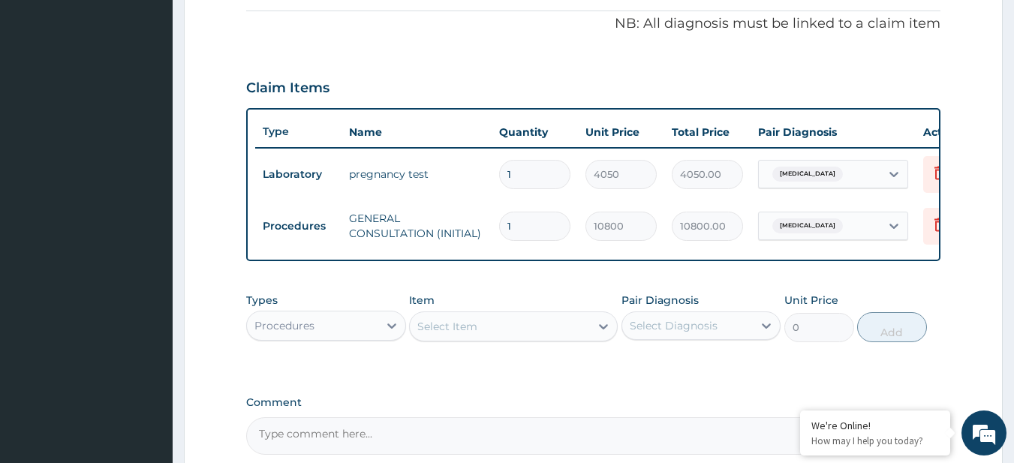
scroll to position [611, 0]
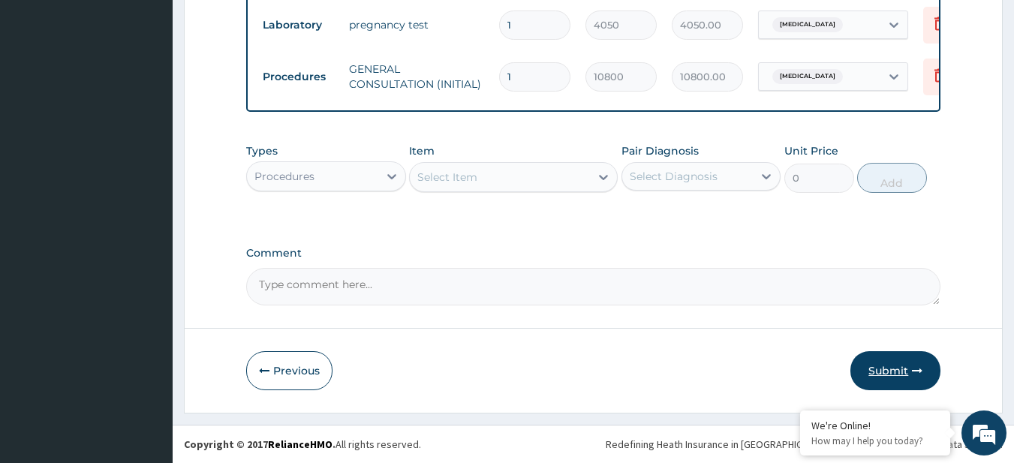
click at [923, 386] on button "Submit" at bounding box center [896, 370] width 90 height 39
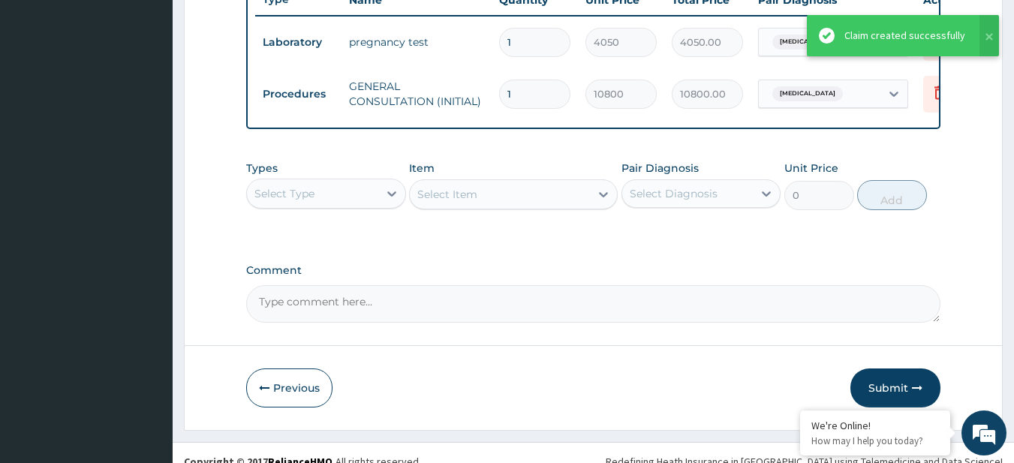
scroll to position [543, 0]
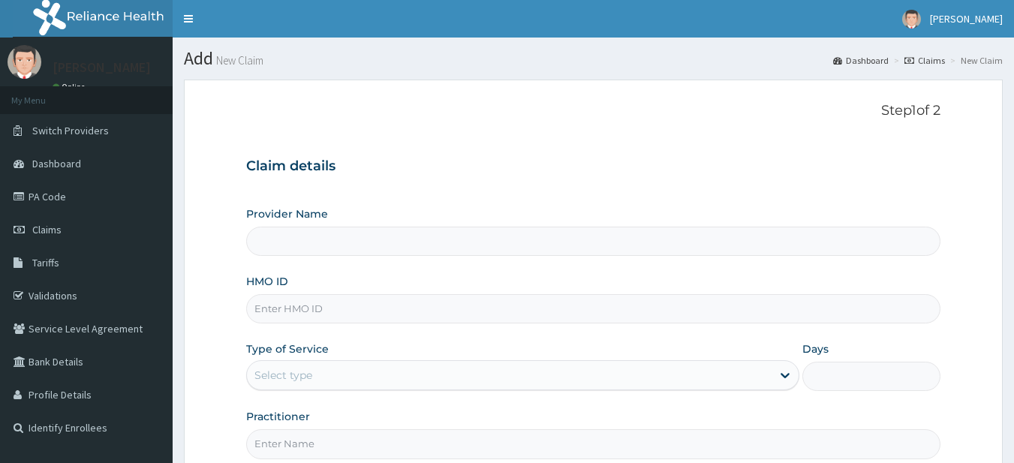
type input "R-Jolad Plus"
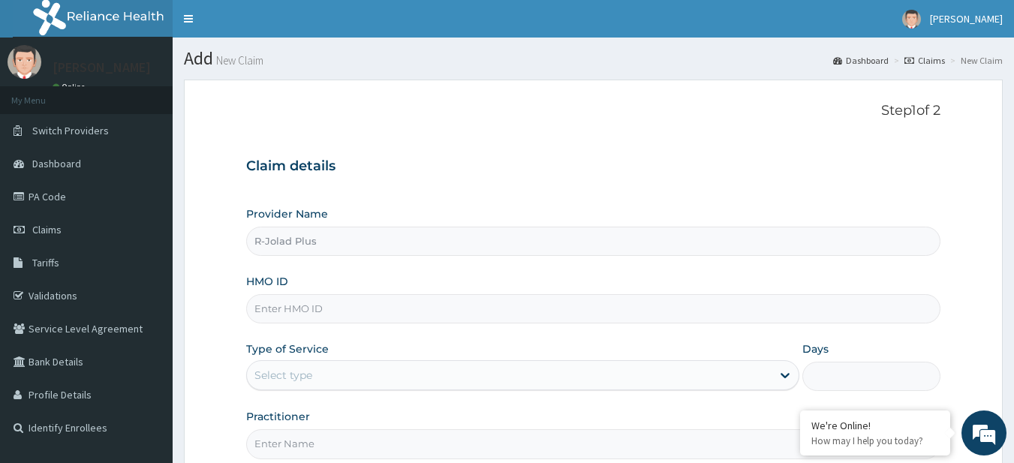
click at [355, 315] on input "HMO ID" at bounding box center [593, 308] width 695 height 29
paste input "DAW/10034/C"
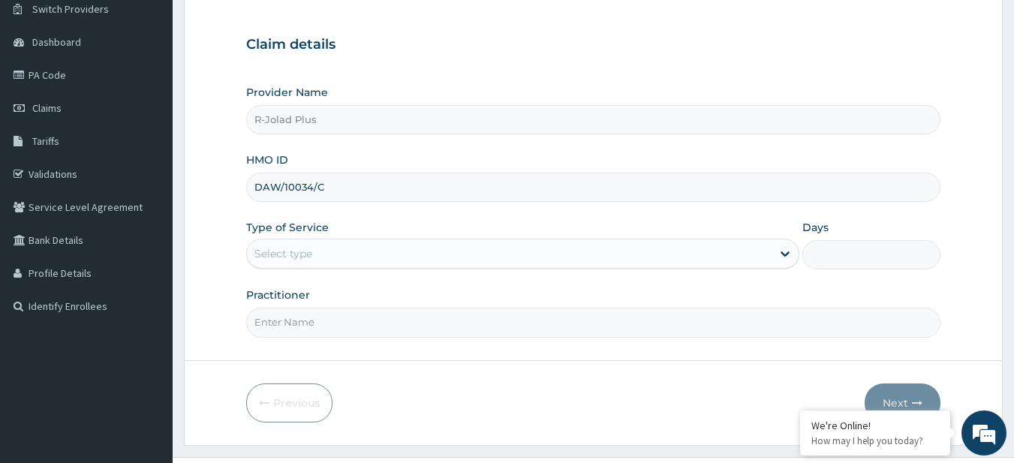
scroll to position [122, 0]
type input "DAW/10034/C"
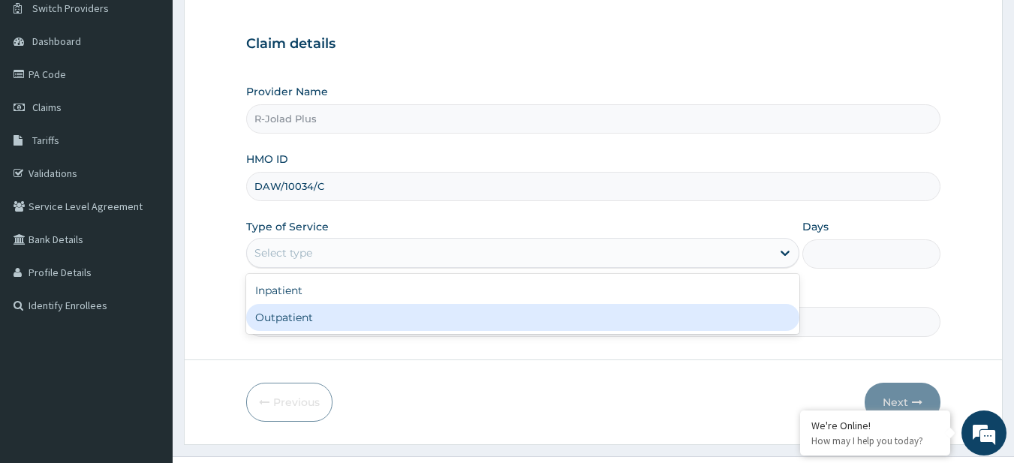
drag, startPoint x: 361, startPoint y: 252, endPoint x: 351, endPoint y: 334, distance: 83.3
click at [351, 268] on div "option Outpatient focused, 2 of 2. 2 results available. Use Up and Down to choo…" at bounding box center [522, 253] width 553 height 30
click at [351, 334] on div "Inpatient Outpatient" at bounding box center [522, 304] width 553 height 60
click at [348, 321] on div "Outpatient" at bounding box center [522, 317] width 553 height 27
type input "1"
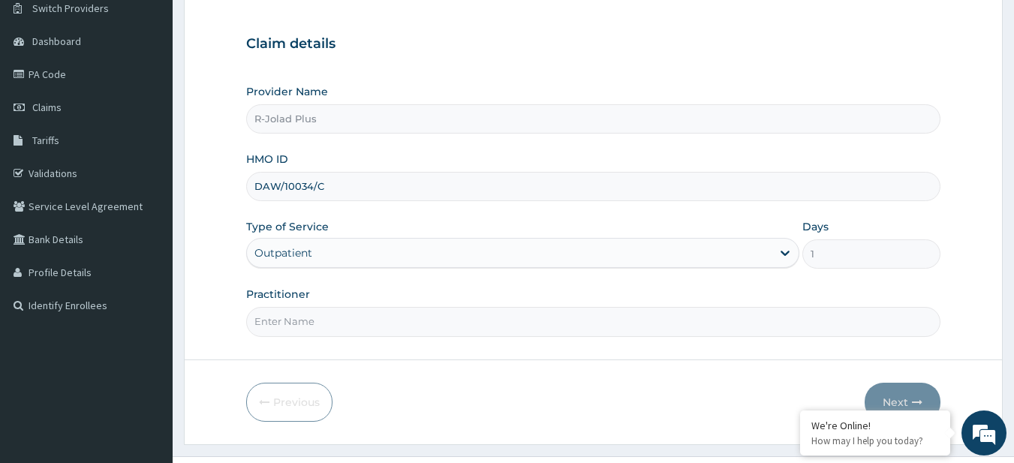
click at [325, 330] on input "Practitioner" at bounding box center [593, 321] width 695 height 29
paste input "Oforma Ogechukwu"
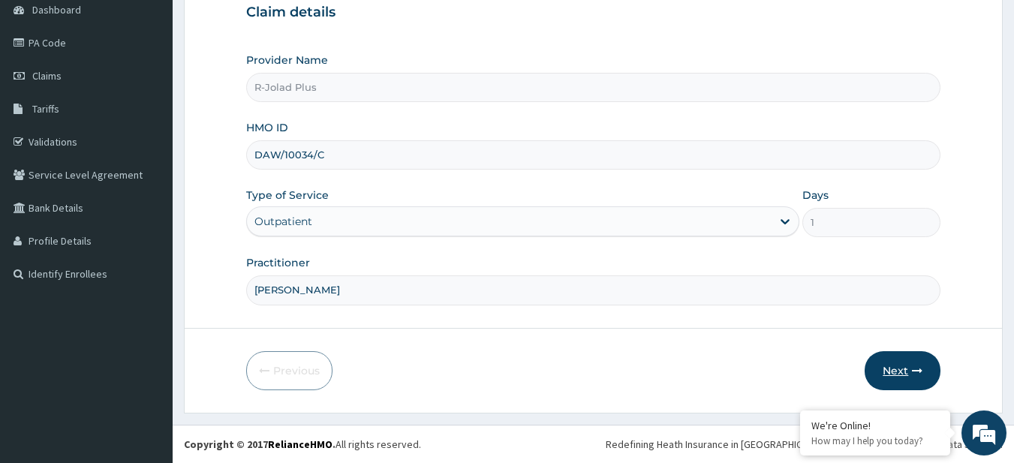
type input "Oforma Ogechukwu"
click at [923, 360] on button "Next" at bounding box center [903, 370] width 76 height 39
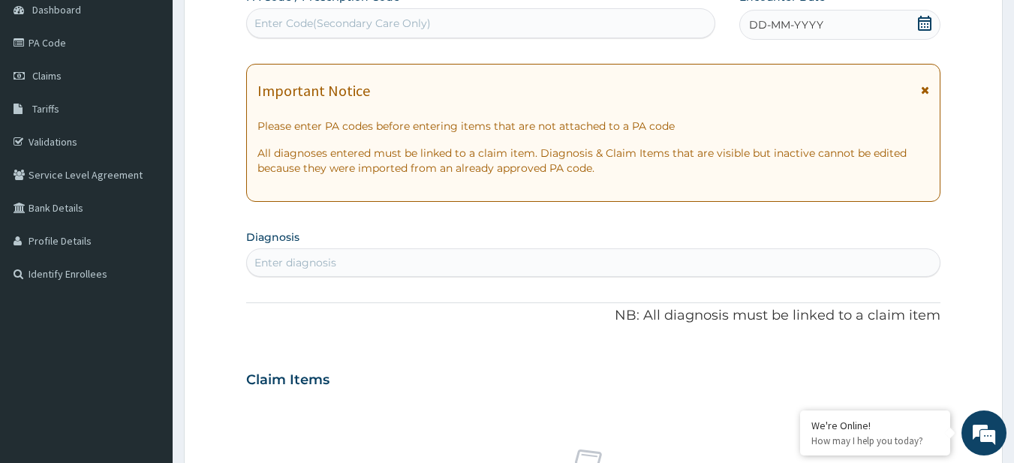
scroll to position [0, 0]
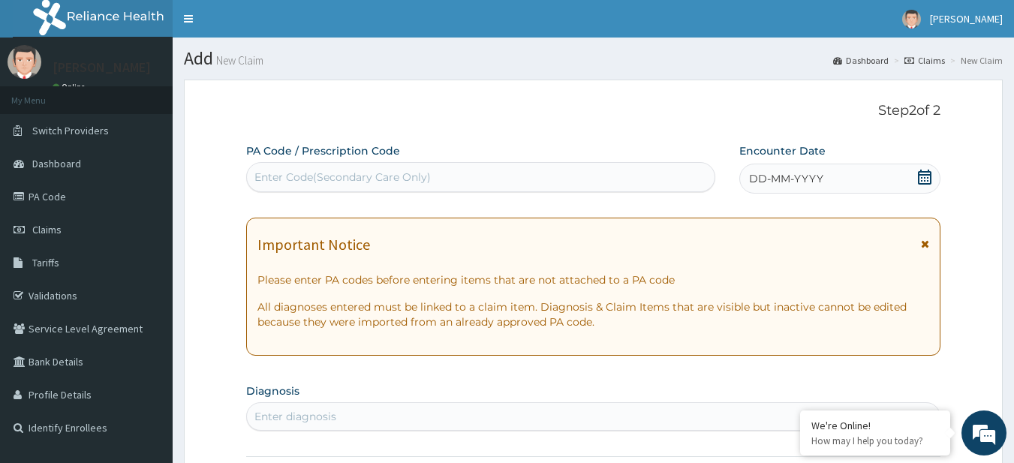
paste input "PA/2C2134"
click at [316, 169] on div "Enter Code(Secondary Care Only)" at bounding box center [481, 177] width 469 height 24
type input "PA/2C2134"
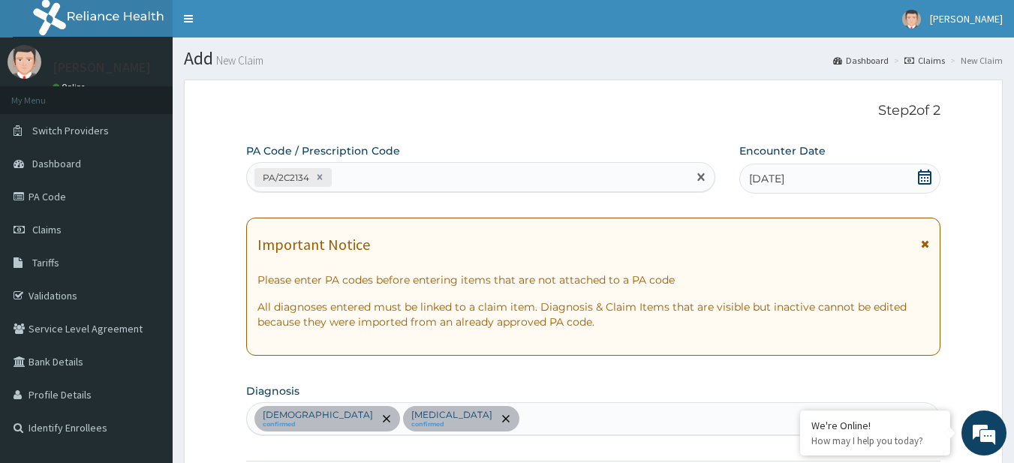
click at [389, 164] on div "PA/2C2134" at bounding box center [481, 177] width 470 height 30
paste input "PA/1FA02B"
type input "PA/1FA02B"
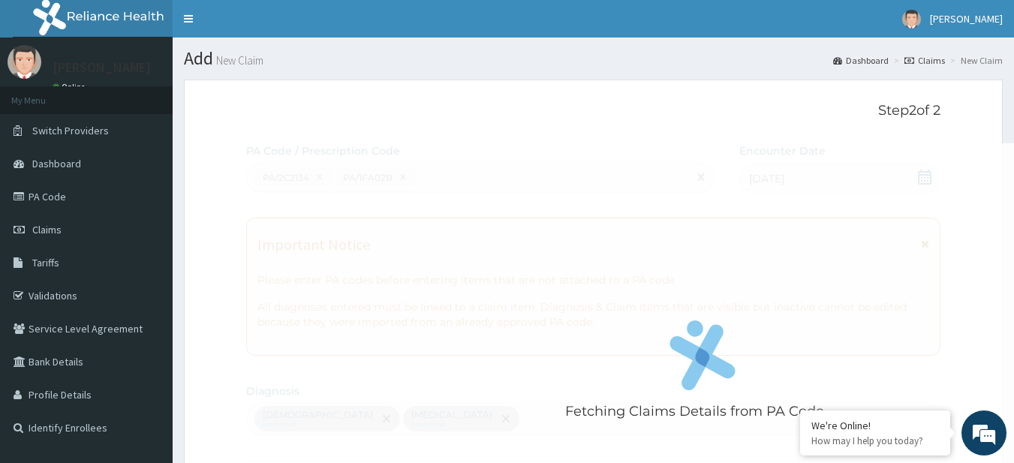
scroll to position [704, 0]
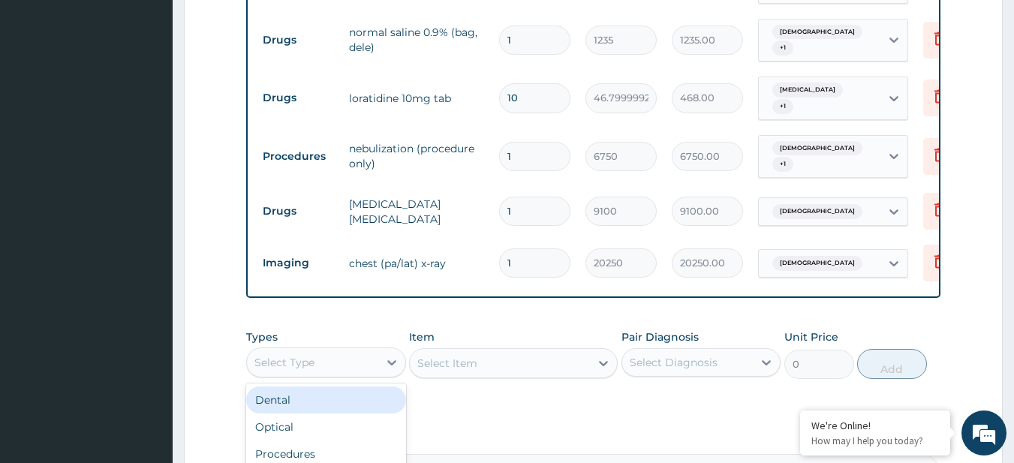
click at [291, 351] on div "Select Type" at bounding box center [312, 363] width 131 height 24
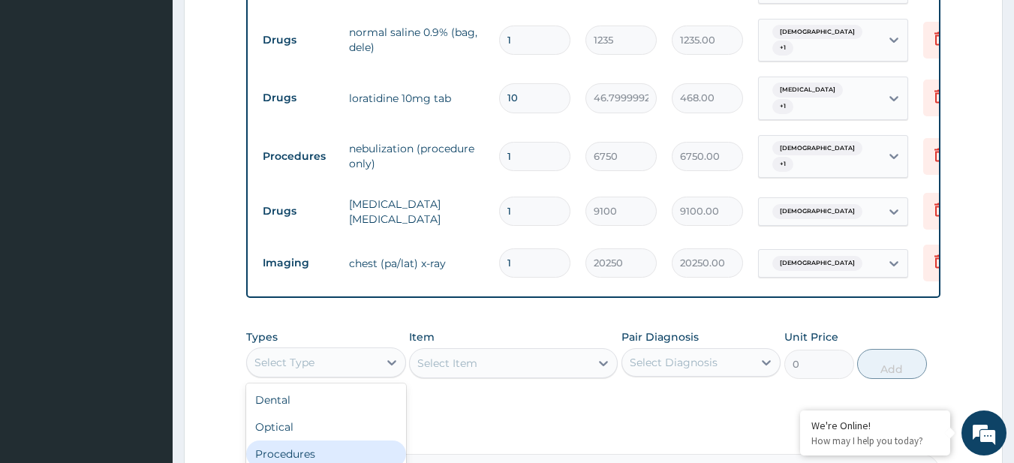
click at [324, 441] on div "Procedures" at bounding box center [326, 454] width 160 height 27
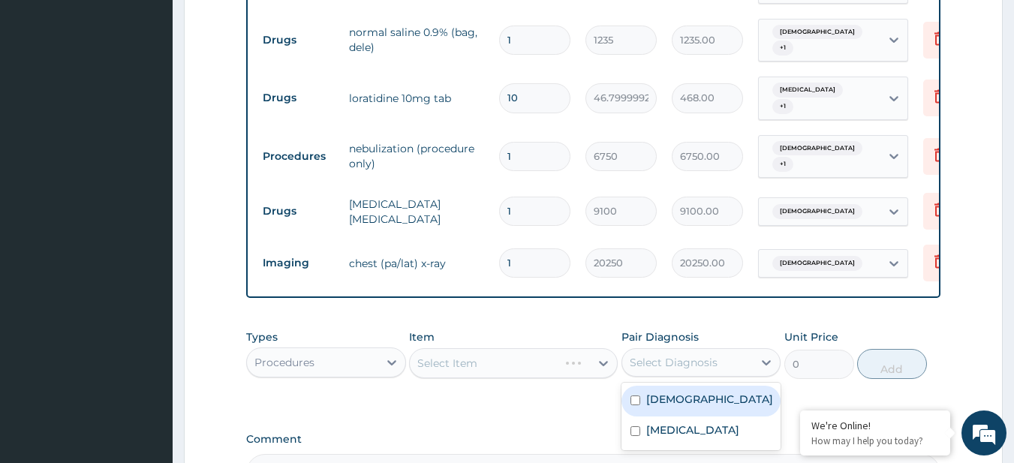
click at [687, 352] on div "Select Diagnosis" at bounding box center [687, 363] width 131 height 24
click at [699, 388] on div "Asthma" at bounding box center [702, 401] width 160 height 31
checkbox input "true"
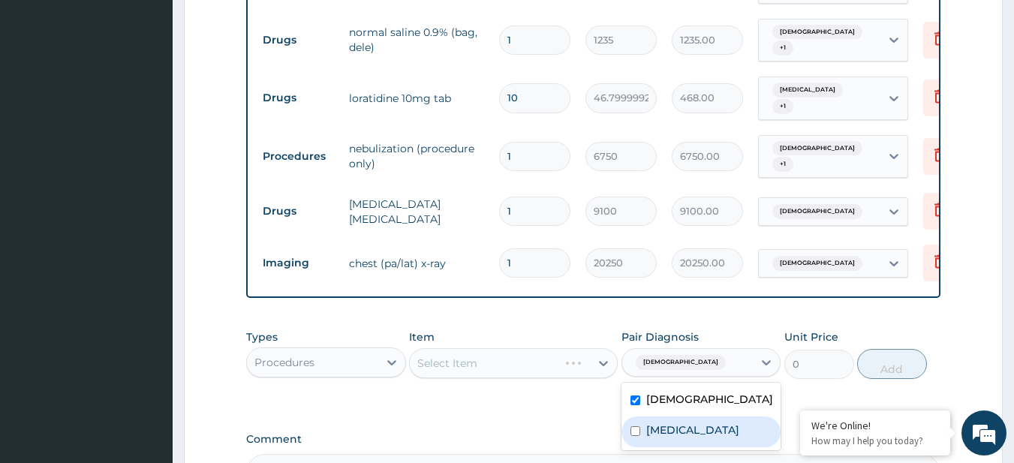
click at [703, 417] on div "Sepsis" at bounding box center [702, 432] width 160 height 31
checkbox input "true"
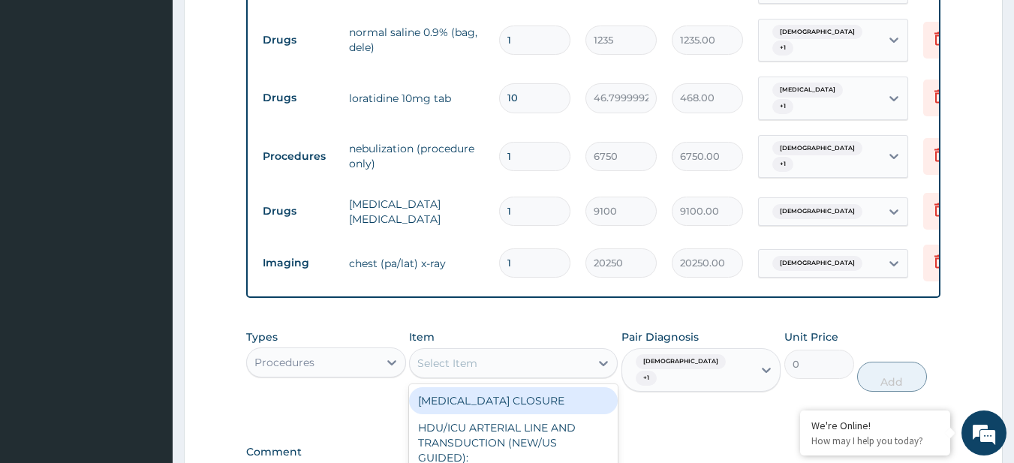
click at [475, 356] on div "Select Item" at bounding box center [447, 363] width 60 height 15
paste input "General Consultation (initial) FBC - (FULL BLOOD COUNT with platelet and red ce…"
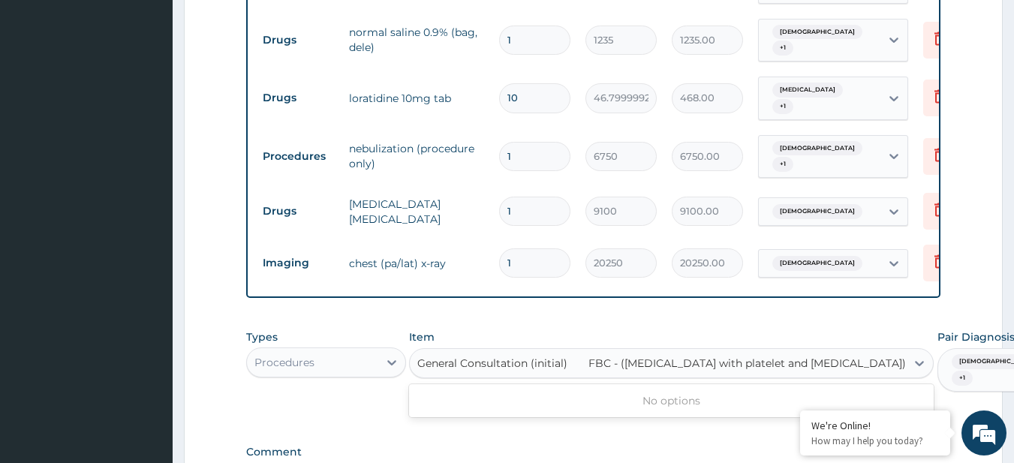
scroll to position [0, 19]
type input "General Consultation (initial)"
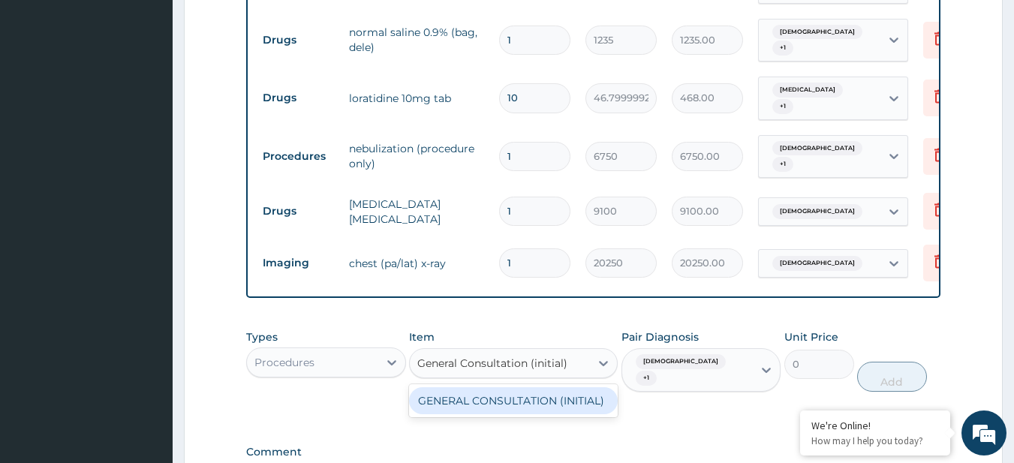
scroll to position [0, 0]
click at [541, 387] on div "GENERAL CONSULTATION (INITIAL)" at bounding box center [513, 400] width 209 height 27
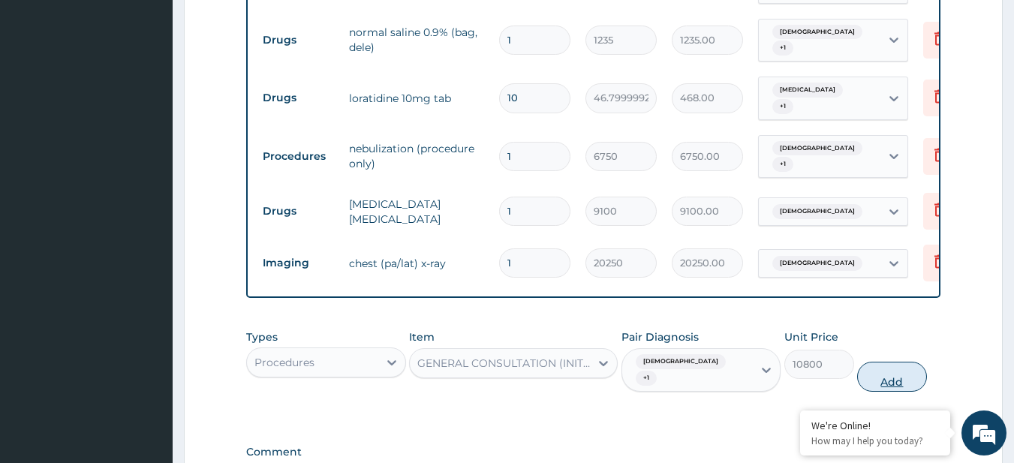
click at [896, 362] on button "Add" at bounding box center [892, 377] width 70 height 30
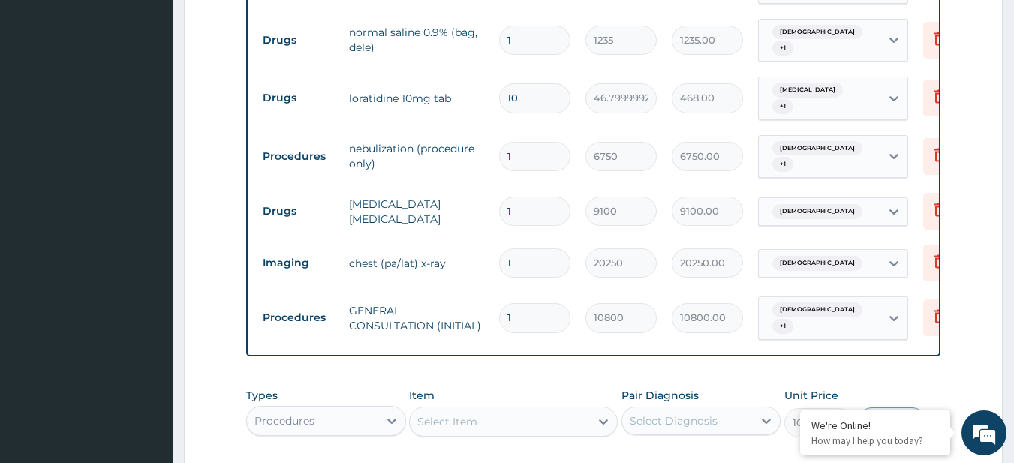
type input "0"
click at [365, 409] on div "Procedures" at bounding box center [312, 421] width 131 height 24
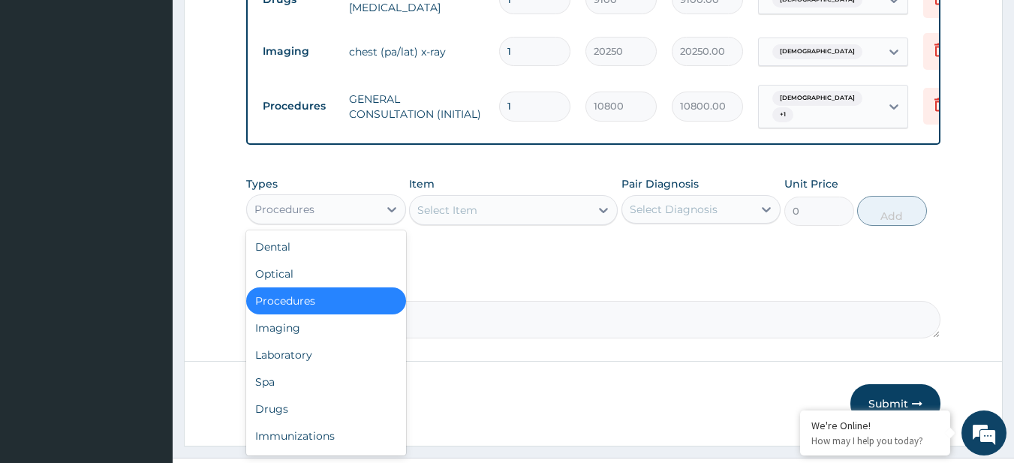
scroll to position [922, 0]
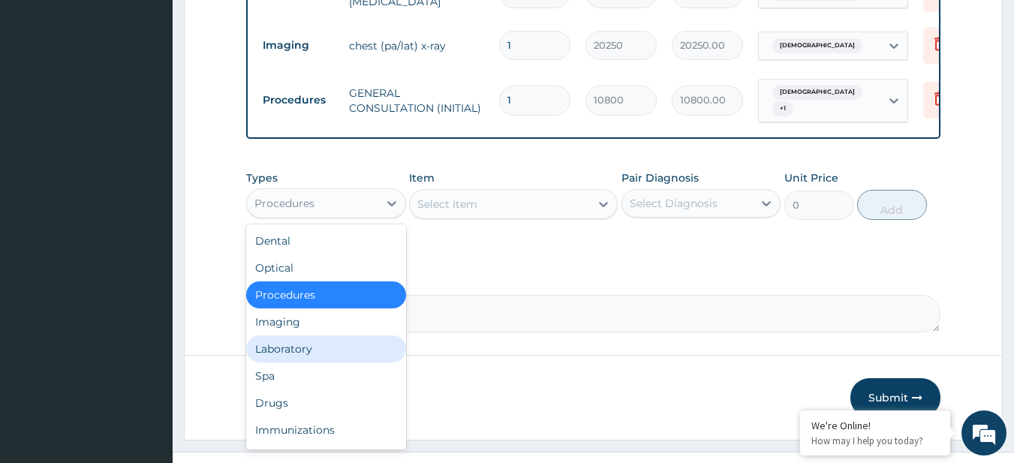
click at [324, 336] on div "Laboratory" at bounding box center [326, 349] width 160 height 27
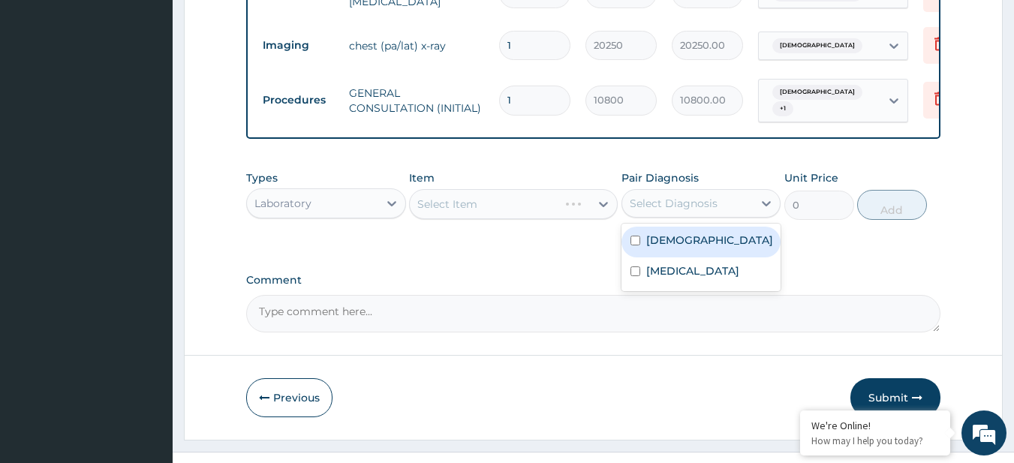
click at [698, 196] on div "Select Diagnosis" at bounding box center [674, 203] width 88 height 15
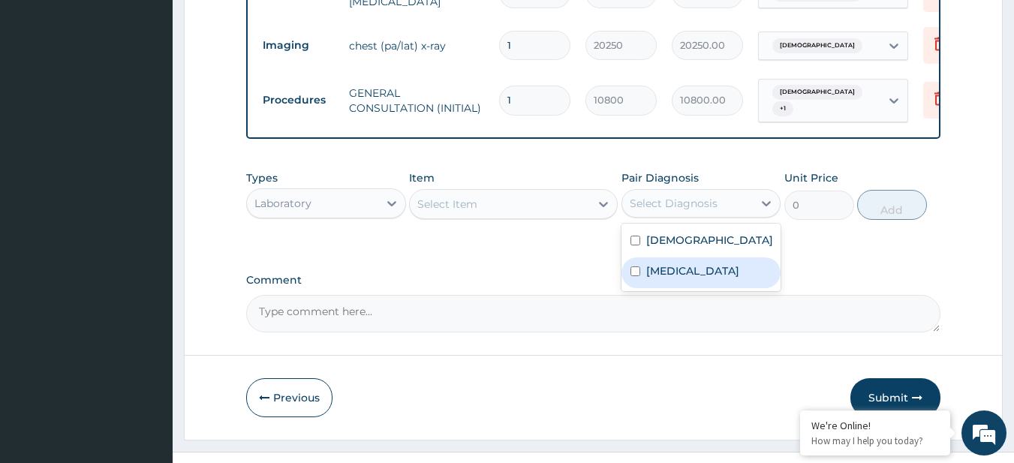
click at [697, 258] on div "Sepsis" at bounding box center [702, 273] width 160 height 31
checkbox input "true"
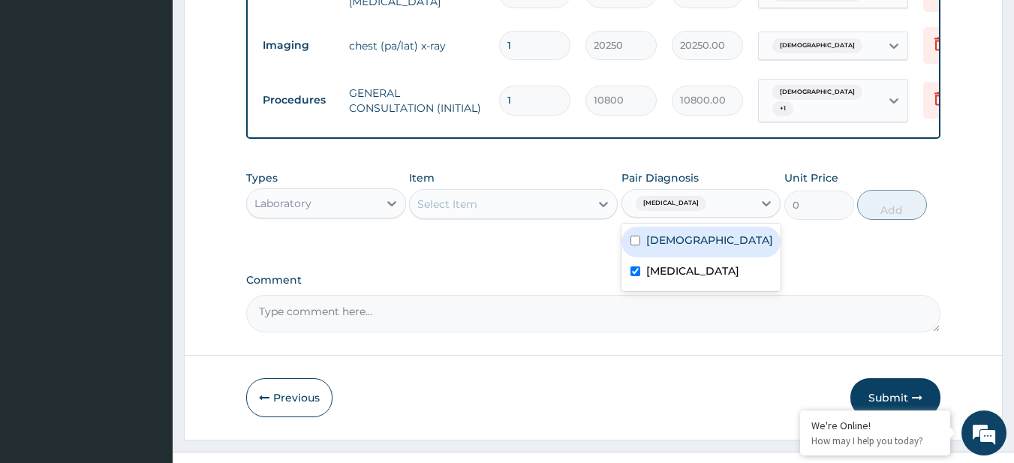
click at [685, 233] on label "Asthma" at bounding box center [709, 240] width 127 height 15
checkbox input "true"
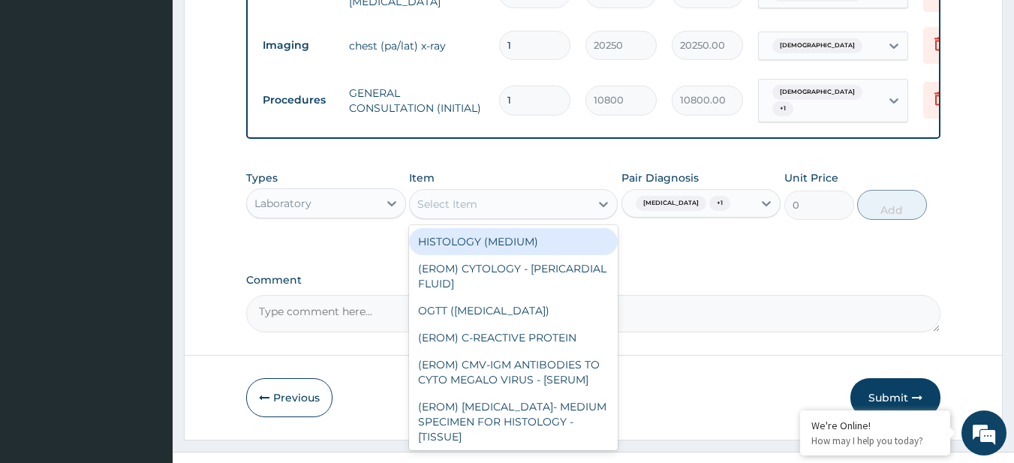
click at [510, 192] on div "Select Item" at bounding box center [500, 204] width 180 height 24
paste input "FBC - (FULL BLOOD COUNT with platelet and red cell indices) plus"
type input "FBC - (FULL BLOOD COUNT with platelet and red cell indices) plus"
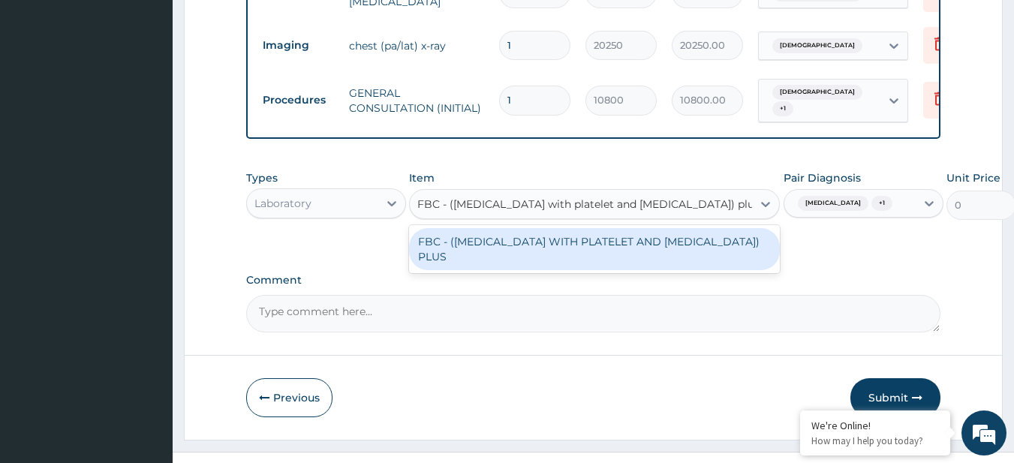
scroll to position [0, 19]
click at [535, 228] on div "FBC - (FULL BLOOD COUNT WITH PLATELET AND RED CELL INDICES) PLUS" at bounding box center [594, 249] width 371 height 42
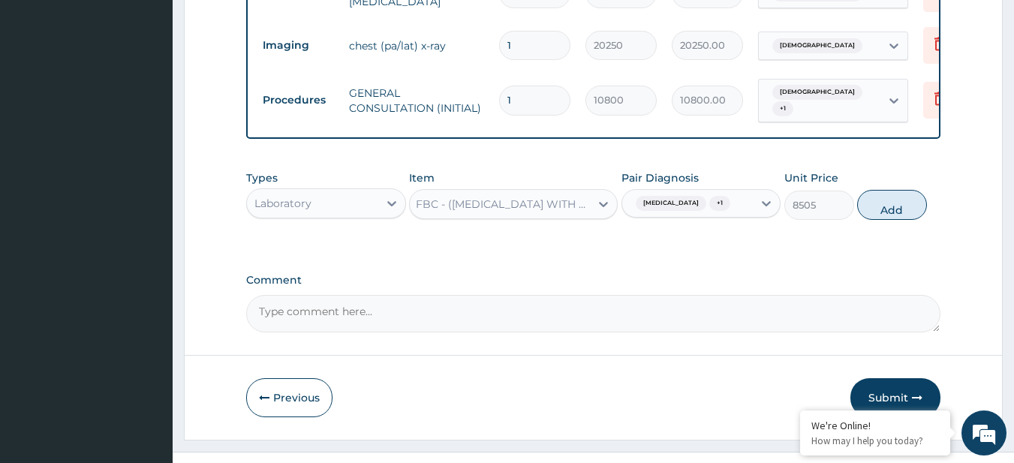
scroll to position [0, 2]
click at [867, 190] on button "Add" at bounding box center [892, 205] width 70 height 30
type input "0"
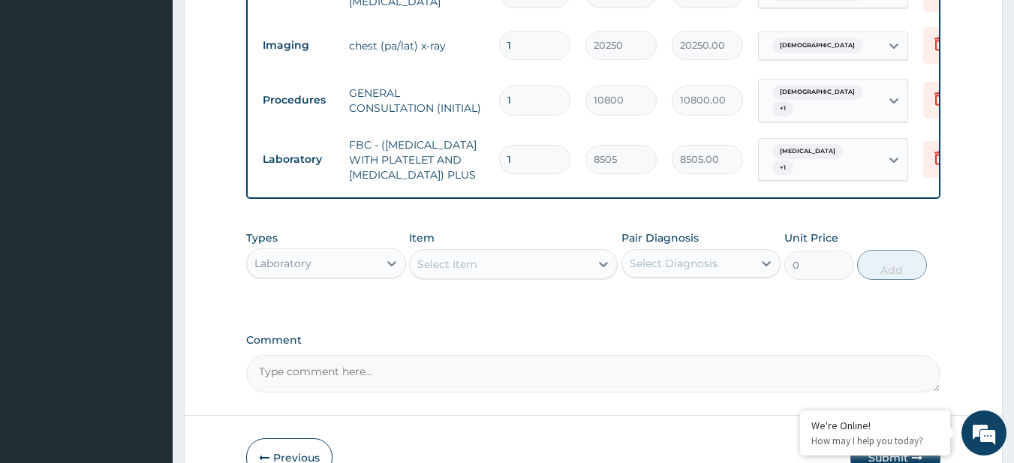
scroll to position [861, 0]
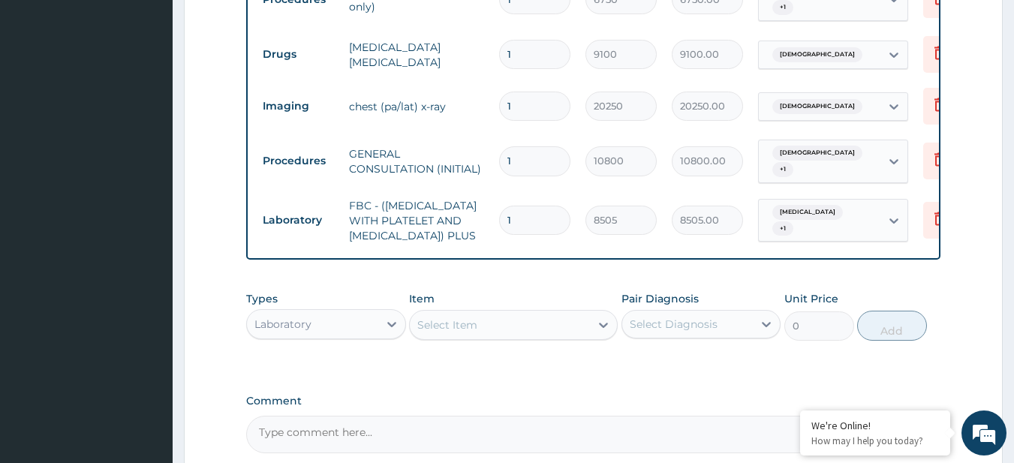
click at [372, 324] on div "Laboratory" at bounding box center [312, 324] width 131 height 24
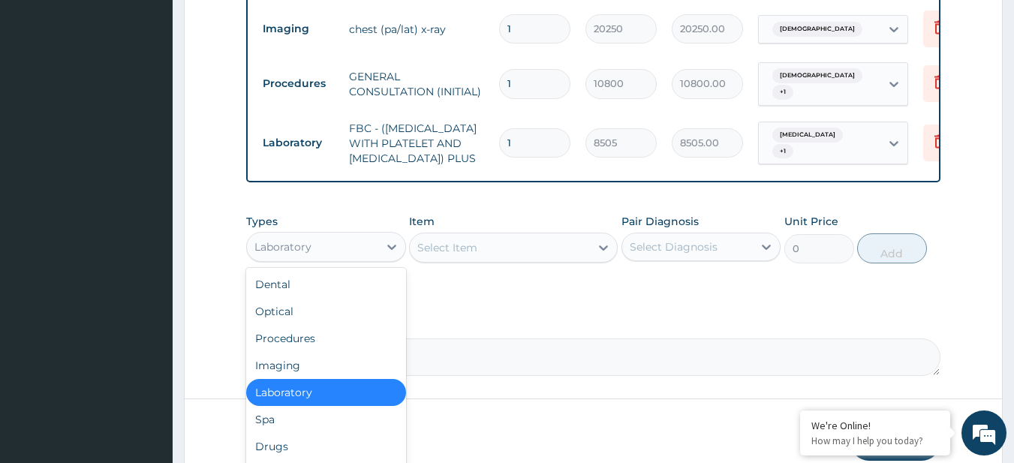
scroll to position [940, 0]
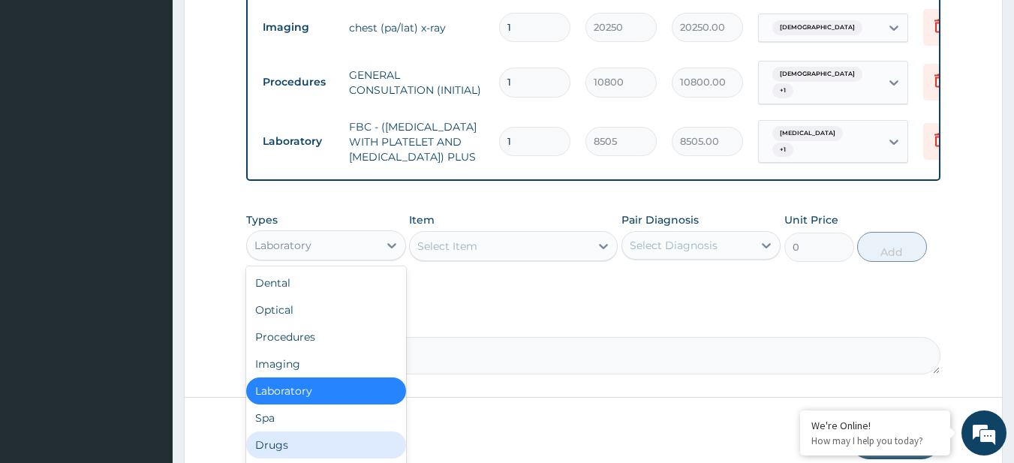
click at [333, 432] on div "Drugs" at bounding box center [326, 445] width 160 height 27
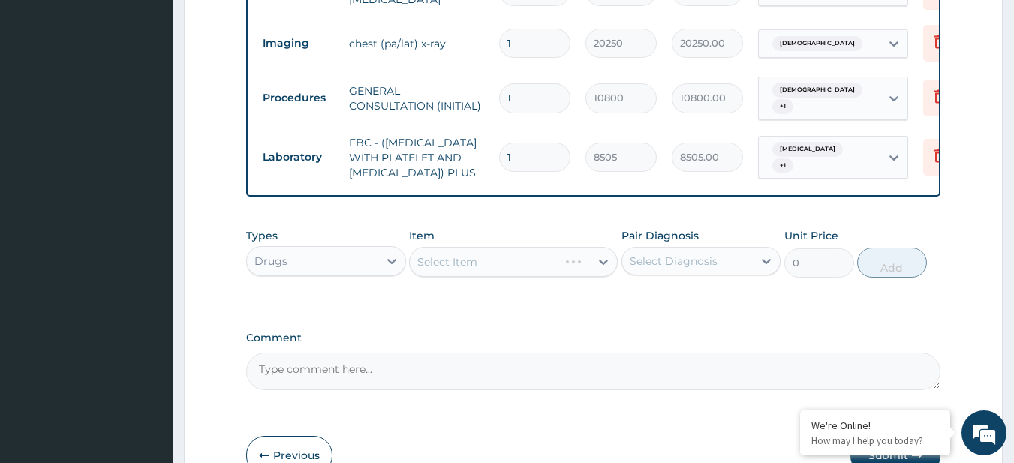
scroll to position [923, 0]
click at [497, 254] on div "Select Item" at bounding box center [513, 263] width 209 height 30
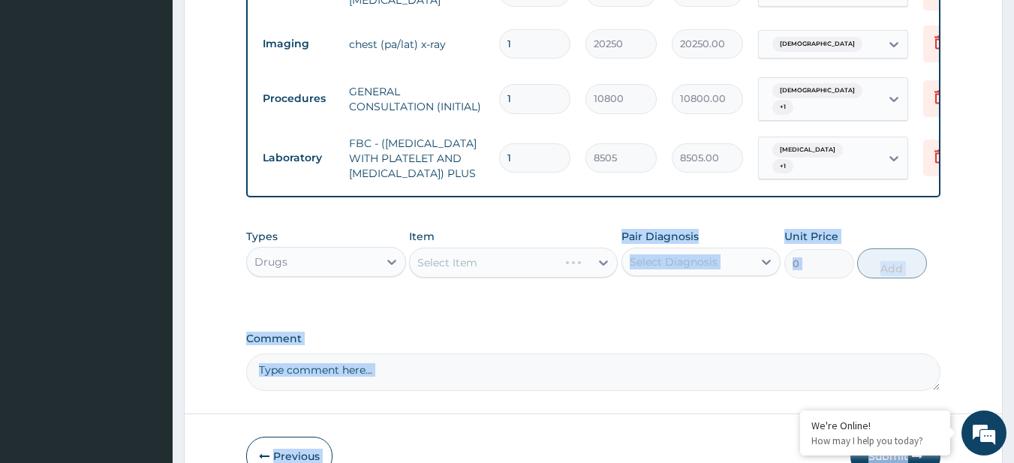
scroll to position [997, 0]
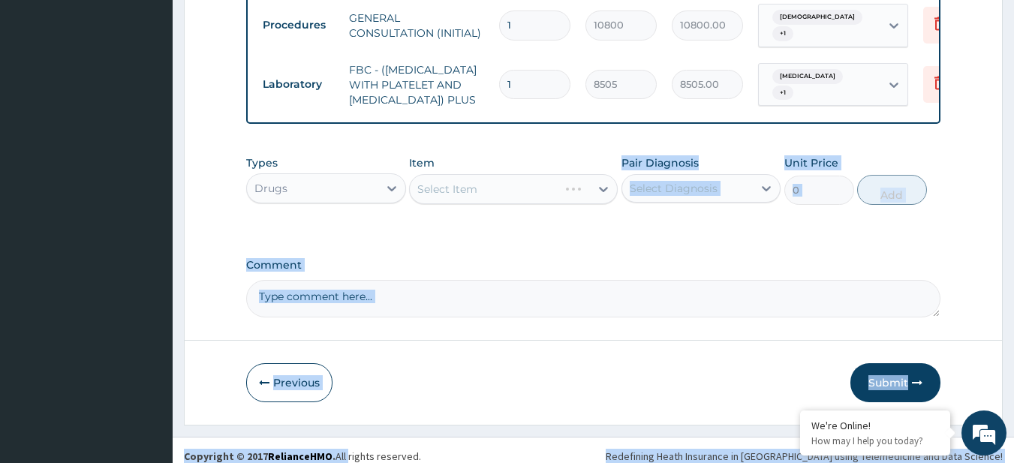
drag, startPoint x: 497, startPoint y: 254, endPoint x: 336, endPoint y: 481, distance: 278.3
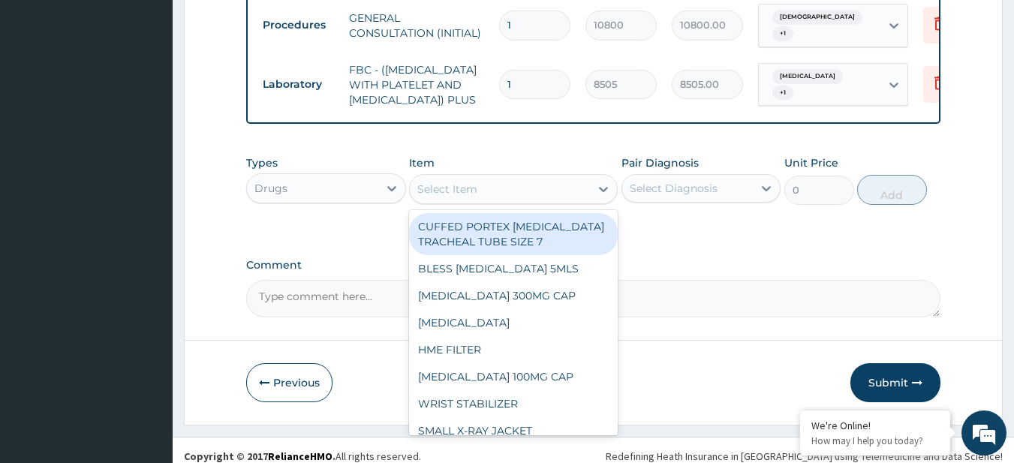
click at [506, 179] on div "Select Item" at bounding box center [500, 189] width 180 height 24
paste input "COUGH SYRUP CHILDREN (FIDSON)"
type input "COUGH SYRUP CHILDREN (FIDSON)"
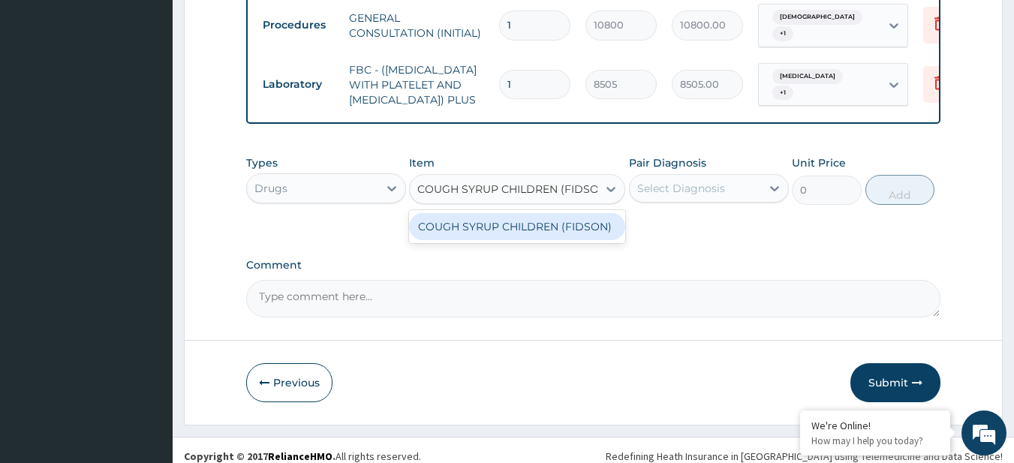
scroll to position [0, 20]
click at [550, 217] on div "COUGH SYRUP CHILDREN (FIDSON)" at bounding box center [517, 226] width 216 height 27
type input "1500"
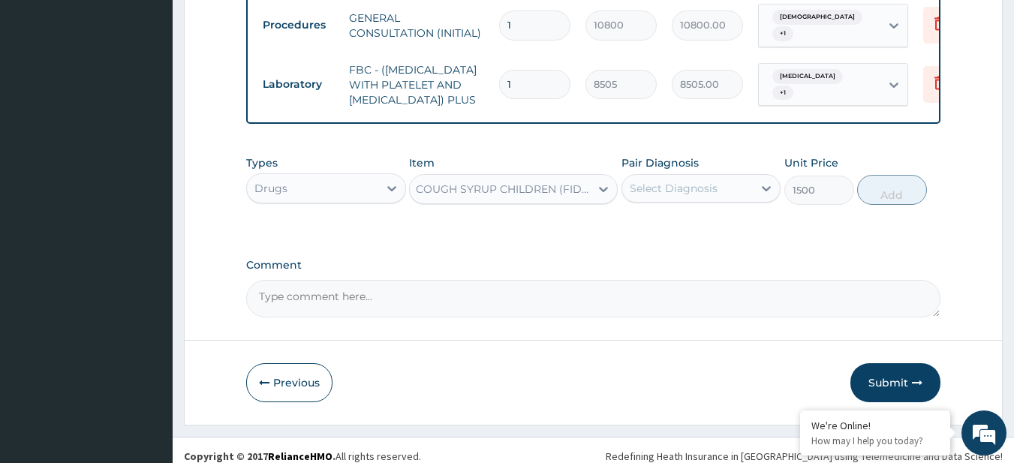
scroll to position [0, 2]
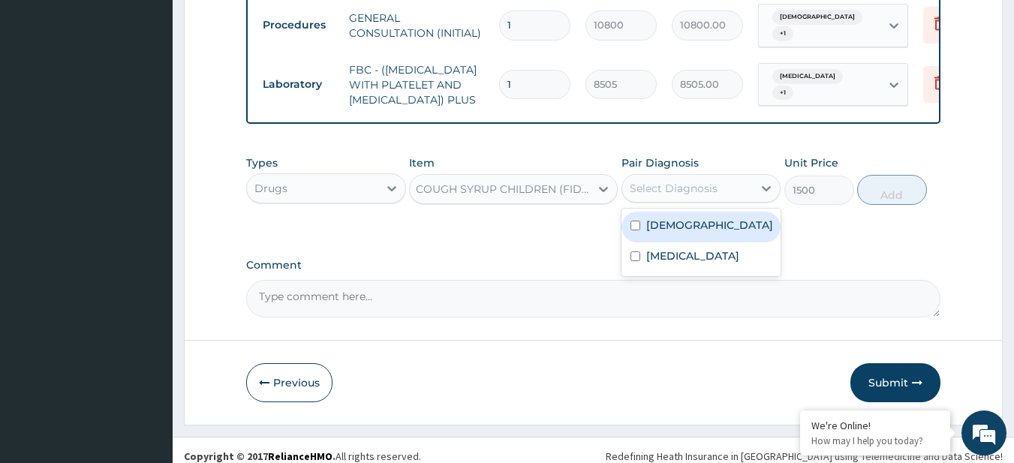
click at [647, 186] on div "Select Diagnosis" at bounding box center [687, 188] width 131 height 24
click at [674, 219] on label "Asthma" at bounding box center [709, 225] width 127 height 15
checkbox input "true"
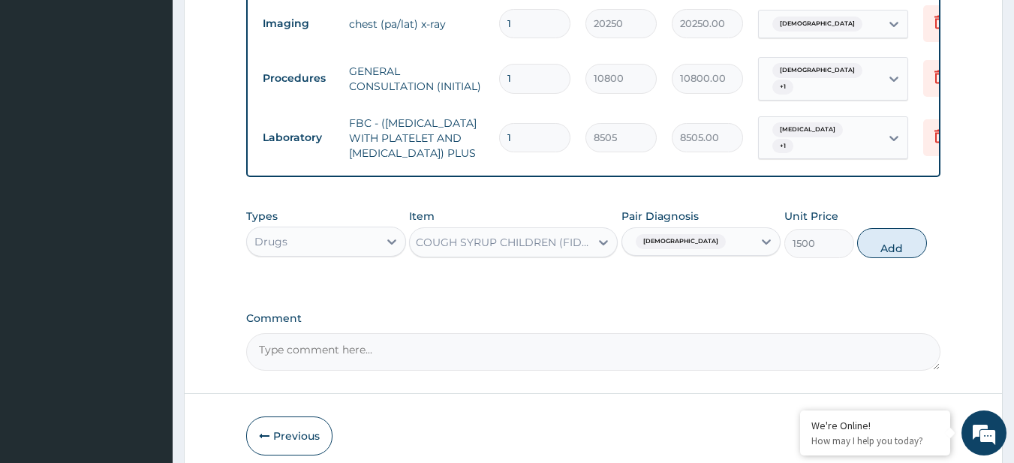
scroll to position [985, 0]
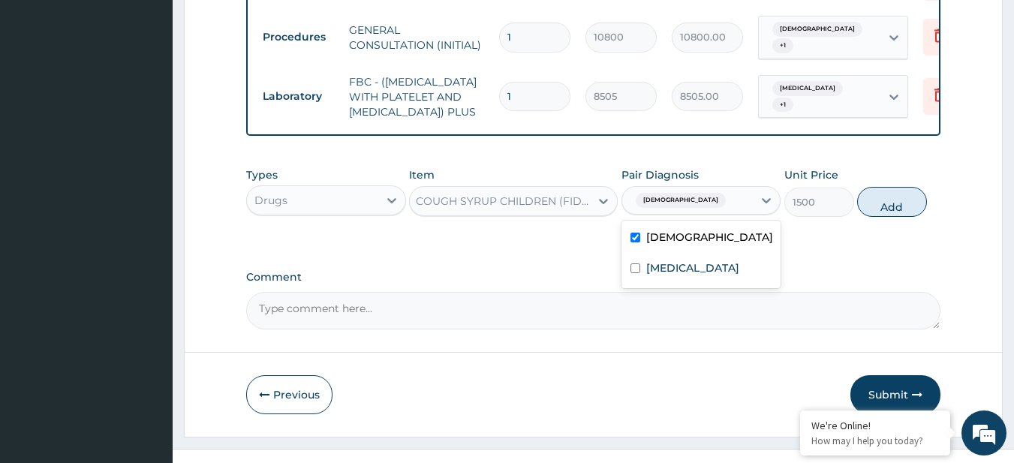
drag, startPoint x: 726, startPoint y: 194, endPoint x: 712, endPoint y: 250, distance: 58.1
click at [712, 215] on div "option Asthma, selected. option Asthma selected, 1 of 2. 2 results available. U…" at bounding box center [702, 200] width 160 height 29
click at [712, 255] on div "Sepsis" at bounding box center [702, 270] width 160 height 31
checkbox input "true"
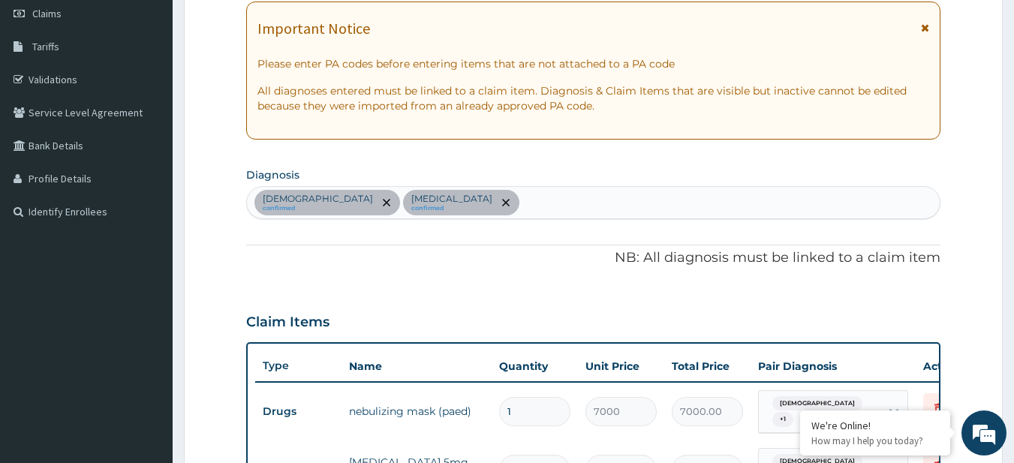
scroll to position [128, 0]
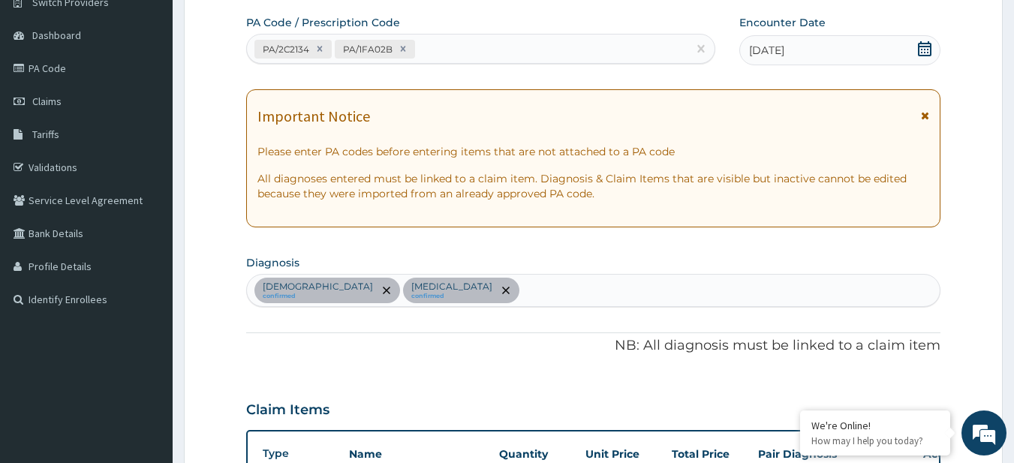
click at [435, 294] on div "Asthma confirmed Sepsis confirmed" at bounding box center [594, 291] width 694 height 32
type input "ac upp res"
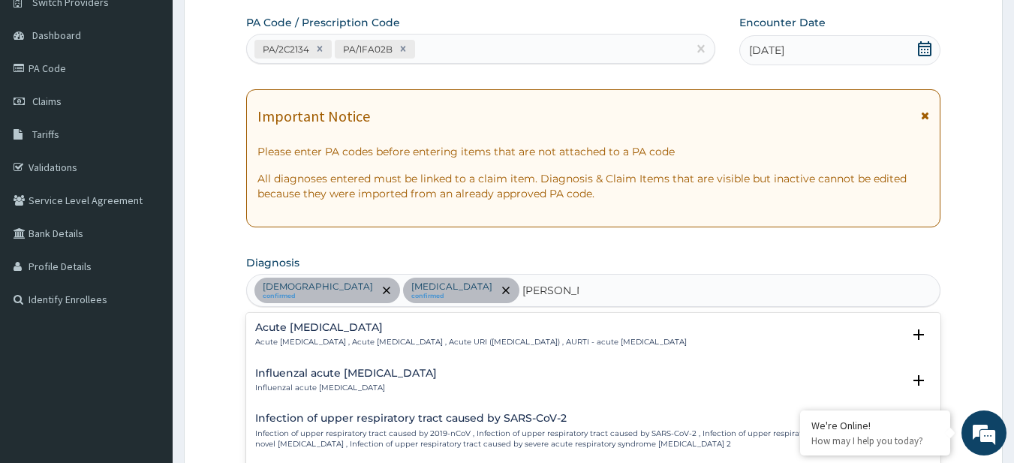
click at [381, 326] on h4 "Acute upper respiratory infection" at bounding box center [471, 327] width 432 height 11
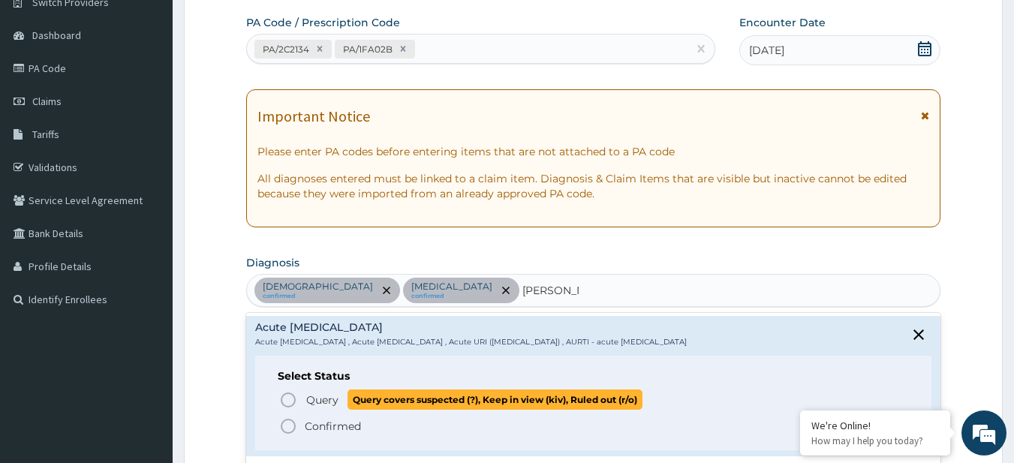
click at [337, 401] on span "Query" at bounding box center [322, 400] width 32 height 15
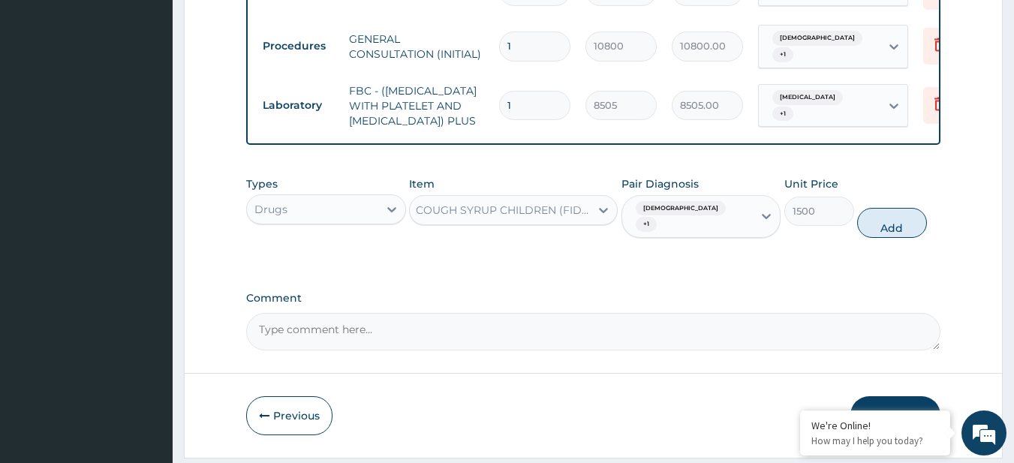
scroll to position [997, 0]
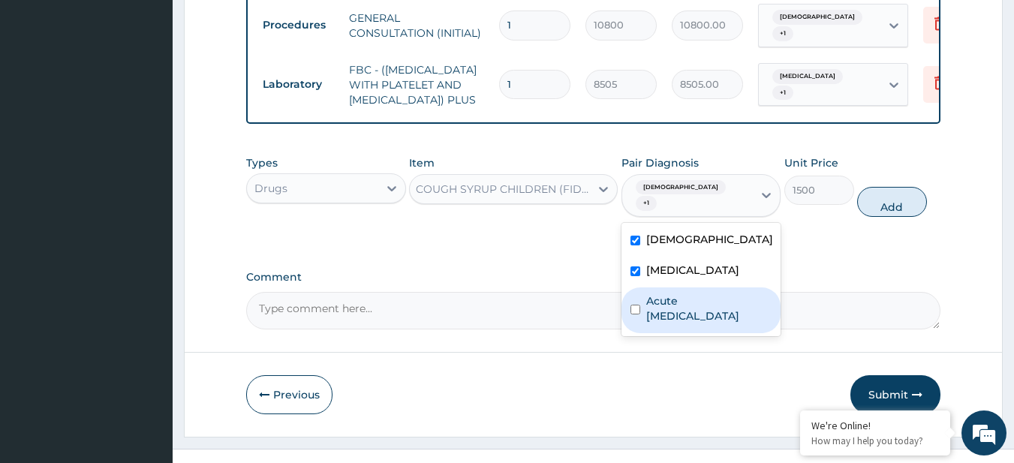
drag, startPoint x: 694, startPoint y: 168, endPoint x: 692, endPoint y: 271, distance: 102.9
click at [692, 218] on div "option Sepsis, selected. option Acute upper respiratory infection focused, 3 of…" at bounding box center [702, 196] width 160 height 44
click at [692, 294] on label "Acute upper respiratory infection" at bounding box center [709, 309] width 126 height 30
checkbox input "true"
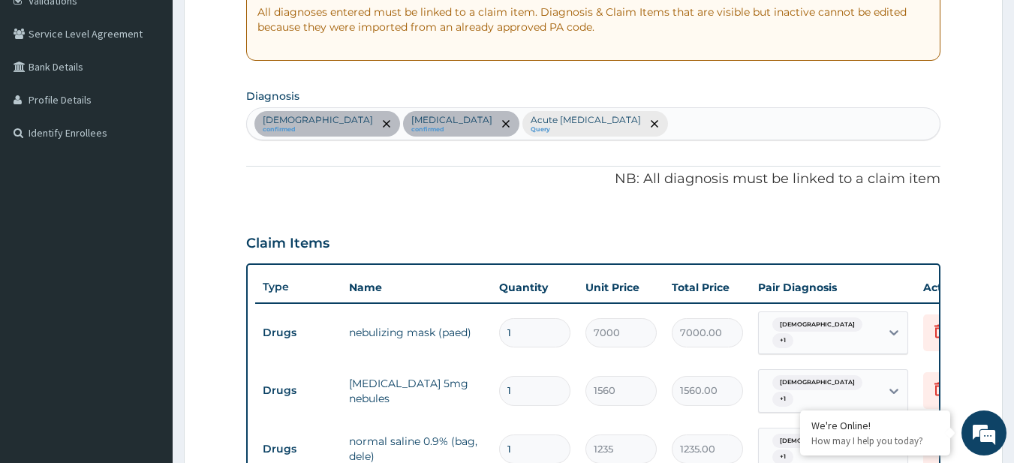
scroll to position [266, 0]
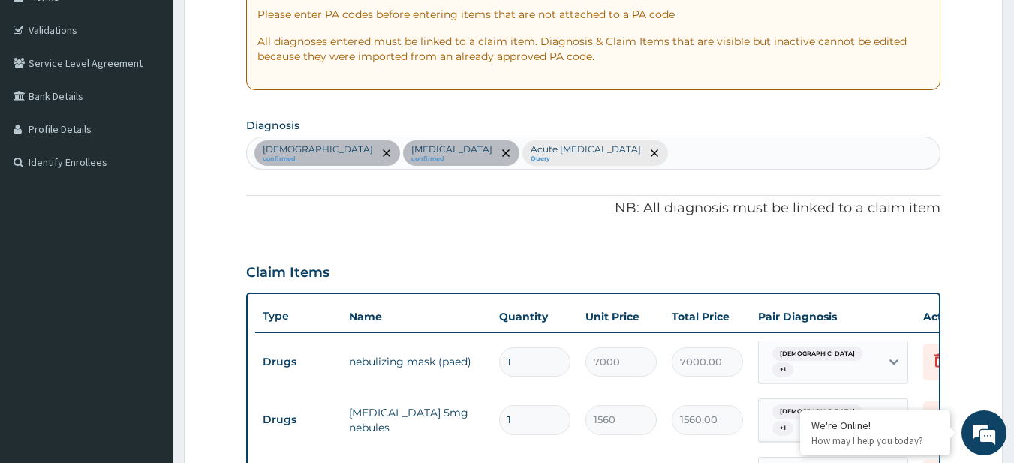
click at [643, 164] on div at bounding box center [653, 153] width 21 height 24
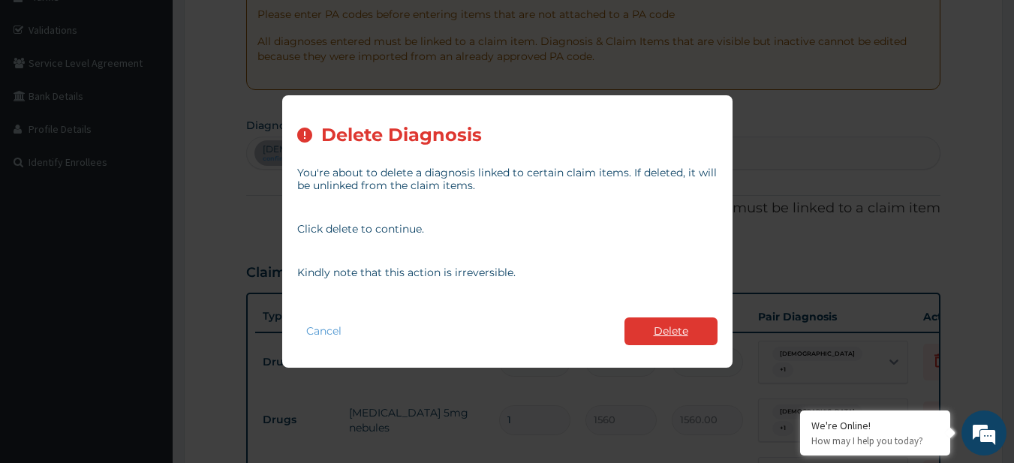
click at [664, 324] on button "Delete" at bounding box center [671, 332] width 93 height 28
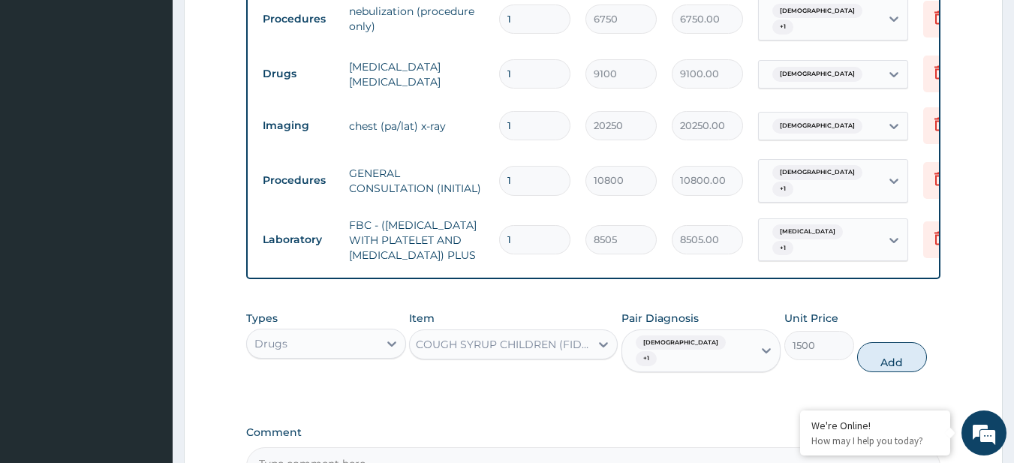
scroll to position [997, 0]
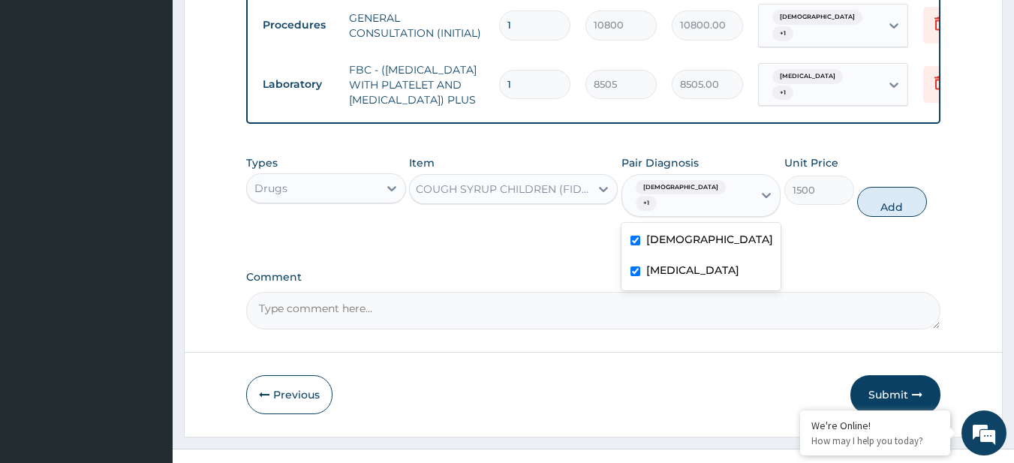
click at [715, 180] on div "Asthma + 1" at bounding box center [687, 196] width 131 height 42
click at [876, 187] on button "Add" at bounding box center [892, 202] width 70 height 30
type input "0"
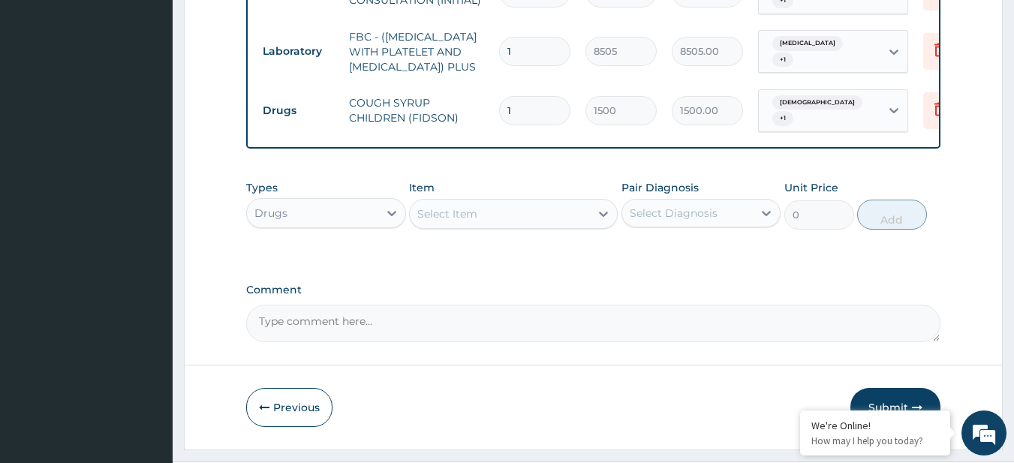
scroll to position [1049, 0]
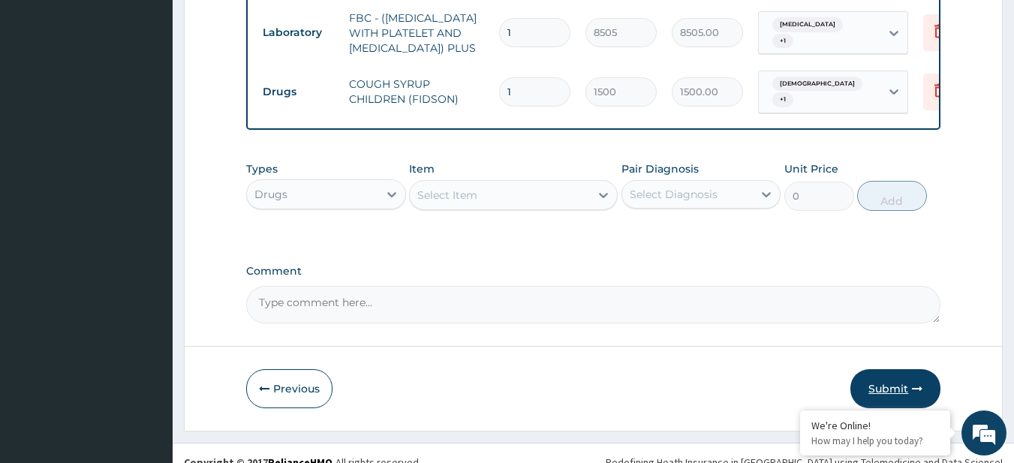
click at [914, 369] on button "Submit" at bounding box center [896, 388] width 90 height 39
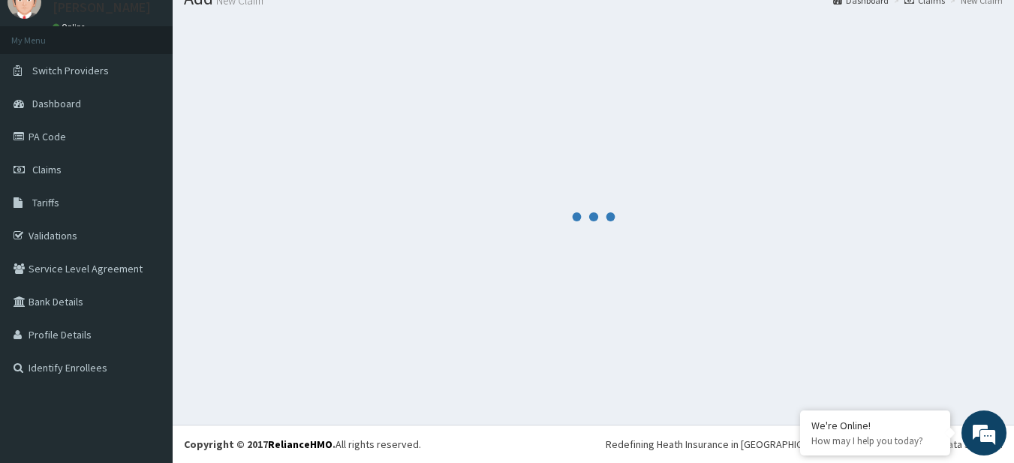
scroll to position [60, 0]
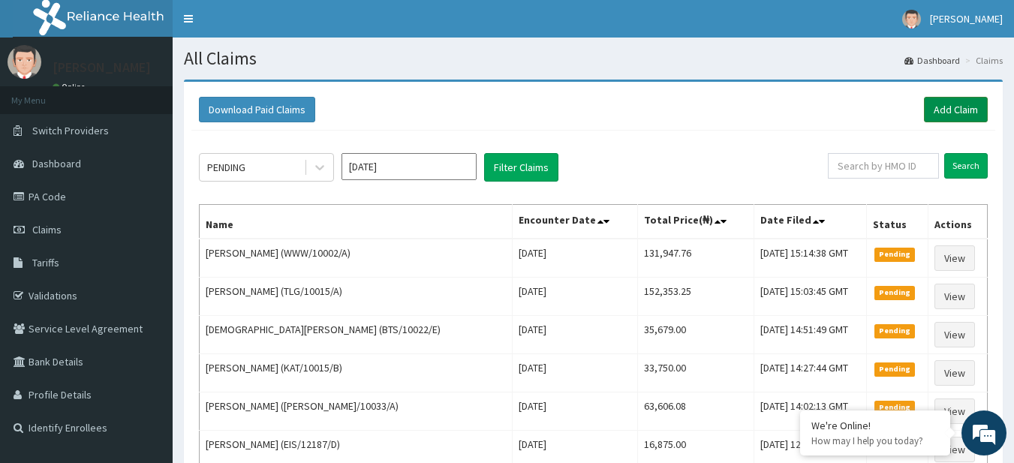
click at [966, 113] on link "Add Claim" at bounding box center [956, 110] width 64 height 26
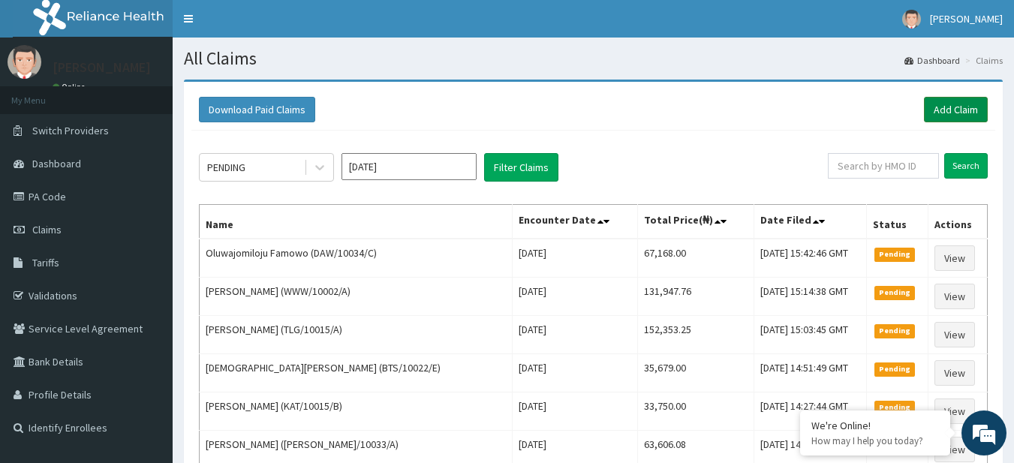
click at [951, 108] on link "Add Claim" at bounding box center [956, 110] width 64 height 26
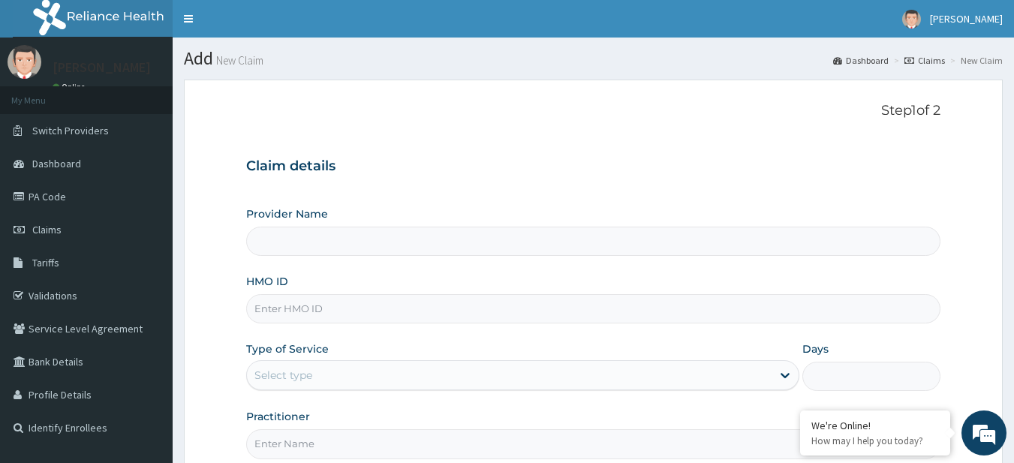
type input "R-Jolad Plus"
click at [400, 313] on input "HMO ID" at bounding box center [593, 308] width 695 height 29
paste input "CUA/10019/D"
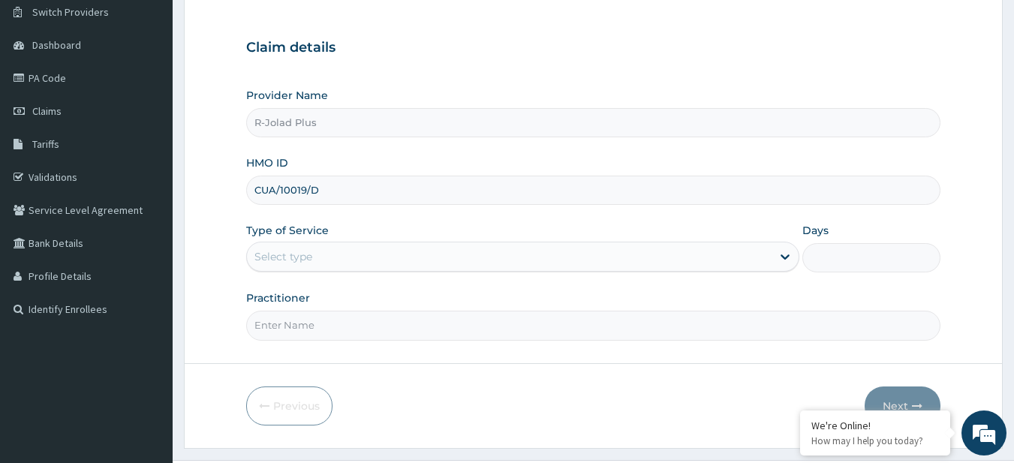
scroll to position [154, 0]
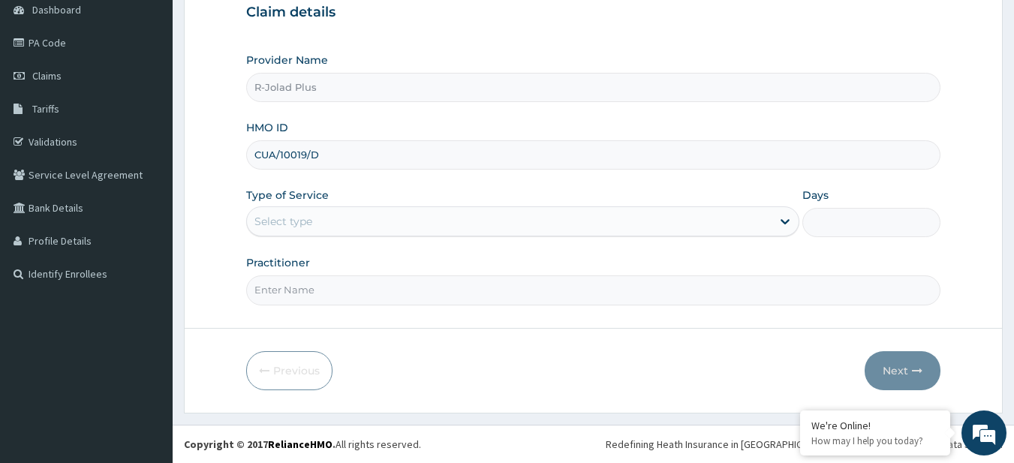
type input "CUA/10019/D"
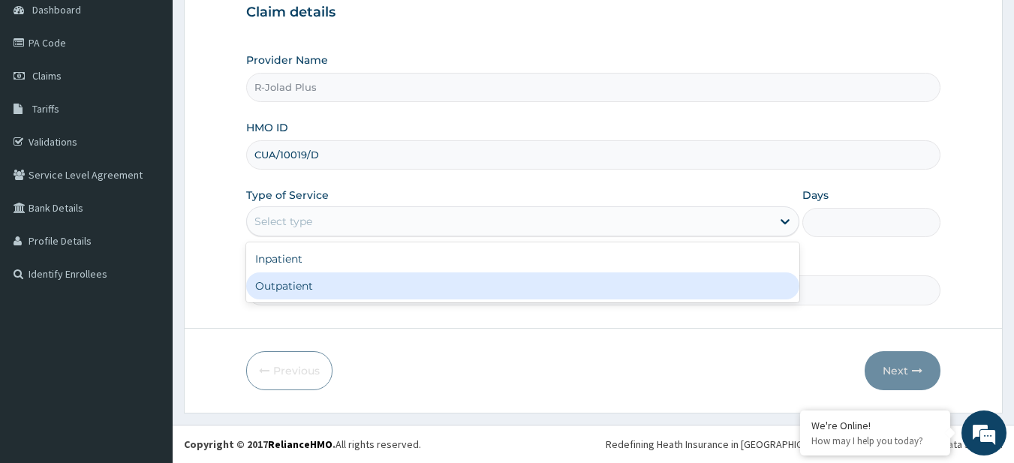
drag, startPoint x: 345, startPoint y: 223, endPoint x: 342, endPoint y: 279, distance: 56.4
click at [342, 237] on div "option Outpatient focused, 2 of 2. 2 results available. Use Up and Down to choo…" at bounding box center [522, 221] width 553 height 30
click at [342, 279] on div "Outpatient" at bounding box center [522, 286] width 553 height 27
type input "1"
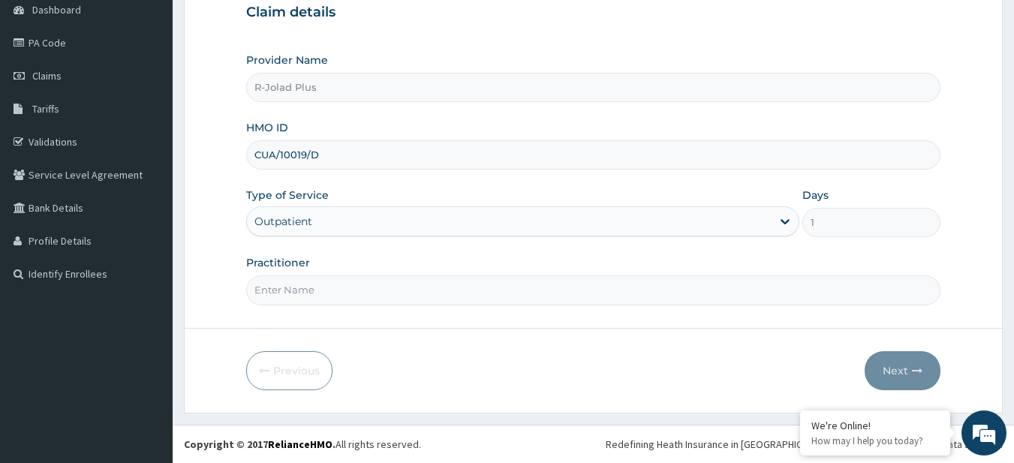
scroll to position [0, 0]
click at [315, 280] on input "Practitioner" at bounding box center [593, 290] width 695 height 29
paste input "[PERSON_NAME]"
type input "[PERSON_NAME]"
click at [898, 357] on button "Next" at bounding box center [903, 370] width 76 height 39
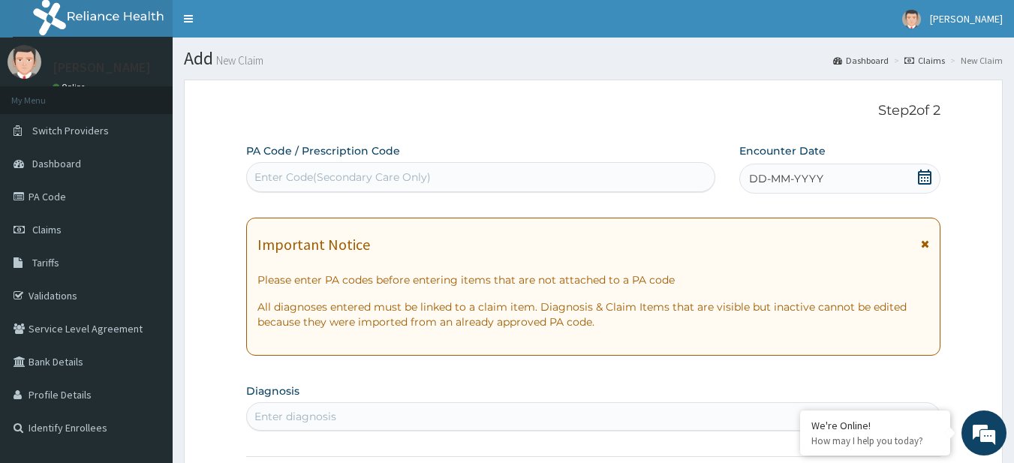
paste input "PA/CB504A"
type input "PA/CB504A"
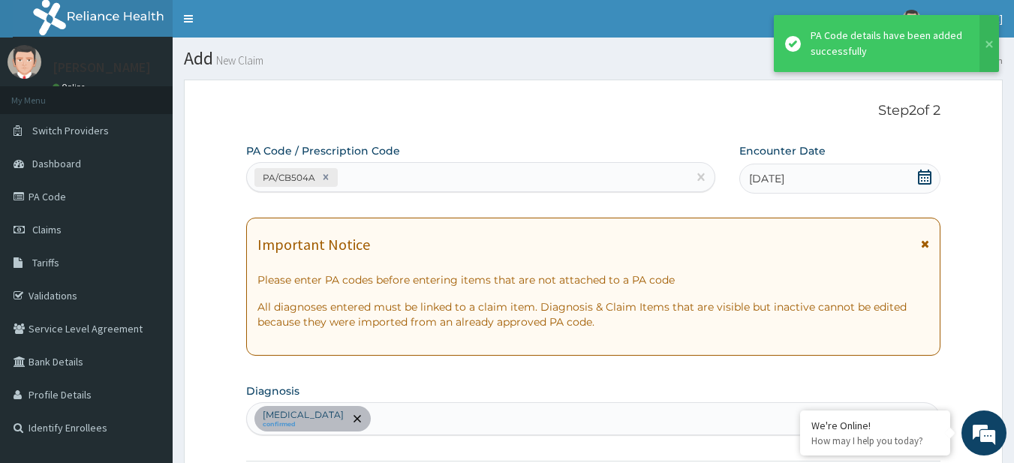
scroll to position [445, 0]
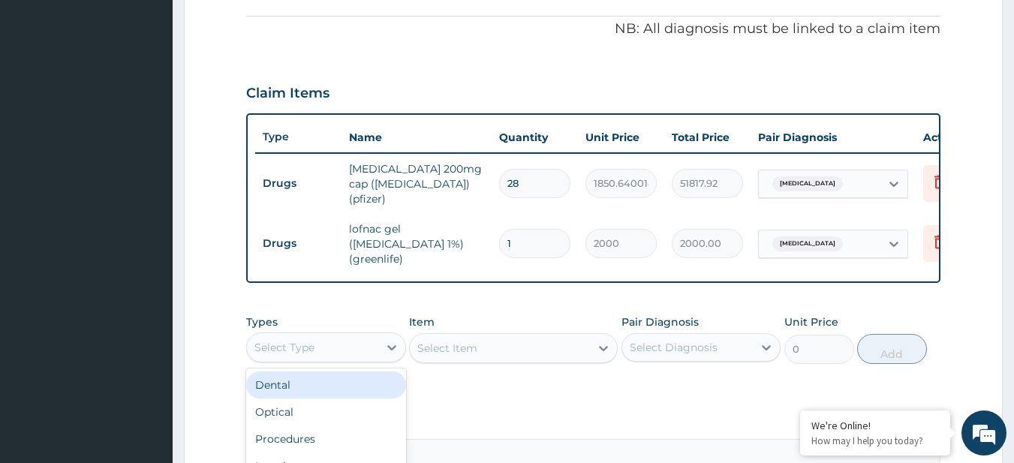
click at [339, 354] on div "Select Type" at bounding box center [312, 348] width 131 height 24
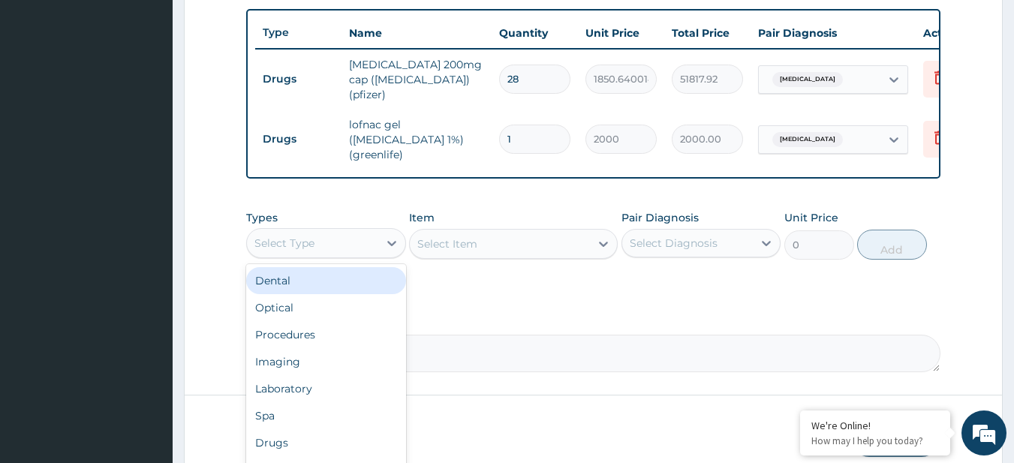
scroll to position [550, 0]
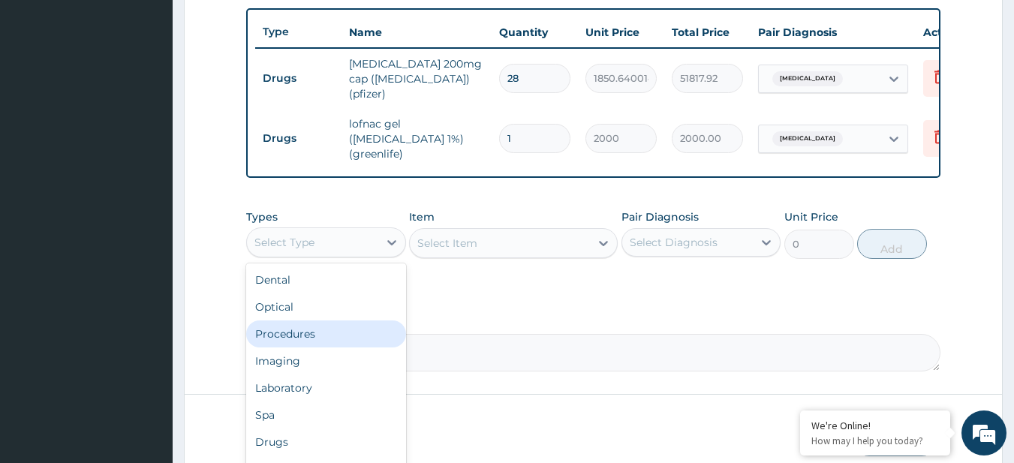
click at [322, 324] on div "Procedures" at bounding box center [326, 334] width 160 height 27
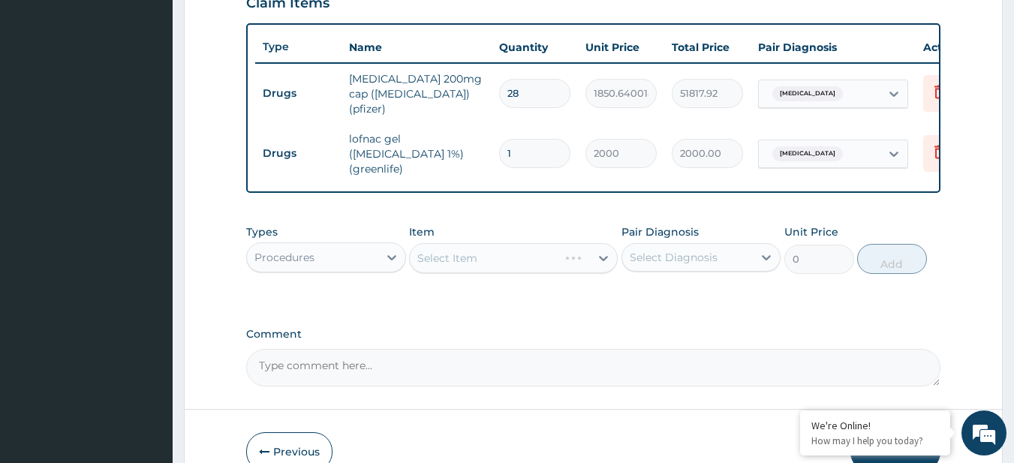
scroll to position [536, 0]
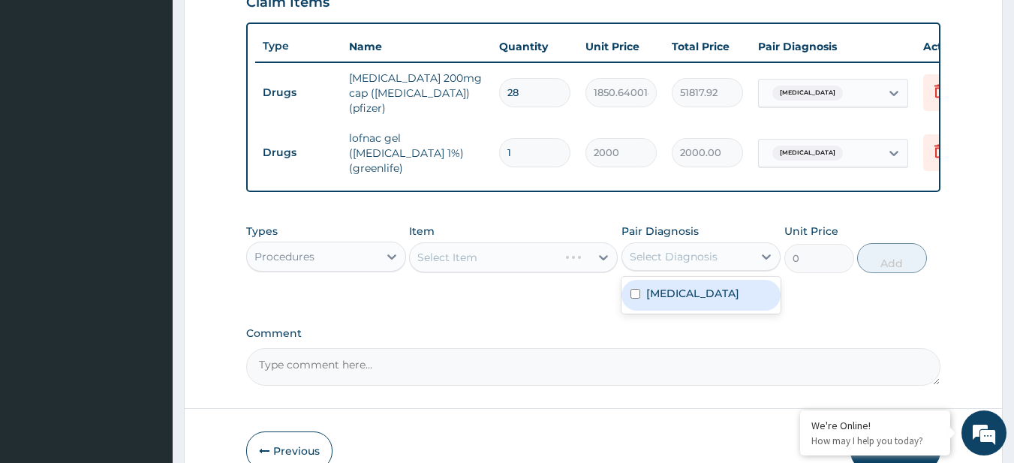
drag, startPoint x: 715, startPoint y: 255, endPoint x: 690, endPoint y: 298, distance: 49.5
click at [690, 271] on div "option Lumbosacral spondylosis focused, 1 of 1. 1 result available. Use Up and …" at bounding box center [702, 257] width 160 height 29
click at [690, 298] on label "Lumbosacral spondylosis" at bounding box center [692, 293] width 93 height 15
checkbox input "true"
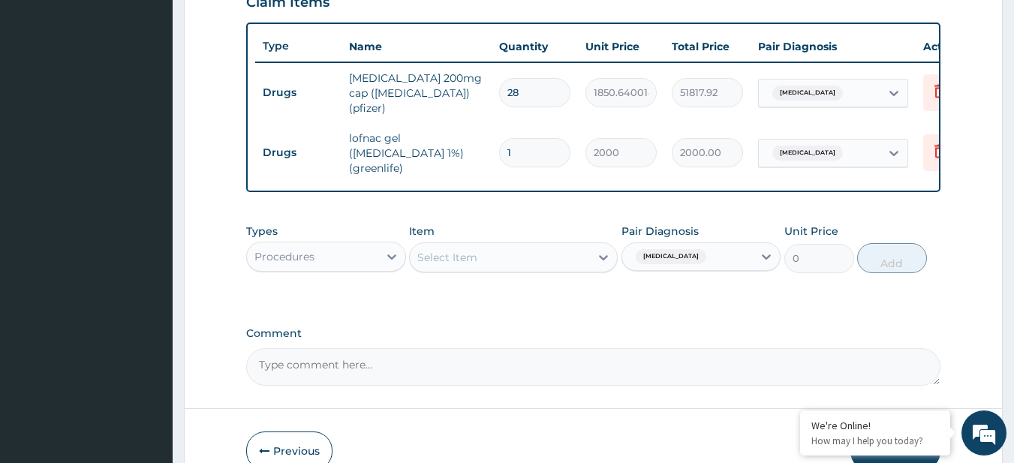
click at [696, 398] on form "Step 2 of 2 PA Code / Prescription Code PA/CB504A Encounter Date 15-09-2025 Imp…" at bounding box center [593, 19] width 819 height 950
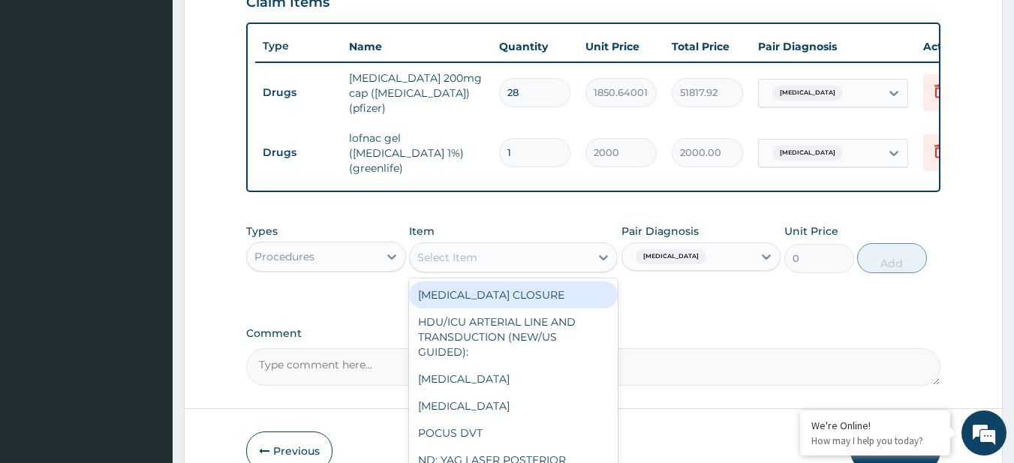
click at [520, 260] on div "Select Item" at bounding box center [500, 258] width 180 height 24
paste input "General Consultation (initial) FBC - (FULL BLOOD COUNT with platelet and red ce…"
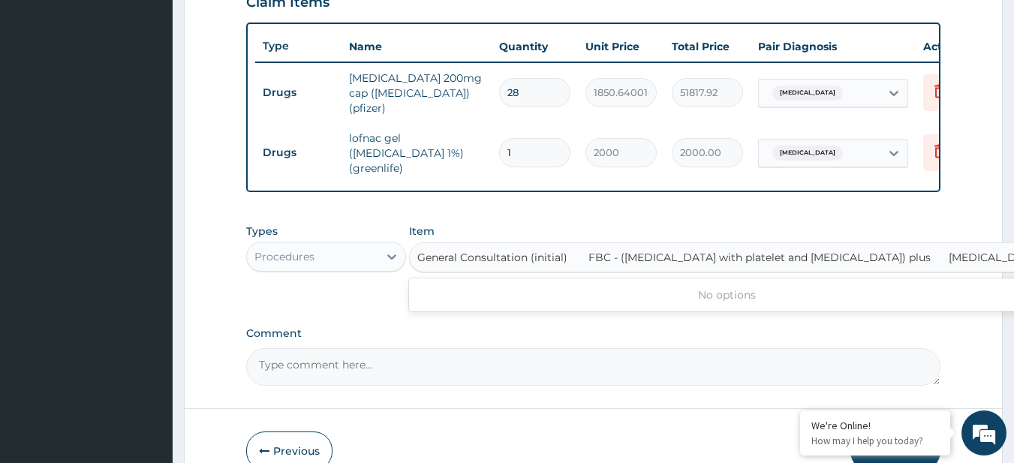
scroll to position [0, 2]
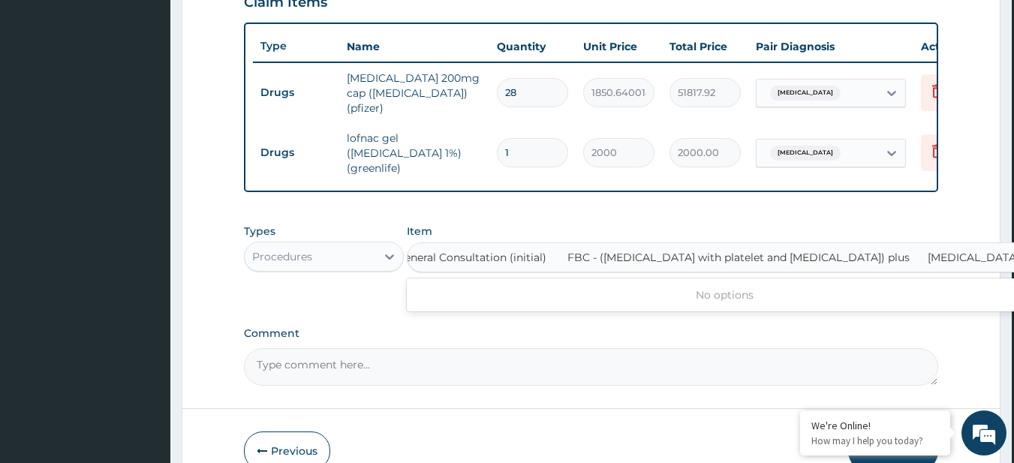
type input "General Consultation (initial)"
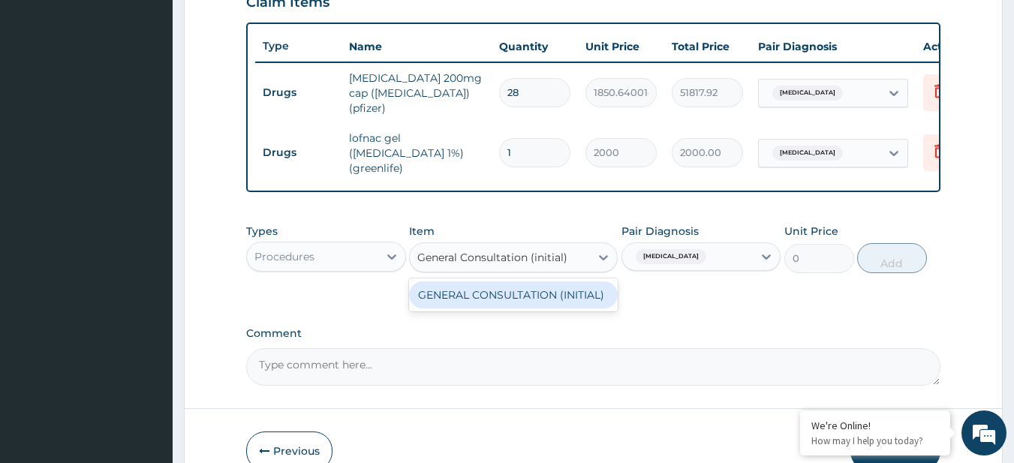
click at [548, 299] on div "GENERAL CONSULTATION (INITIAL)" at bounding box center [513, 295] width 209 height 27
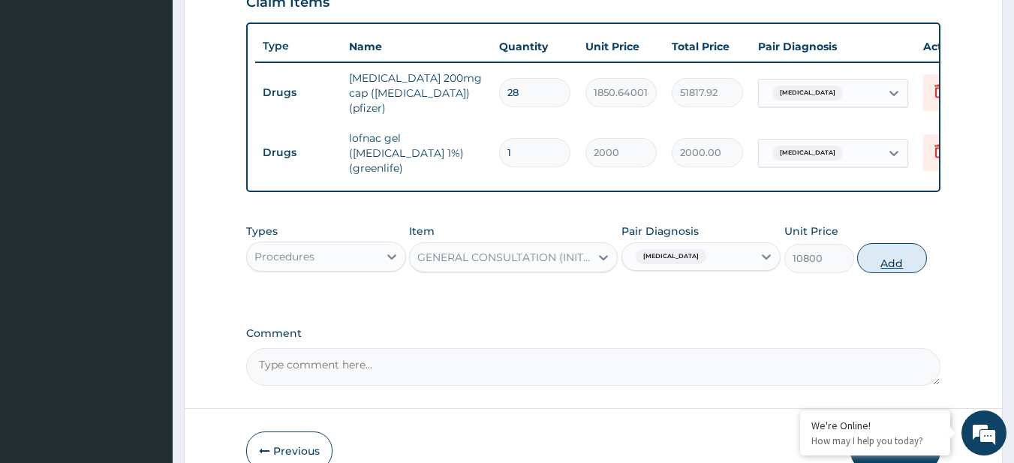
click at [907, 258] on button "Add" at bounding box center [892, 258] width 70 height 30
type input "0"
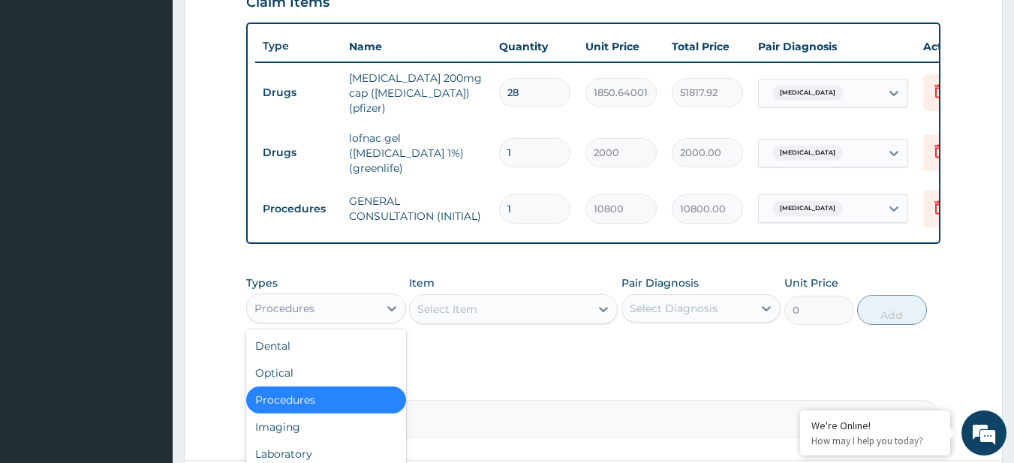
click at [307, 306] on div "Procedures" at bounding box center [285, 308] width 60 height 15
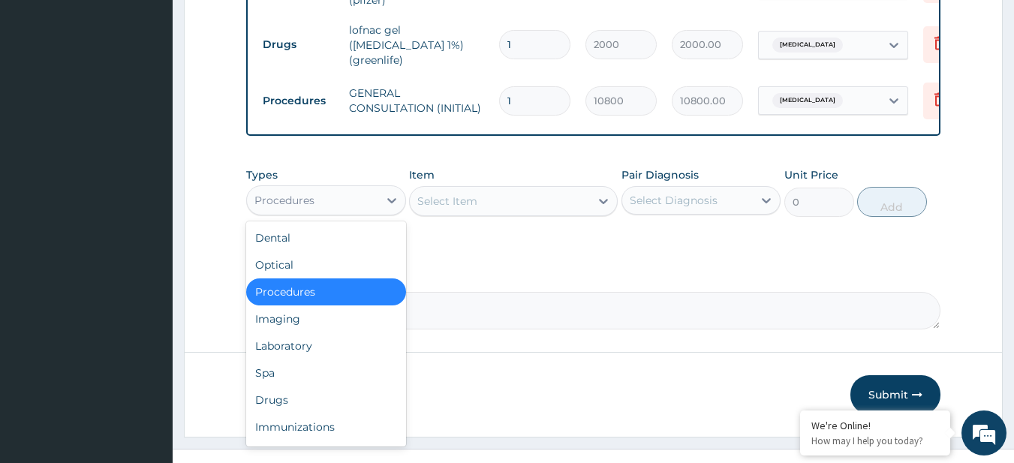
scroll to position [663, 0]
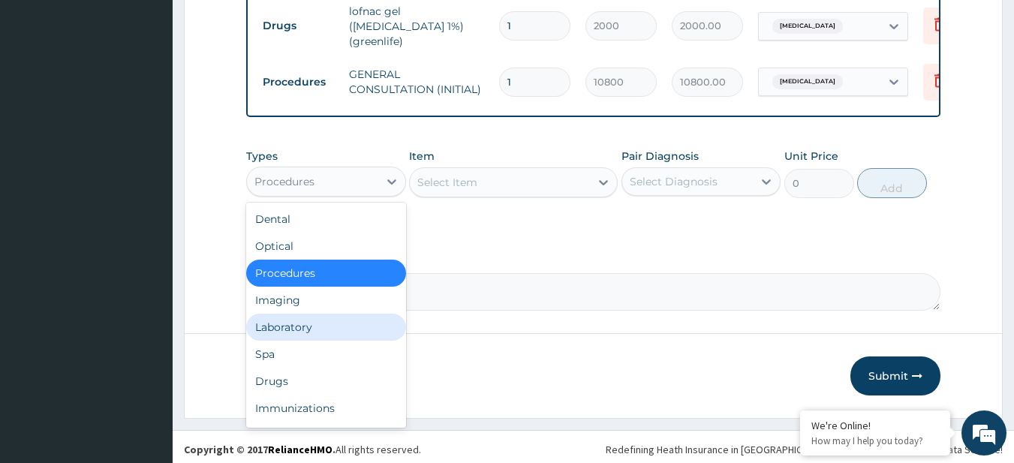
click at [305, 319] on div "Laboratory" at bounding box center [326, 327] width 160 height 27
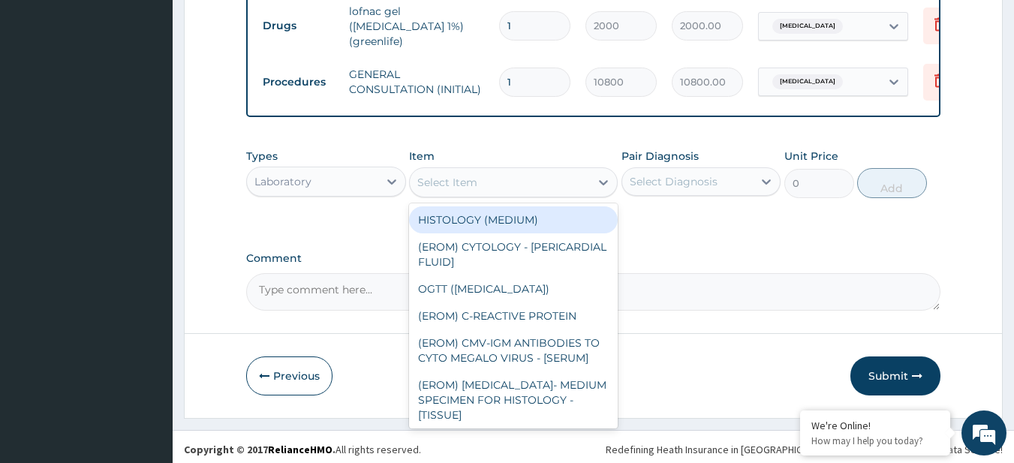
click at [459, 175] on div "Select Item" at bounding box center [447, 182] width 60 height 15
paste input "FBC - (FULL BLOOD COUNT with platelet and red cell indices) plus MALARIA PARASI…"
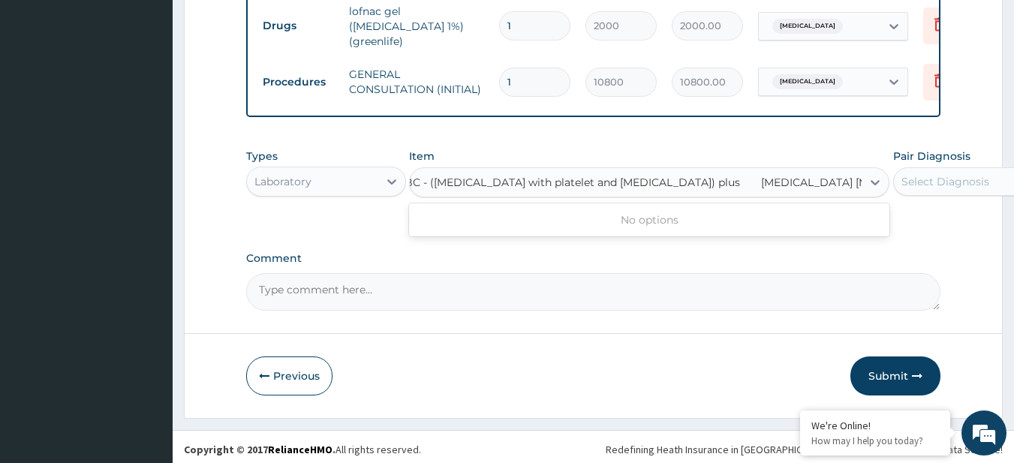
type input "FBC - (FULL BLOOD COUNT with platelet and red cell indices) plus"
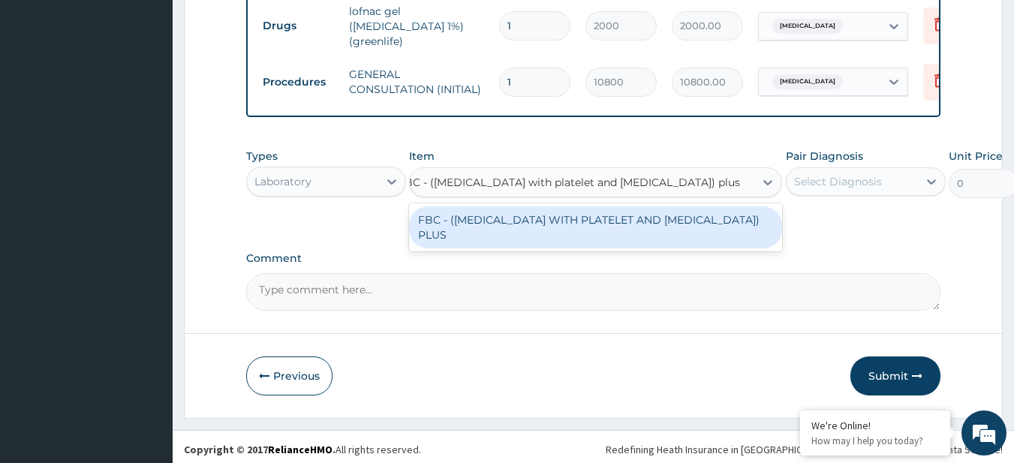
click at [502, 206] on div "FBC - (FULL BLOOD COUNT WITH PLATELET AND RED CELL INDICES) PLUS" at bounding box center [595, 227] width 373 height 42
type input "8505"
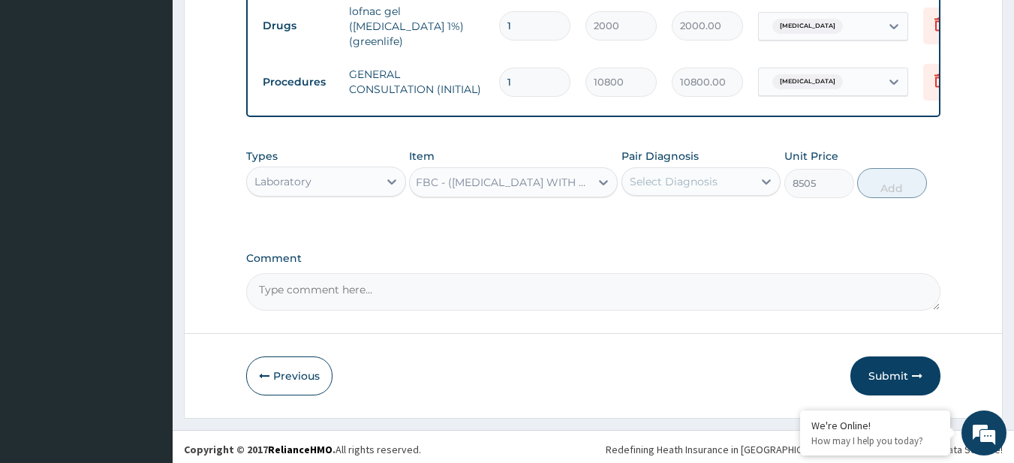
scroll to position [0, 2]
click at [745, 178] on div "Select Diagnosis" at bounding box center [687, 182] width 131 height 24
click at [663, 215] on label "Lumbosacral spondylosis" at bounding box center [692, 218] width 93 height 15
checkbox input "true"
click at [904, 180] on button "Add" at bounding box center [892, 183] width 70 height 30
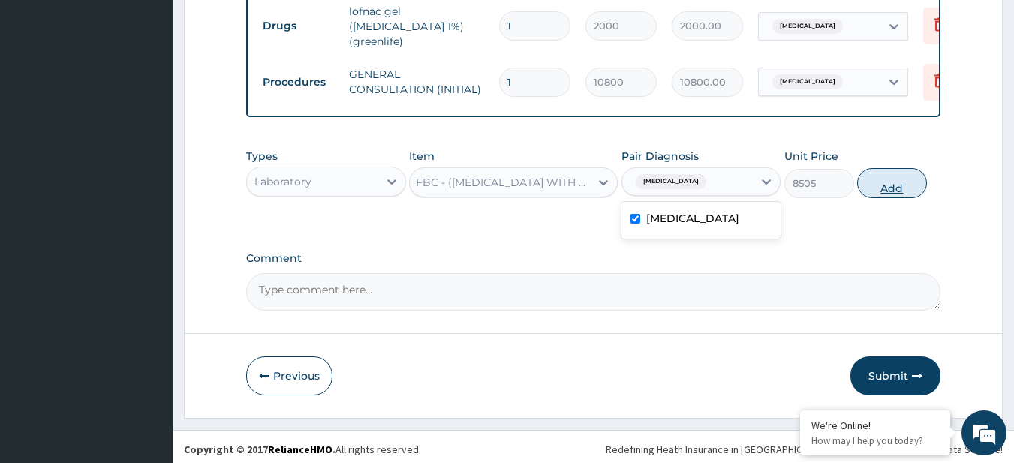
type input "0"
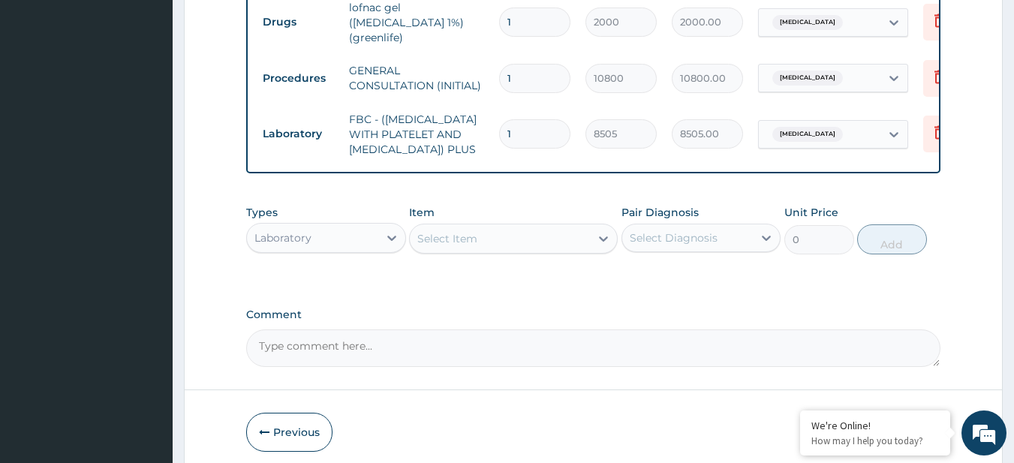
scroll to position [670, 0]
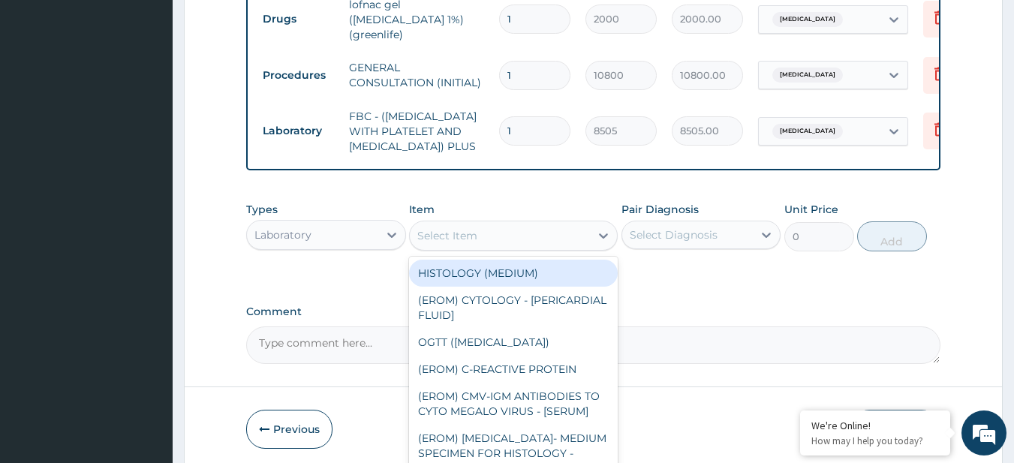
drag, startPoint x: 550, startPoint y: 260, endPoint x: 546, endPoint y: 248, distance: 12.8
click at [546, 248] on div "Select Item" at bounding box center [513, 236] width 209 height 30
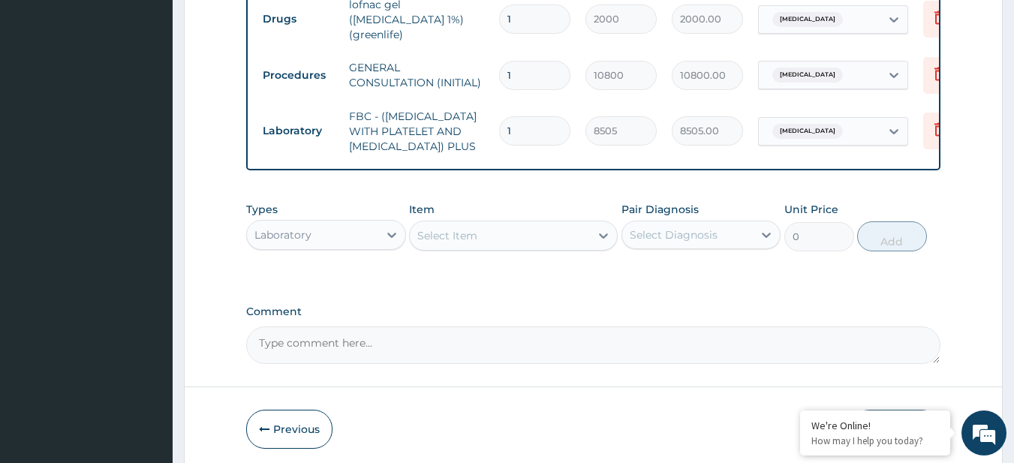
click at [546, 248] on div "Select Item" at bounding box center [500, 236] width 180 height 24
paste input "MALARIA PARASITE"
type input "MALARIA PARASITE"
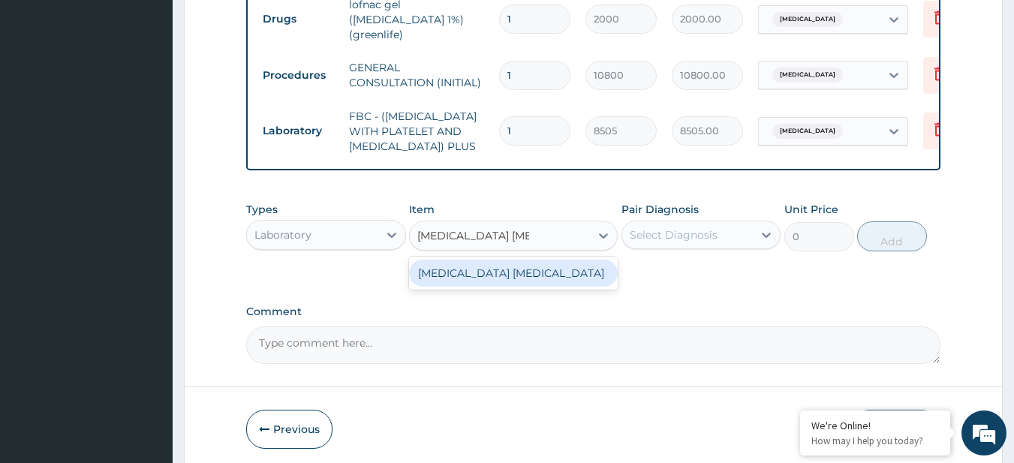
click at [571, 275] on div "MALARIA PARASITE" at bounding box center [513, 273] width 209 height 27
type input "4050"
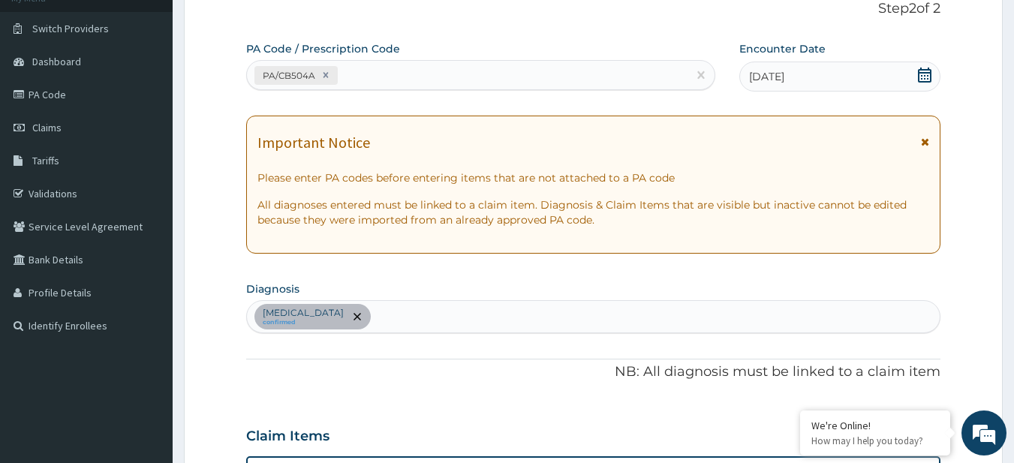
scroll to position [88, 0]
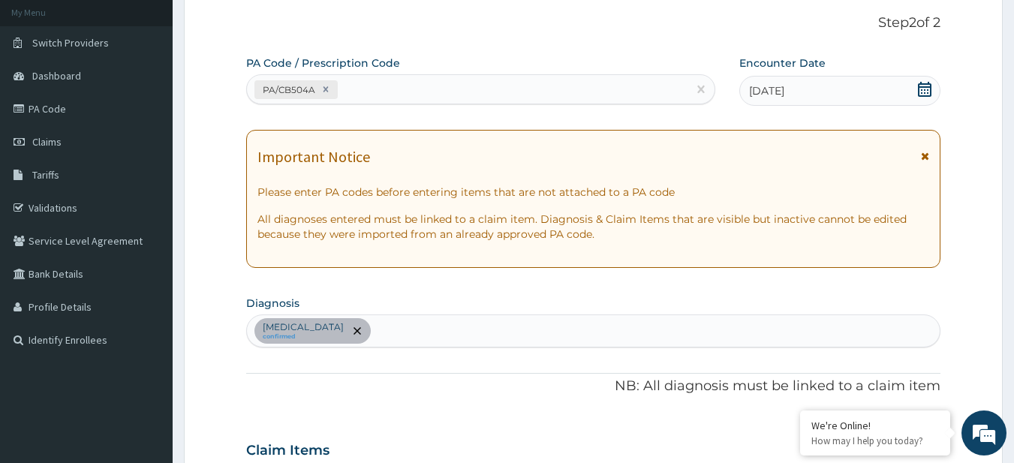
click at [465, 321] on div "Lumbosacral spondylosis confirmed" at bounding box center [594, 331] width 694 height 32
type input "mala"
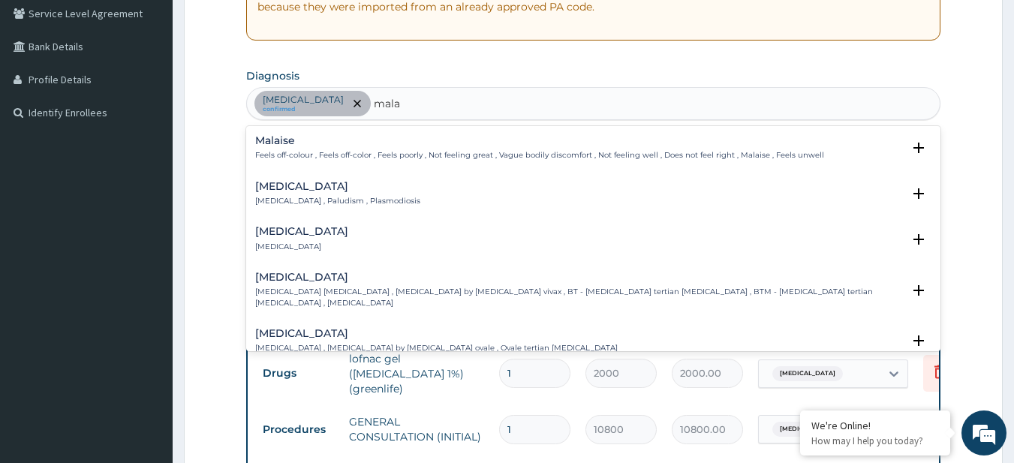
scroll to position [323, 0]
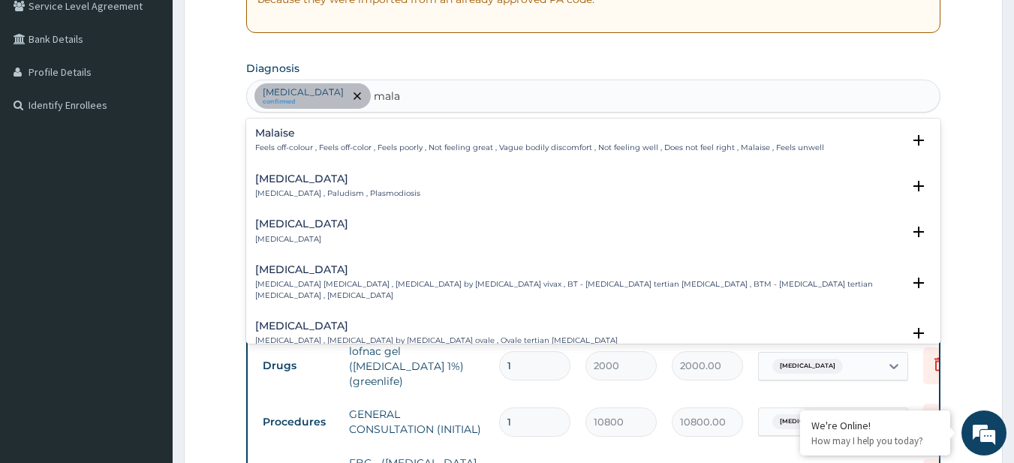
click at [326, 188] on div "Malaria Malaria , Paludism , Plasmodiosis" at bounding box center [337, 186] width 165 height 26
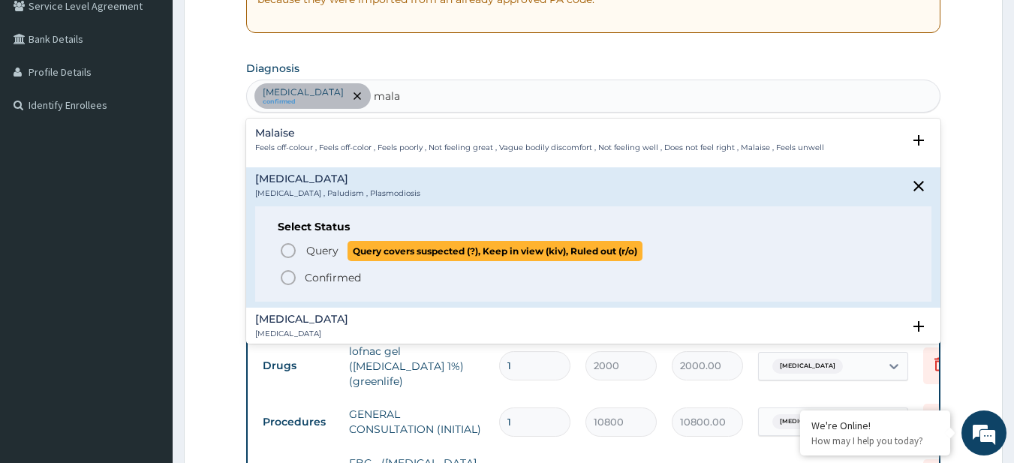
click at [345, 255] on p "Query Query covers suspected (?), Keep in view (kiv), Ruled out (r/o)" at bounding box center [474, 251] width 338 height 20
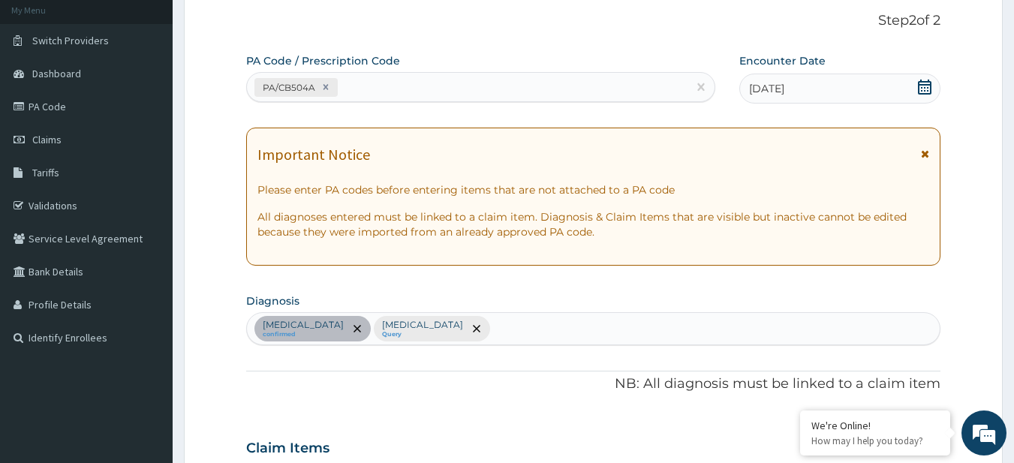
scroll to position [18, 0]
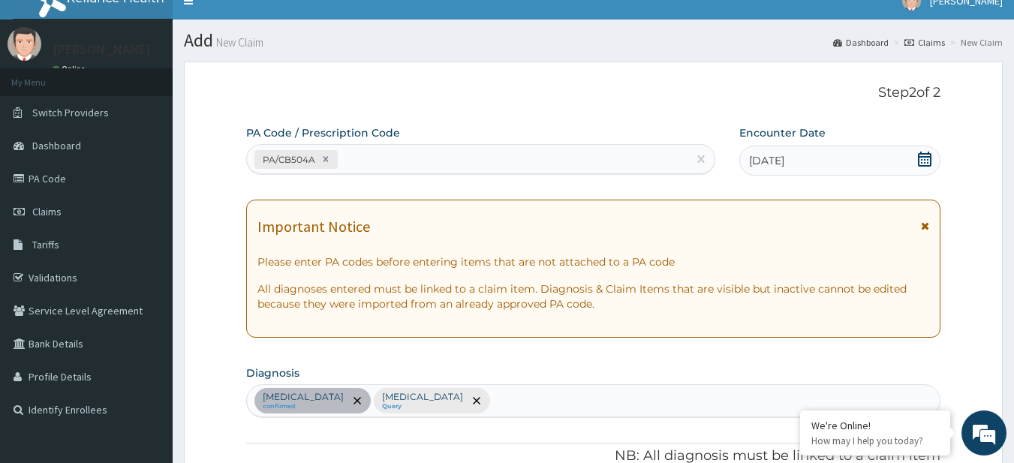
click at [526, 410] on div "Lumbosacral spondylosis confirmed Malaria Query" at bounding box center [594, 401] width 694 height 32
type input "sepsis"
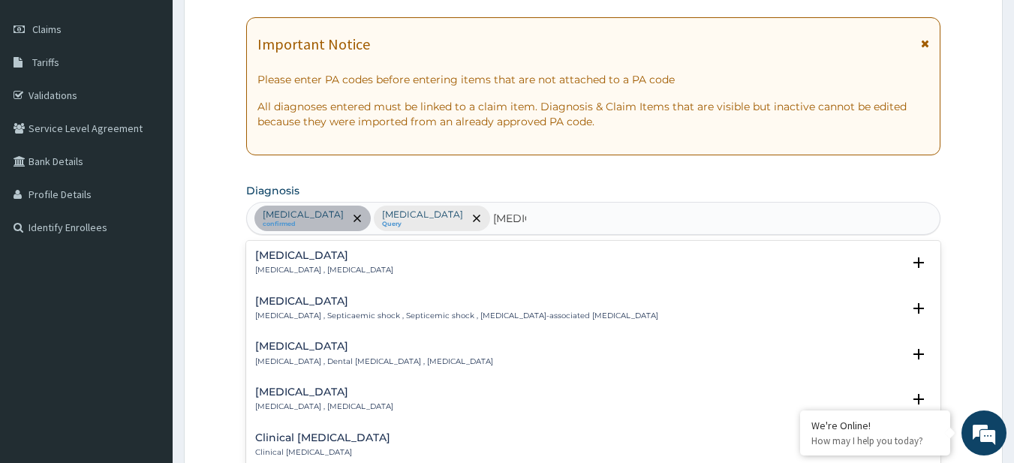
scroll to position [213, 0]
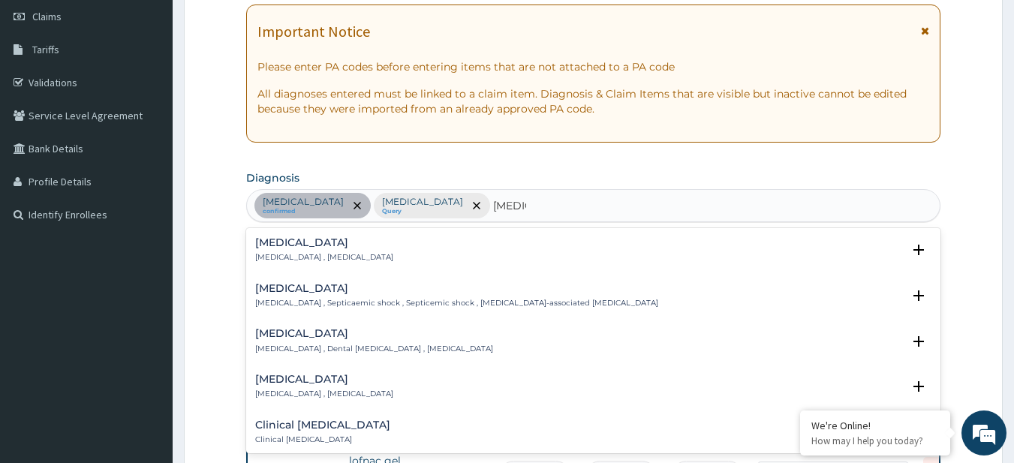
click at [351, 243] on h4 "Sepsis" at bounding box center [324, 242] width 138 height 11
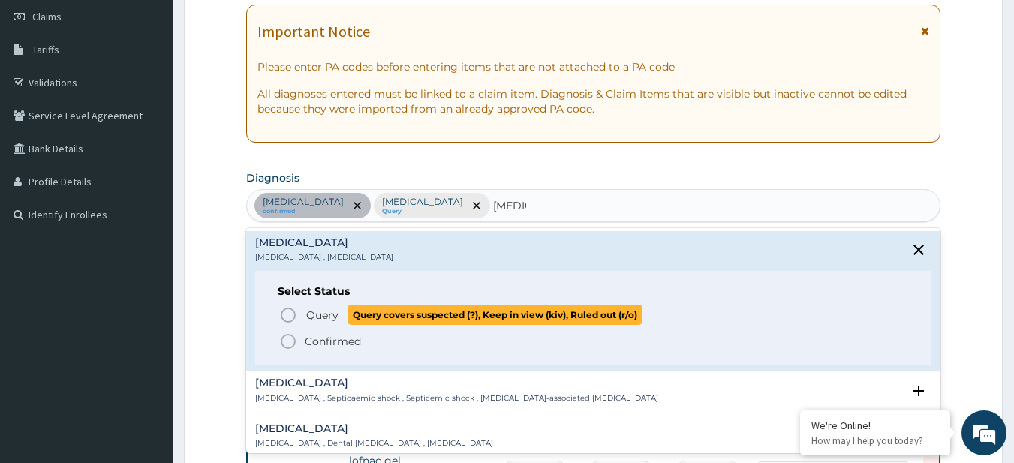
click at [348, 323] on span "Query covers suspected (?), Keep in view (kiv), Ruled out (r/o)" at bounding box center [495, 315] width 295 height 20
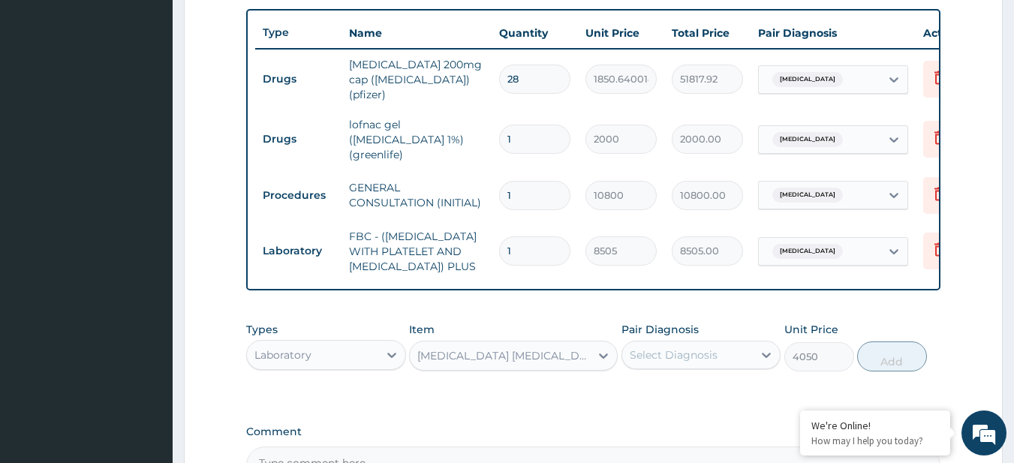
scroll to position [573, 0]
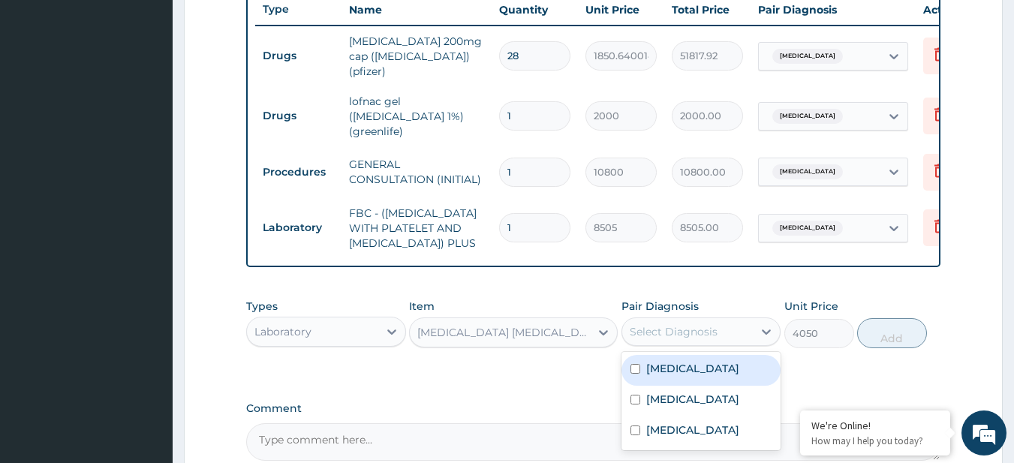
click at [685, 330] on div "Select Diagnosis" at bounding box center [687, 332] width 131 height 24
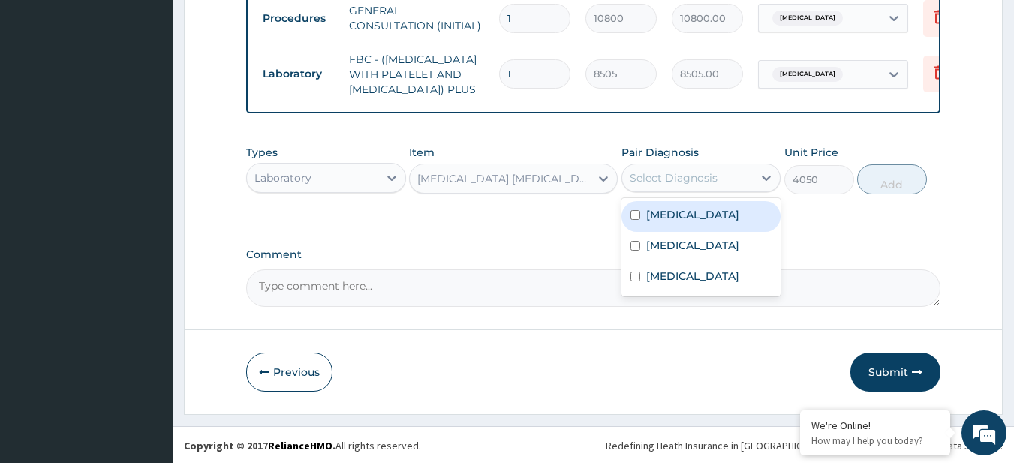
scroll to position [738, 0]
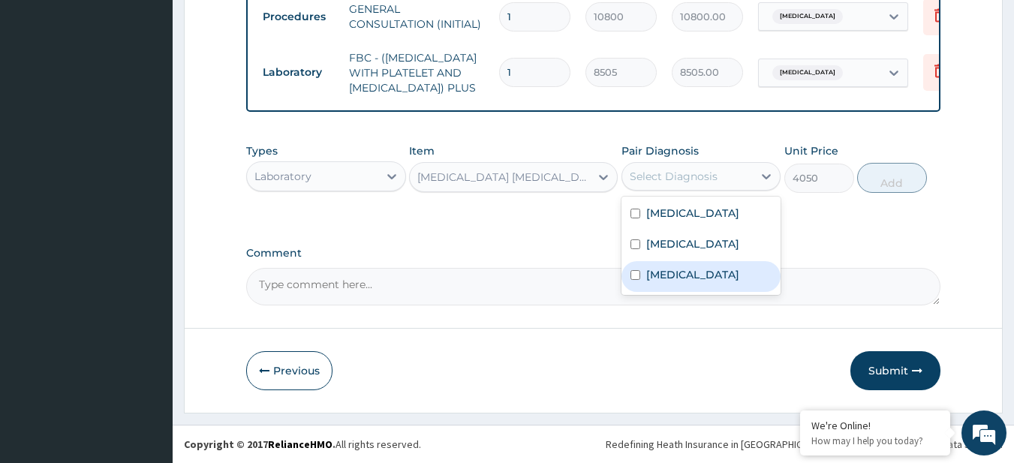
click at [676, 292] on div "Sepsis" at bounding box center [702, 276] width 160 height 31
checkbox input "true"
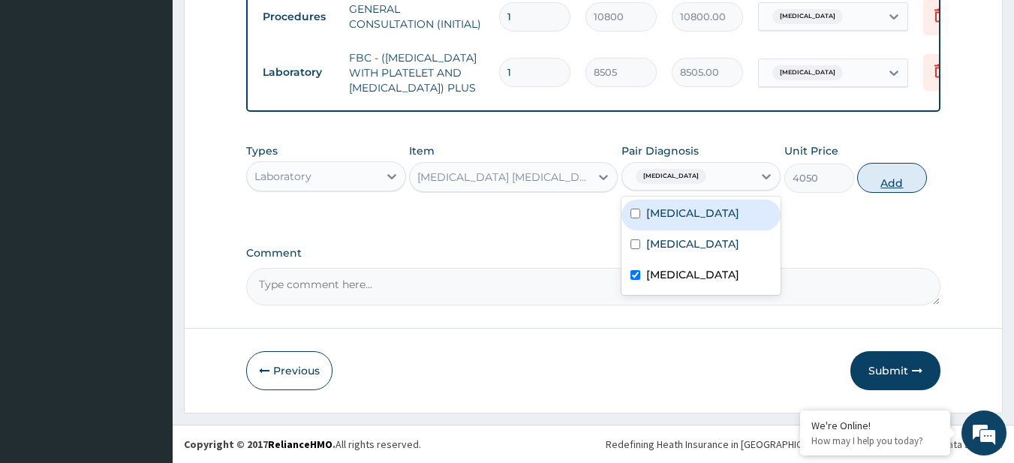
click at [882, 171] on button "Add" at bounding box center [892, 178] width 70 height 30
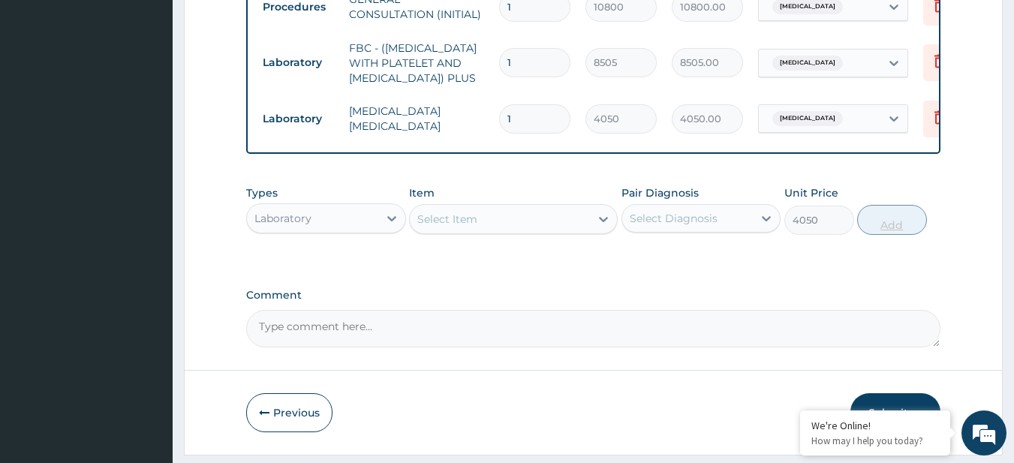
type input "0"
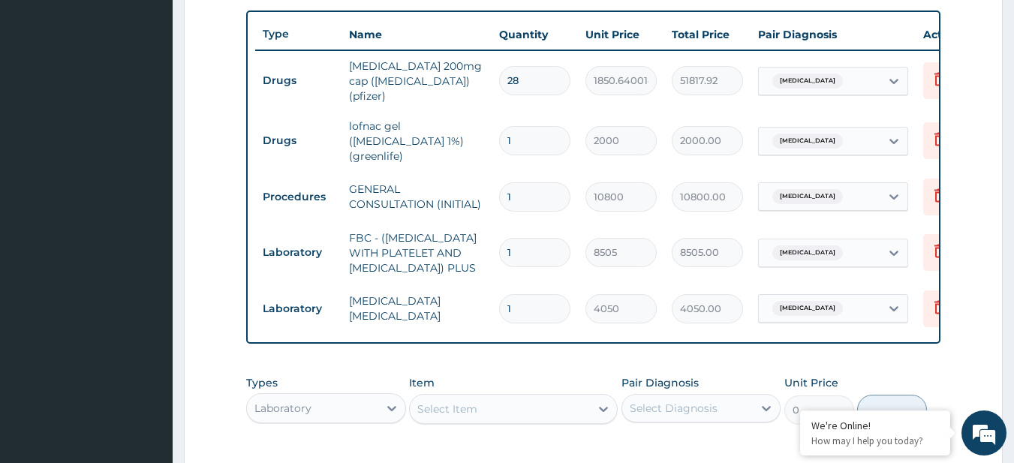
scroll to position [547, 0]
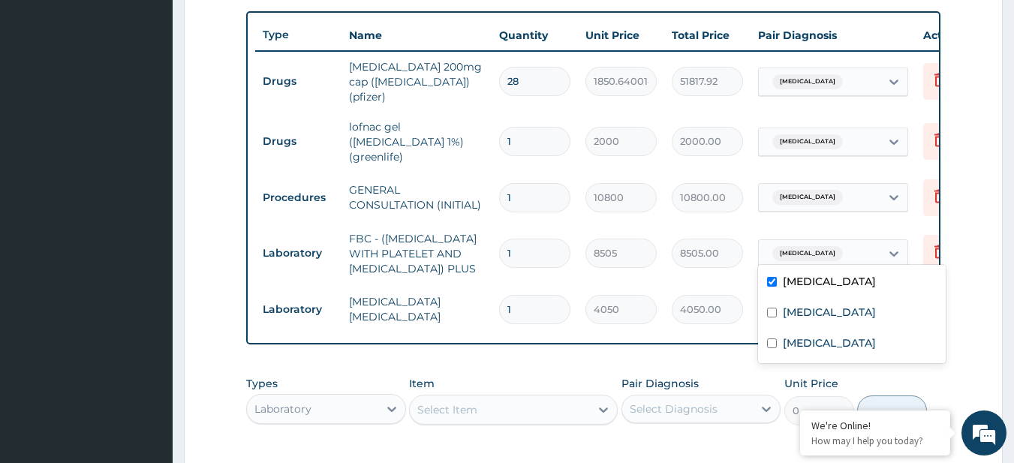
click at [830, 246] on span "Lumbosacral spondylosis" at bounding box center [808, 253] width 71 height 15
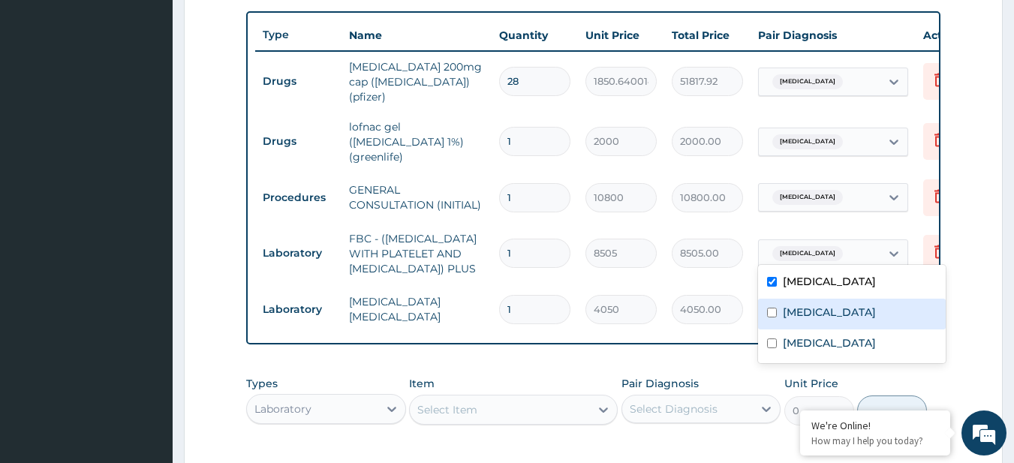
click at [816, 327] on div "Malaria" at bounding box center [852, 314] width 188 height 31
checkbox input "true"
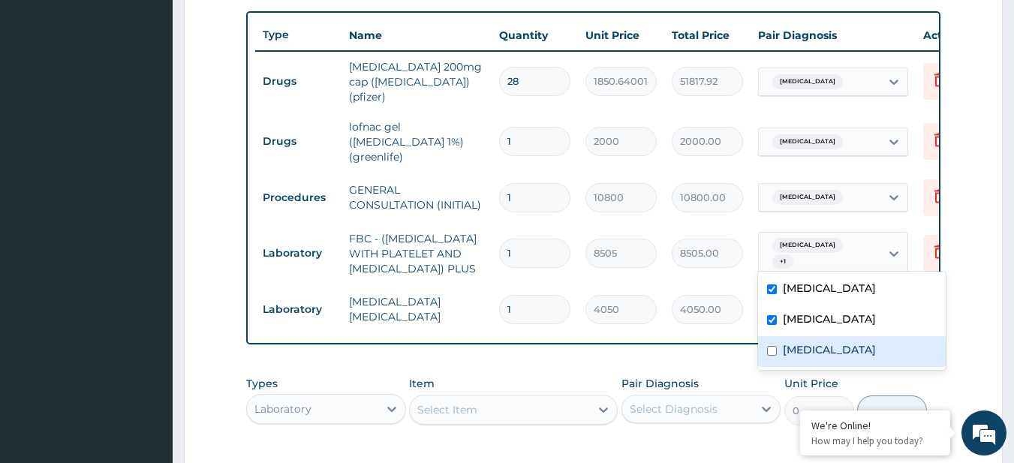
click at [818, 338] on div "Sepsis" at bounding box center [852, 351] width 188 height 31
checkbox input "true"
click at [803, 285] on label "Lumbosacral spondylosis" at bounding box center [829, 288] width 93 height 15
checkbox input "false"
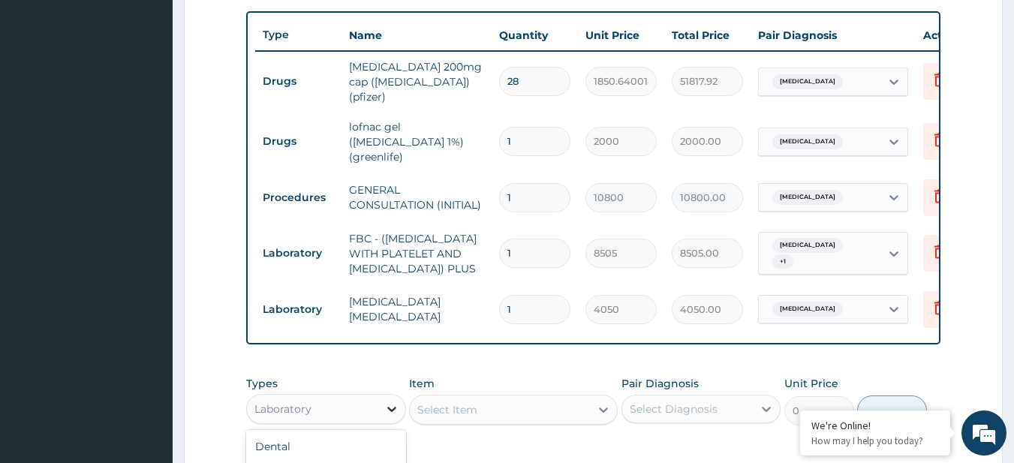
click at [394, 417] on icon at bounding box center [391, 409] width 15 height 15
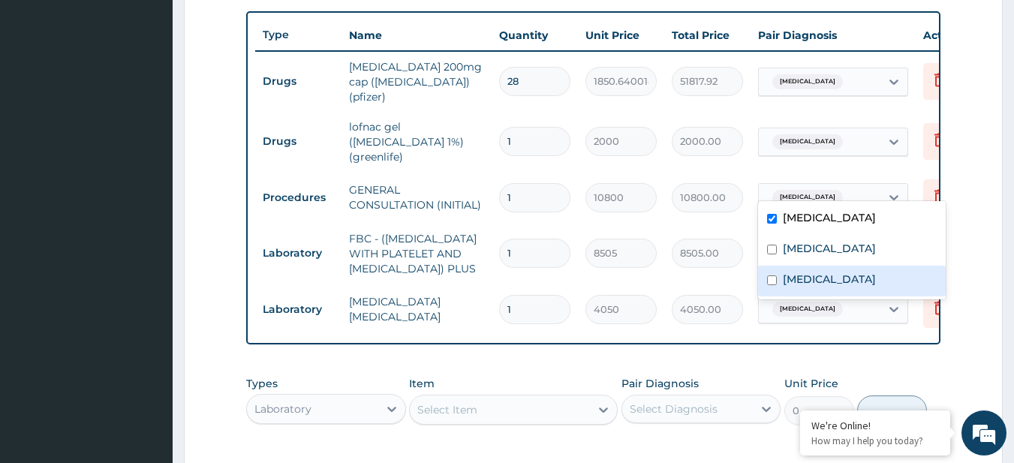
drag, startPoint x: 843, startPoint y: 174, endPoint x: 816, endPoint y: 287, distance: 115.8
click at [816, 287] on form "Step 2 of 2 PA Code / Prescription Code PA/CB504A Encounter Date 15-09-2025 Imp…" at bounding box center [593, 88] width 819 height 1113
click at [816, 287] on label "Sepsis" at bounding box center [829, 279] width 93 height 15
checkbox input "true"
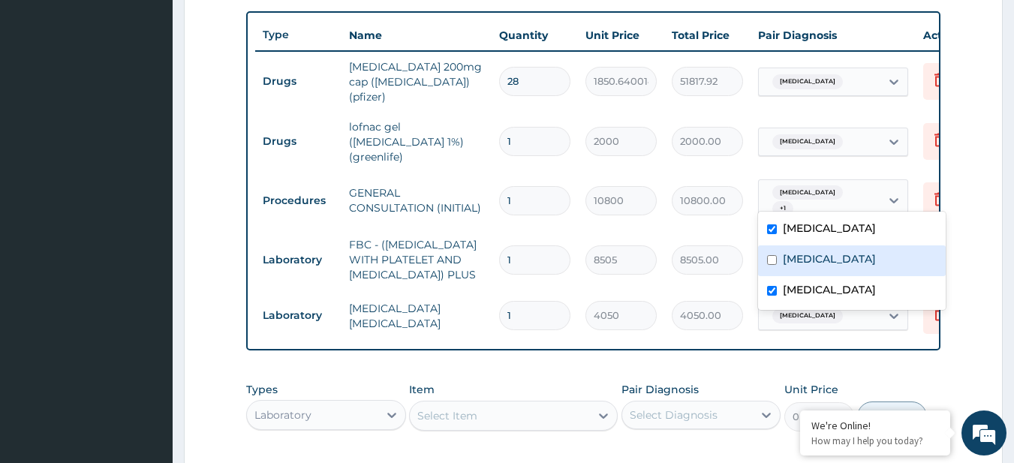
click at [812, 265] on label "Malaria" at bounding box center [829, 259] width 93 height 15
checkbox input "true"
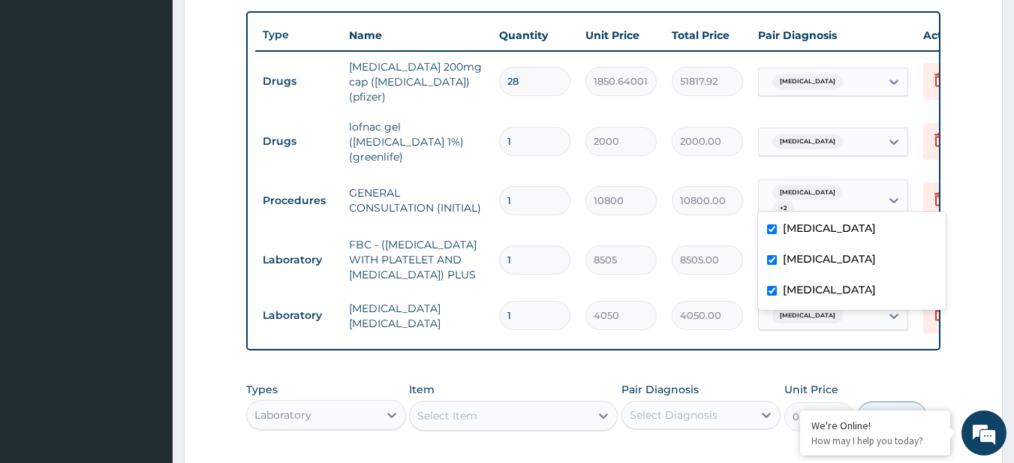
click at [426, 417] on div "Select Item" at bounding box center [500, 416] width 180 height 24
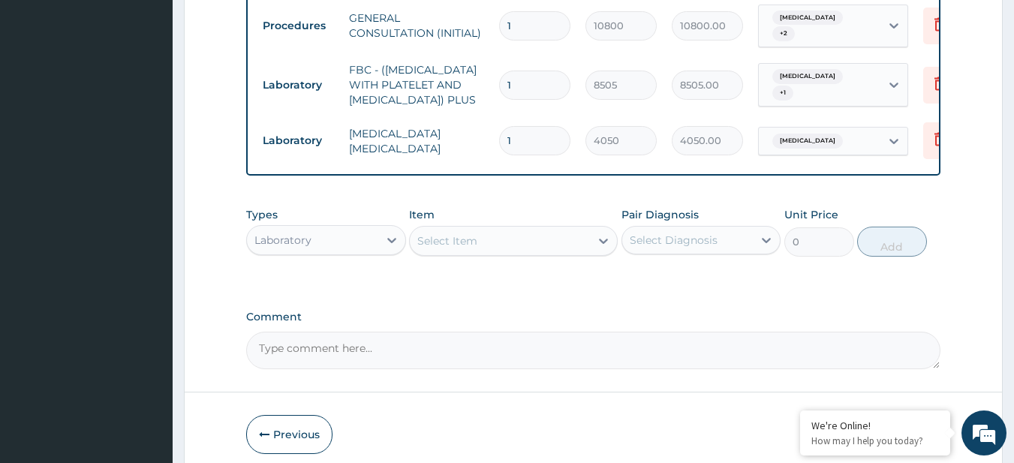
scroll to position [796, 0]
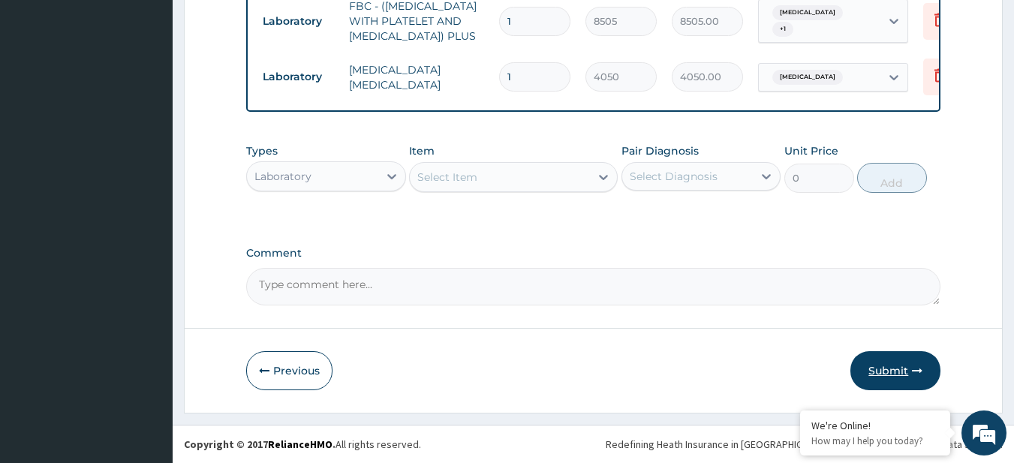
click at [899, 382] on button "Submit" at bounding box center [896, 370] width 90 height 39
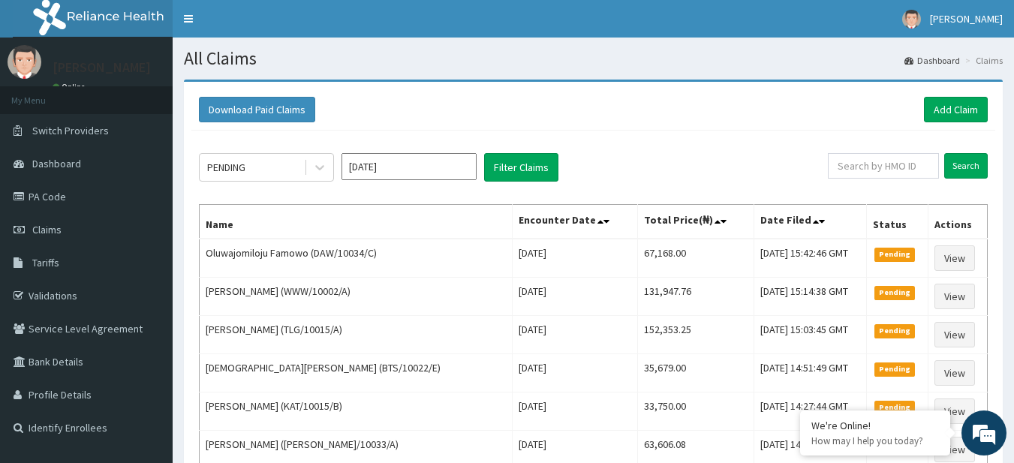
click at [785, 116] on div "Download Paid Claims Add Claim" at bounding box center [593, 110] width 789 height 26
click at [748, 117] on div "Download Paid Claims Add Claim" at bounding box center [593, 110] width 789 height 26
click at [952, 113] on link "Add Claim" at bounding box center [956, 110] width 64 height 26
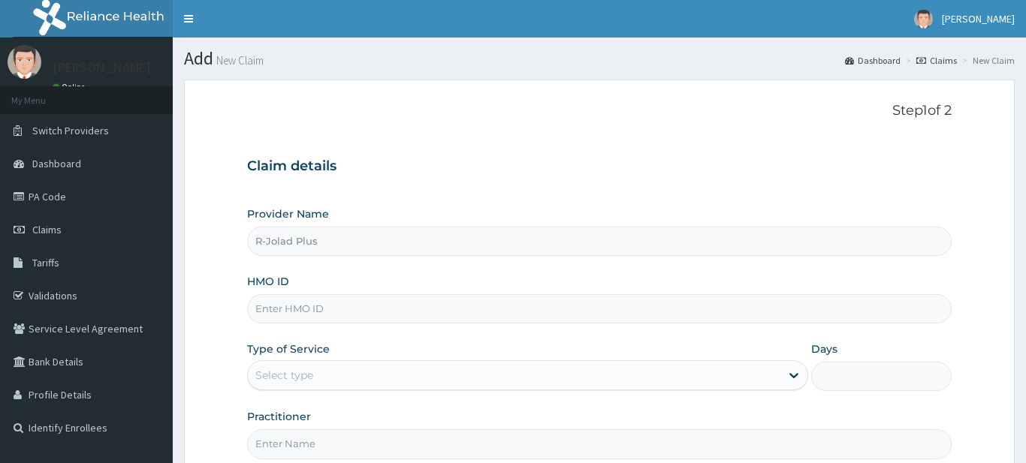
type input "R-Jolad Plus"
